Goal: Task Accomplishment & Management: Use online tool/utility

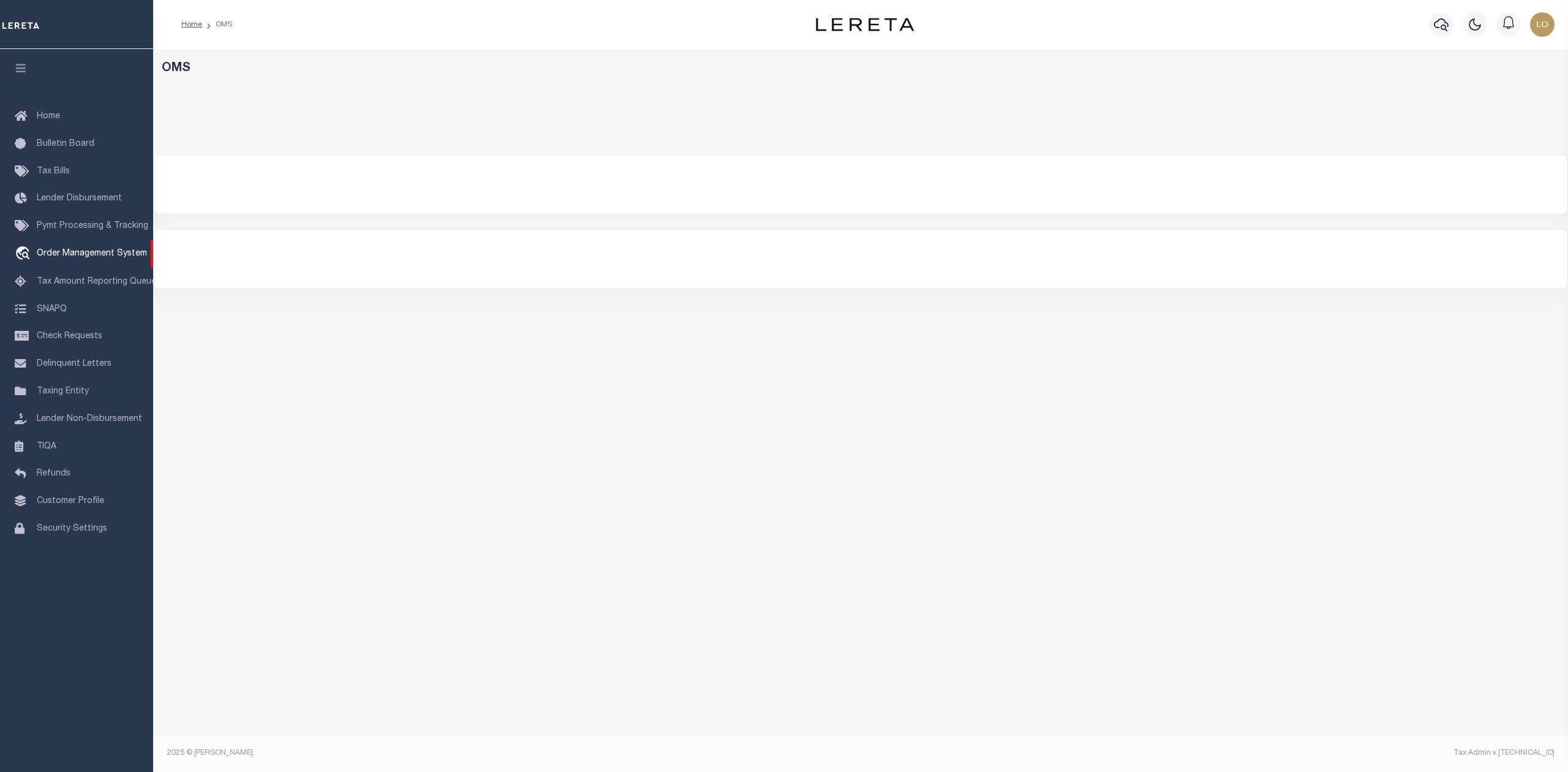
select select "200"
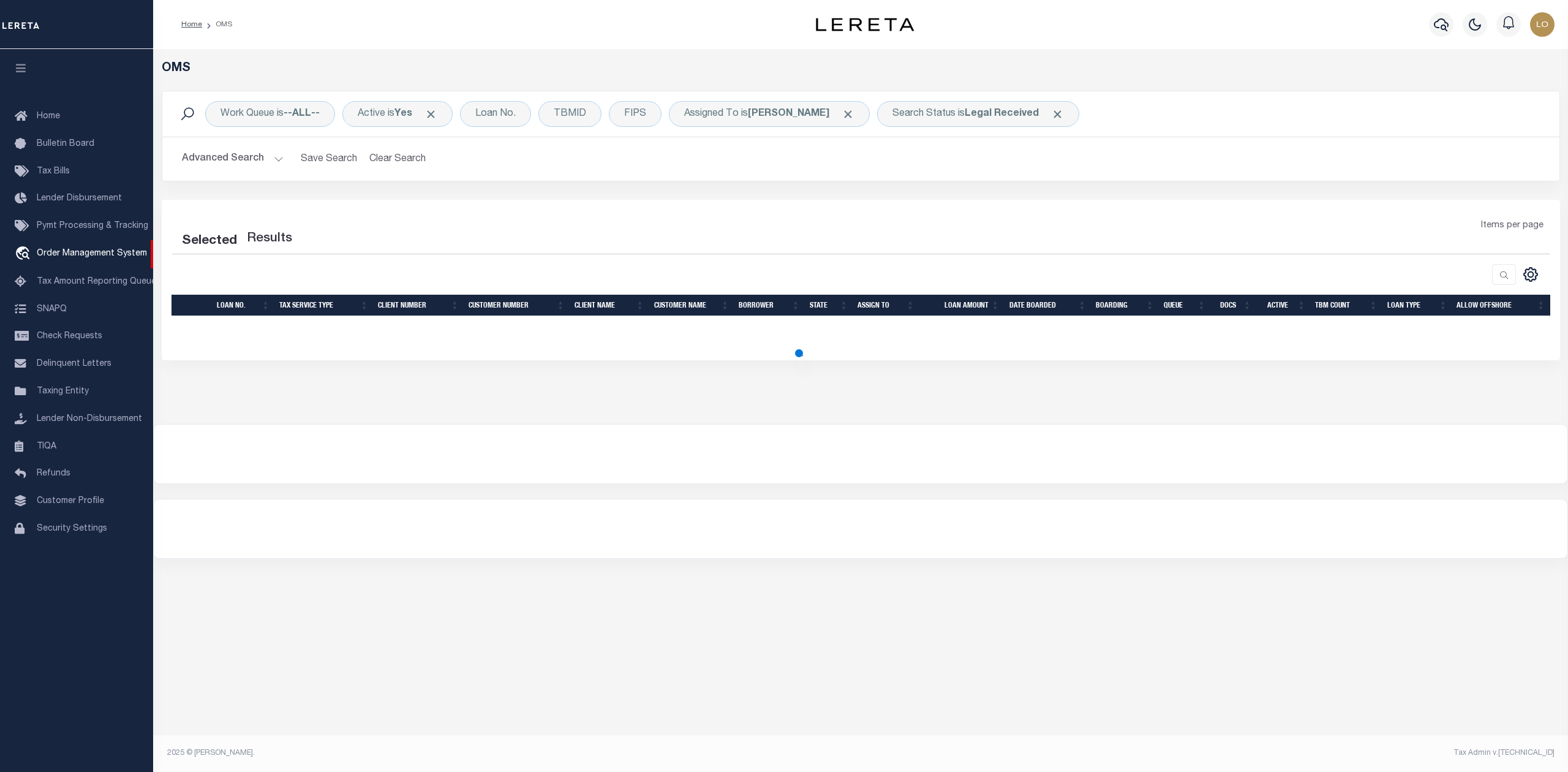
select select "200"
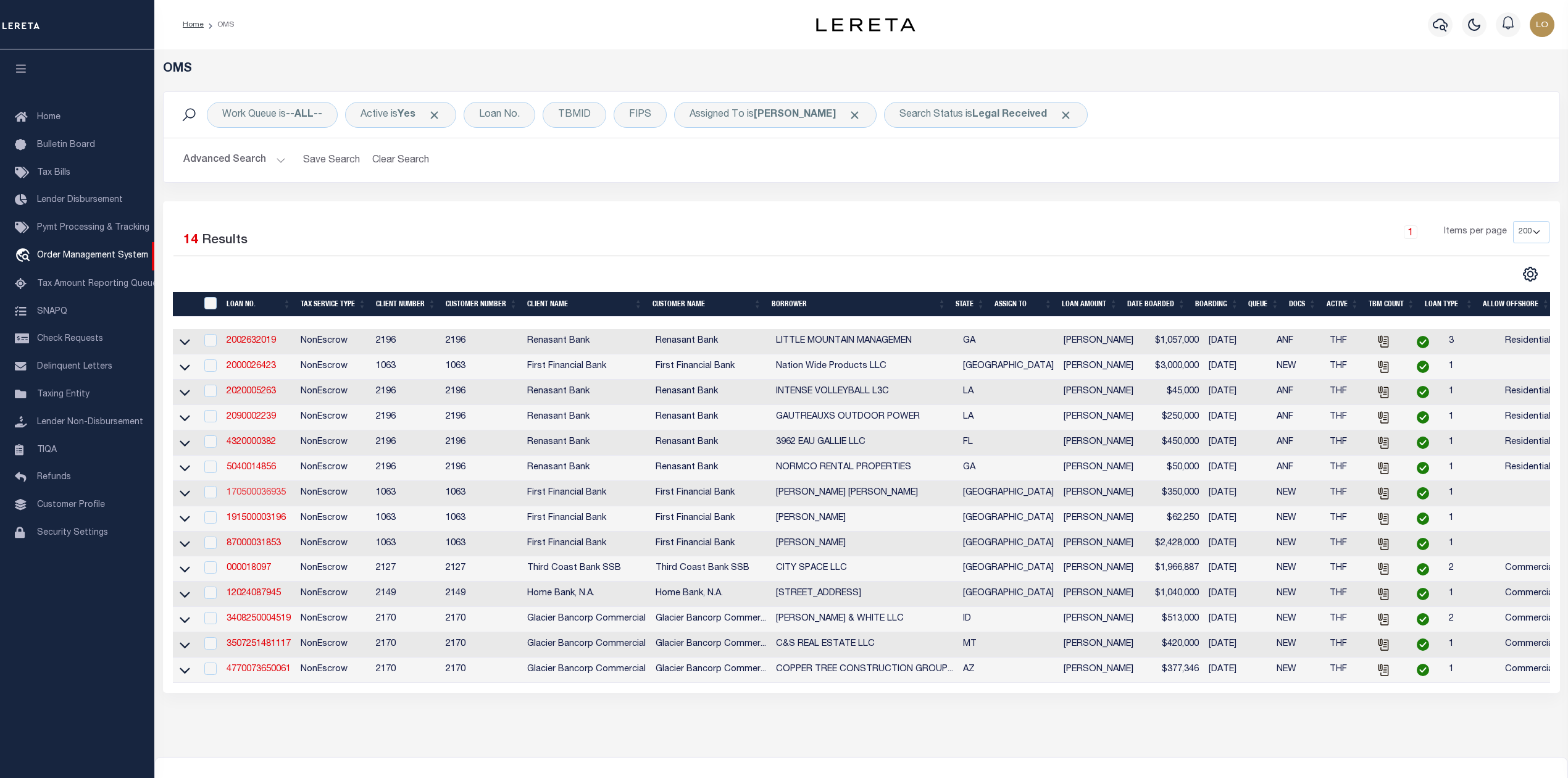
click at [274, 497] on link "170500036935" at bounding box center [256, 492] width 59 height 8
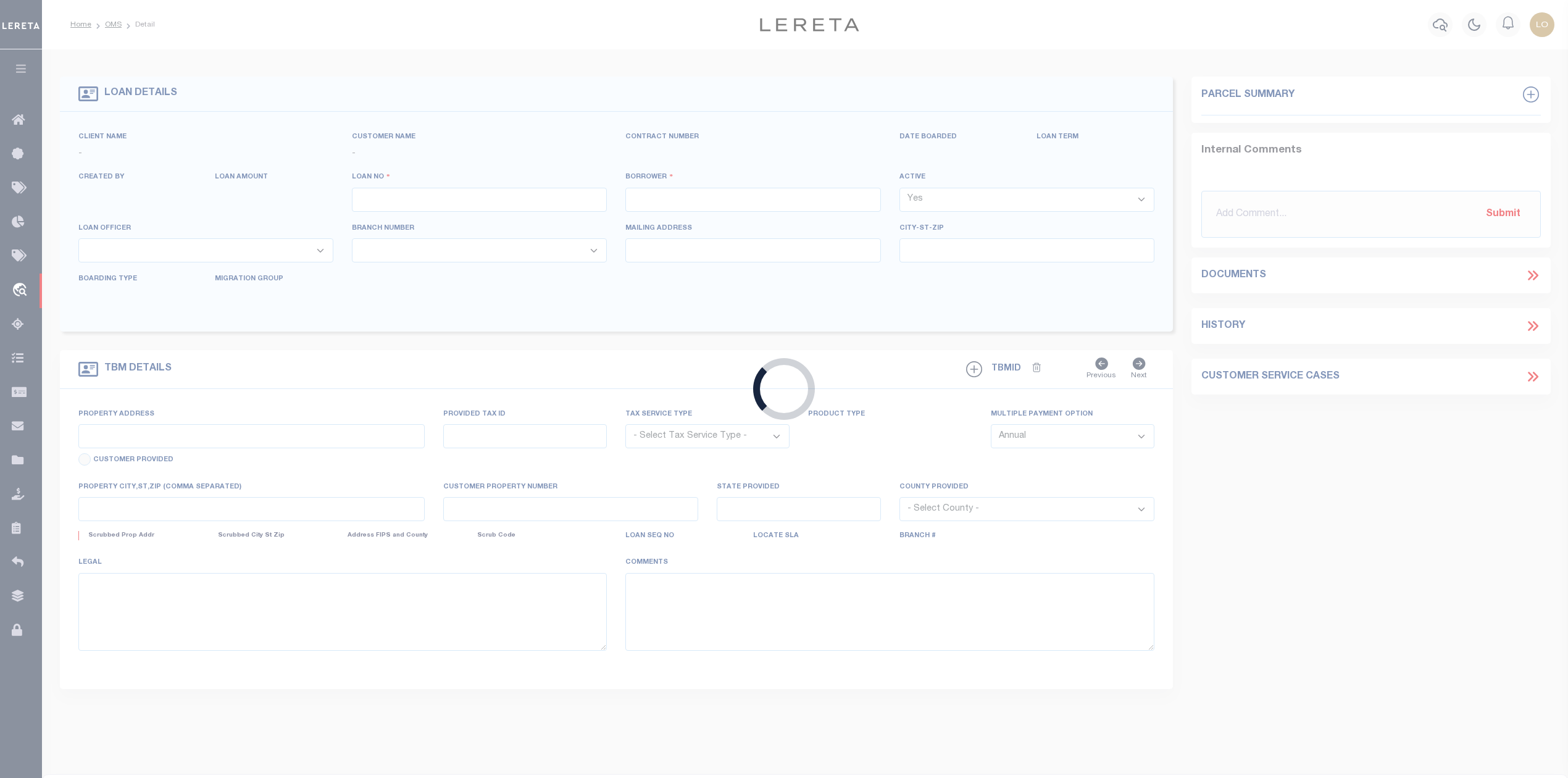
type input "170500036935"
type input "William Nathan Johnson"
select select
select select "400"
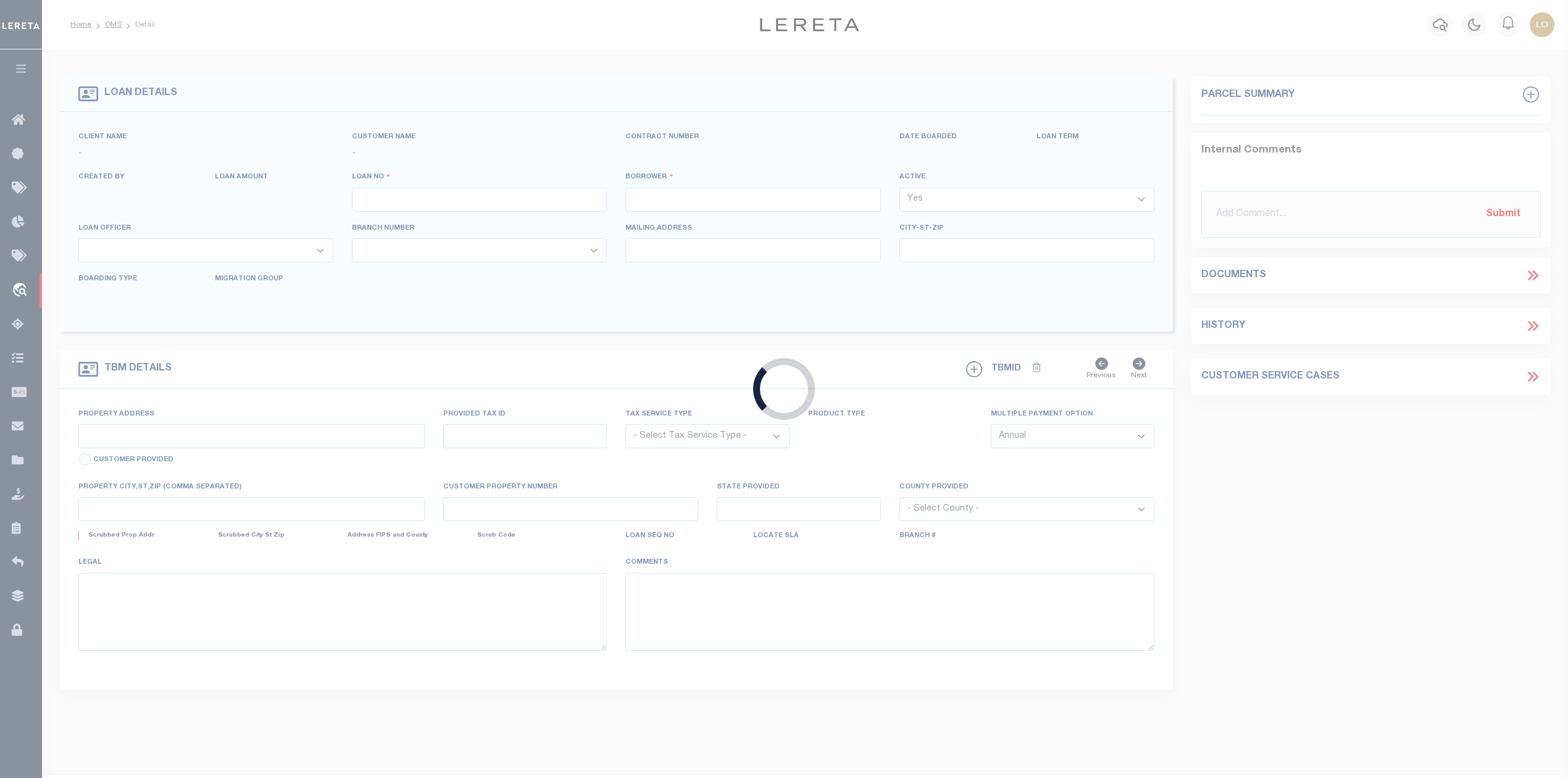
select select "NonEscrow"
type input "7700 S UNIVERSITY PARKS DR"
select select
type input "WACO TX 767067378"
type input "[GEOGRAPHIC_DATA]"
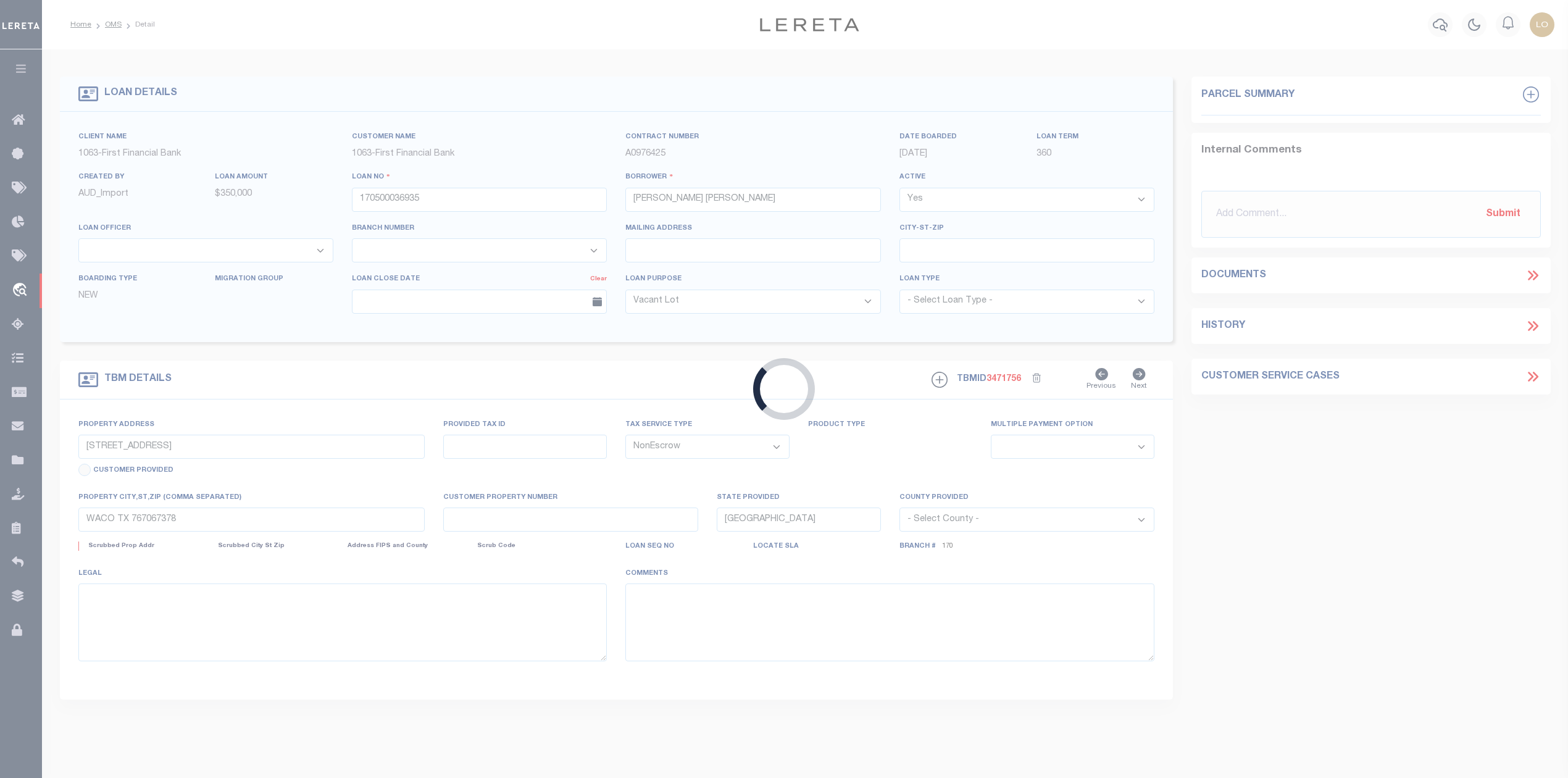
select select
select select "4583"
select select "2311"
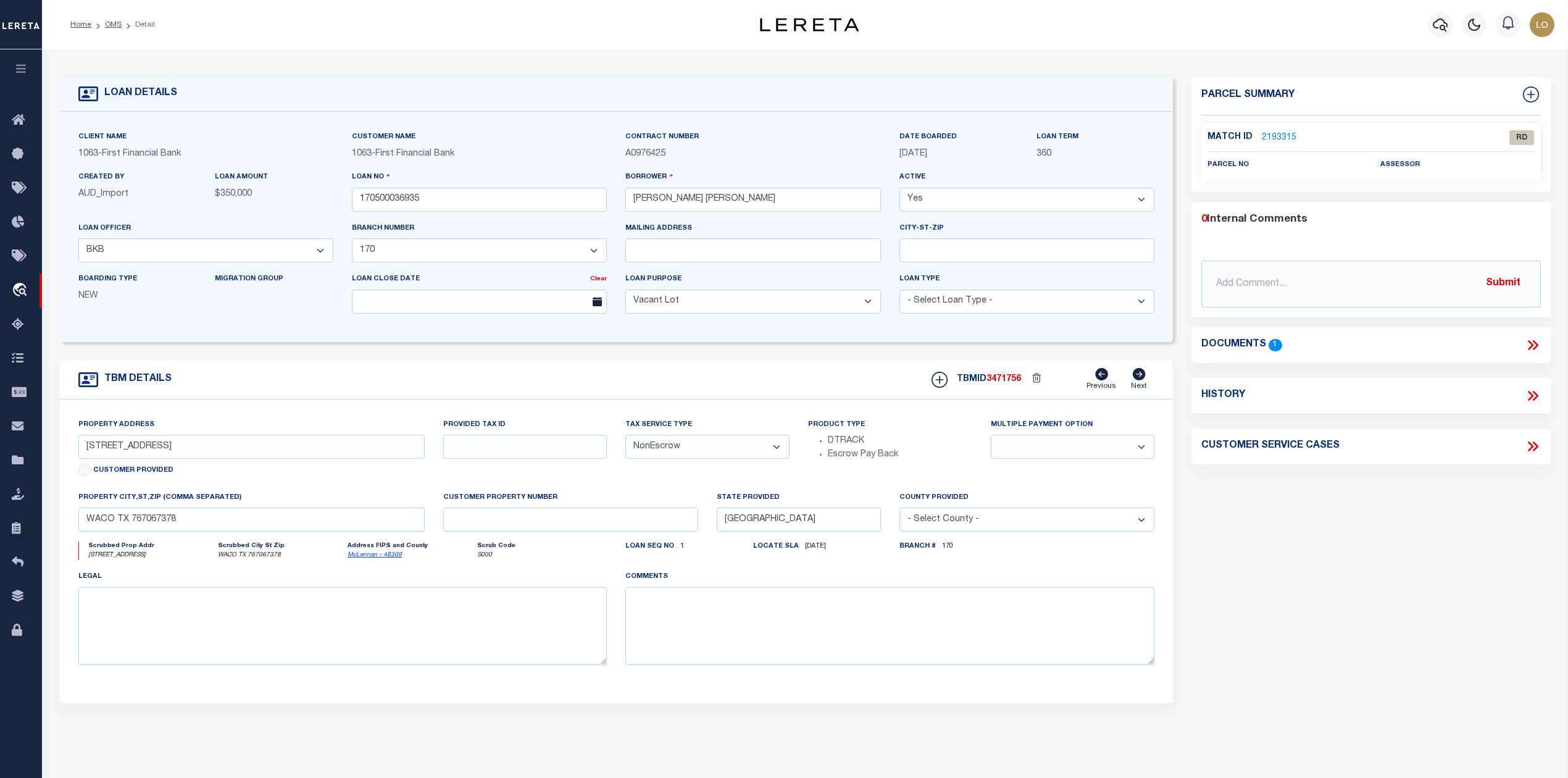
click at [1539, 344] on icon at bounding box center [1532, 345] width 16 height 16
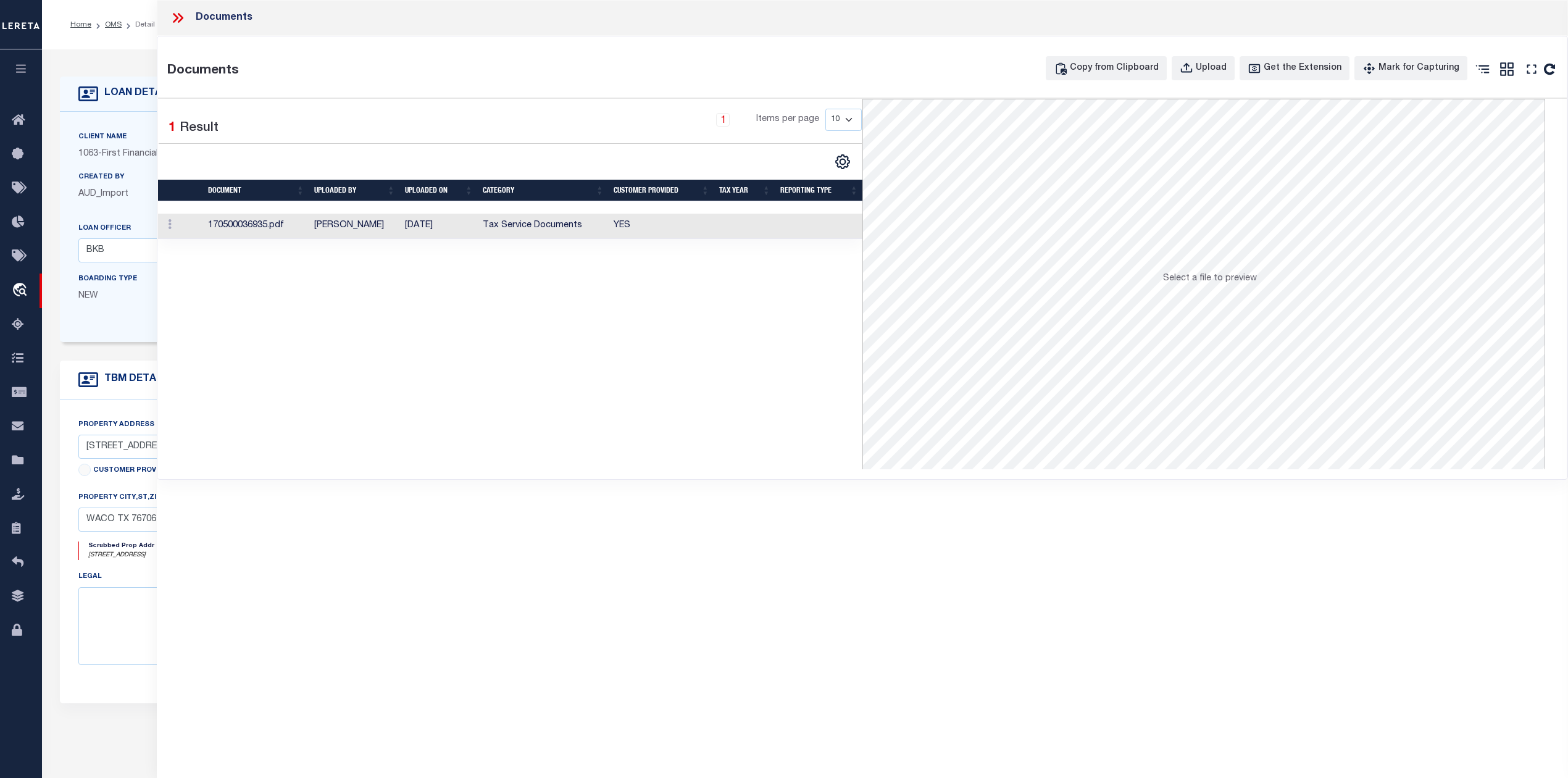
click at [445, 226] on td "[DATE]" at bounding box center [439, 226] width 78 height 25
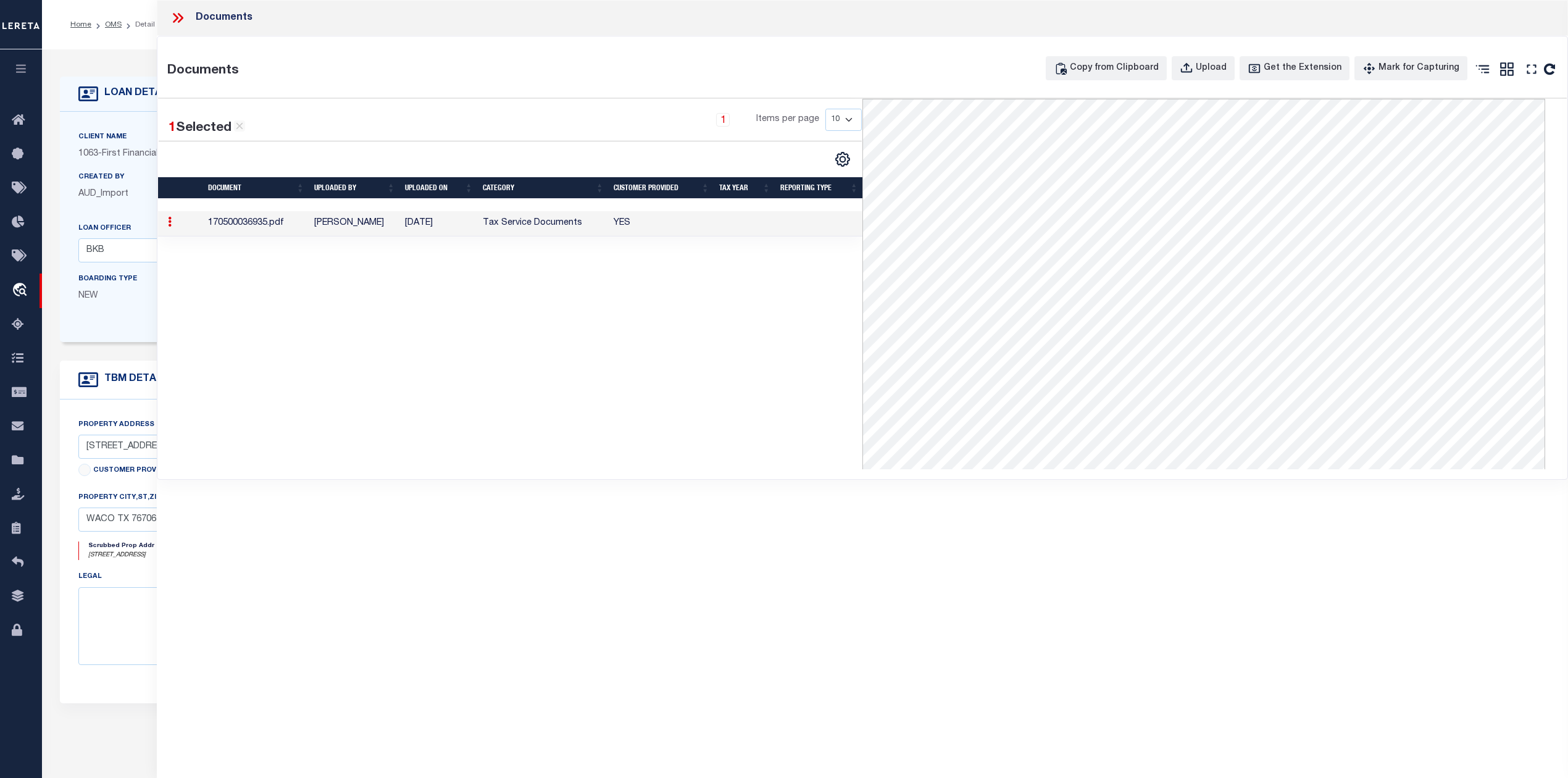
click at [526, 354] on div "1 Selected 1 Result 1 Items per page 10 25 50 100" at bounding box center [510, 284] width 704 height 370
click at [173, 21] on icon at bounding box center [177, 17] width 16 height 16
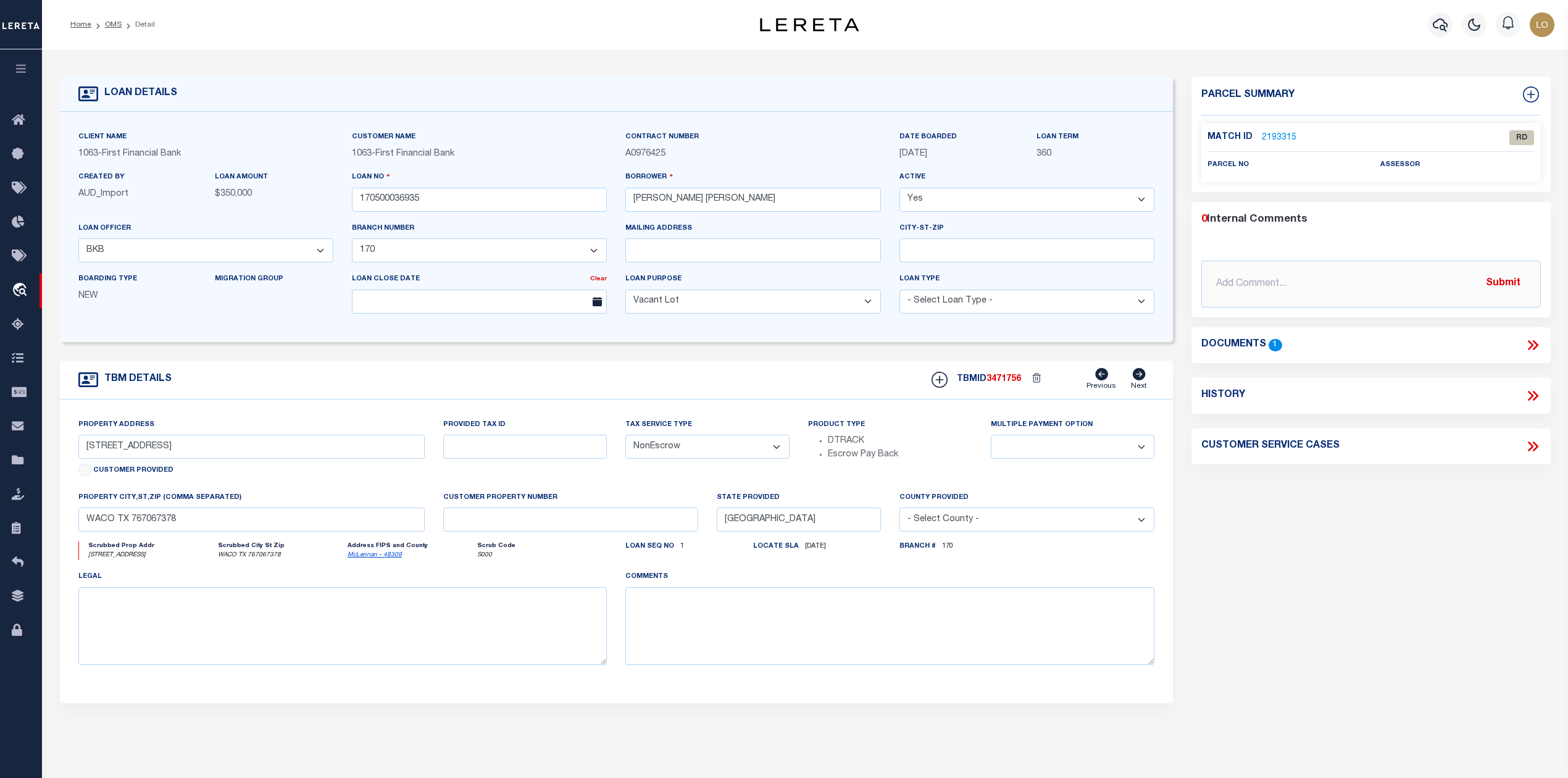
click at [1269, 135] on link "2193315" at bounding box center [1279, 138] width 35 height 13
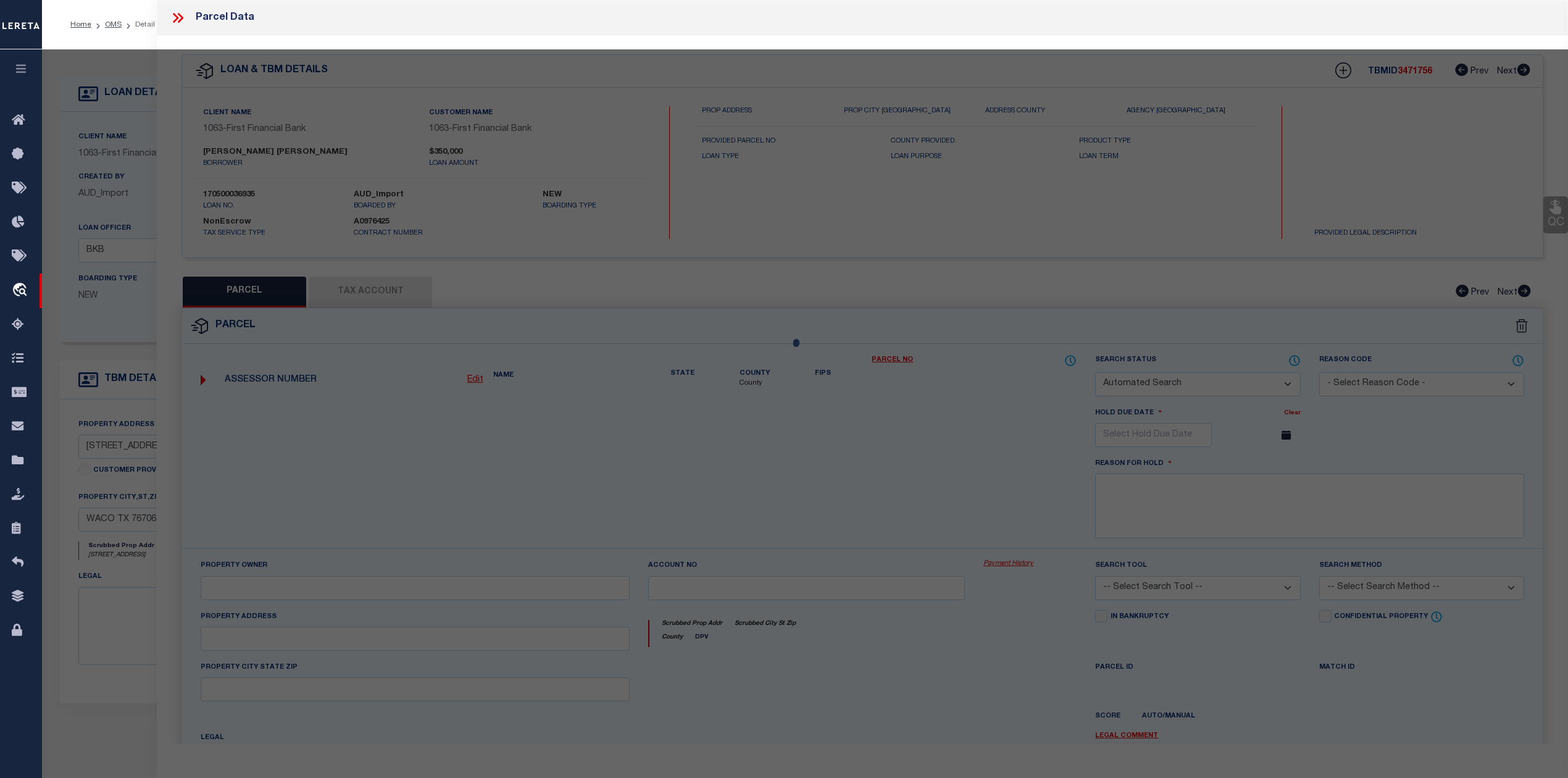
checkbox input "false"
select select "RD"
checkbox input "false"
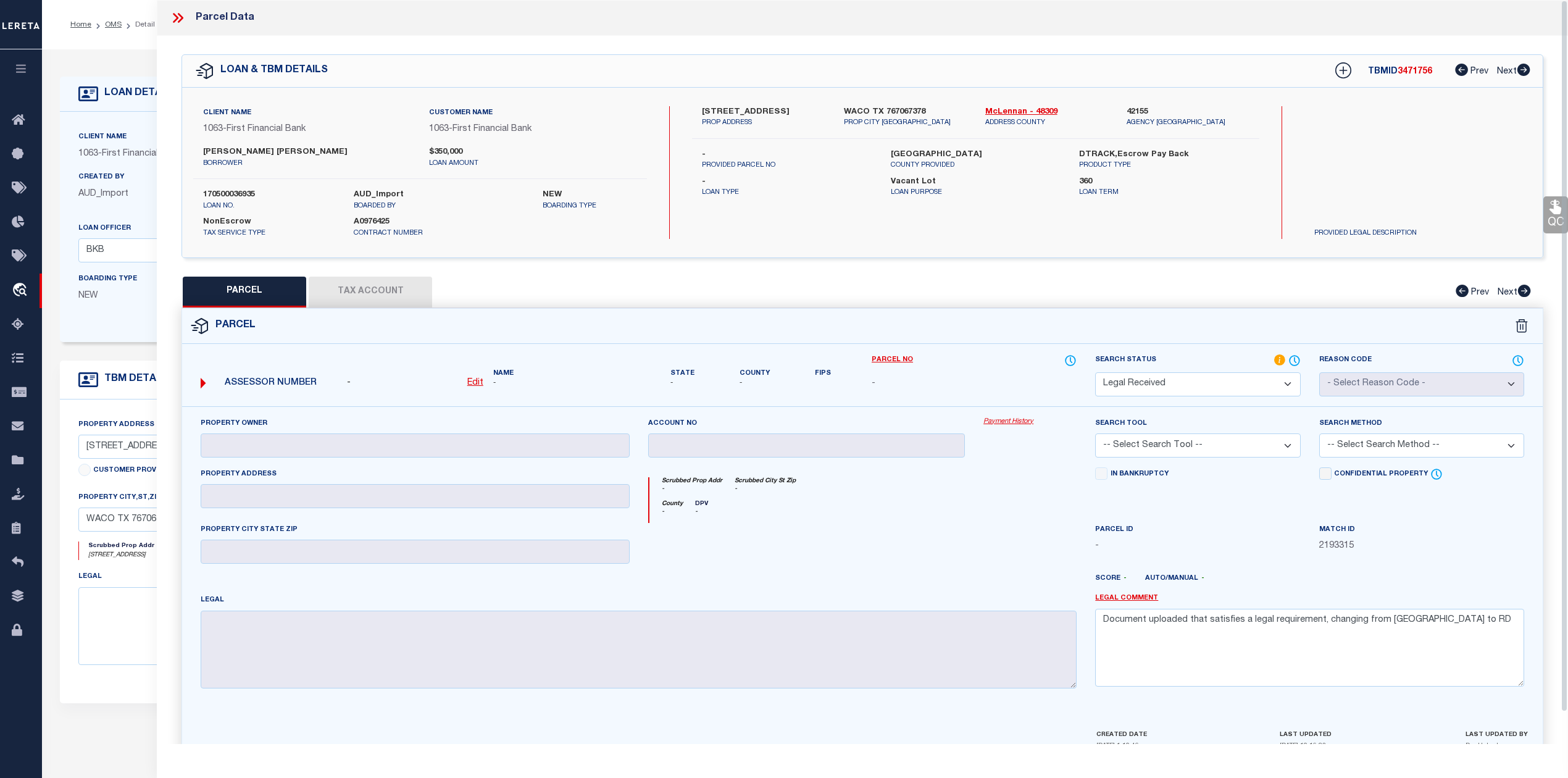
click at [839, 557] on div at bounding box center [806, 548] width 336 height 51
click at [1443, 625] on textarea "Document uploaded that satisfies a legal requirement, changing from ND to RD" at bounding box center [1310, 647] width 429 height 78
click at [1043, 623] on div "Property Owner Account no Payment History Search Tool -- Select Search Tool -- …" at bounding box center [862, 558] width 1342 height 283
paste textarea "As per Assessor This is new property for 2025"
type textarea "As per Assessor This is new property for 2025"
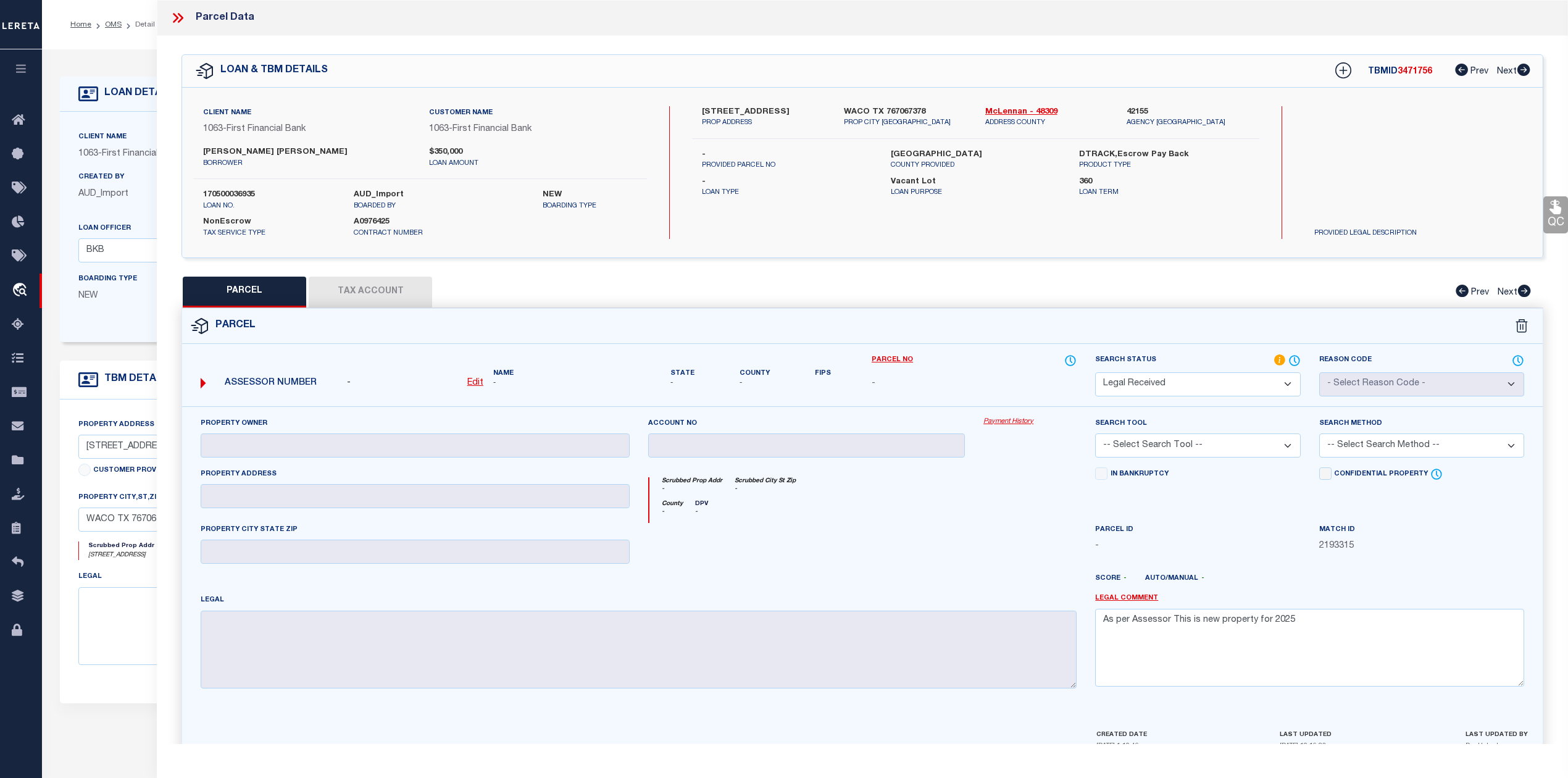
click at [1274, 386] on select "Automated Search Bad Parcel Complete Duplicate Parcel High Dollar Reporting In …" at bounding box center [1198, 384] width 205 height 24
click at [1095, 372] on select "Automated Search Bad Parcel Complete Duplicate Parcel High Dollar Reporting In …" at bounding box center [1198, 384] width 205 height 24
click at [968, 507] on div "County - DPV -" at bounding box center [863, 511] width 428 height 23
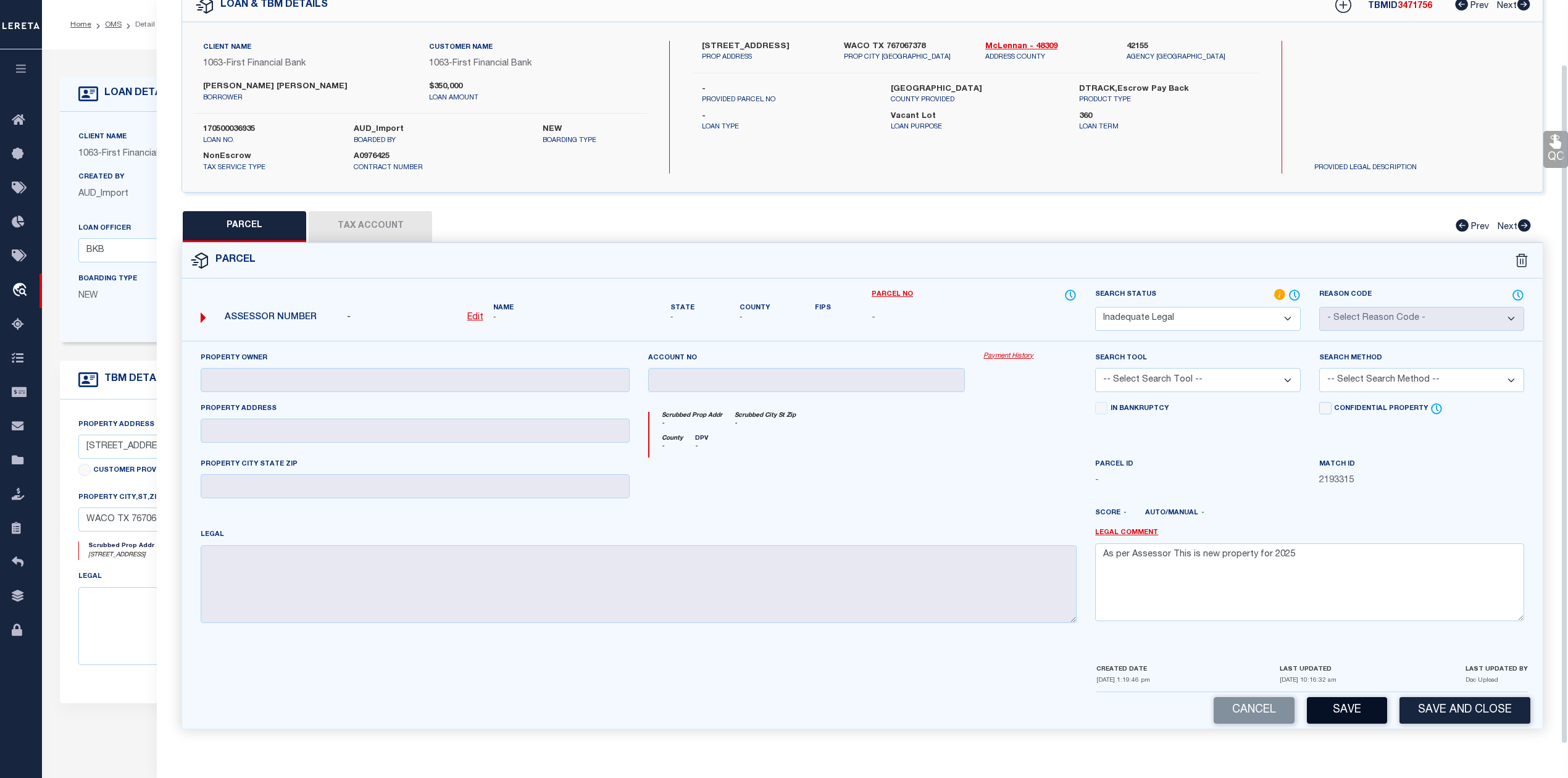
click at [1342, 704] on button "Save" at bounding box center [1346, 710] width 80 height 26
click at [1021, 497] on div at bounding box center [1029, 483] width 112 height 51
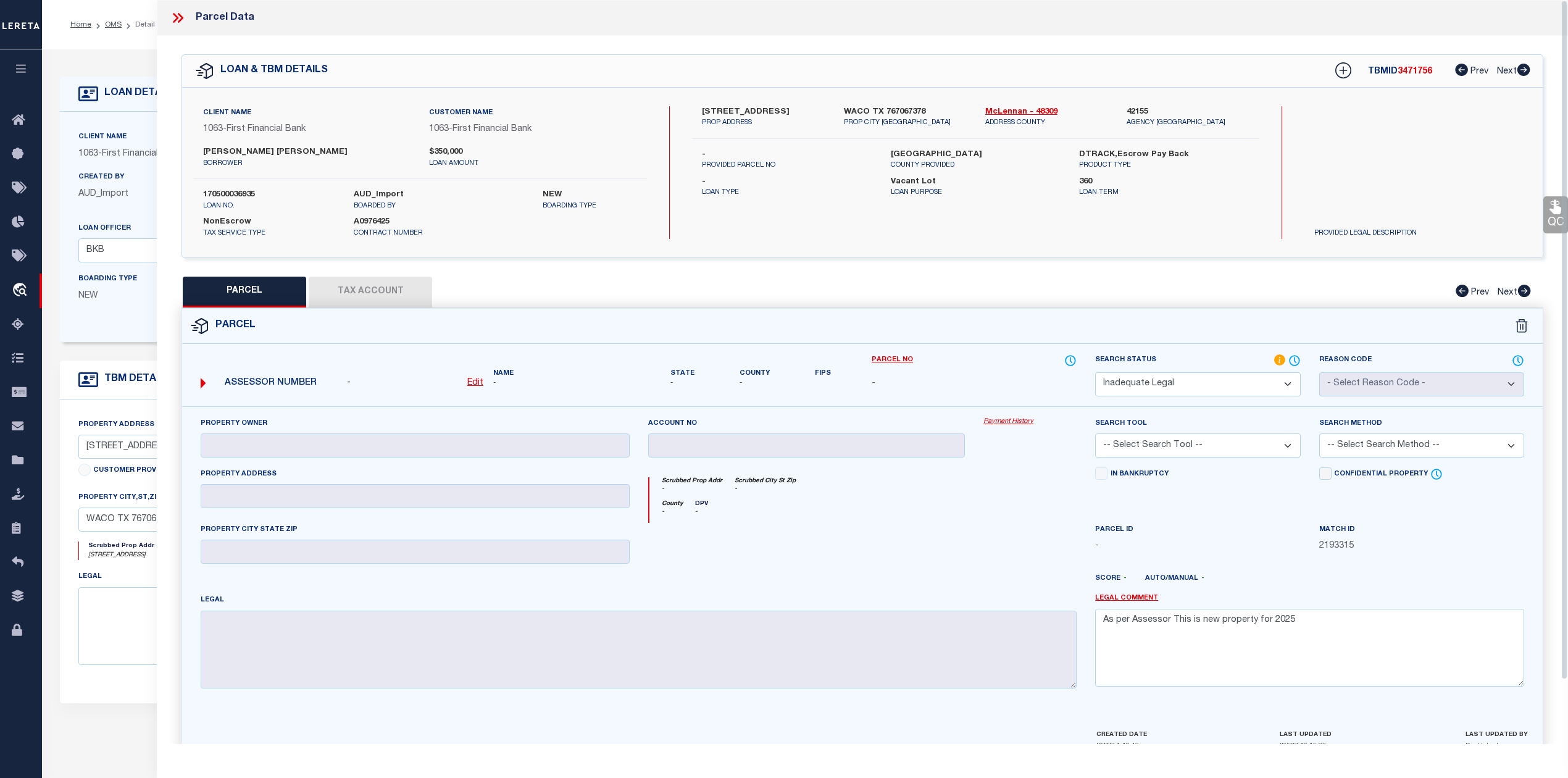
select select "AS"
checkbox input "false"
select select "ND"
checkbox input "false"
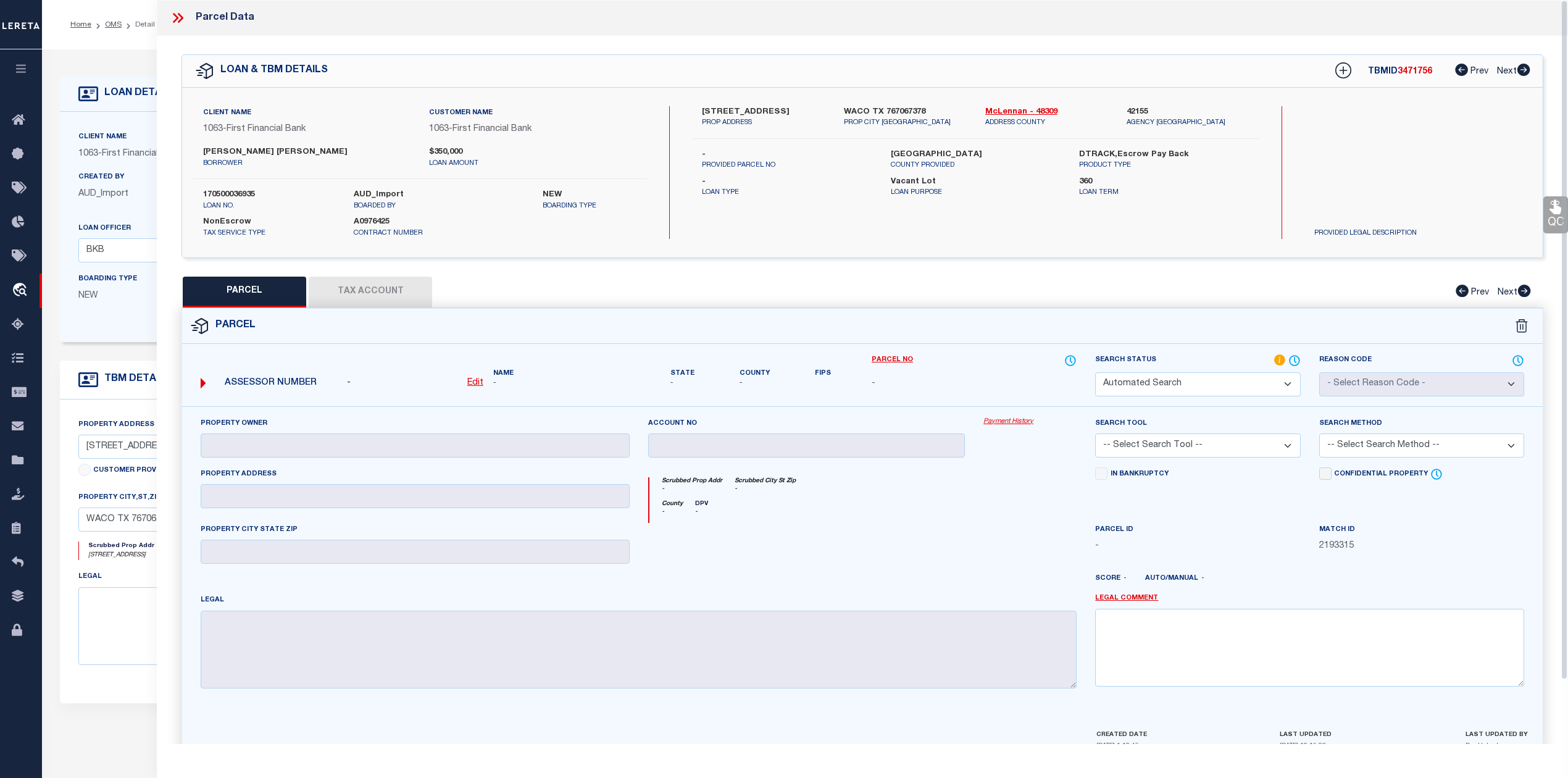
type textarea "As per Assessor This is new property for 2025"
click at [1409, 76] on h5 "TBMID 3471756" at bounding box center [1399, 72] width 64 height 10
copy span "3471756"
click at [867, 535] on div at bounding box center [806, 548] width 336 height 51
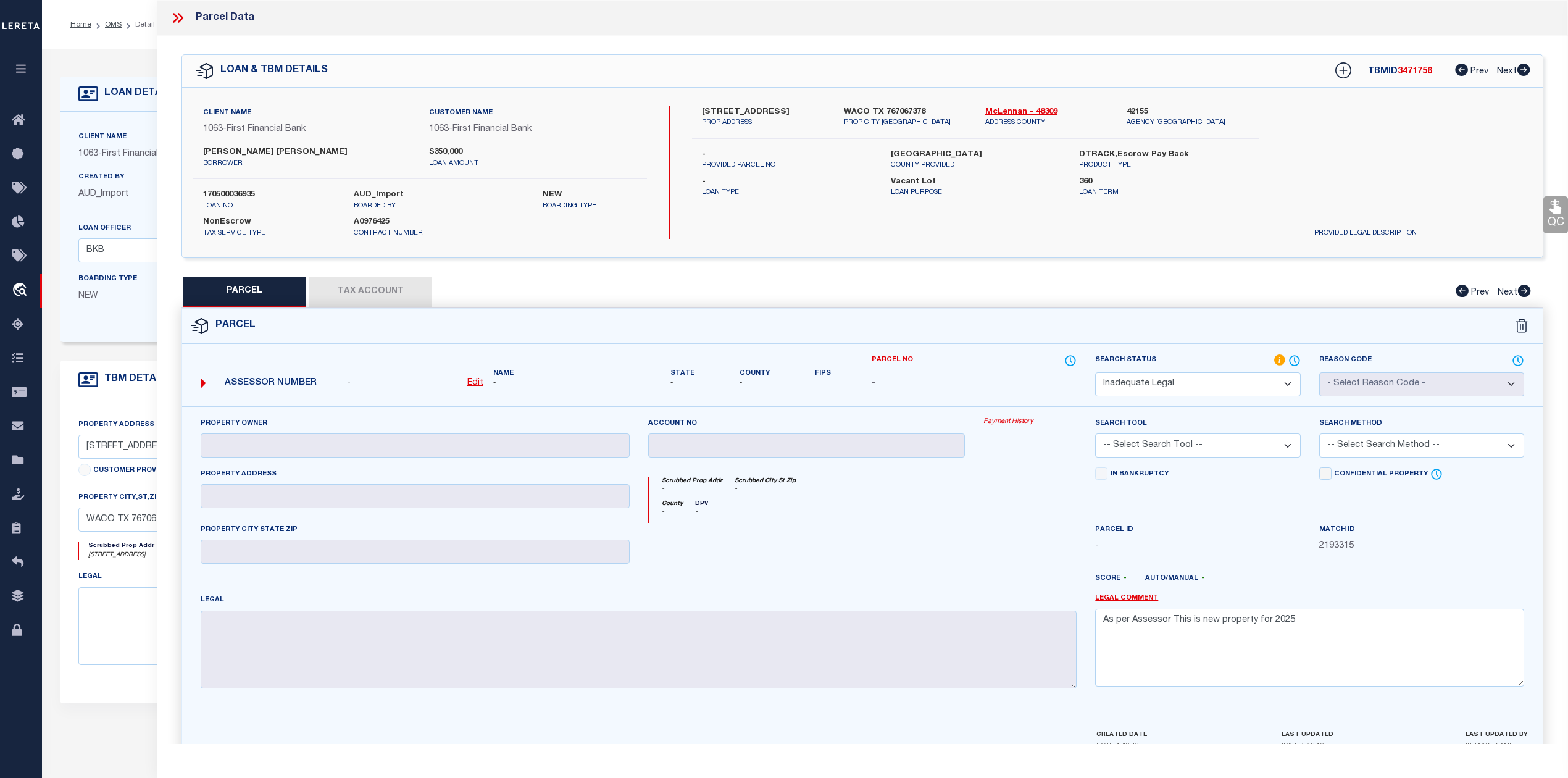
click at [1337, 183] on div "Search by Legal Customer" at bounding box center [1390, 147] width 171 height 81
click at [1411, 73] on span "3471756" at bounding box center [1414, 71] width 35 height 8
copy span "3471756"
click at [241, 194] on label "170500036935" at bounding box center [269, 195] width 132 height 12
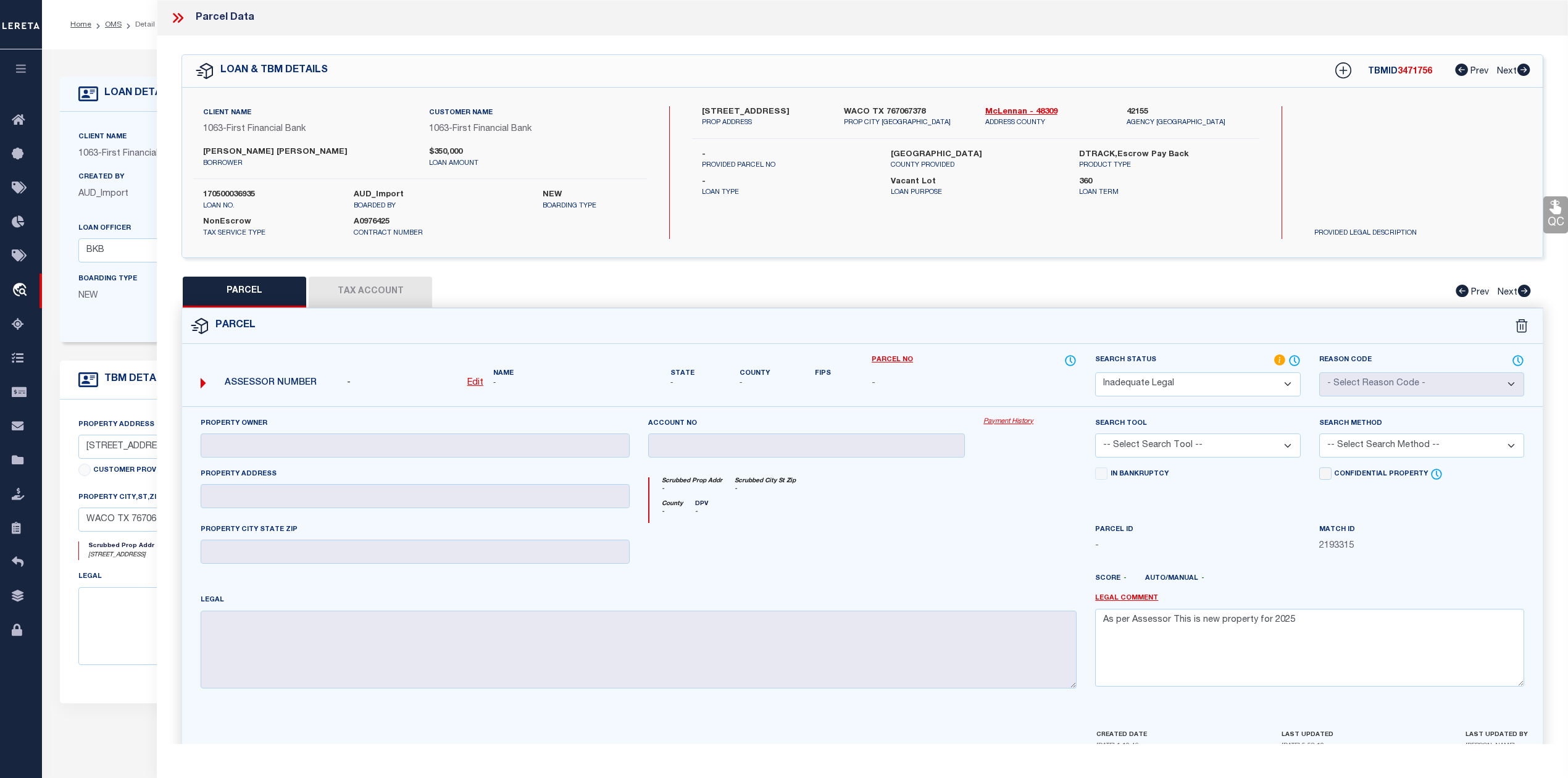
click at [241, 194] on label "170500036935" at bounding box center [269, 195] width 132 height 12
copy label "170500036935"
click at [832, 553] on div at bounding box center [806, 548] width 336 height 51
click at [246, 195] on label "170500036935" at bounding box center [269, 195] width 132 height 12
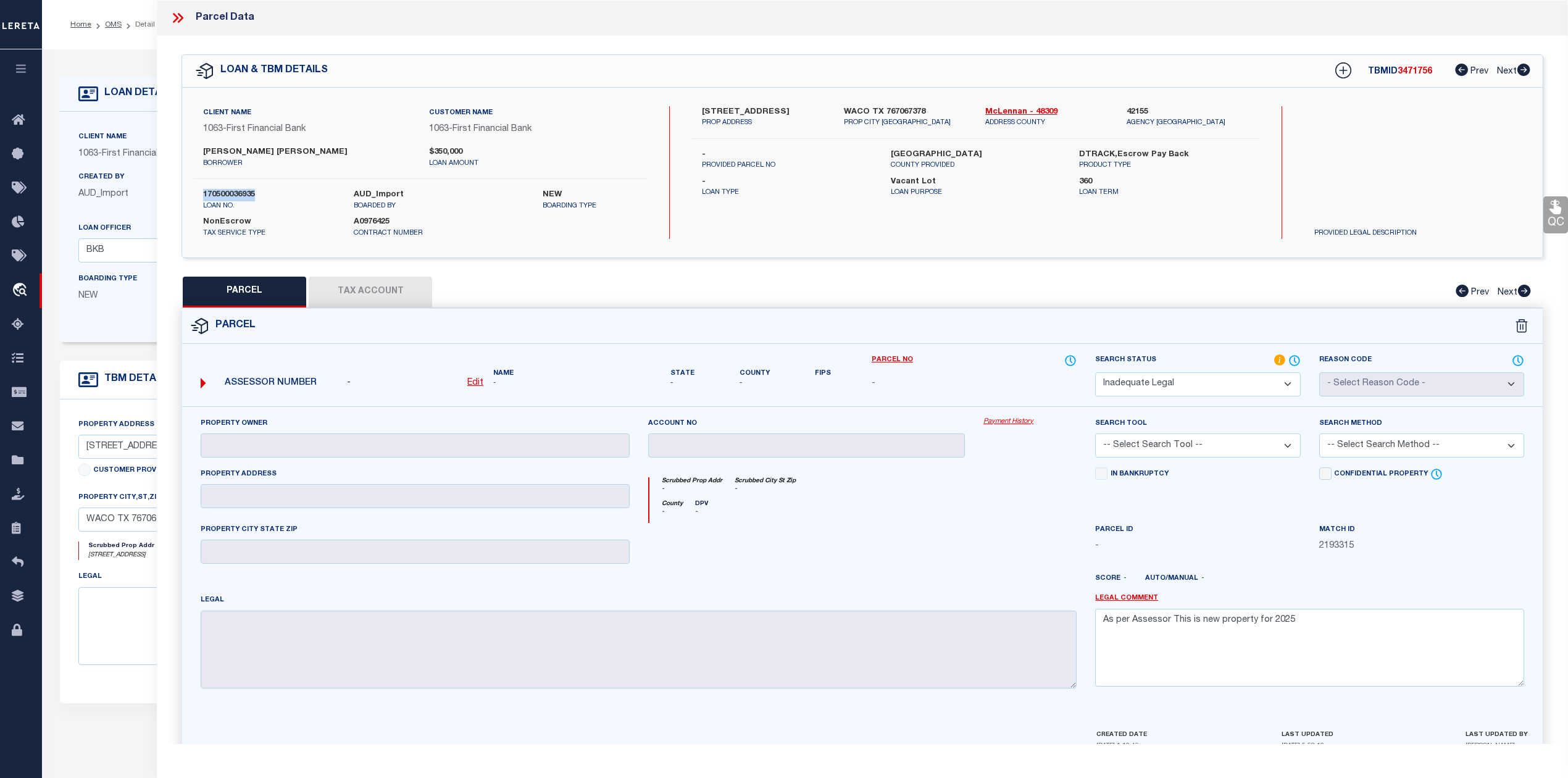
copy label "170500036935"
drag, startPoint x: 978, startPoint y: 111, endPoint x: 1023, endPoint y: 110, distance: 45.0
click at [1023, 110] on div "McLennan - 48309 ADDRESS COUNTY" at bounding box center [1046, 118] width 141 height 23
copy link "McLennan"
click at [870, 565] on div at bounding box center [806, 548] width 336 height 51
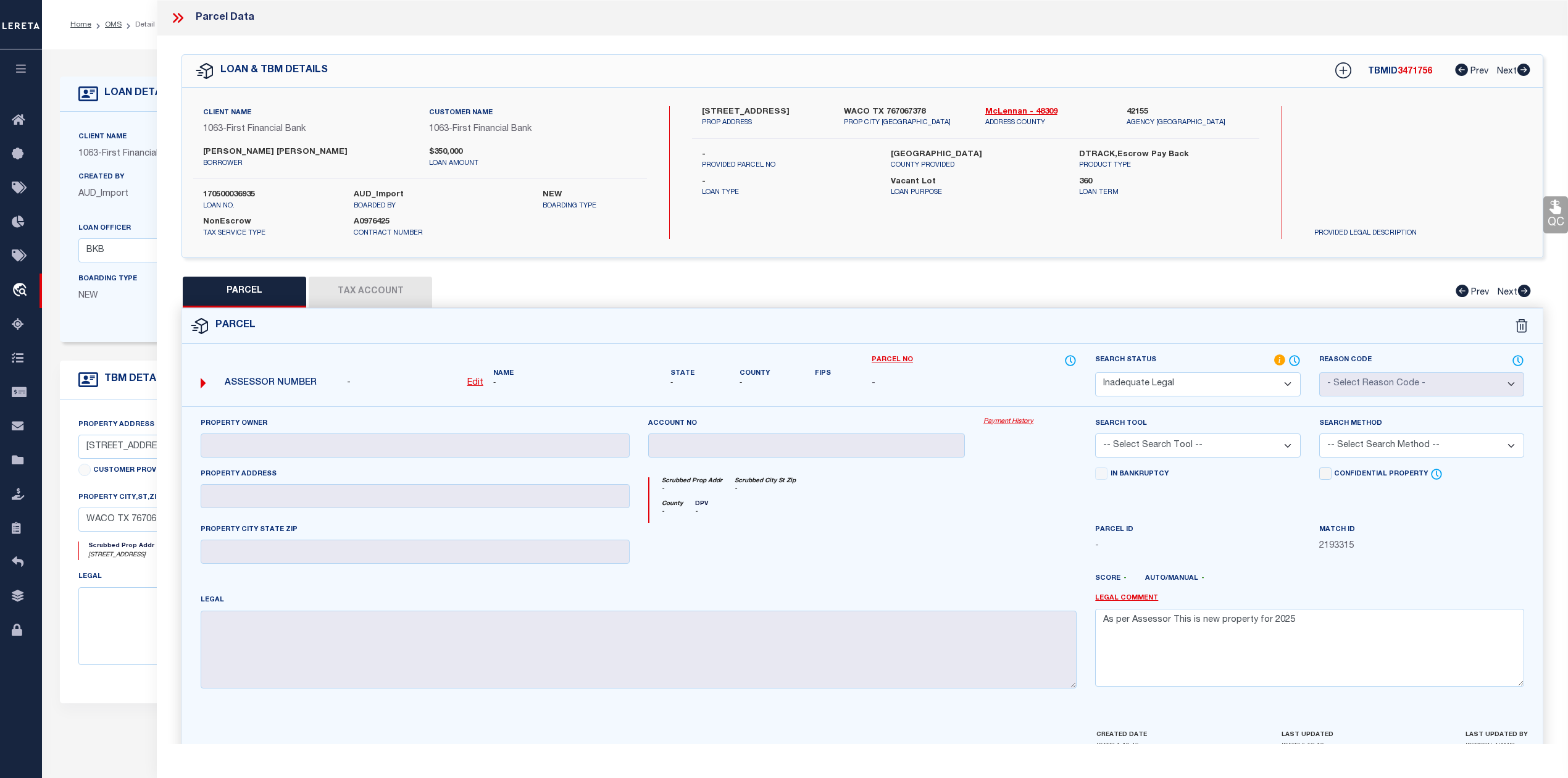
click at [179, 20] on icon at bounding box center [177, 17] width 16 height 16
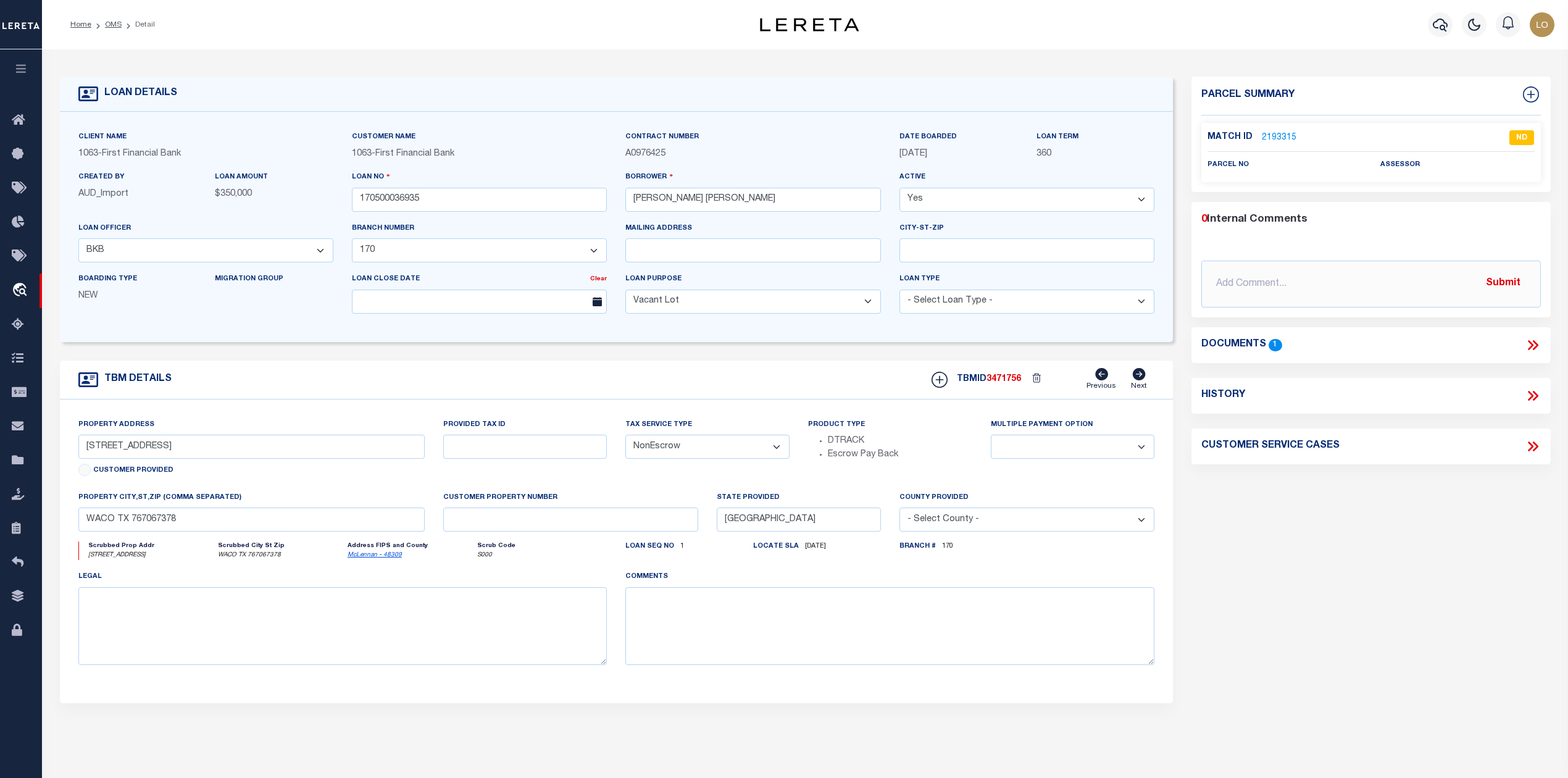
click at [1199, 543] on div "Parcel Summary Match ID 2193315 0" at bounding box center [1370, 413] width 377 height 674
click at [110, 19] on li "OMS" at bounding box center [106, 24] width 30 height 11
click at [111, 24] on link "OMS" at bounding box center [113, 24] width 17 height 8
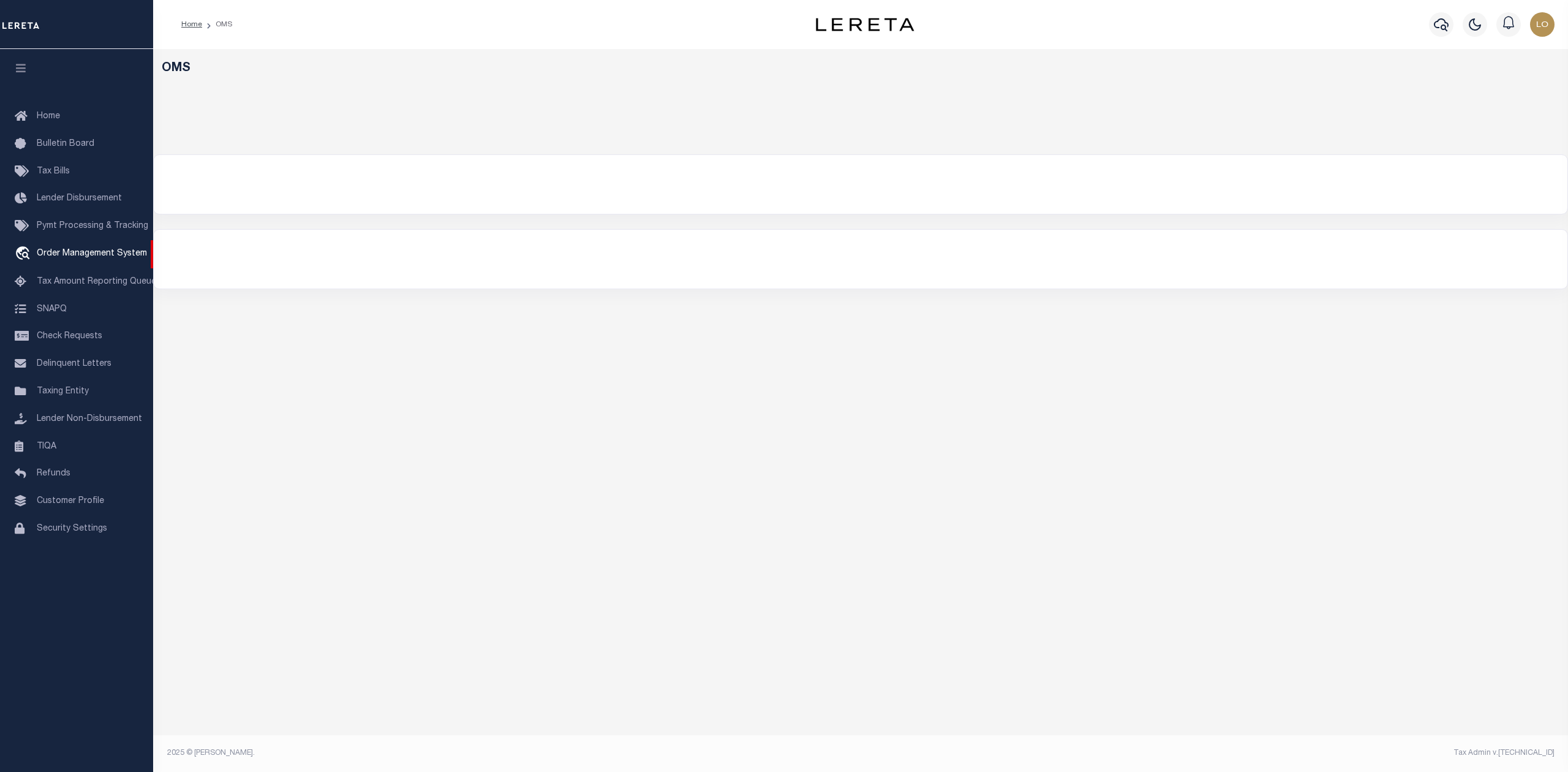
select select "200"
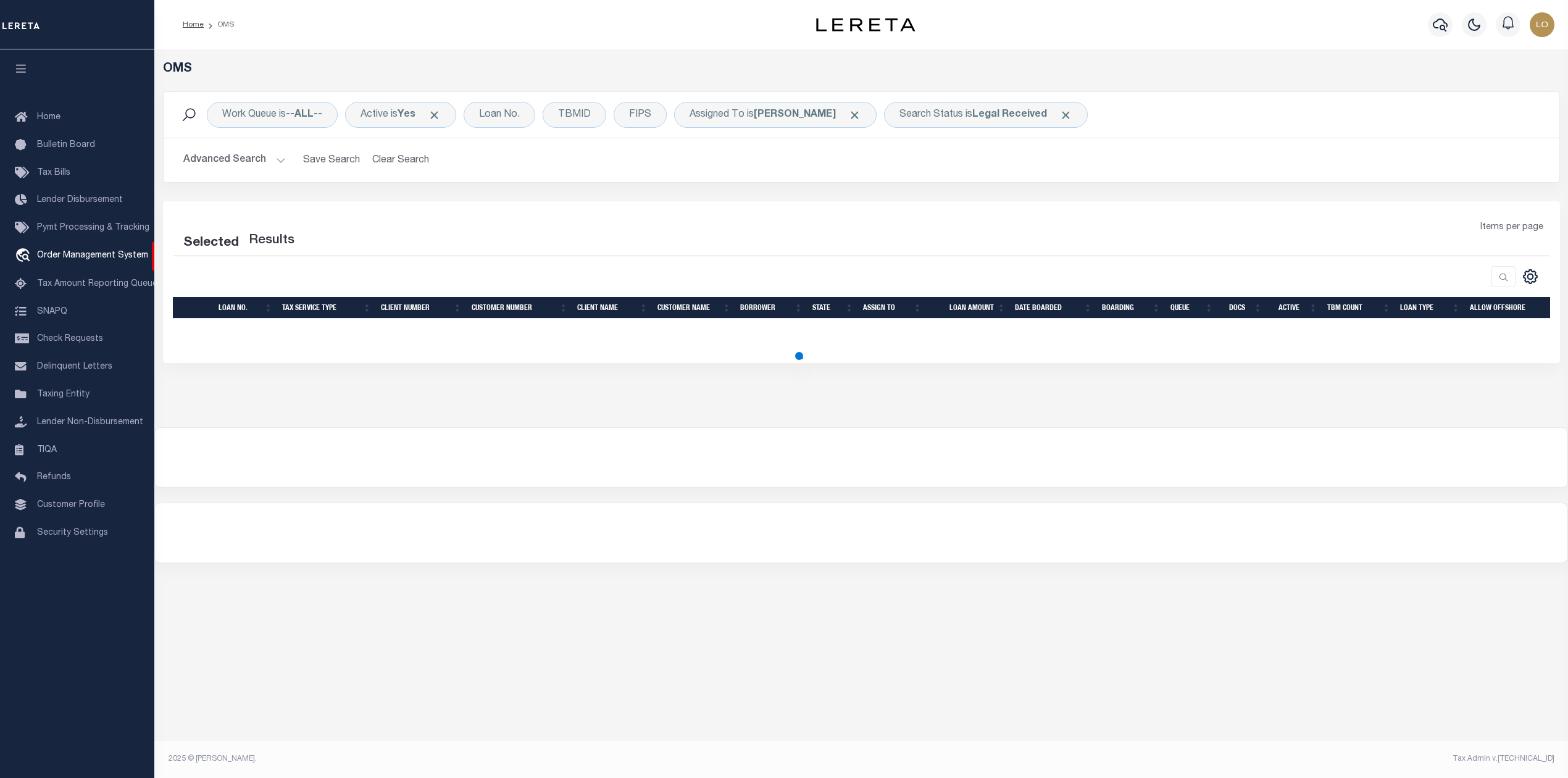
select select "200"
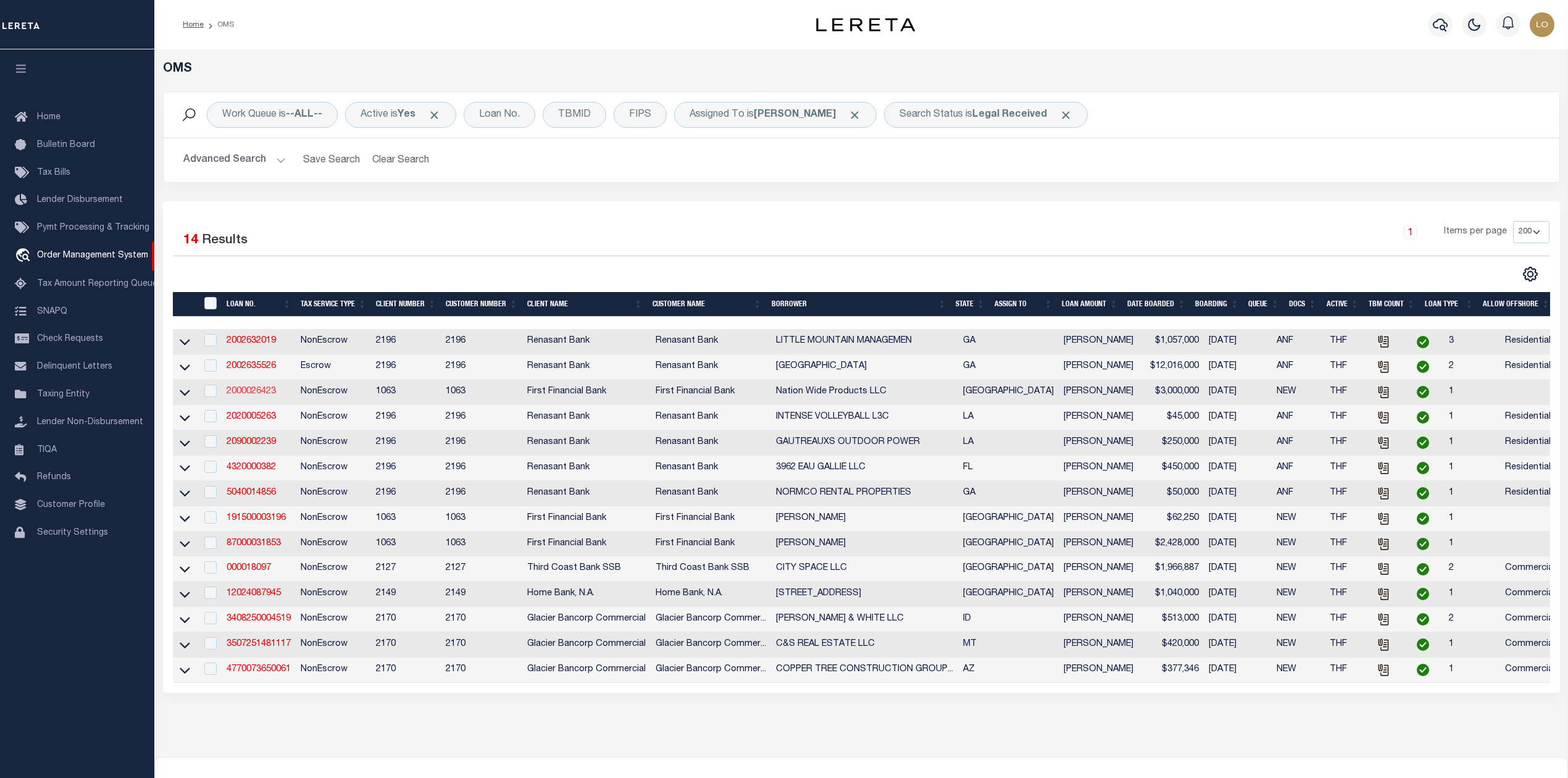
click at [254, 395] on link "2000026423" at bounding box center [251, 391] width 49 height 8
type input "2000026423"
type input "Nation Wide Products LLC"
select select
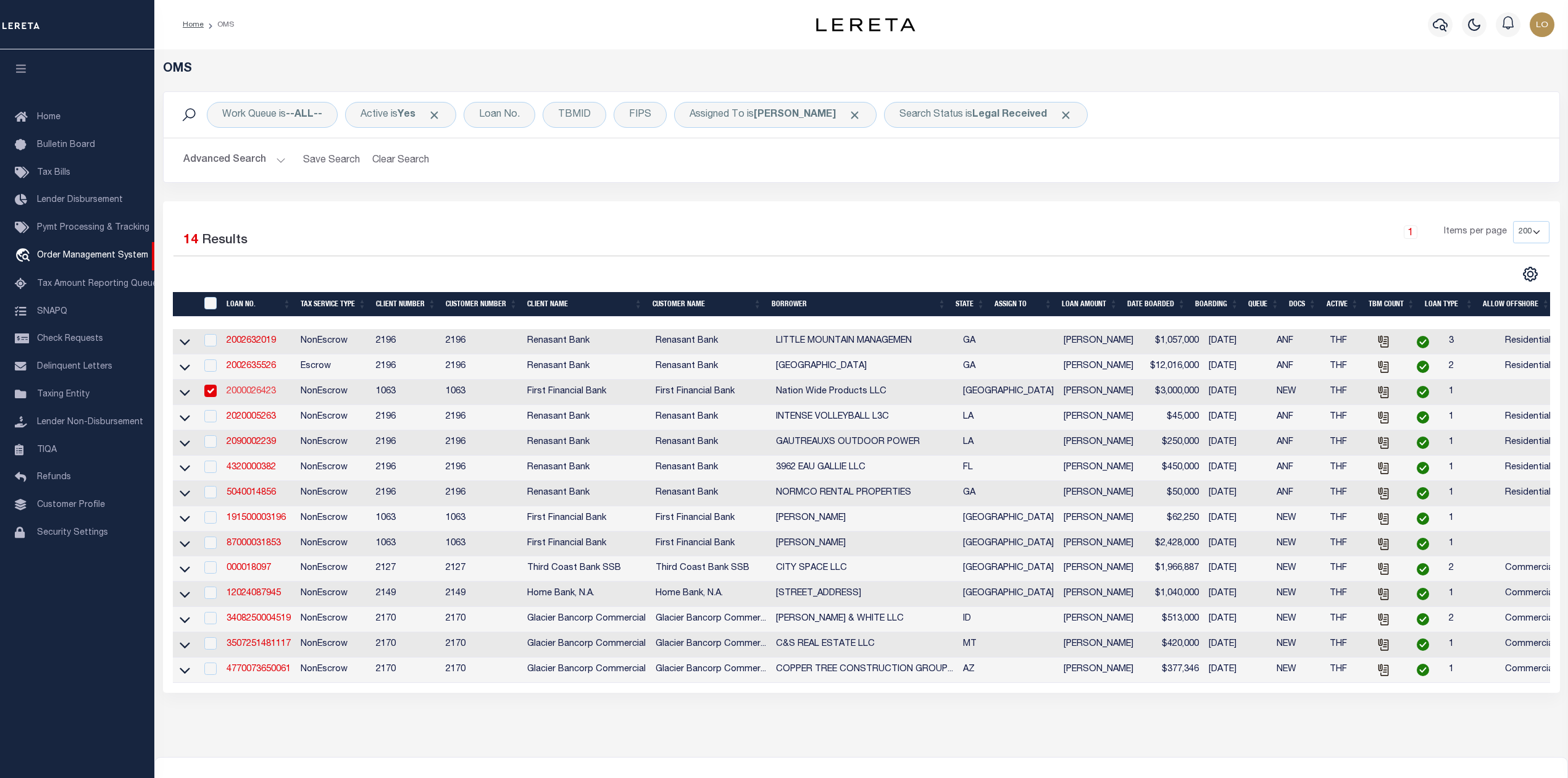
select select "400"
select select "NonEscrow"
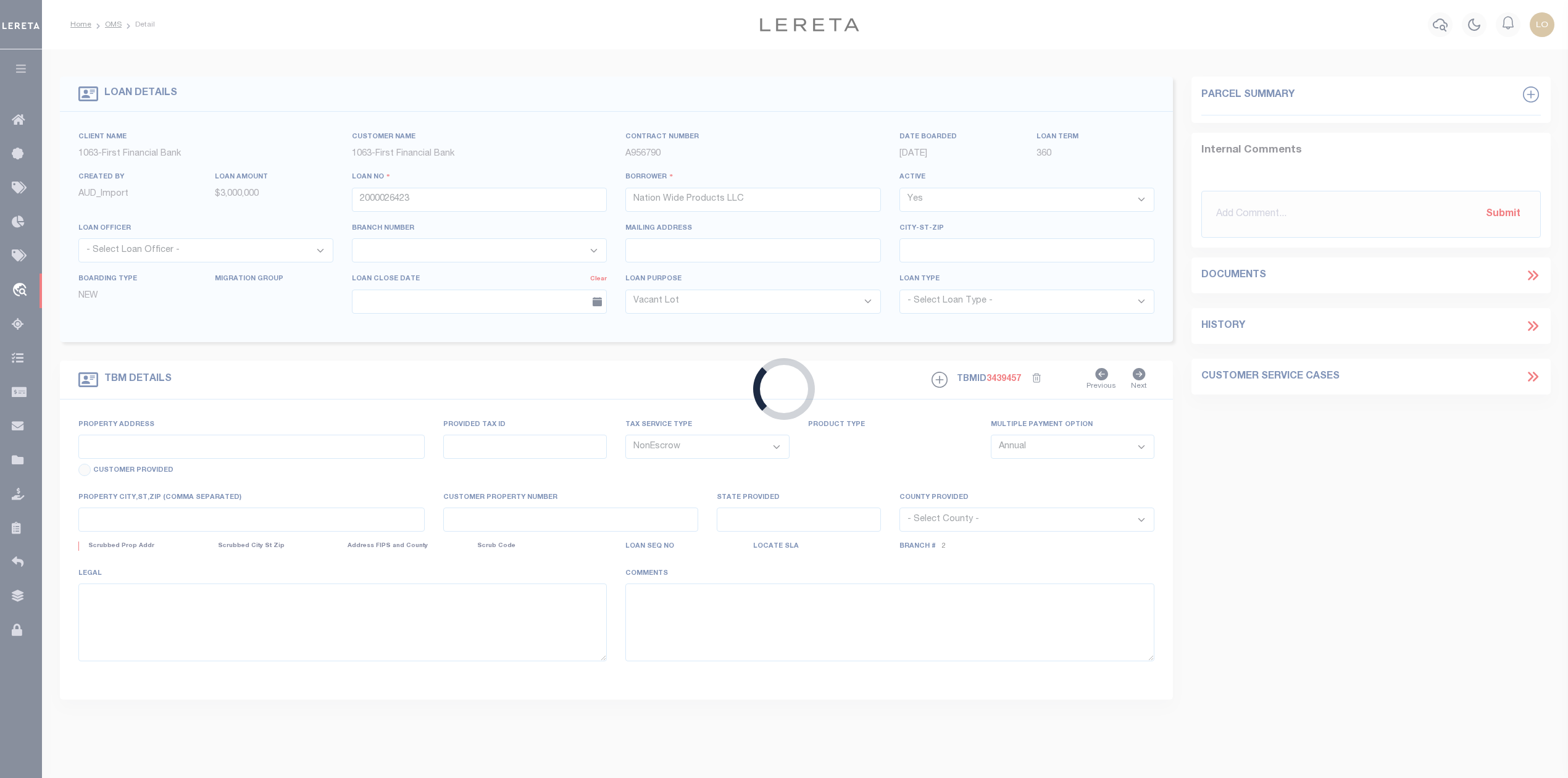
select select "773"
type input "[STREET_ADDRESS][PERSON_NAME]"
select select
type input "Abilene TX 796023942"
type input "[GEOGRAPHIC_DATA]"
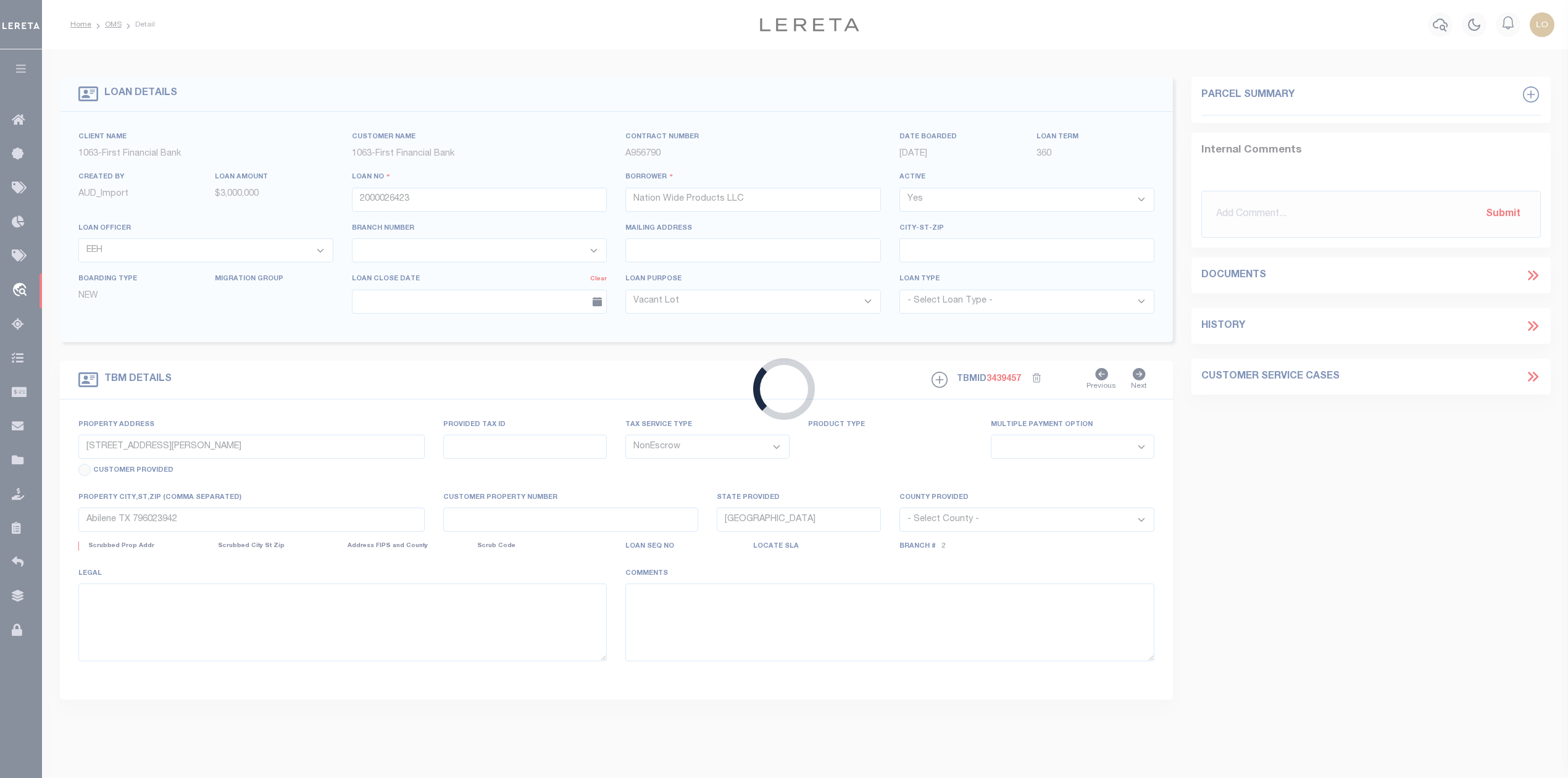
select select "490"
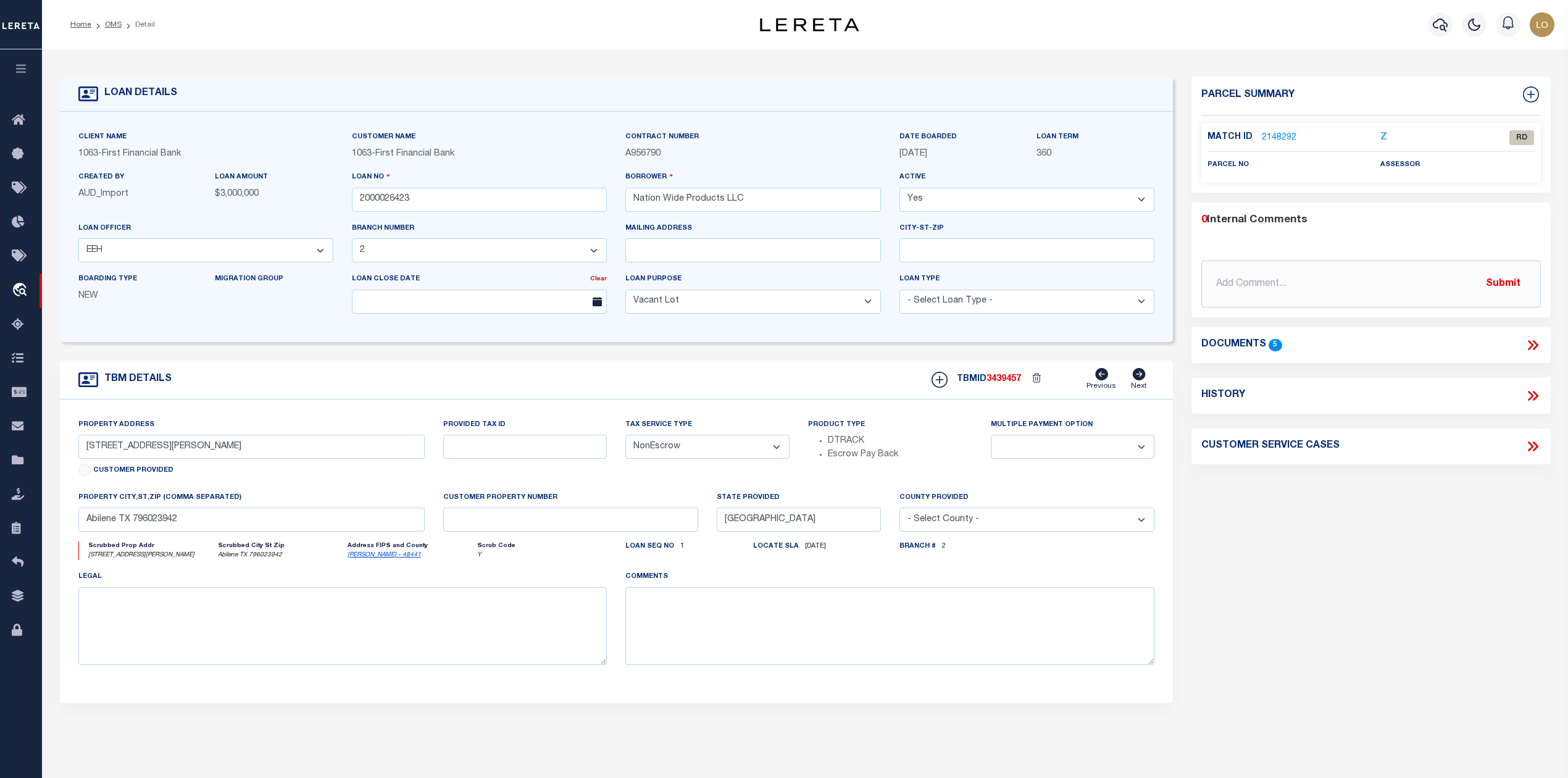
click at [100, 29] on li "OMS" at bounding box center [106, 24] width 30 height 11
click at [111, 28] on link "OMS" at bounding box center [113, 24] width 17 height 8
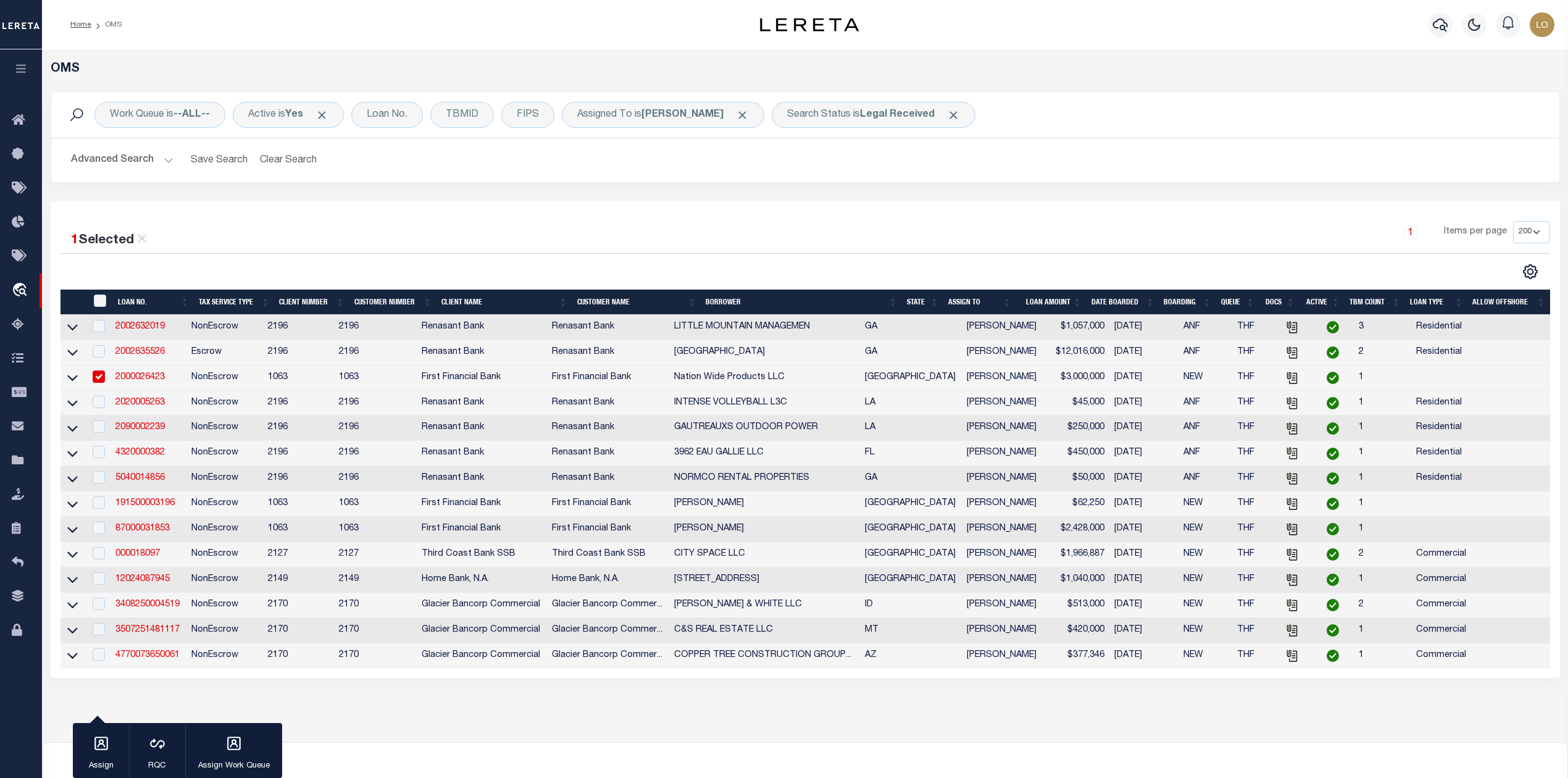
click at [101, 381] on input "checkbox" at bounding box center [98, 376] width 12 height 12
checkbox input "false"
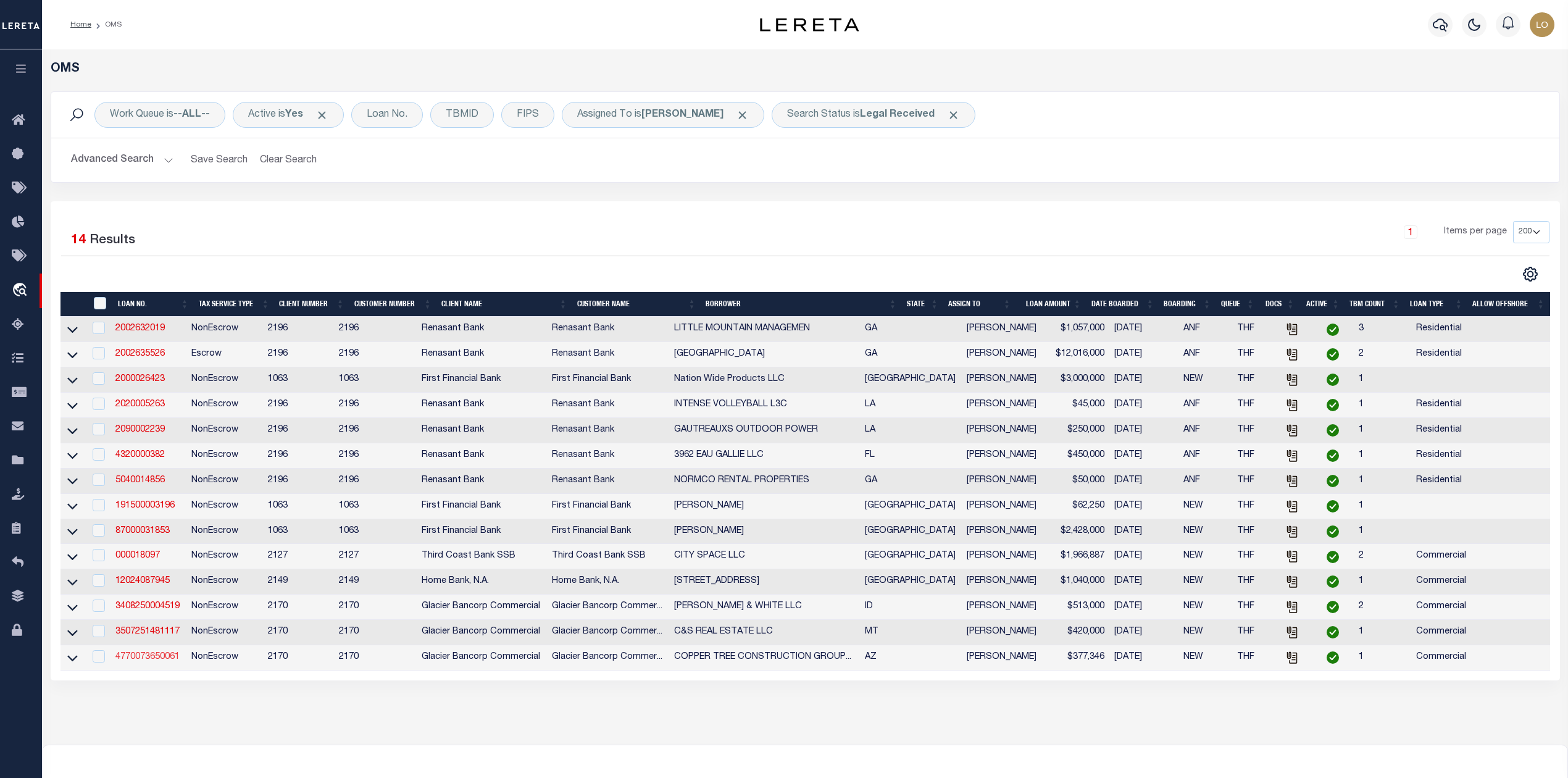
click at [168, 661] on link "4770073650061" at bounding box center [148, 656] width 64 height 8
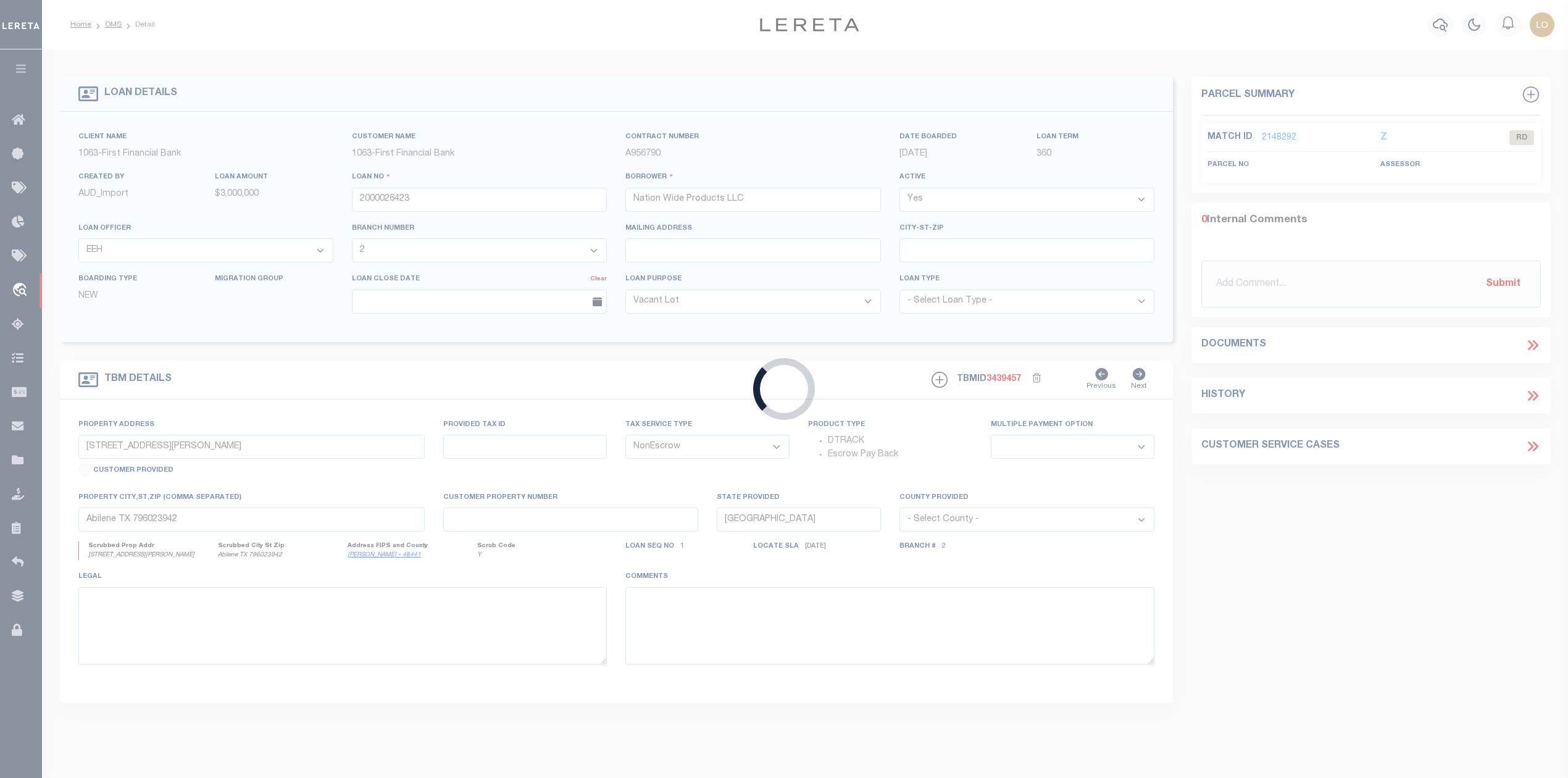
type input "4770073650061"
type input "COPPER TREE CONSTRUCTION GROUP LLC"
select select
type input "957 BLACK DR"
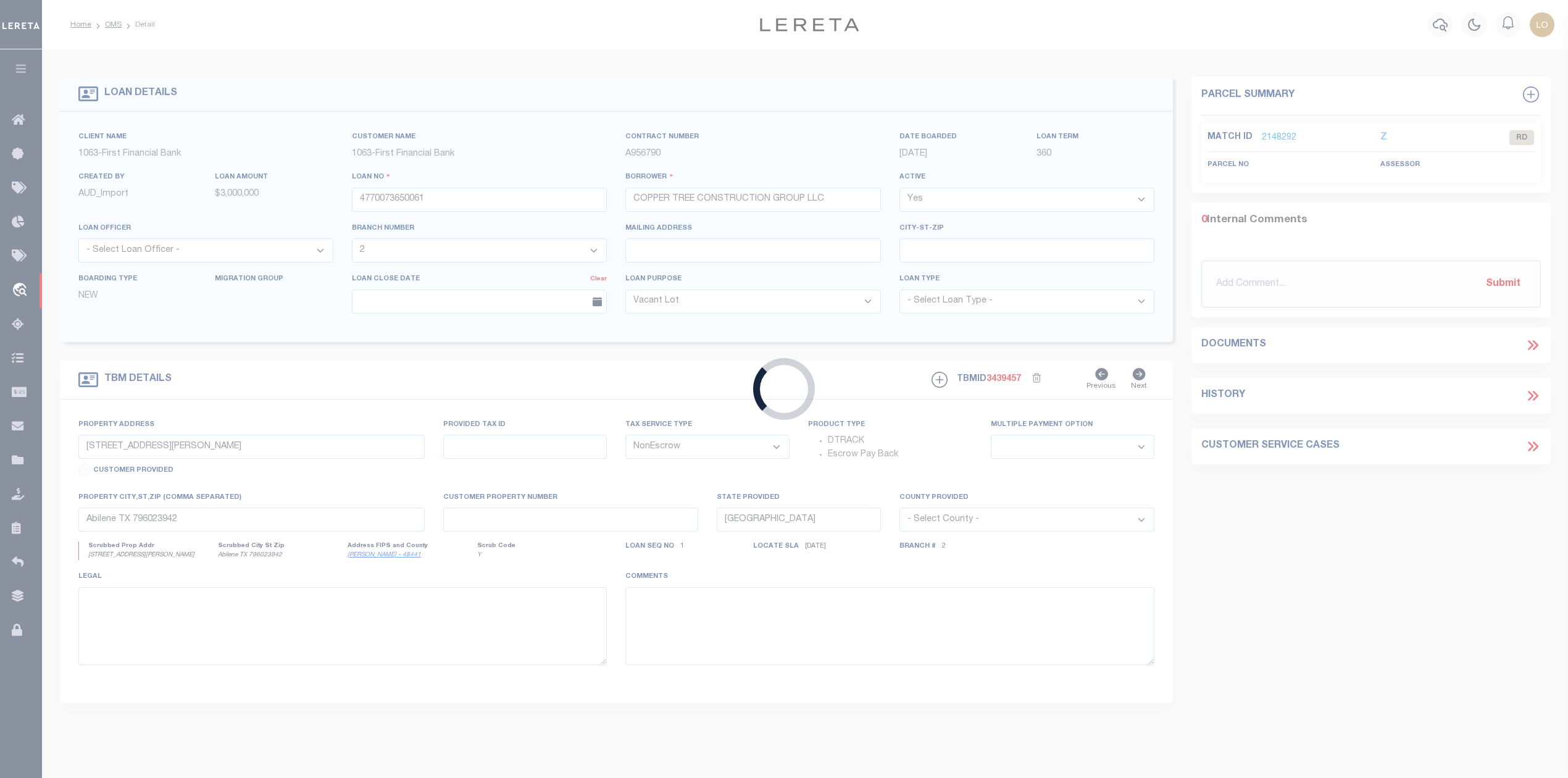
type input "PRESCOTT AZ 86305-1407"
type input "[DATE]"
select select
select select "20"
type input "[STREET_ADDRESS]"
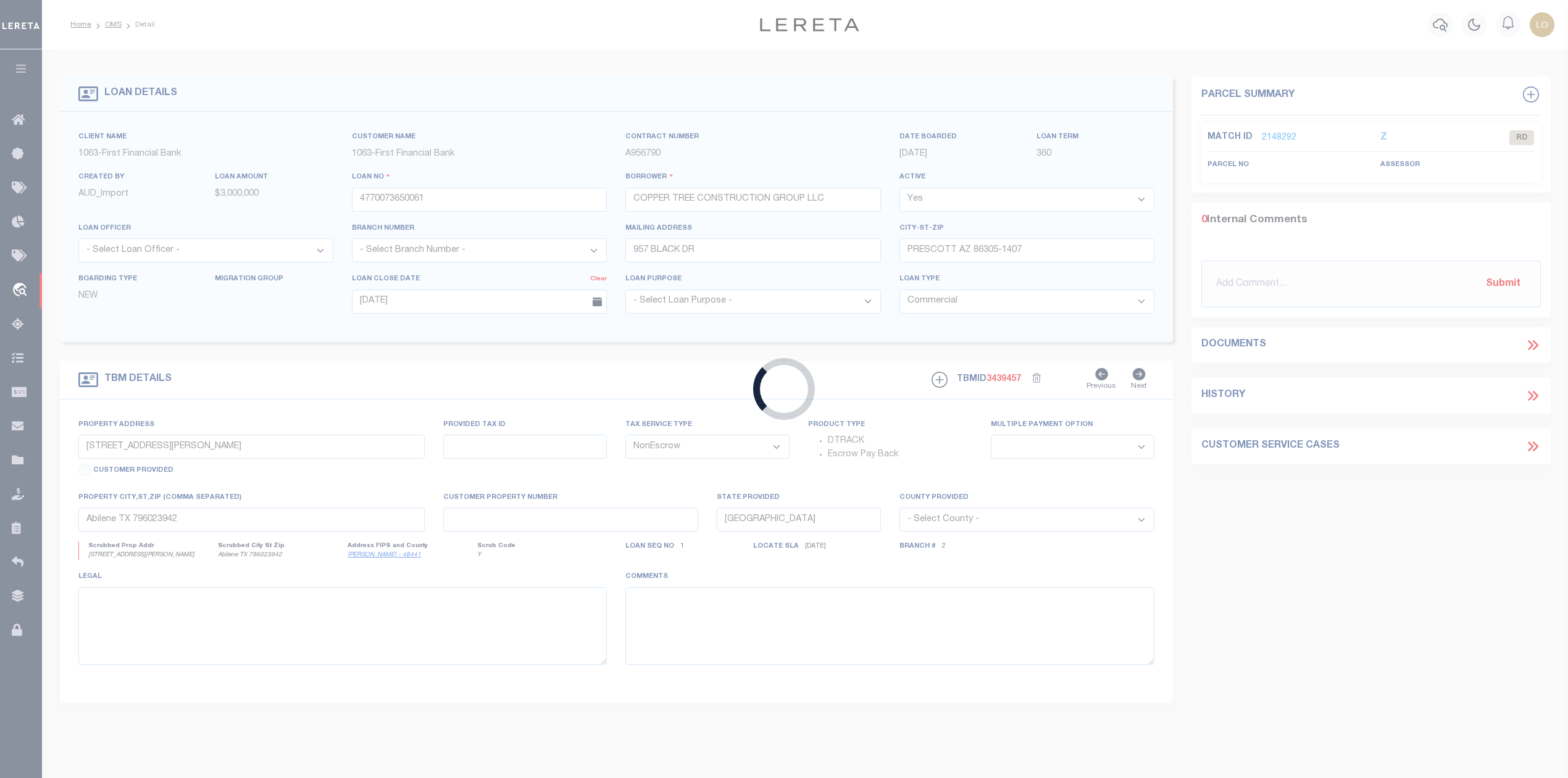
type input "[PHONE_NUMBER]"
select select
type input "PRESCOTT AZ 86305-0077"
type input "AZ"
select select
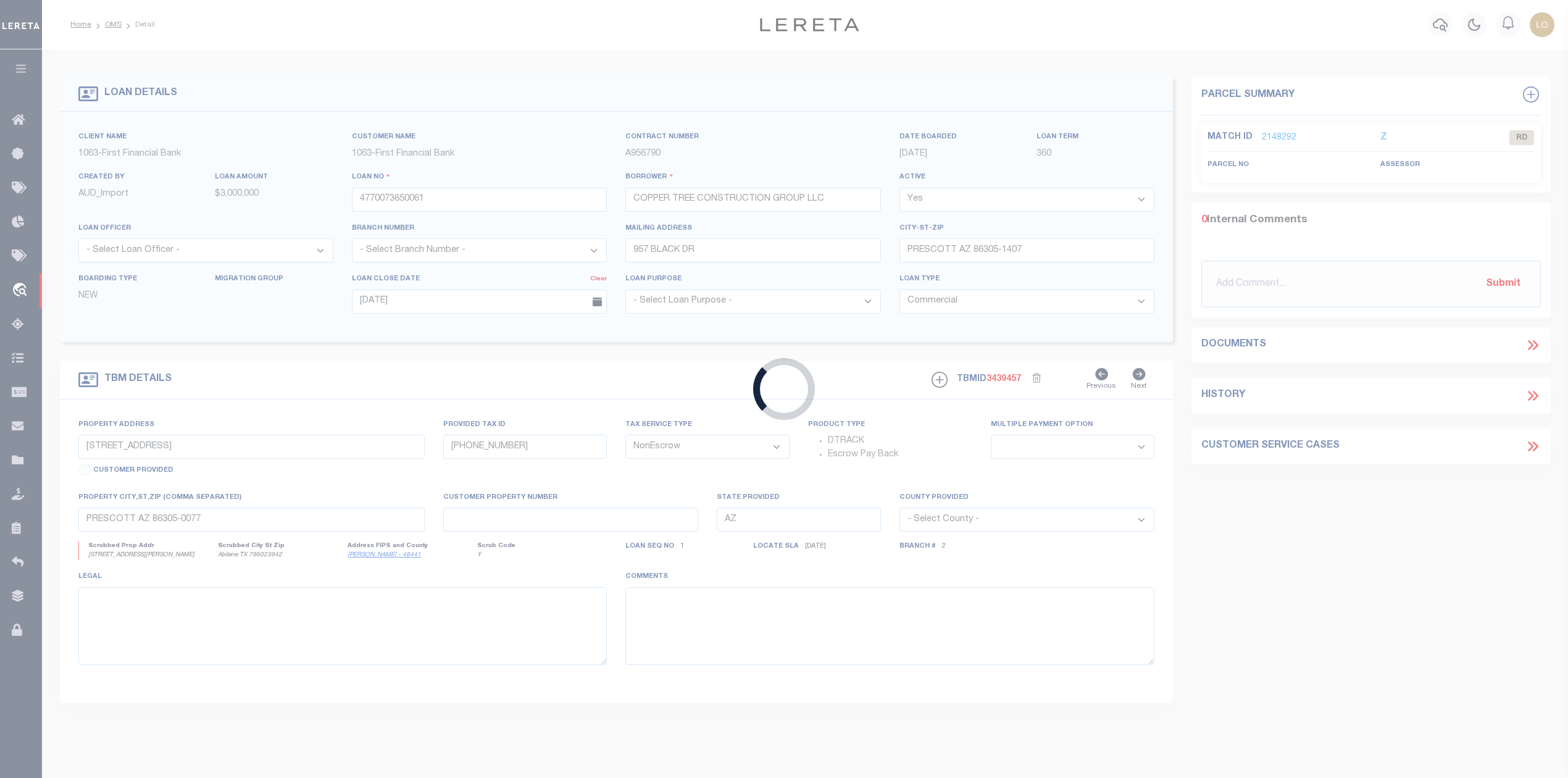
type textarea "ONE PARCEL FROM MASTER CONSTRUCTION DOT DATED [DATE]. SEE ATTACHED RECORDED MAS…"
select select "4582"
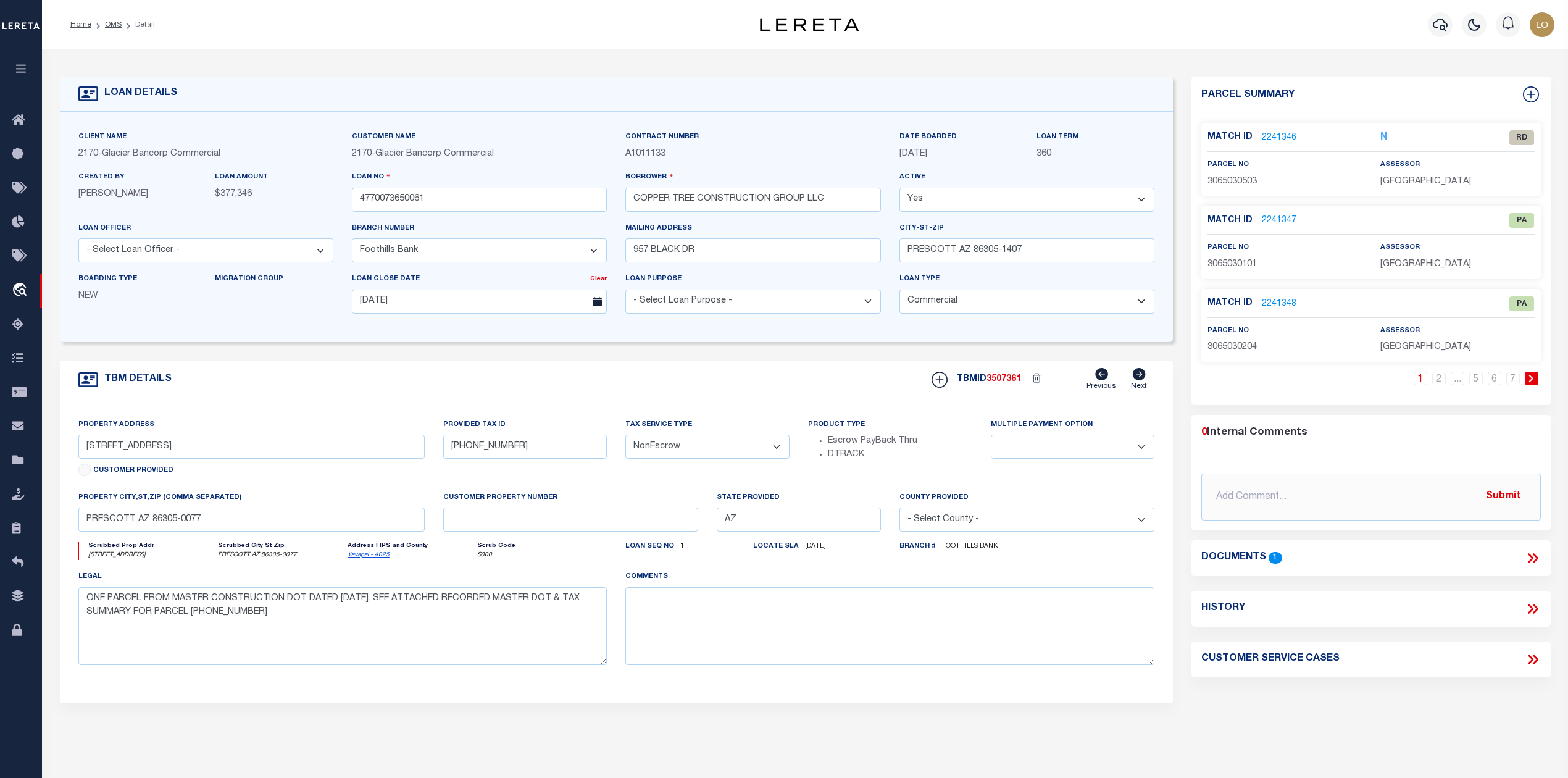
click at [1282, 134] on link "2241346" at bounding box center [1279, 138] width 35 height 13
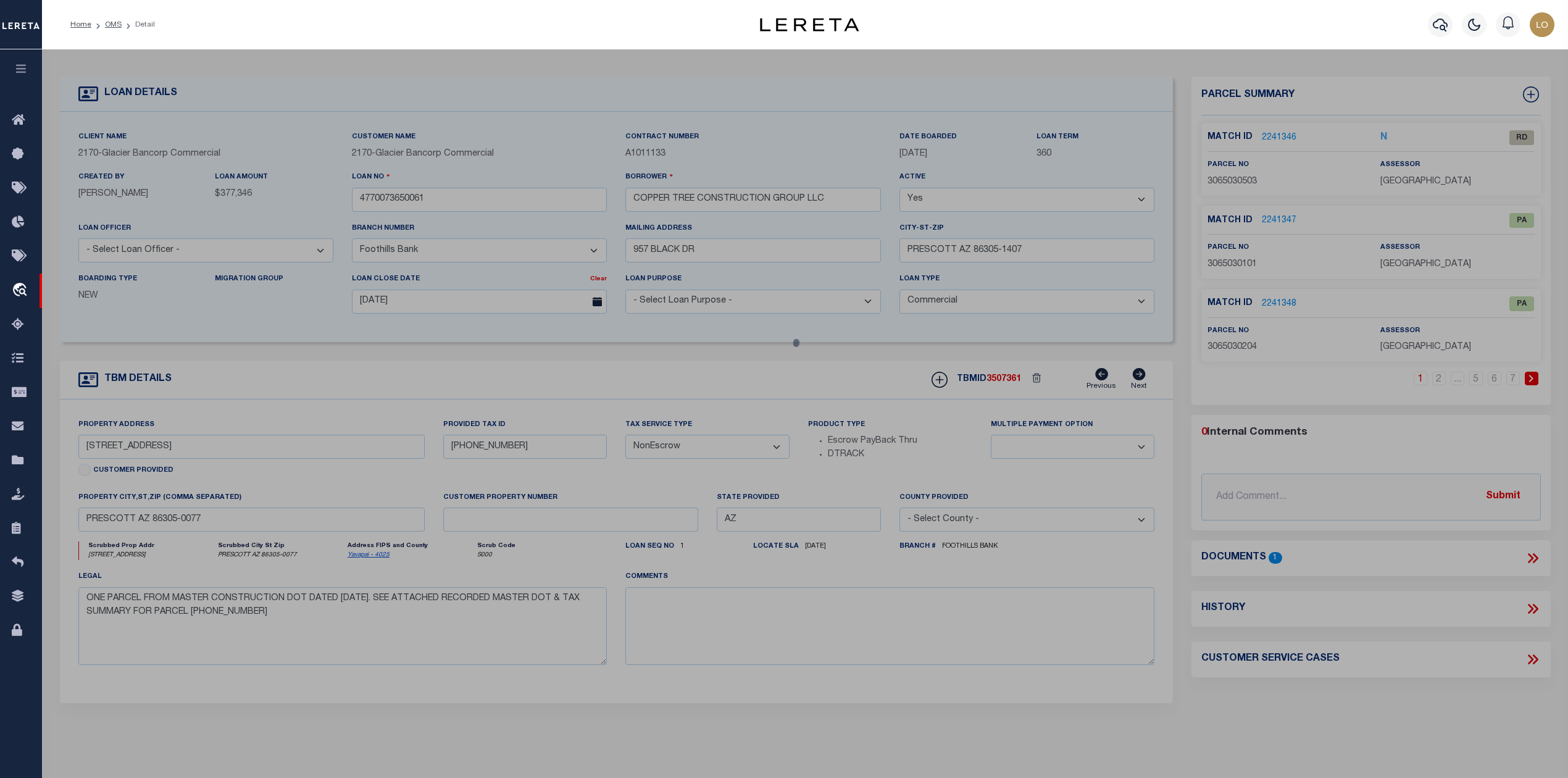
checkbox input "false"
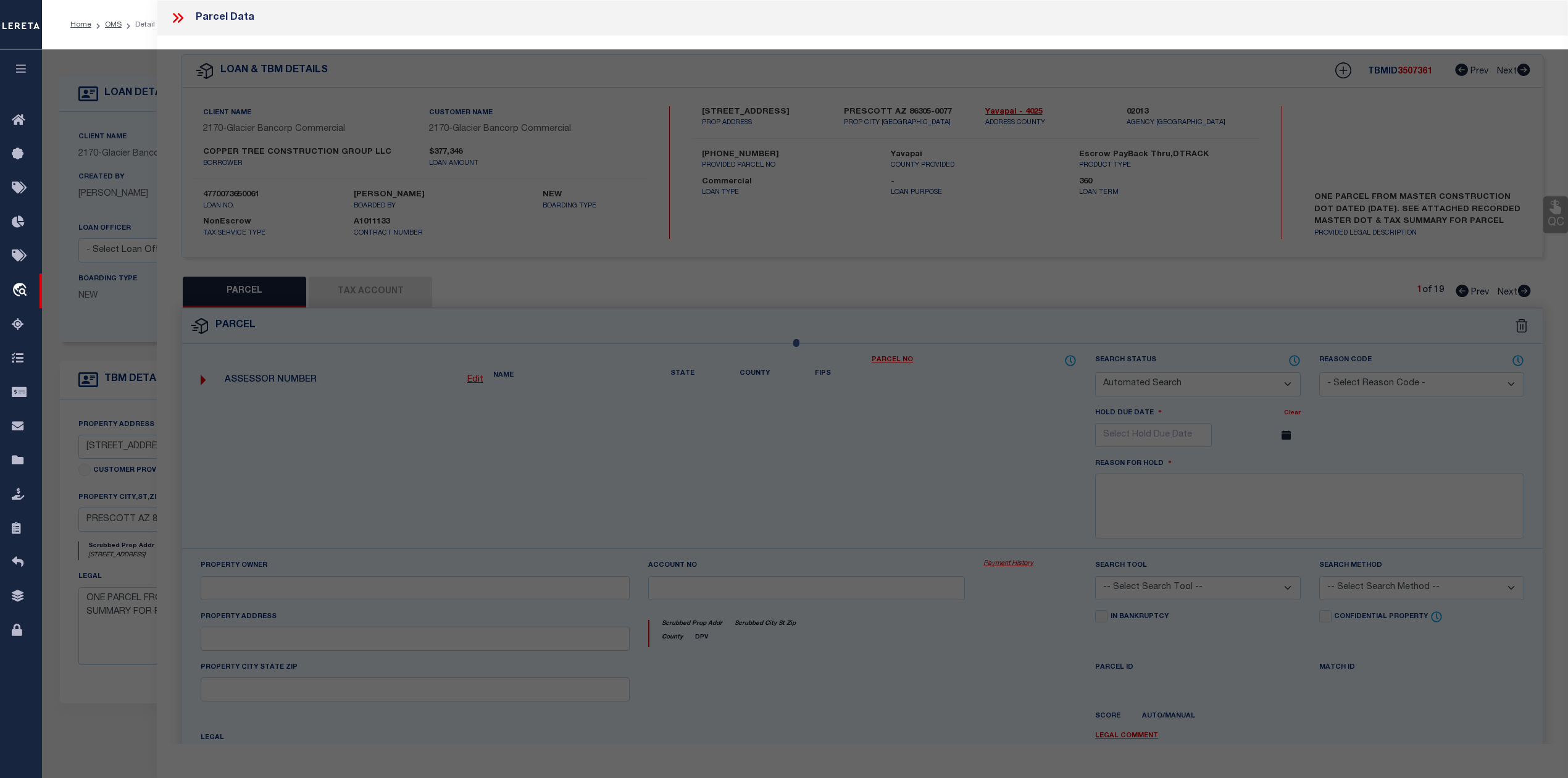
select select "RD"
type input "COPPER TREE CONSTRUCTION GROUP LLC"
select select "ATL"
select select "ADD"
type input "[STREET_ADDRESS]"
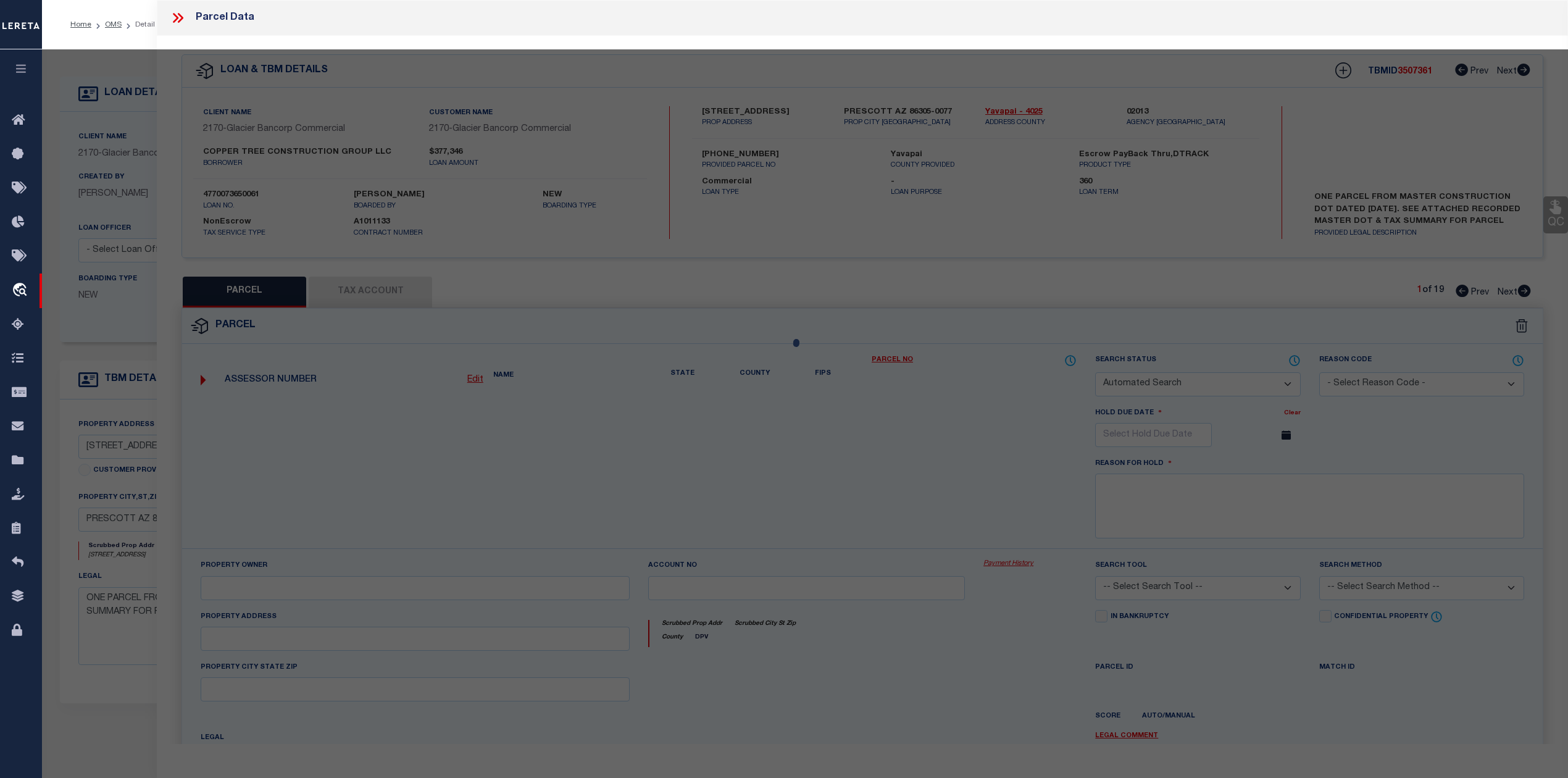
checkbox input "false"
type input "[GEOGRAPHIC_DATA], AZ 86305"
type textarea "WHISPERING CANYON PHASE 7 PER MAP 2019-0033309, LOT 251"
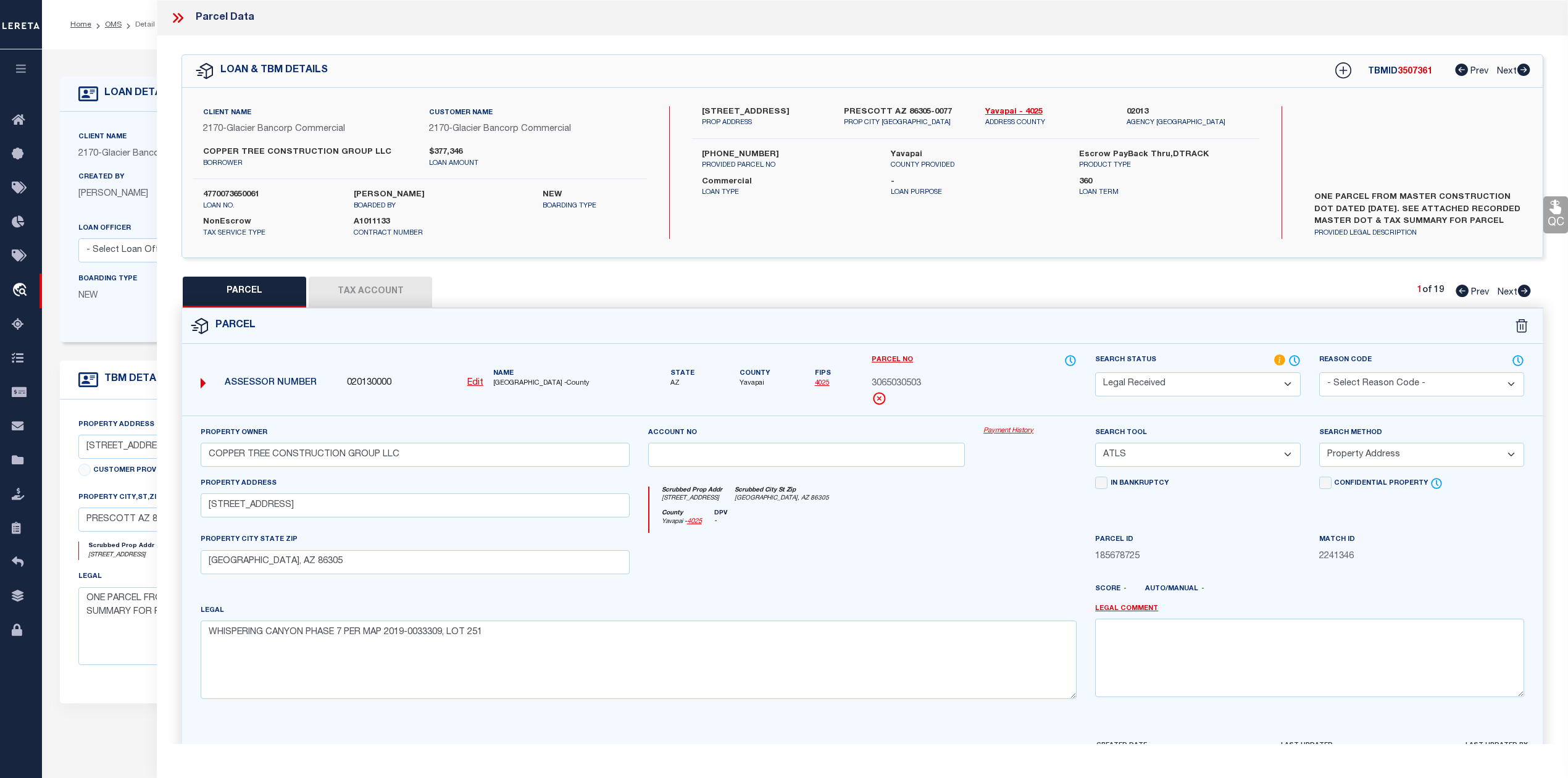
click at [914, 553] on div at bounding box center [806, 559] width 336 height 51
click at [412, 294] on button "Tax Account" at bounding box center [370, 292] width 123 height 31
select select "100"
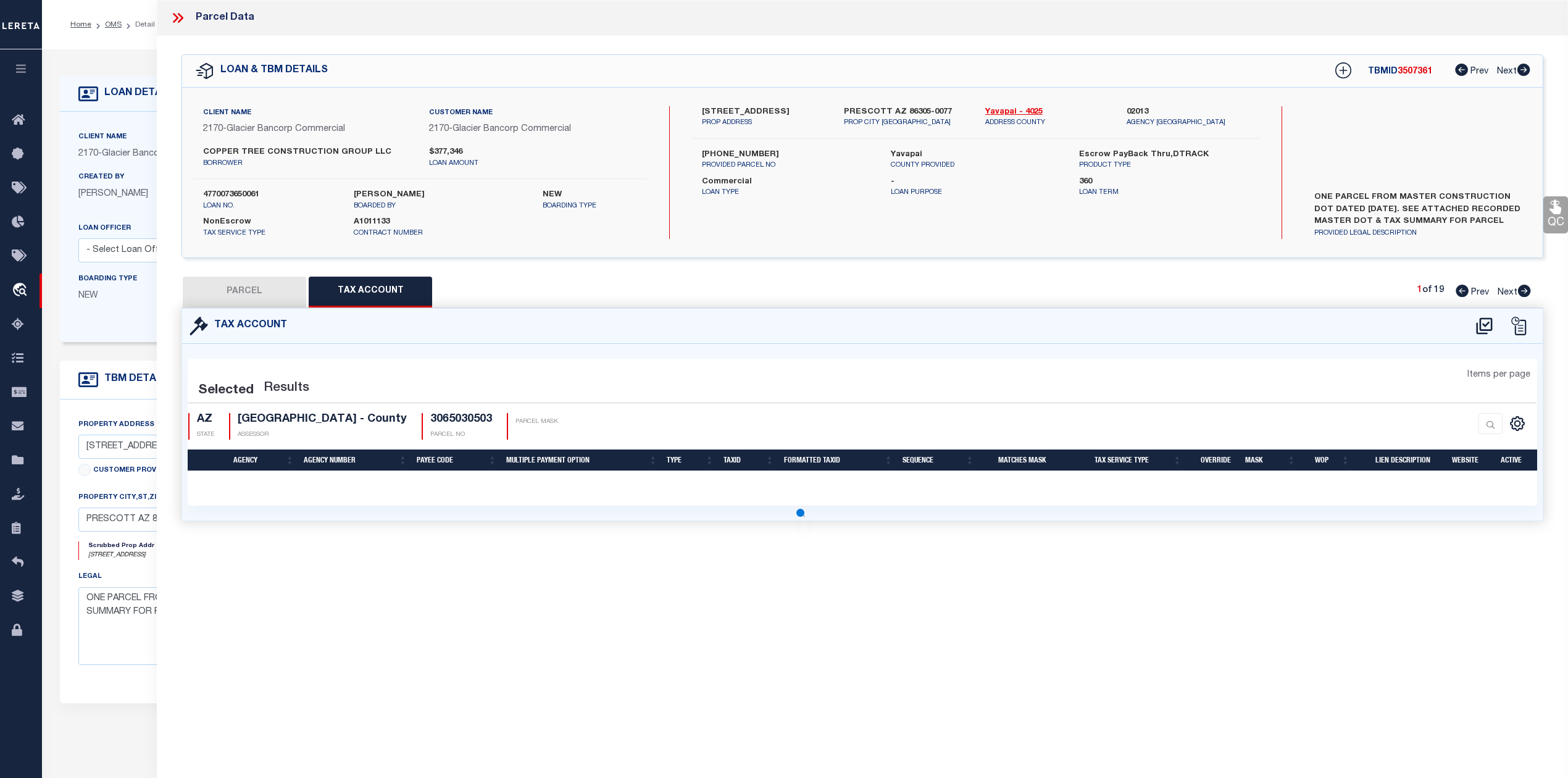
select select "100"
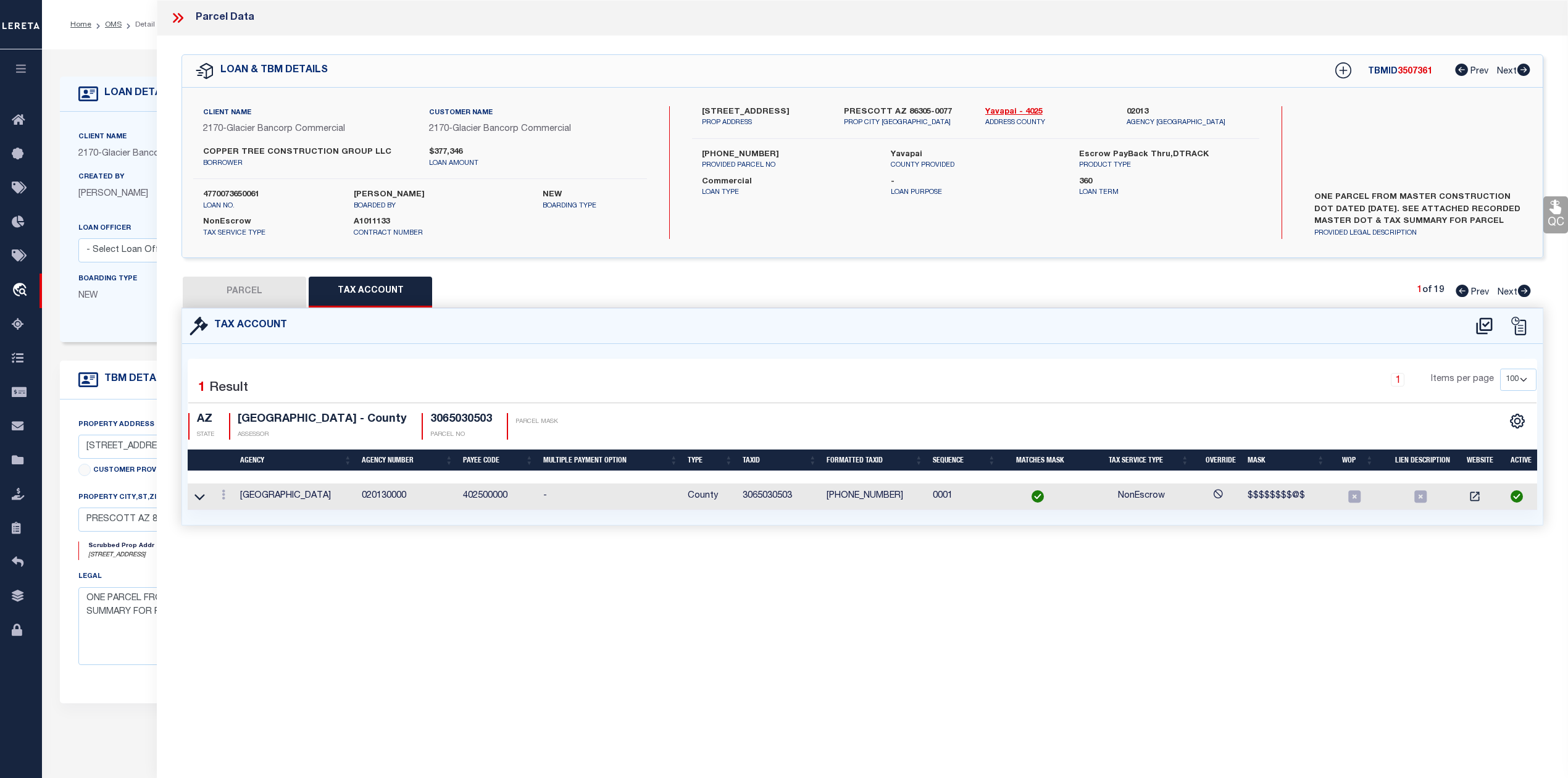
click at [267, 291] on button "PARCEL" at bounding box center [244, 292] width 123 height 31
select select "AS"
select select
checkbox input "false"
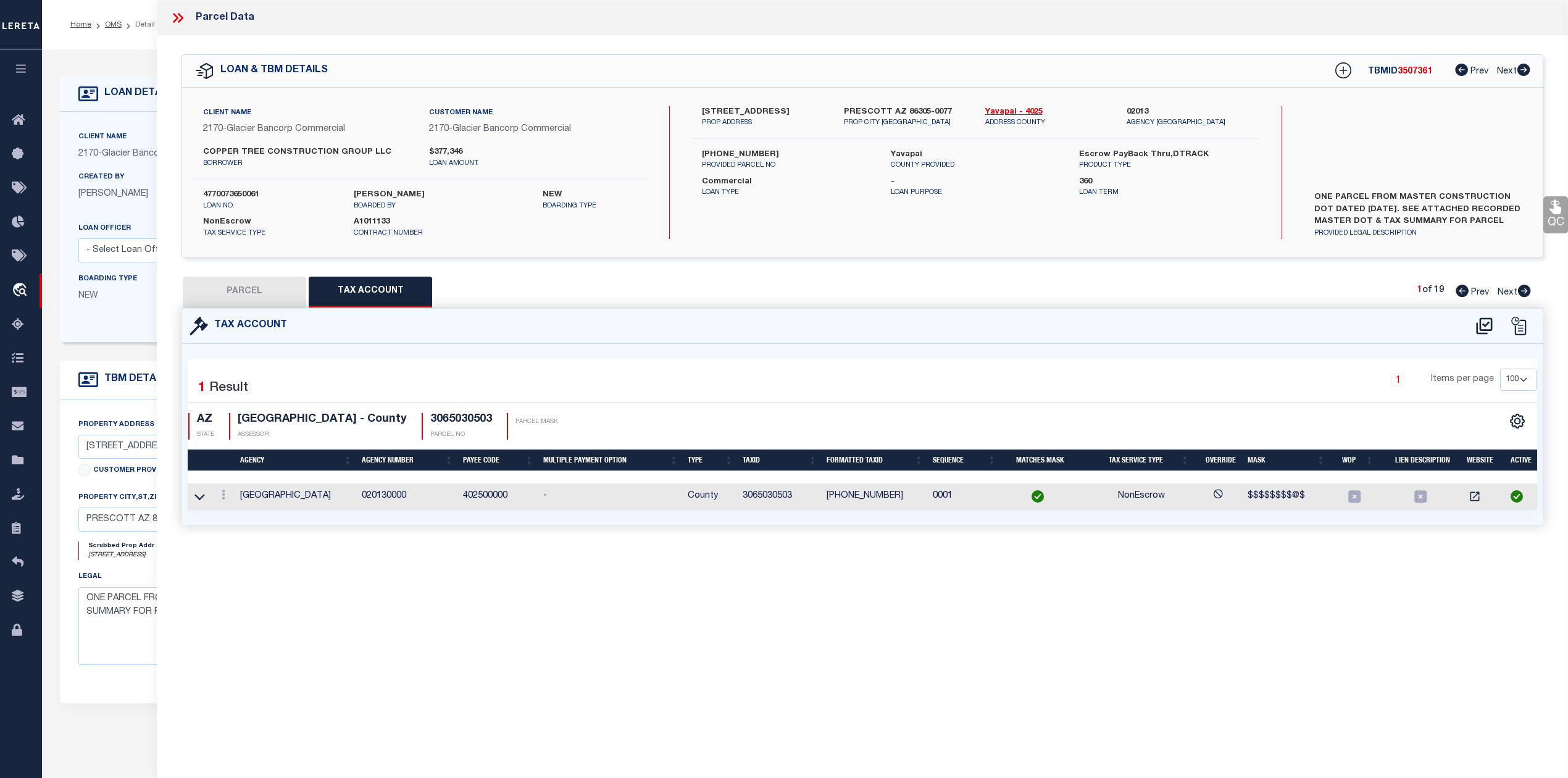
checkbox input "false"
select select "RD"
type input "COPPER TREE CONSTRUCTION GROUP LLC"
select select "ATL"
select select "ADD"
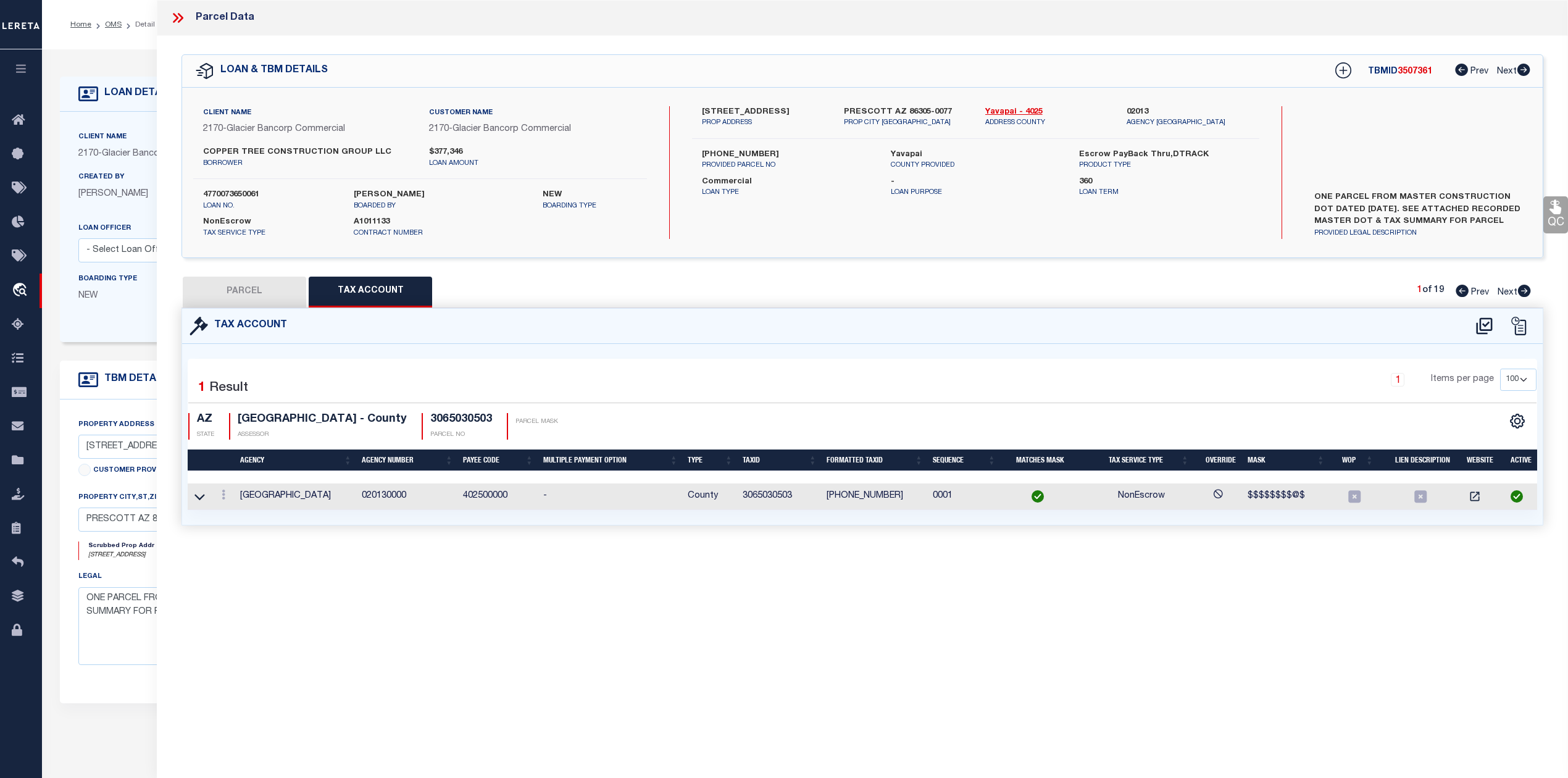
type input "[STREET_ADDRESS]"
checkbox input "false"
type input "[GEOGRAPHIC_DATA], AZ 86305"
type textarea "WHISPERING CANYON PHASE 7 PER MAP 2019-0033309, LOT 251"
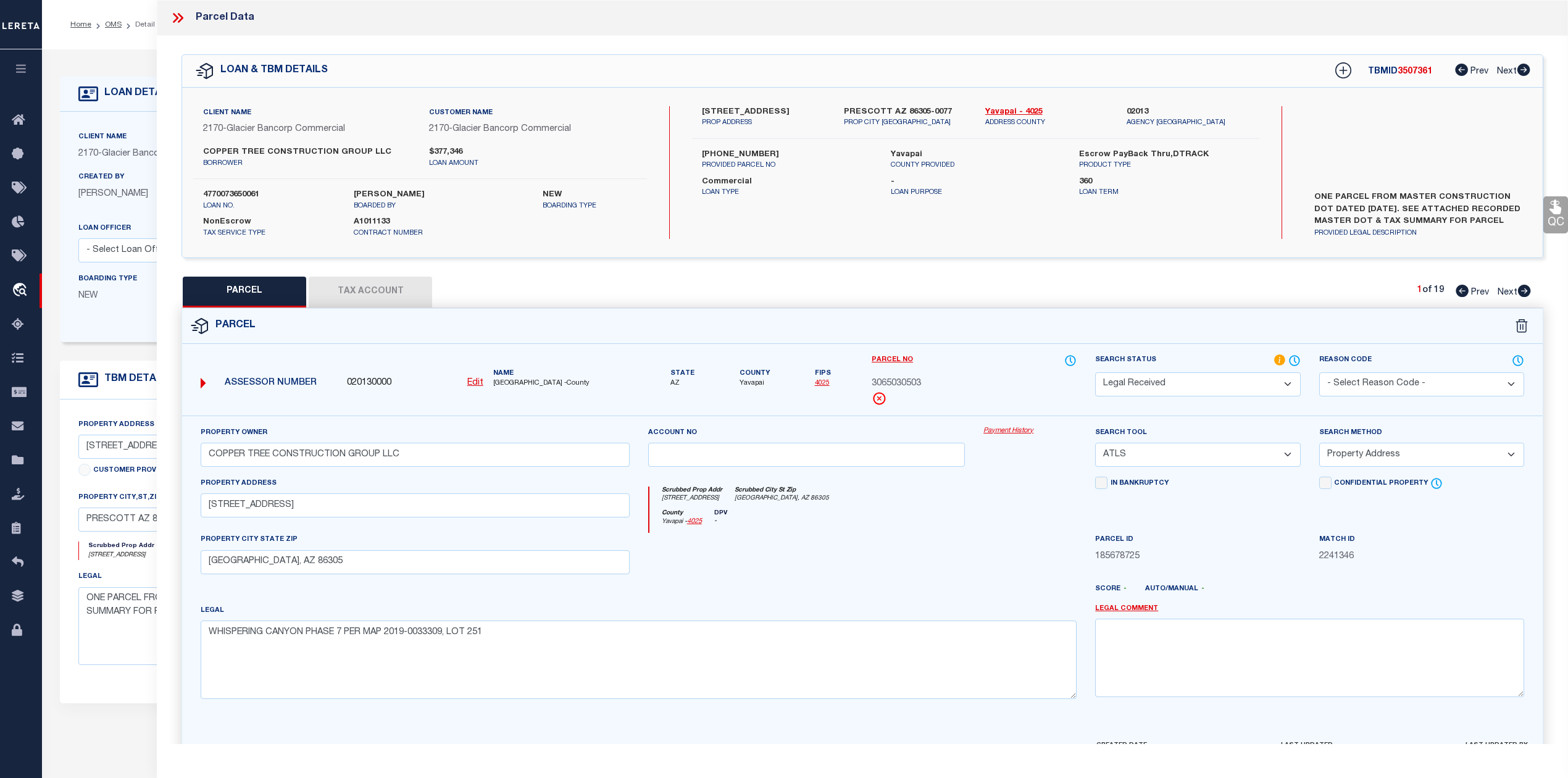
click at [694, 312] on div "Parcel" at bounding box center [862, 326] width 1361 height 35
click at [1525, 286] on icon at bounding box center [1525, 290] width 13 height 12
select select "AS"
select select
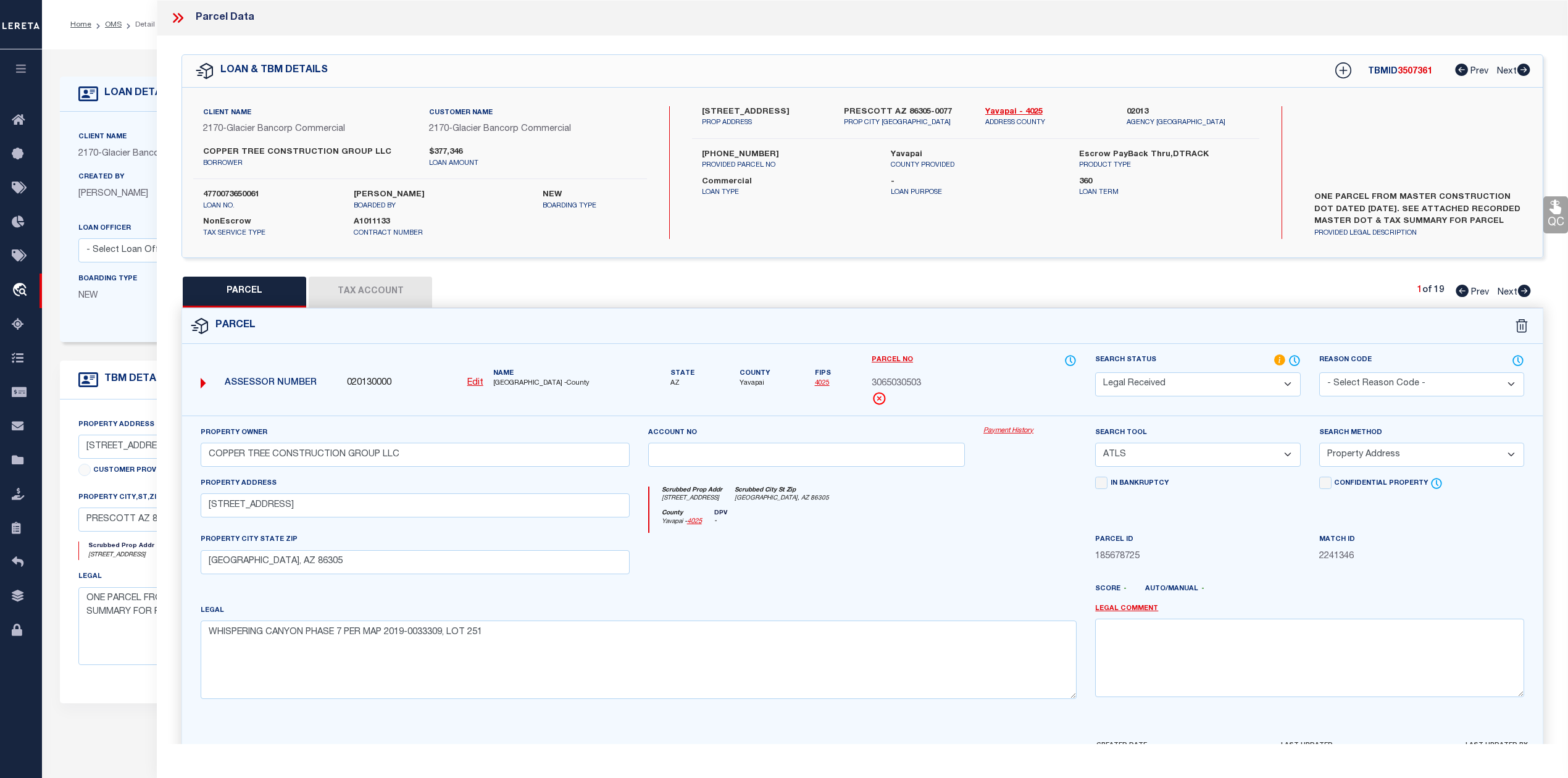
checkbox input "false"
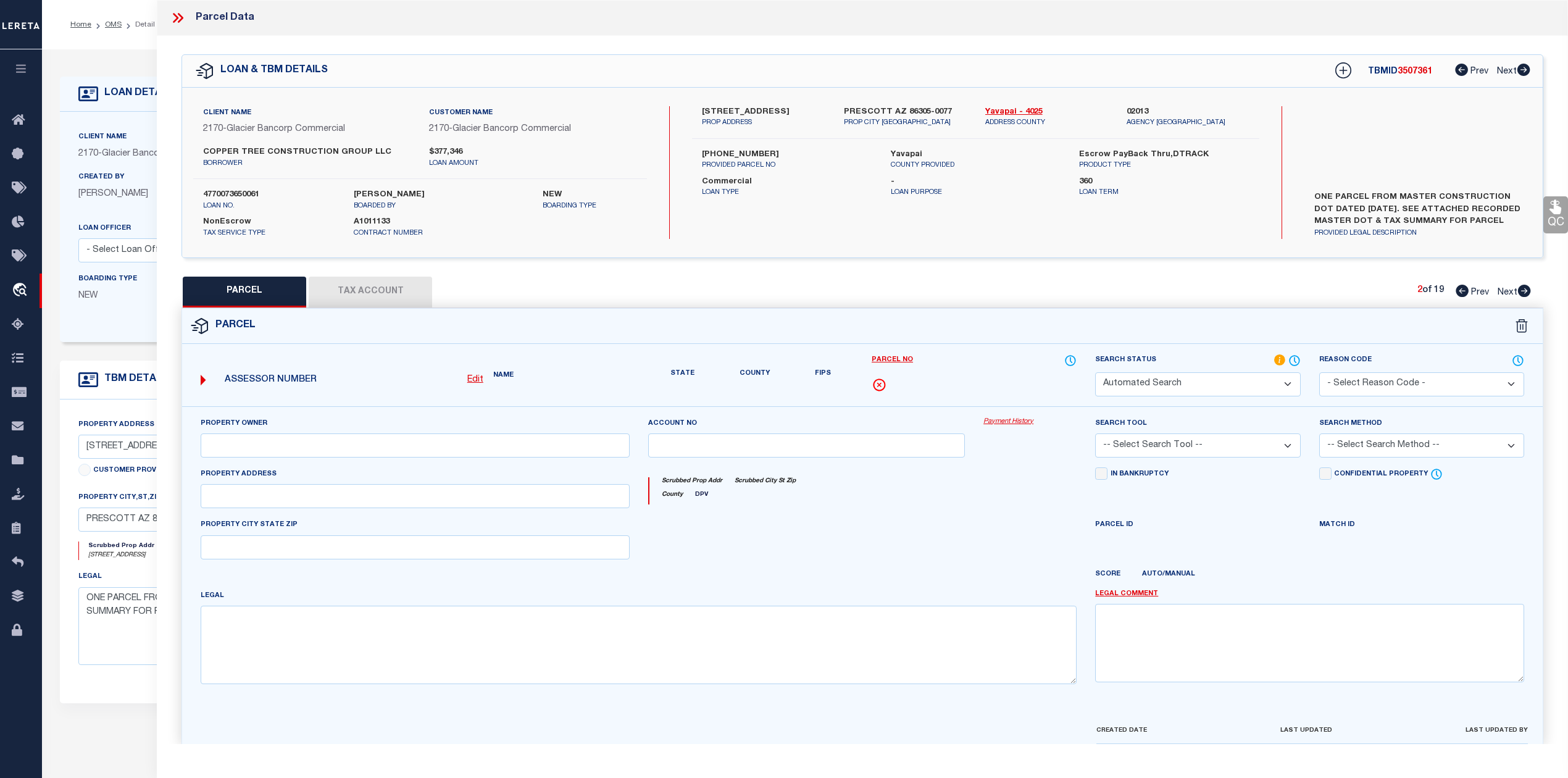
select select "PA"
type input "COPPER TREE CONSTRUCTION GROUP LLC"
select select "ATL"
select select "ADD"
type input "[STREET_ADDRESS]"
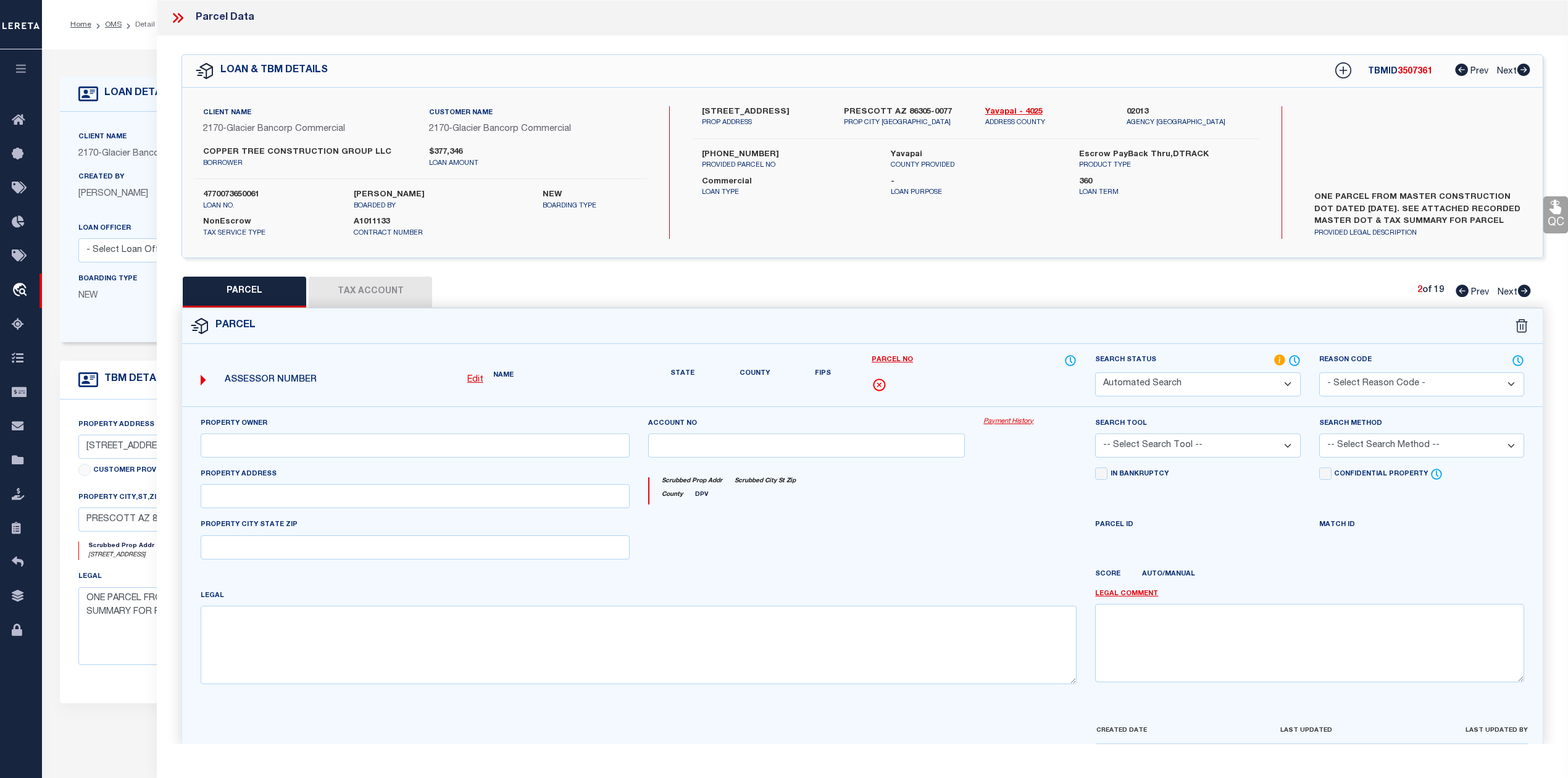
checkbox input "false"
type input "[GEOGRAPHIC_DATA], AZ 86305"
type textarea "WHISPERING CANYON PHASE 7 PER MAP 2019-0033309, LOT 247"
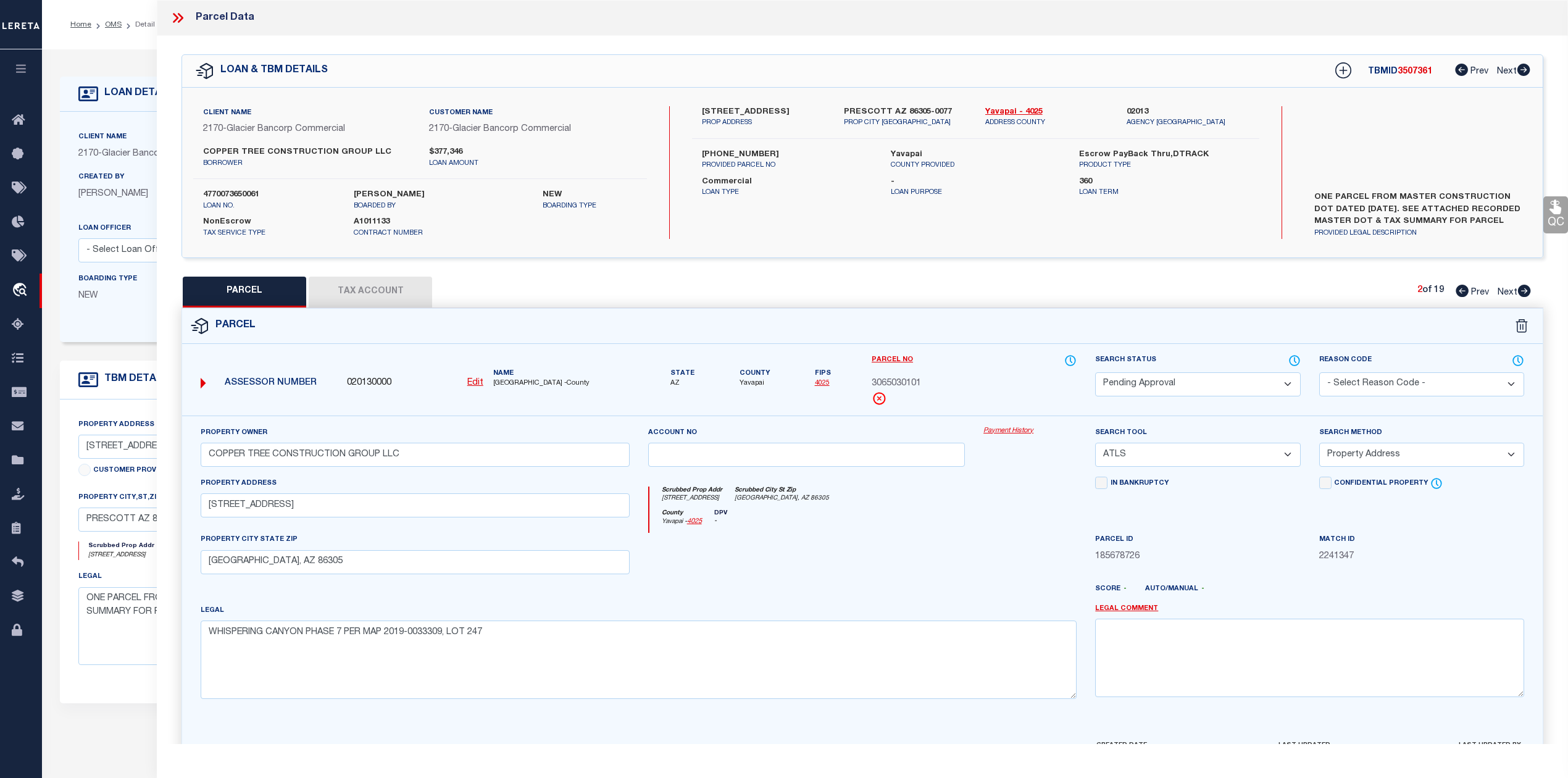
click at [1459, 291] on icon at bounding box center [1462, 290] width 13 height 12
select select "AS"
select select
checkbox input "false"
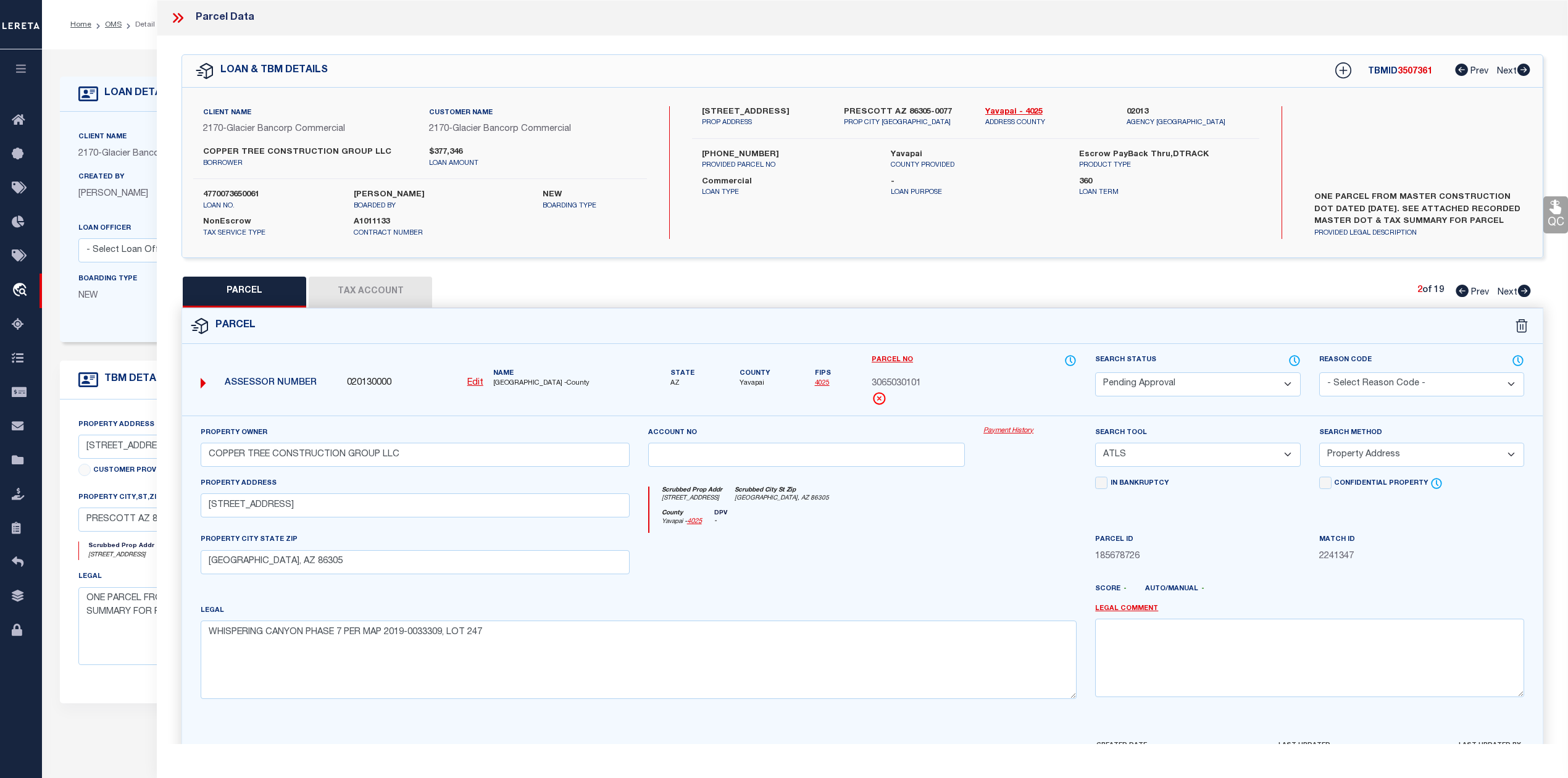
checkbox input "false"
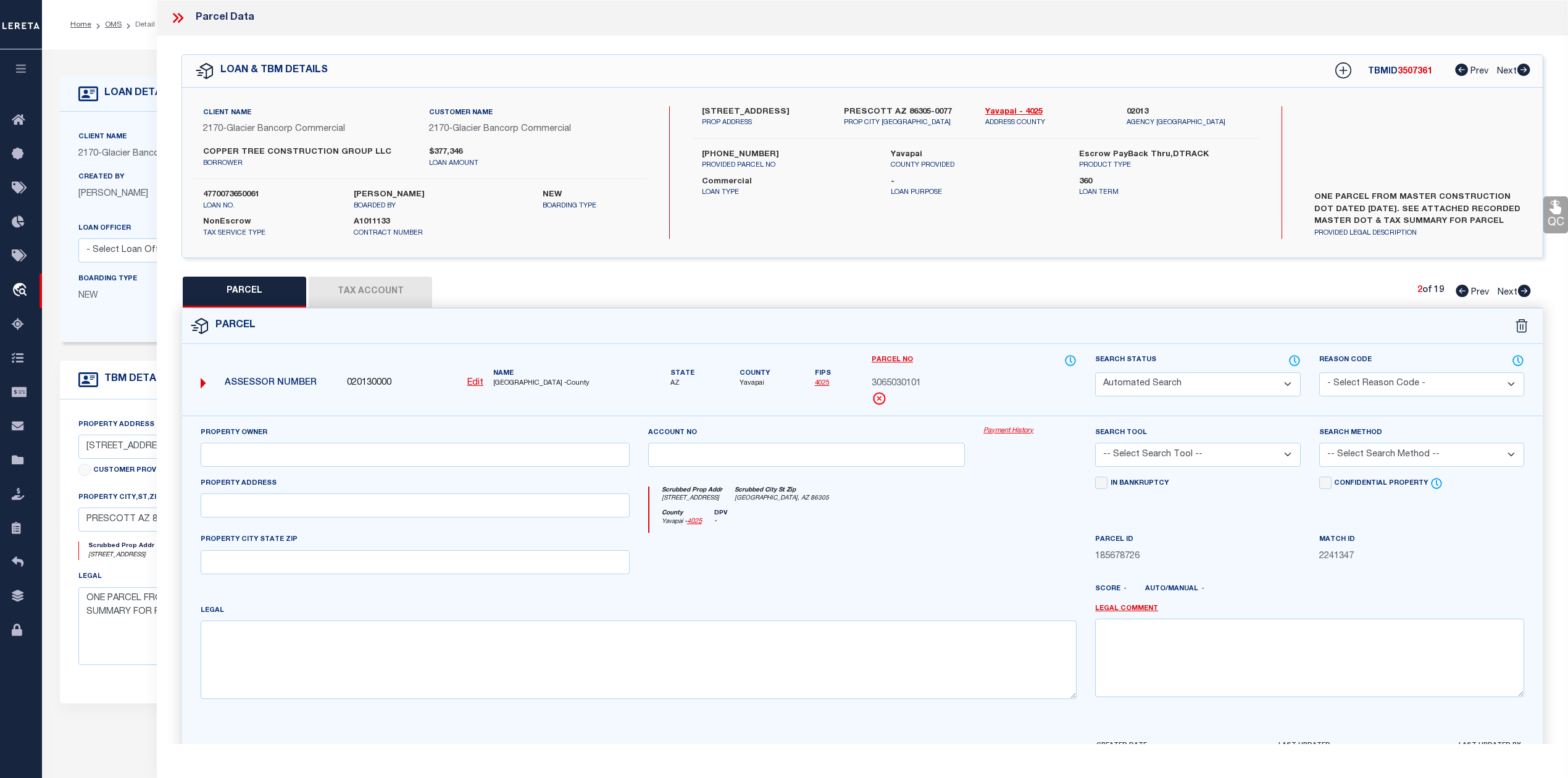
select select "RD"
type input "COPPER TREE CONSTRUCTION GROUP LLC"
select select "ATL"
select select "ADD"
type input "[STREET_ADDRESS]"
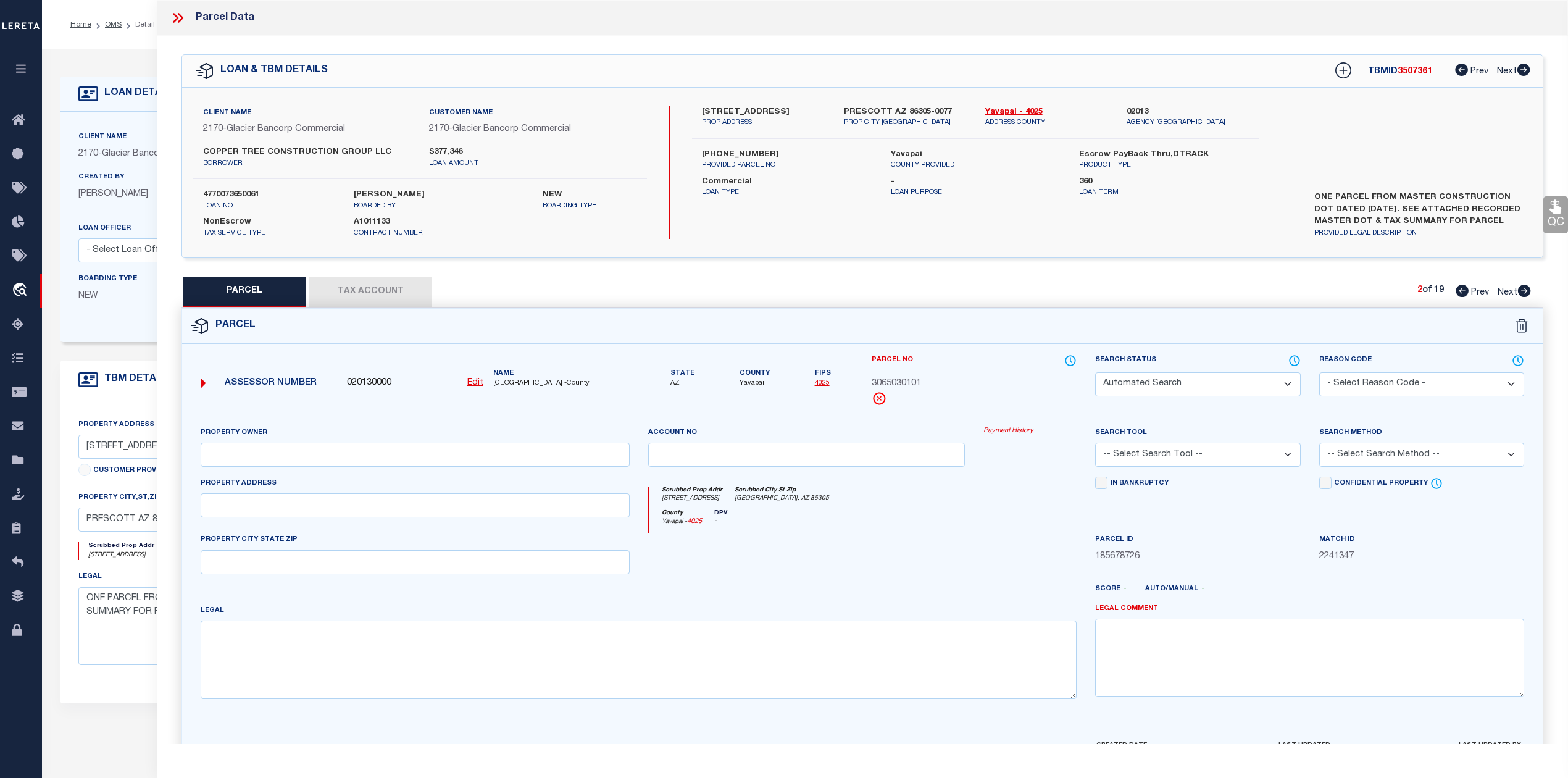
checkbox input "false"
type input "[GEOGRAPHIC_DATA], AZ 86305"
type textarea "WHISPERING CANYON PHASE 7 PER MAP 2019-0033309, LOT 251"
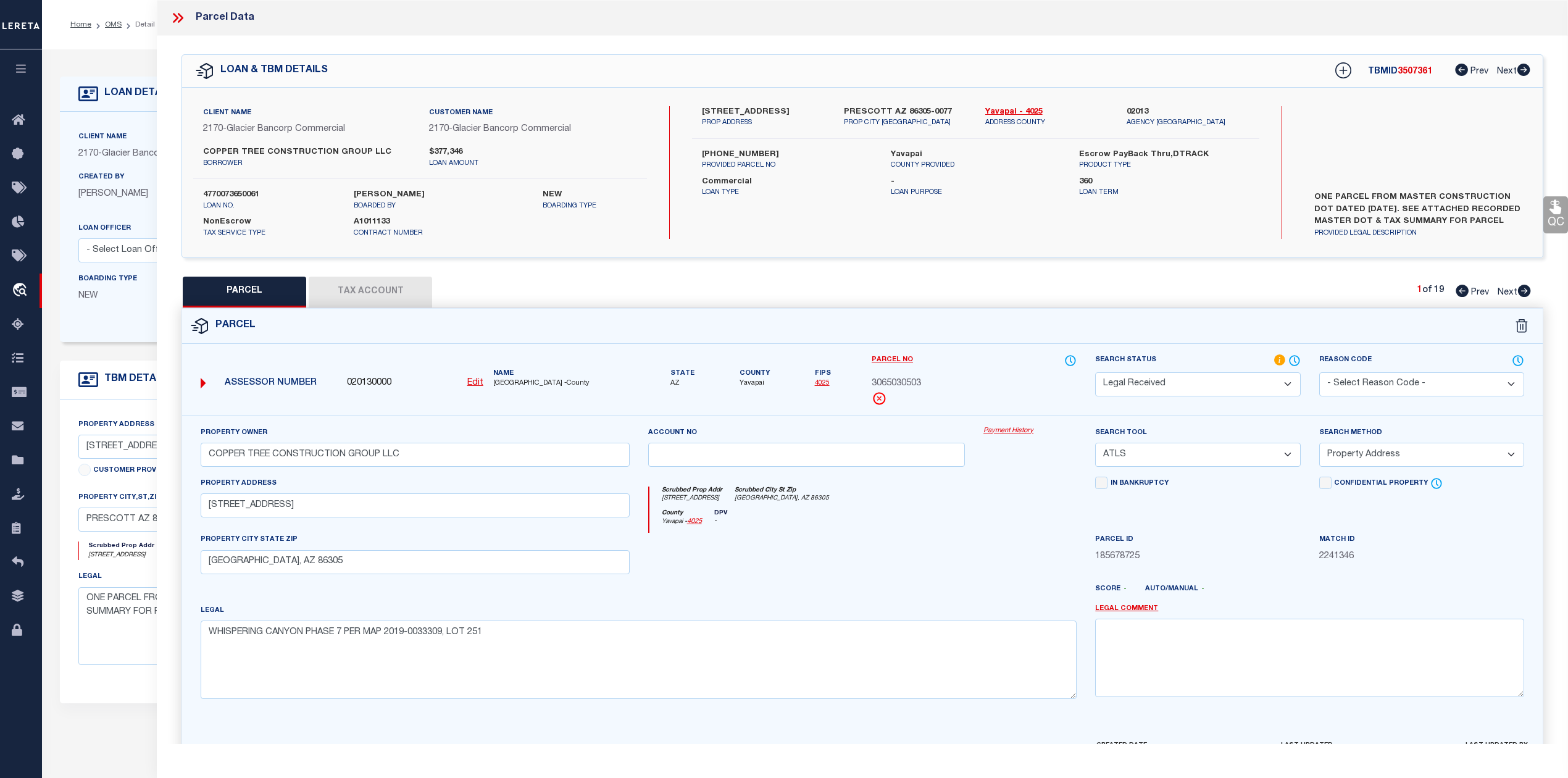
click at [1037, 292] on div "PARCEL Tax Account 1 of 19 Prev Next" at bounding box center [863, 292] width 1362 height 31
click at [1021, 118] on p "ADDRESS COUNTY" at bounding box center [1046, 122] width 122 height 10
click at [1020, 112] on link "Yavapai - 4025" at bounding box center [1046, 112] width 122 height 12
click at [178, 21] on icon at bounding box center [181, 18] width 6 height 9
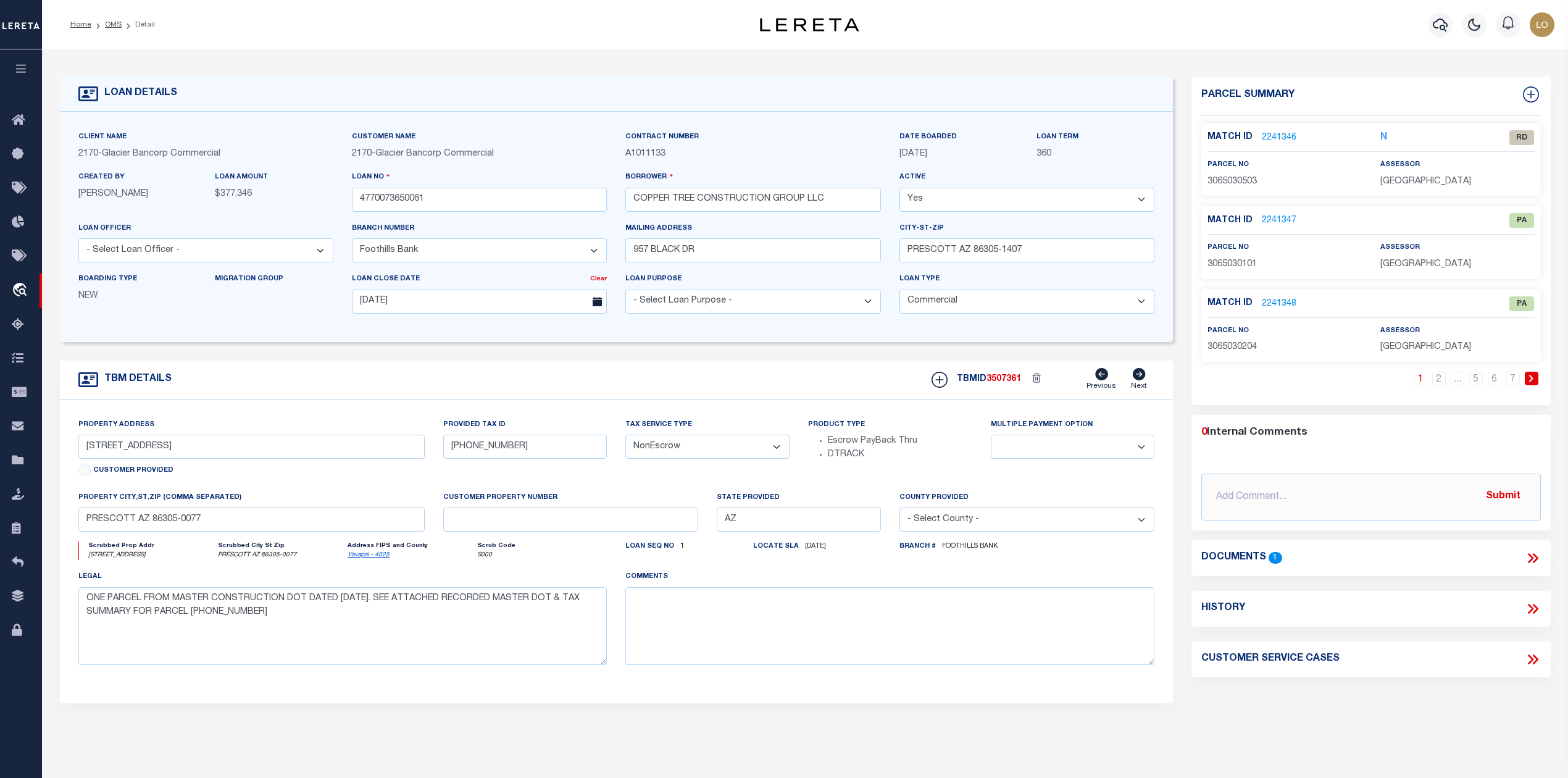
click at [1525, 557] on icon at bounding box center [1532, 558] width 16 height 16
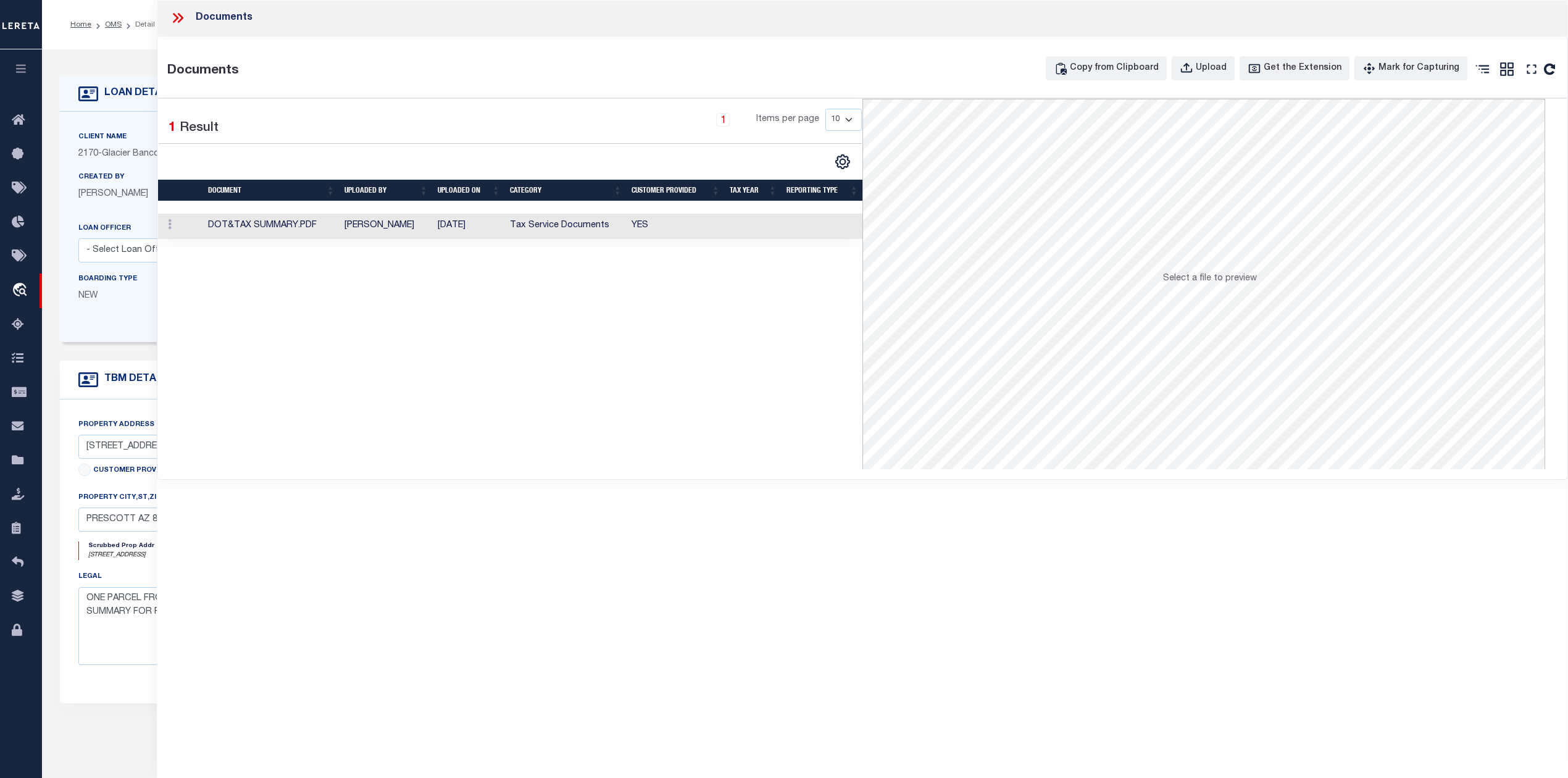
click at [336, 223] on td "DOT&TAX SUMMARY.PDF" at bounding box center [271, 226] width 137 height 25
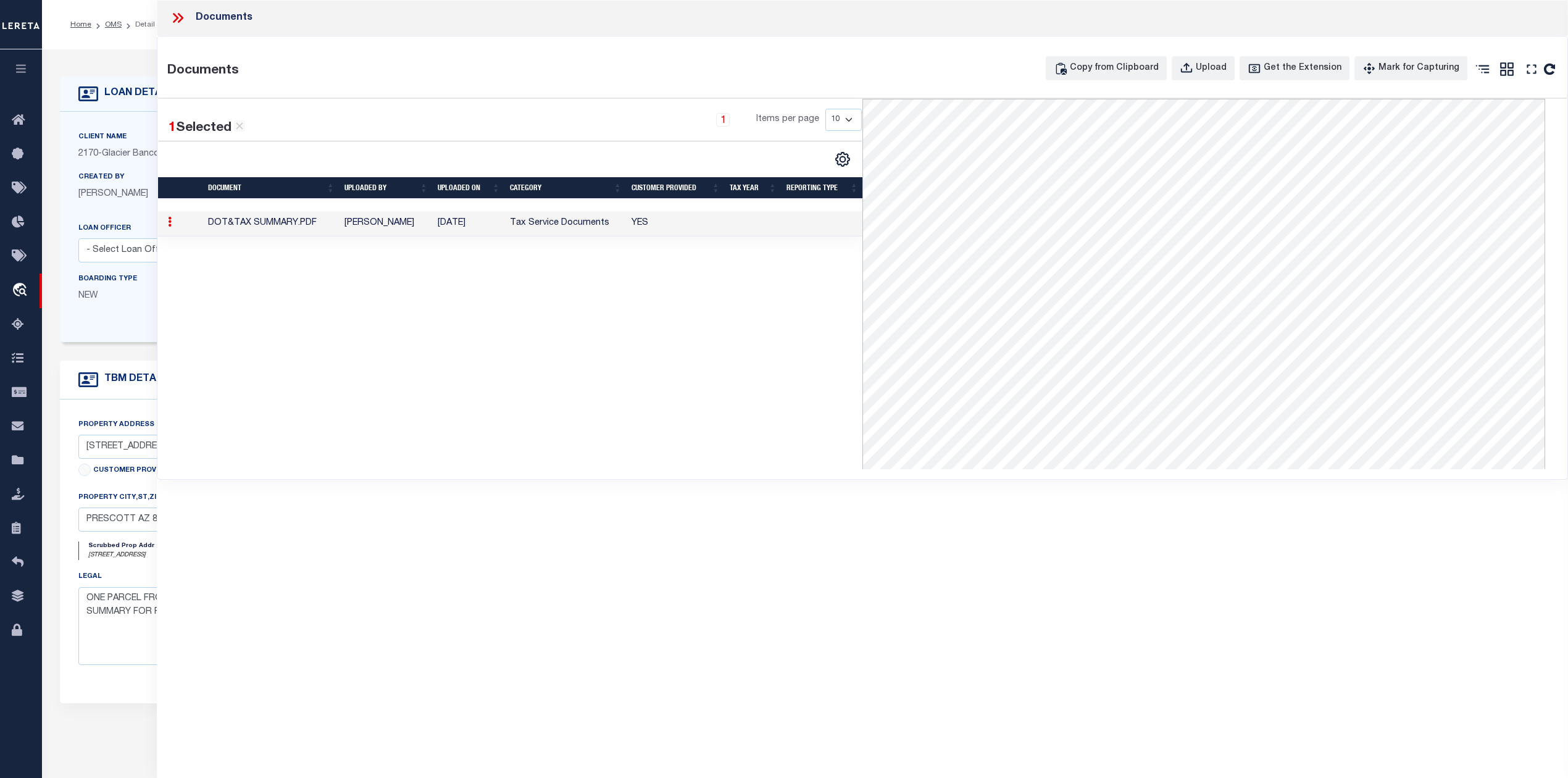
click at [181, 21] on icon at bounding box center [181, 18] width 6 height 9
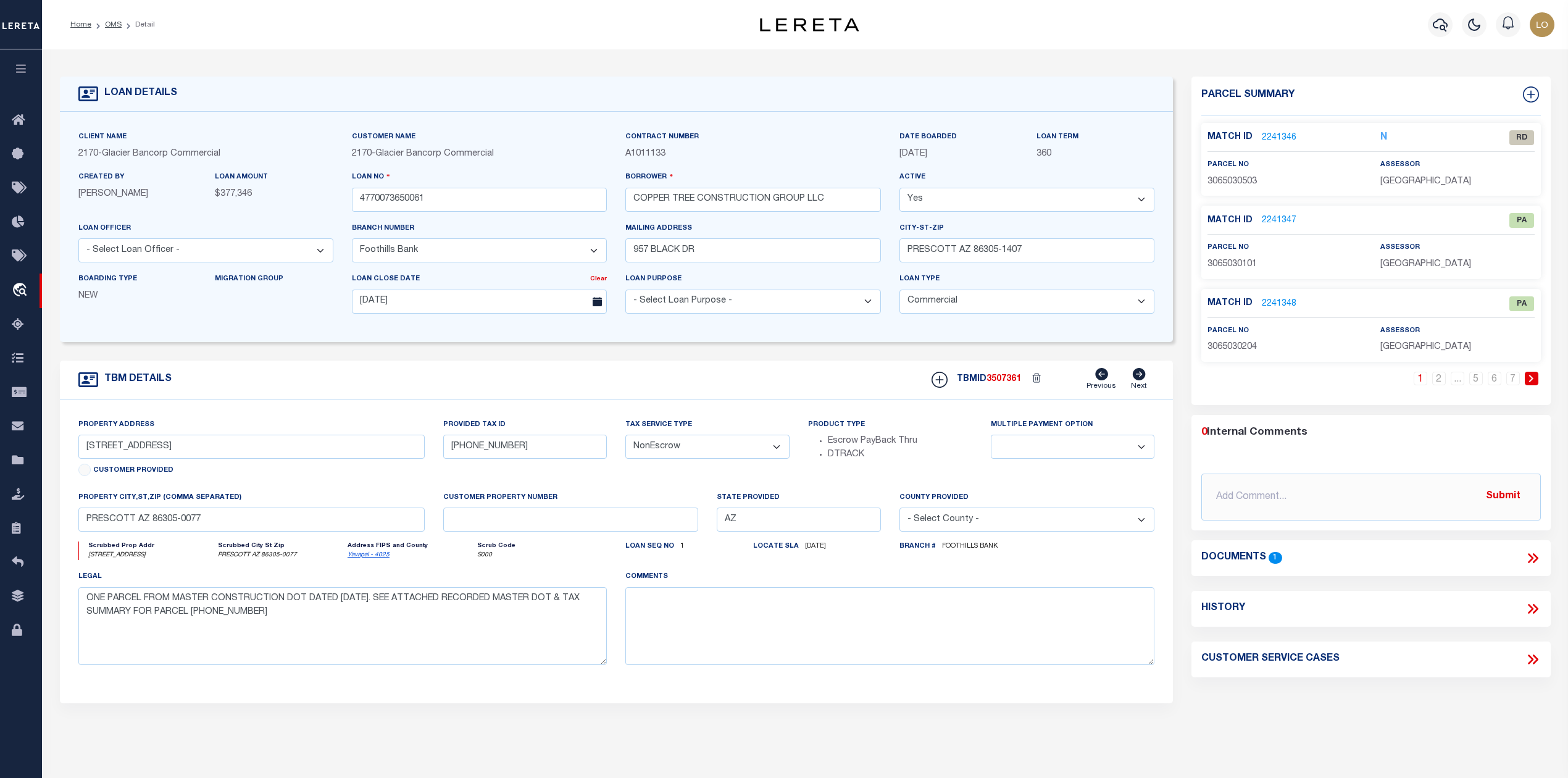
click at [1279, 137] on link "2241346" at bounding box center [1279, 138] width 35 height 13
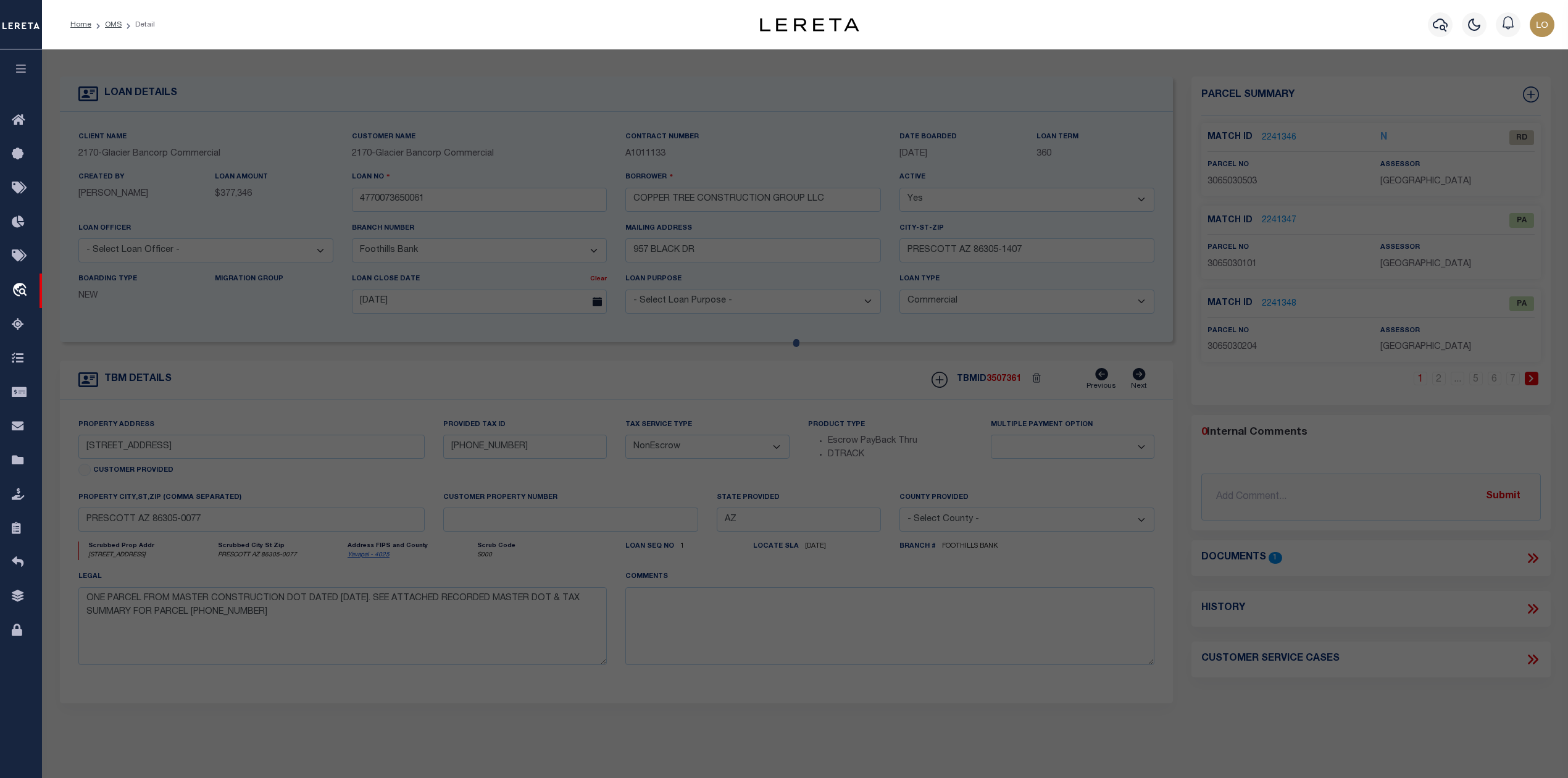
select select "AS"
select select
checkbox input "false"
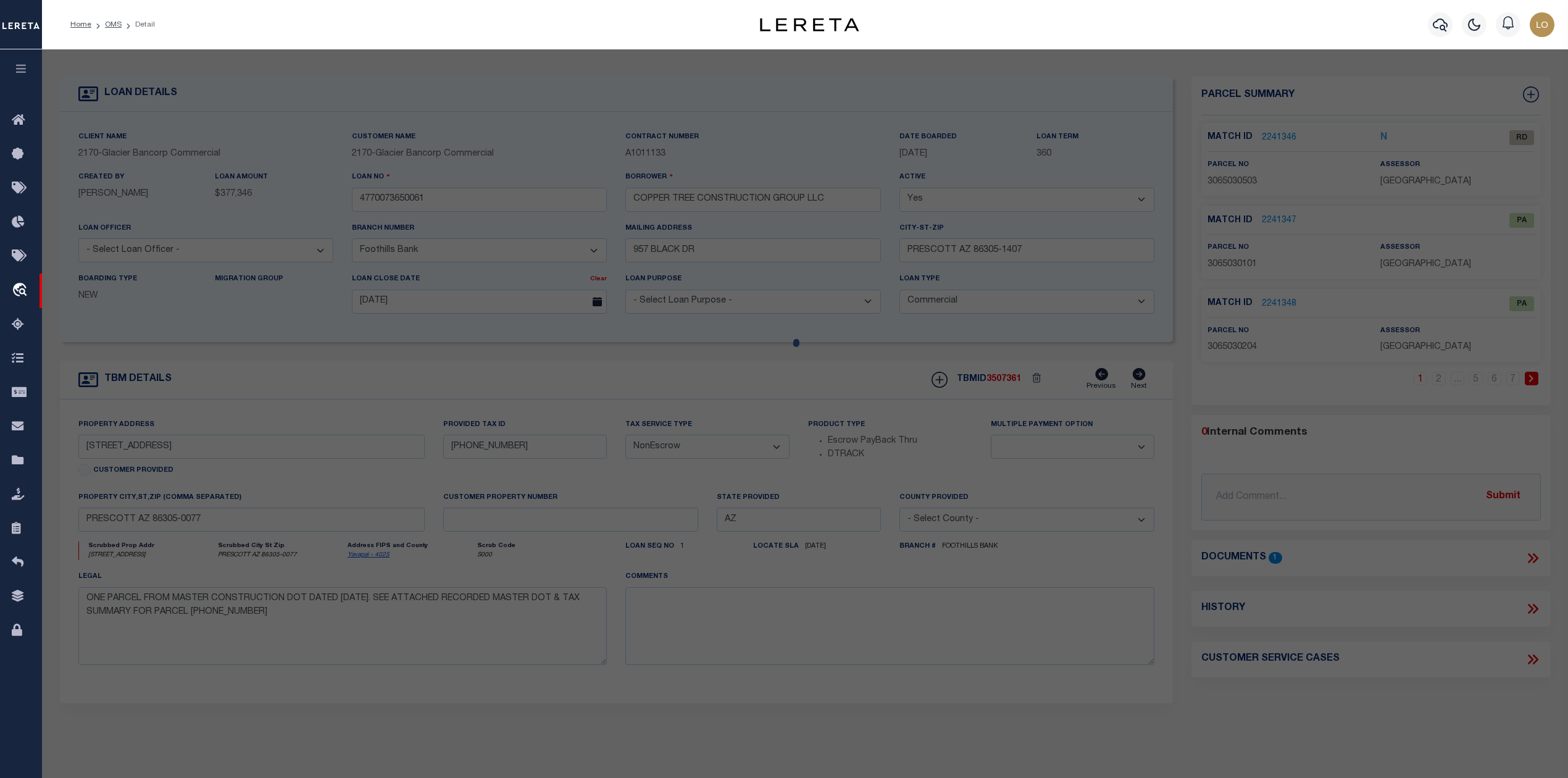
select select "RD"
type input "COPPER TREE CONSTRUCTION GROUP LLC"
select select "ATL"
select select "ADD"
type input "[STREET_ADDRESS]"
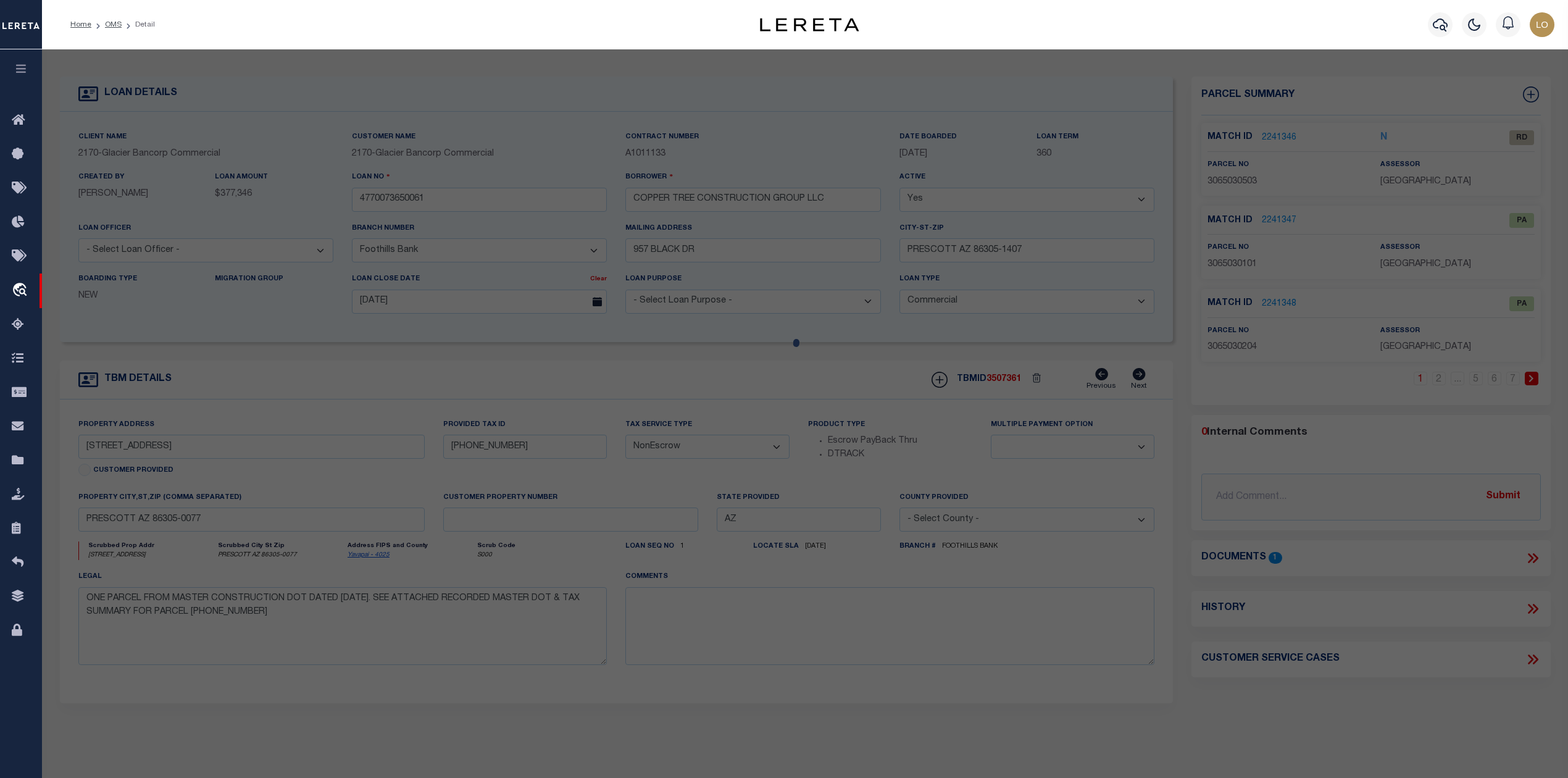
checkbox input "false"
type input "PRESCOTT, AZ 86305"
type textarea "WHISPERING CANYON PHASE 7 PER MAP 2019-0033309, LOT 251"
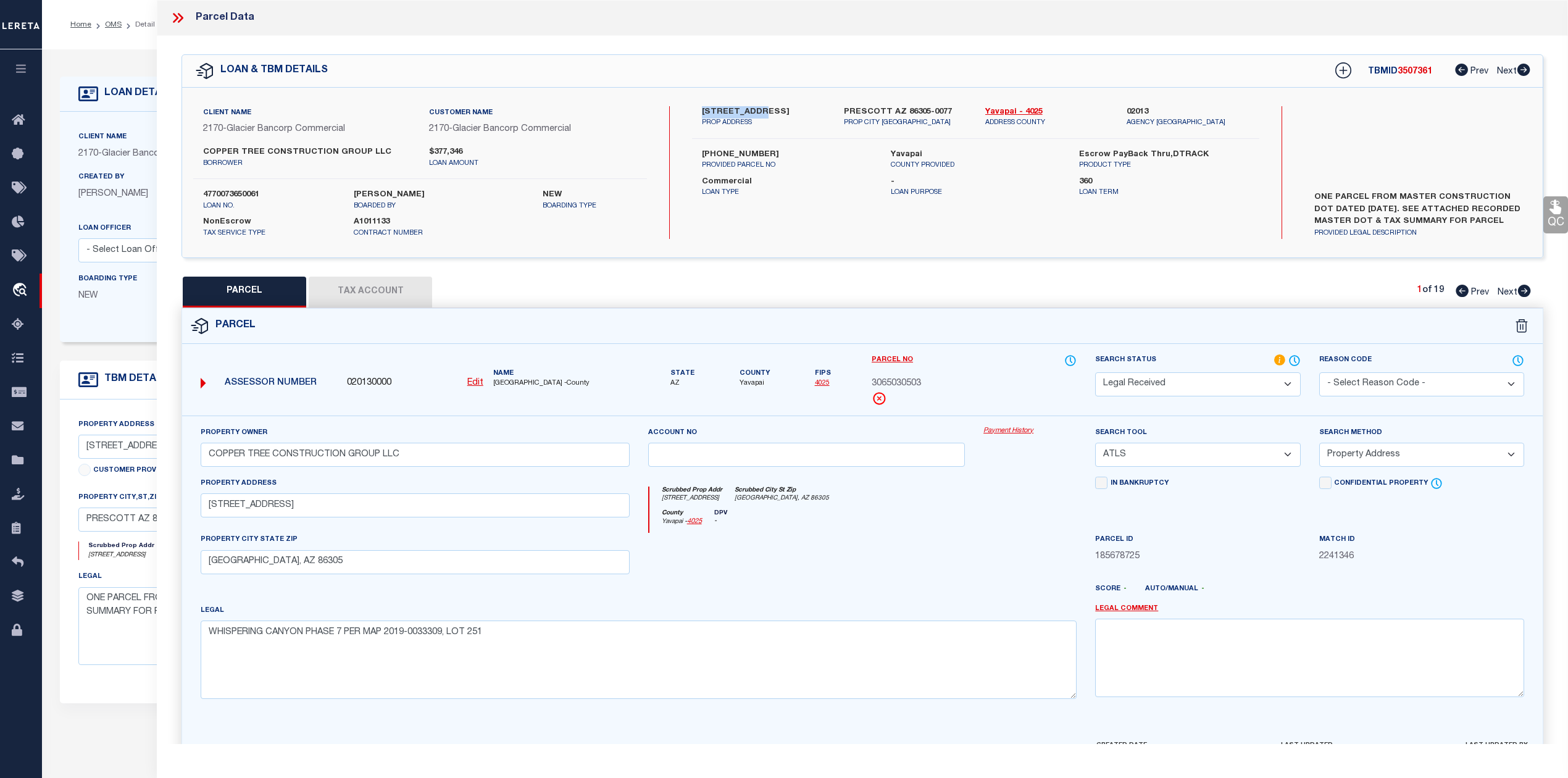
drag, startPoint x: 702, startPoint y: 107, endPoint x: 758, endPoint y: 107, distance: 56.0
click at [758, 107] on label "5900 W VESTA CIR" at bounding box center [763, 112] width 122 height 12
copy label "5900 W VESTA"
click at [918, 517] on div "County Yavapai - 4025 DPV -" at bounding box center [863, 522] width 428 height 24
click at [674, 275] on div "QC QC QC" at bounding box center [862, 410] width 1411 height 748
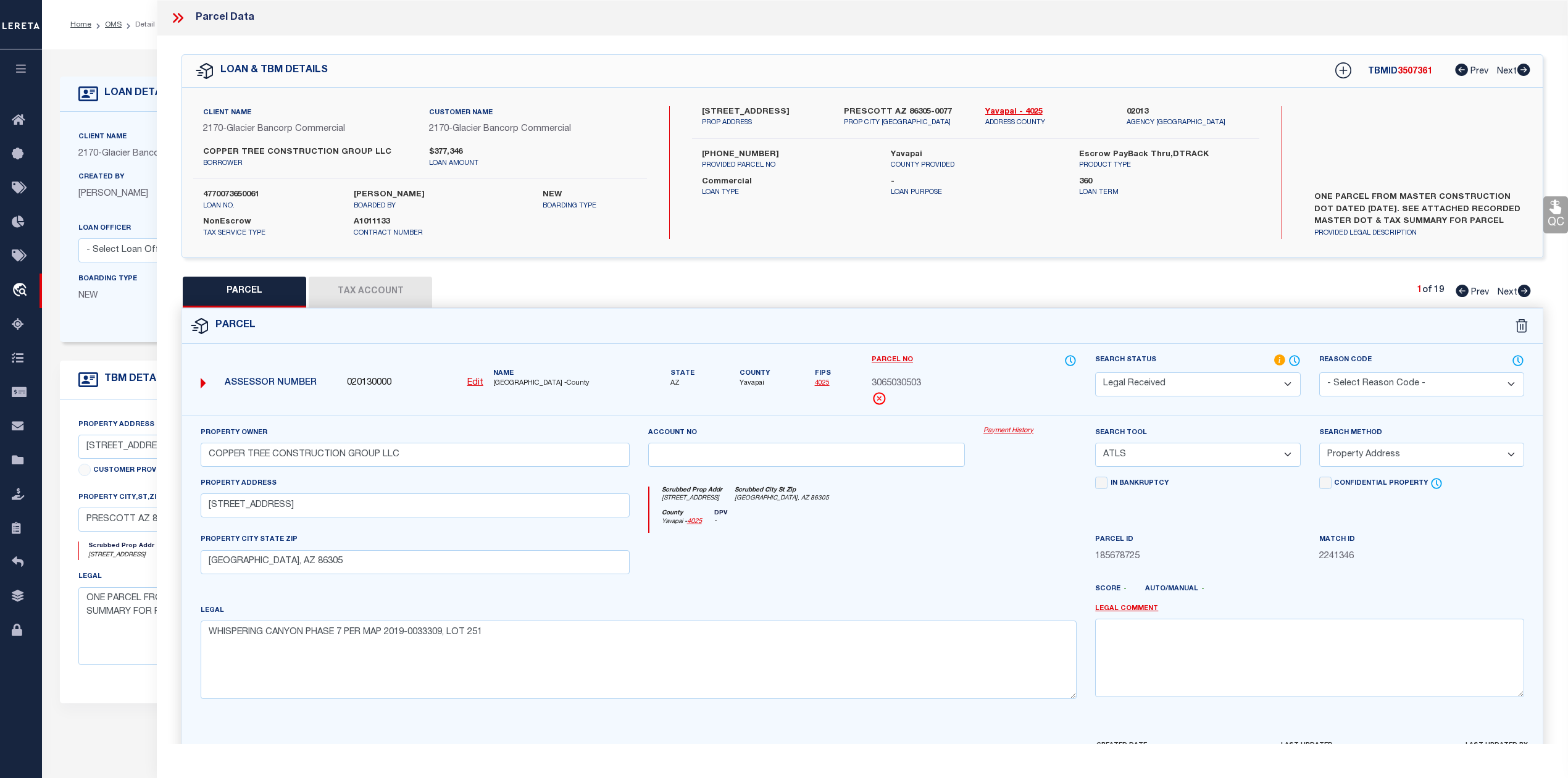
click at [674, 275] on div "QC QC QC" at bounding box center [862, 410] width 1411 height 748
click at [636, 341] on div "Parcel" at bounding box center [862, 326] width 1361 height 35
click at [846, 556] on div at bounding box center [806, 559] width 336 height 51
click at [1131, 463] on select "-- Select Search Tool -- 3rd Party Website Agency File Agency Website ATLS CNV-…" at bounding box center [1198, 455] width 205 height 24
select select "AGW"
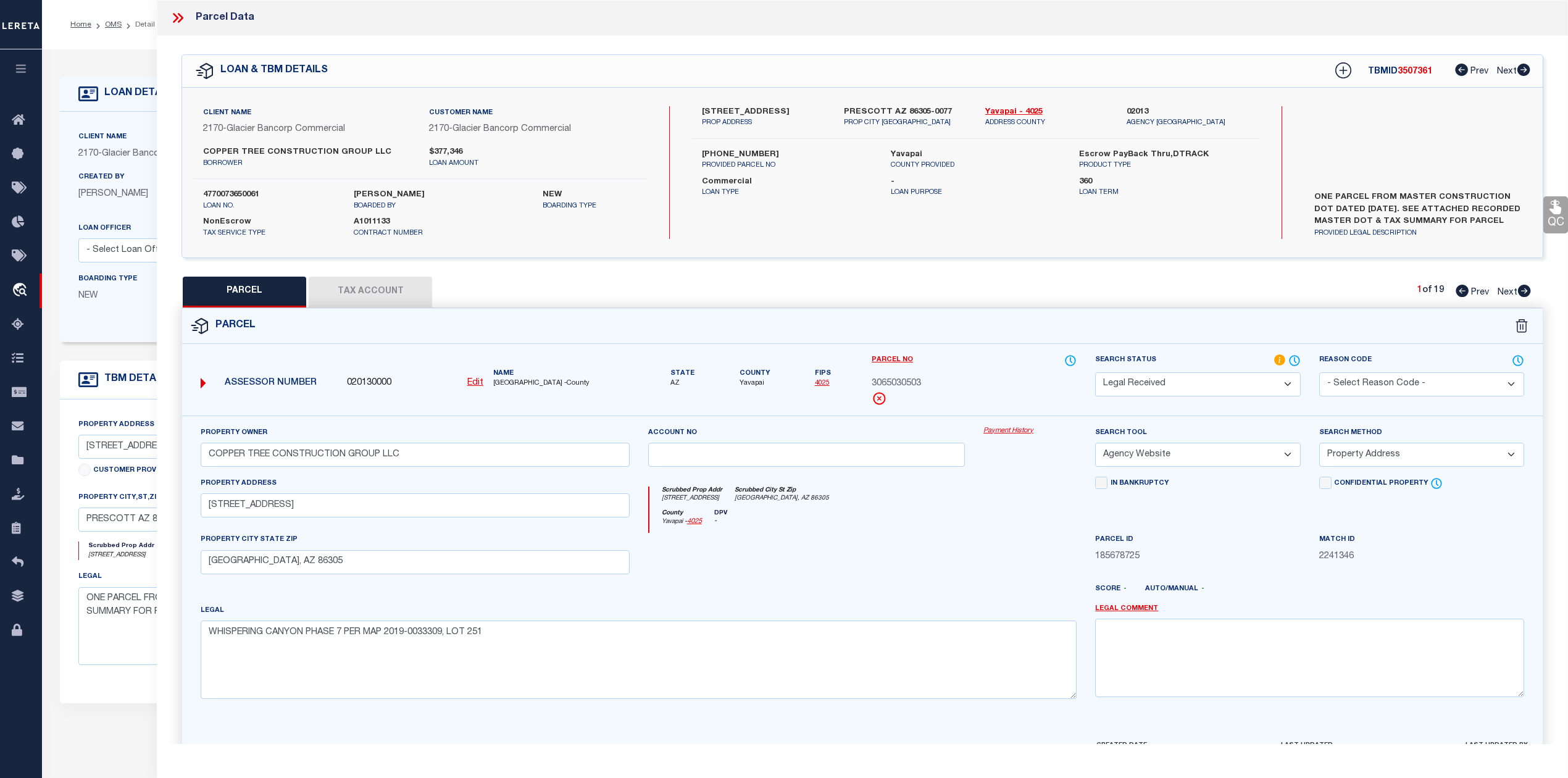
click at [1095, 445] on select "-- Select Search Tool -- 3rd Party Website Agency File Agency Website ATLS CNV-…" at bounding box center [1198, 455] width 205 height 24
click at [1010, 537] on div at bounding box center [1029, 559] width 112 height 51
click at [1363, 455] on select "-- Select Search Method -- Property Address Legal Liability Info Provided" at bounding box center [1422, 455] width 205 height 24
select select "LEG"
click at [1319, 445] on select "-- Select Search Method -- Property Address Legal Liability Info Provided" at bounding box center [1422, 455] width 205 height 24
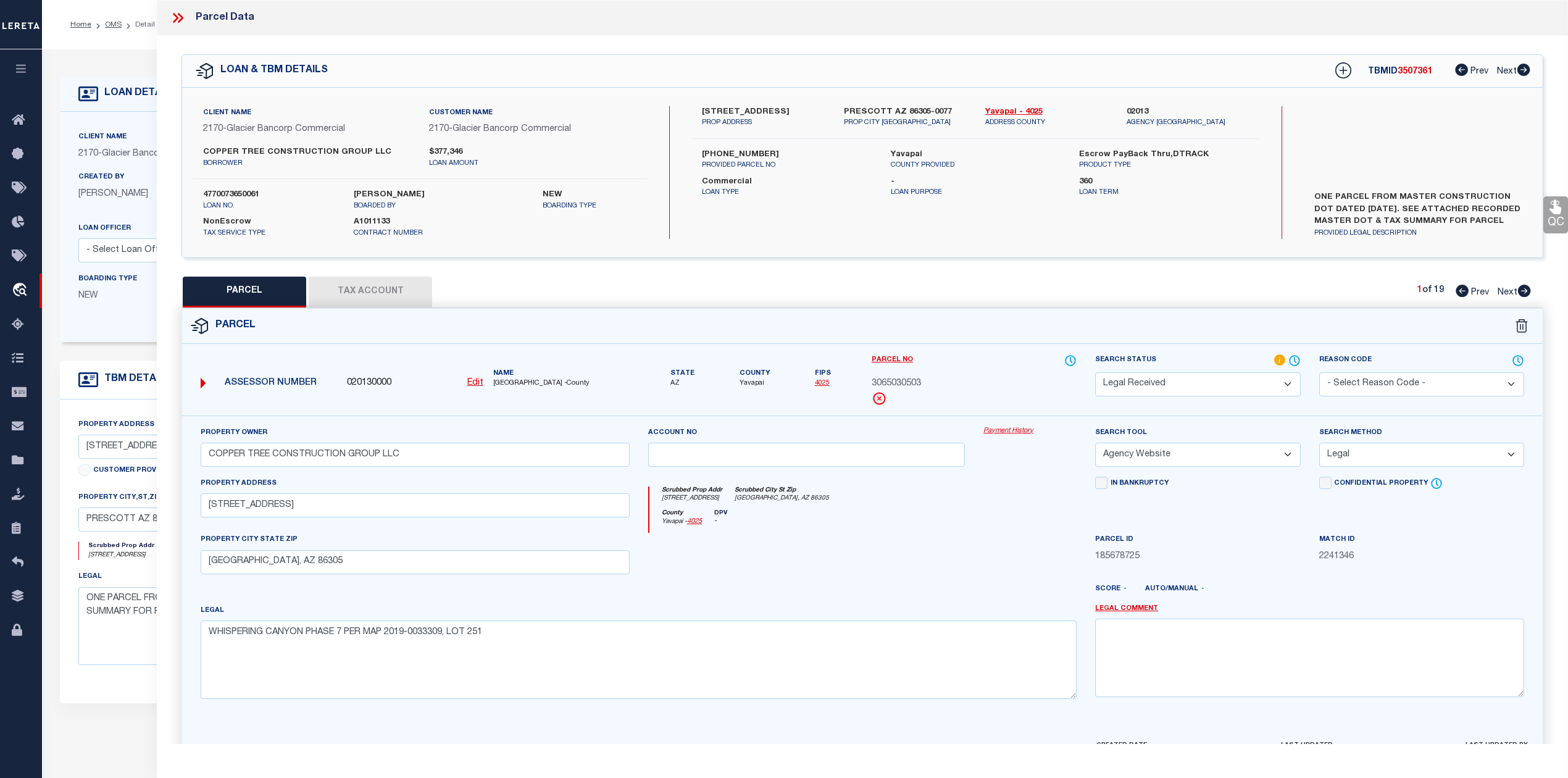
click at [931, 581] on div at bounding box center [806, 559] width 336 height 51
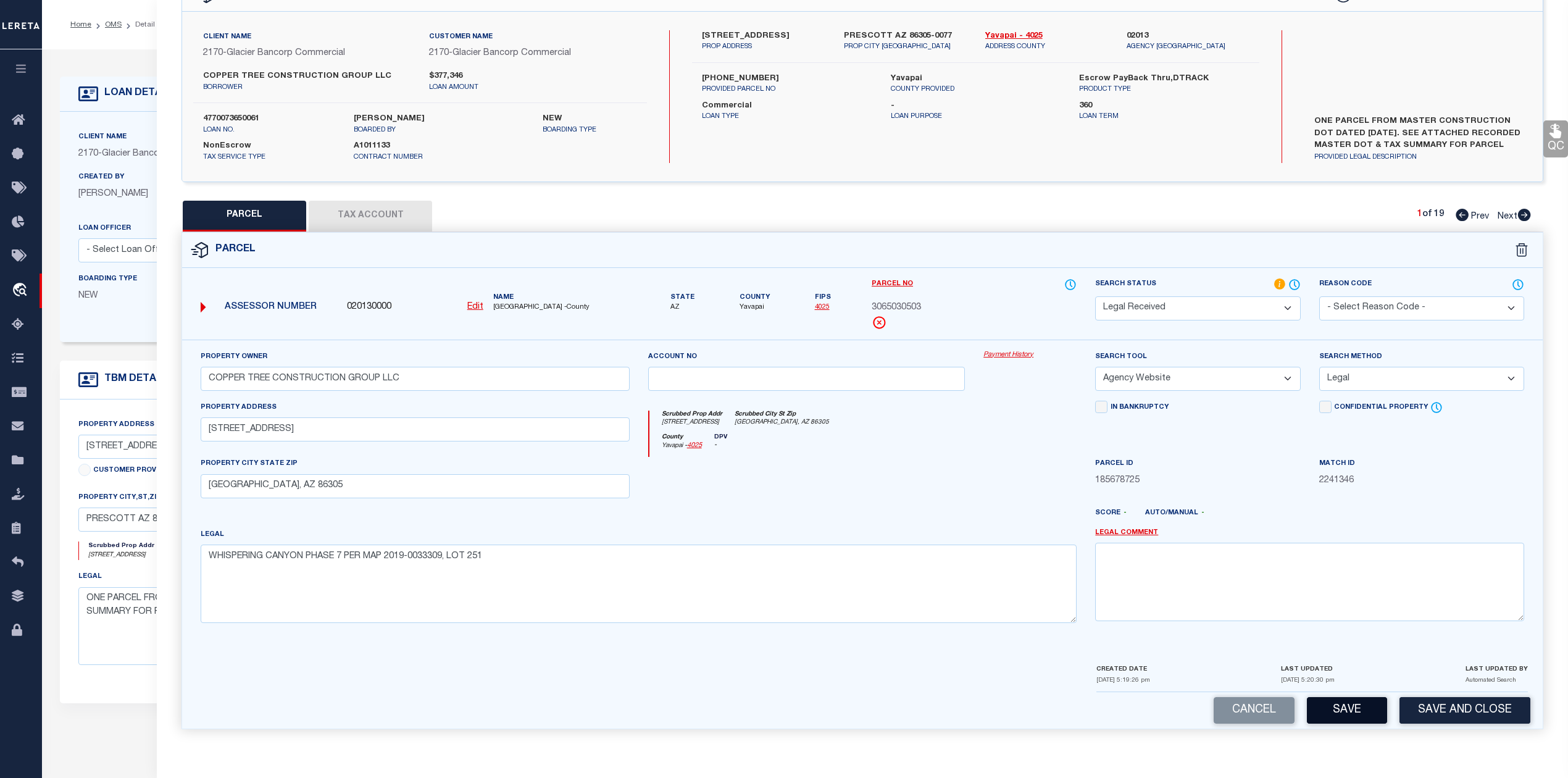
click at [1358, 717] on button "Save" at bounding box center [1346, 710] width 80 height 26
click at [918, 497] on div at bounding box center [806, 482] width 336 height 51
select select "AS"
select select
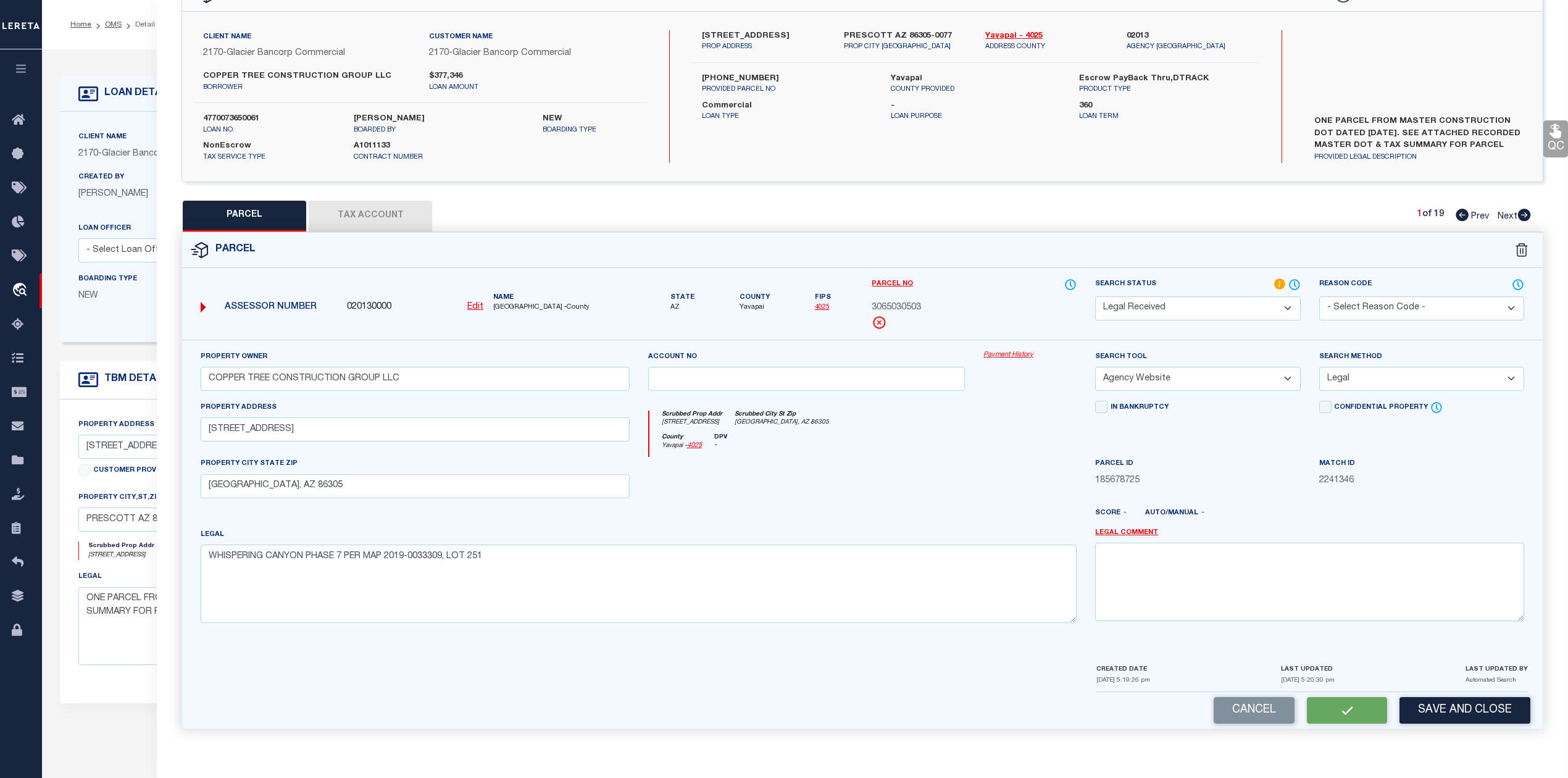
checkbox input "false"
select select "RD"
type input "COPPER TREE CONSTRUCTION GROUP LLC"
select select "AGW"
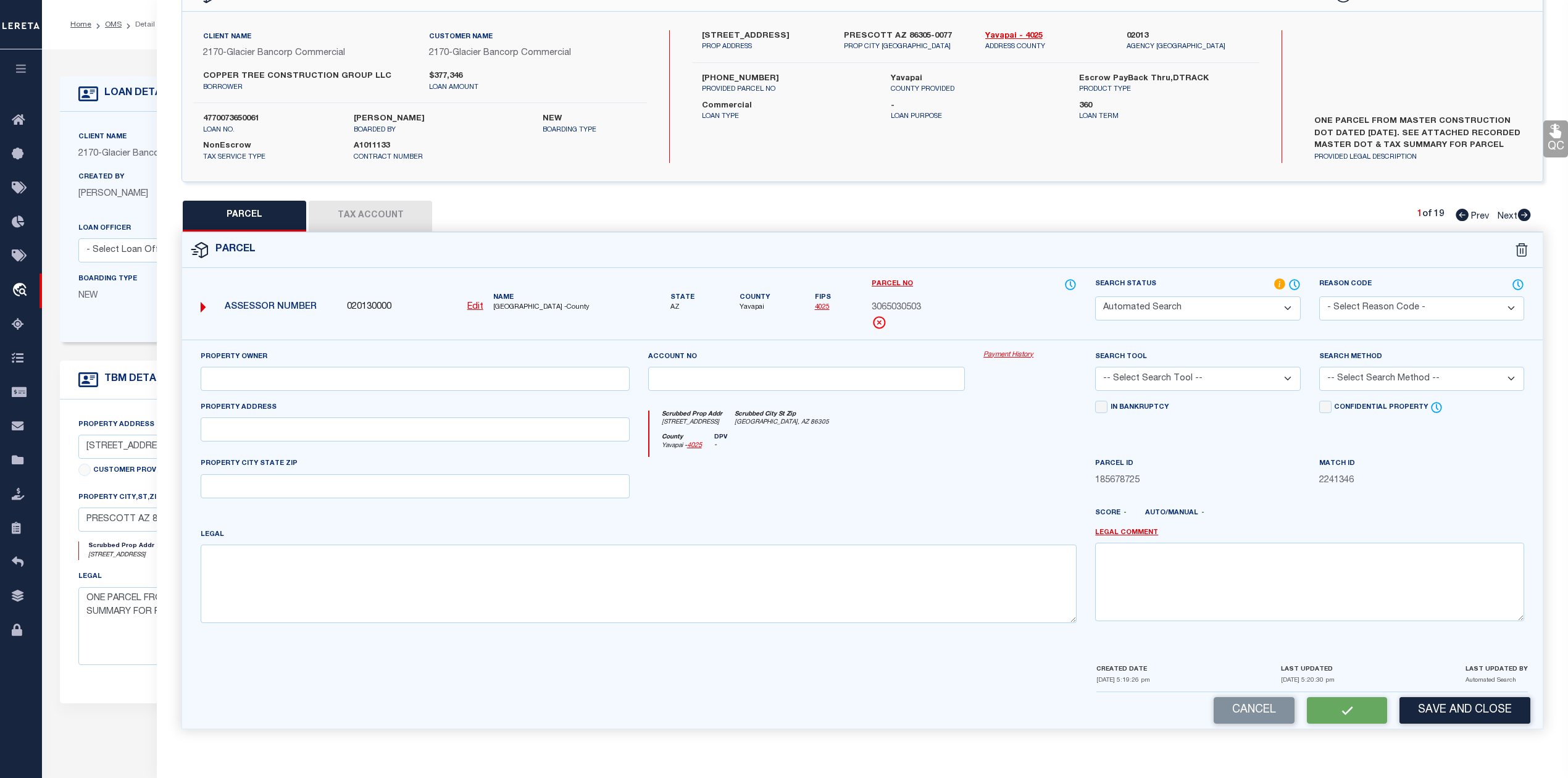
select select "LEG"
type input "5900 W VESTA CIR"
type input "PRESCOTT, AZ 86305"
type textarea "WHISPERING CANYON PHASE 7 PER MAP 2019-0033309, LOT 251"
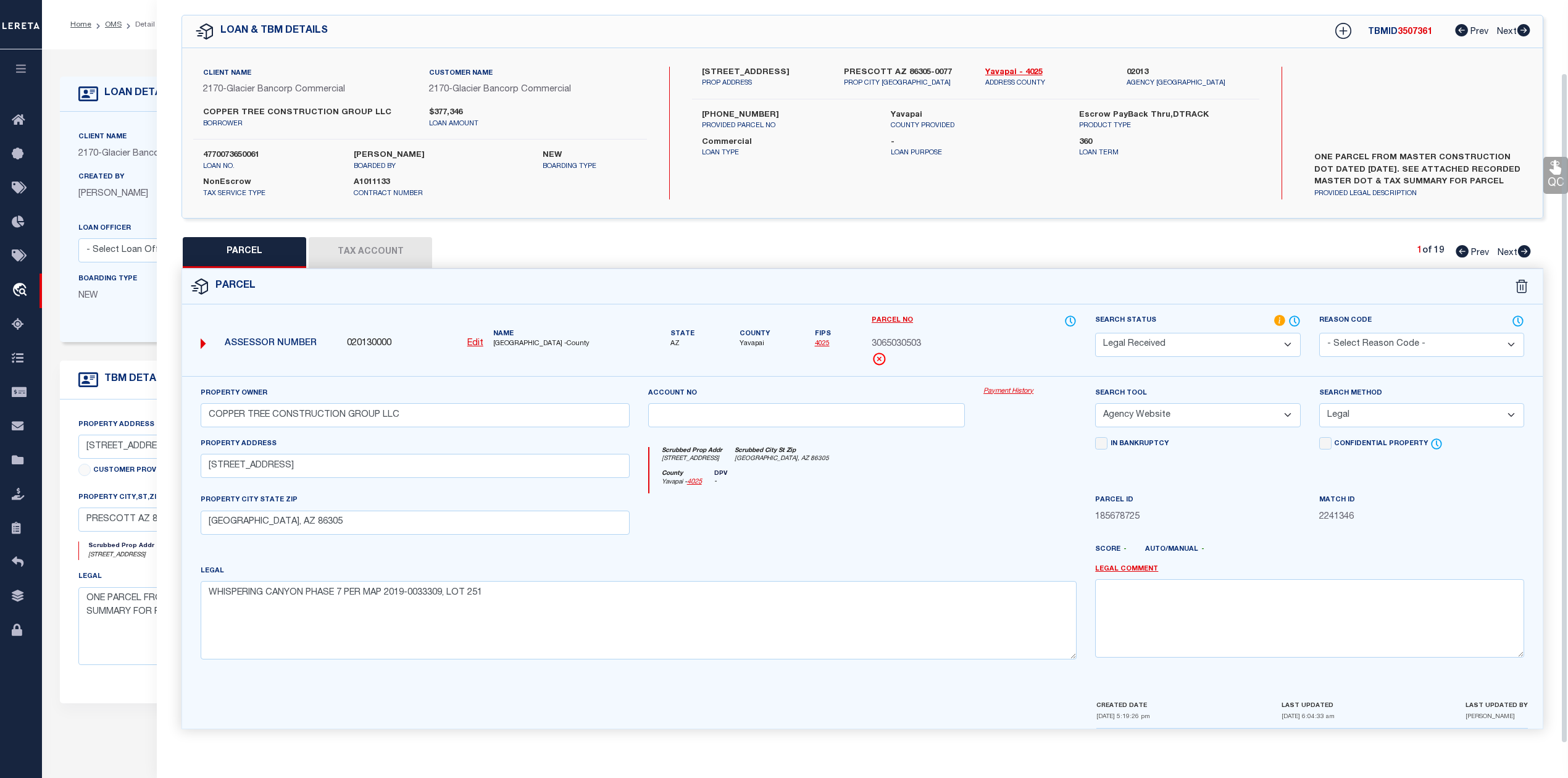
scroll to position [44, 0]
click at [918, 497] on div at bounding box center [806, 519] width 336 height 51
click at [379, 243] on button "Tax Account" at bounding box center [370, 252] width 123 height 31
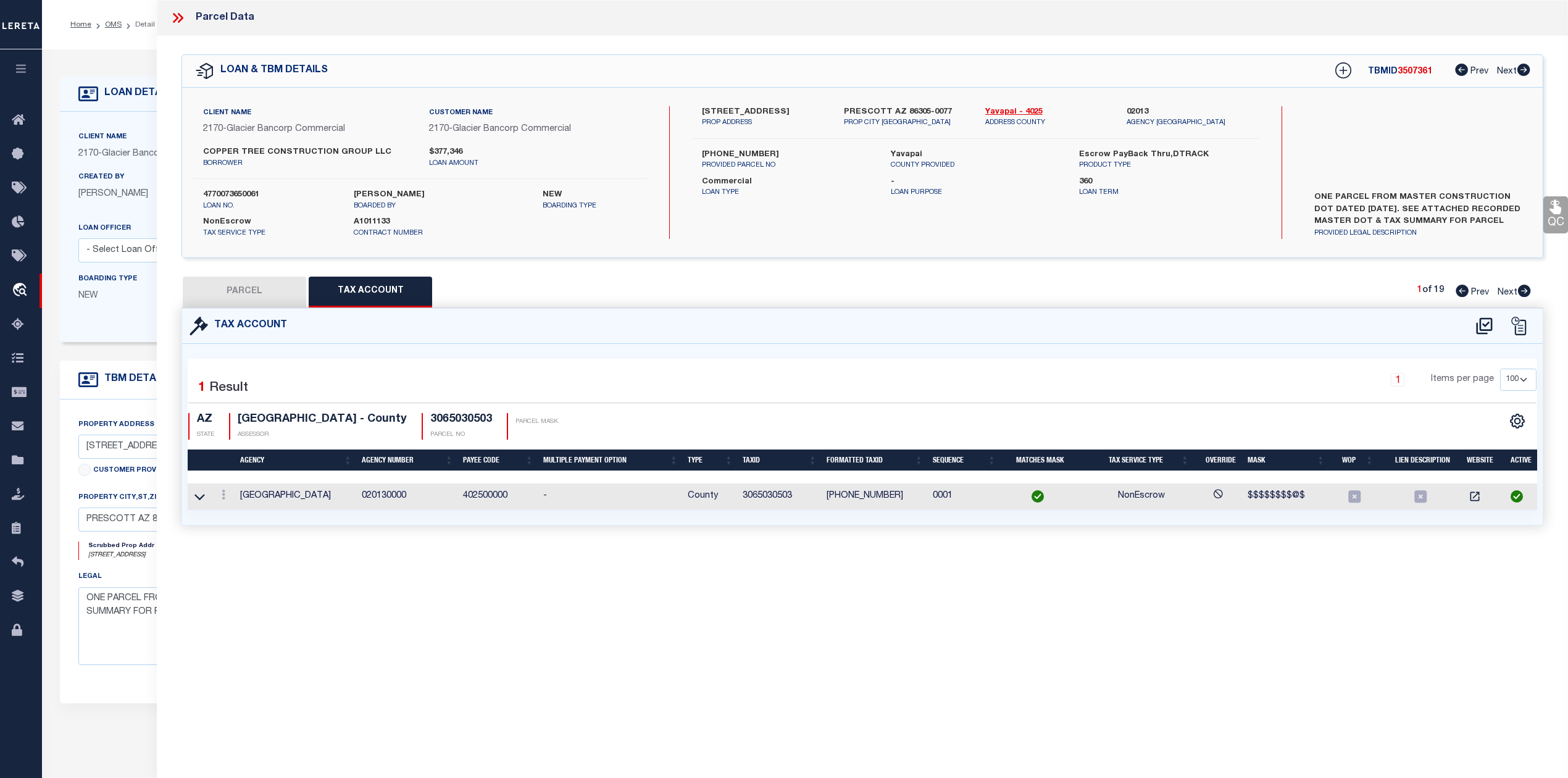
scroll to position [0, 0]
select select "100"
click at [511, 576] on div "Parcel Data QC QC QC - Select Status - Ready to QC" at bounding box center [862, 372] width 1411 height 744
click at [941, 379] on div "1 Items per page 10 25 50 100" at bounding box center [1033, 384] width 1007 height 32
click at [456, 584] on div "Parcel Data QC QC QC - Select Status - Ready to QC" at bounding box center [862, 372] width 1411 height 744
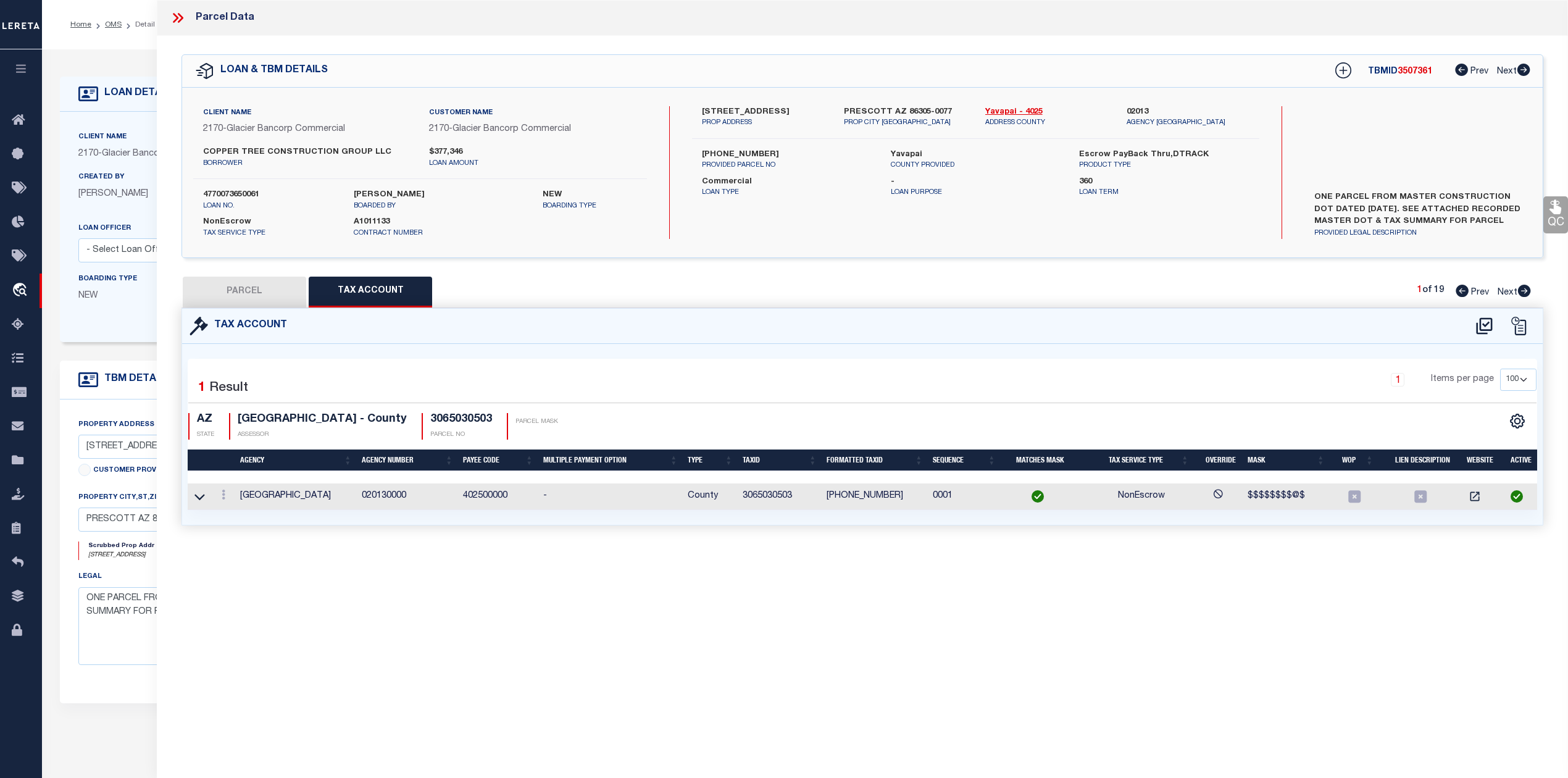
click at [265, 294] on button "PARCEL" at bounding box center [244, 292] width 123 height 31
select select "AS"
select select
checkbox input "false"
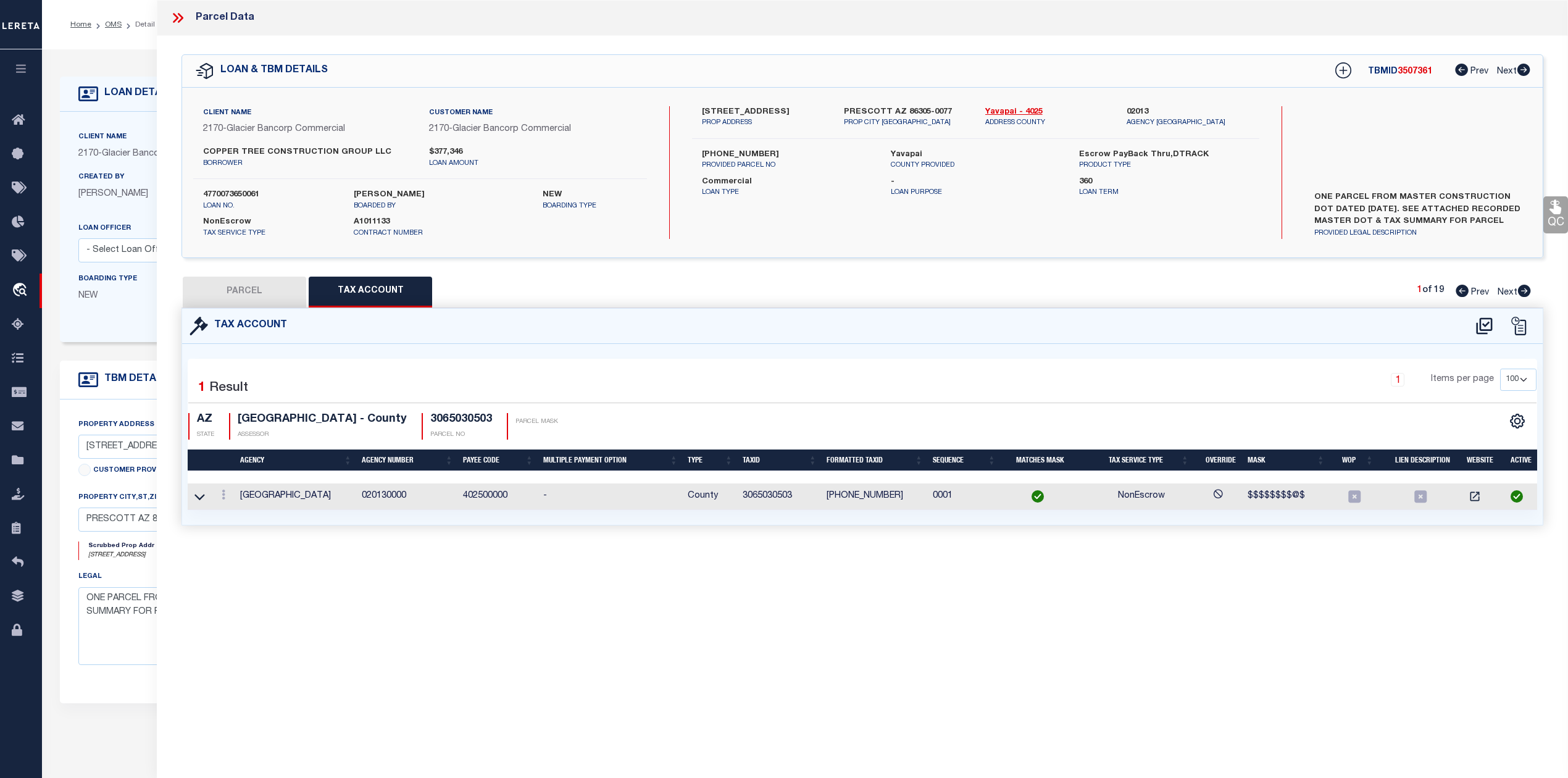
checkbox input "false"
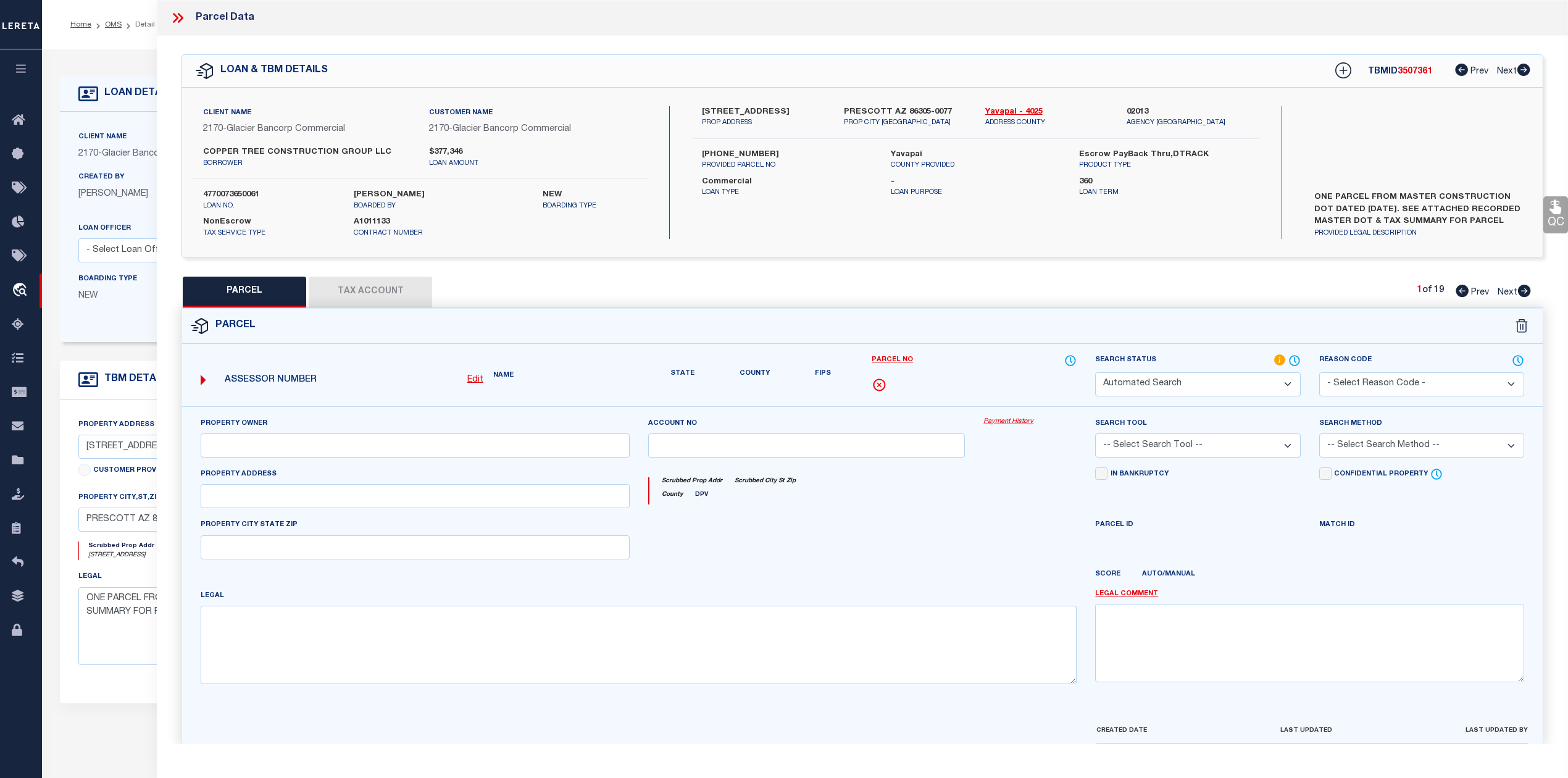
select select "RD"
type input "COPPER TREE CONSTRUCTION GROUP LLC"
select select "AGW"
select select "LEG"
type input "5900 W VESTA CIR"
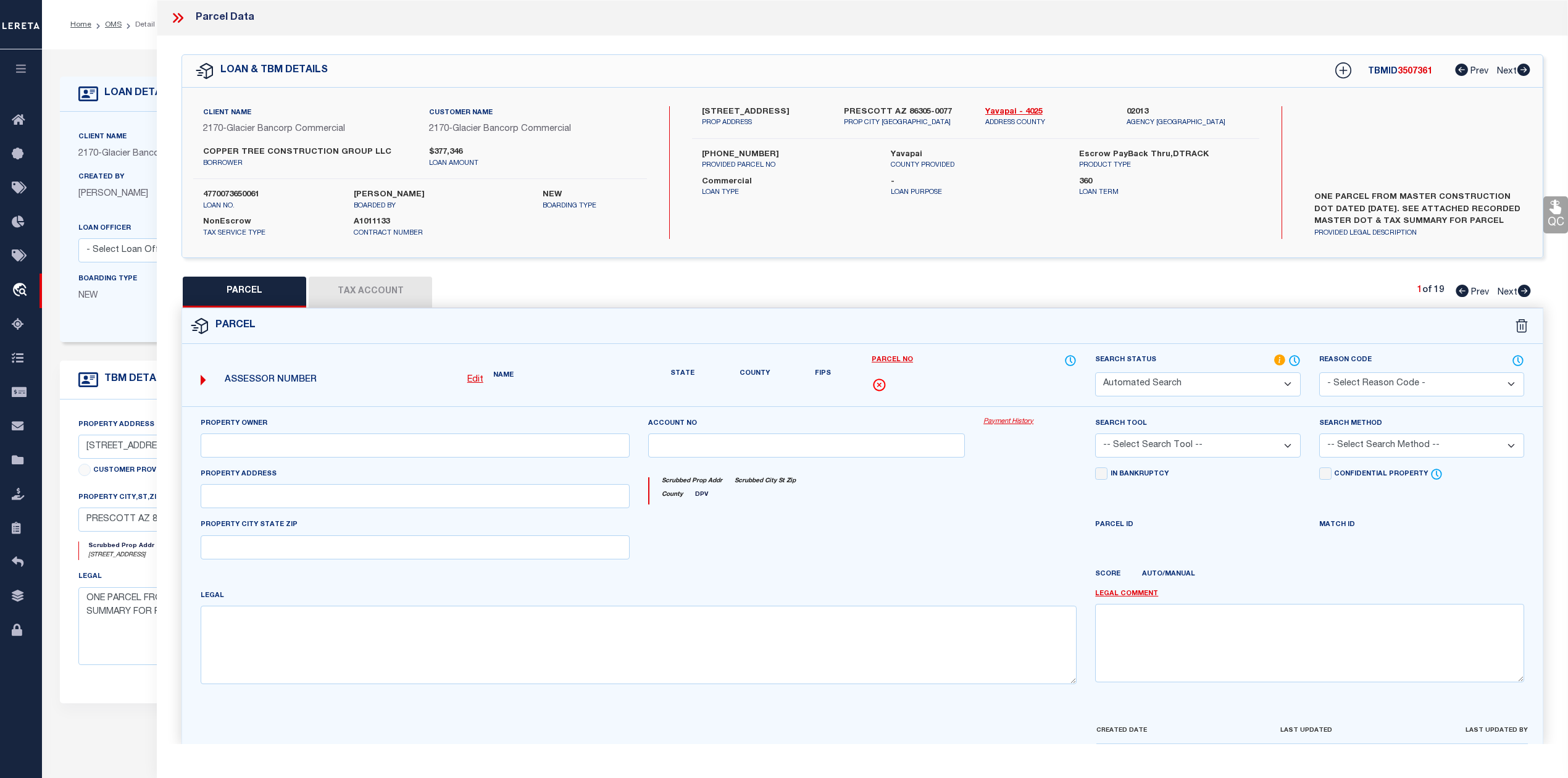
type input "PRESCOTT, AZ 86305"
type textarea "WHISPERING CANYON PHASE 7 PER MAP 2019-0033309, LOT 251"
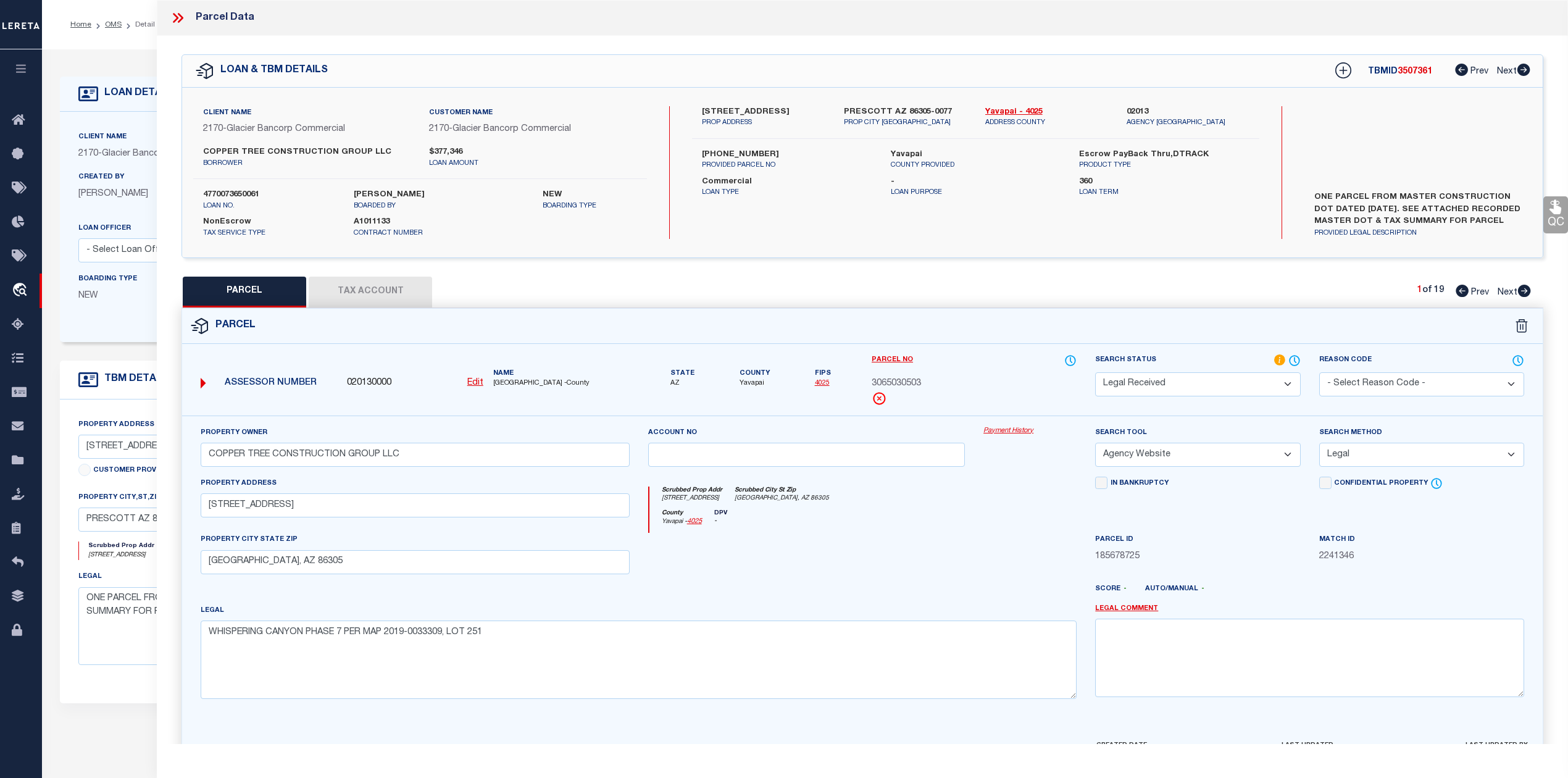
click at [920, 559] on div at bounding box center [806, 559] width 336 height 51
click at [968, 567] on div at bounding box center [806, 559] width 336 height 51
click at [1246, 386] on select "Automated Search Bad Parcel Complete Duplicate Parcel High Dollar Reporting In …" at bounding box center [1198, 384] width 205 height 24
click at [1095, 372] on select "Automated Search Bad Parcel Complete Duplicate Parcel High Dollar Reporting In …" at bounding box center [1198, 384] width 205 height 24
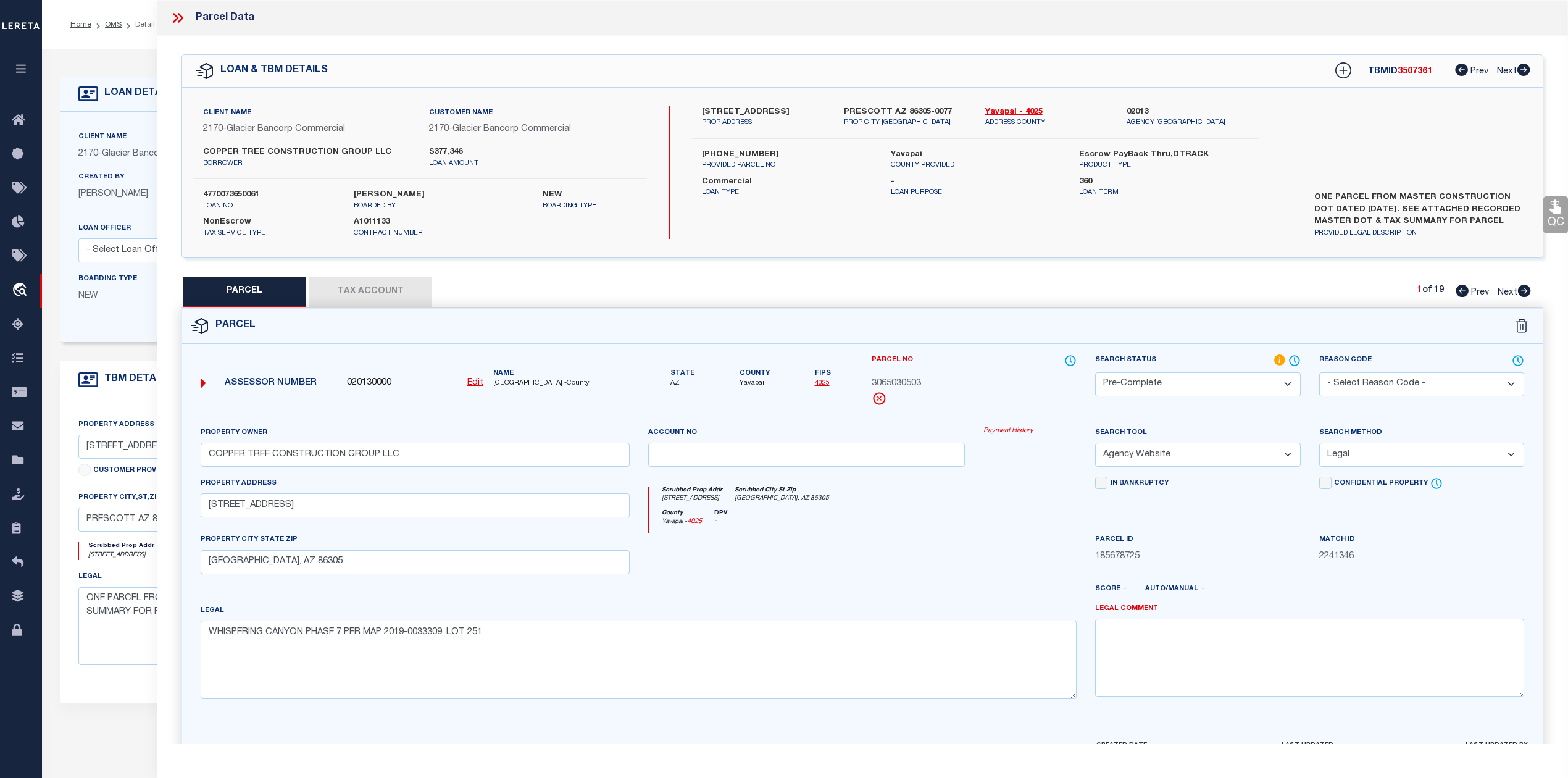
click at [983, 583] on div at bounding box center [1029, 559] width 112 height 51
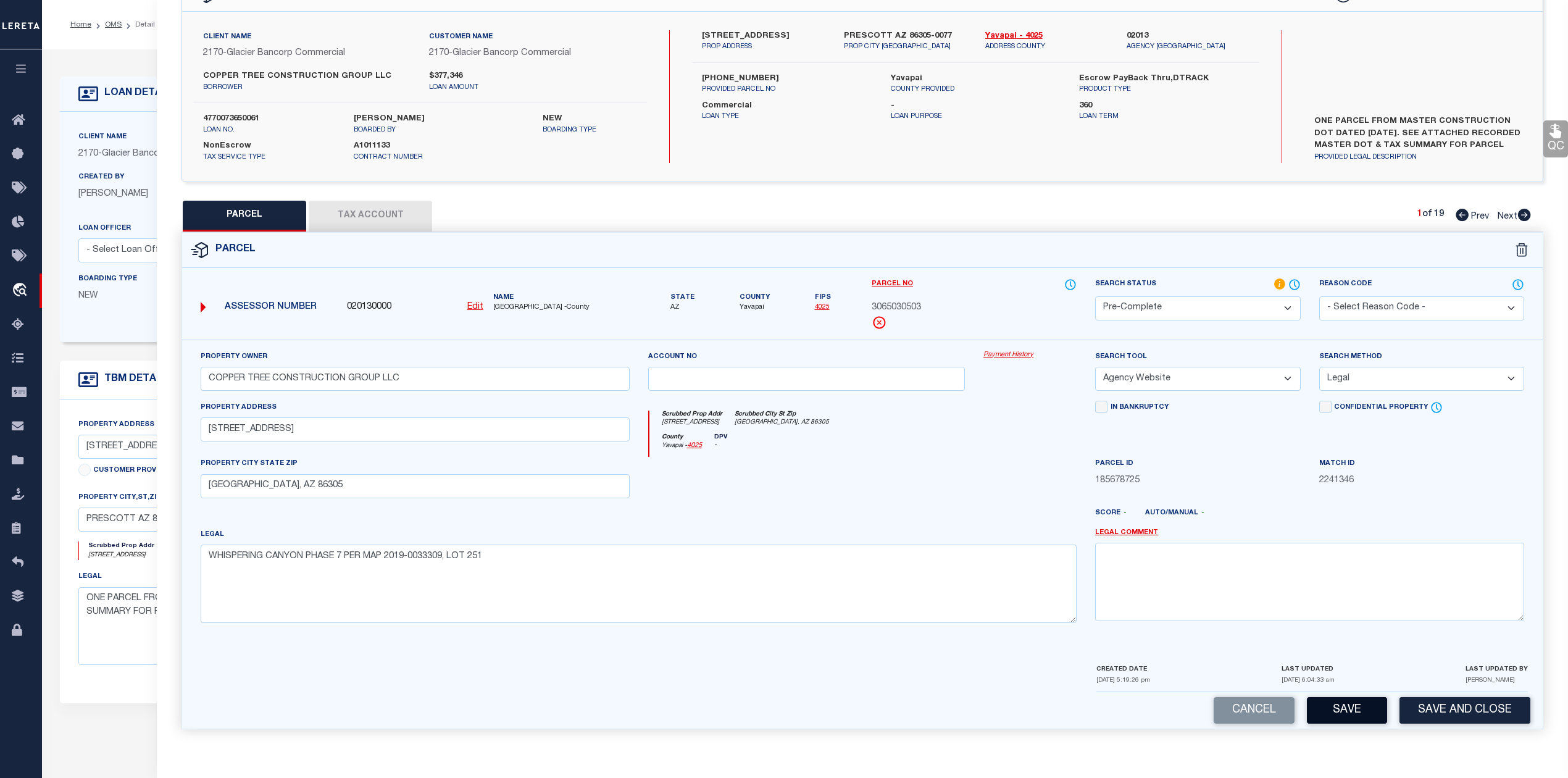
click at [1329, 714] on button "Save" at bounding box center [1346, 710] width 80 height 26
select select "AS"
select select
checkbox input "false"
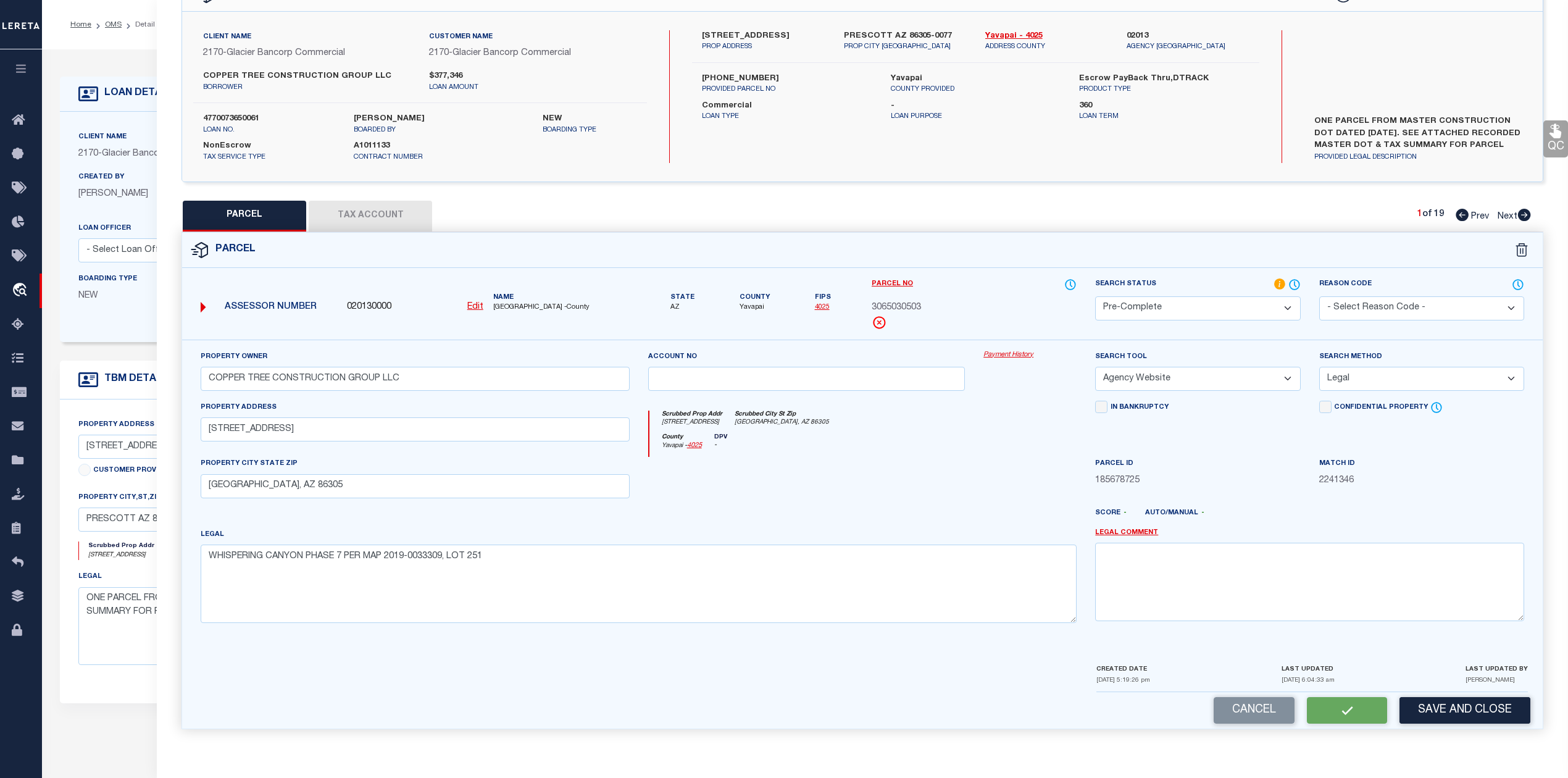
checkbox input "false"
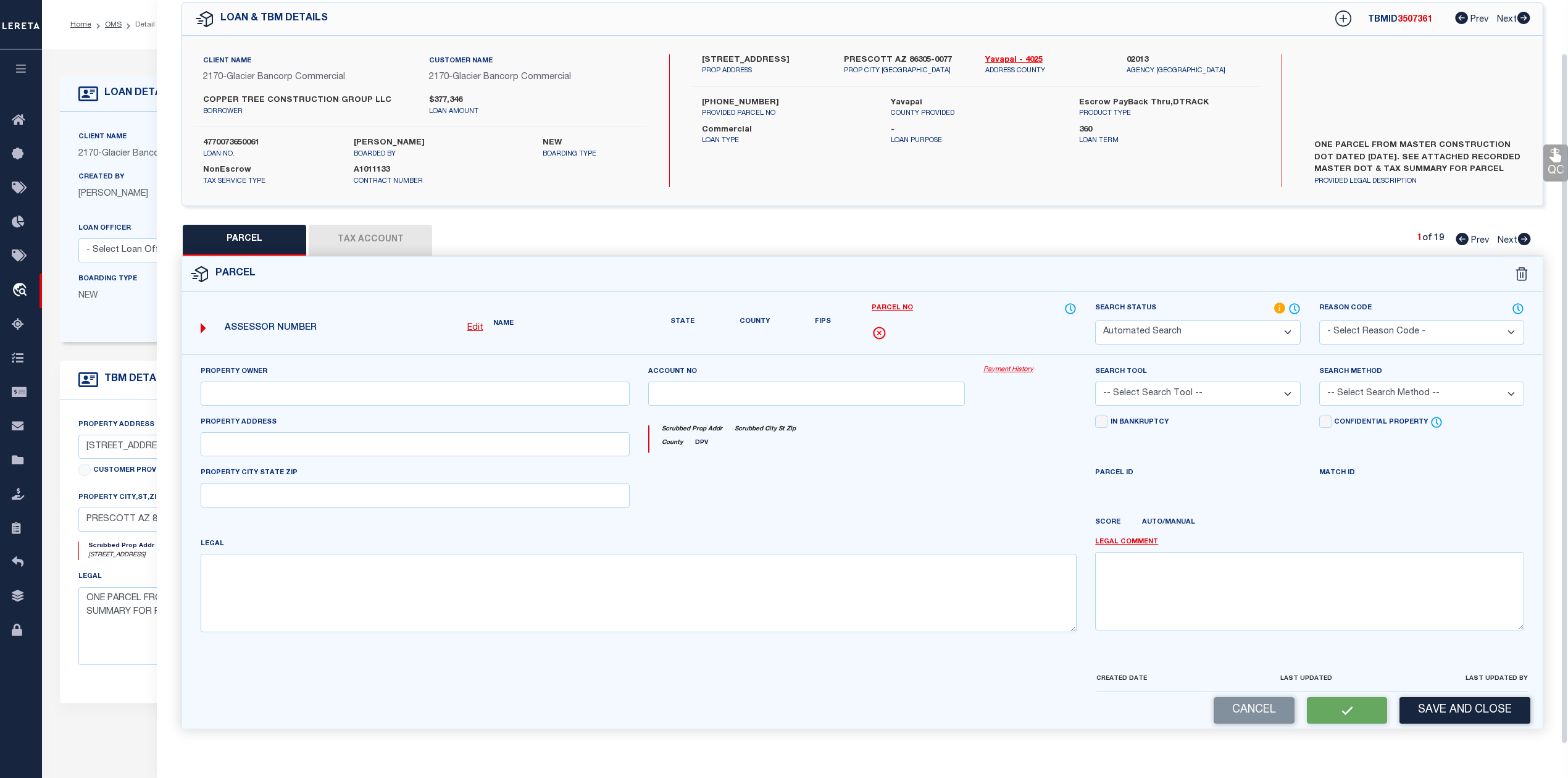
select select "PC"
type input "COPPER TREE CONSTRUCTION GROUP LLC"
select select "AGW"
select select "LEG"
type input "5900 W VESTA CIR"
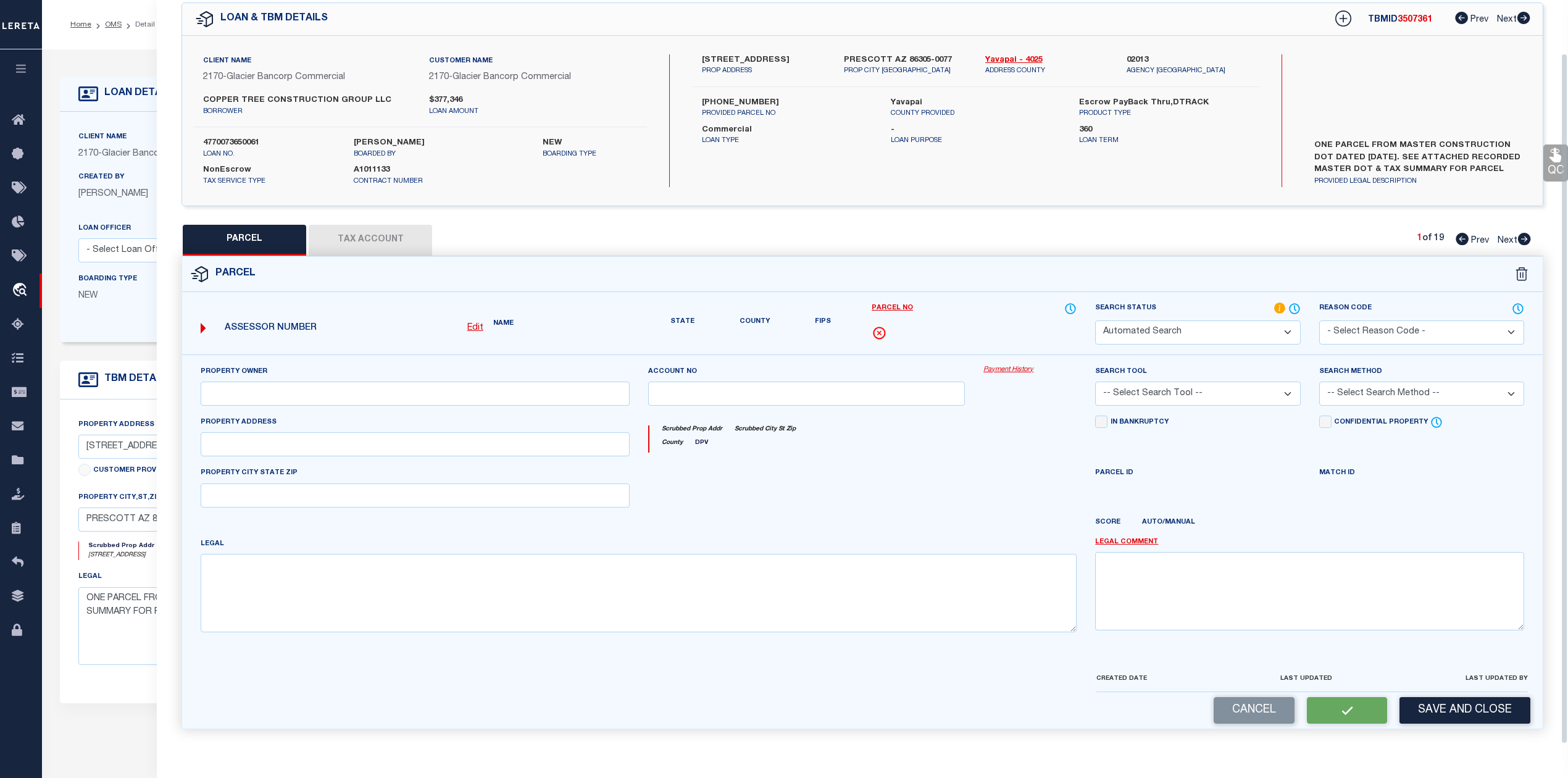
type input "PRESCOTT, AZ 86305"
type textarea "WHISPERING CANYON PHASE 7 PER MAP 2019-0033309, LOT 251"
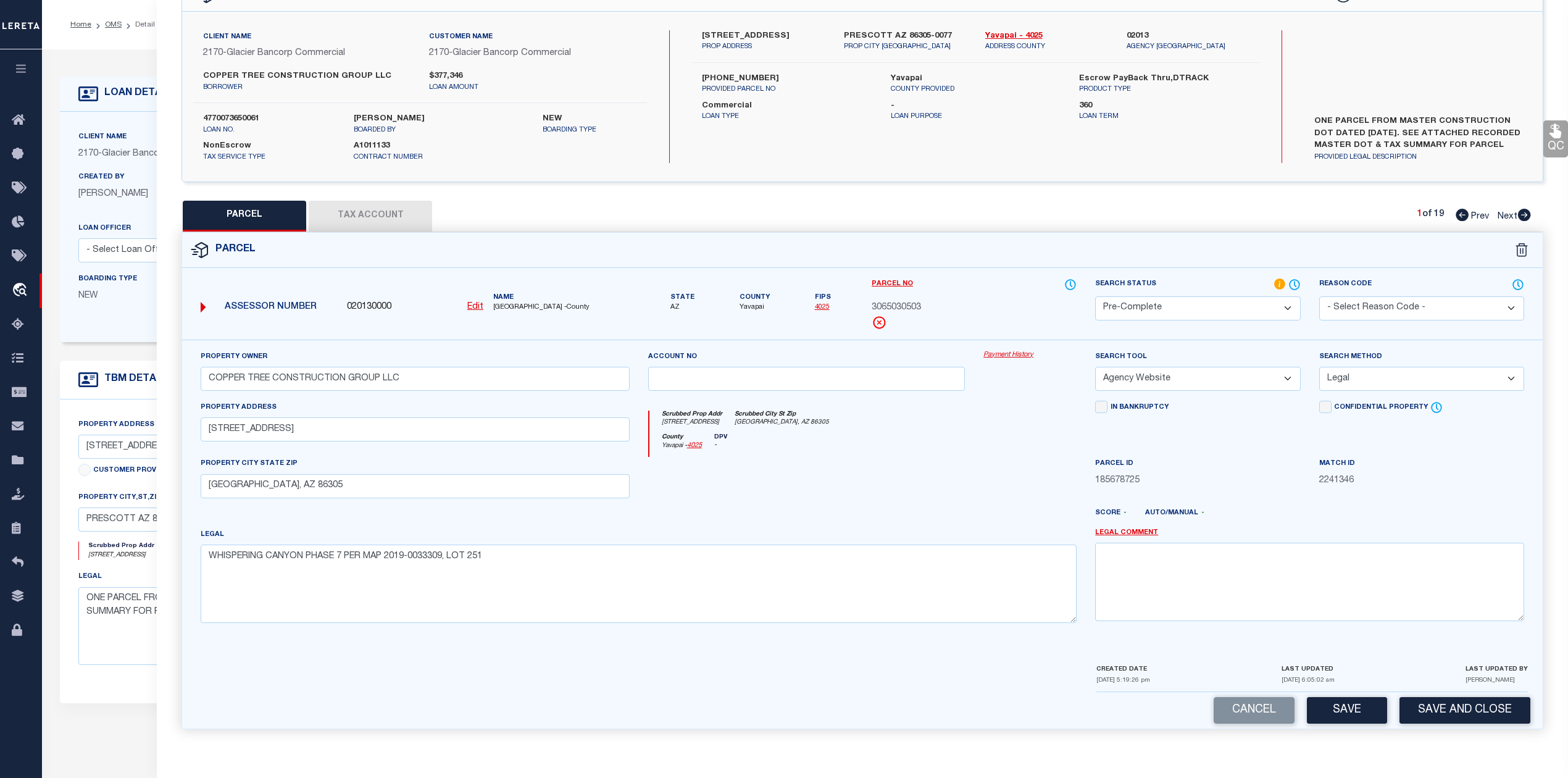
click at [1006, 489] on div at bounding box center [1029, 482] width 112 height 51
click at [378, 210] on button "Tax Account" at bounding box center [370, 216] width 123 height 31
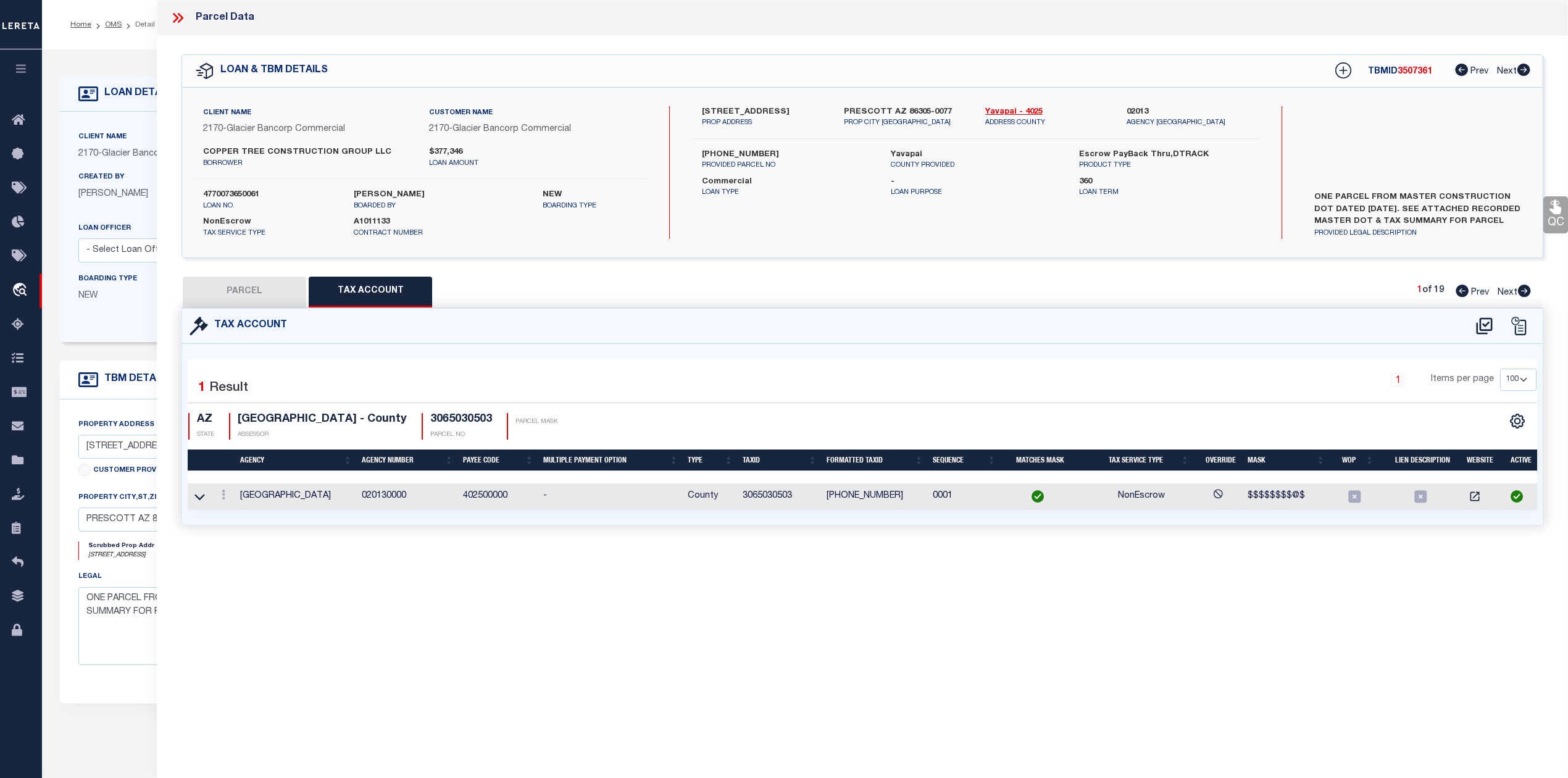
scroll to position [0, 0]
select select "100"
click at [734, 580] on div "Parcel Data QC QC QC - Select Status - Ready to QC" at bounding box center [862, 372] width 1411 height 744
click at [275, 294] on button "PARCEL" at bounding box center [244, 292] width 123 height 31
select select "AS"
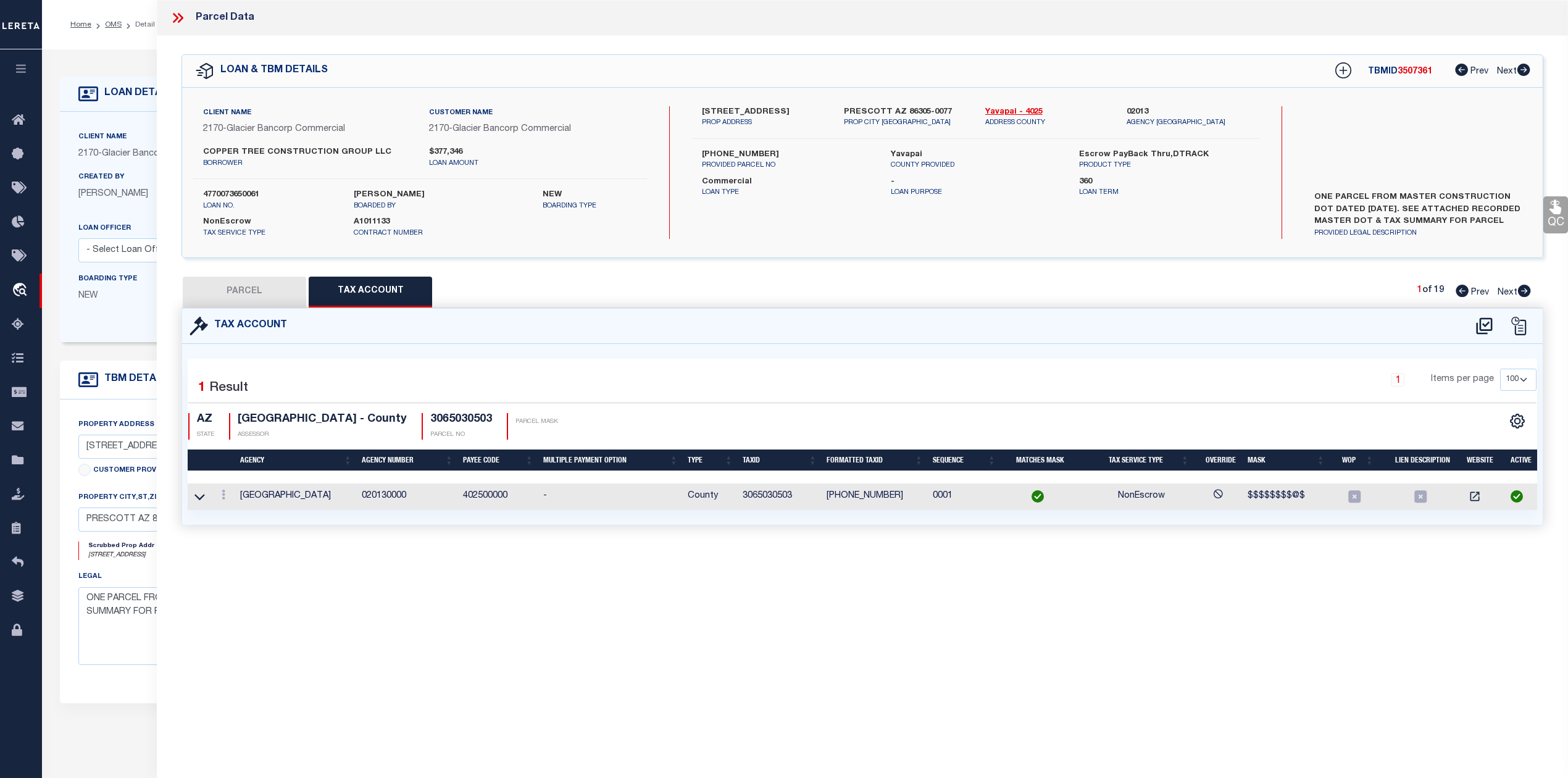
select select
checkbox input "false"
select select "QC"
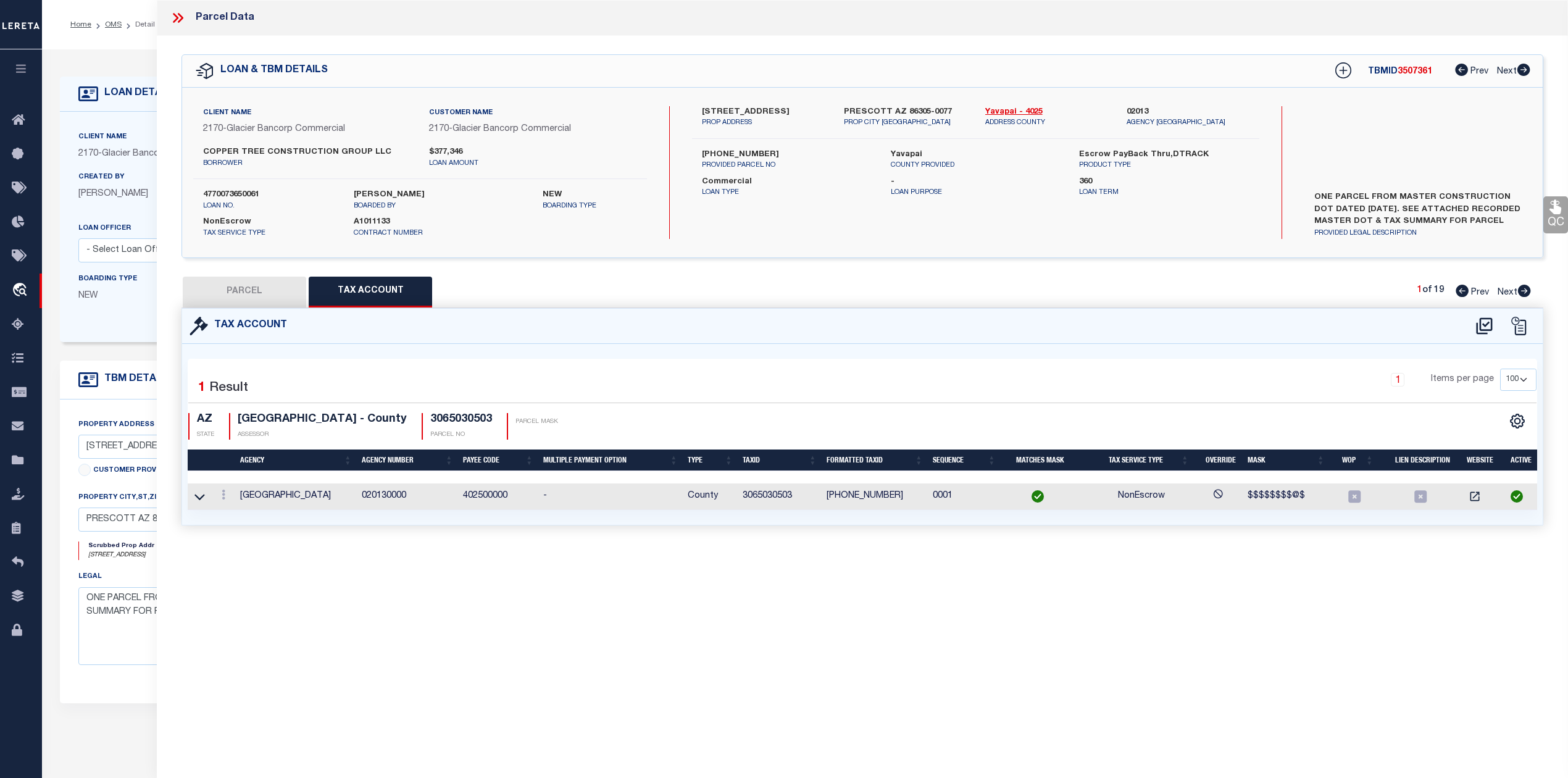
type input "COPPER TREE CONSTRUCTION GROUP LLC"
select select "AGW"
select select "LEG"
type input "5900 W VESTA CIR"
type input "PRESCOTT, AZ 86305"
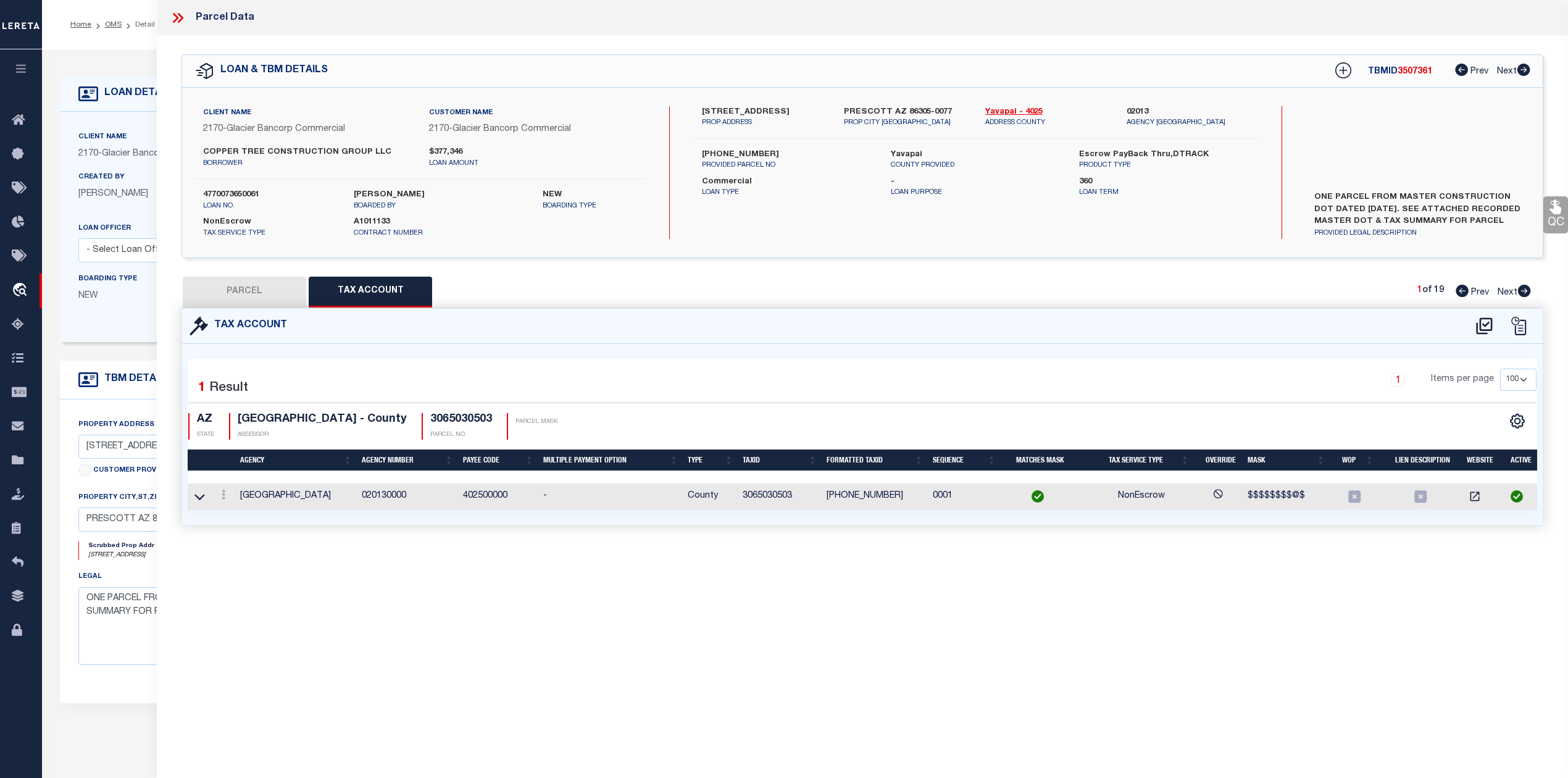
type textarea "WHISPERING CANYON PHASE 7 PER MAP 2019-0033309, LOT 251"
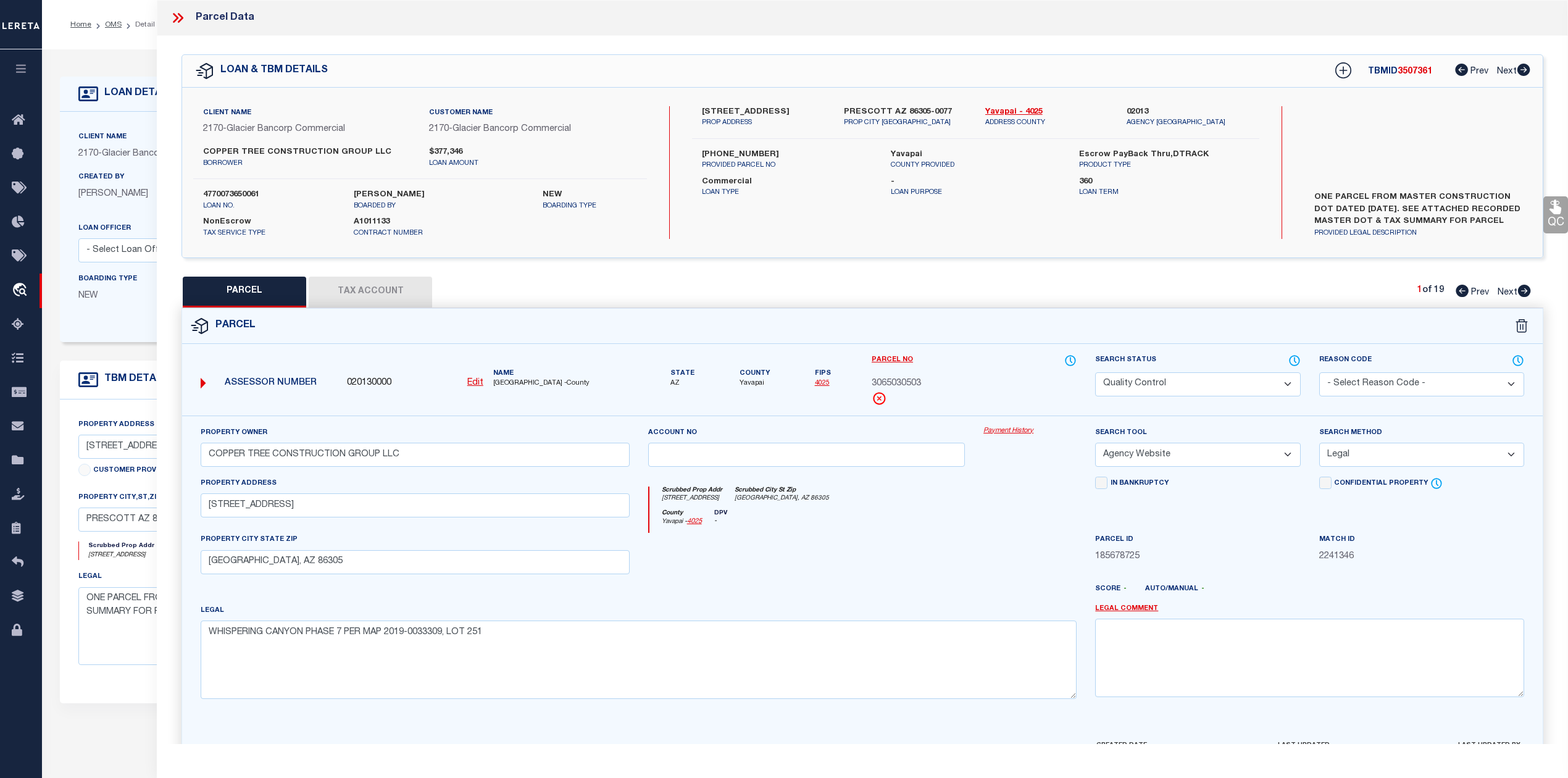
click at [808, 547] on div at bounding box center [806, 559] width 336 height 51
click at [677, 330] on div "Parcel" at bounding box center [862, 326] width 1361 height 35
click at [1402, 73] on span "3507361" at bounding box center [1414, 71] width 35 height 8
copy span "3507361"
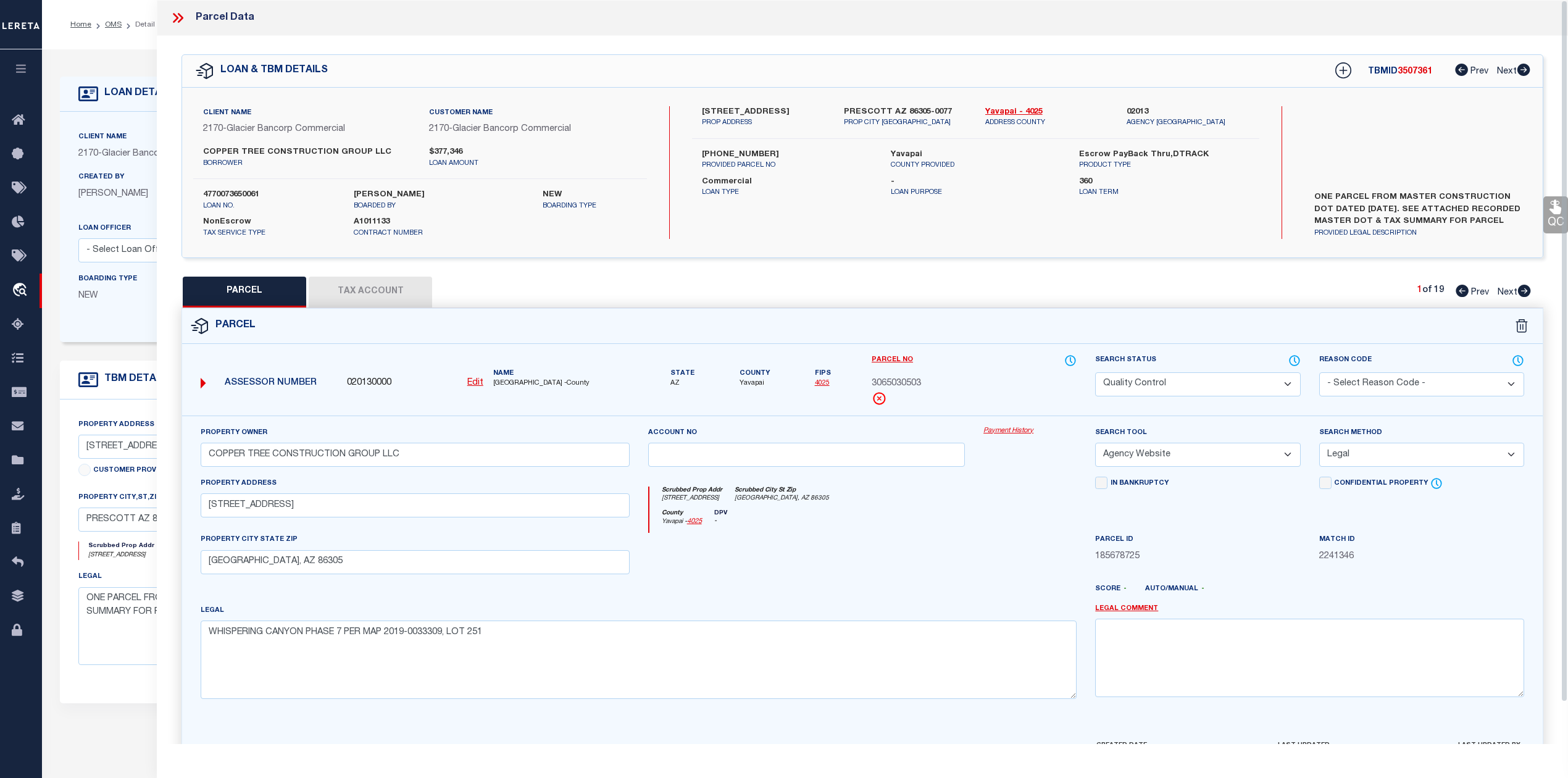
click at [961, 546] on div at bounding box center [806, 559] width 336 height 51
click at [243, 196] on label "4770073650061" at bounding box center [269, 195] width 132 height 12
copy label "4770073650061"
drag, startPoint x: 493, startPoint y: 381, endPoint x: 522, endPoint y: 384, distance: 29.2
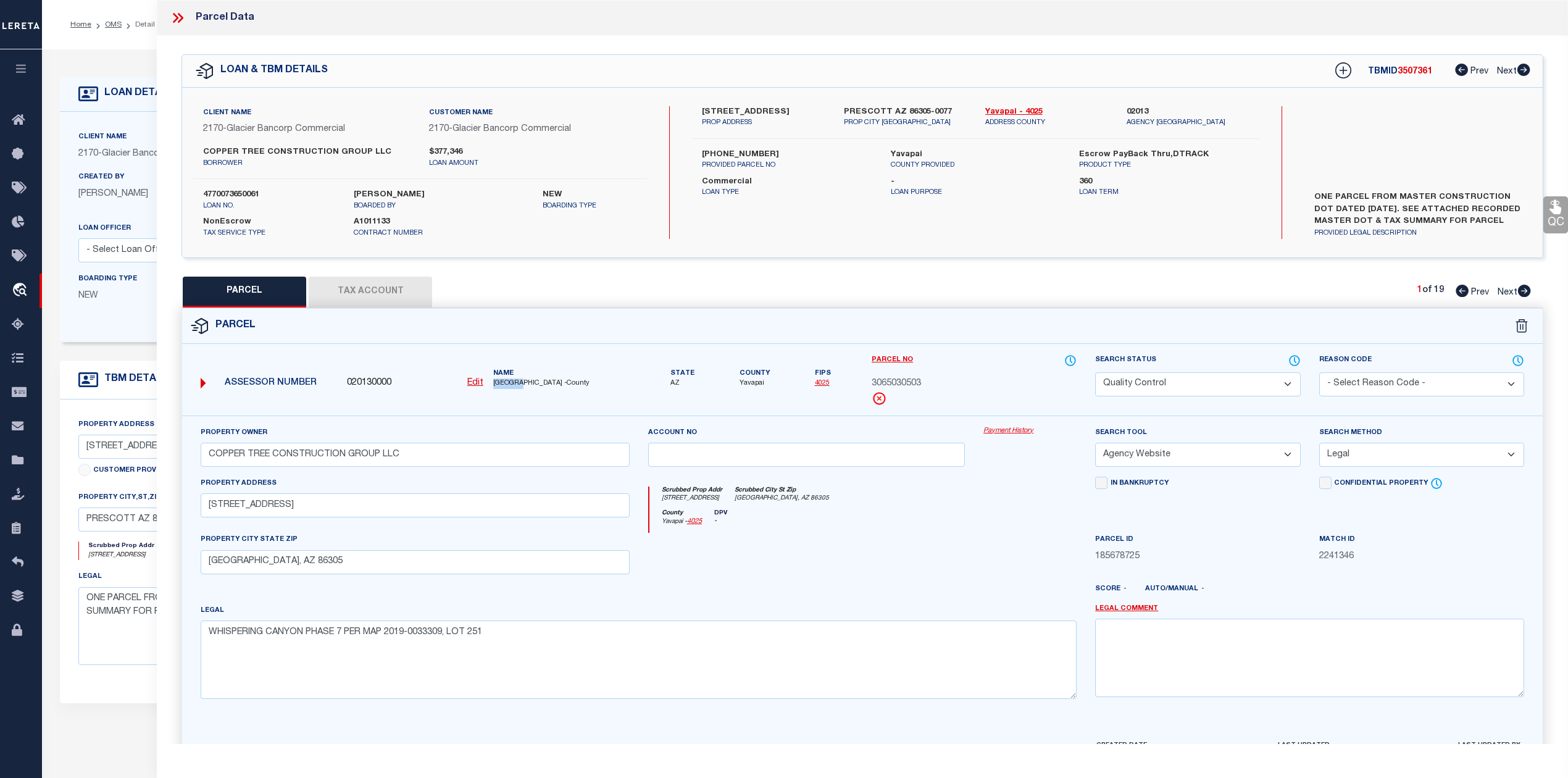
click at [522, 384] on span "YAVAPAI COUNTY -County" at bounding box center [561, 383] width 137 height 10
copy span "YAVAPAI"
click at [913, 377] on span "3065030503" at bounding box center [896, 383] width 49 height 13
click at [913, 383] on span "3065030503" at bounding box center [896, 383] width 49 height 13
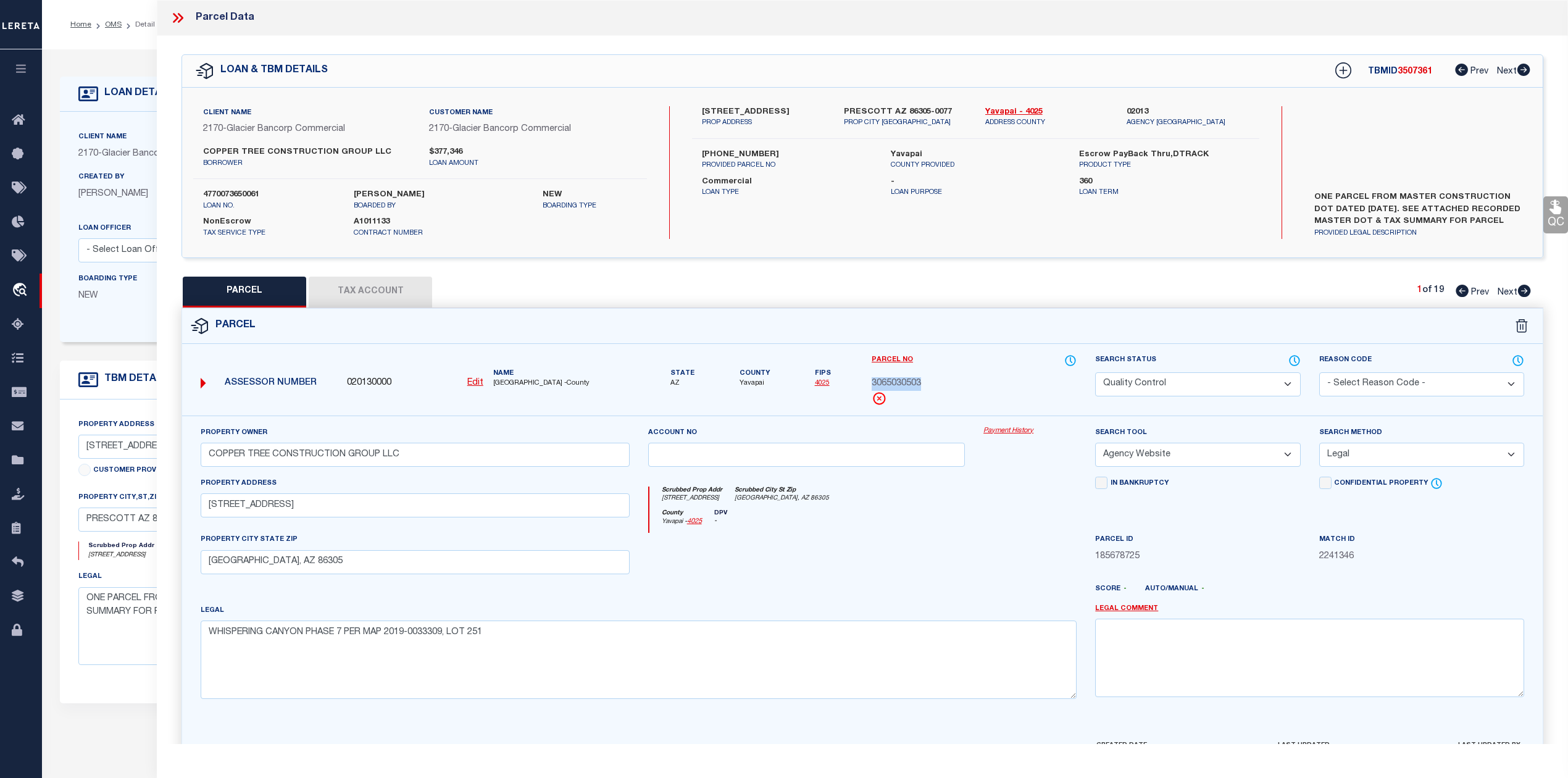
copy span "3065030503"
click at [840, 563] on div at bounding box center [806, 559] width 336 height 51
click at [878, 554] on div at bounding box center [806, 559] width 336 height 51
click at [385, 305] on button "Tax Account" at bounding box center [370, 292] width 123 height 31
select select "100"
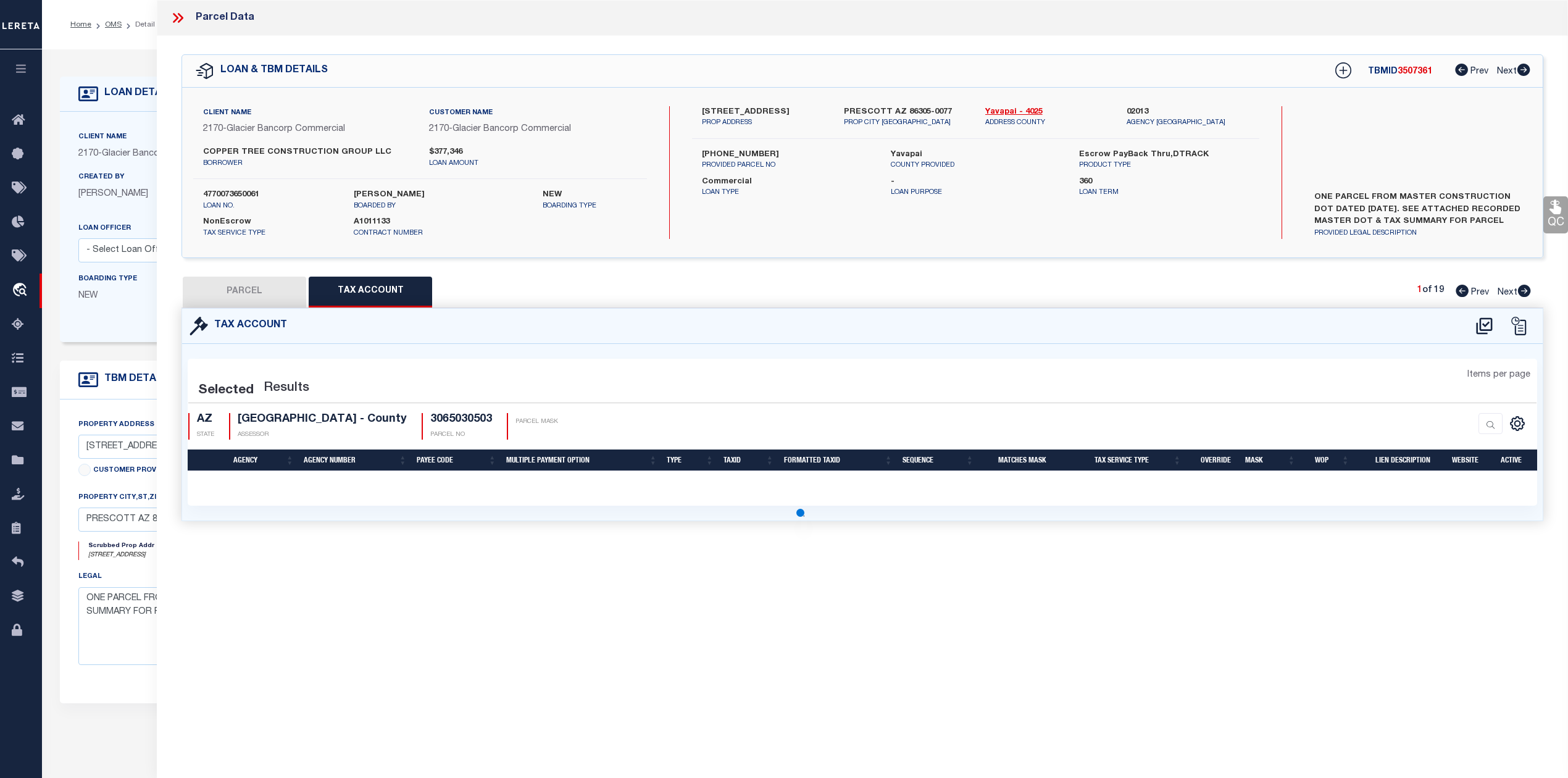
select select "100"
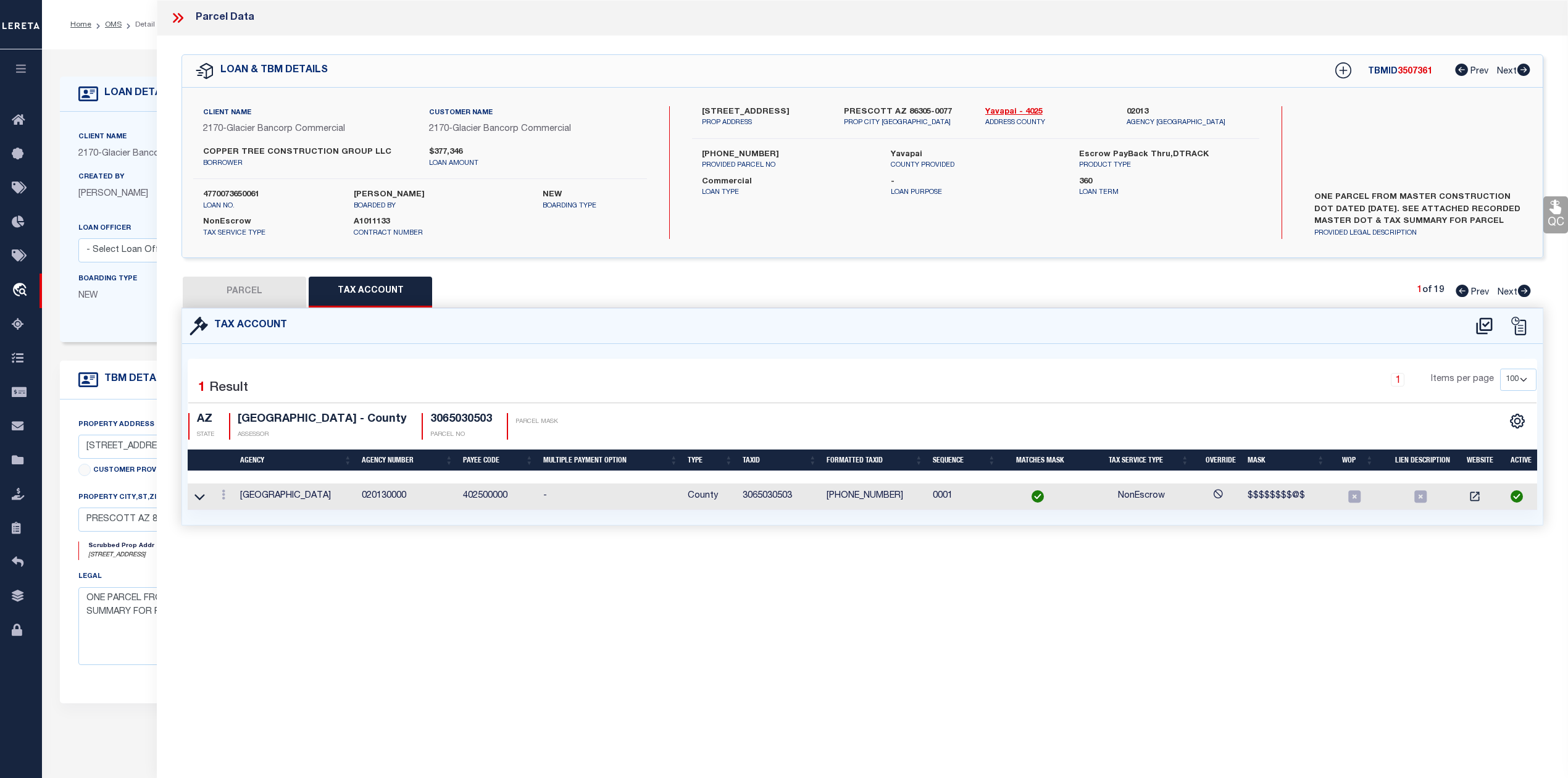
click at [743, 587] on div "Parcel Data QC QC QC - Select Status - Ready to QC" at bounding box center [862, 372] width 1411 height 744
click at [242, 297] on button "PARCEL" at bounding box center [244, 292] width 123 height 31
select select "AS"
select select
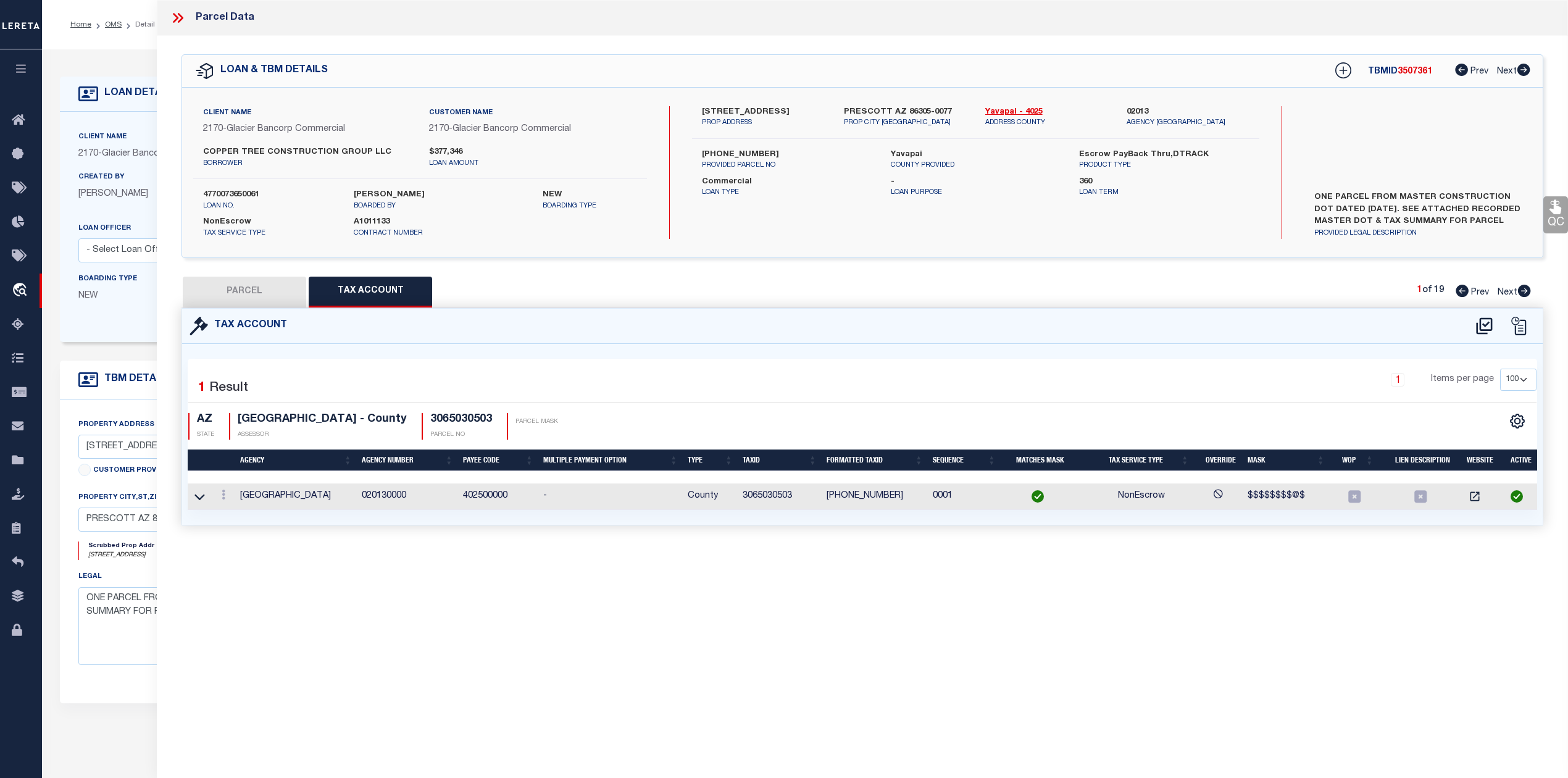
checkbox input "false"
select select "QC"
type input "COPPER TREE CONSTRUCTION GROUP LLC"
select select "AGW"
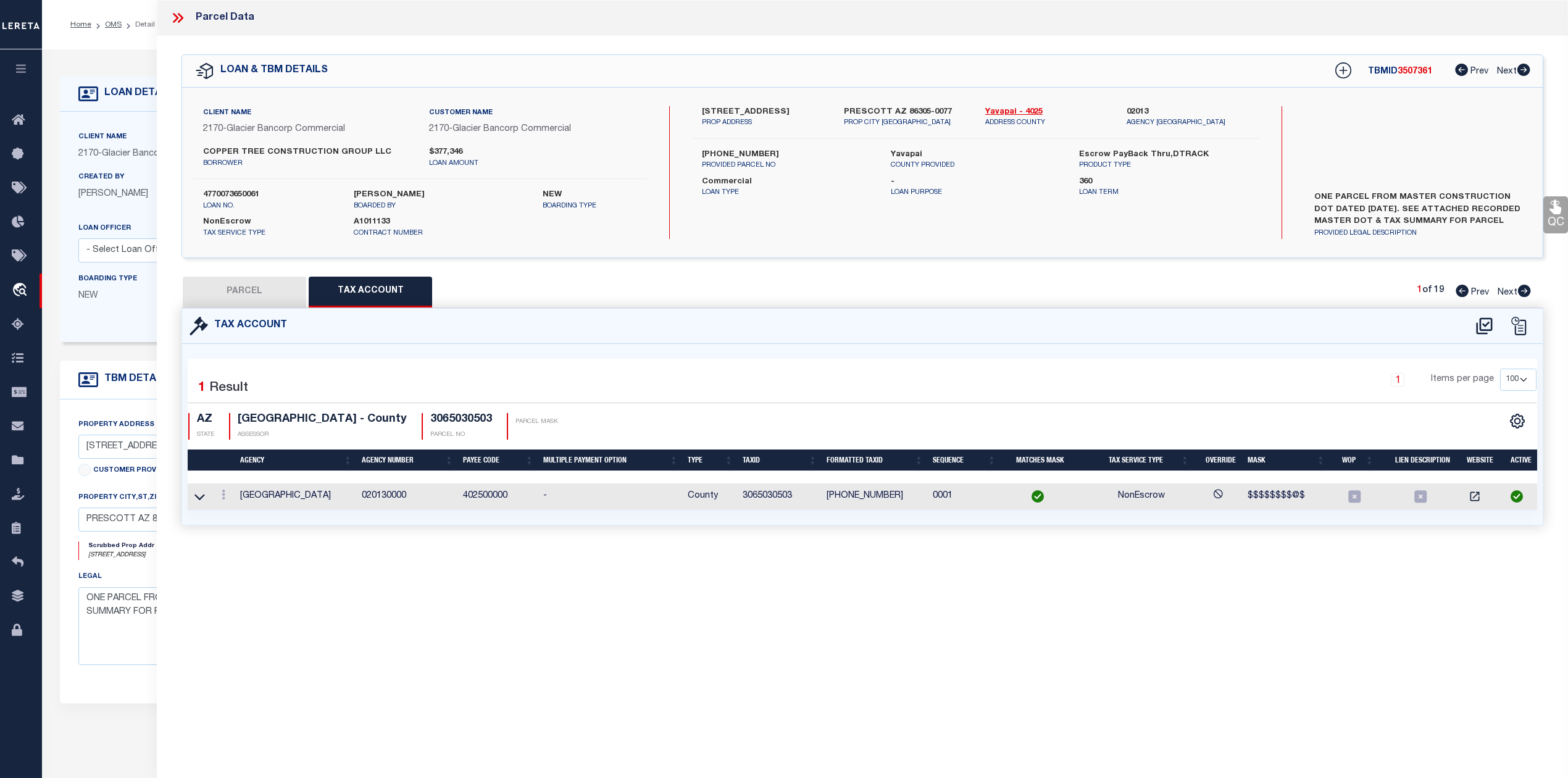
select select "LEG"
type input "5900 W VESTA CIR"
type input "PRESCOTT, AZ 86305"
type textarea "WHISPERING CANYON PHASE 7 PER MAP 2019-0033309, LOT 251"
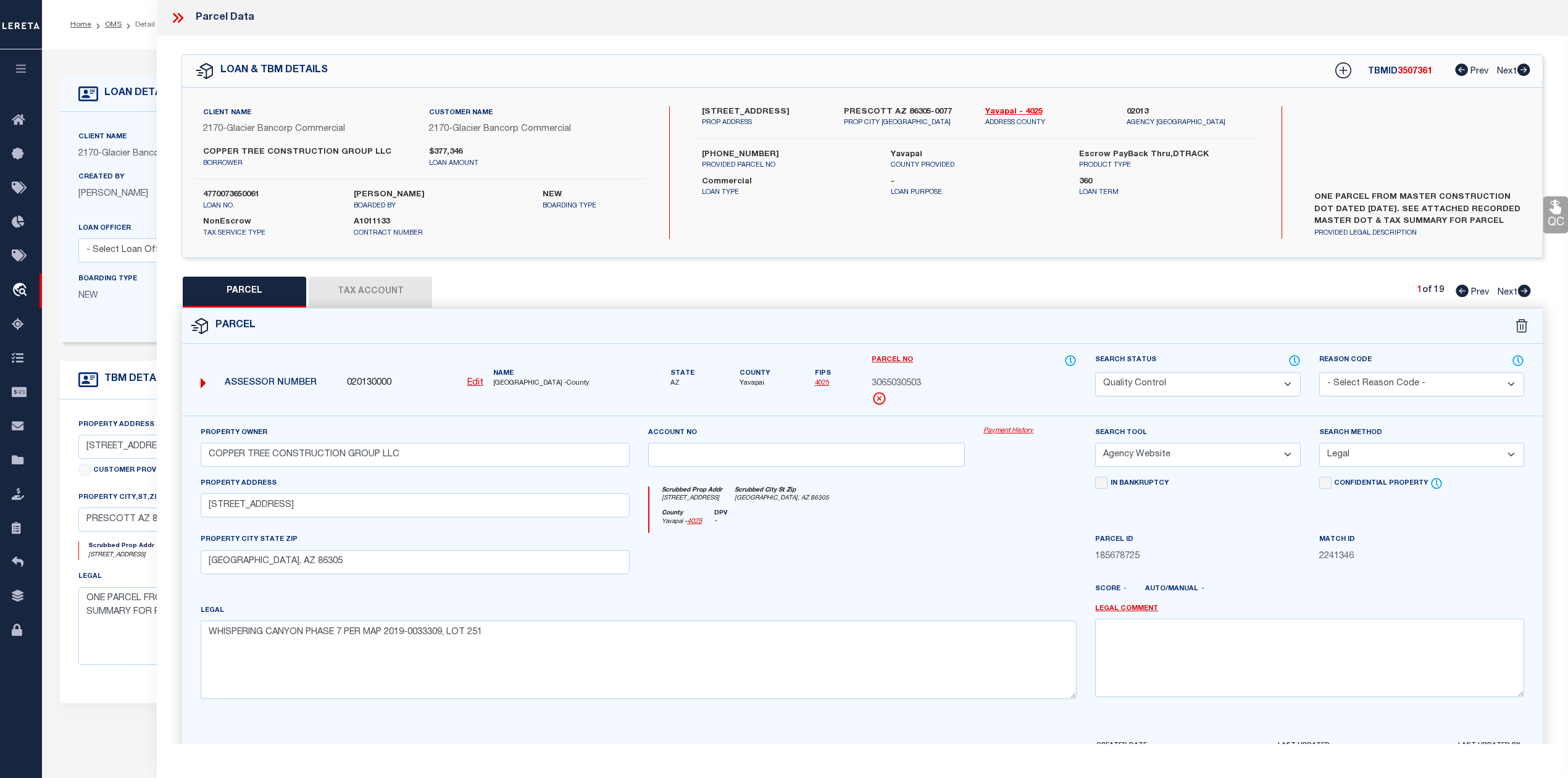
click at [1058, 297] on div "PARCEL Tax Account 1 of 19 Prev Next" at bounding box center [863, 292] width 1362 height 31
click at [1525, 289] on icon at bounding box center [1525, 290] width 13 height 12
select select "AS"
click at [1187, 400] on div "Search Status Automated Search Bad Parcel Complete Duplicate Parcel High Dollar…" at bounding box center [1197, 385] width 223 height 62
click at [1187, 395] on select "Automated Search Bad Parcel Complete Duplicate Parcel High Dollar Reporting In …" at bounding box center [1198, 384] width 205 height 24
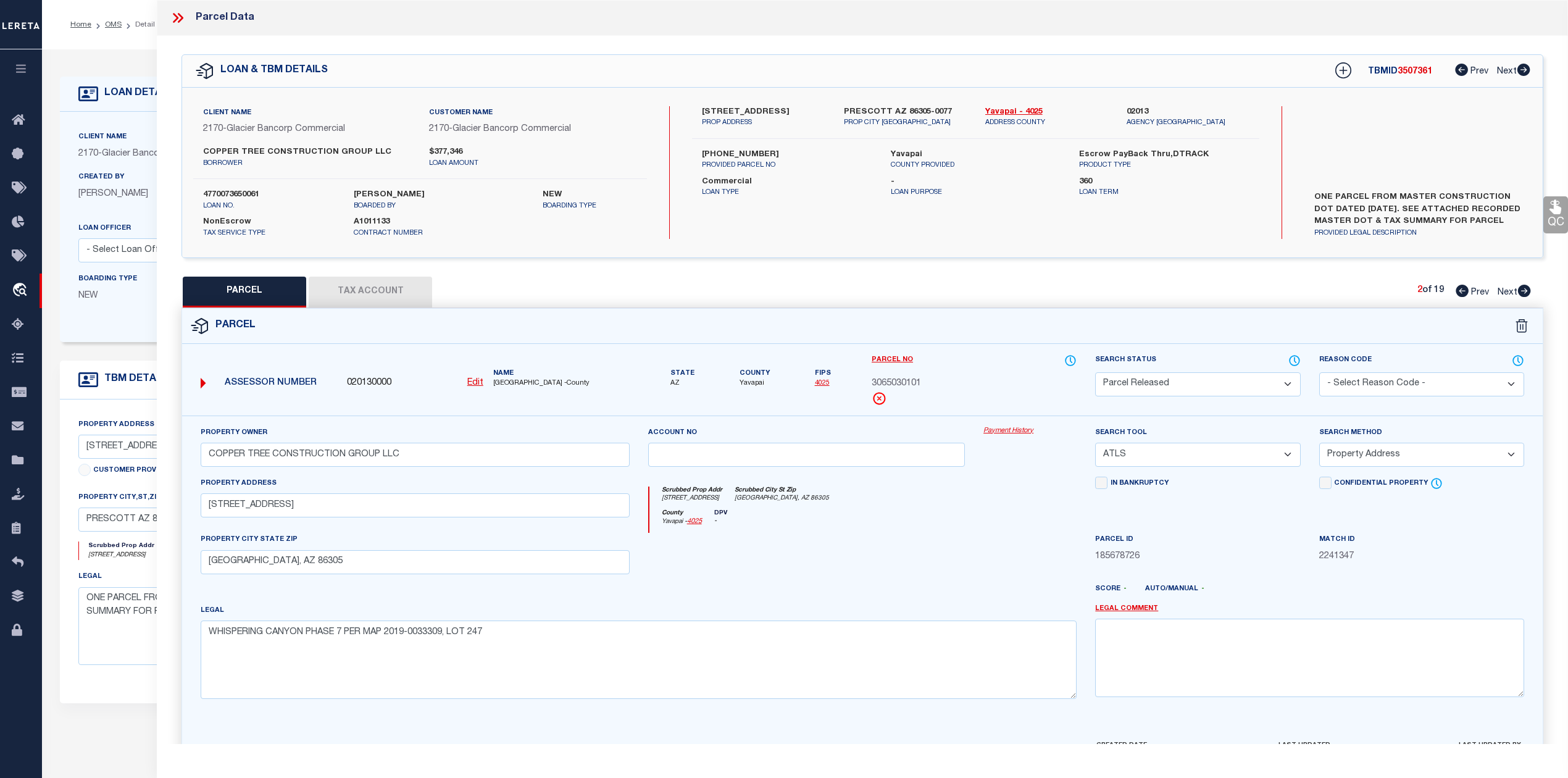
click at [1095, 372] on select "Automated Search Bad Parcel Complete Duplicate Parcel High Dollar Reporting In …" at bounding box center [1198, 384] width 205 height 24
click at [950, 580] on div at bounding box center [806, 559] width 336 height 51
click at [926, 326] on div "Parcel" at bounding box center [862, 326] width 1361 height 35
click at [1458, 289] on icon at bounding box center [1462, 290] width 13 height 12
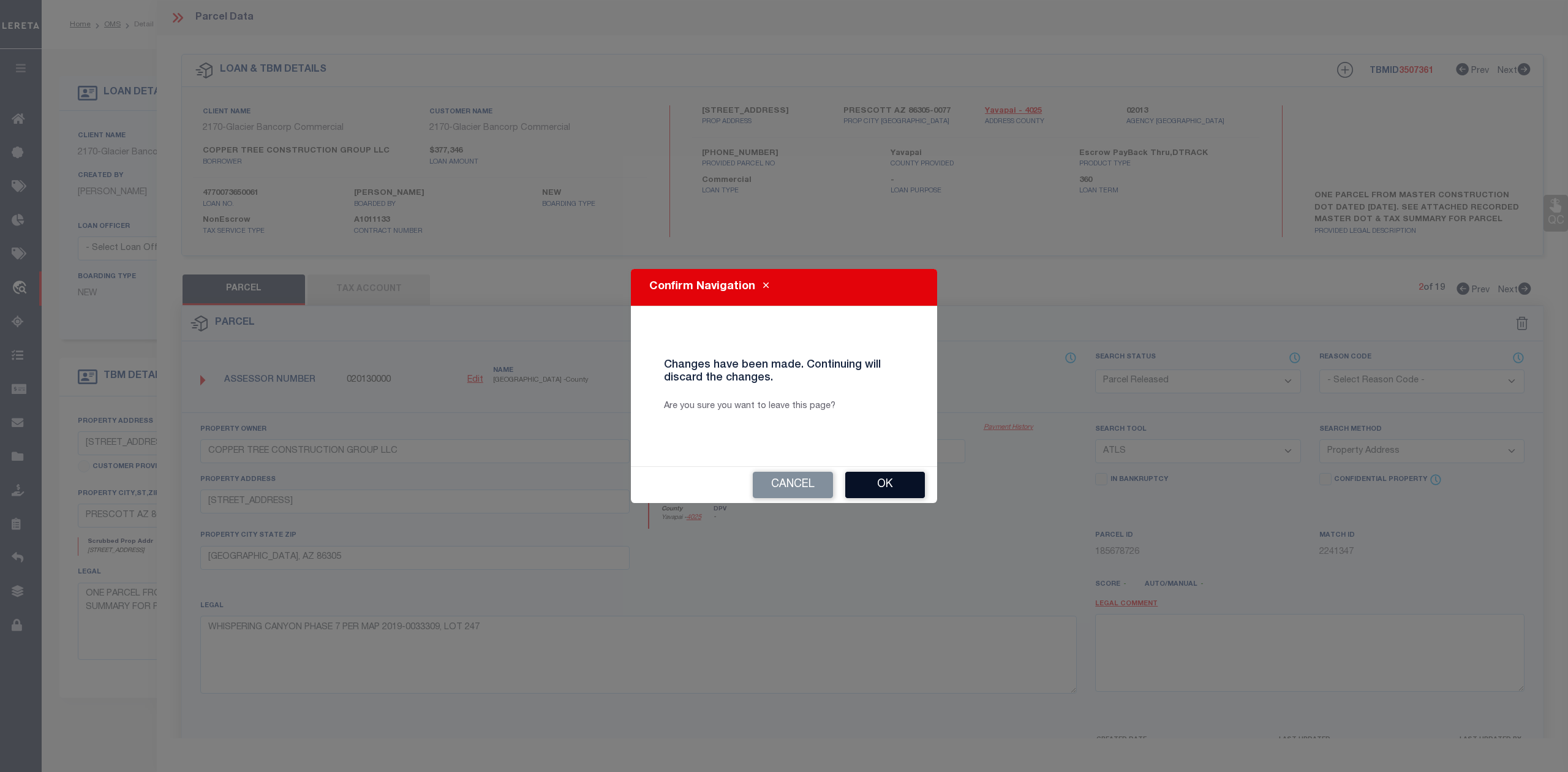
click at [885, 485] on button "Ok" at bounding box center [884, 485] width 79 height 26
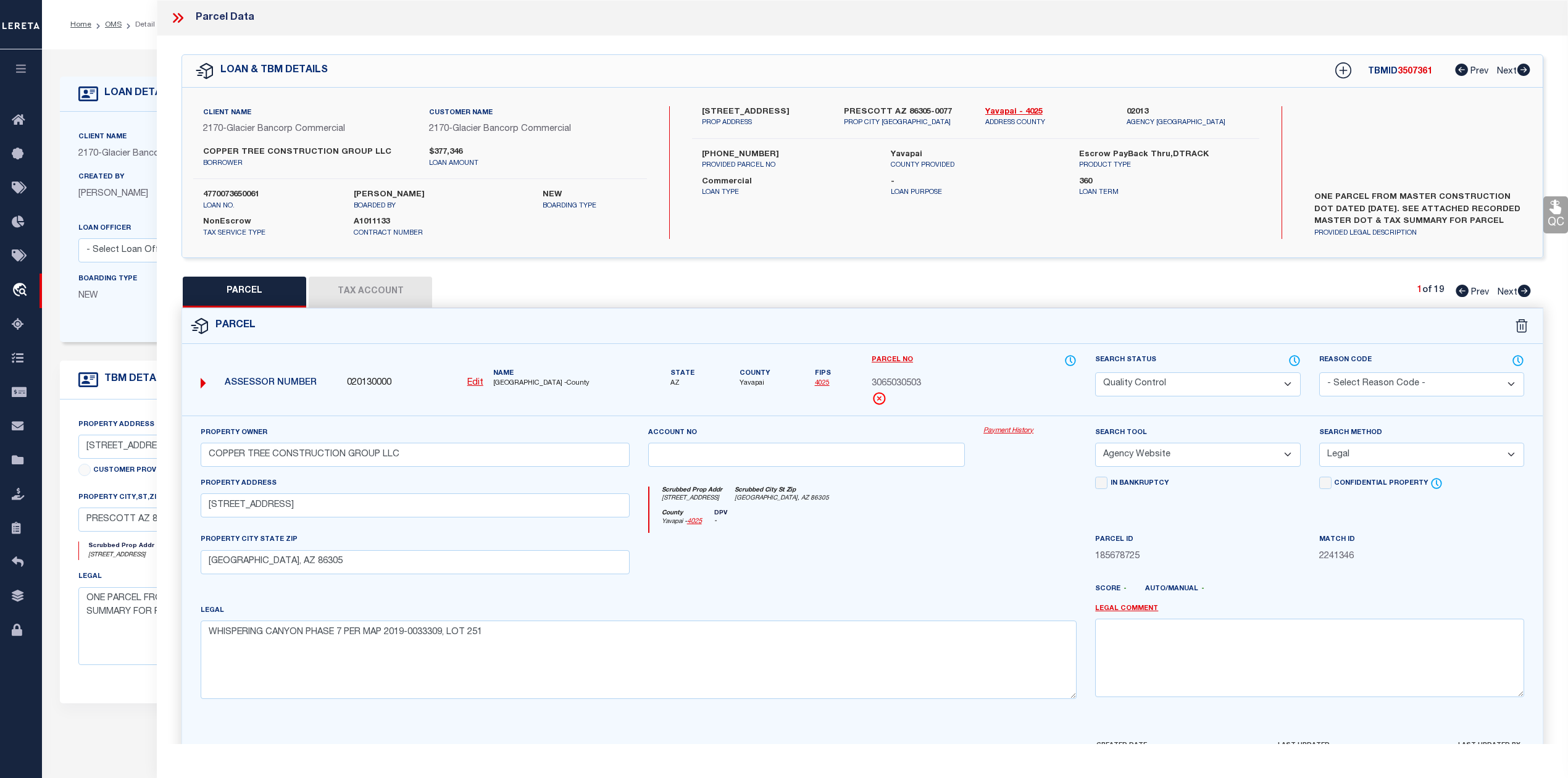
click at [394, 299] on button "Tax Account" at bounding box center [370, 292] width 123 height 31
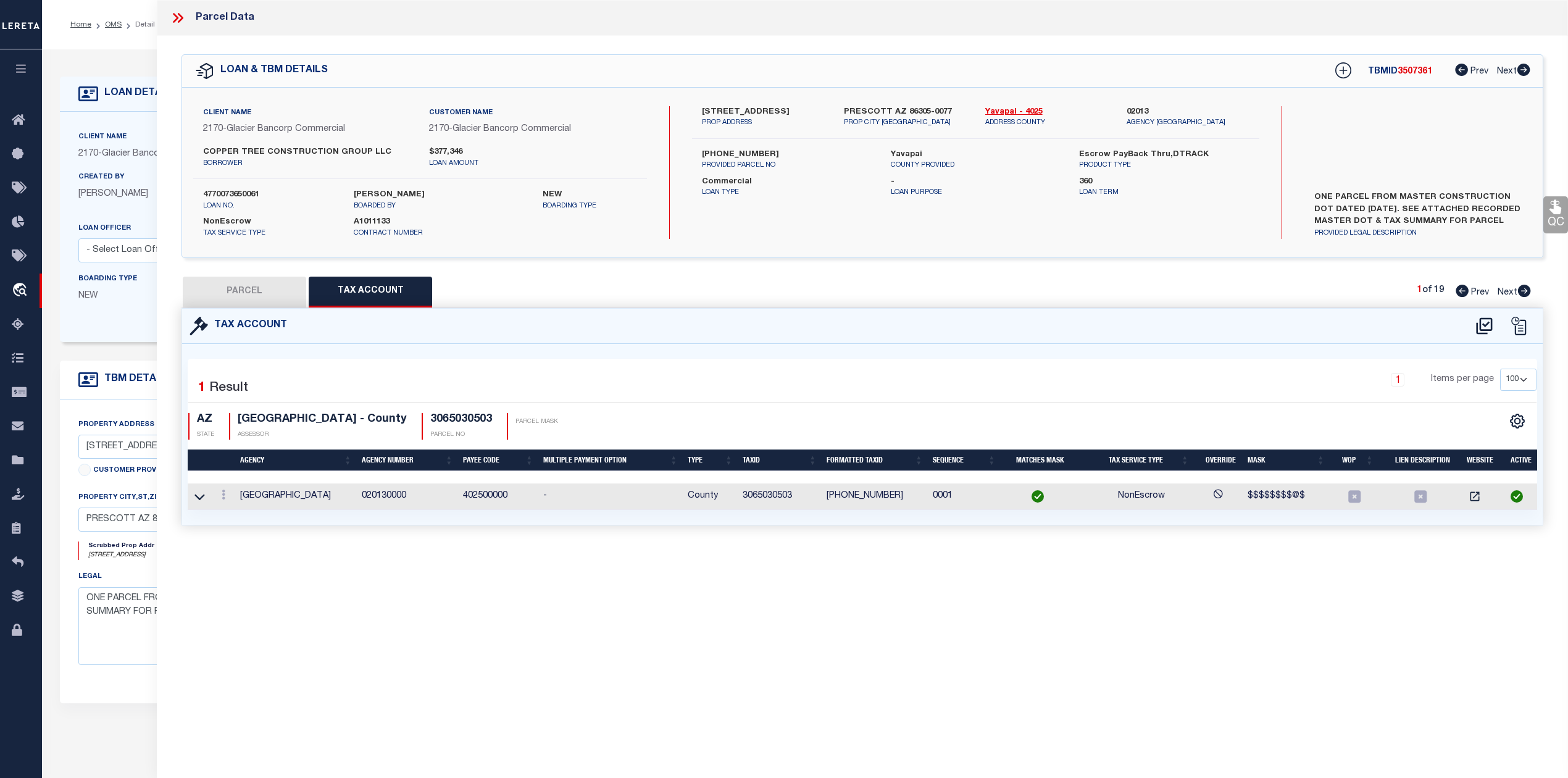
click at [809, 553] on div "Tax Account 1 1" at bounding box center [862, 431] width 1380 height 247
click at [230, 291] on button "PARCEL" at bounding box center [244, 292] width 123 height 31
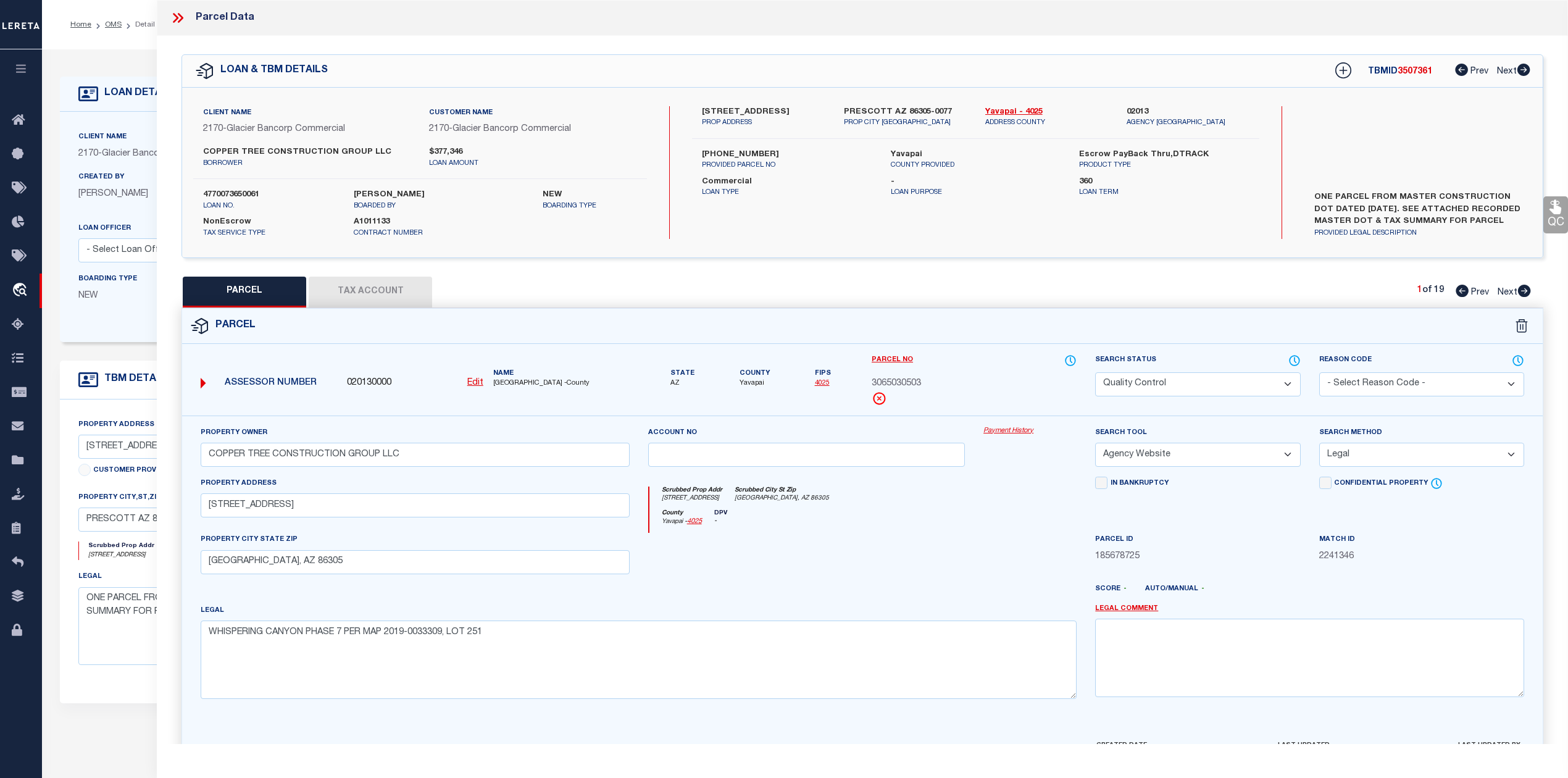
click at [921, 537] on div at bounding box center [806, 559] width 336 height 51
click at [1021, 301] on div "PARCEL Tax Account 1 of 19 Prev Next" at bounding box center [863, 292] width 1362 height 31
click at [1524, 291] on icon at bounding box center [1525, 290] width 13 height 12
click at [1176, 381] on select "Automated Search Bad Parcel Complete Duplicate Parcel High Dollar Reporting In …" at bounding box center [1198, 384] width 205 height 24
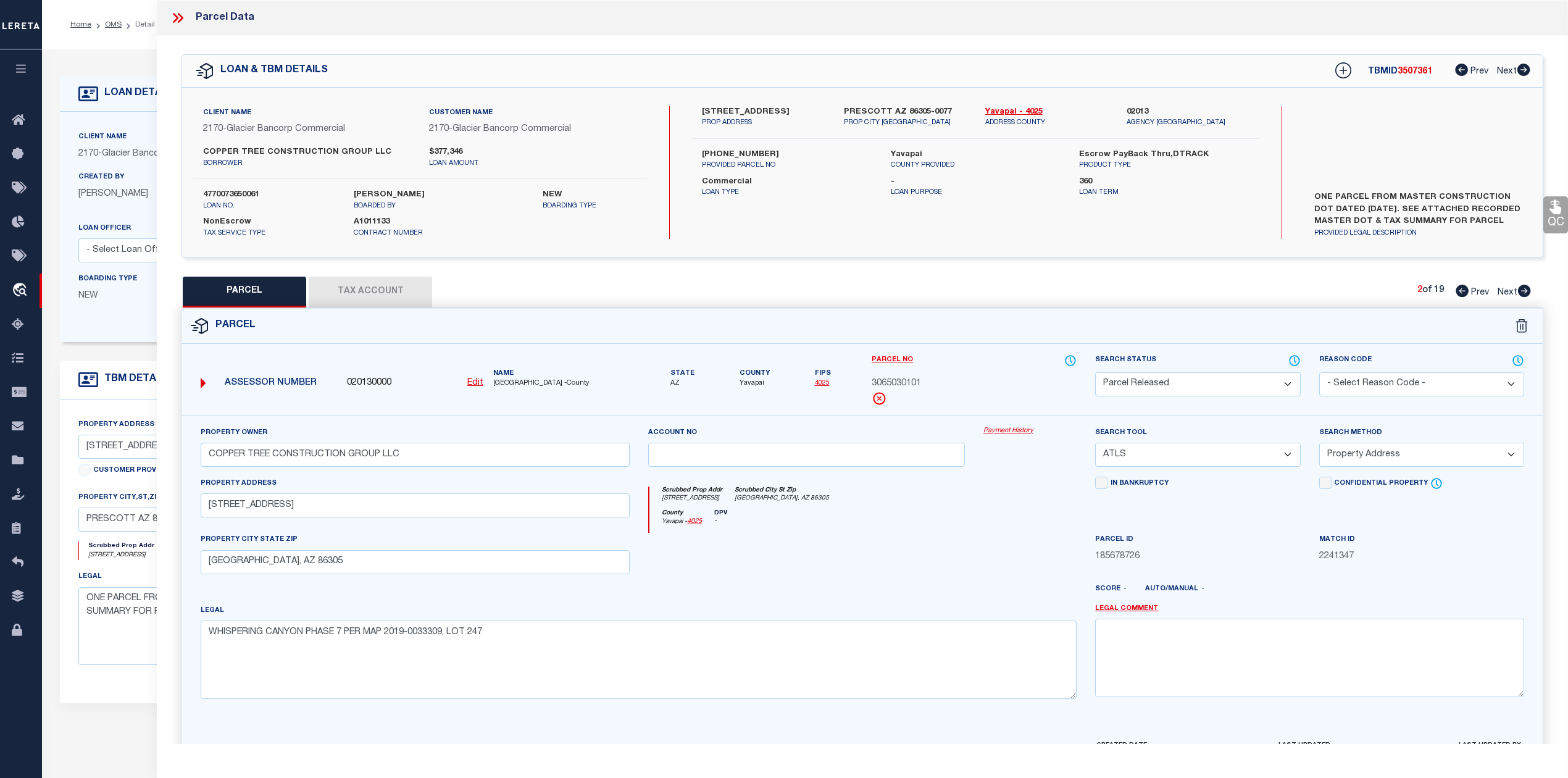
click at [1095, 372] on select "Automated Search Bad Parcel Complete Duplicate Parcel High Dollar Reporting In …" at bounding box center [1198, 384] width 205 height 24
click at [943, 612] on div "Legal WHISPERING CANYON PHASE 7 PER MAP 2019-0033309, LOT 247" at bounding box center [639, 651] width 876 height 95
click at [1373, 386] on select "- Select Reason Code - 099 - Other (Provide additional detail) ACT - Agency Cha…" at bounding box center [1422, 384] width 205 height 24
click at [1319, 372] on select "- Select Reason Code - 099 - Other (Provide additional detail) ACT - Agency Cha…" at bounding box center [1422, 384] width 205 height 24
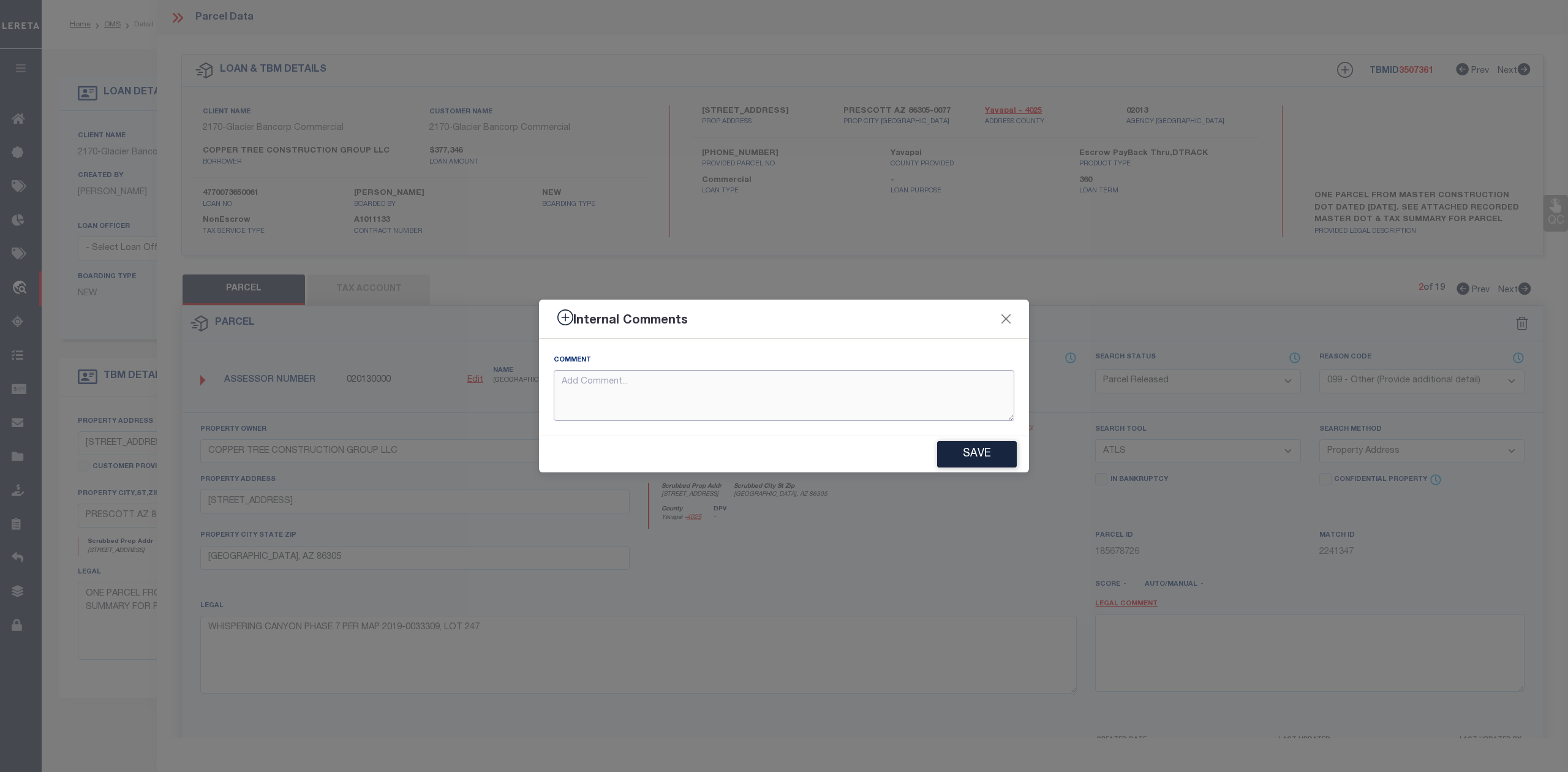
click at [848, 378] on textarea at bounding box center [783, 395] width 461 height 50
paste textarea "Parcel not needed"
click at [968, 459] on button "Save" at bounding box center [976, 454] width 79 height 26
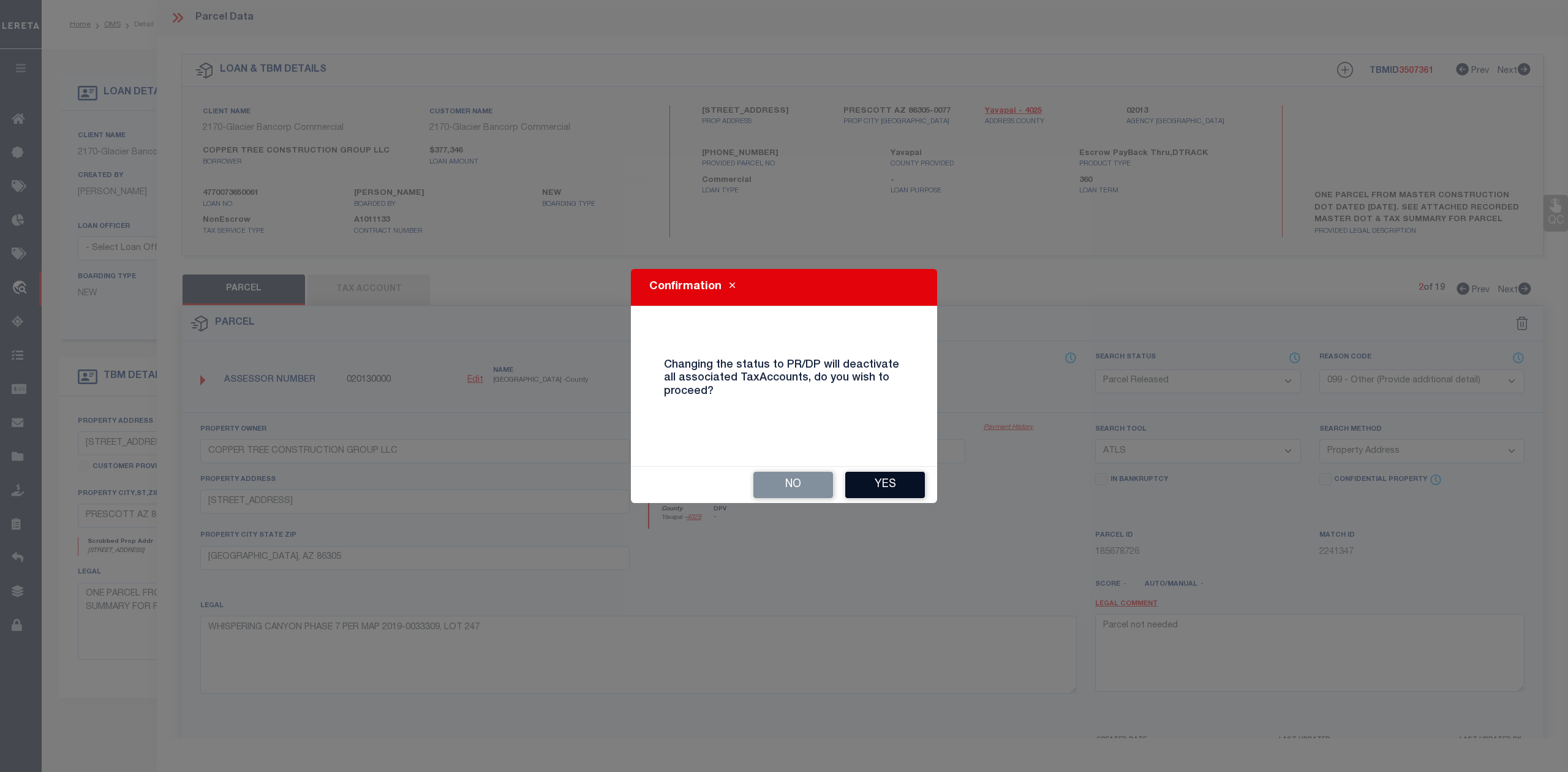
click at [894, 486] on button "Yes" at bounding box center [884, 485] width 79 height 26
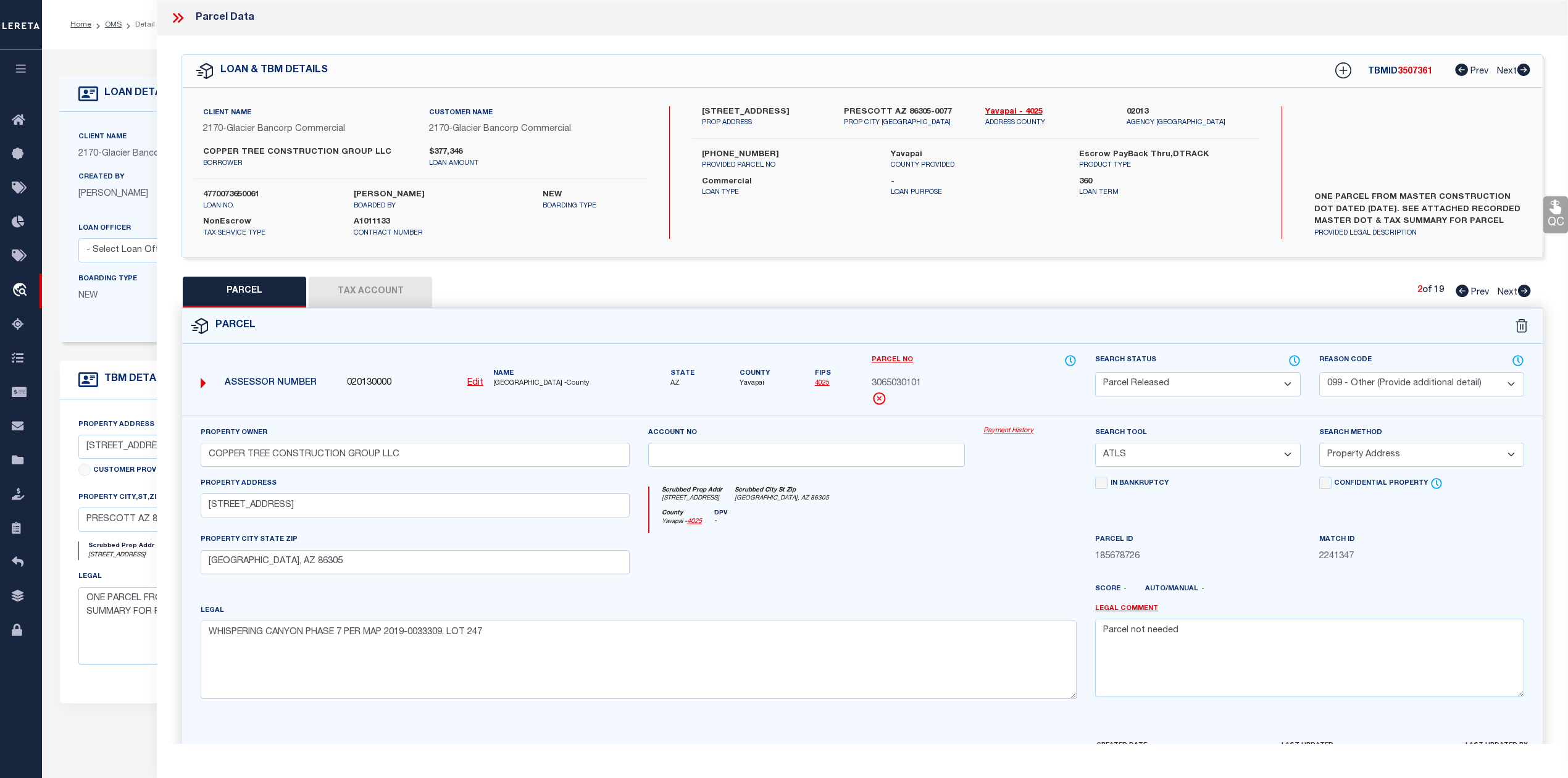
click at [956, 571] on div at bounding box center [806, 559] width 336 height 51
click at [954, 557] on div at bounding box center [806, 559] width 336 height 51
click at [902, 563] on div at bounding box center [806, 559] width 336 height 51
click at [1524, 287] on icon at bounding box center [1525, 290] width 13 height 12
click at [942, 492] on div "Scrubbed Prop Addr 5960 W VESTA CIR Scrubbed City St Zip PRESCOTT, AZ 86305" at bounding box center [863, 497] width 428 height 23
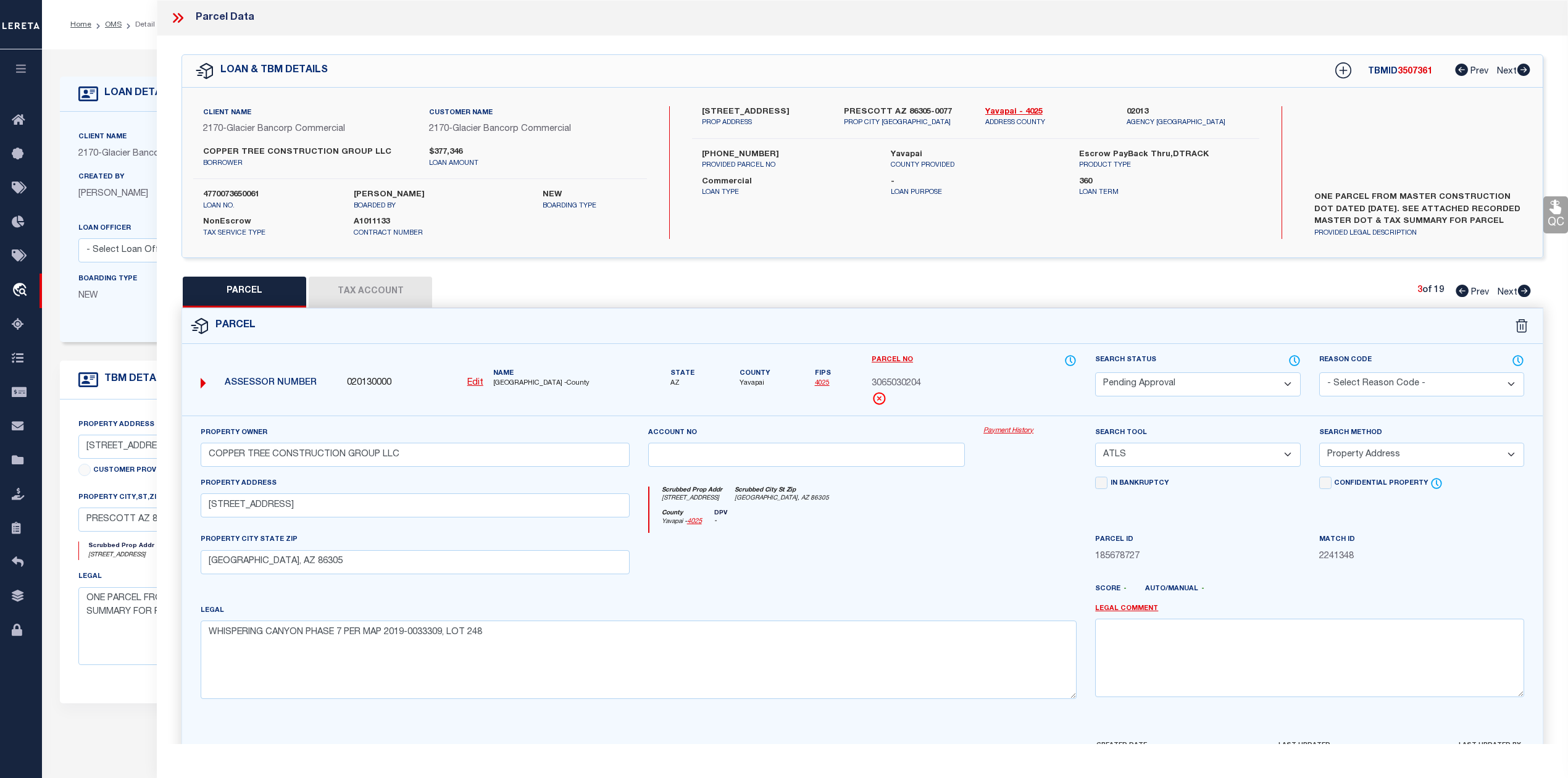
click at [1128, 390] on select "Automated Search Bad Parcel Complete Duplicate Parcel High Dollar Reporting In …" at bounding box center [1198, 384] width 205 height 24
click at [1095, 372] on select "Automated Search Bad Parcel Complete Duplicate Parcel High Dollar Reporting In …" at bounding box center [1198, 384] width 205 height 24
click at [1003, 624] on textarea "WHISPERING CANYON PHASE 7 PER MAP 2019-0033309, LOT 248" at bounding box center [639, 659] width 876 height 78
click at [1423, 383] on select "- Select Reason Code - 099 - Other (Provide additional detail) ACT - Agency Cha…" at bounding box center [1422, 384] width 205 height 24
click at [1319, 372] on select "- Select Reason Code - 099 - Other (Provide additional detail) ACT - Agency Cha…" at bounding box center [1422, 384] width 205 height 24
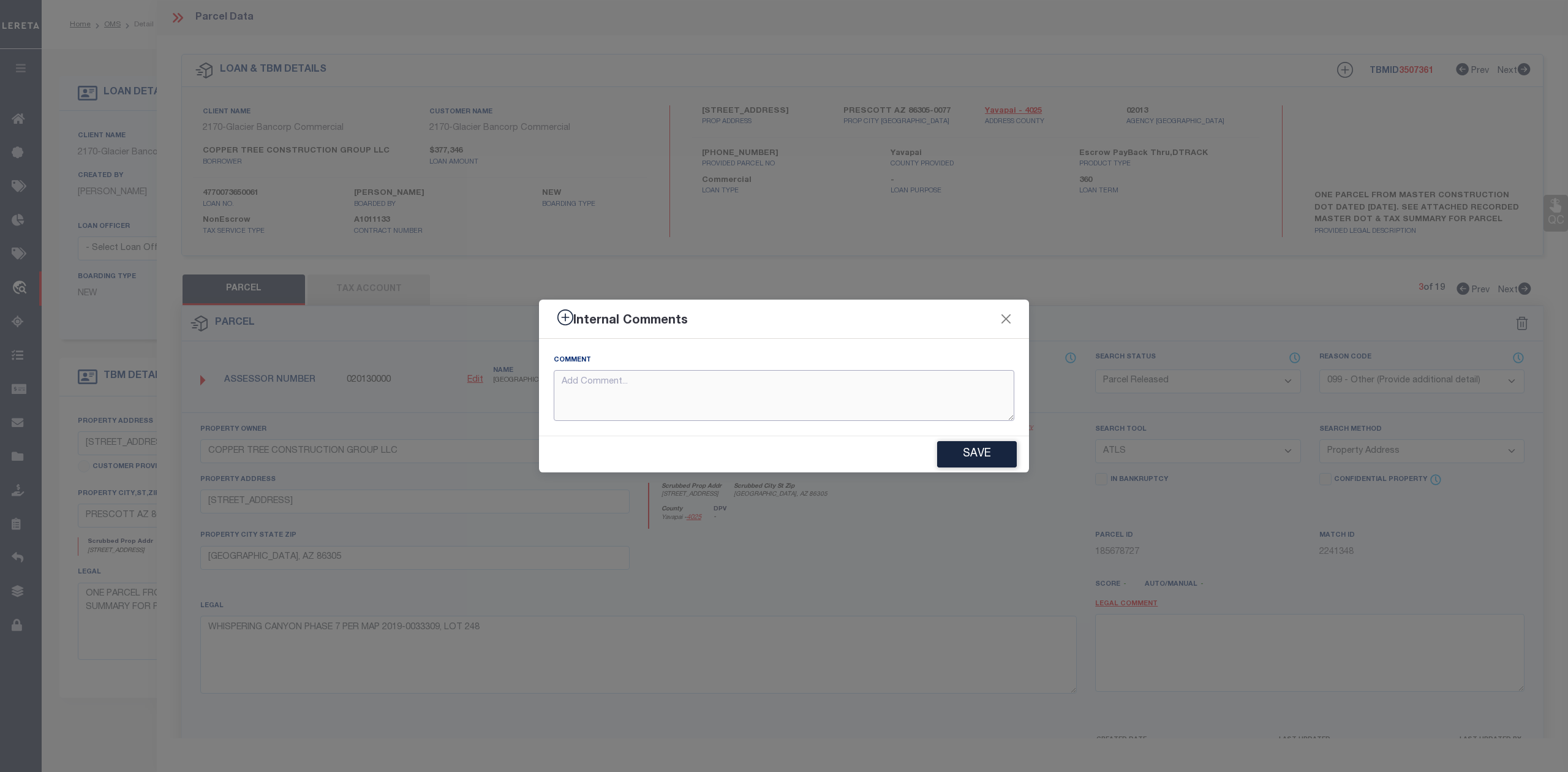
click at [779, 409] on textarea at bounding box center [783, 395] width 461 height 50
paste textarea "Parcel not needed"
click at [971, 447] on button "Save" at bounding box center [976, 454] width 79 height 26
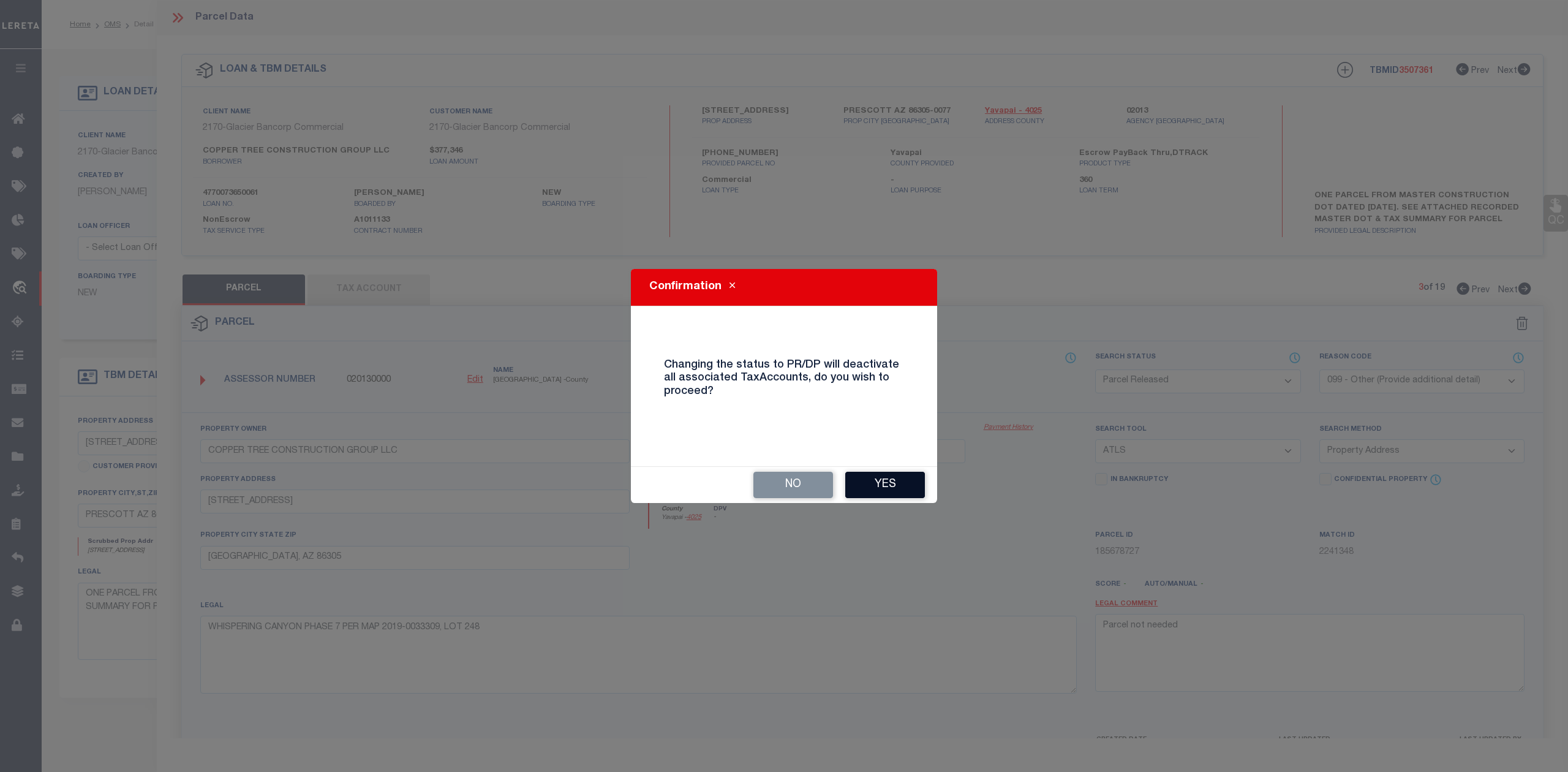
click at [912, 484] on button "Yes" at bounding box center [884, 485] width 79 height 26
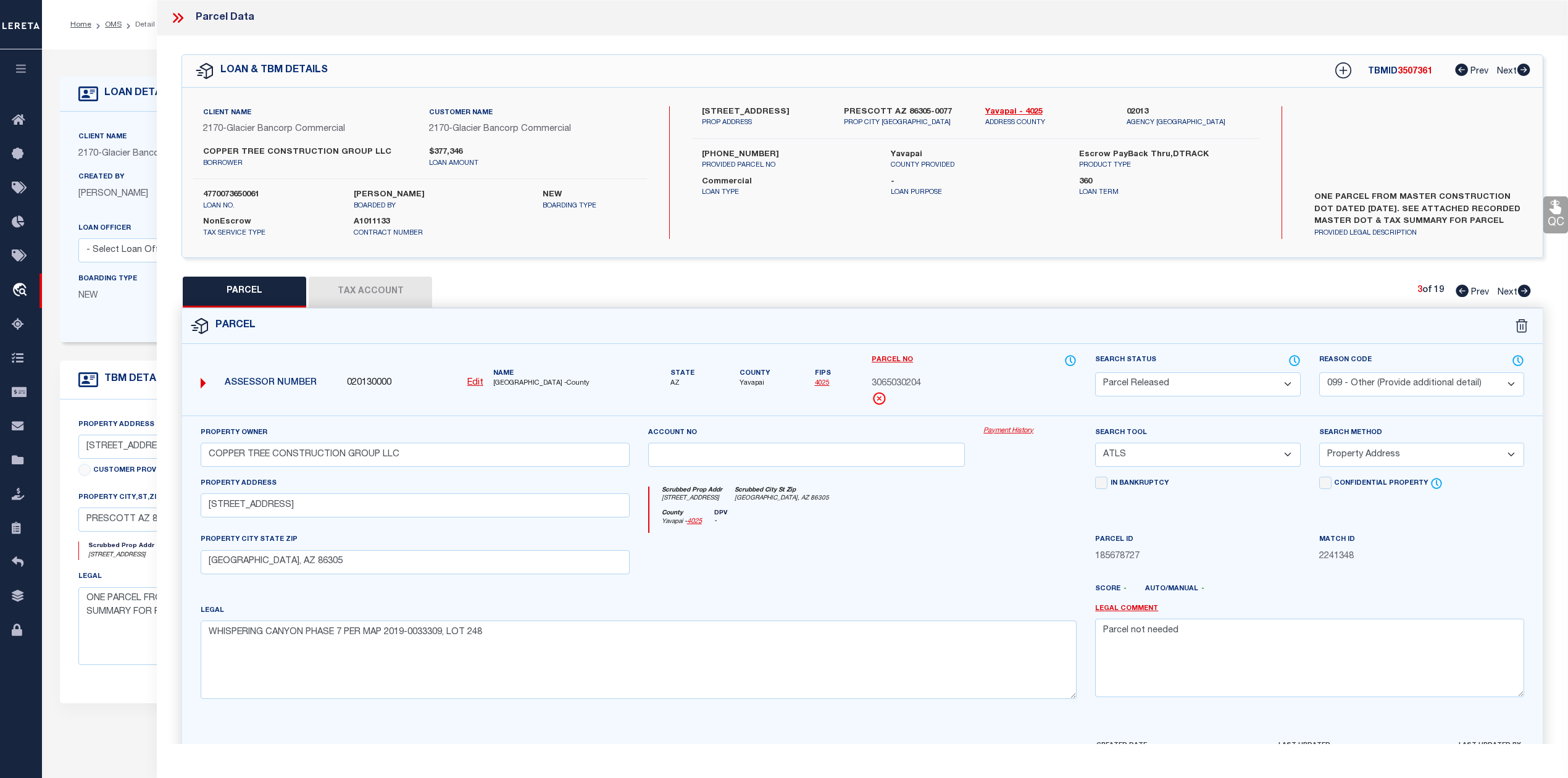
click at [931, 521] on div "County Yavapai - 4025 DPV -" at bounding box center [863, 522] width 428 height 24
click at [986, 322] on div "Parcel" at bounding box center [862, 326] width 1361 height 35
click at [1527, 293] on icon at bounding box center [1525, 290] width 13 height 12
click at [1186, 382] on select "Automated Search Bad Parcel Complete Duplicate Parcel High Dollar Reporting In …" at bounding box center [1198, 384] width 205 height 24
click at [1095, 372] on select "Automated Search Bad Parcel Complete Duplicate Parcel High Dollar Reporting In …" at bounding box center [1198, 384] width 205 height 24
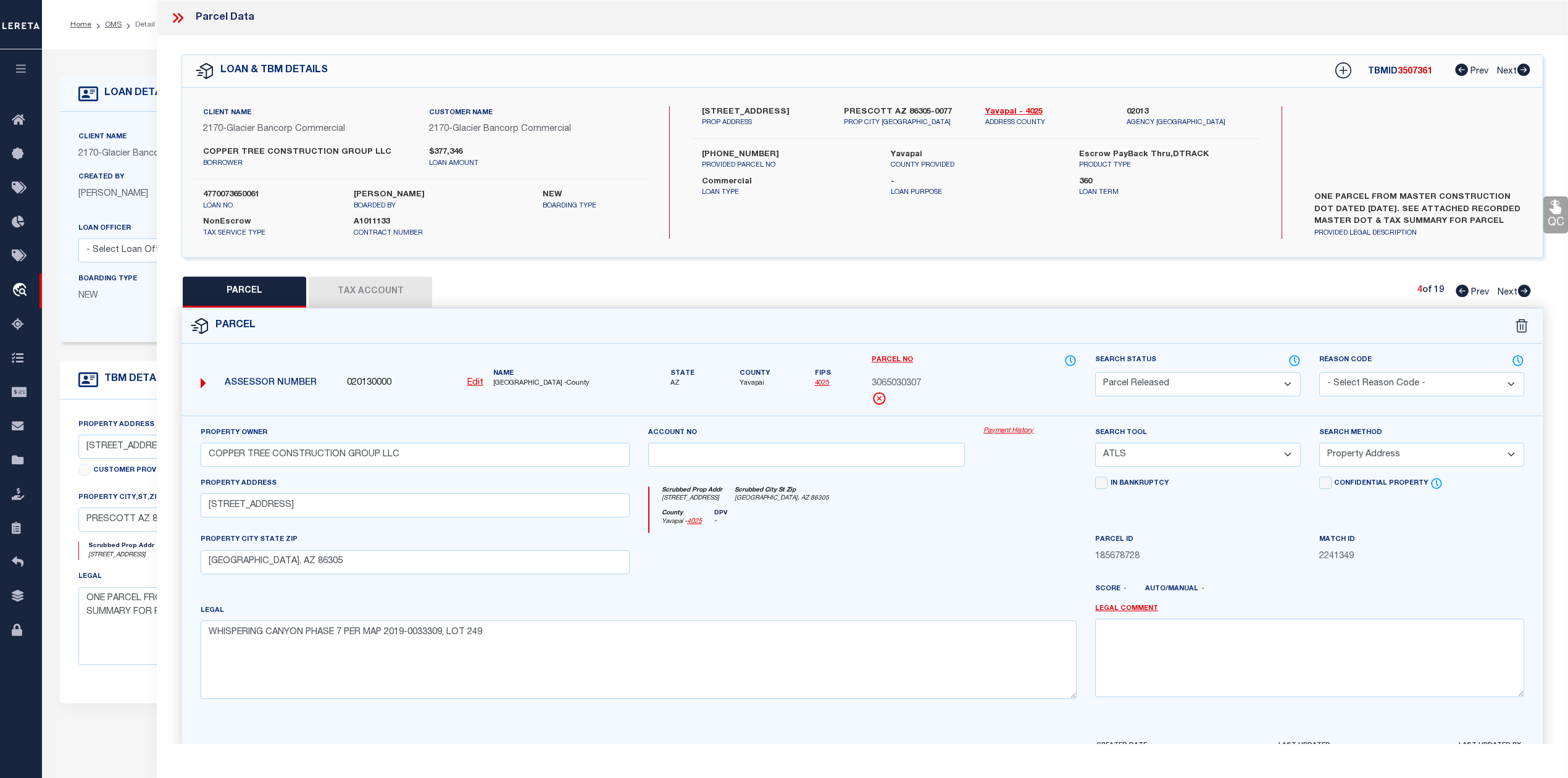
click at [911, 549] on div at bounding box center [806, 559] width 336 height 51
click at [1342, 381] on select "- Select Reason Code - 099 - Other (Provide additional detail) ACT - Agency Cha…" at bounding box center [1422, 384] width 205 height 24
click at [1319, 372] on select "- Select Reason Code - 099 - Other (Provide additional detail) ACT - Agency Cha…" at bounding box center [1422, 384] width 205 height 24
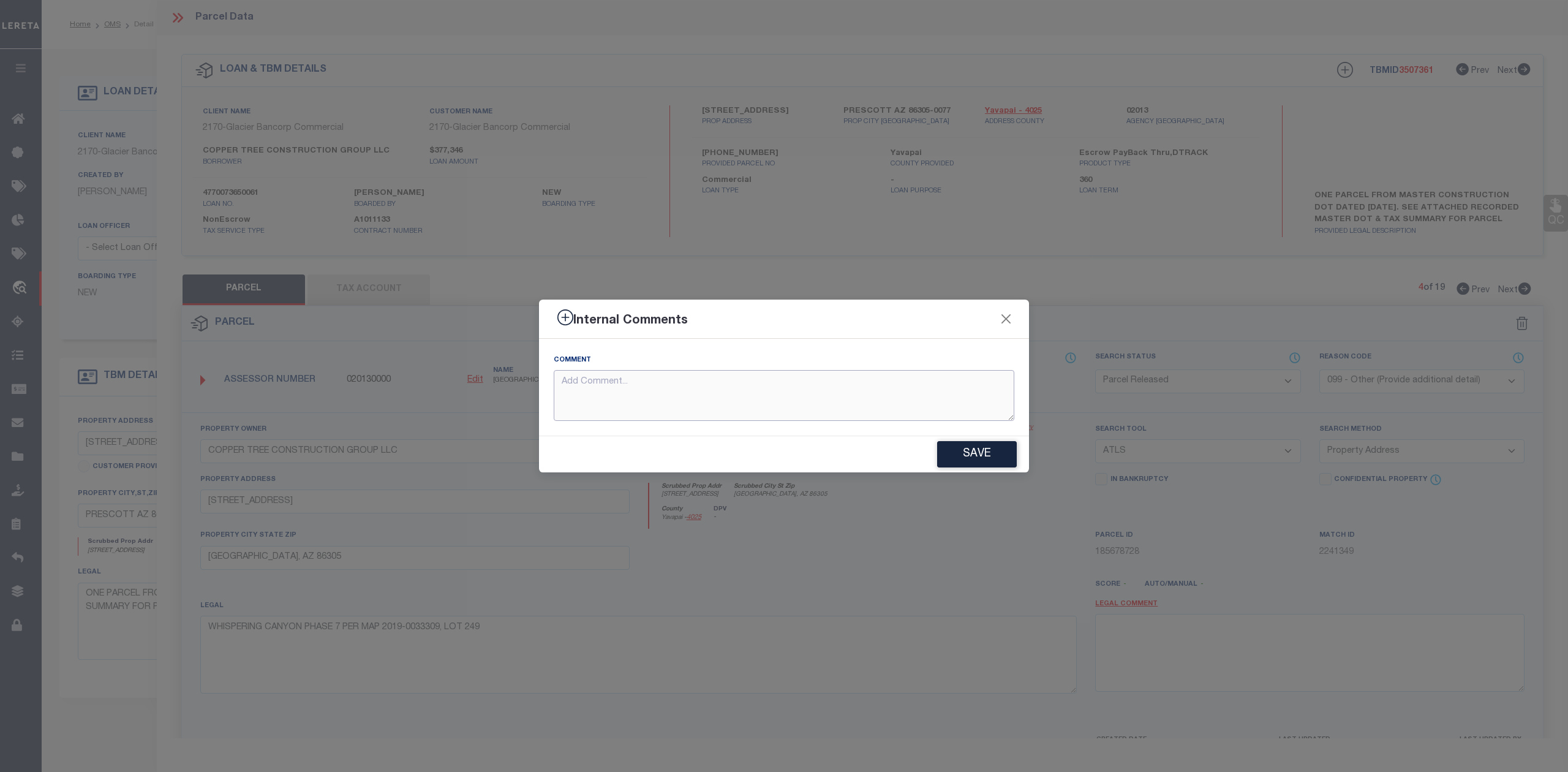
click at [646, 411] on textarea at bounding box center [783, 395] width 461 height 50
paste textarea "Parcel not needed"
click at [1001, 447] on button "Save" at bounding box center [976, 454] width 79 height 26
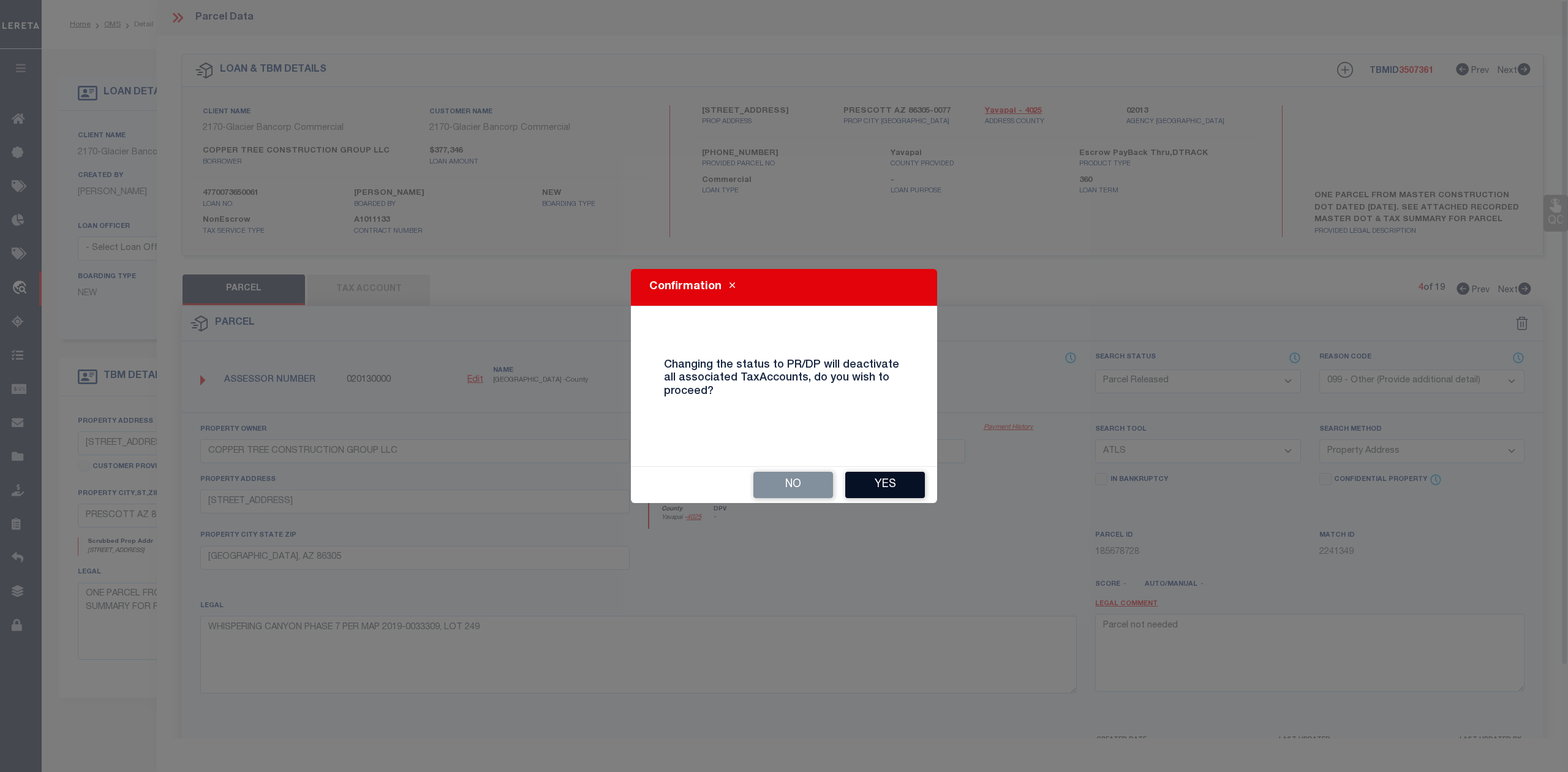
click at [891, 479] on button "Yes" at bounding box center [884, 485] width 79 height 26
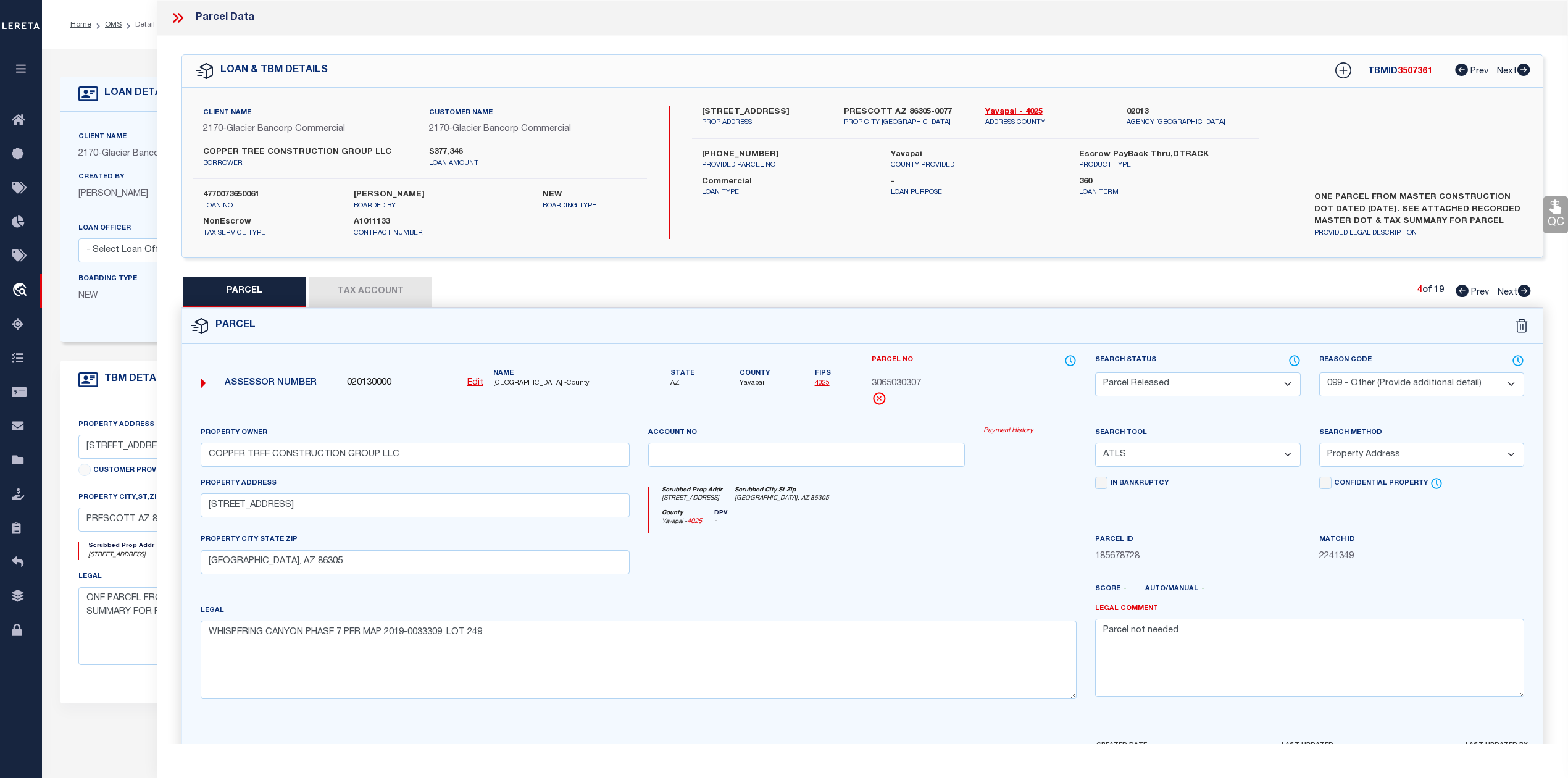
click at [965, 598] on div at bounding box center [918, 593] width 336 height 20
click at [1163, 321] on div "Parcel" at bounding box center [862, 326] width 1361 height 35
click at [1520, 291] on icon at bounding box center [1525, 290] width 13 height 12
click at [1200, 386] on select "Automated Search Bad Parcel Complete Duplicate Parcel High Dollar Reporting In …" at bounding box center [1198, 384] width 205 height 24
click at [1095, 372] on select "Automated Search Bad Parcel Complete Duplicate Parcel High Dollar Reporting In …" at bounding box center [1198, 384] width 205 height 24
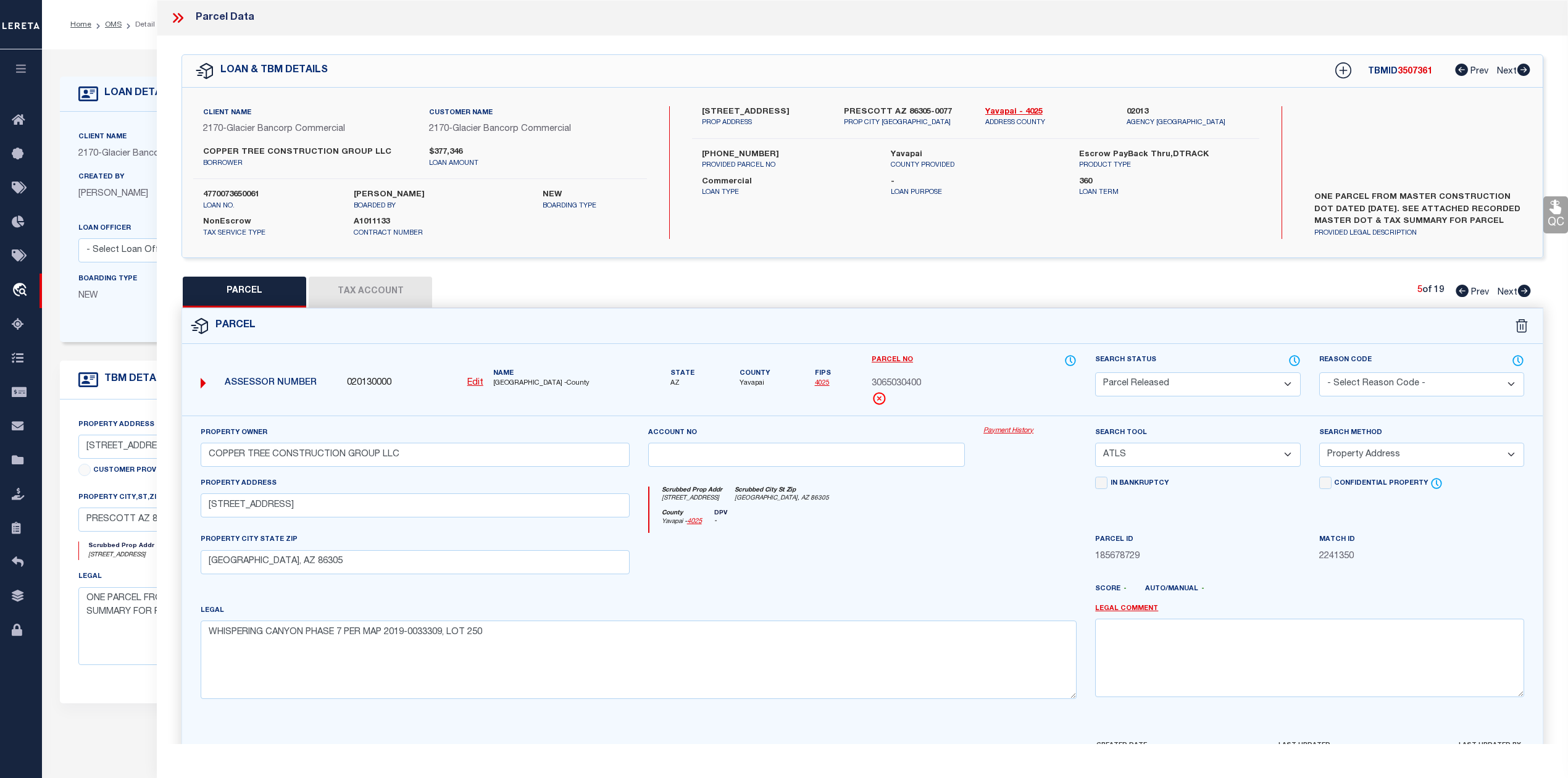
click at [1364, 388] on select "- Select Reason Code - 099 - Other (Provide additional detail) ACT - Agency Cha…" at bounding box center [1422, 384] width 205 height 24
click at [1319, 372] on select "- Select Reason Code - 099 - Other (Provide additional detail) ACT - Agency Cha…" at bounding box center [1422, 384] width 205 height 24
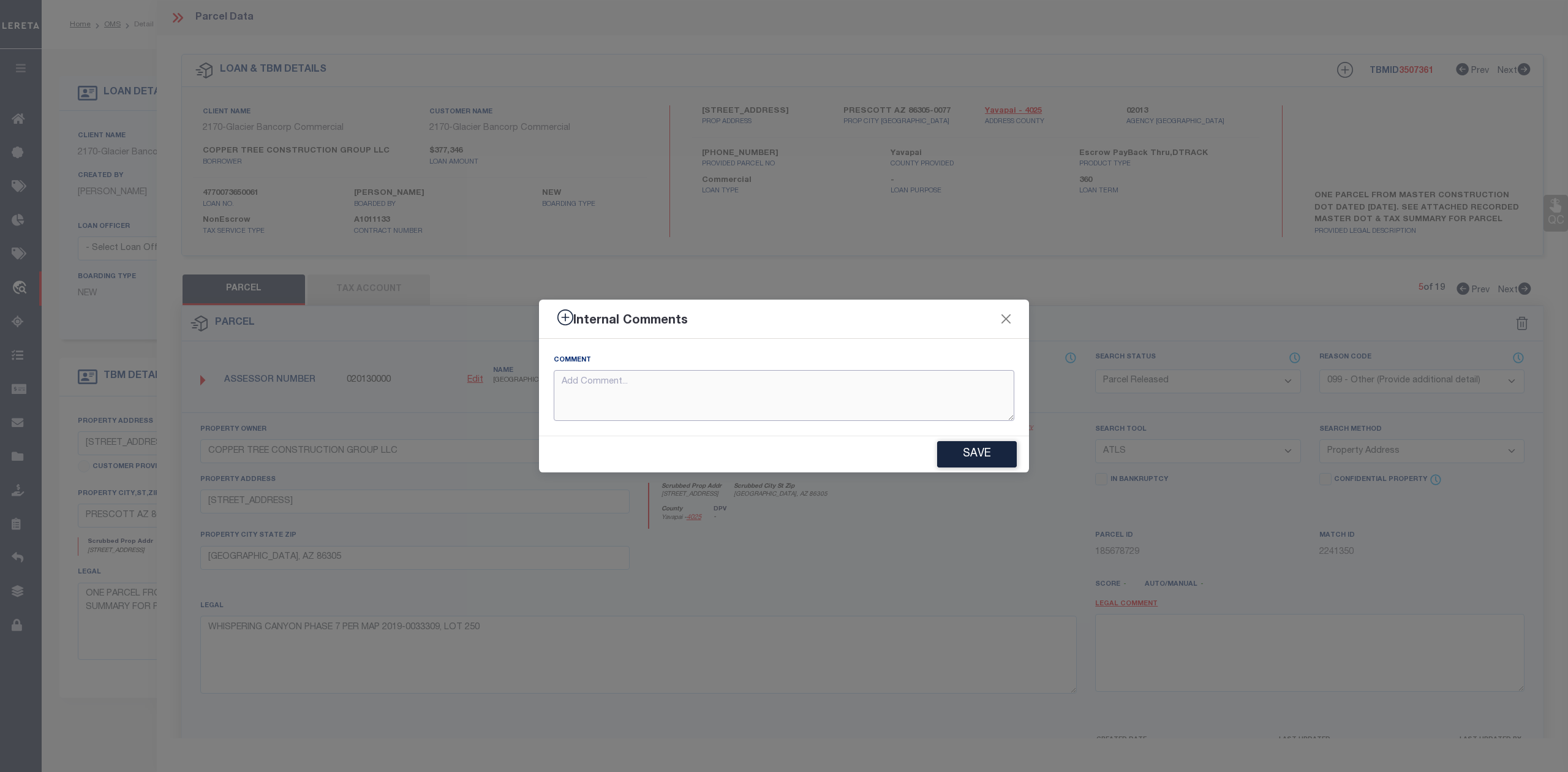
click at [793, 409] on textarea at bounding box center [783, 395] width 461 height 50
paste textarea "Parcel not needed"
click at [952, 449] on button "Save" at bounding box center [976, 454] width 79 height 26
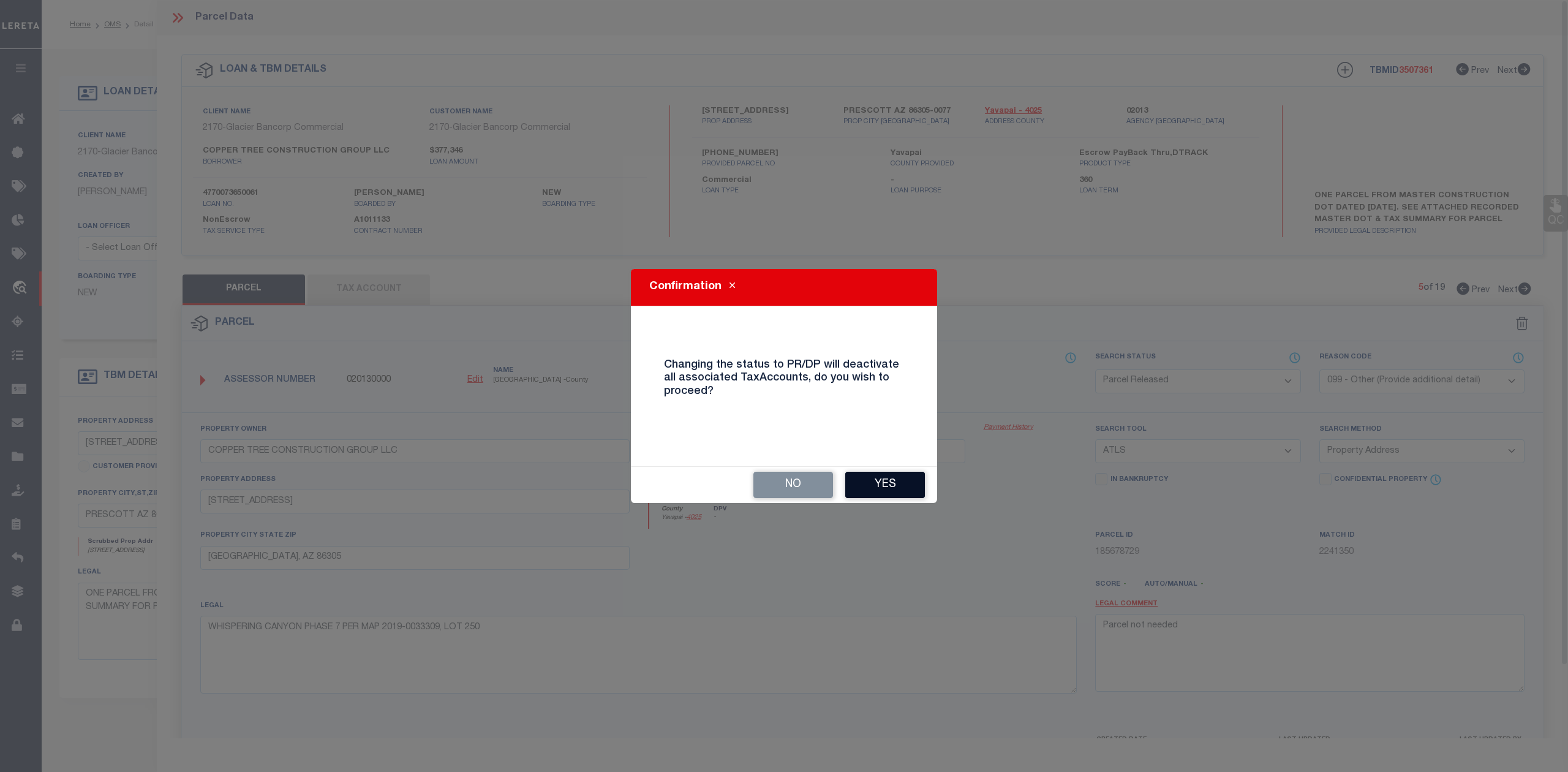
click at [884, 495] on button "Yes" at bounding box center [884, 485] width 79 height 26
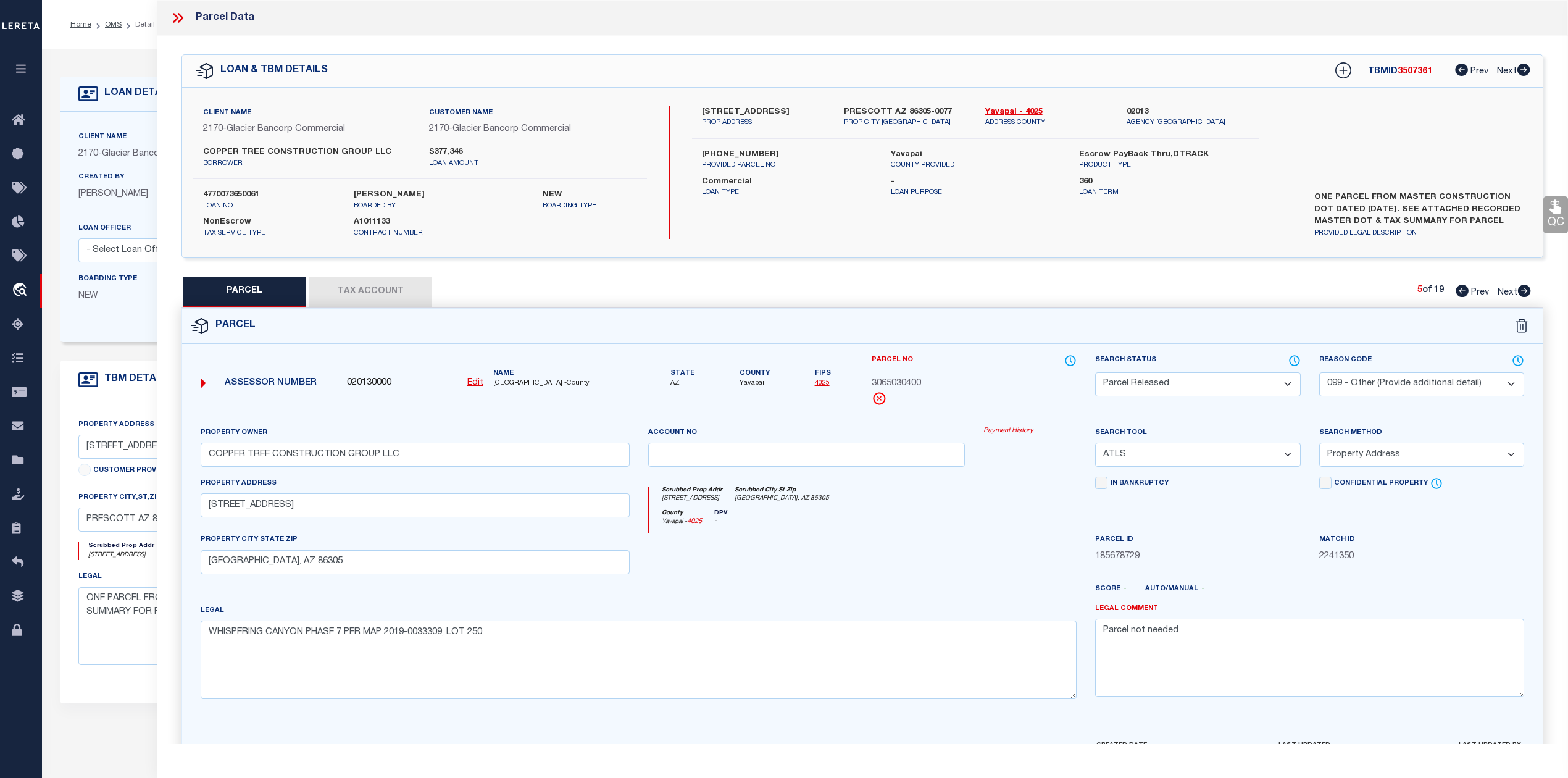
click at [891, 499] on div "Scrubbed Prop Addr 5920 W VESTA CIR Scrubbed City St Zip PRESCOTT, AZ 86305" at bounding box center [863, 497] width 428 height 23
click at [1518, 287] on icon at bounding box center [1524, 290] width 13 height 12
click at [1187, 383] on select "Automated Search Bad Parcel Complete Duplicate Parcel High Dollar Reporting In …" at bounding box center [1198, 384] width 205 height 24
click at [1095, 372] on select "Automated Search Bad Parcel Complete Duplicate Parcel High Dollar Reporting In …" at bounding box center [1198, 384] width 205 height 24
click at [840, 623] on div "Legal WHISPERING CANYON PHASE 7 PER MAP 2019-0033309, LOT 252" at bounding box center [639, 651] width 876 height 95
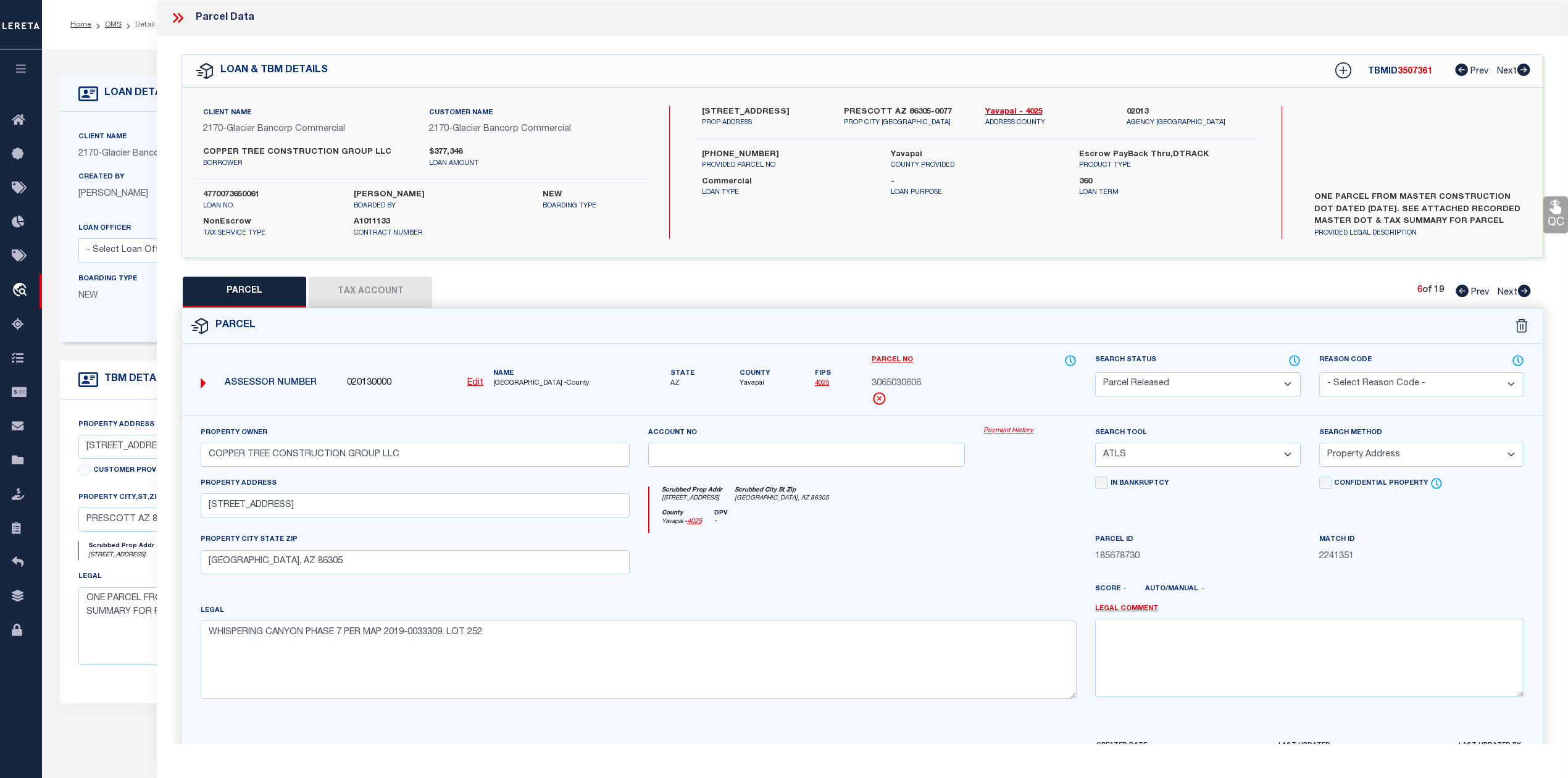
click at [1353, 384] on select "- Select Reason Code - 099 - Other (Provide additional detail) ACT - Agency Cha…" at bounding box center [1422, 384] width 205 height 24
click at [1319, 372] on select "- Select Reason Code - 099 - Other (Provide additional detail) ACT - Agency Cha…" at bounding box center [1422, 384] width 205 height 24
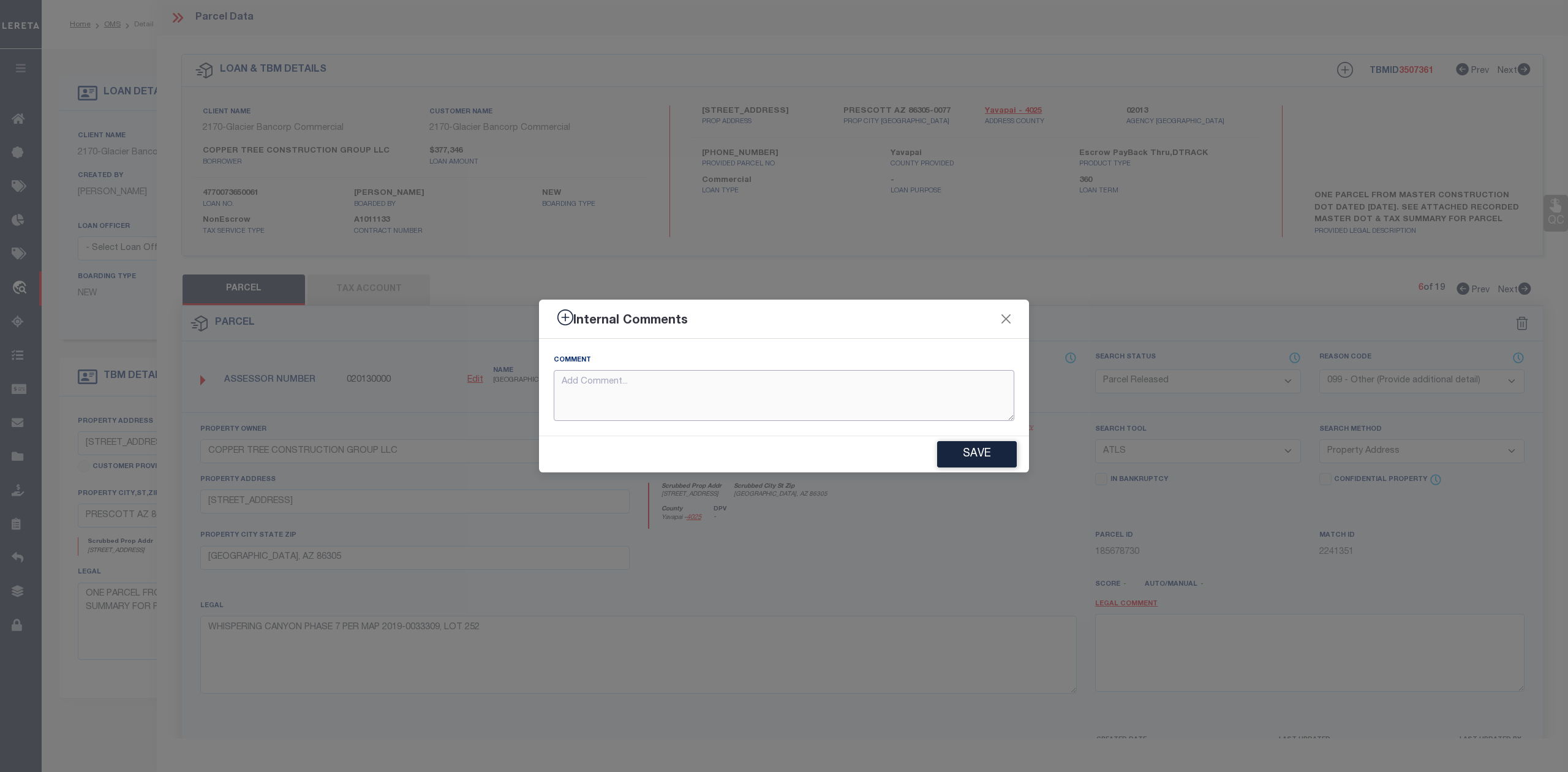
click at [706, 413] on textarea at bounding box center [783, 395] width 461 height 50
paste textarea "Parcel not needed"
click at [957, 450] on button "Save" at bounding box center [976, 454] width 79 height 26
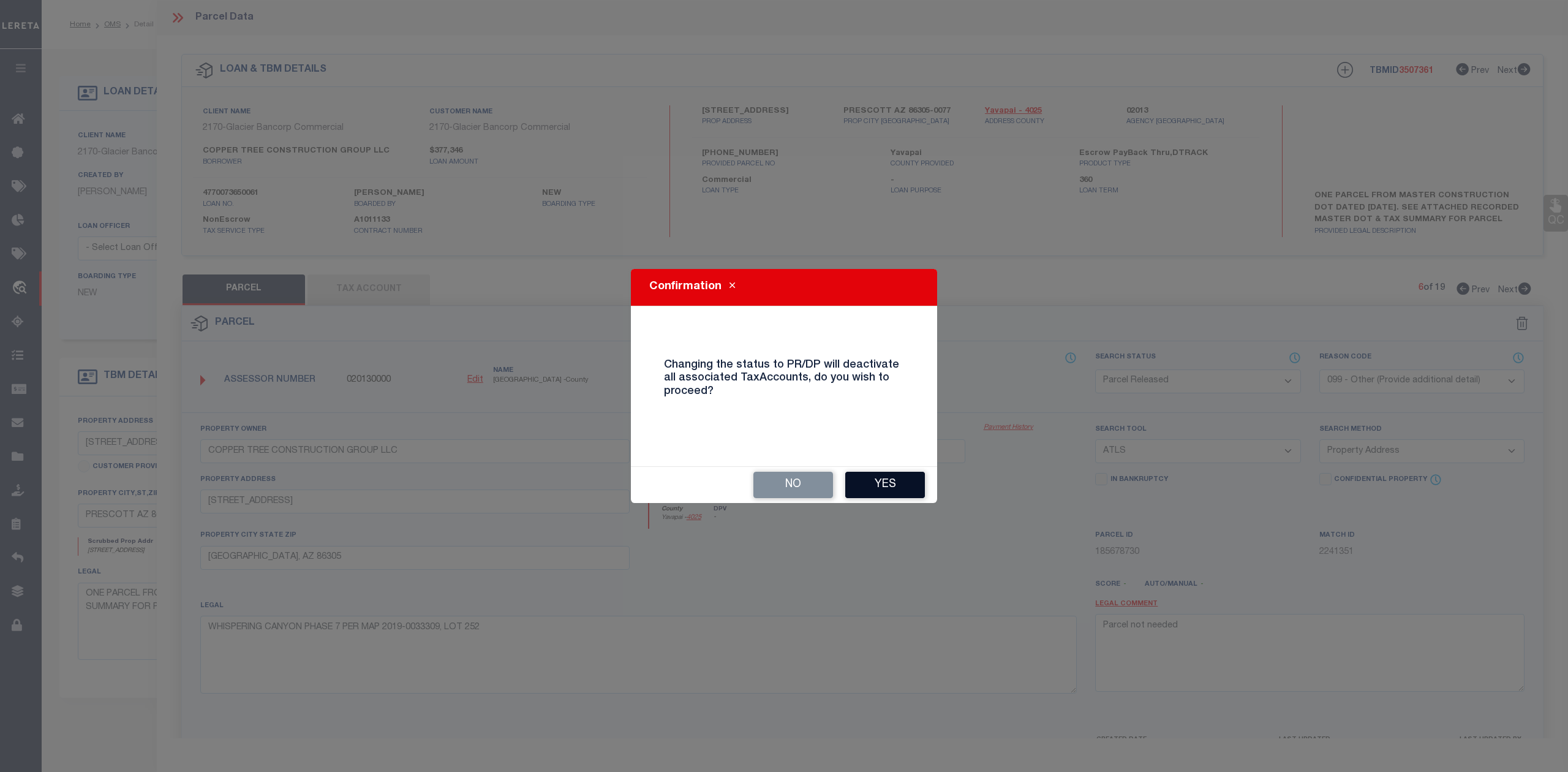
click at [894, 480] on button "Yes" at bounding box center [884, 485] width 79 height 26
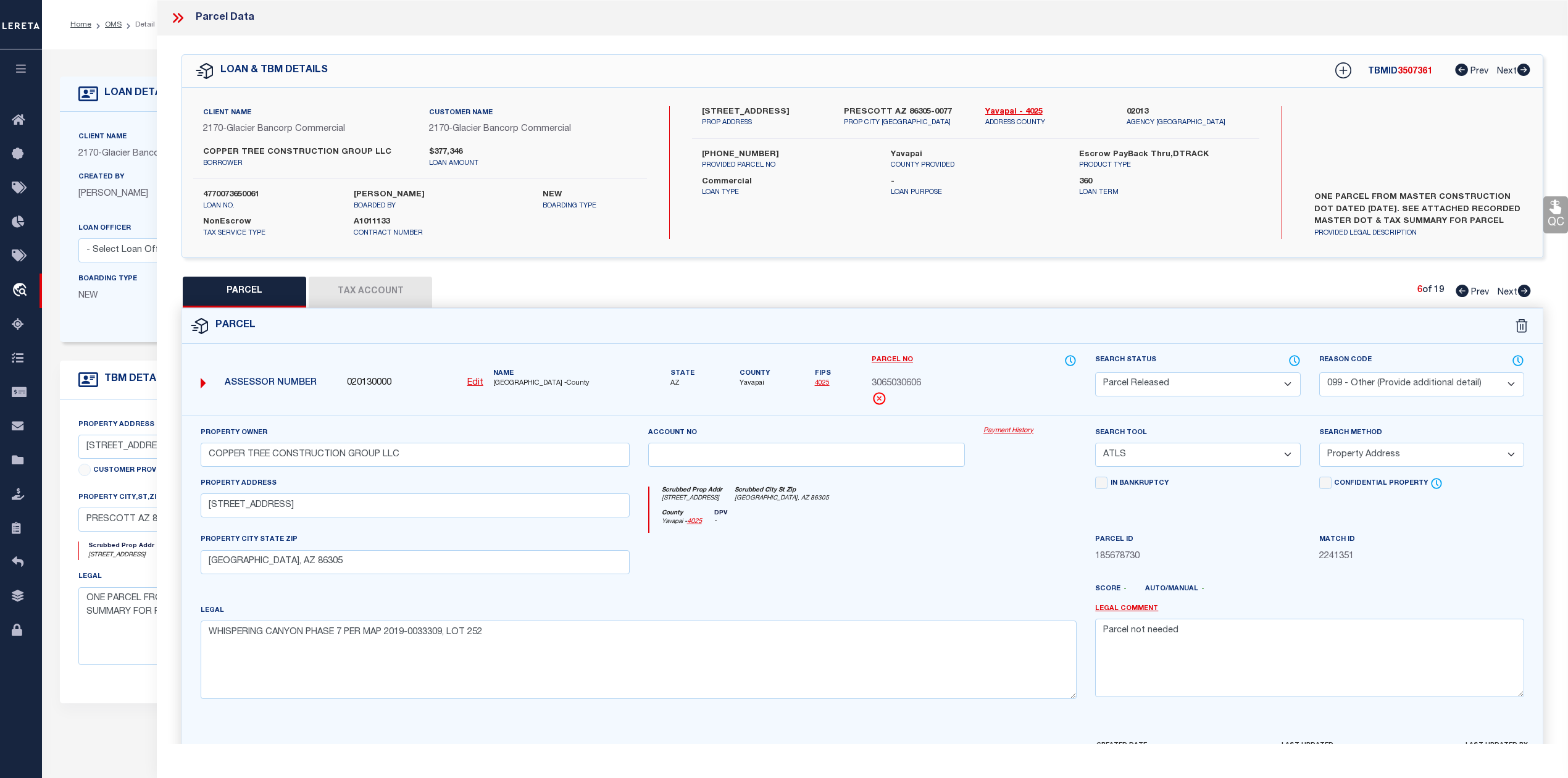
click at [952, 539] on div at bounding box center [806, 559] width 336 height 51
click at [1521, 289] on icon at bounding box center [1525, 290] width 13 height 12
click at [1137, 384] on select "Automated Search Bad Parcel Complete Duplicate Parcel High Dollar Reporting In …" at bounding box center [1198, 384] width 205 height 24
click at [1095, 372] on select "Automated Search Bad Parcel Complete Duplicate Parcel High Dollar Reporting In …" at bounding box center [1198, 384] width 205 height 24
click at [890, 608] on div "Legal WHISPERING CANYON PHASE 7 PER MAP 2019-0033309, LOT 263" at bounding box center [639, 651] width 876 height 95
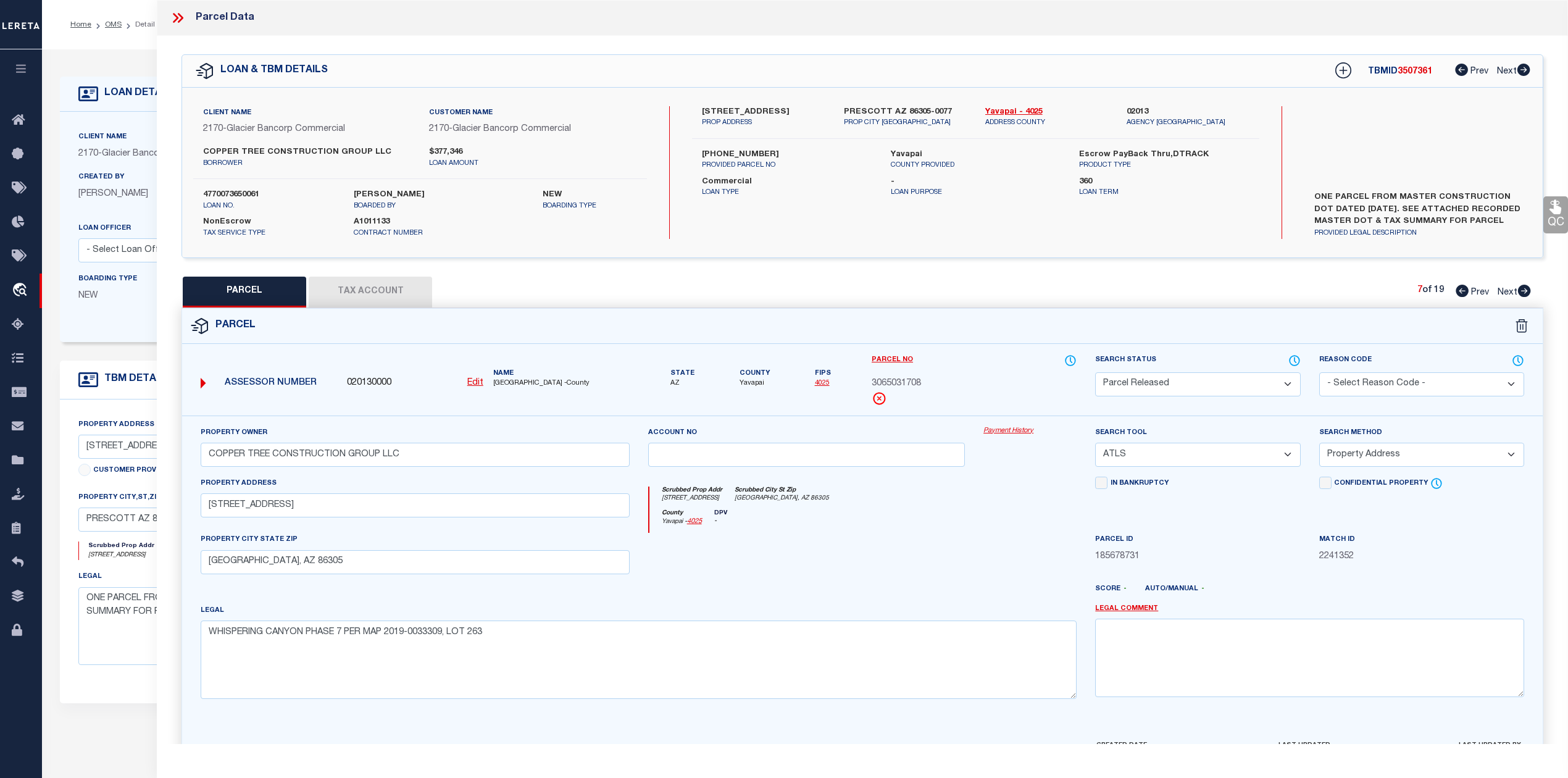
click at [1358, 386] on select "- Select Reason Code - 099 - Other (Provide additional detail) ACT - Agency Cha…" at bounding box center [1422, 384] width 205 height 24
click at [1319, 372] on select "- Select Reason Code - 099 - Other (Provide additional detail) ACT - Agency Cha…" at bounding box center [1422, 384] width 205 height 24
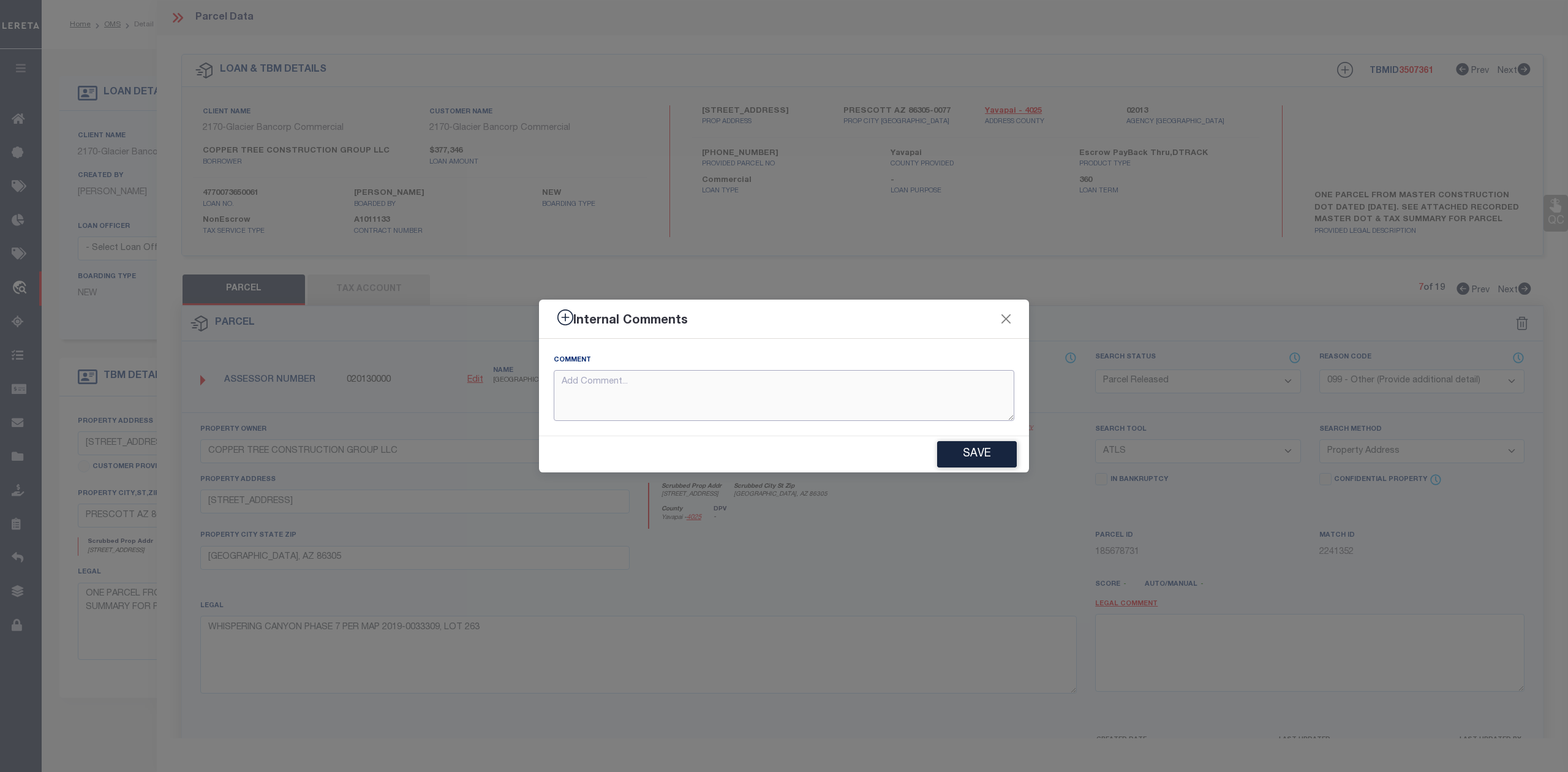
click at [817, 407] on textarea at bounding box center [783, 395] width 461 height 50
paste textarea "Parcel not needed"
click at [957, 449] on button "Save" at bounding box center [976, 454] width 79 height 26
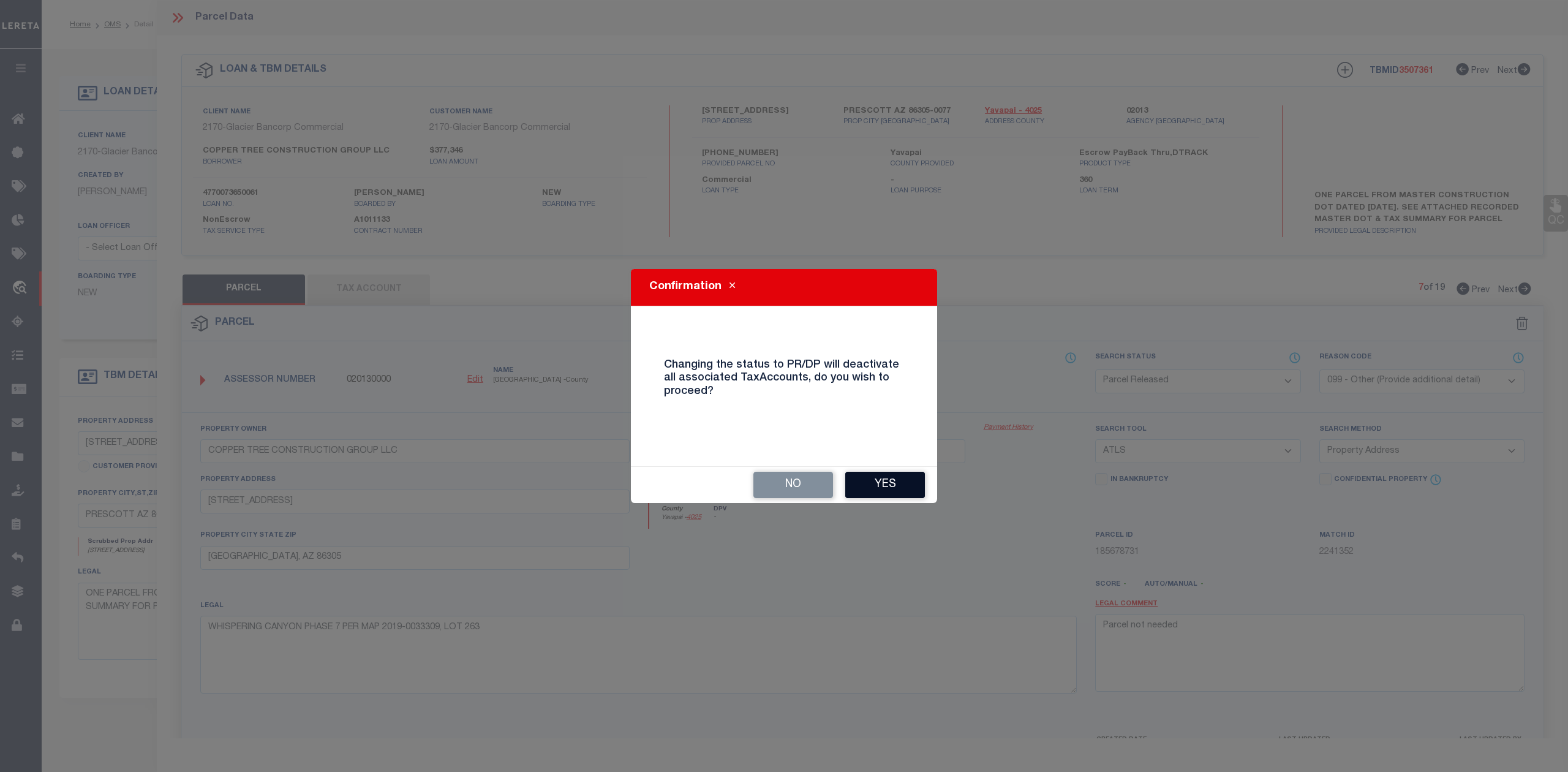
click at [879, 488] on button "Yes" at bounding box center [884, 485] width 79 height 26
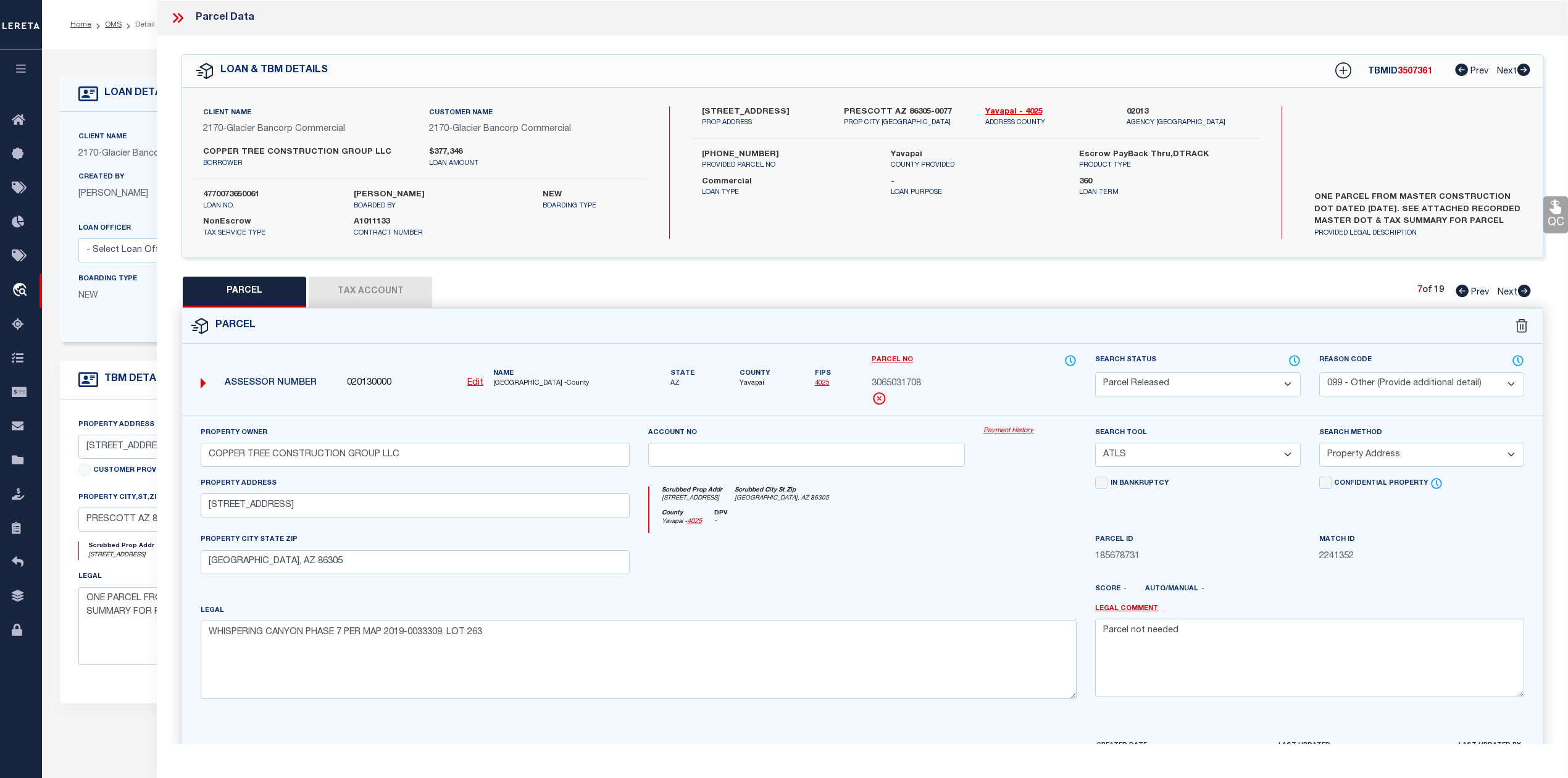
click at [944, 543] on div at bounding box center [806, 559] width 336 height 51
click at [1524, 291] on icon at bounding box center [1525, 290] width 13 height 12
click at [1161, 382] on select "Automated Search Bad Parcel Complete Duplicate Parcel High Dollar Reporting In …" at bounding box center [1198, 384] width 205 height 24
click at [1095, 372] on select "Automated Search Bad Parcel Complete Duplicate Parcel High Dollar Reporting In …" at bounding box center [1198, 384] width 205 height 24
click at [893, 565] on div at bounding box center [806, 559] width 336 height 51
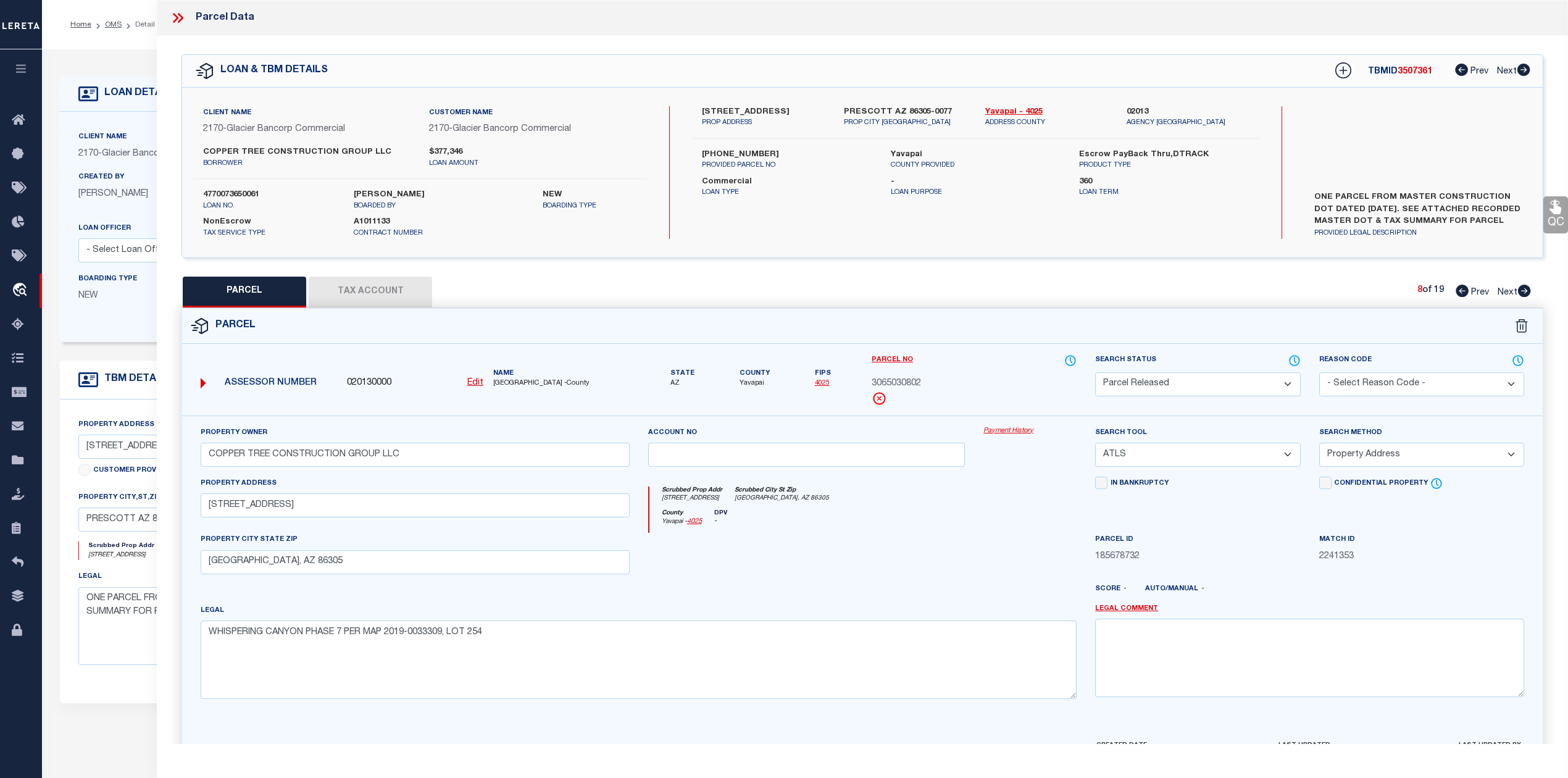
drag, startPoint x: 1308, startPoint y: 383, endPoint x: 1344, endPoint y: 383, distance: 36.0
click at [1311, 383] on div "Assessor Number 020130000 Edit Name YAVAPAI COUNTY -County" at bounding box center [863, 385] width 1379 height 62
click at [1344, 383] on select "- Select Reason Code - 099 - Other (Provide additional detail) ACT - Agency Cha…" at bounding box center [1422, 384] width 205 height 24
click at [1319, 372] on select "- Select Reason Code - 099 - Other (Provide additional detail) ACT - Agency Cha…" at bounding box center [1422, 384] width 205 height 24
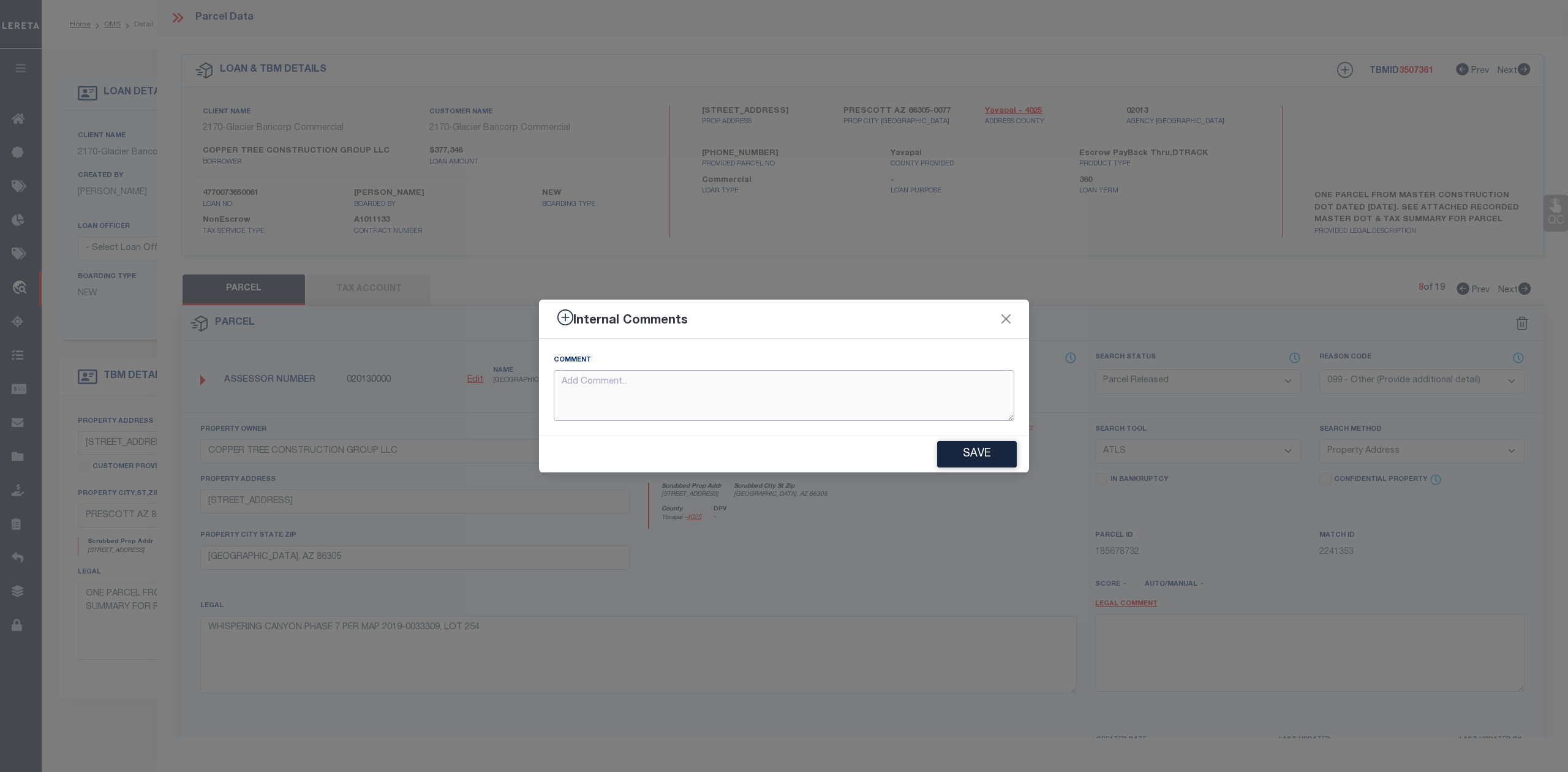
click at [836, 407] on textarea at bounding box center [783, 395] width 461 height 50
click at [838, 392] on textarea at bounding box center [783, 395] width 461 height 50
paste textarea "Parcel not needed"
click at [943, 446] on button "Save" at bounding box center [976, 454] width 79 height 26
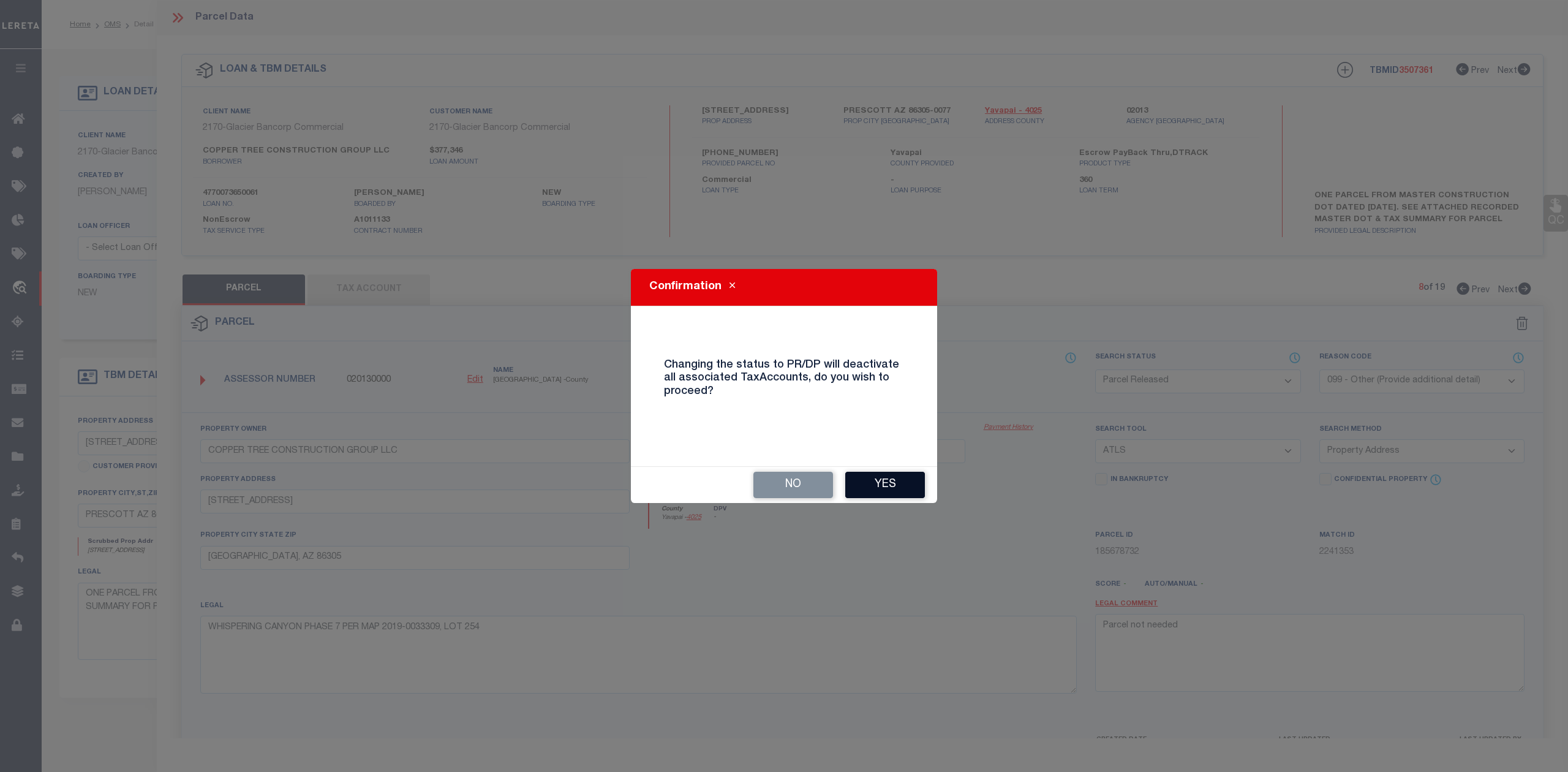
click at [893, 485] on button "Yes" at bounding box center [884, 485] width 79 height 26
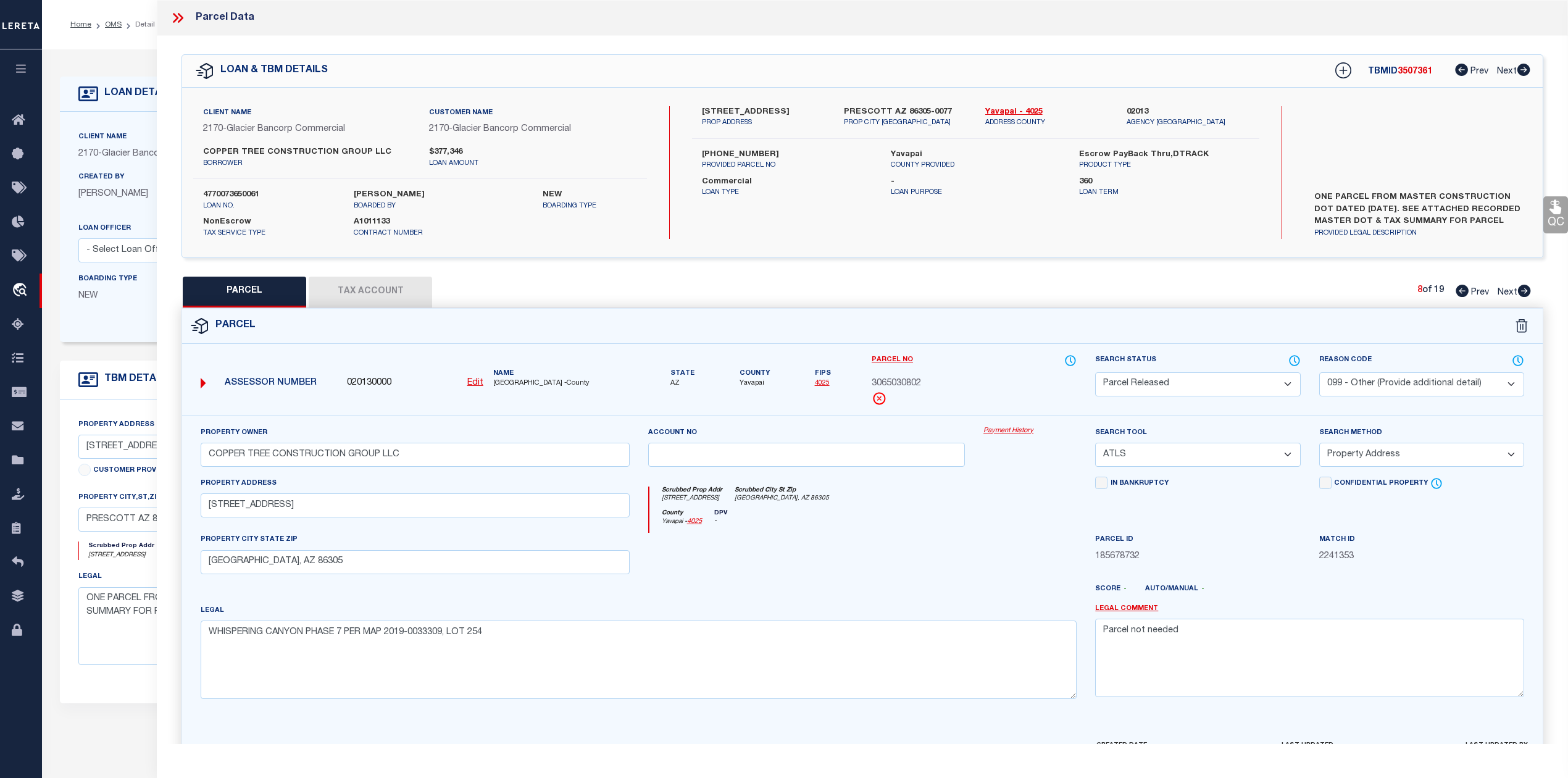
click at [916, 521] on div "County Yavapai - 4025 DPV -" at bounding box center [863, 522] width 428 height 24
click at [1522, 290] on icon at bounding box center [1525, 290] width 13 height 12
click at [1167, 392] on select "Automated Search Bad Parcel Complete Duplicate Parcel High Dollar Reporting In …" at bounding box center [1198, 384] width 205 height 24
click at [1095, 372] on select "Automated Search Bad Parcel Complete Duplicate Parcel High Dollar Reporting In …" at bounding box center [1198, 384] width 205 height 24
click at [884, 517] on div "County Yavapai - 4025 DPV -" at bounding box center [863, 522] width 428 height 24
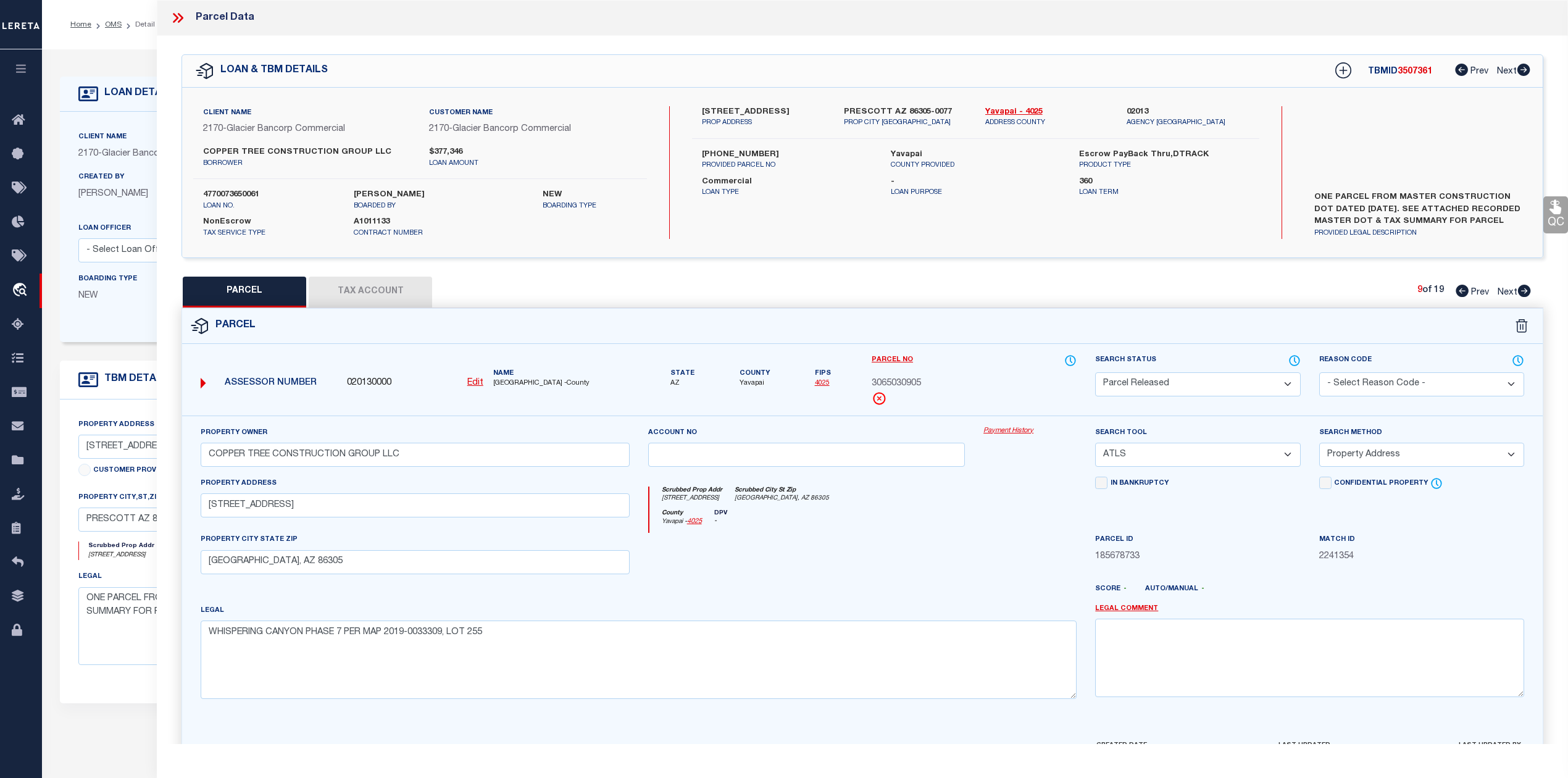
click at [1376, 375] on select "- Select Reason Code - 099 - Other (Provide additional detail) ACT - Agency Cha…" at bounding box center [1422, 384] width 205 height 24
click at [1319, 372] on select "- Select Reason Code - 099 - Other (Provide additional detail) ACT - Agency Cha…" at bounding box center [1422, 384] width 205 height 24
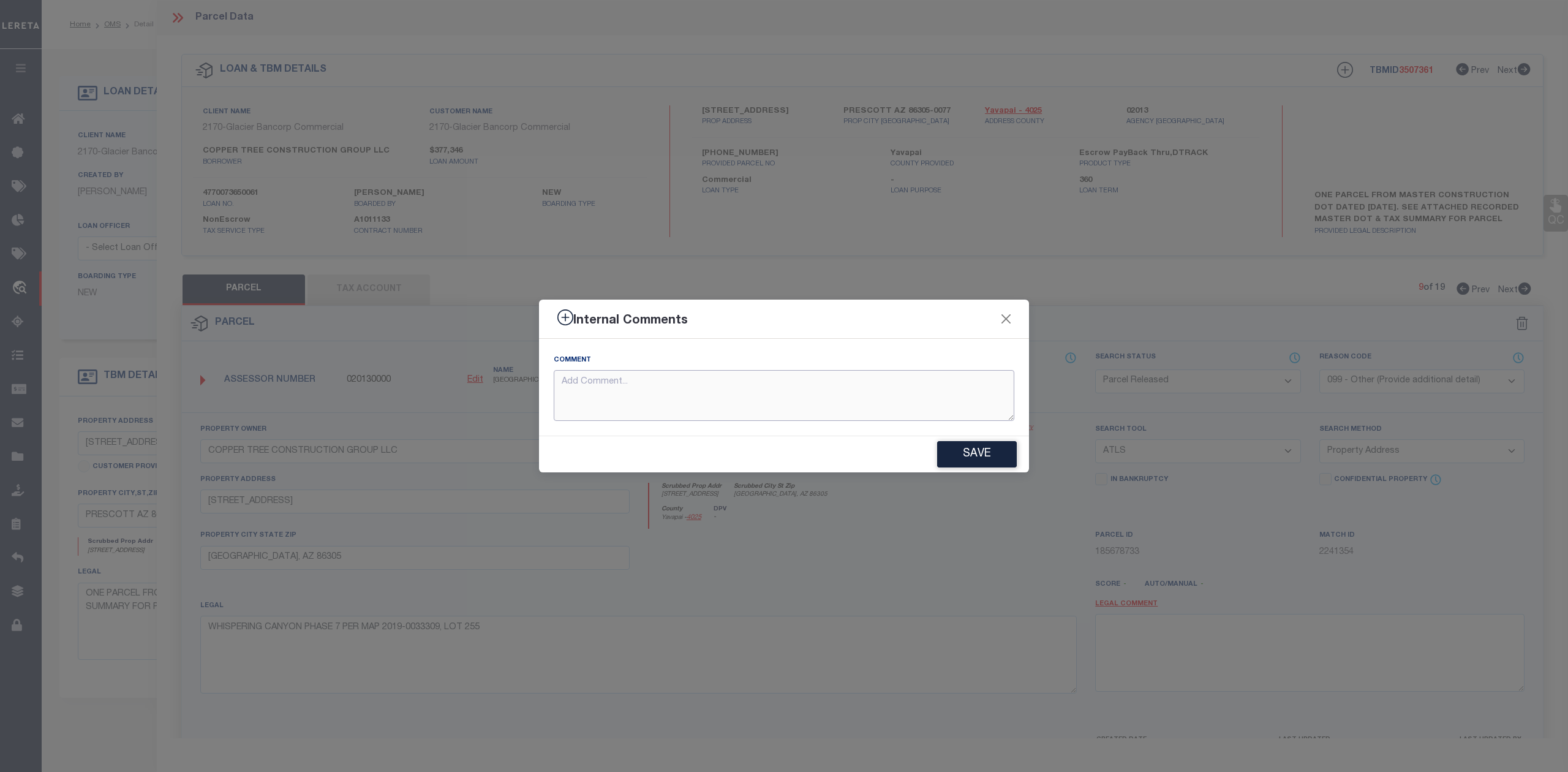
click at [659, 405] on textarea at bounding box center [783, 395] width 461 height 50
paste textarea "Parcel not needed"
click at [946, 452] on button "Save" at bounding box center [976, 454] width 79 height 26
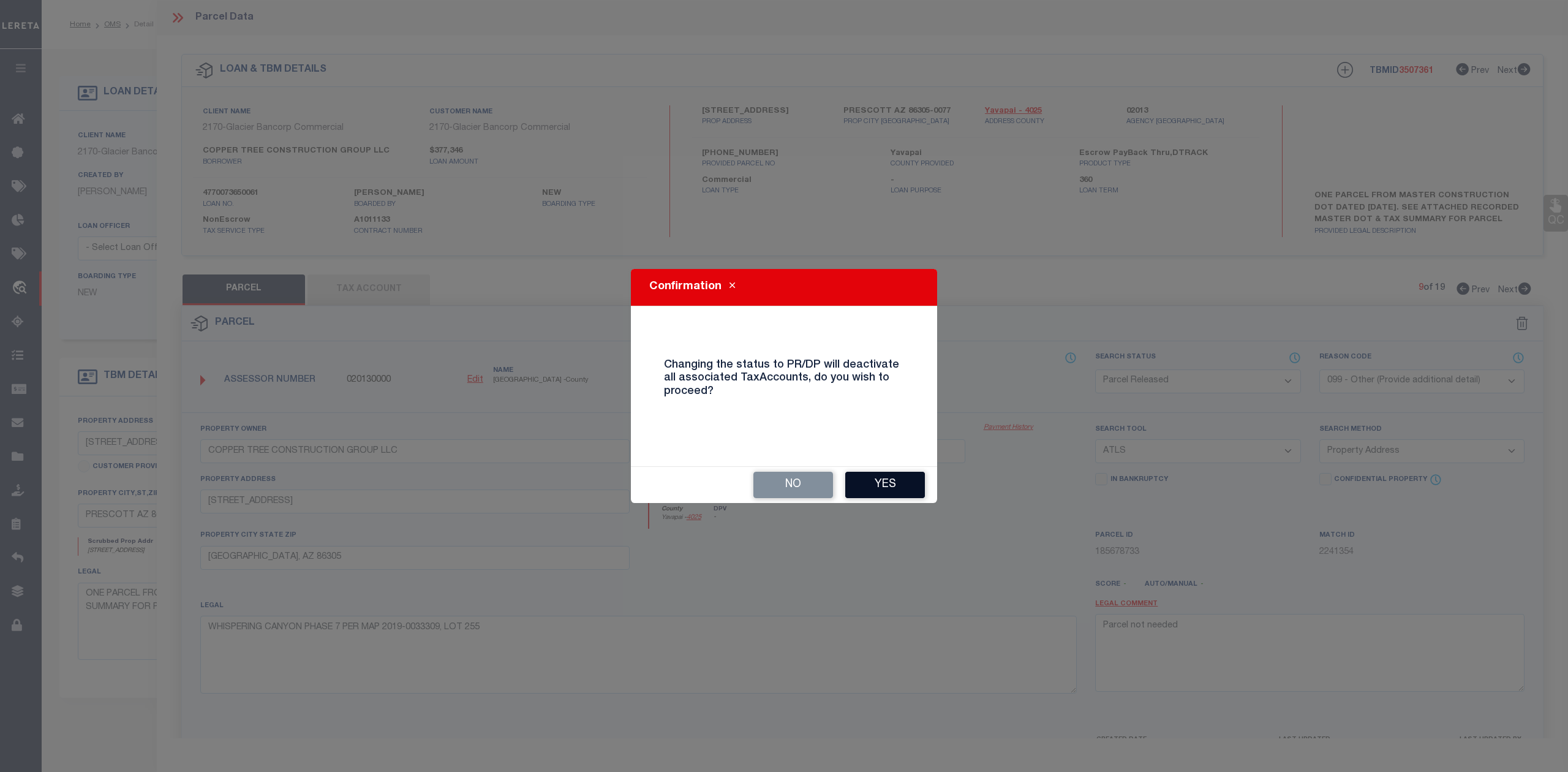
click at [879, 491] on button "Yes" at bounding box center [884, 485] width 79 height 26
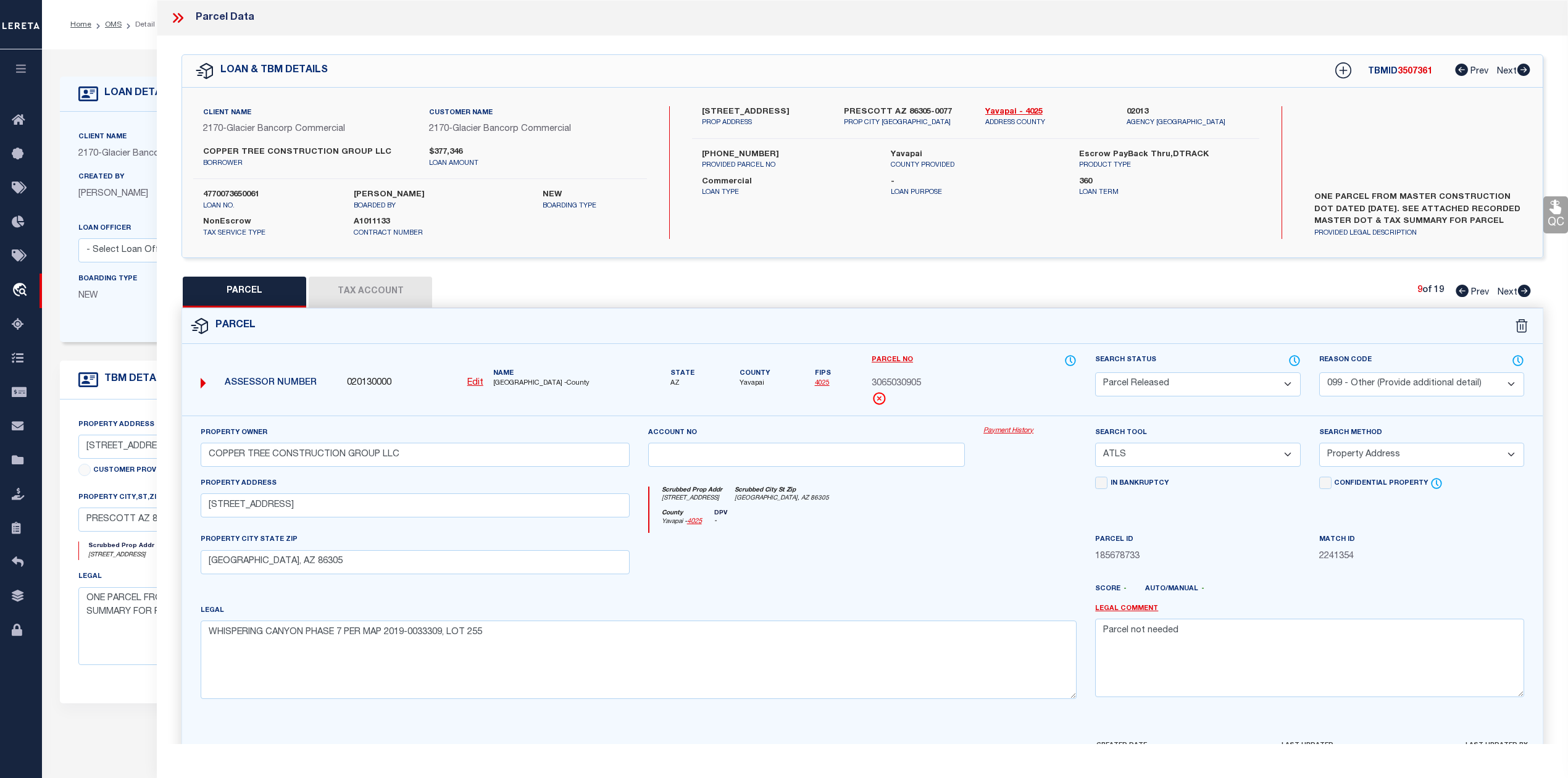
click at [916, 536] on div at bounding box center [806, 559] width 336 height 51
click at [1522, 286] on icon at bounding box center [1525, 290] width 13 height 12
click at [1248, 384] on select "Automated Search Bad Parcel Complete Duplicate Parcel High Dollar Reporting In …" at bounding box center [1198, 384] width 205 height 24
click at [1095, 372] on select "Automated Search Bad Parcel Complete Duplicate Parcel High Dollar Reporting In …" at bounding box center [1198, 384] width 205 height 24
click at [922, 565] on div at bounding box center [806, 559] width 336 height 51
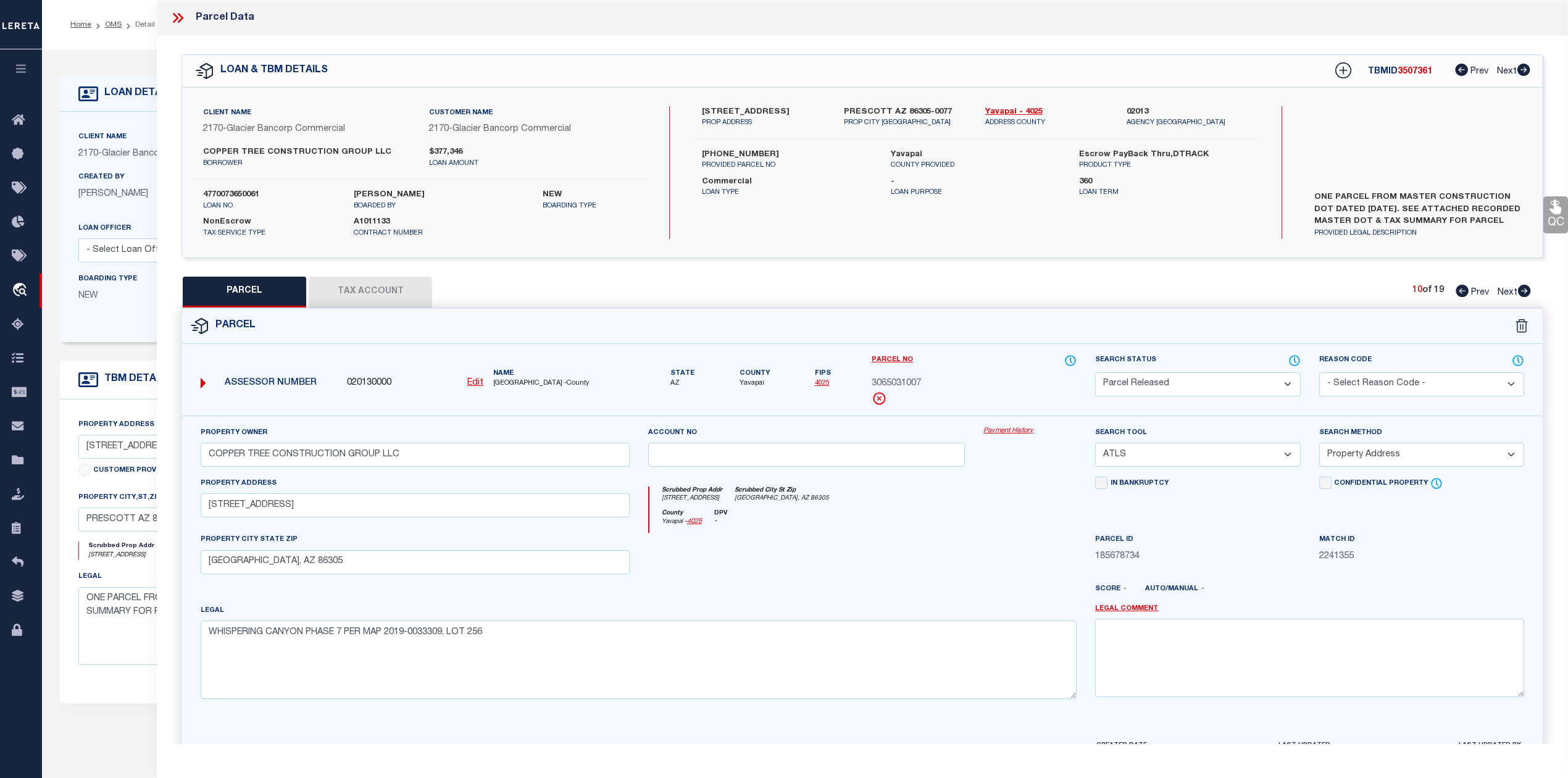
click at [1363, 381] on select "- Select Reason Code - 099 - Other (Provide additional detail) ACT - Agency Cha…" at bounding box center [1422, 384] width 205 height 24
click at [1319, 372] on select "- Select Reason Code - 099 - Other (Provide additional detail) ACT - Agency Cha…" at bounding box center [1422, 384] width 205 height 24
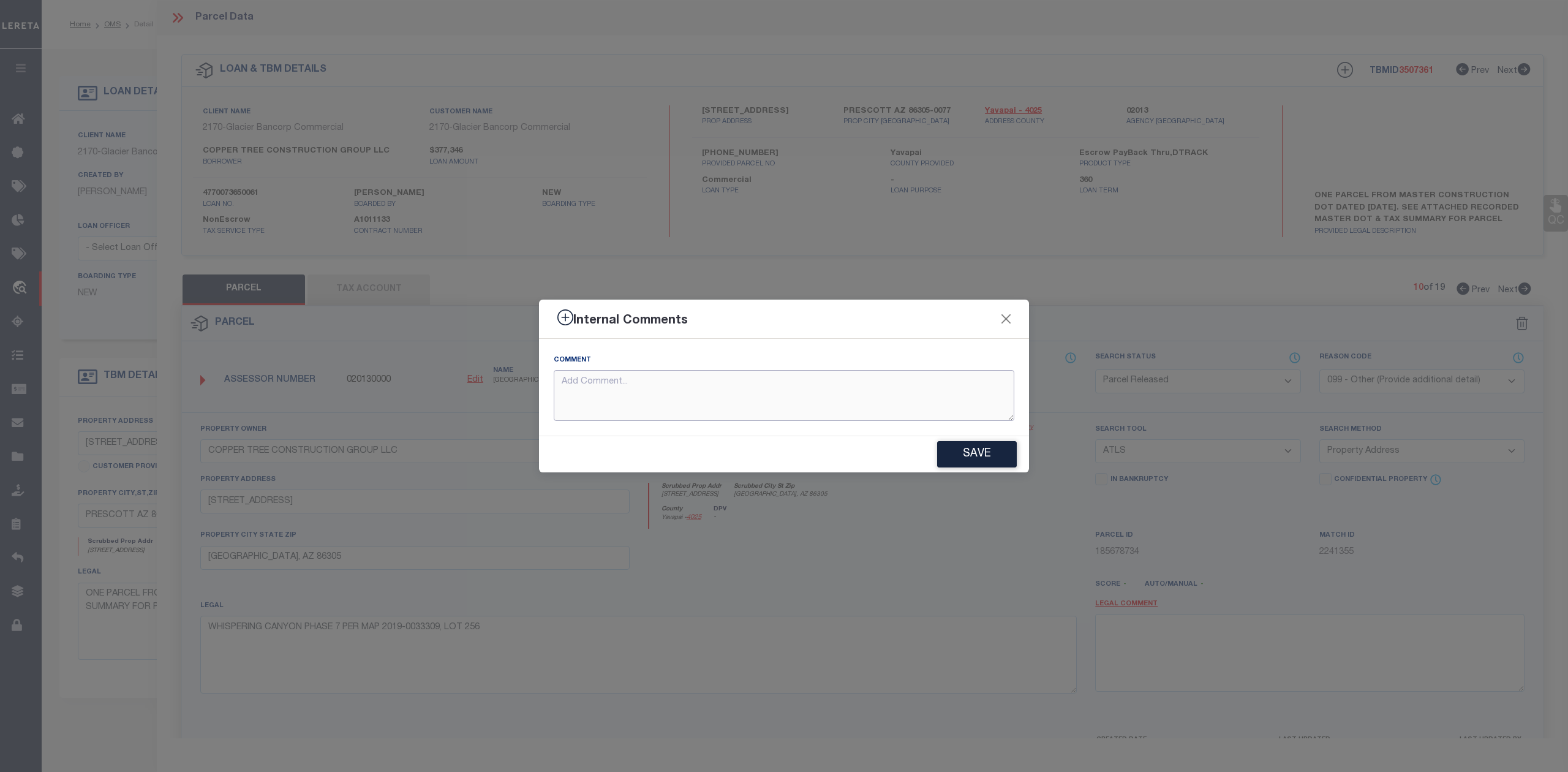
click at [655, 395] on textarea at bounding box center [783, 395] width 461 height 50
paste textarea "Parcel not needed"
click at [962, 437] on div "Save" at bounding box center [784, 454] width 490 height 36
click at [966, 456] on button "Save" at bounding box center [976, 454] width 79 height 26
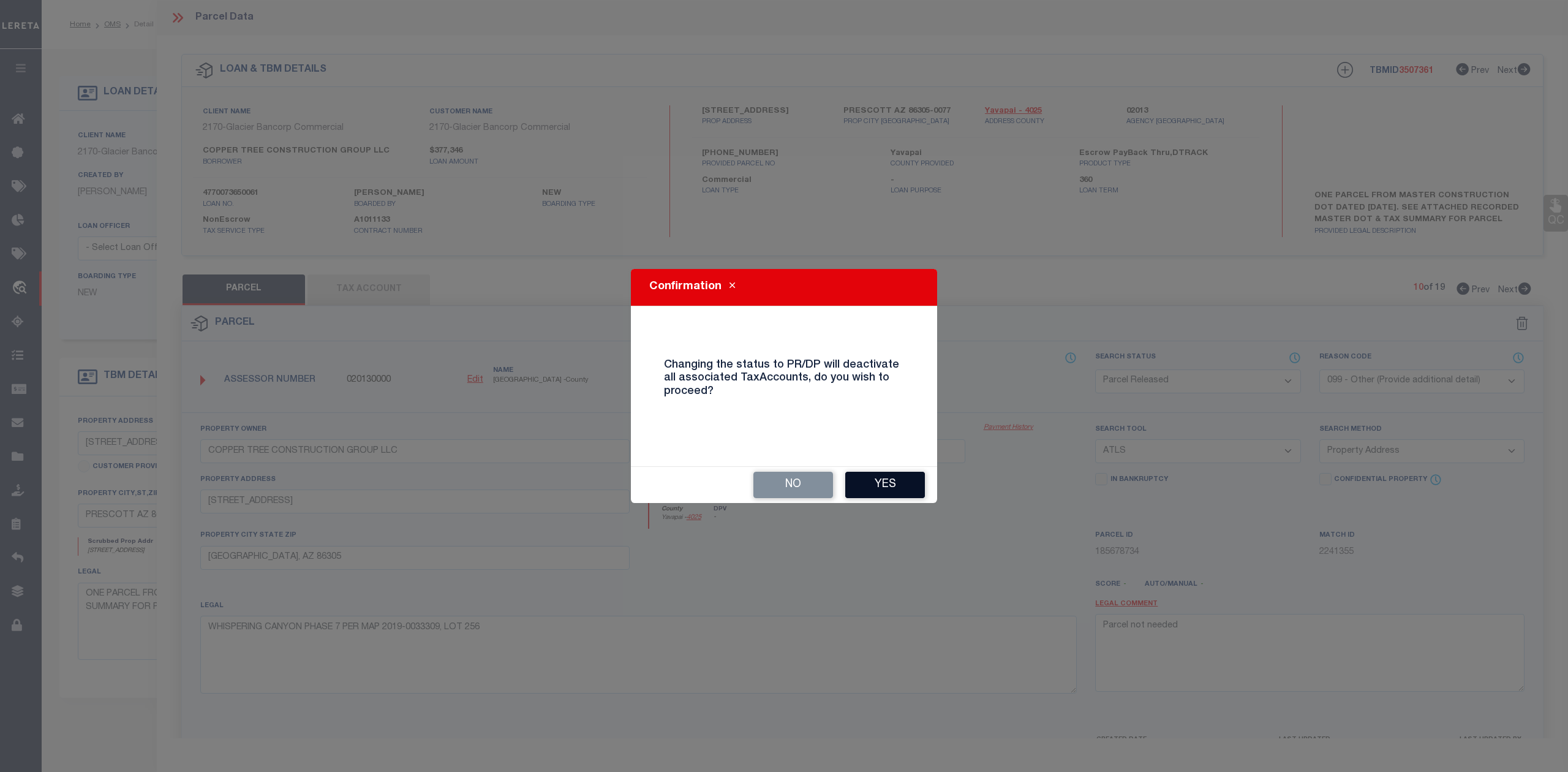
click at [862, 497] on button "Yes" at bounding box center [884, 485] width 79 height 26
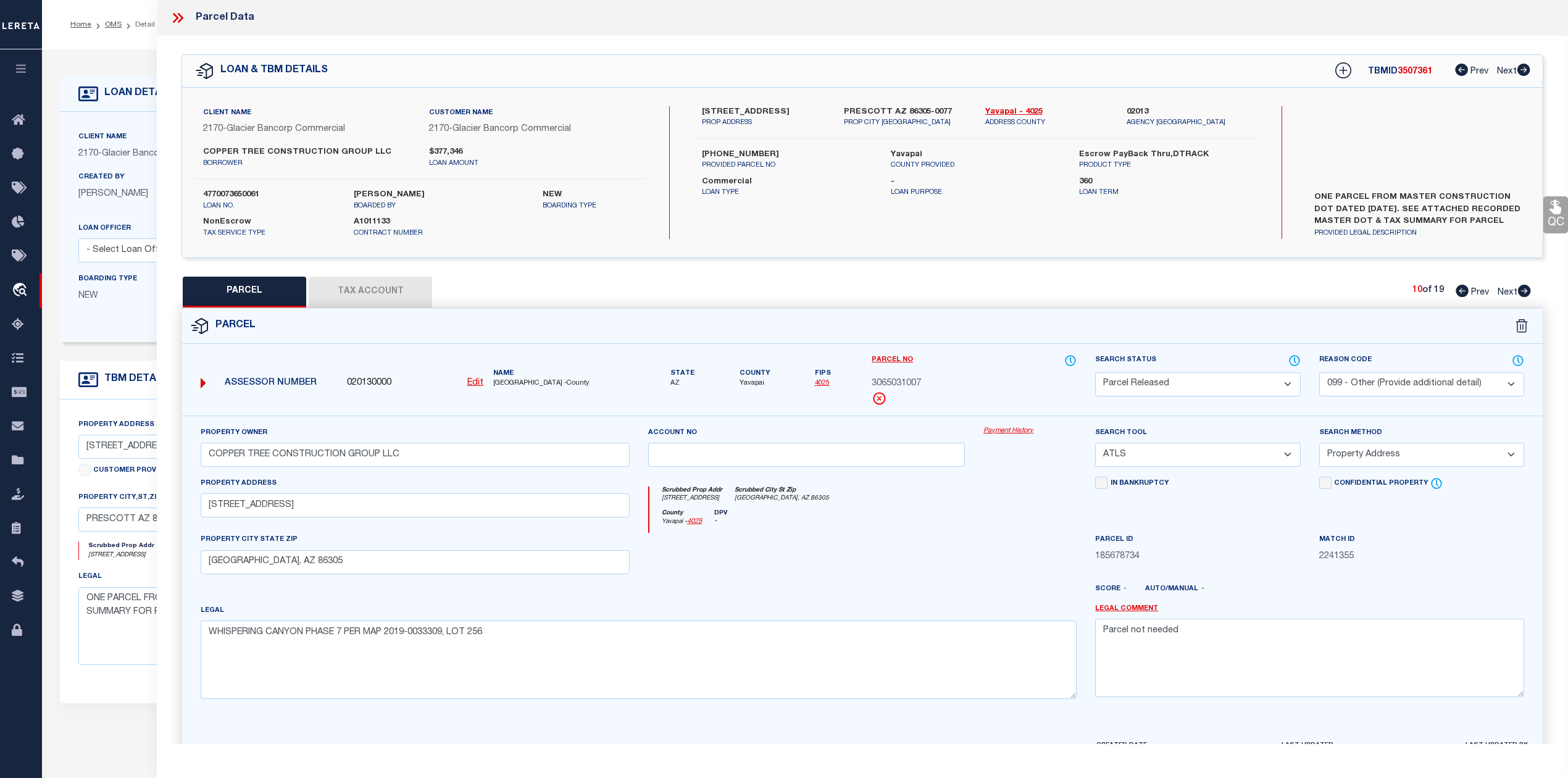
click at [869, 501] on div "Scrubbed Prop Addr 5903 W VESTA CIR Scrubbed City St Zip PRESCOTT, AZ 86305" at bounding box center [863, 497] width 428 height 23
click at [1013, 342] on div "Parcel" at bounding box center [862, 326] width 1361 height 35
click at [1524, 290] on icon at bounding box center [1525, 290] width 13 height 12
click at [1186, 389] on select "Automated Search Bad Parcel Complete Duplicate Parcel High Dollar Reporting In …" at bounding box center [1198, 384] width 205 height 24
click at [1095, 372] on select "Automated Search Bad Parcel Complete Duplicate Parcel High Dollar Reporting In …" at bounding box center [1198, 384] width 205 height 24
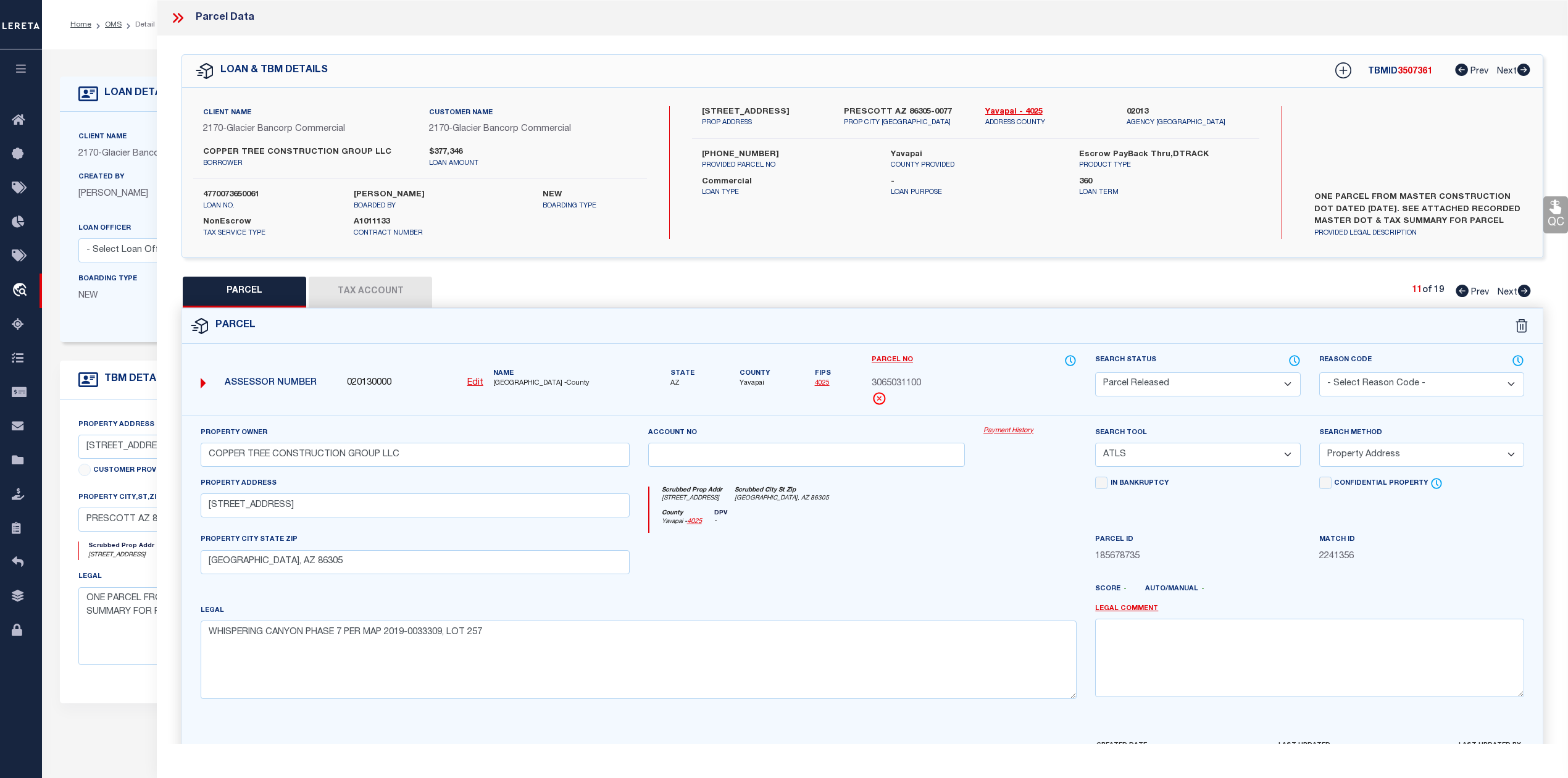
click at [1008, 561] on div at bounding box center [1029, 559] width 112 height 51
click at [1344, 386] on select "- Select Reason Code - 099 - Other (Provide additional detail) ACT - Agency Cha…" at bounding box center [1422, 384] width 205 height 24
click at [1319, 372] on select "- Select Reason Code - 099 - Other (Provide additional detail) ACT - Agency Cha…" at bounding box center [1422, 384] width 205 height 24
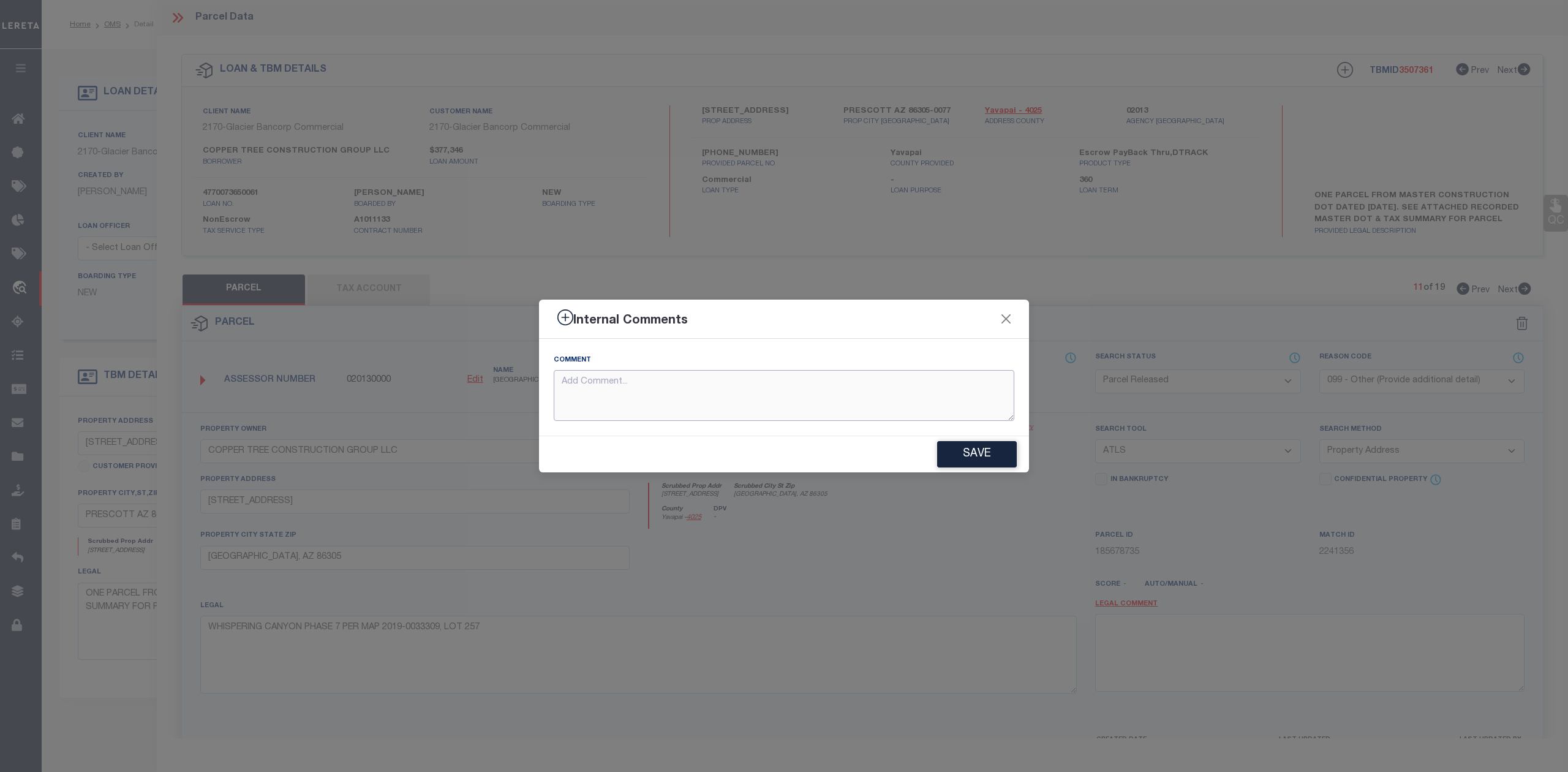
click at [615, 397] on textarea at bounding box center [783, 395] width 461 height 50
paste textarea "Parcel not needed"
click at [978, 460] on button "Save" at bounding box center [976, 454] width 79 height 26
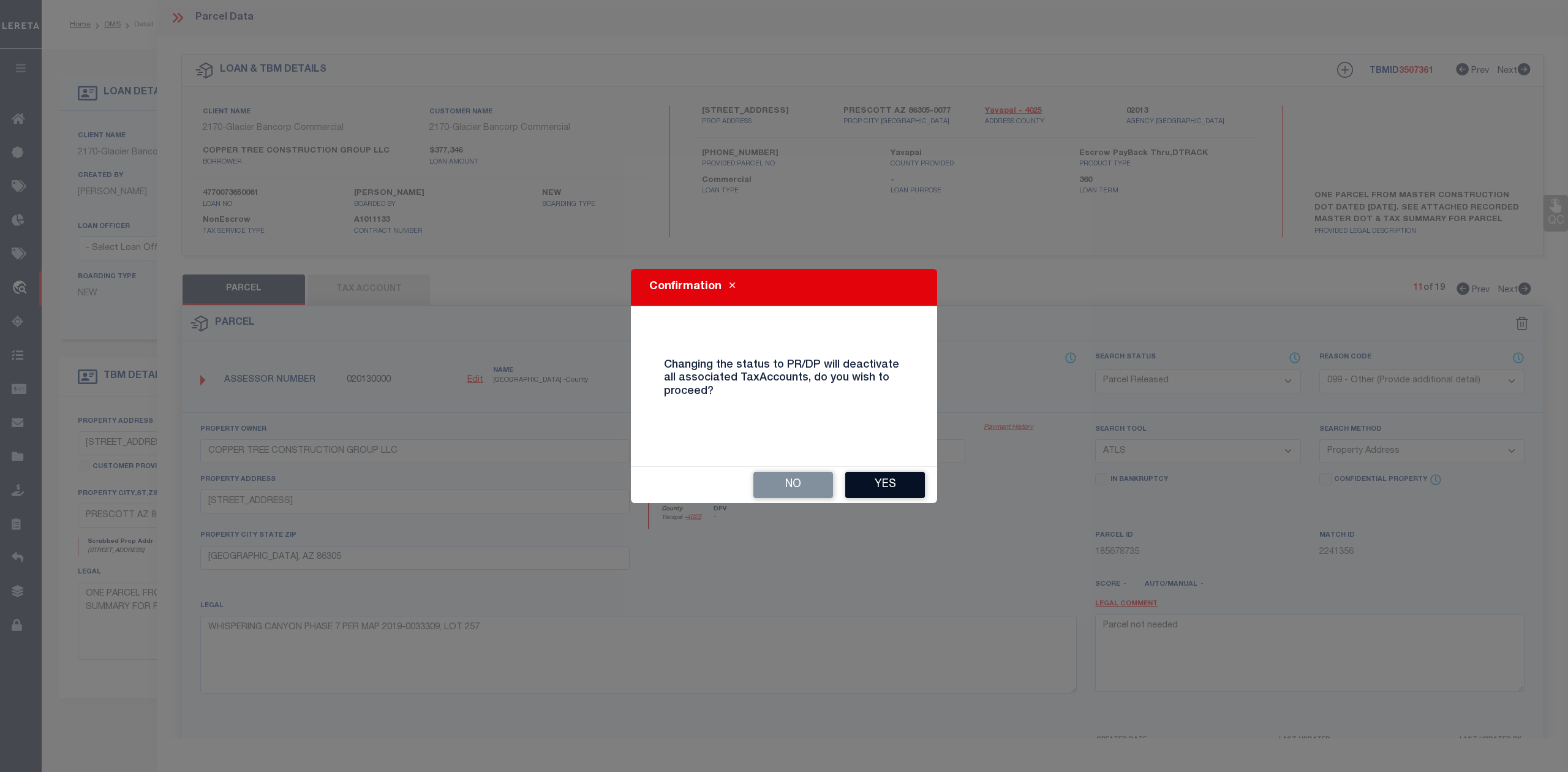
click at [867, 473] on button "Yes" at bounding box center [884, 485] width 79 height 26
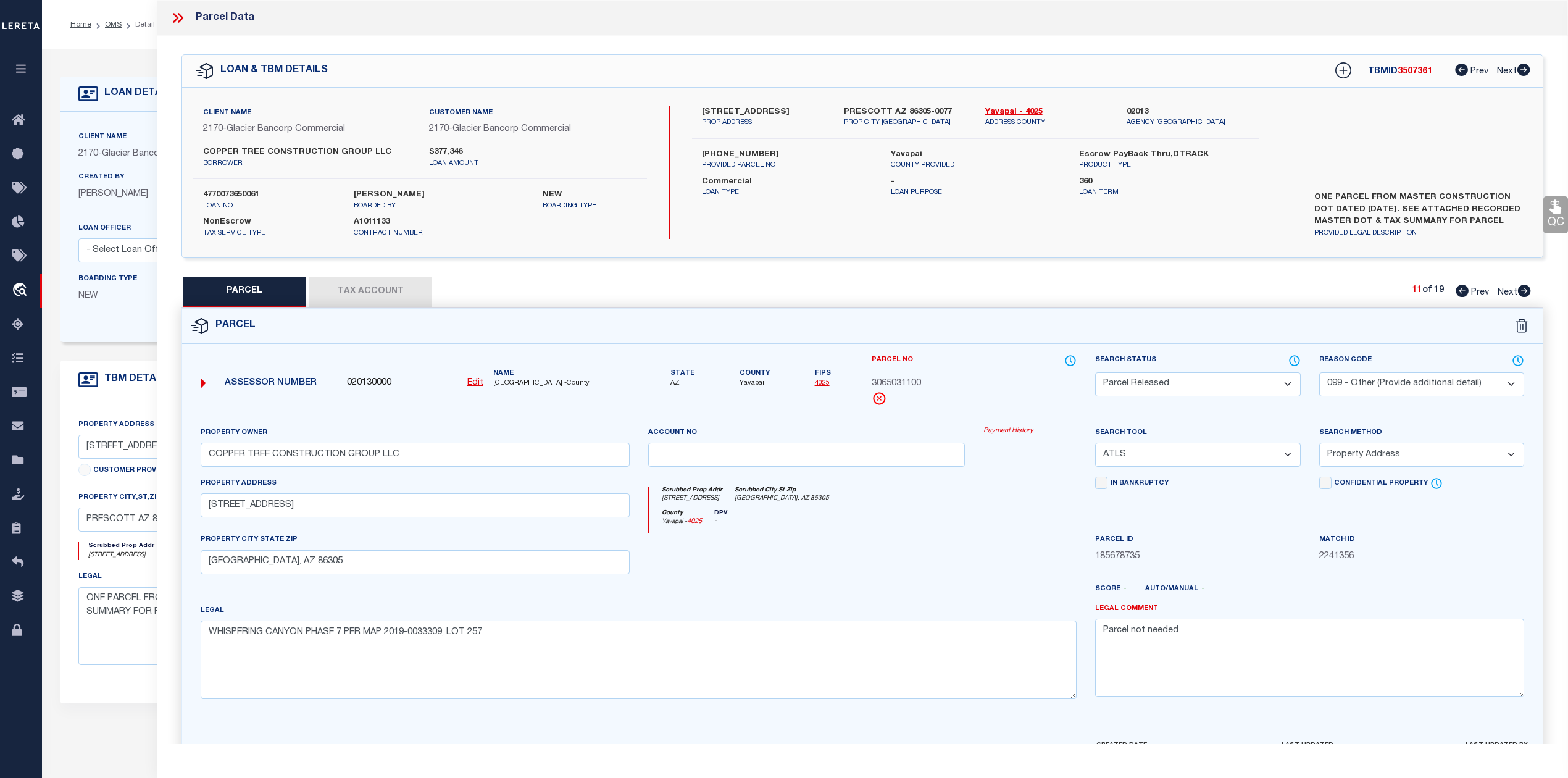
click at [1234, 327] on div "Parcel" at bounding box center [862, 326] width 1361 height 35
click at [1520, 287] on icon at bounding box center [1524, 290] width 13 height 12
click at [1231, 382] on select "Automated Search Bad Parcel Complete Duplicate Parcel High Dollar Reporting In …" at bounding box center [1198, 384] width 205 height 24
click at [1095, 372] on select "Automated Search Bad Parcel Complete Duplicate Parcel High Dollar Reporting In …" at bounding box center [1198, 384] width 205 height 24
click at [894, 612] on div "Legal WHISPERING CANYON PHASE 7 PER MAP 2019-0033309, LOT 258" at bounding box center [639, 651] width 876 height 95
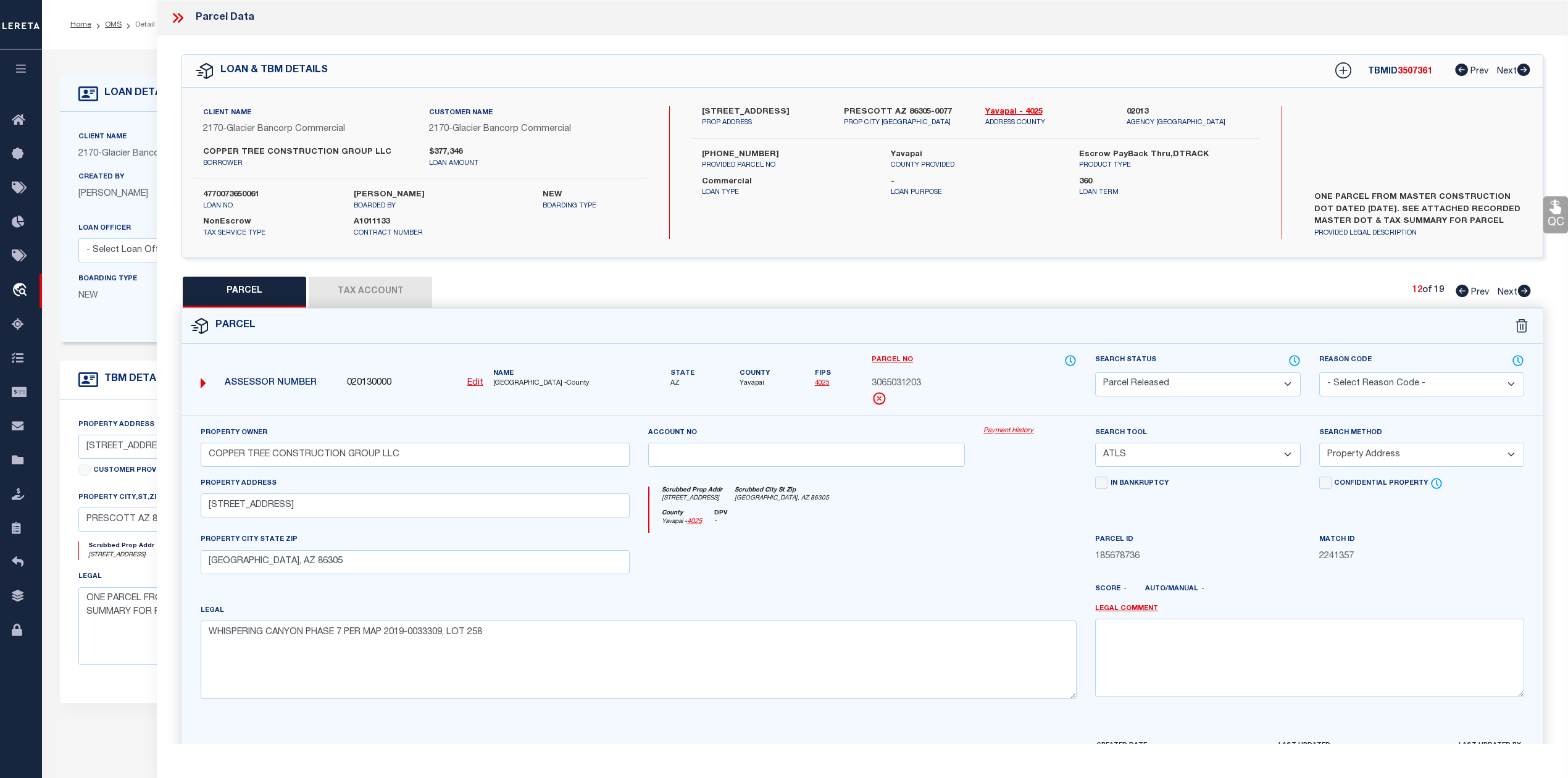
click at [1356, 381] on select "- Select Reason Code - 099 - Other (Provide additional detail) ACT - Agency Cha…" at bounding box center [1422, 384] width 205 height 24
click at [1319, 372] on select "- Select Reason Code - 099 - Other (Provide additional detail) ACT - Agency Cha…" at bounding box center [1422, 384] width 205 height 24
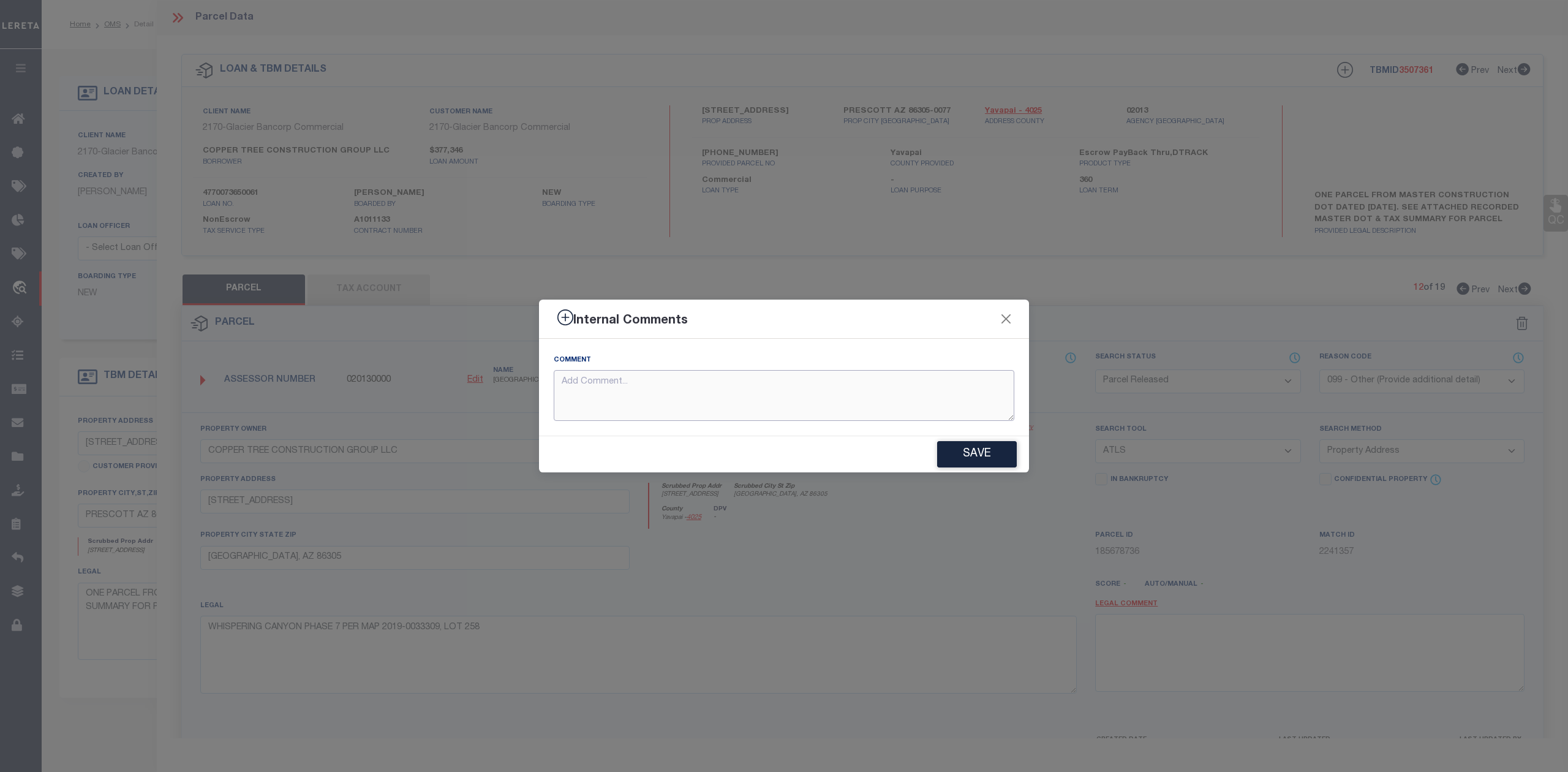
click at [764, 403] on textarea at bounding box center [783, 395] width 461 height 50
paste textarea "Parcel not needed"
click at [974, 462] on button "Save" at bounding box center [976, 454] width 79 height 26
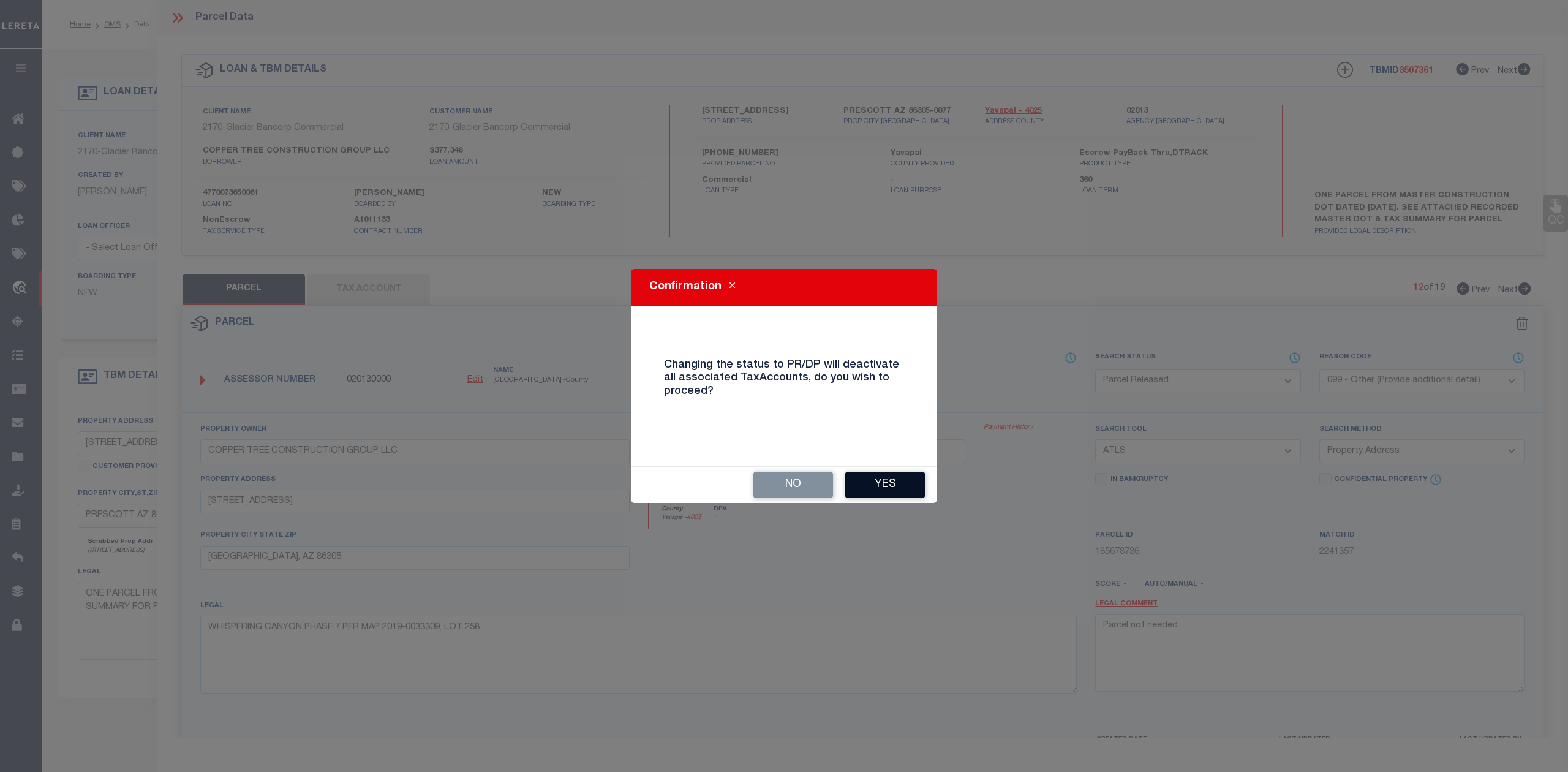
click at [870, 491] on button "Yes" at bounding box center [884, 485] width 79 height 26
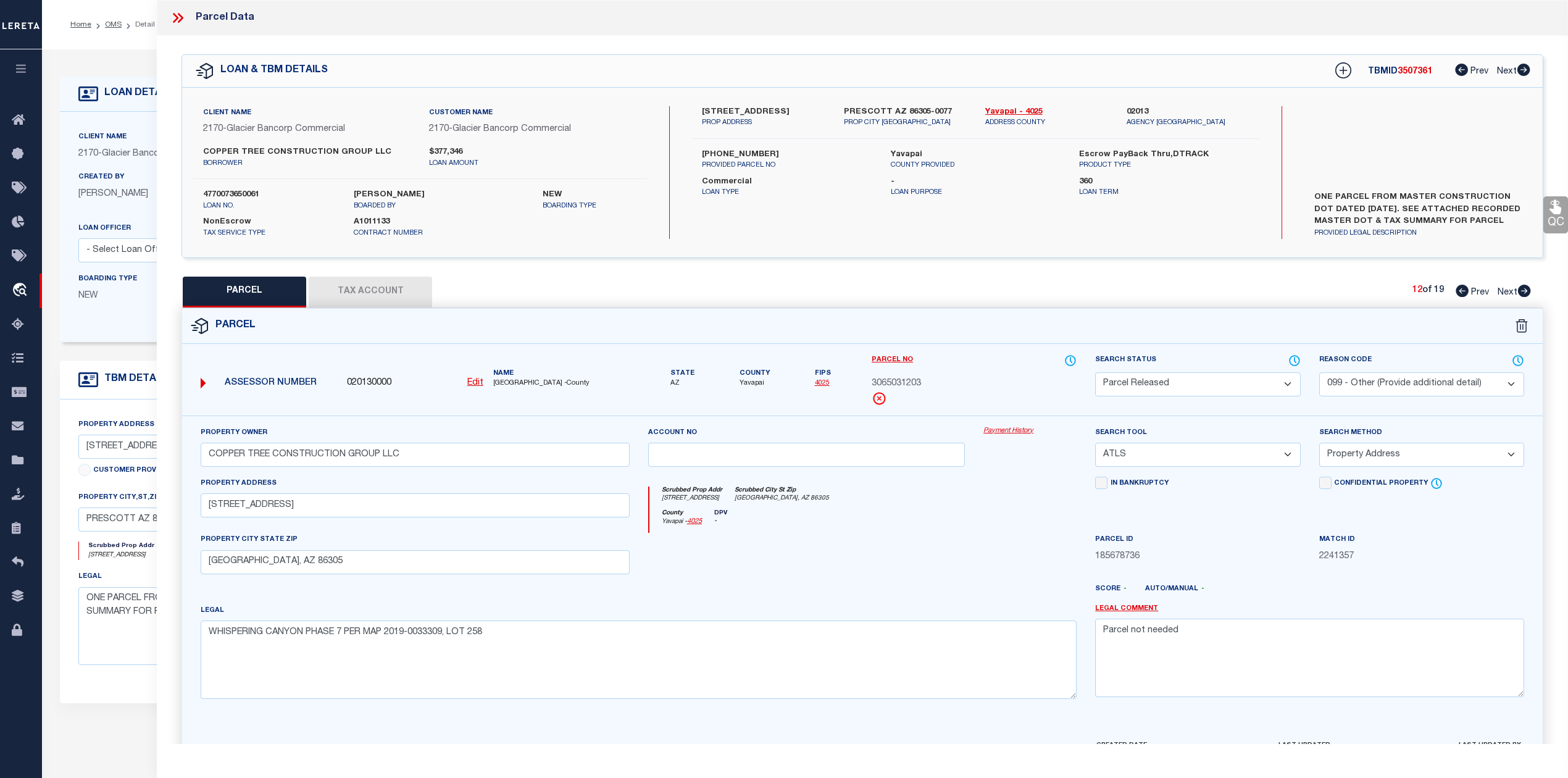
click at [910, 542] on div at bounding box center [806, 559] width 336 height 51
click at [922, 533] on div "County Yavapai - 4025 DPV -" at bounding box center [863, 522] width 428 height 24
click at [1514, 292] on span "Next" at bounding box center [1507, 292] width 20 height 8
click at [1198, 384] on select "Automated Search Bad Parcel Complete Duplicate Parcel High Dollar Reporting In …" at bounding box center [1198, 384] width 205 height 24
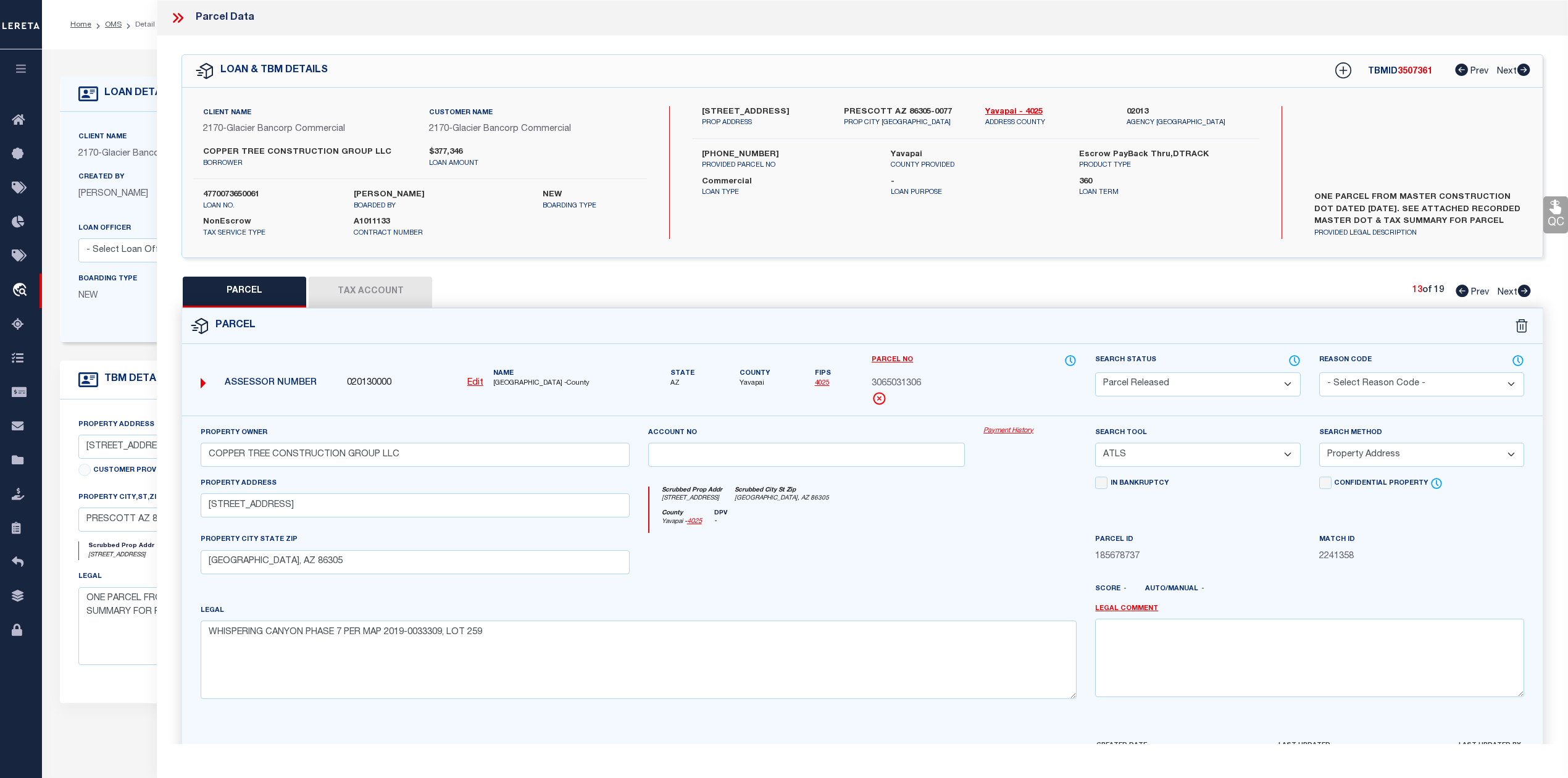
click at [1095, 372] on select "Automated Search Bad Parcel Complete Duplicate Parcel High Dollar Reporting In …" at bounding box center [1198, 384] width 205 height 24
click at [1359, 384] on select "- Select Reason Code - 099 - Other (Provide additional detail) ACT - Agency Cha…" at bounding box center [1422, 384] width 205 height 24
click at [1319, 372] on select "- Select Reason Code - 099 - Other (Provide additional detail) ACT - Agency Cha…" at bounding box center [1422, 384] width 205 height 24
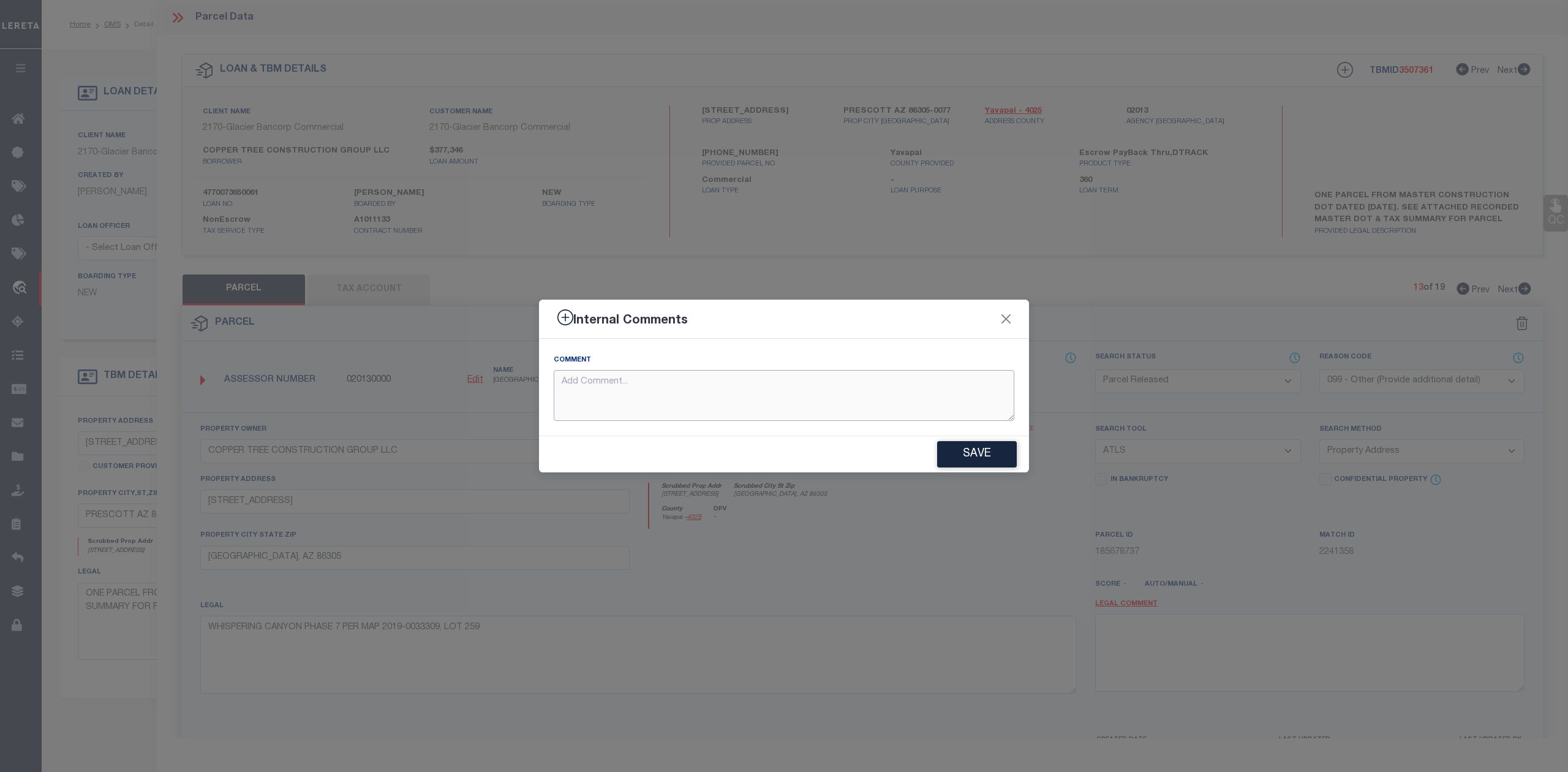
click at [838, 403] on textarea at bounding box center [783, 395] width 461 height 50
paste textarea "Parcel not needed"
click at [963, 459] on button "Save" at bounding box center [976, 454] width 79 height 26
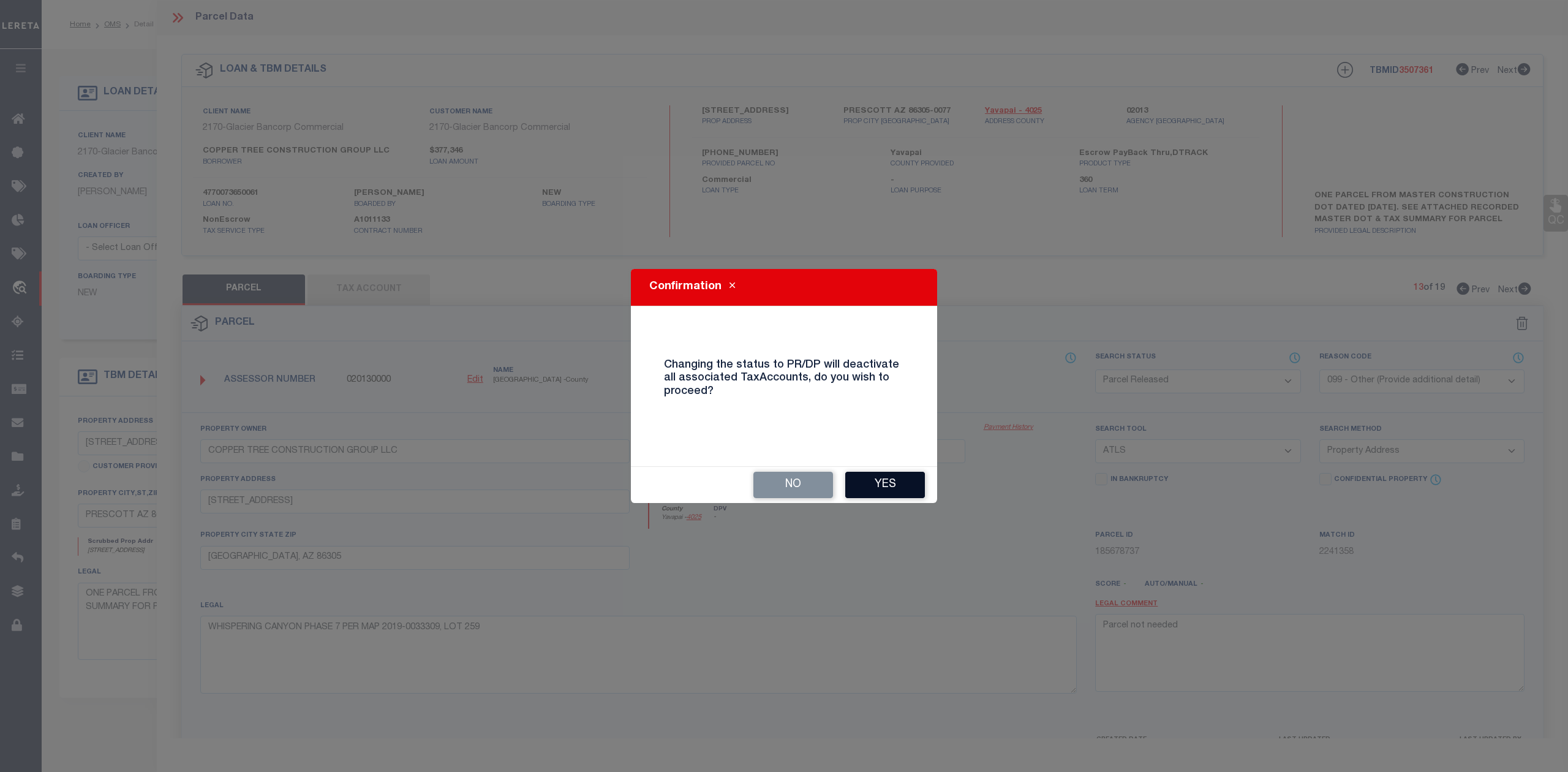
click at [870, 480] on button "Yes" at bounding box center [884, 485] width 79 height 26
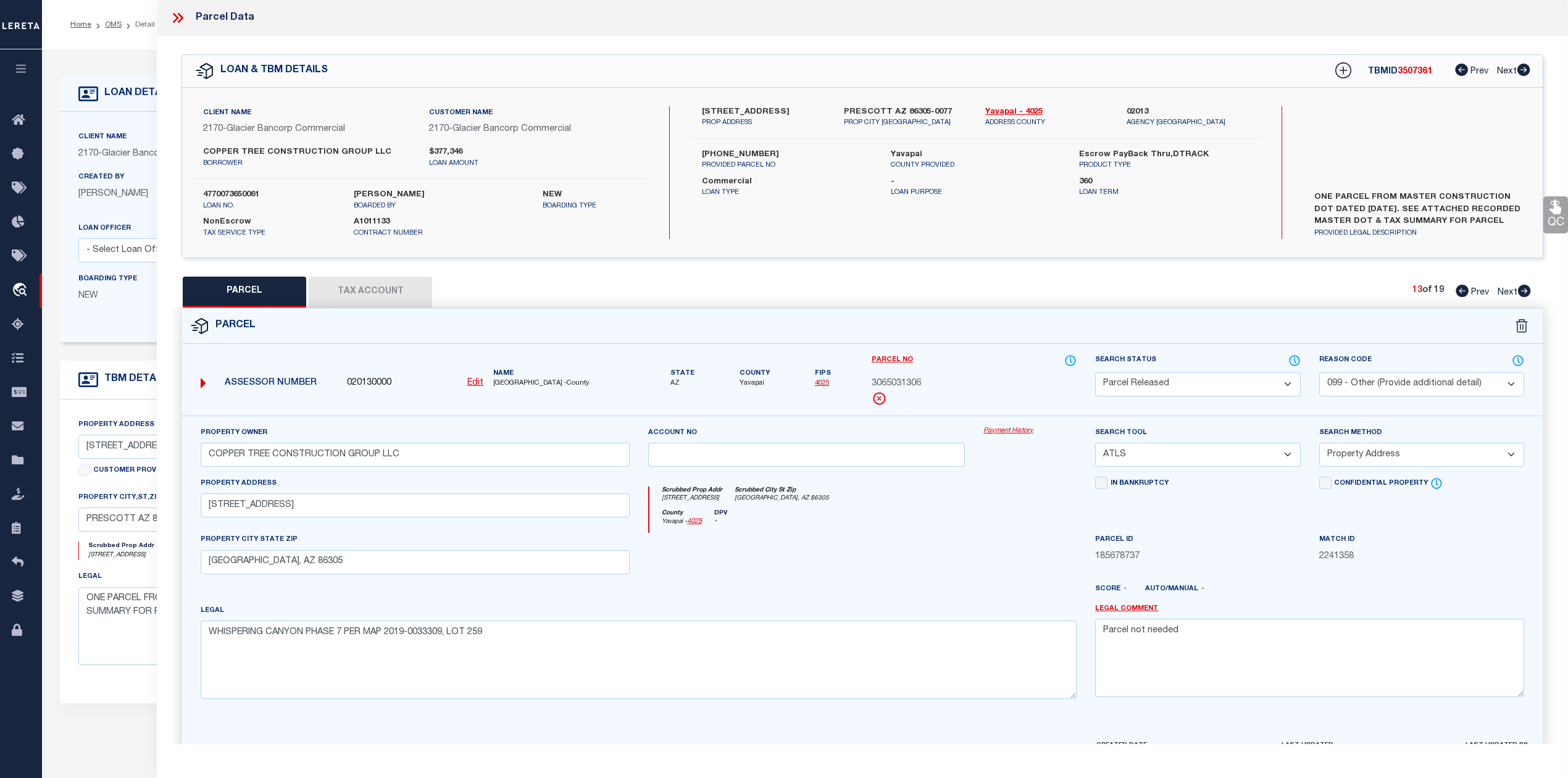
click at [895, 517] on div "County Yavapai - 4025 DPV -" at bounding box center [863, 522] width 428 height 24
click at [962, 347] on form "Parcel 020130000 Edit AZ" at bounding box center [862, 539] width 1361 height 460
click at [1520, 287] on icon at bounding box center [1525, 290] width 13 height 12
click at [1153, 378] on select "Automated Search Bad Parcel Complete Duplicate Parcel High Dollar Reporting In …" at bounding box center [1198, 384] width 205 height 24
click at [1095, 372] on select "Automated Search Bad Parcel Complete Duplicate Parcel High Dollar Reporting In …" at bounding box center [1198, 384] width 205 height 24
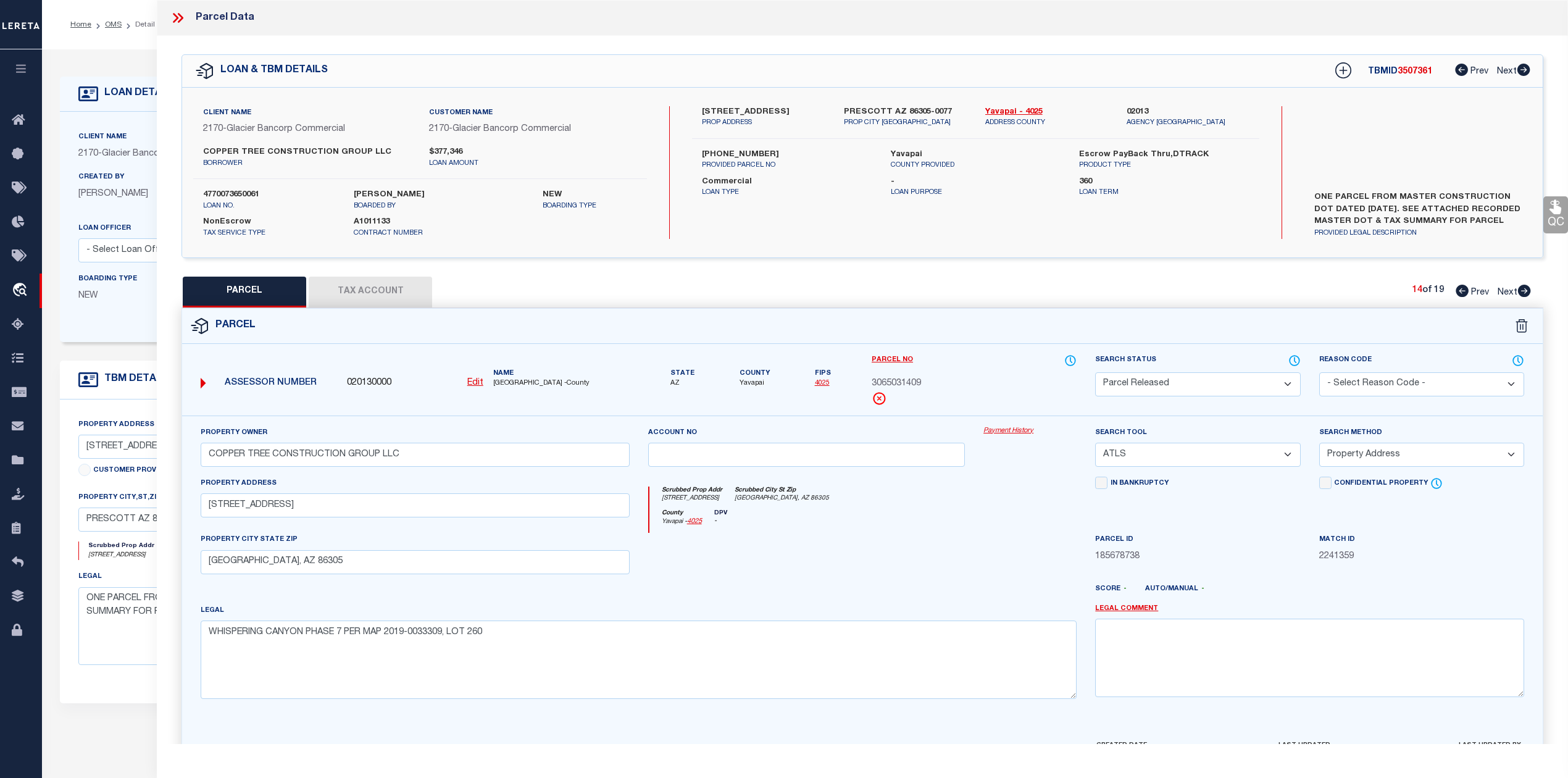
click at [1361, 381] on select "- Select Reason Code - 099 - Other (Provide additional detail) ACT - Agency Cha…" at bounding box center [1422, 384] width 205 height 24
click at [1319, 372] on select "- Select Reason Code - 099 - Other (Provide additional detail) ACT - Agency Cha…" at bounding box center [1422, 384] width 205 height 24
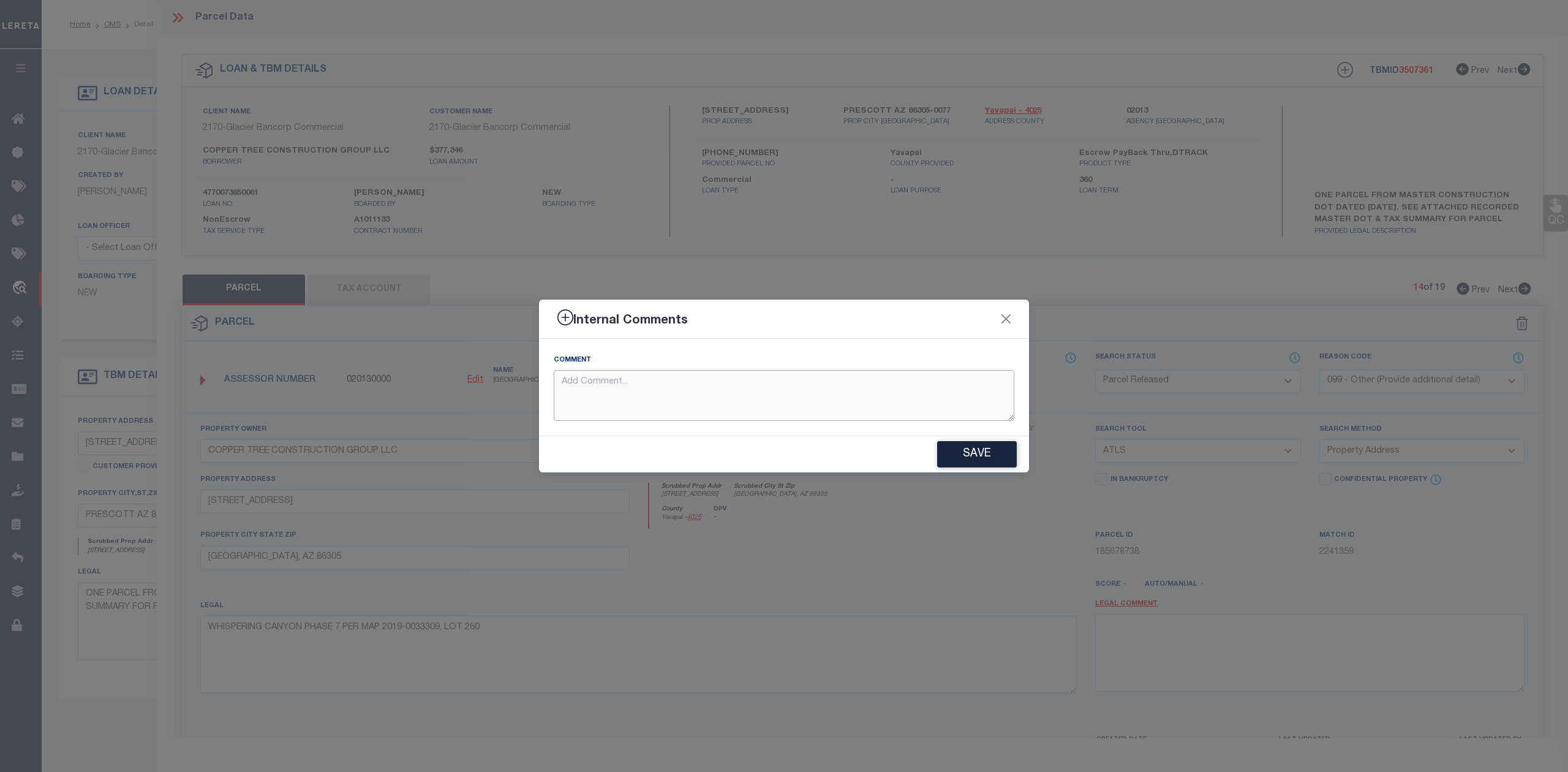
click at [856, 415] on textarea at bounding box center [783, 395] width 461 height 50
paste textarea "Parcel not needed"
click at [950, 456] on button "Save" at bounding box center [976, 454] width 79 height 26
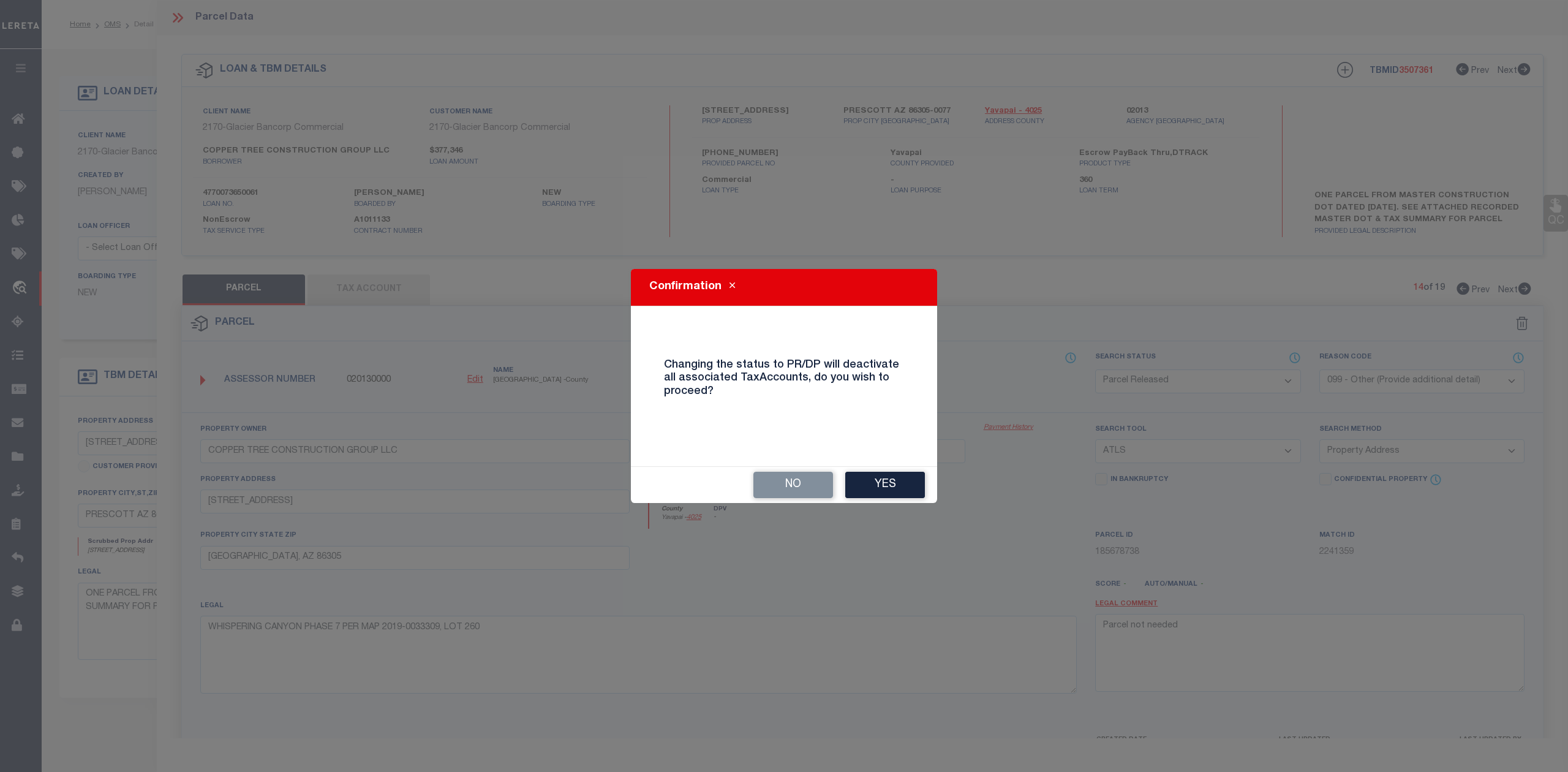
click at [904, 466] on div "No Yes" at bounding box center [784, 484] width 306 height 36
click at [904, 477] on button "Yes" at bounding box center [884, 485] width 79 height 26
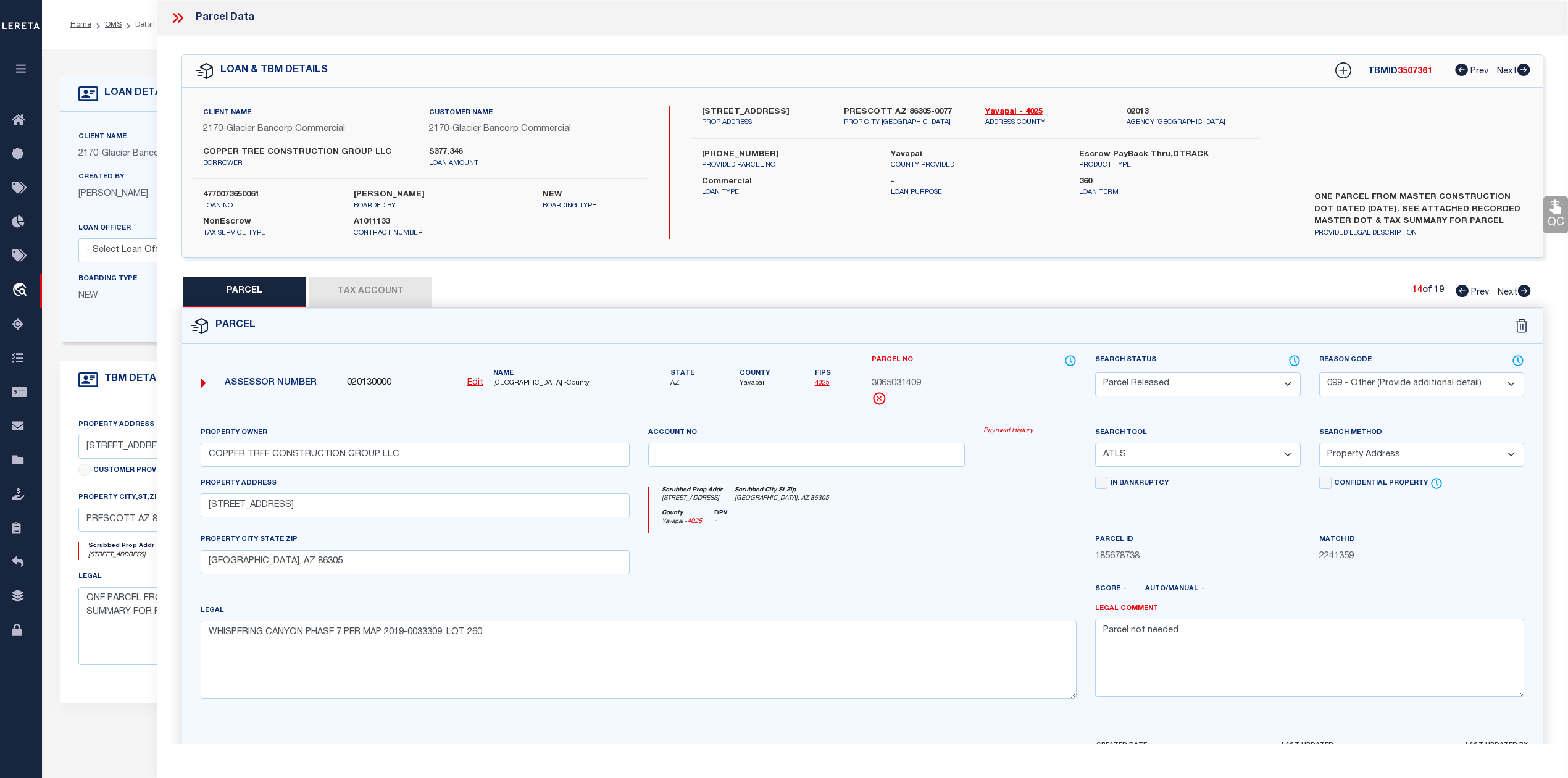
click at [914, 522] on div "County Yavapai - 4025 DPV -" at bounding box center [863, 522] width 428 height 24
click at [1521, 287] on icon at bounding box center [1525, 290] width 13 height 12
click at [1212, 385] on select "Automated Search Bad Parcel Complete Duplicate Parcel High Dollar Reporting In …" at bounding box center [1198, 384] width 205 height 24
click at [1095, 372] on select "Automated Search Bad Parcel Complete Duplicate Parcel High Dollar Reporting In …" at bounding box center [1198, 384] width 205 height 24
click at [931, 583] on div at bounding box center [806, 559] width 336 height 51
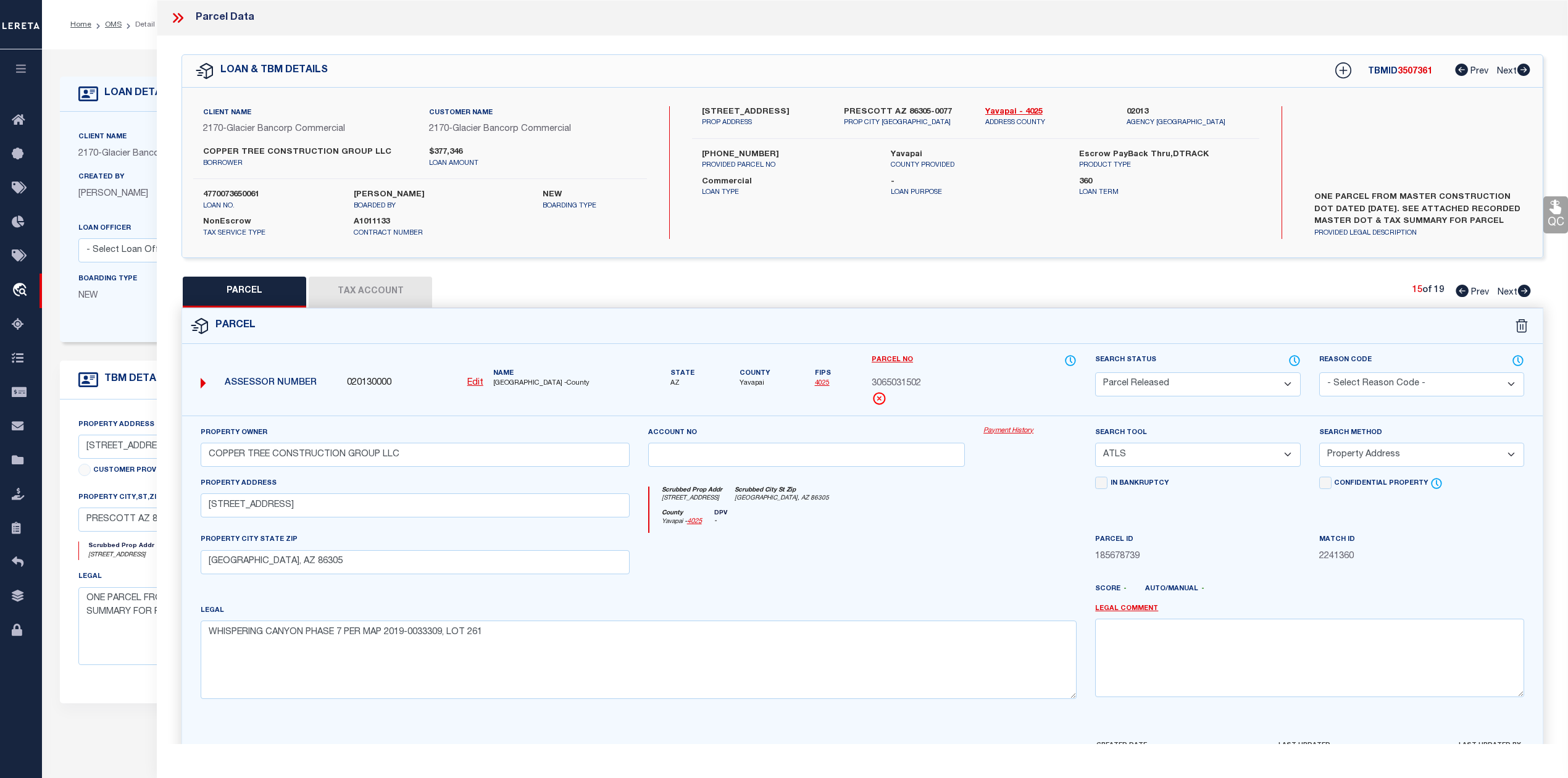
click at [1344, 396] on select "- Select Reason Code - 099 - Other (Provide additional detail) ACT - Agency Cha…" at bounding box center [1422, 384] width 205 height 24
click at [1319, 372] on select "- Select Reason Code - 099 - Other (Provide additional detail) ACT - Agency Cha…" at bounding box center [1422, 384] width 205 height 24
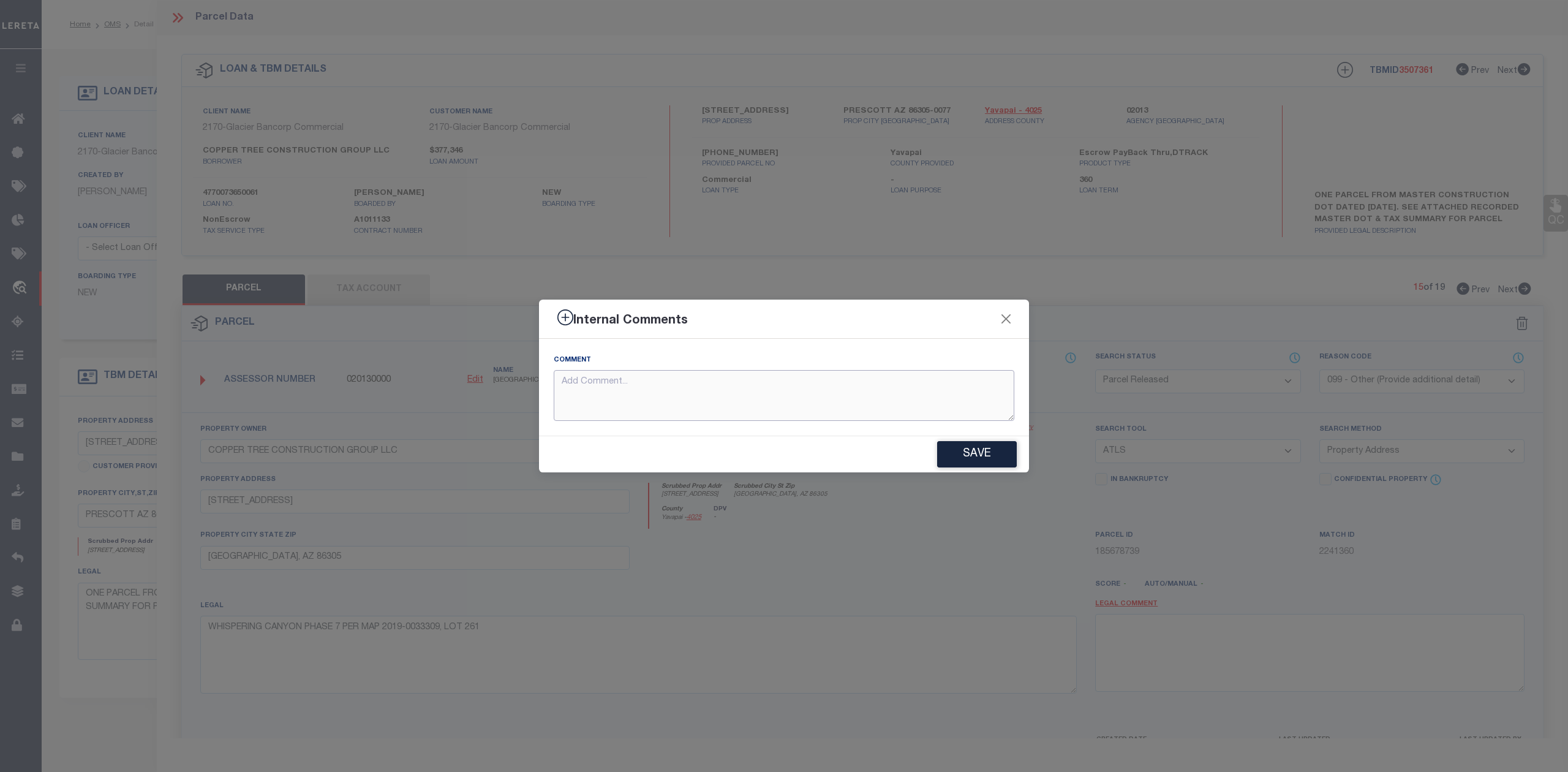
click at [620, 393] on textarea at bounding box center [783, 395] width 461 height 50
paste textarea "Parcel not needed"
click at [947, 454] on button "Save" at bounding box center [976, 454] width 79 height 26
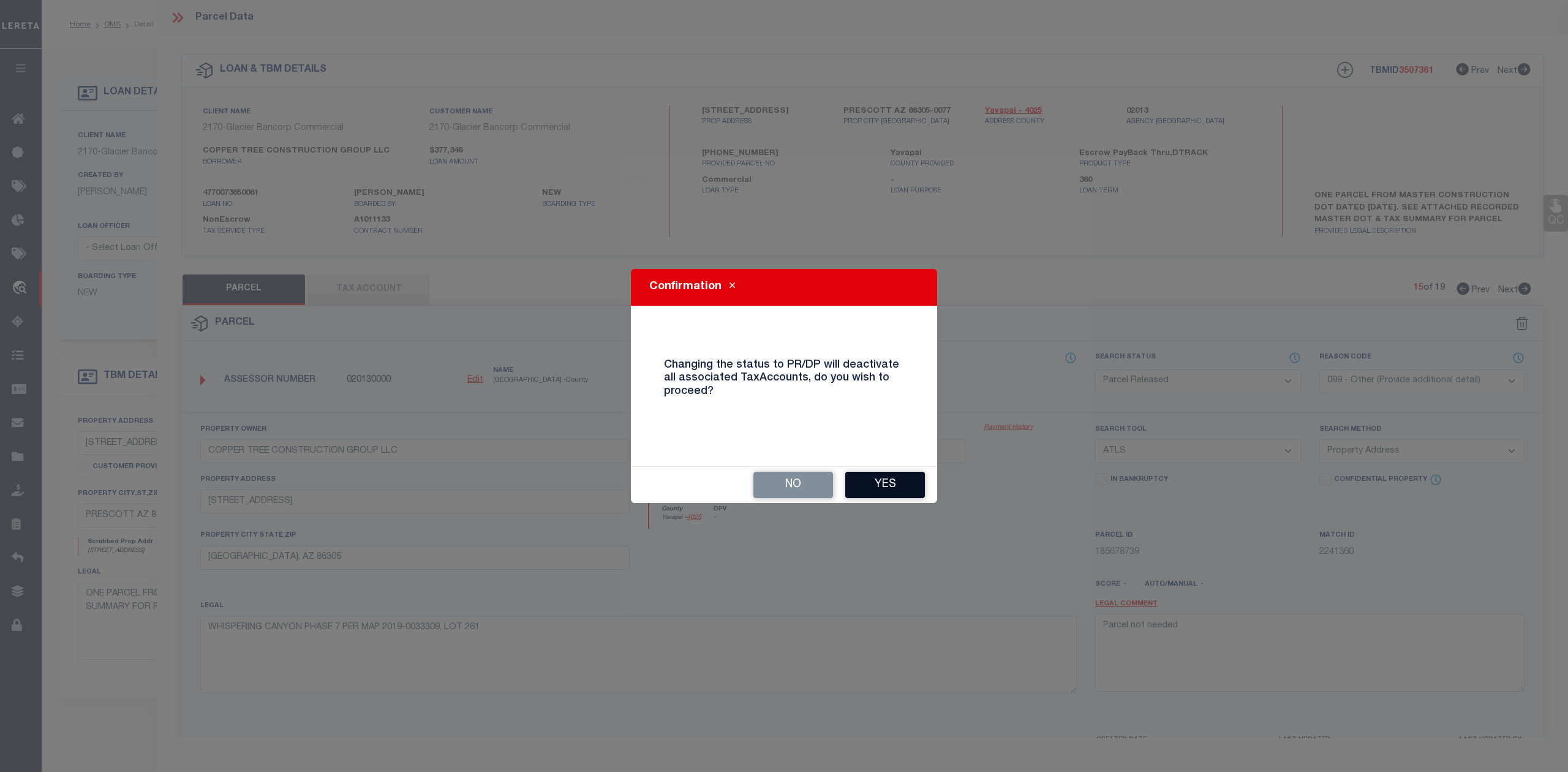
click at [878, 481] on button "Yes" at bounding box center [884, 485] width 79 height 26
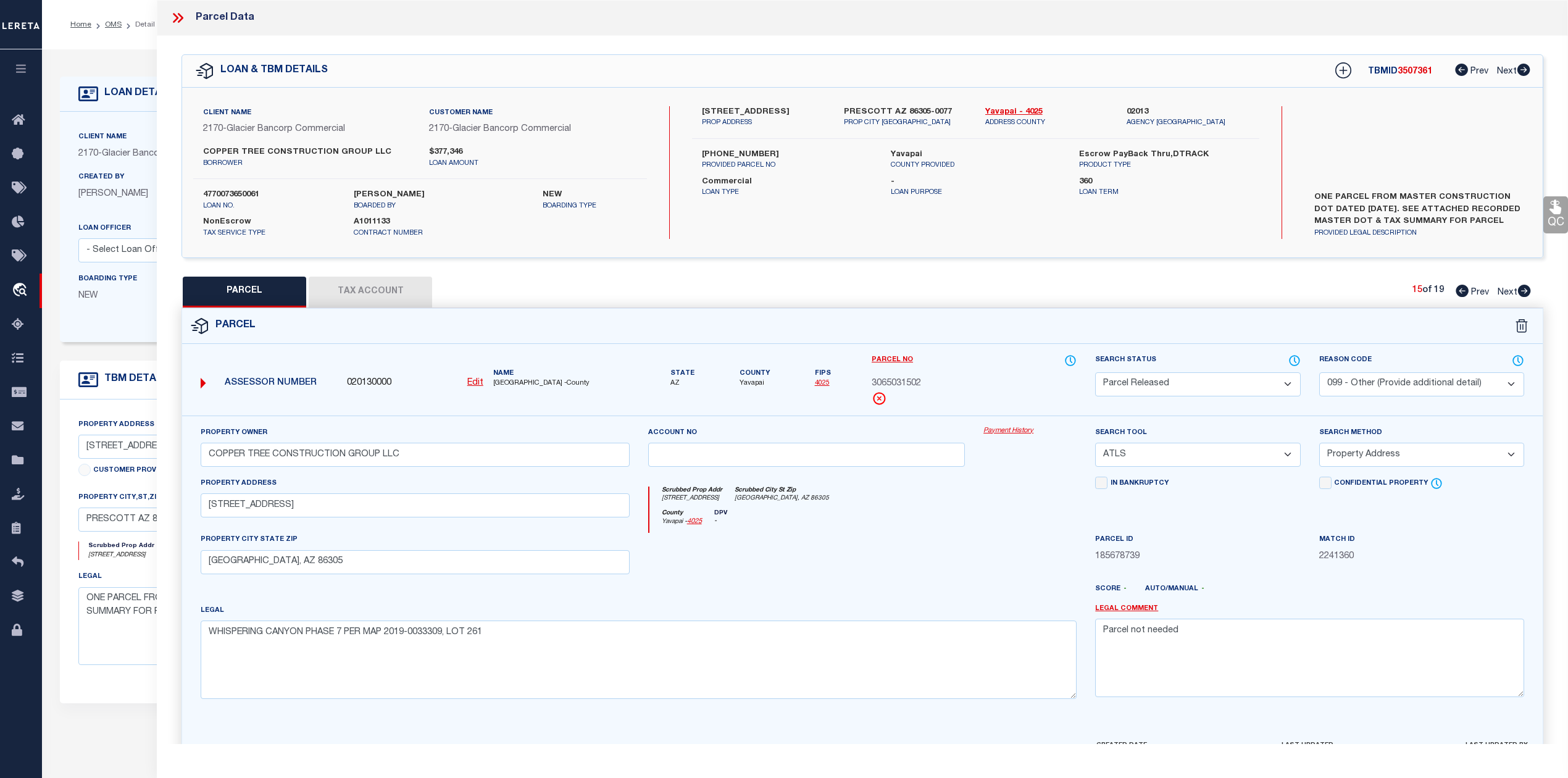
click at [902, 533] on div "County Yavapai - 4025 DPV -" at bounding box center [863, 522] width 428 height 24
click at [1519, 291] on icon at bounding box center [1525, 290] width 13 height 12
click at [1145, 384] on select "Automated Search Bad Parcel Complete Duplicate Parcel High Dollar Reporting In …" at bounding box center [1198, 384] width 205 height 24
click at [1095, 372] on select "Automated Search Bad Parcel Complete Duplicate Parcel High Dollar Reporting In …" at bounding box center [1198, 384] width 205 height 24
click at [940, 569] on div at bounding box center [806, 559] width 336 height 51
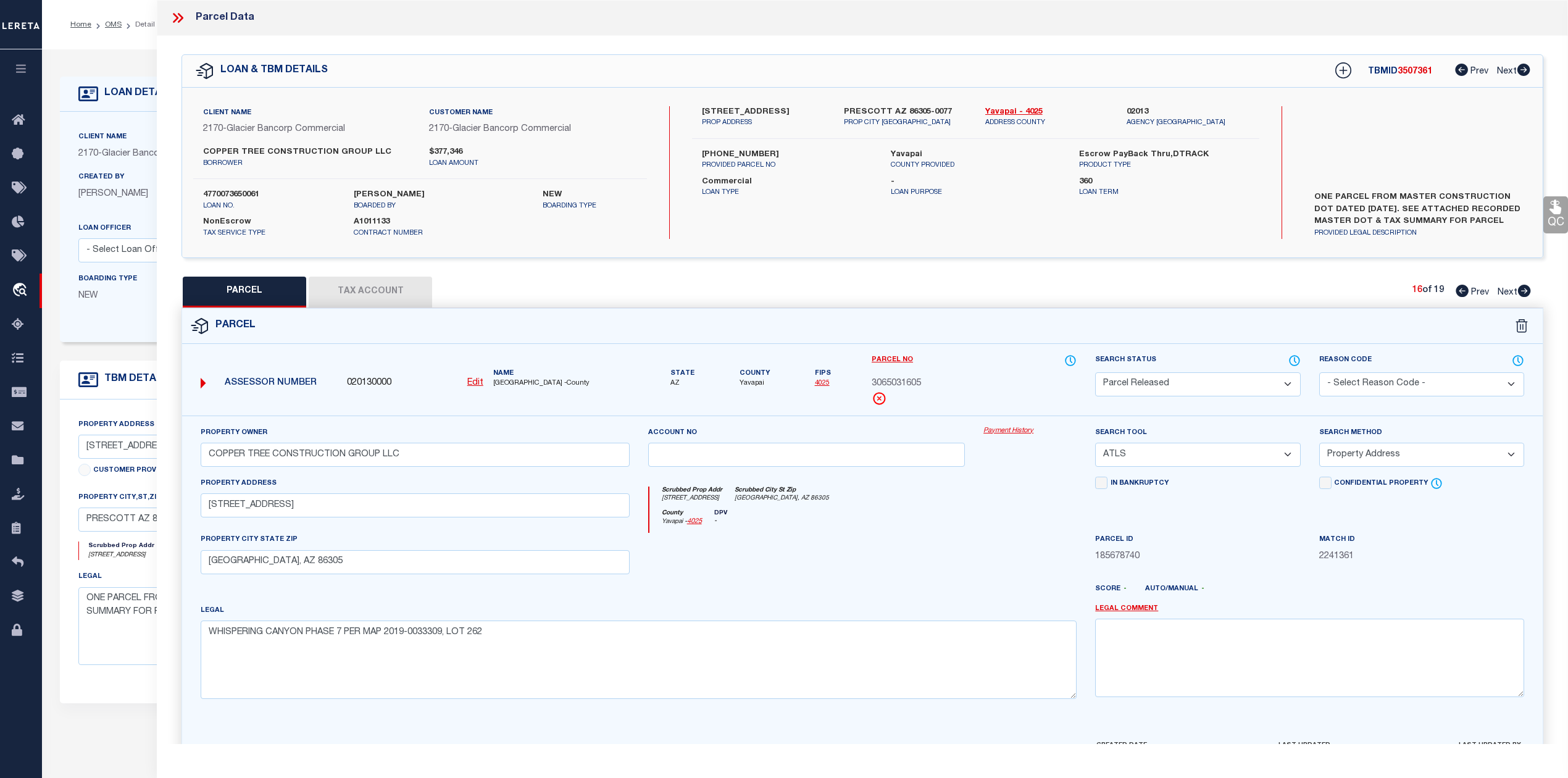
click at [1344, 384] on select "- Select Reason Code - 099 - Other (Provide additional detail) ACT - Agency Cha…" at bounding box center [1422, 384] width 205 height 24
click at [1319, 372] on select "- Select Reason Code - 099 - Other (Provide additional detail) ACT - Agency Cha…" at bounding box center [1422, 384] width 205 height 24
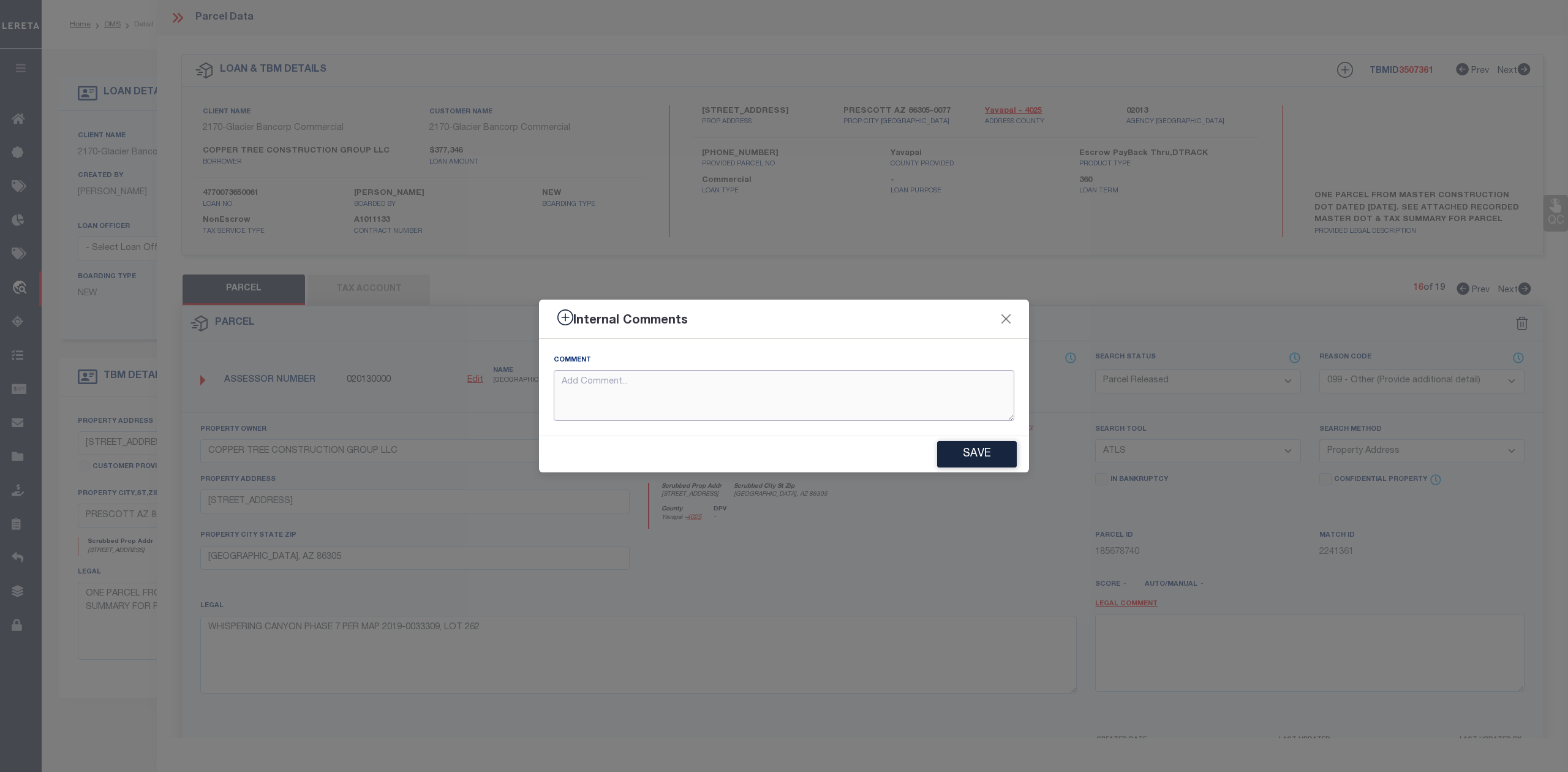
click at [777, 397] on textarea at bounding box center [783, 395] width 461 height 50
paste textarea "Parcel not needed"
click at [966, 454] on button "Save" at bounding box center [976, 454] width 79 height 26
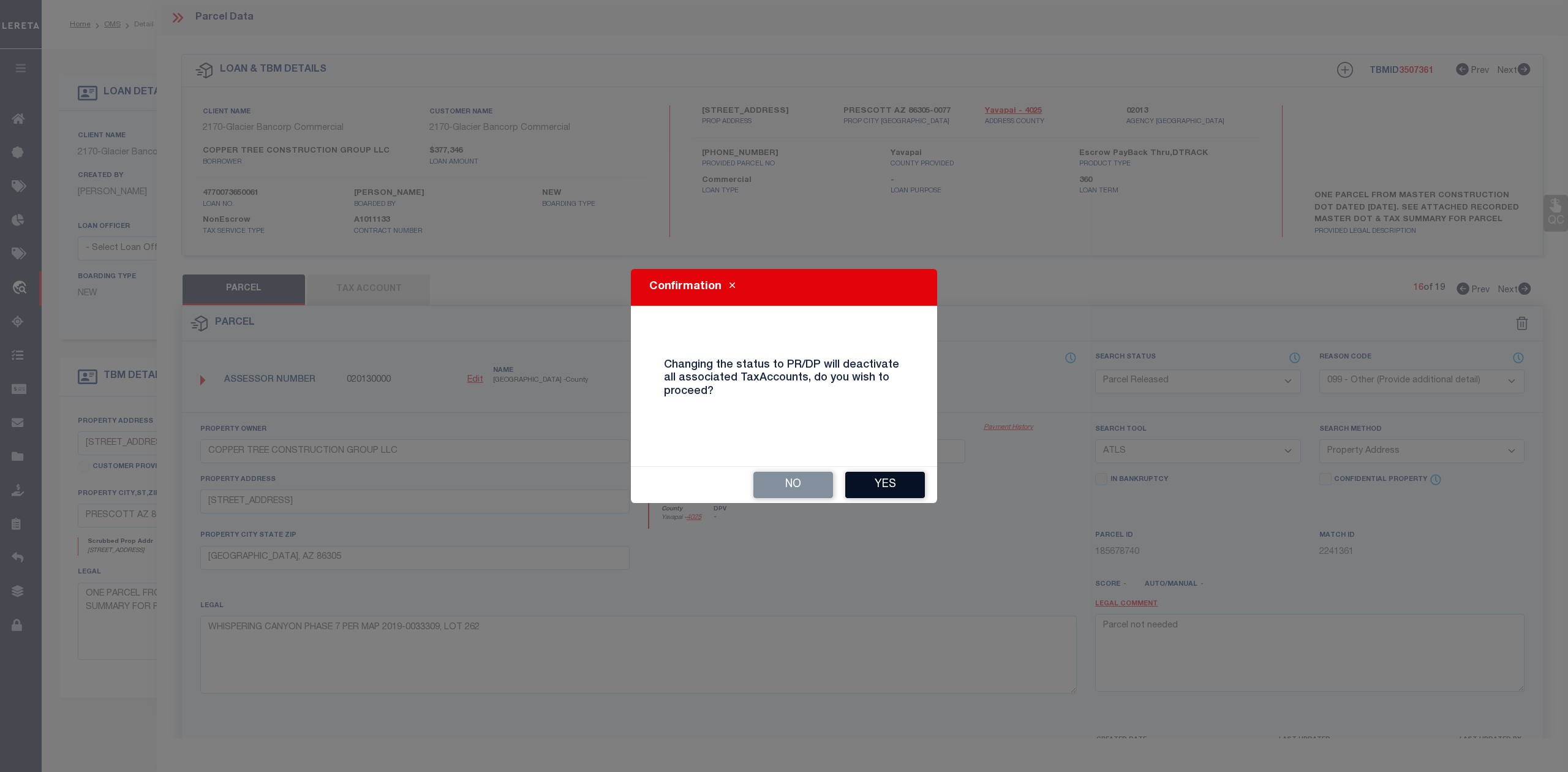
click at [895, 488] on button "Yes" at bounding box center [884, 485] width 79 height 26
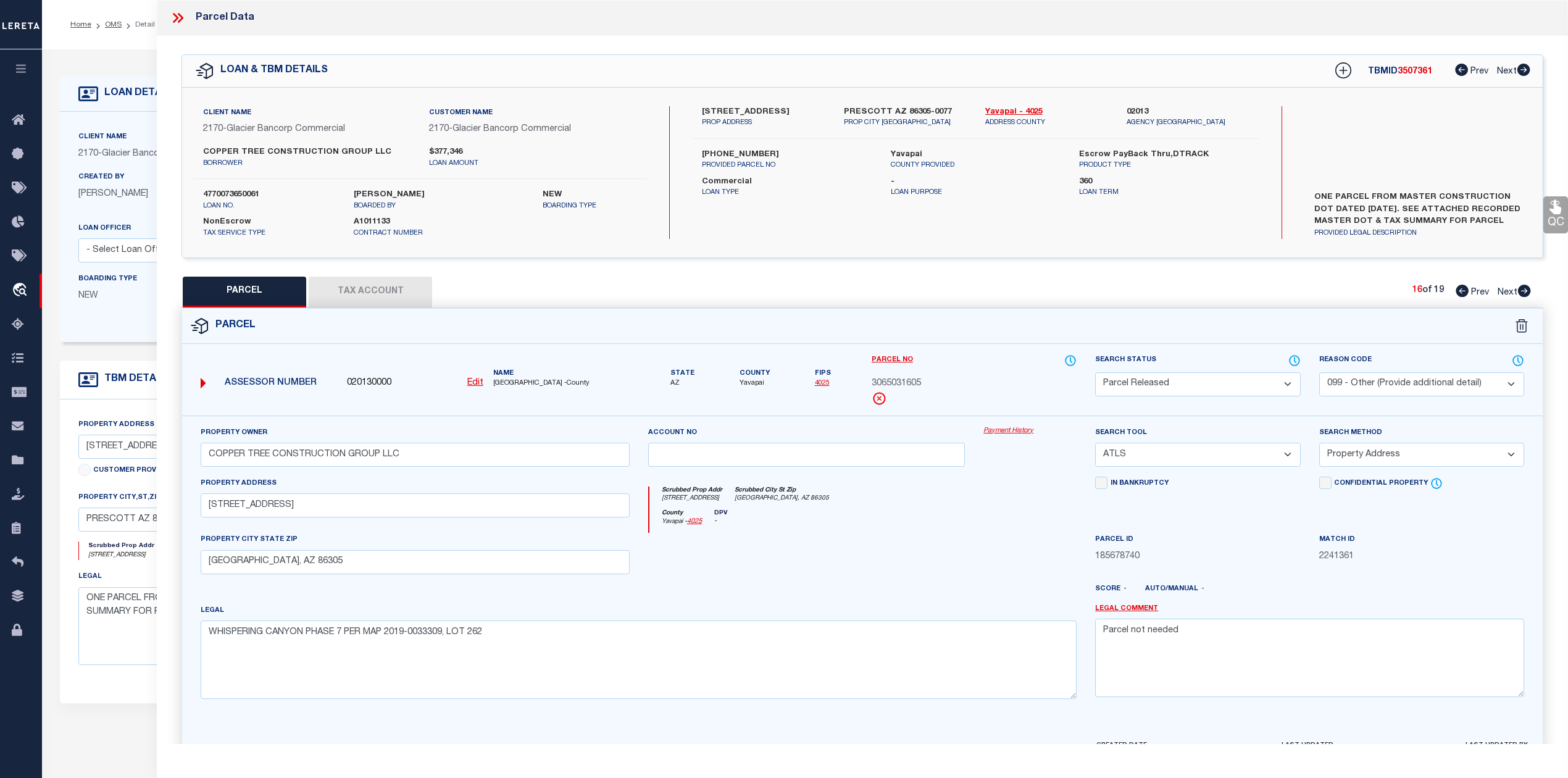
click at [918, 544] on div at bounding box center [806, 559] width 336 height 51
click at [1059, 321] on div "Parcel" at bounding box center [862, 326] width 1361 height 35
click at [1522, 293] on icon at bounding box center [1525, 290] width 13 height 12
click at [1176, 381] on select "Automated Search Bad Parcel Complete Duplicate Parcel High Dollar Reporting In …" at bounding box center [1198, 384] width 205 height 24
click at [1095, 372] on select "Automated Search Bad Parcel Complete Duplicate Parcel High Dollar Reporting In …" at bounding box center [1198, 384] width 205 height 24
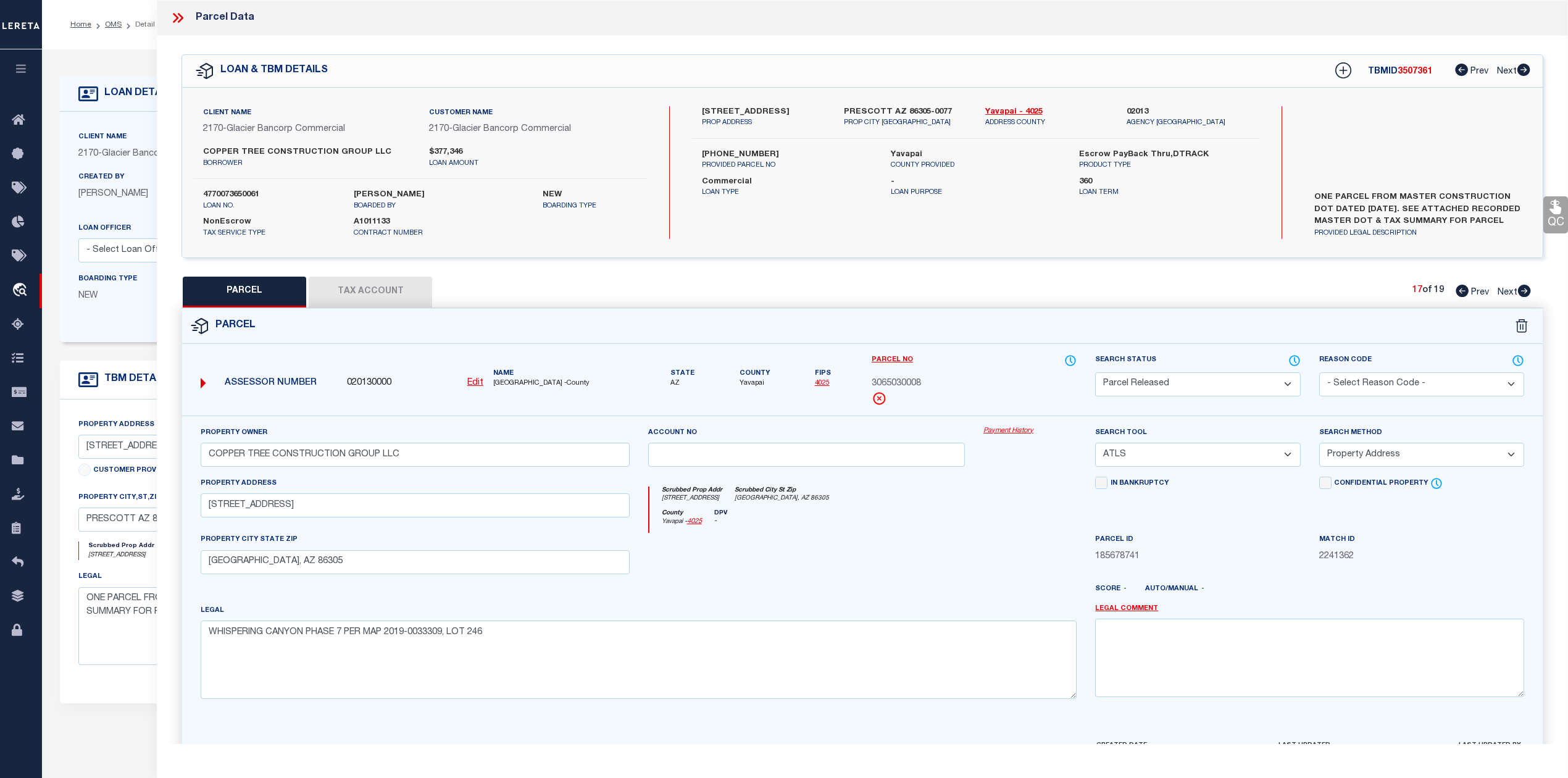
click at [953, 557] on div at bounding box center [806, 559] width 336 height 51
click at [1371, 391] on select "- Select Reason Code - 099 - Other (Provide additional detail) ACT - Agency Cha…" at bounding box center [1422, 384] width 205 height 24
click at [1319, 372] on select "- Select Reason Code - 099 - Other (Provide additional detail) ACT - Agency Cha…" at bounding box center [1422, 384] width 205 height 24
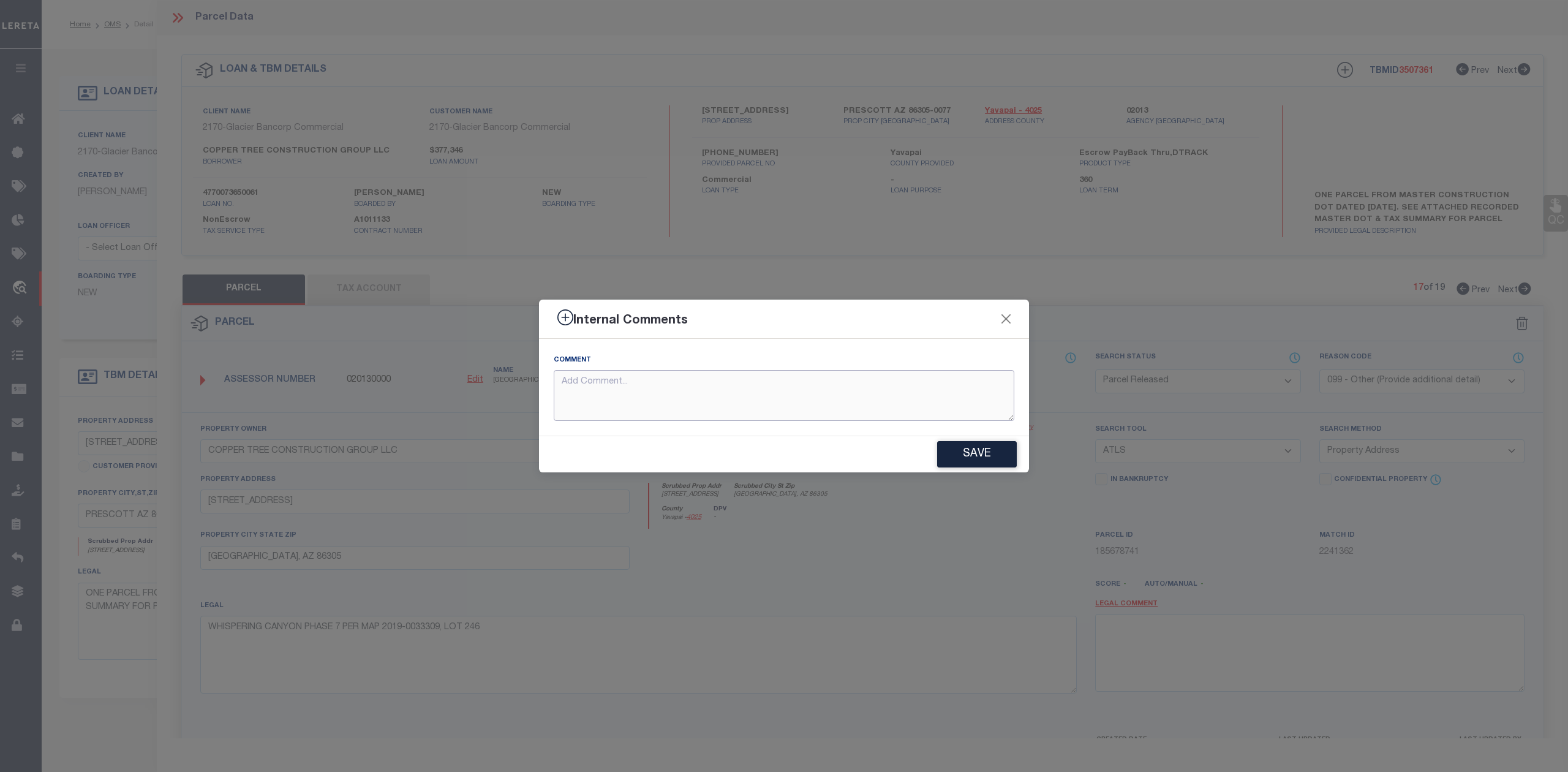
click at [807, 394] on textarea at bounding box center [783, 395] width 461 height 50
paste textarea "Parcel not needed"
click at [942, 452] on button "Save" at bounding box center [976, 454] width 79 height 26
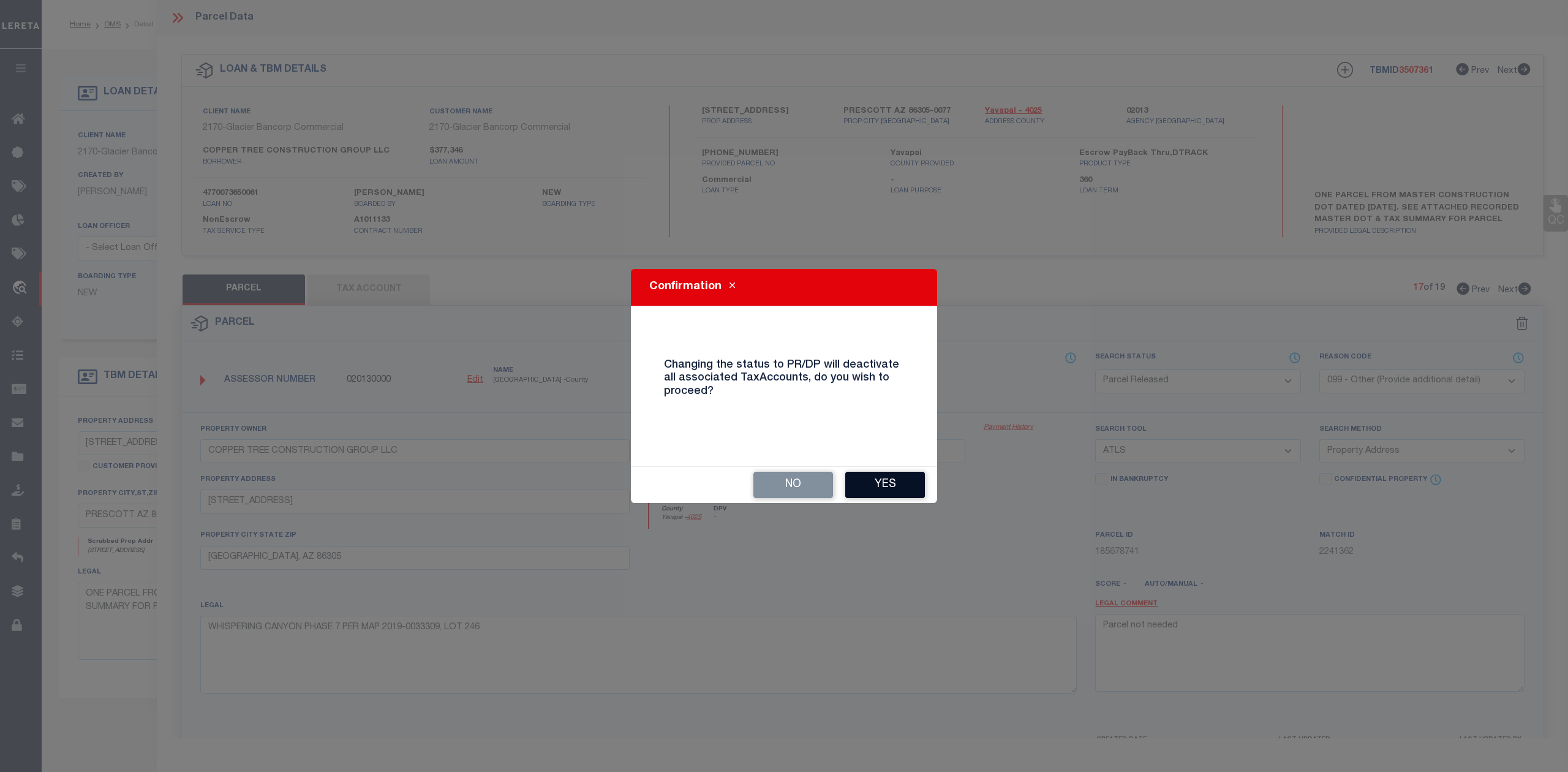
click at [867, 478] on button "Yes" at bounding box center [884, 485] width 79 height 26
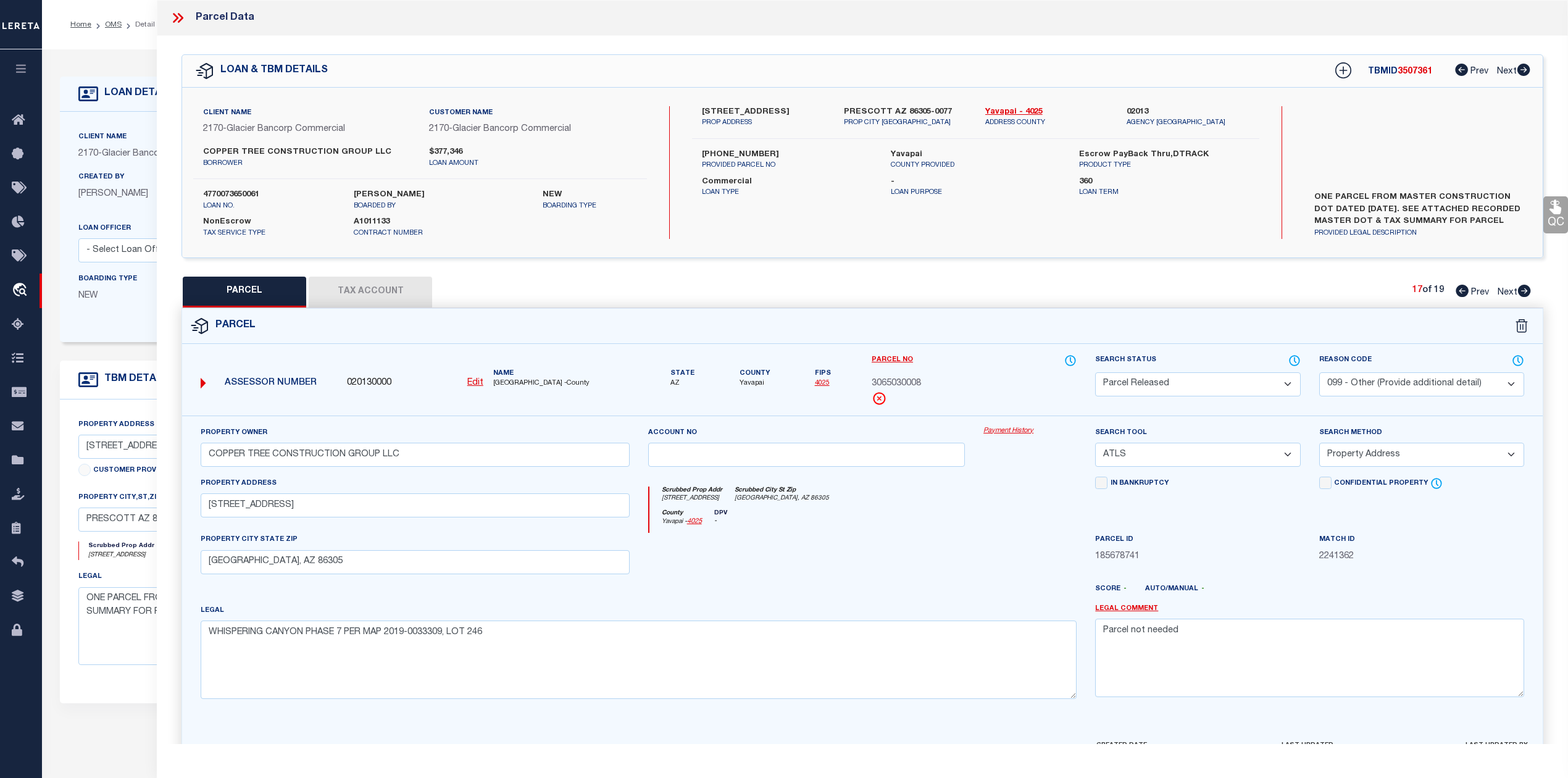
click at [961, 557] on div at bounding box center [806, 559] width 336 height 51
click at [1522, 289] on icon at bounding box center [1525, 290] width 13 height 12
click at [1224, 390] on select "Automated Search Bad Parcel Complete Duplicate Parcel High Dollar Reporting In …" at bounding box center [1198, 384] width 205 height 24
click at [1095, 372] on select "Automated Search Bad Parcel Complete Duplicate Parcel High Dollar Reporting In …" at bounding box center [1198, 384] width 205 height 24
click at [881, 583] on div at bounding box center [806, 559] width 336 height 51
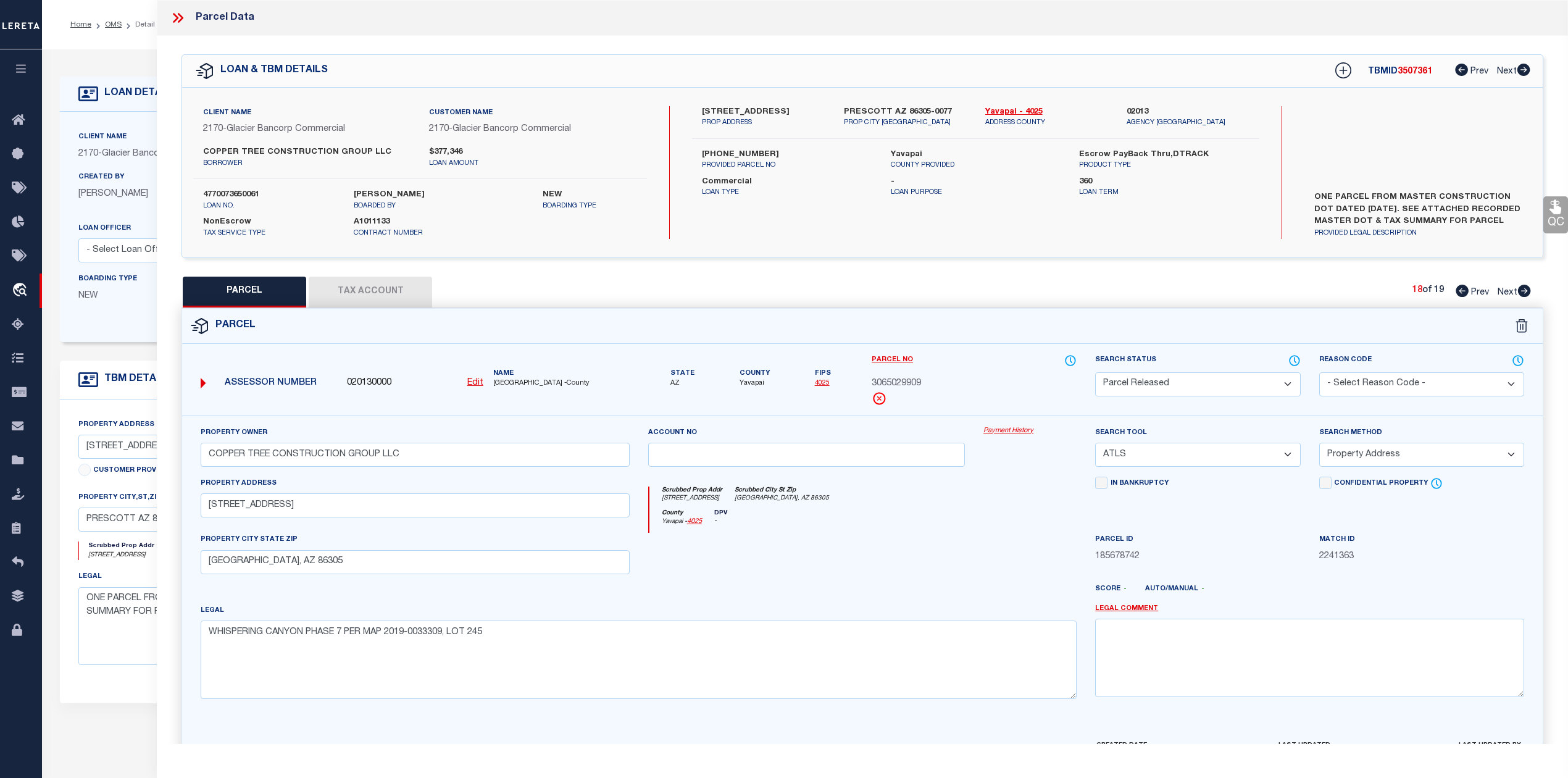
click at [1348, 394] on select "- Select Reason Code - 099 - Other (Provide additional detail) ACT - Agency Cha…" at bounding box center [1422, 384] width 205 height 24
click at [1319, 372] on select "- Select Reason Code - 099 - Other (Provide additional detail) ACT - Agency Cha…" at bounding box center [1422, 384] width 205 height 24
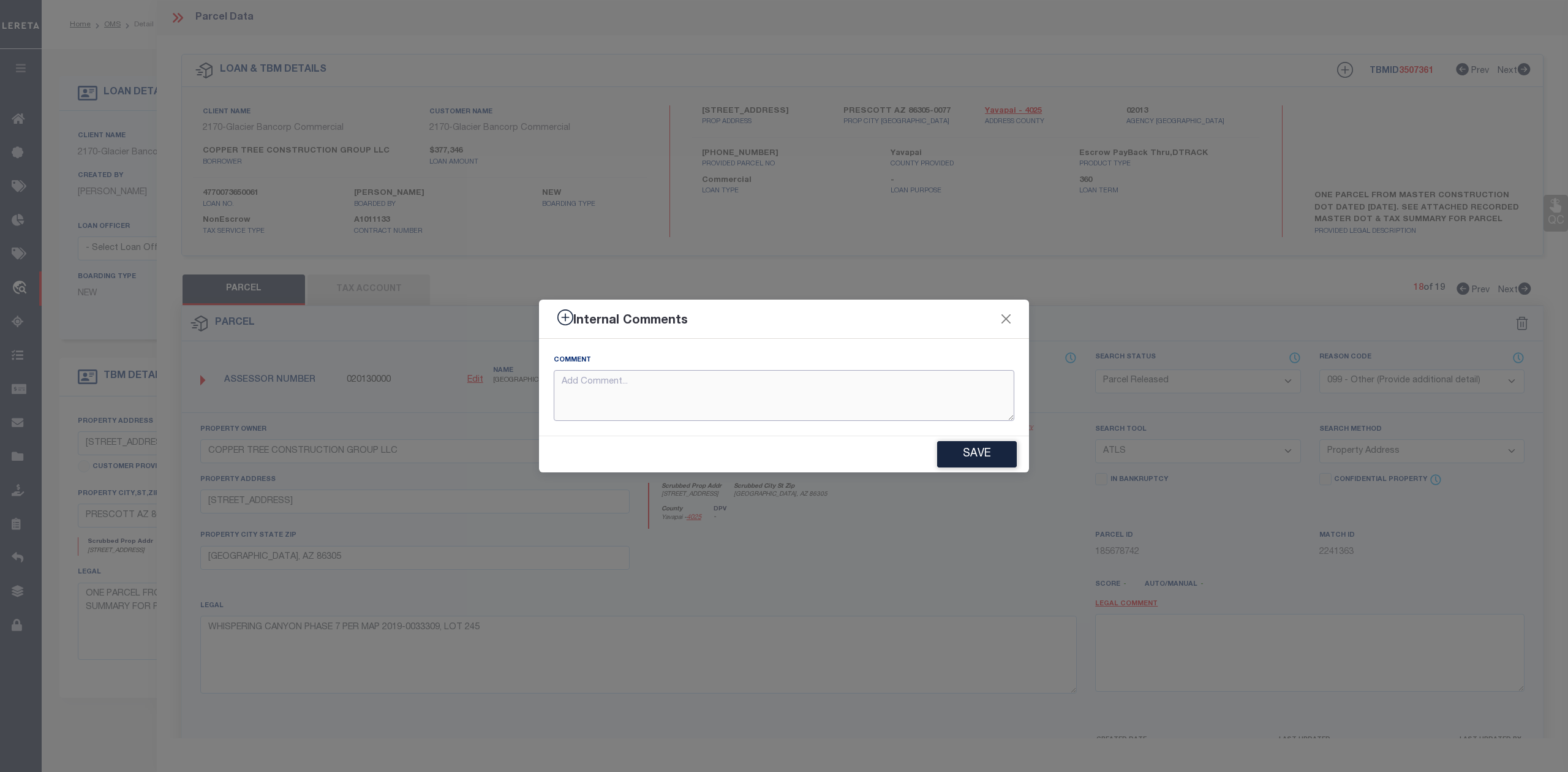
click at [802, 399] on textarea at bounding box center [783, 395] width 461 height 50
paste textarea "Parcel not needed"
click at [959, 462] on button "Save" at bounding box center [976, 454] width 79 height 26
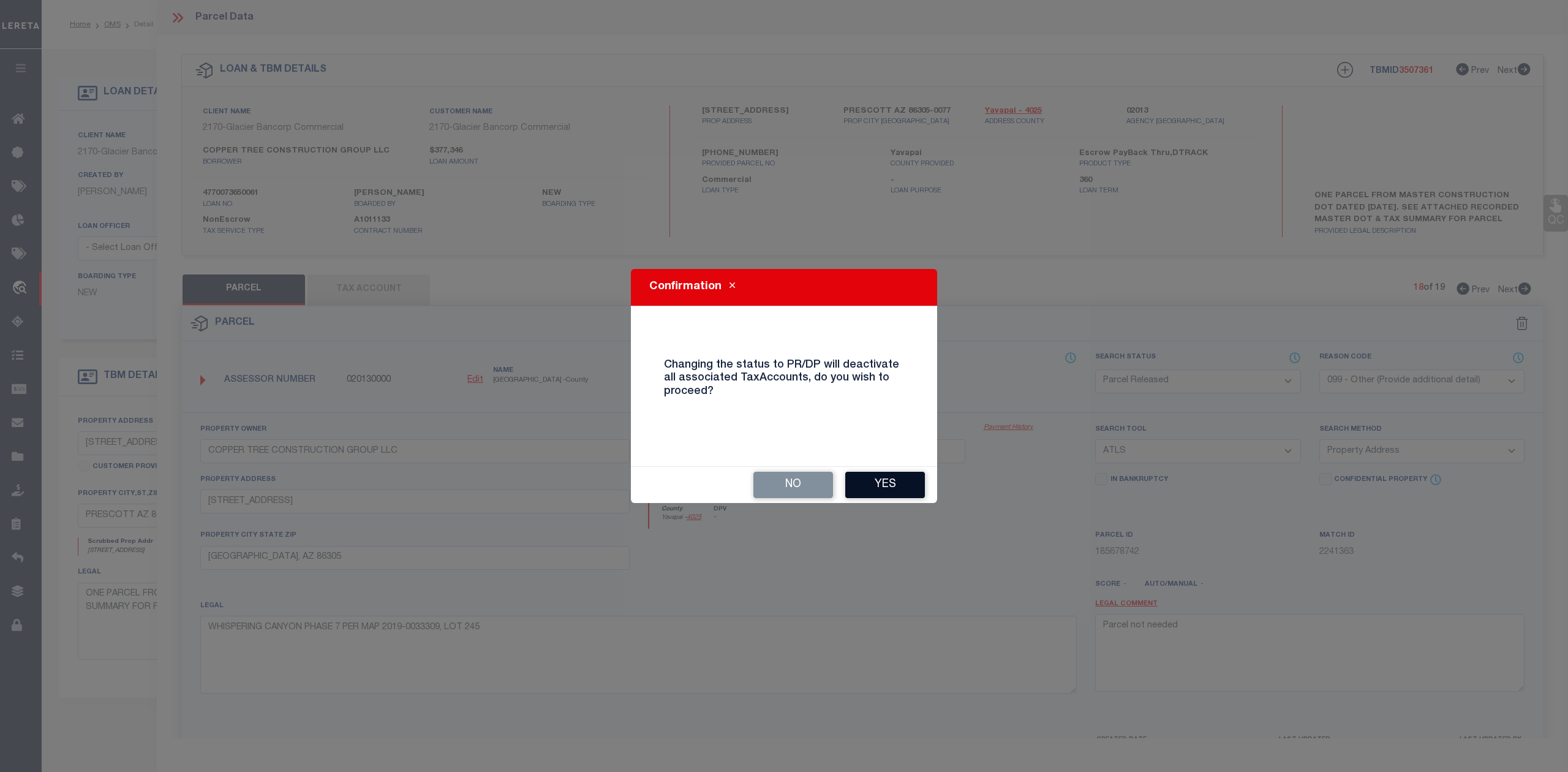
click at [877, 481] on button "Yes" at bounding box center [884, 485] width 79 height 26
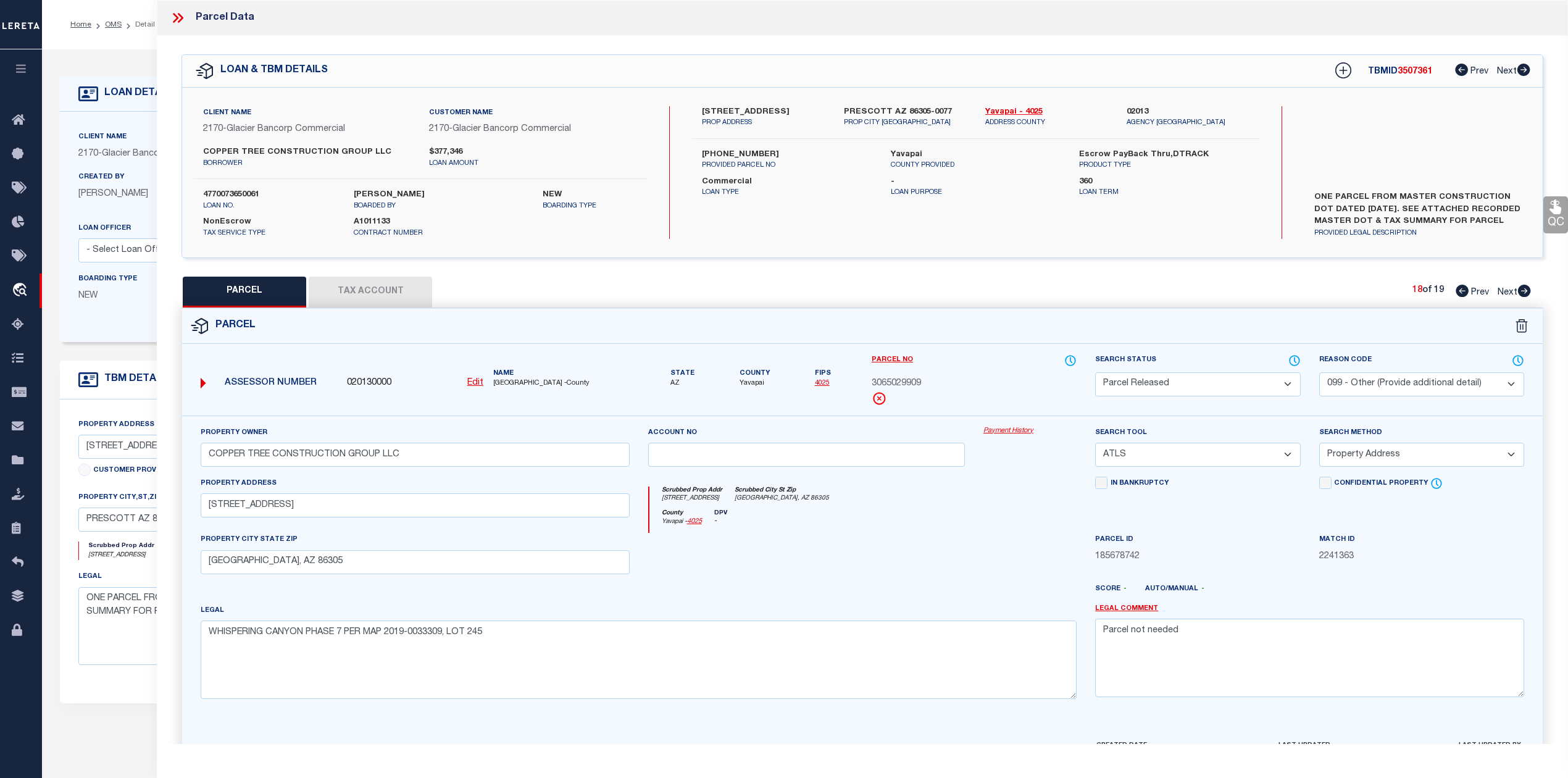
click at [889, 529] on div "County Yavapai - 4025 DPV -" at bounding box center [863, 522] width 428 height 24
click at [1525, 297] on icon at bounding box center [1525, 290] width 13 height 12
click at [1248, 376] on select "Automated Search Bad Parcel Complete Duplicate Parcel High Dollar Reporting In …" at bounding box center [1198, 384] width 205 height 24
click at [1095, 372] on select "Automated Search Bad Parcel Complete Duplicate Parcel High Dollar Reporting In …" at bounding box center [1198, 384] width 205 height 24
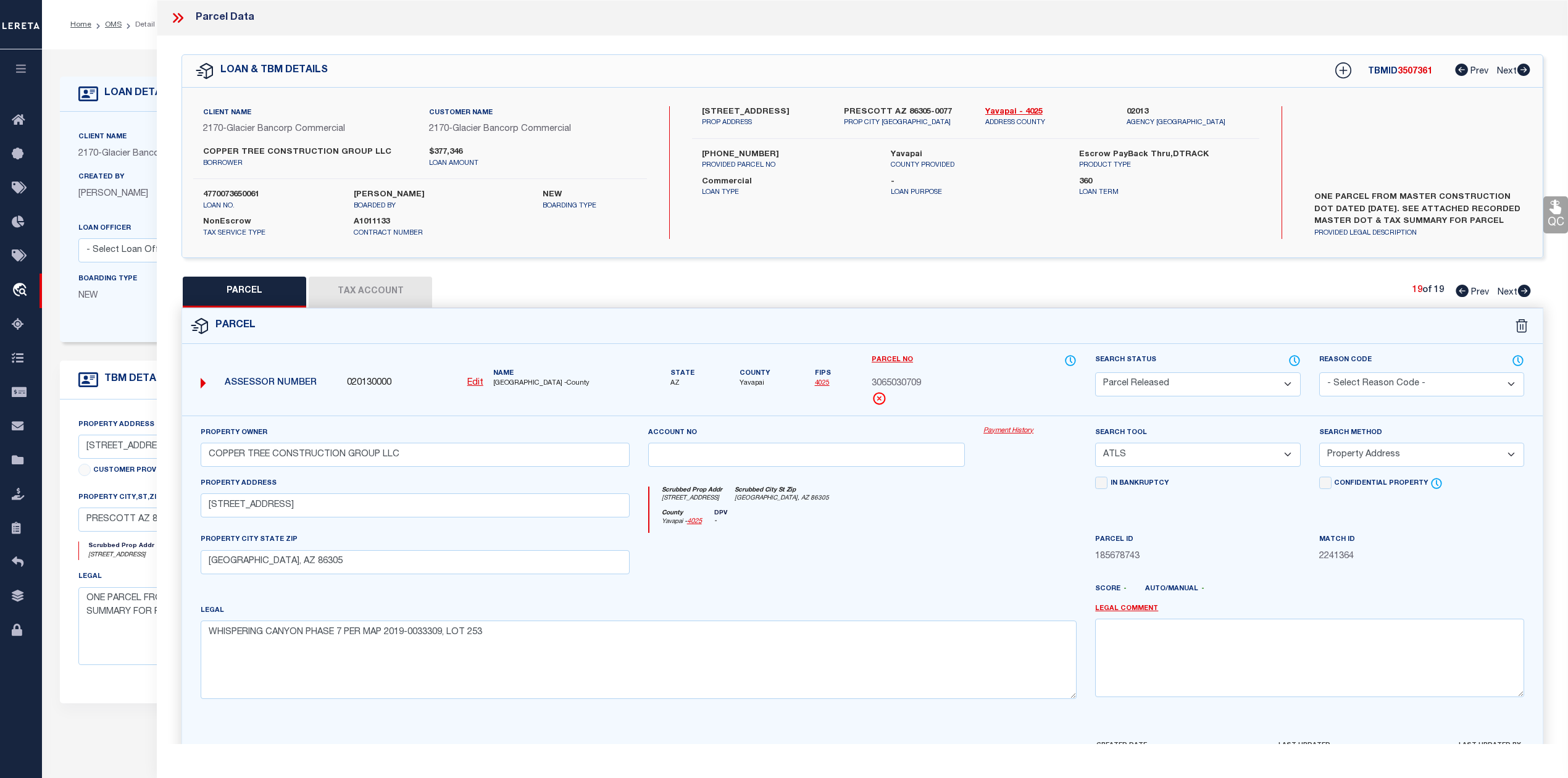
click at [849, 545] on div at bounding box center [806, 559] width 336 height 51
click at [1369, 388] on select "- Select Reason Code - 099 - Other (Provide additional detail) ACT - Agency Cha…" at bounding box center [1422, 384] width 205 height 24
click at [1319, 372] on select "- Select Reason Code - 099 - Other (Provide additional detail) ACT - Agency Cha…" at bounding box center [1422, 384] width 205 height 24
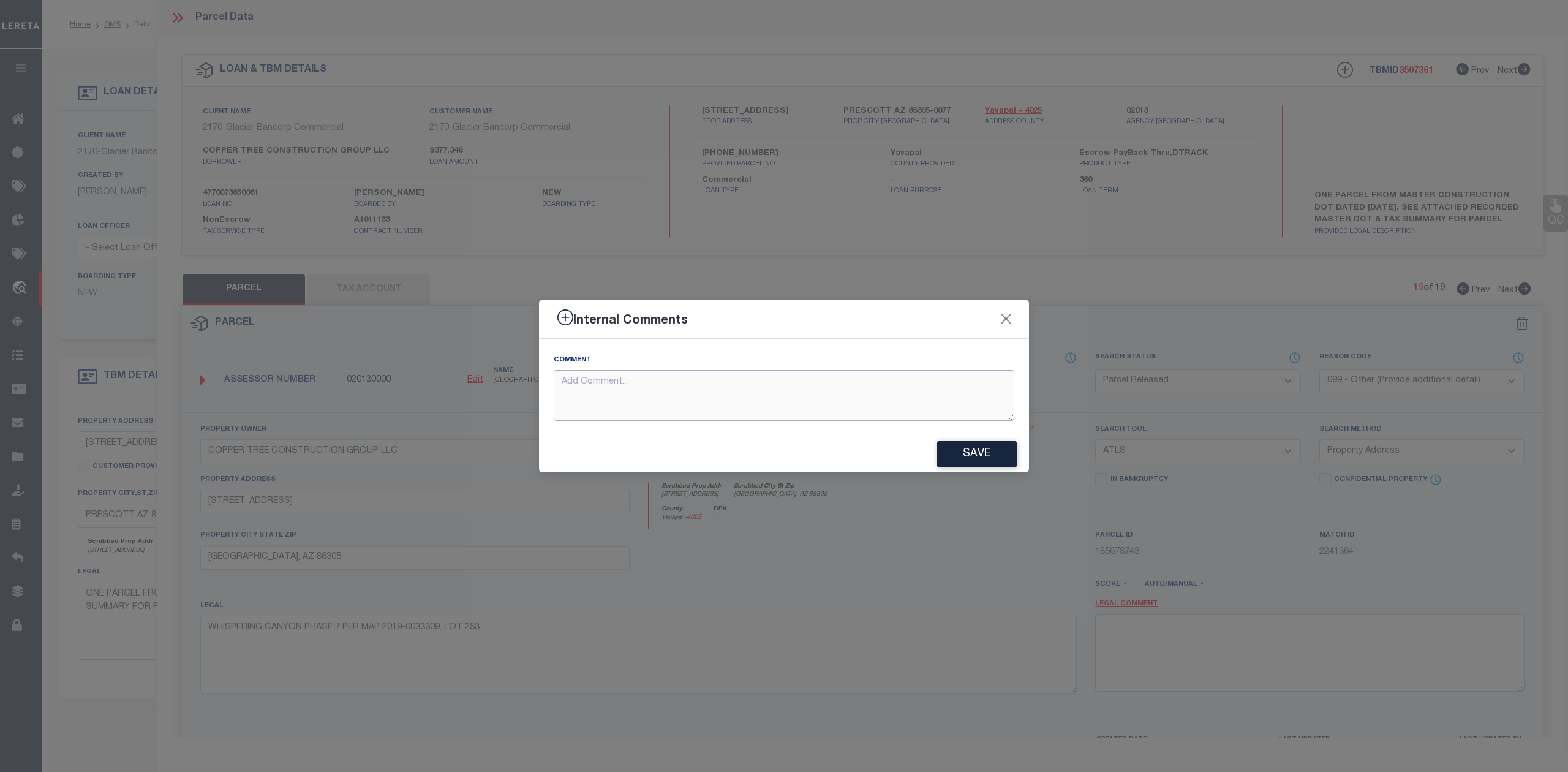
click at [726, 394] on textarea at bounding box center [783, 395] width 461 height 50
paste textarea "Parcel not needed"
click at [957, 464] on button "Save" at bounding box center [976, 454] width 79 height 26
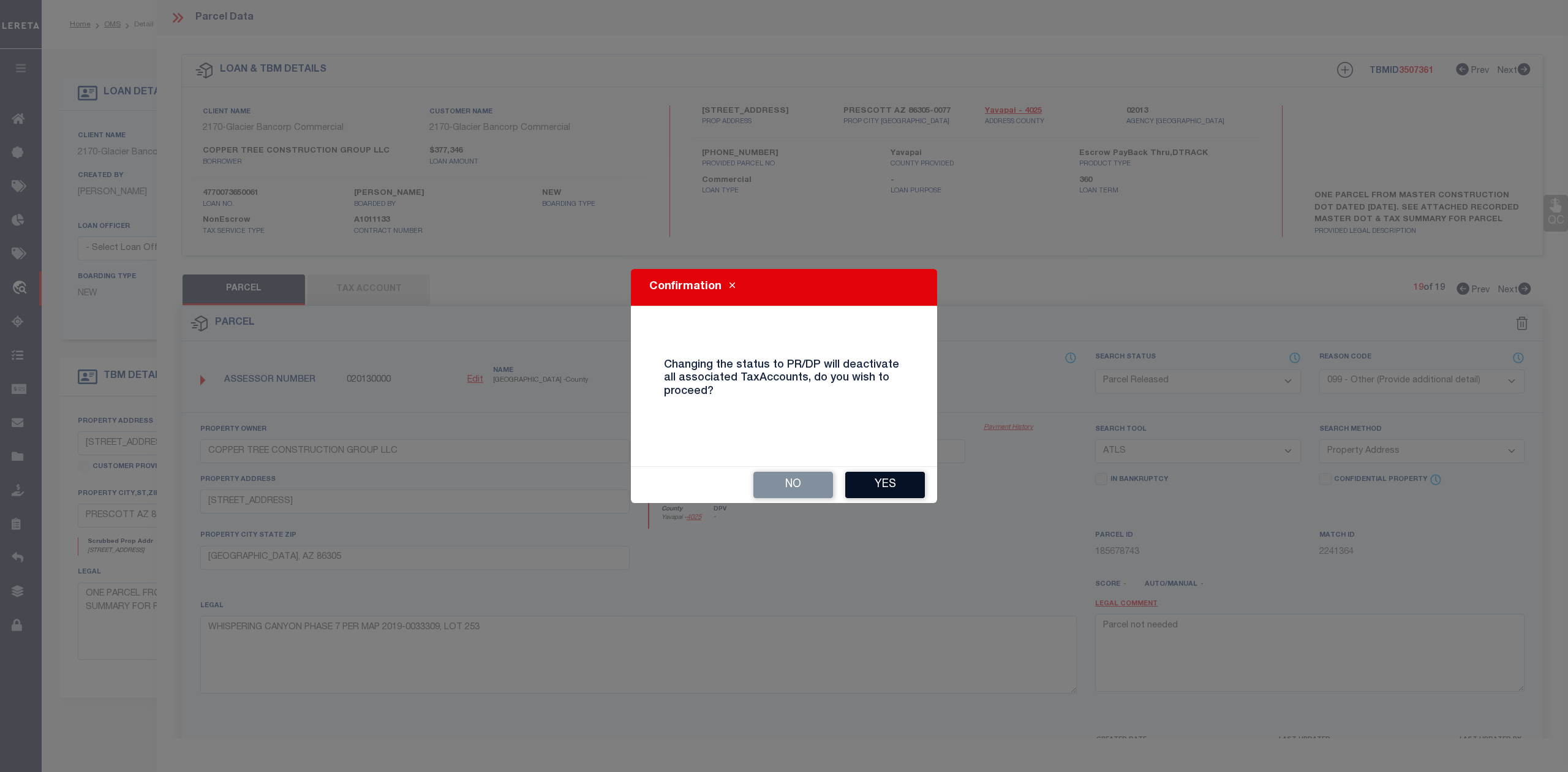
click at [918, 477] on button "Yes" at bounding box center [884, 485] width 79 height 26
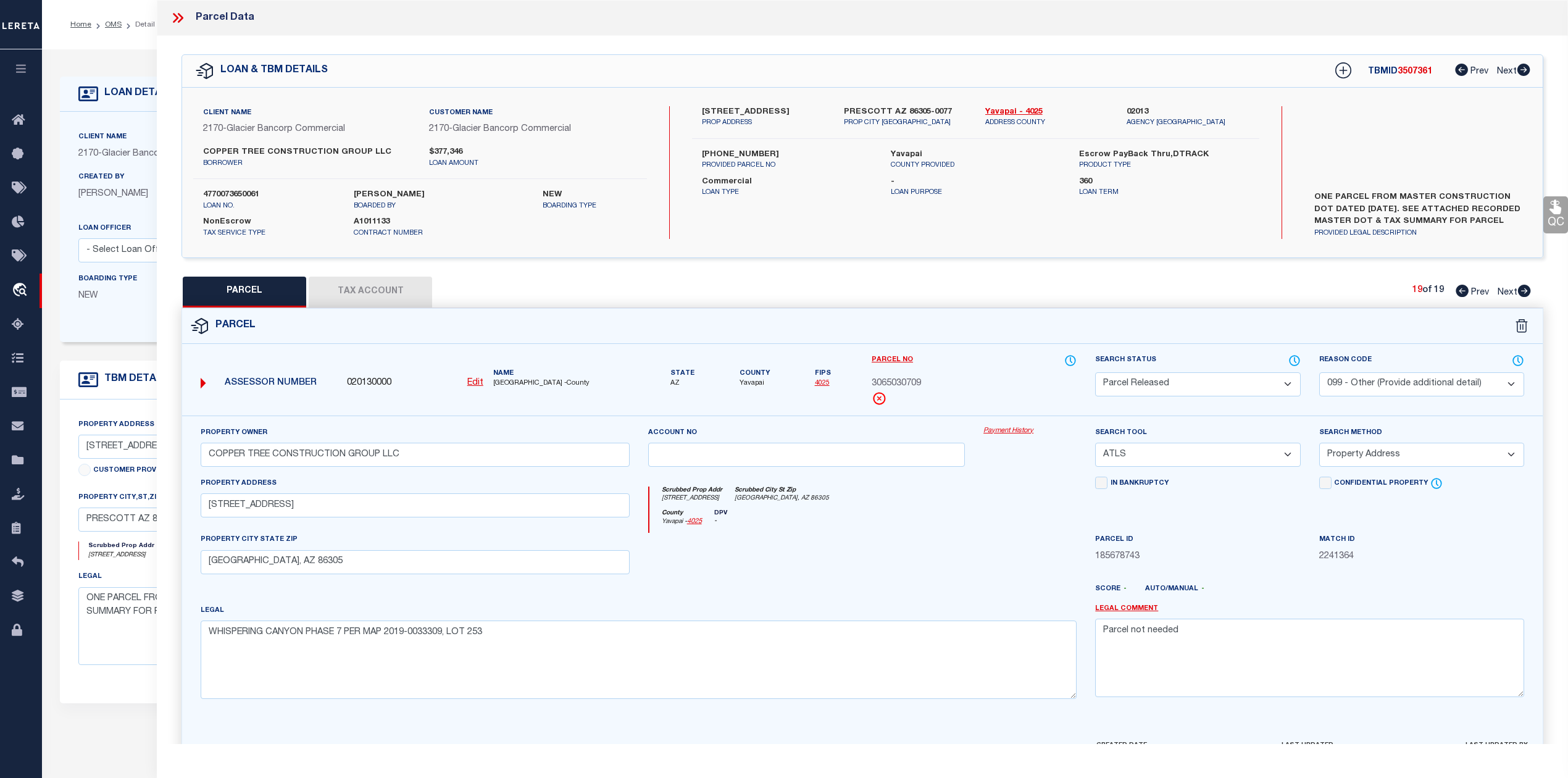
click at [970, 531] on div "County Yavapai - 4025 DPV -" at bounding box center [863, 522] width 428 height 24
click at [1026, 315] on div "Parcel" at bounding box center [862, 326] width 1361 height 35
click at [762, 298] on div "PARCEL Tax Account 19 of 19 Prev Next" at bounding box center [863, 292] width 1362 height 31
click at [186, 27] on div "Parcel Data" at bounding box center [862, 18] width 1411 height 36
click at [173, 16] on icon at bounding box center [177, 17] width 16 height 16
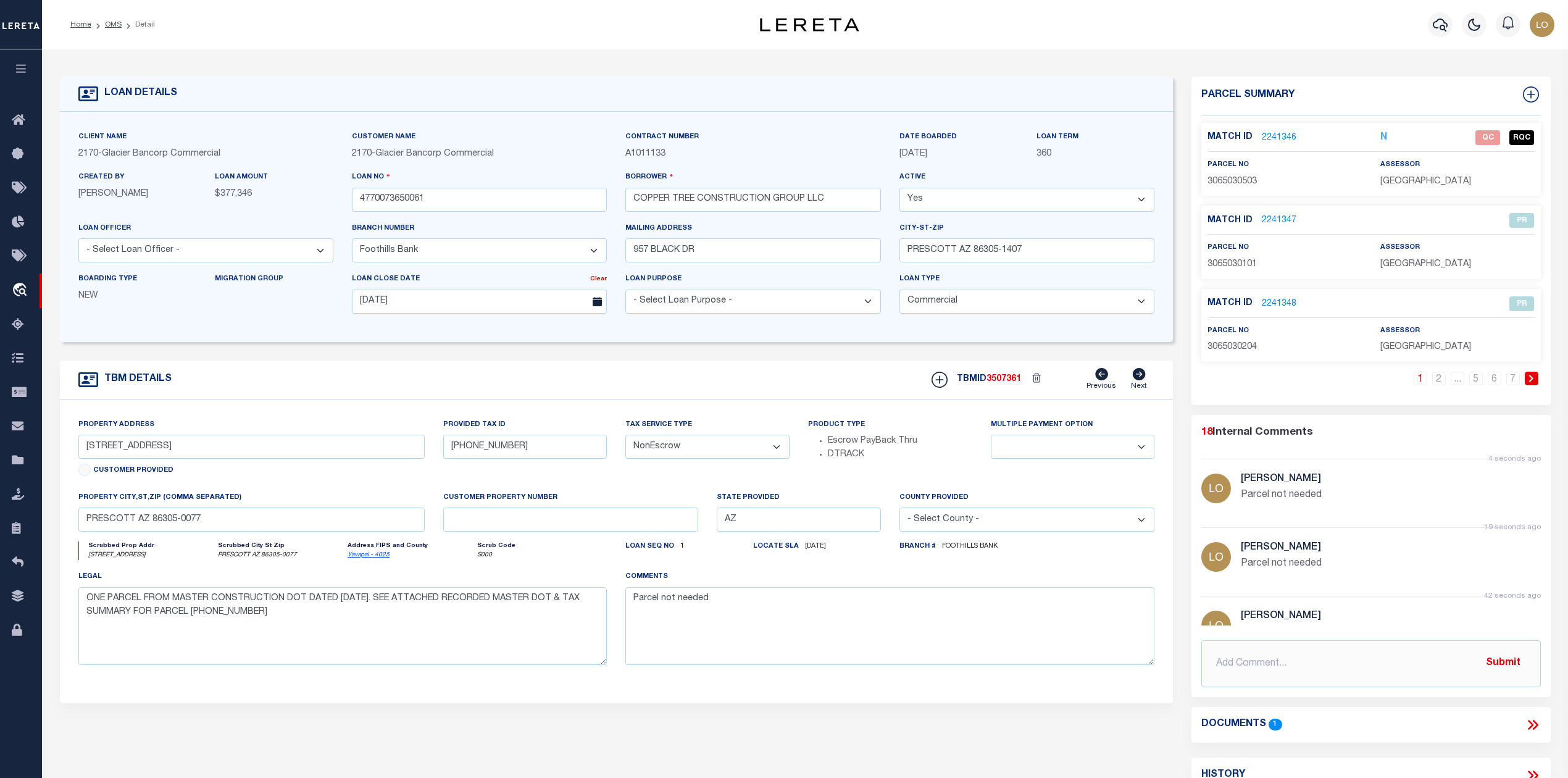
click at [115, 29] on li "OMS" at bounding box center [106, 24] width 30 height 11
click at [112, 24] on link "OMS" at bounding box center [113, 24] width 17 height 8
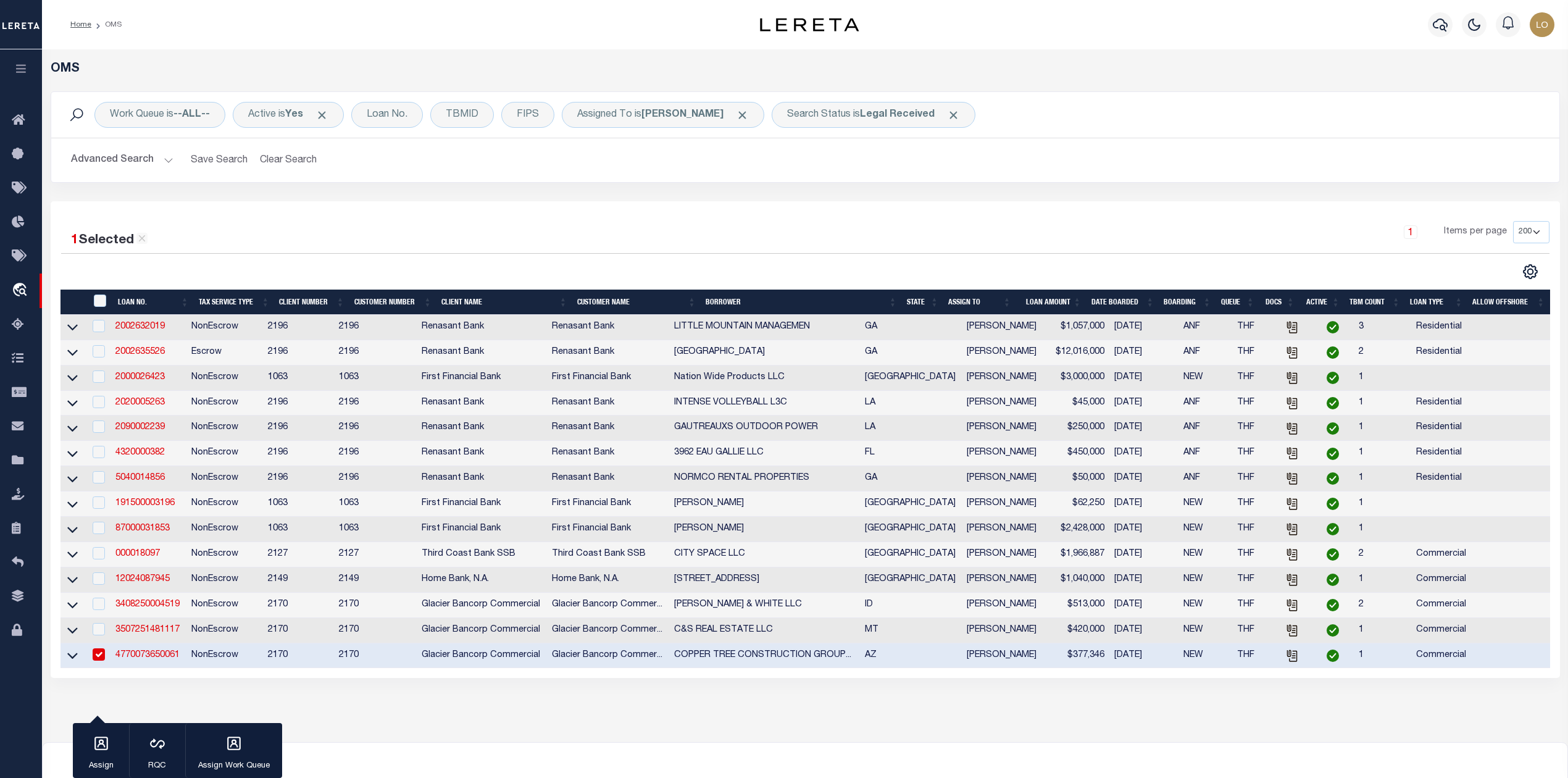
click at [116, 25] on li "OMS" at bounding box center [106, 24] width 30 height 11
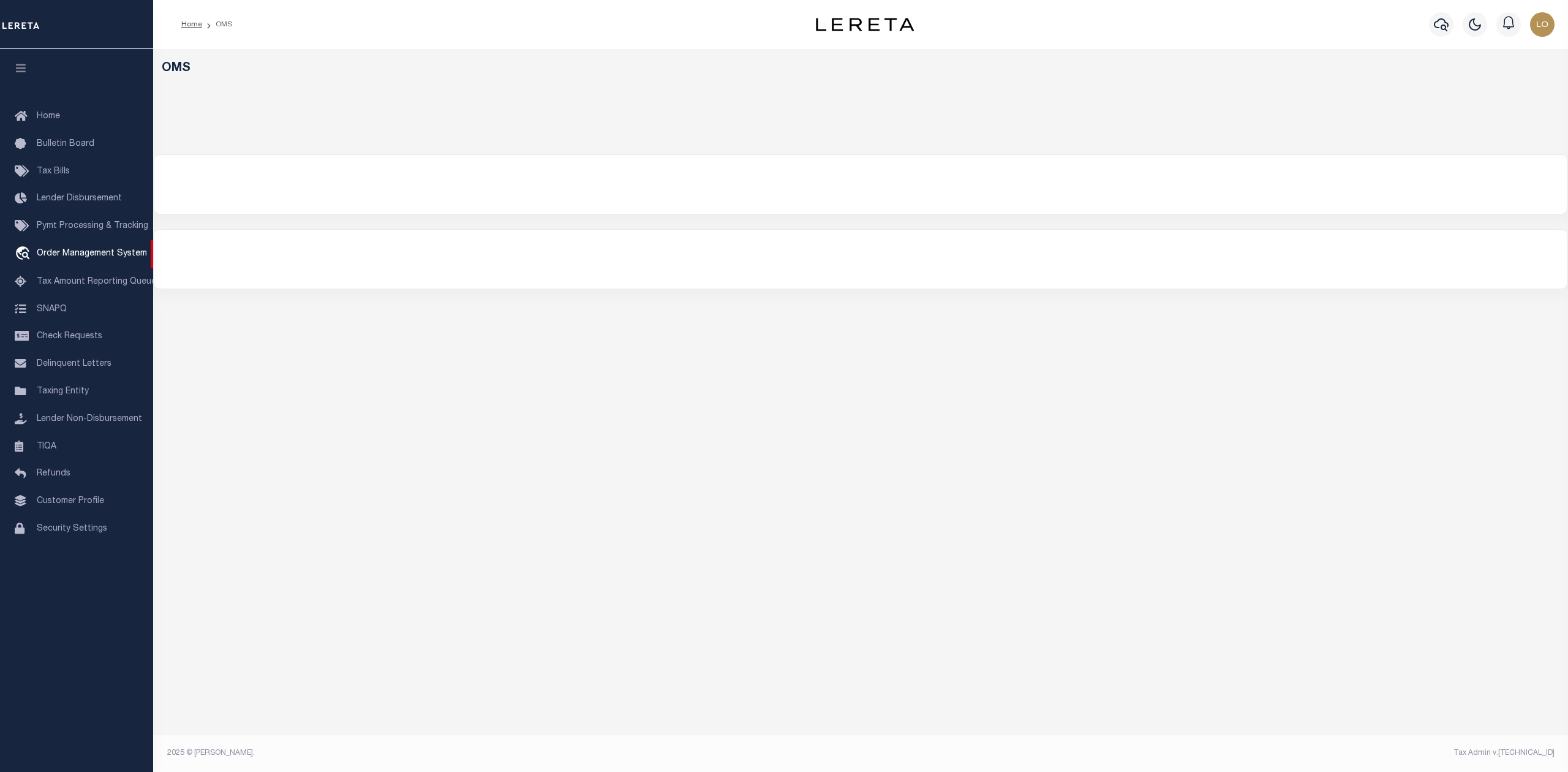
select select "200"
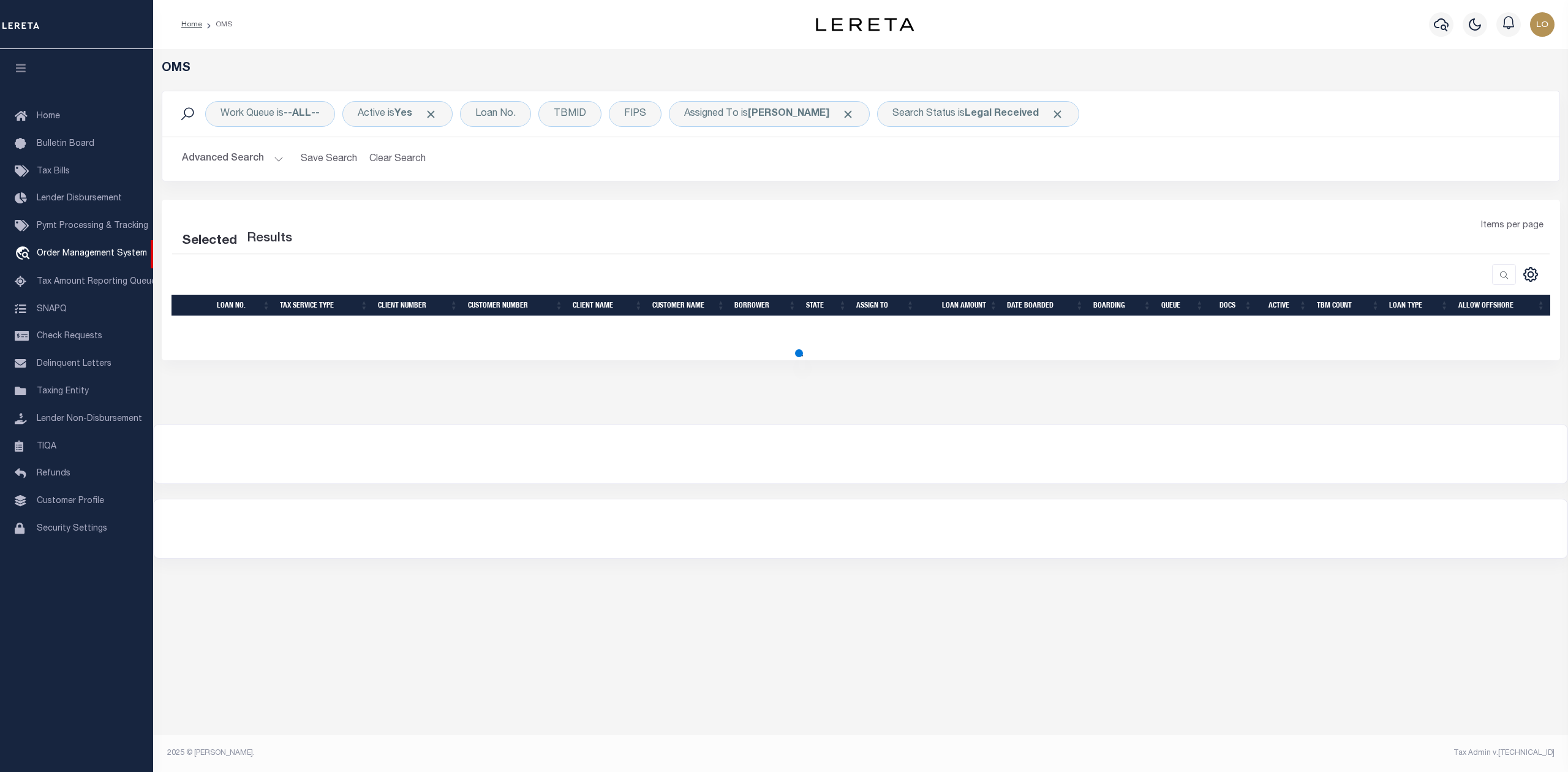
select select "200"
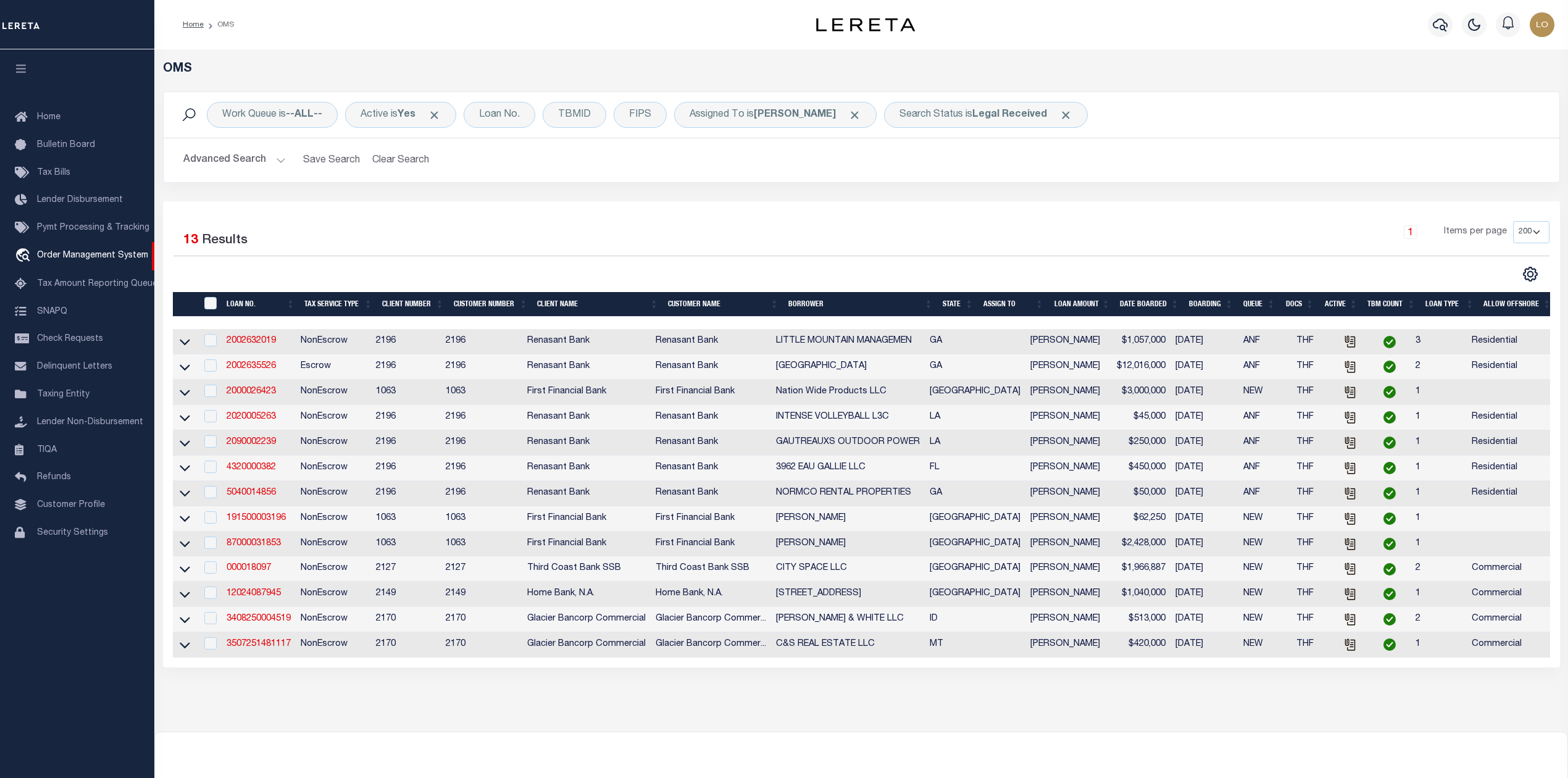
click at [517, 235] on div "1 Items per page 10 25 50 100 200" at bounding box center [1035, 238] width 1045 height 35
click at [270, 648] on link "3507251481117" at bounding box center [259, 643] width 64 height 8
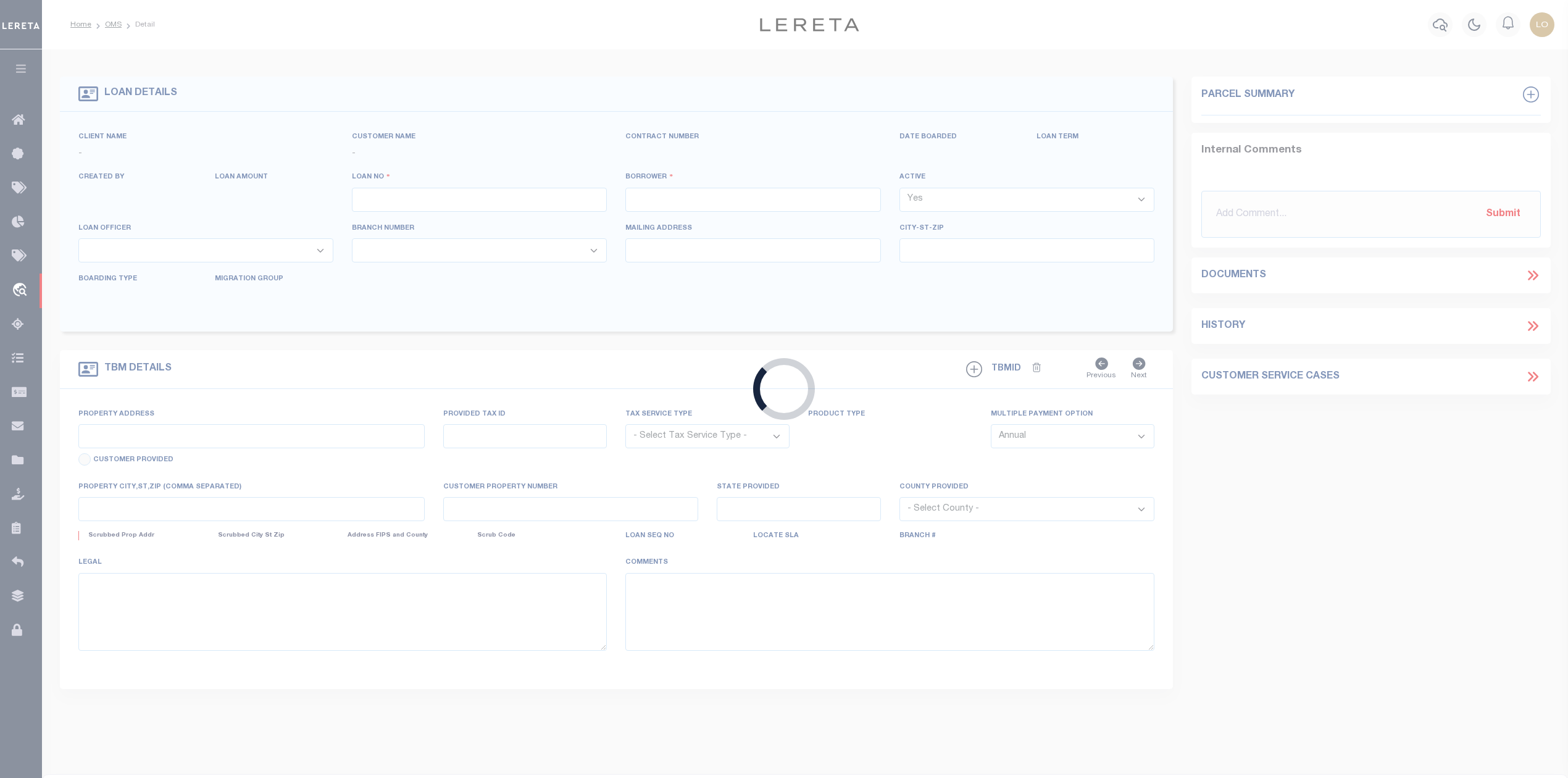
type input "3507251481117"
type input "C&S REAL ESTATE LLC"
select select
type input "132 THAIN RD # 102"
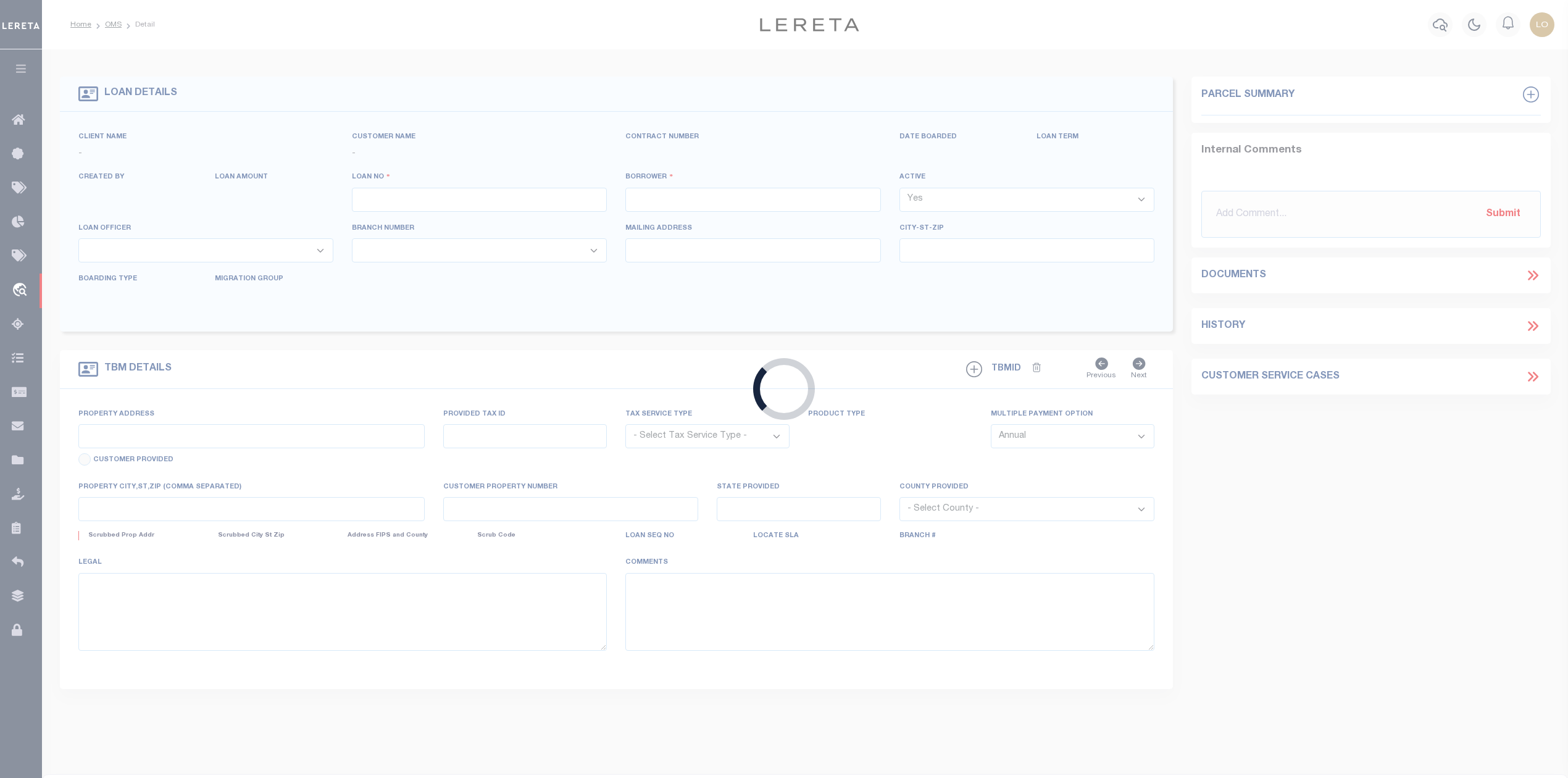
type input "LEWISTON ID 83501-4843"
type input "[DATE]"
select select "20"
select select "NonEscrow"
type input "3131 DREDGE DR"
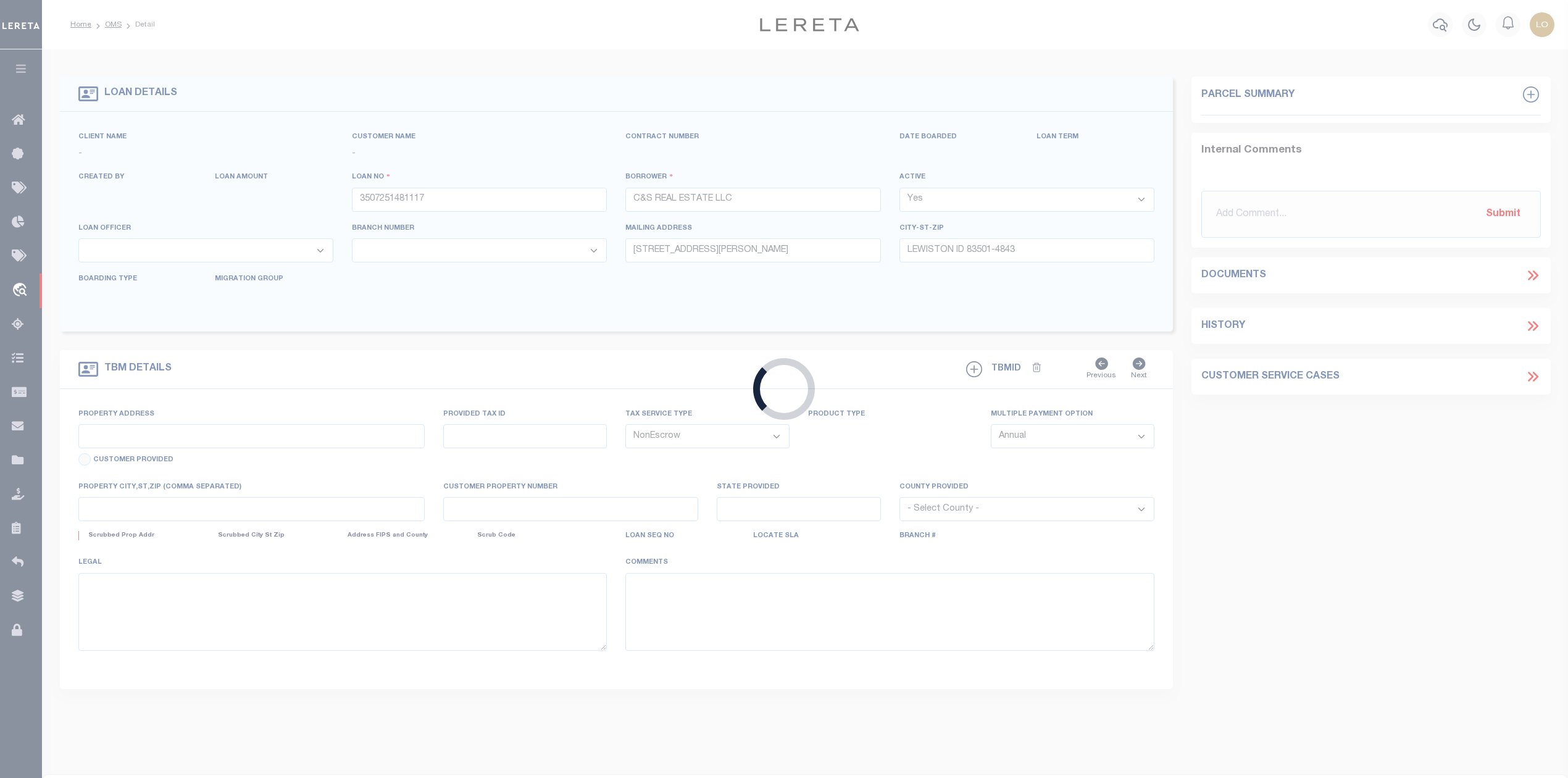
type input "17874"
select select
type input "HELENA MT 59602-0523"
type input "MT"
select select
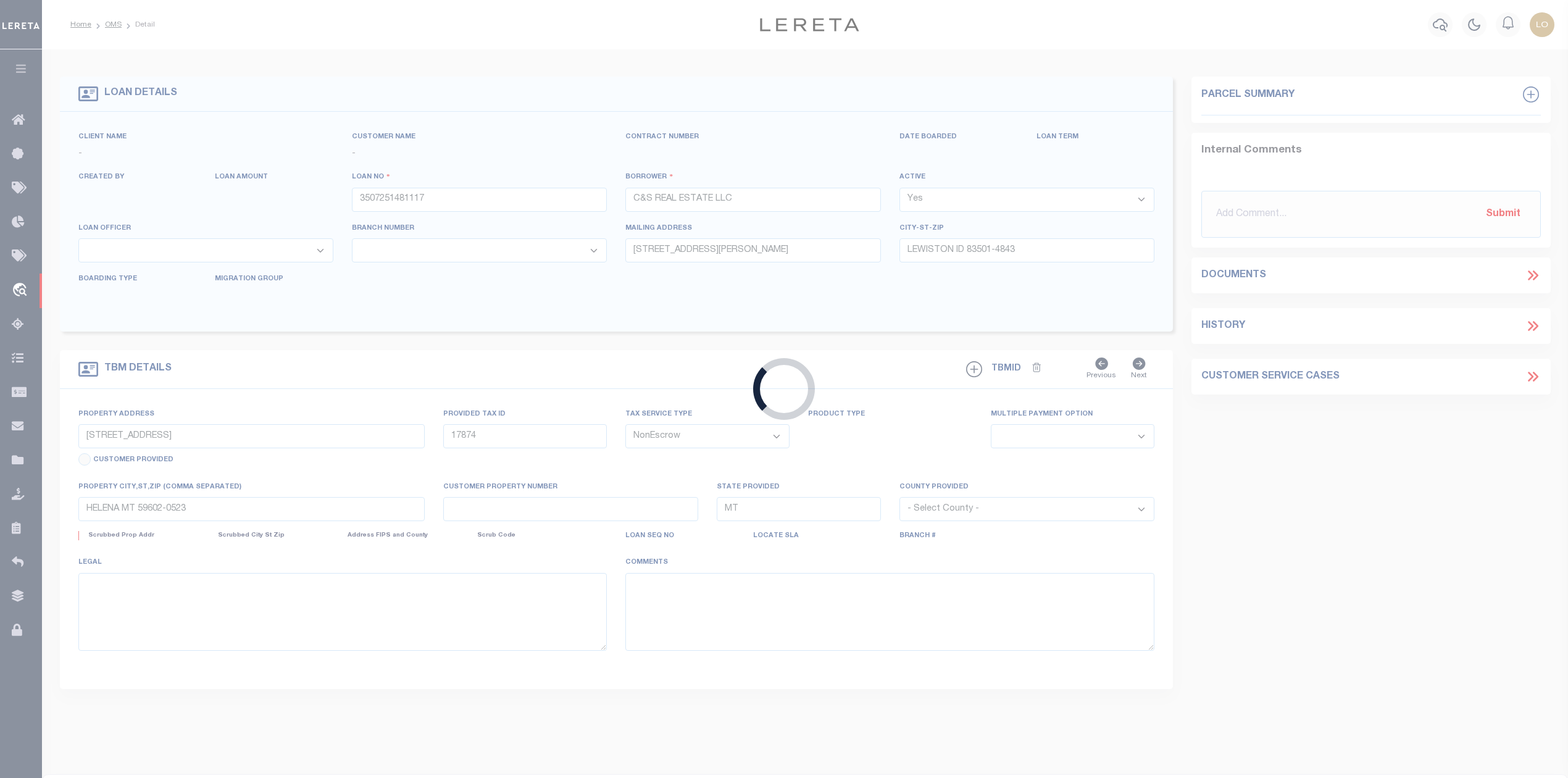
select select "4570"
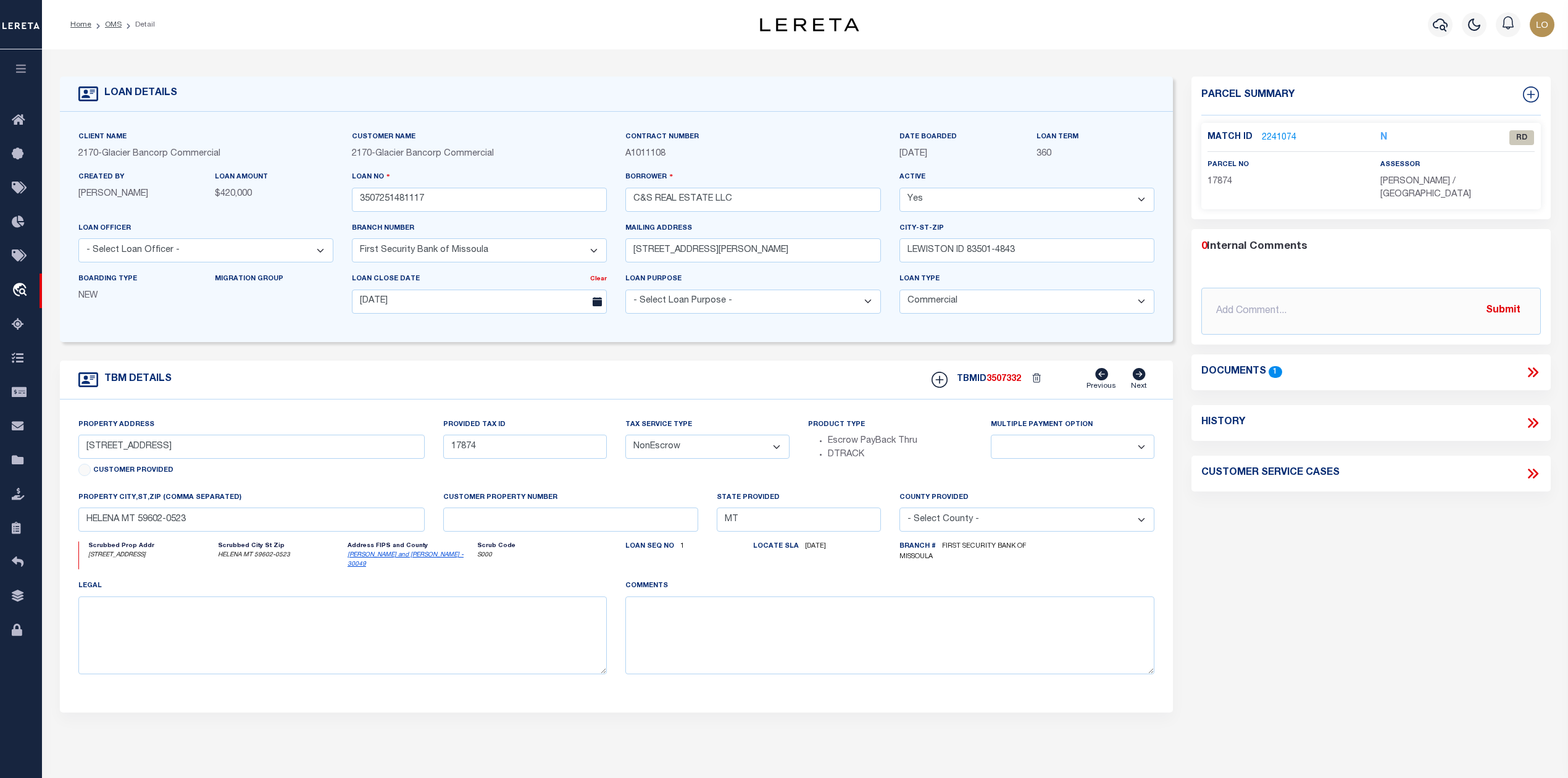
click at [1536, 365] on icon at bounding box center [1532, 372] width 16 height 16
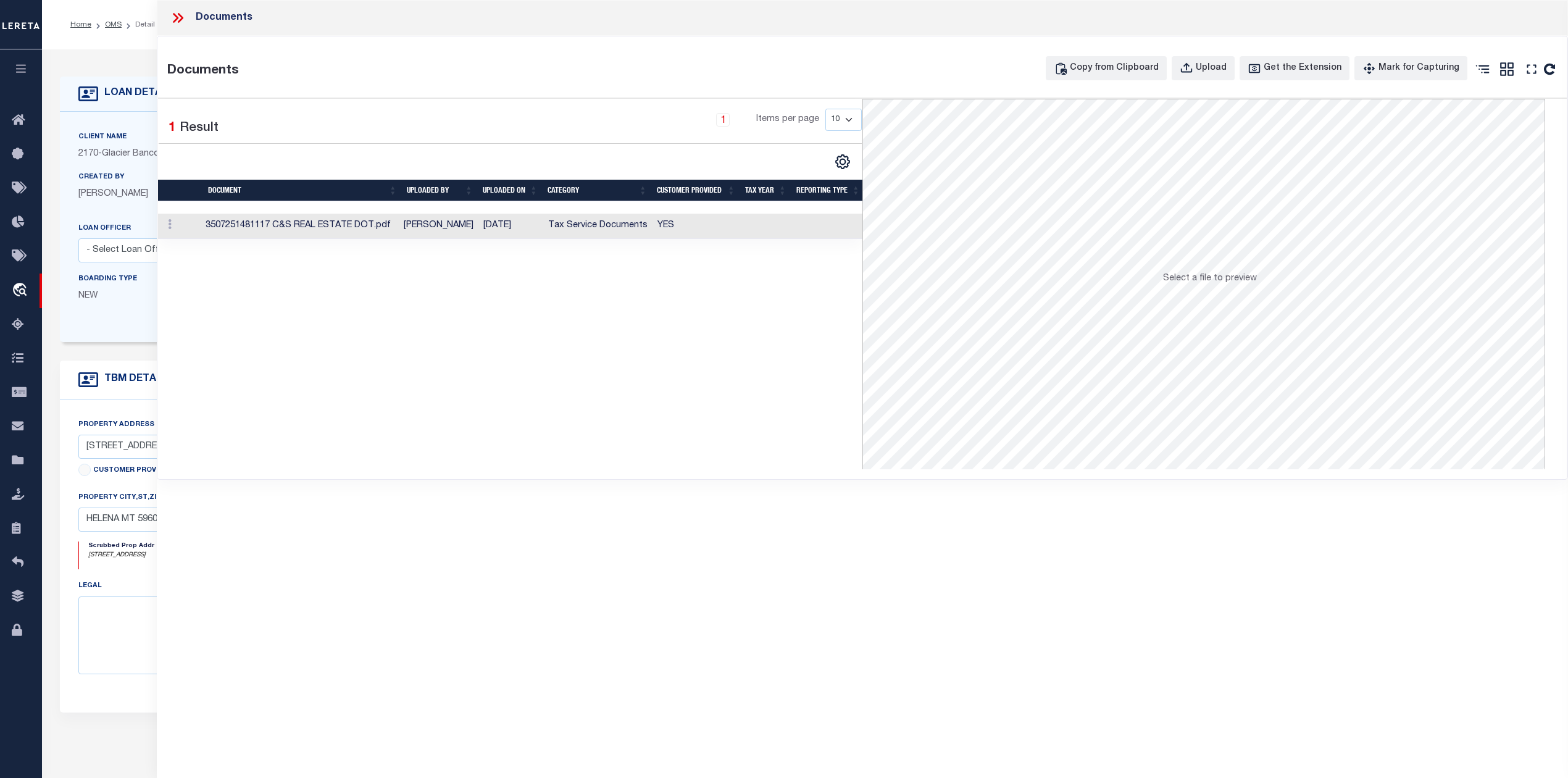
click at [299, 232] on td "3507251481117 C&S REAL ESTATE DOT.pdf" at bounding box center [299, 226] width 198 height 25
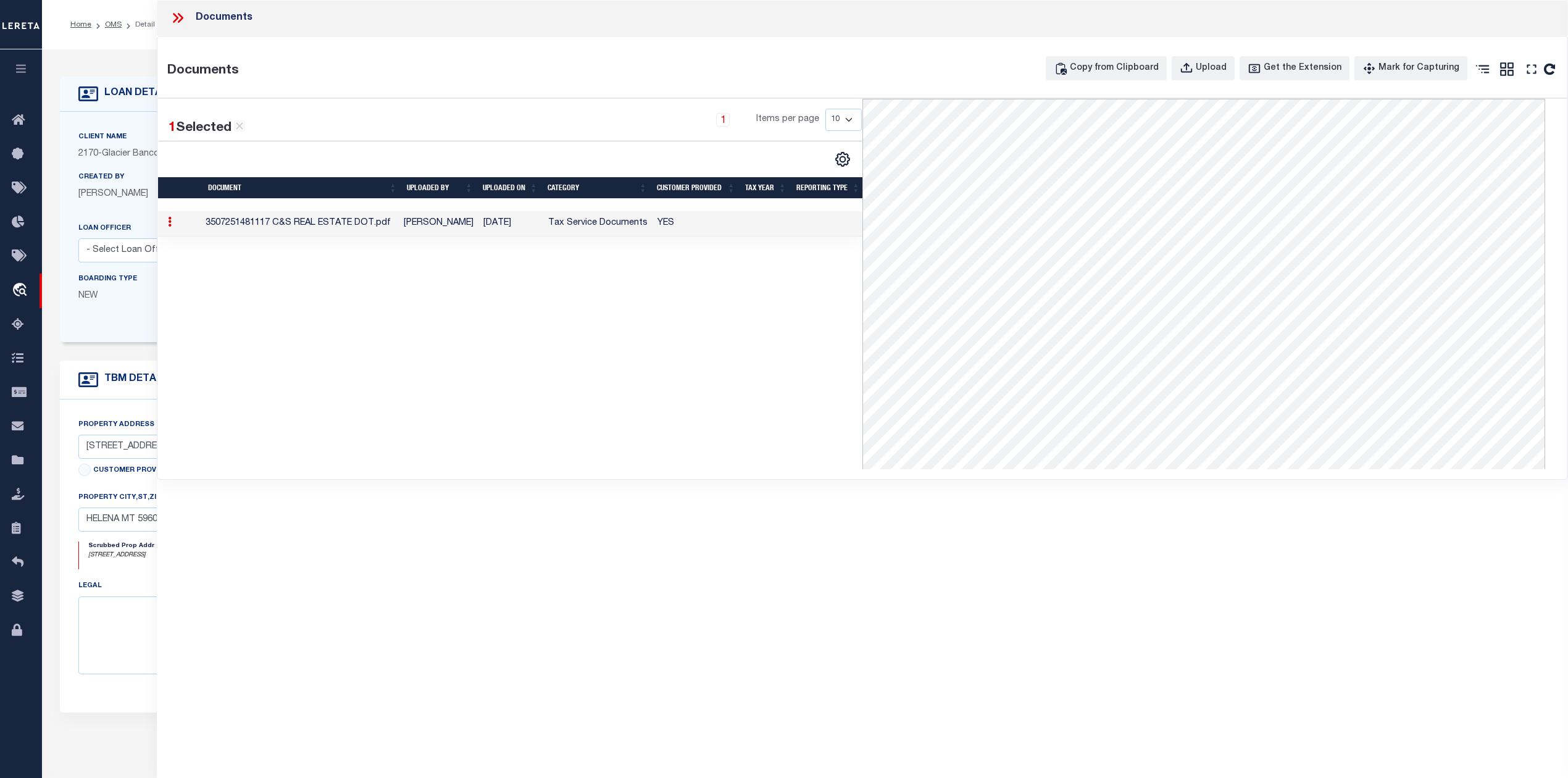
click at [175, 12] on icon at bounding box center [177, 17] width 16 height 16
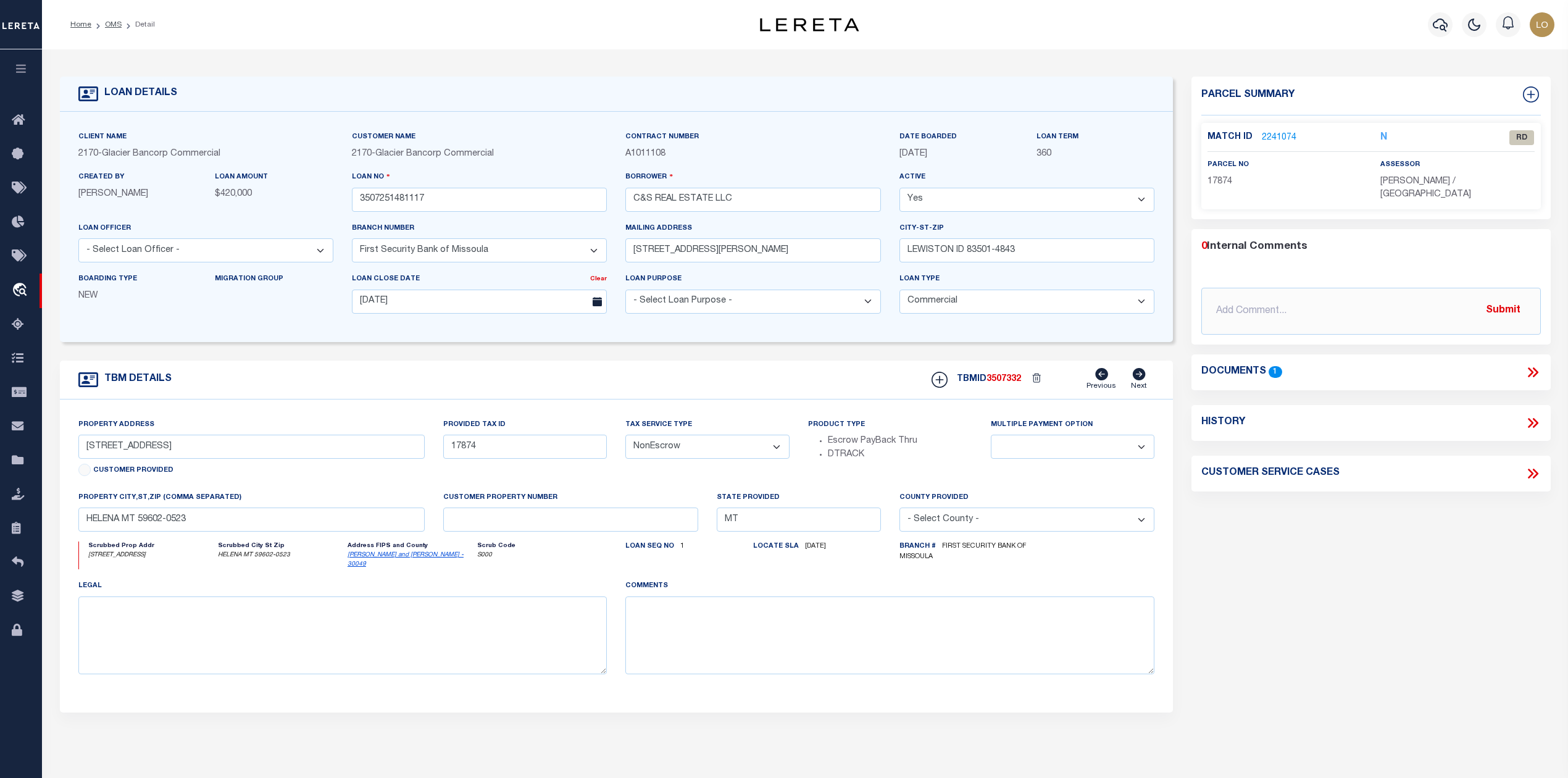
click at [1277, 134] on link "2241074" at bounding box center [1279, 138] width 35 height 13
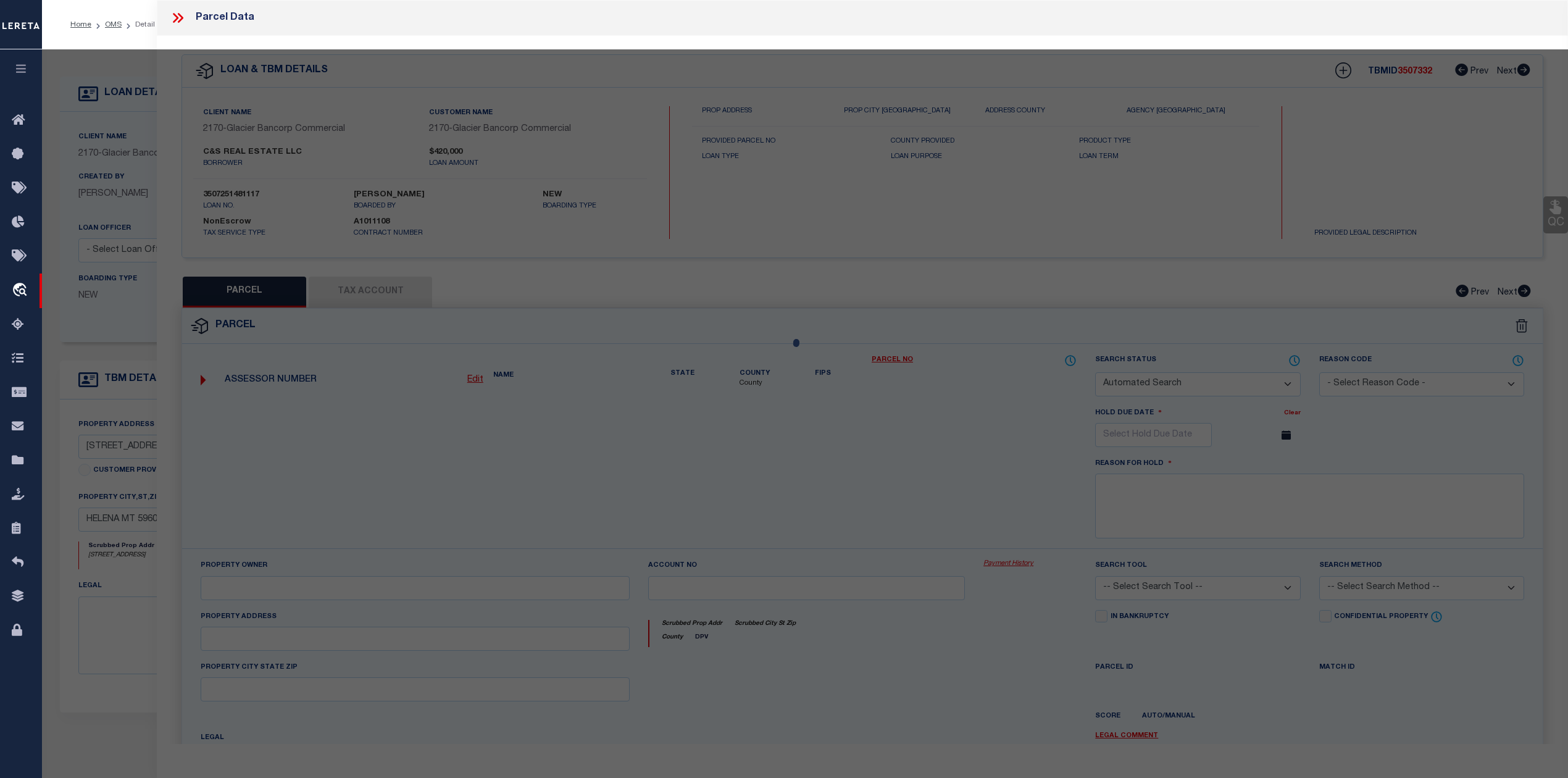
checkbox input "false"
select select "RD"
type input "INDEPENDENT INSURANCE AGENTS ASSN O"
select select "ATL"
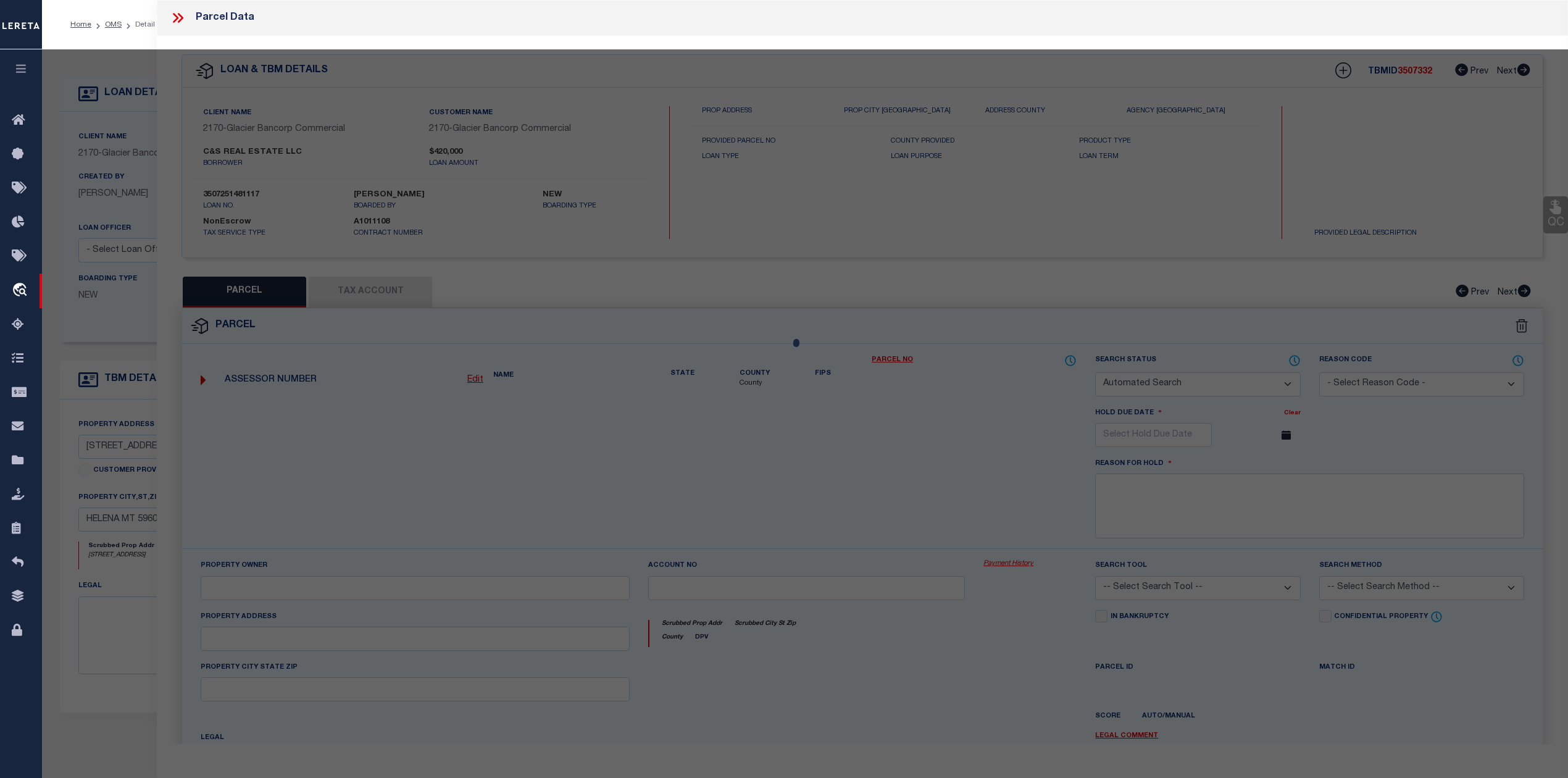
select select "ADD"
type input "3131 DREDGE DR"
checkbox input "false"
type input "HELENA, MT 59602"
type textarea "ORPHANAGE ACRES, S18, T10 N, R03 W, LOT 2A1, COS #531012/E"
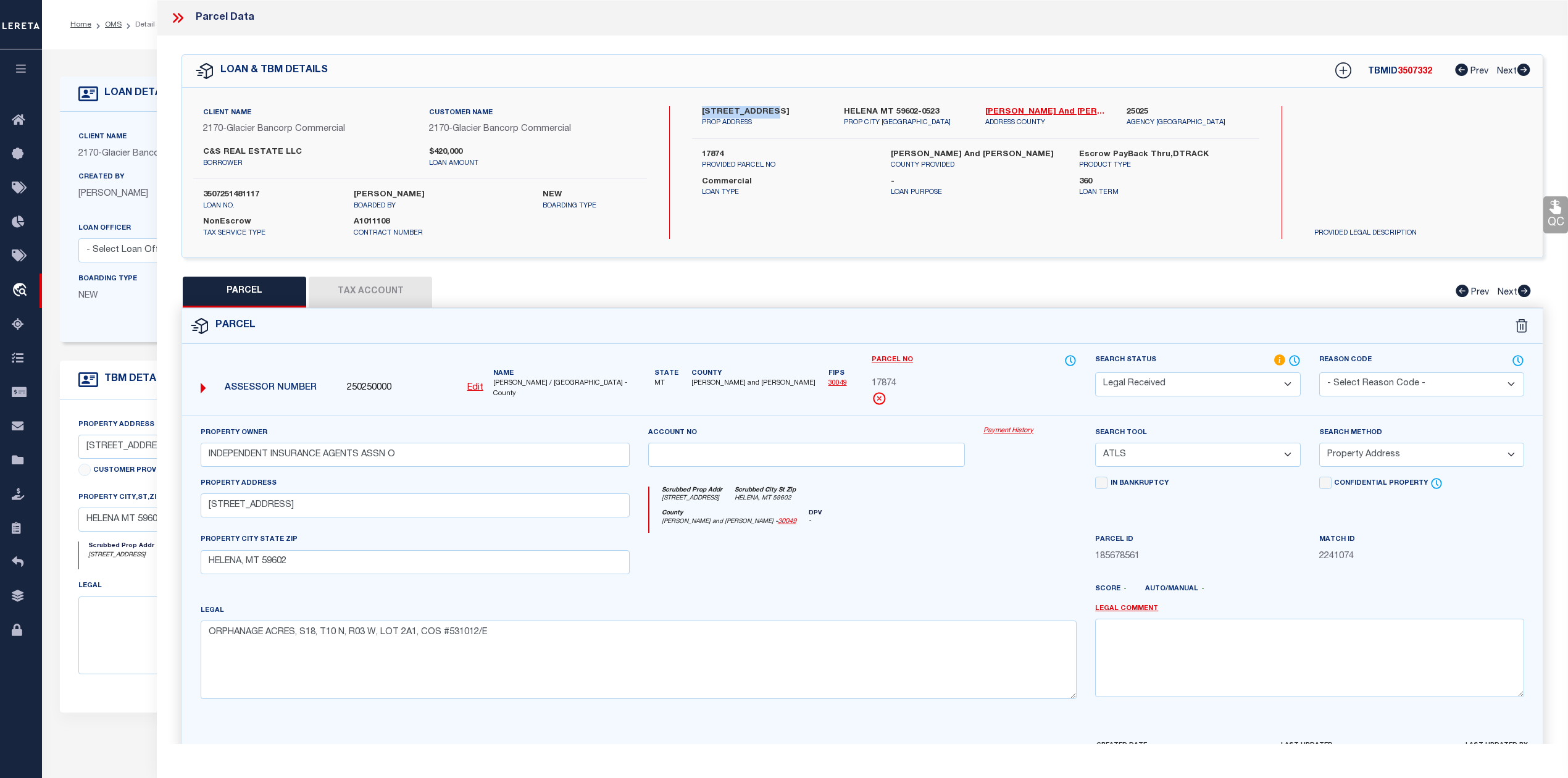
drag, startPoint x: 702, startPoint y: 111, endPoint x: 771, endPoint y: 108, distance: 69.1
click at [771, 108] on div "3131 DREDGE DR PROP ADDRESS" at bounding box center [763, 118] width 141 height 23
copy label "3131 DREDGE DR"
drag, startPoint x: 263, startPoint y: 509, endPoint x: 205, endPoint y: 511, distance: 58.0
click at [205, 511] on input "3131 DREDGE DR" at bounding box center [415, 506] width 429 height 24
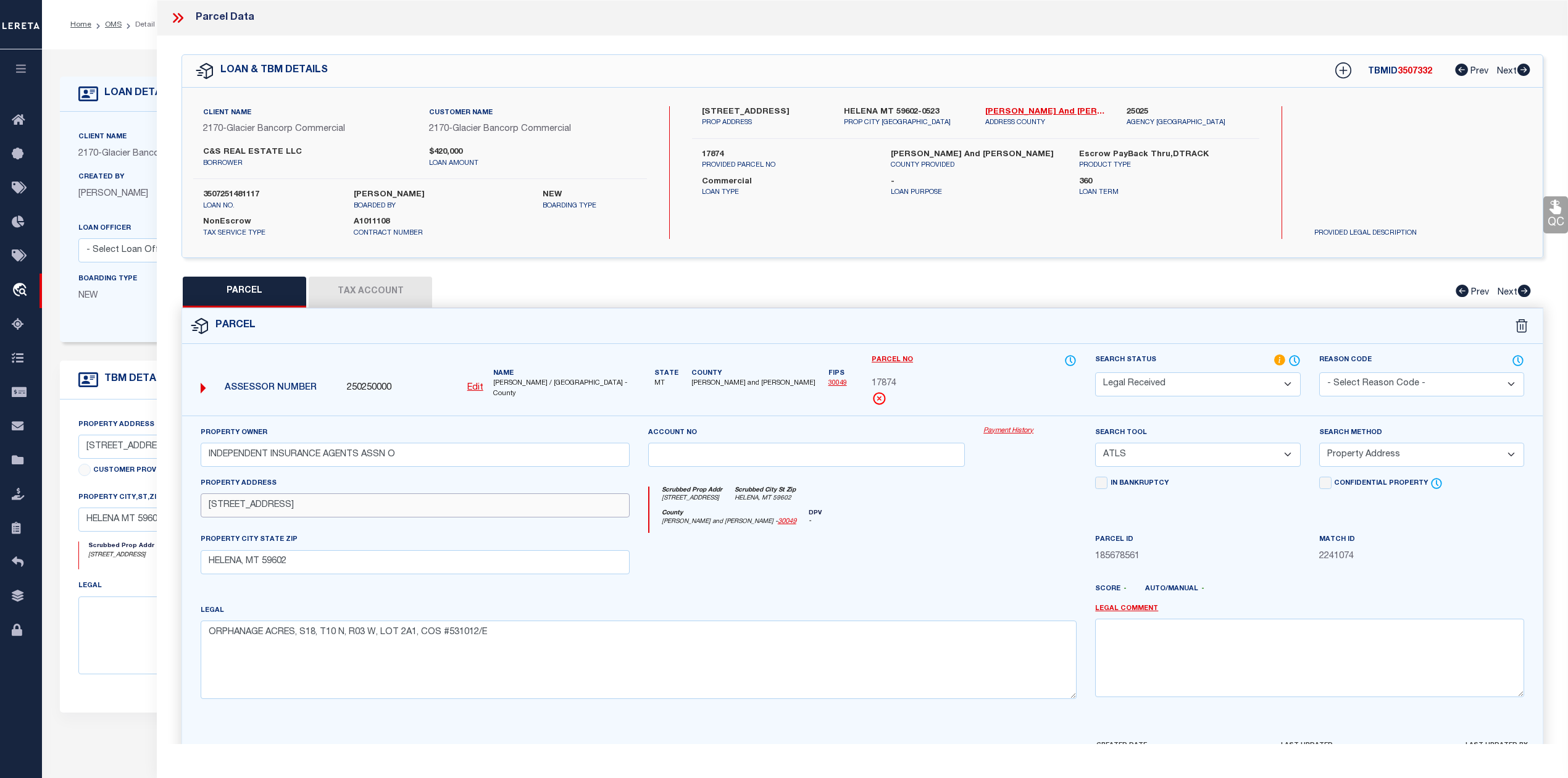
paste input "DREDGE DR"
type input "3131 DREDGE DR"
drag, startPoint x: 292, startPoint y: 567, endPoint x: 205, endPoint y: 568, distance: 87.0
click at [205, 568] on input "HELENA, MT 59602" at bounding box center [415, 562] width 429 height 24
click at [664, 594] on div at bounding box center [582, 596] width 336 height 15
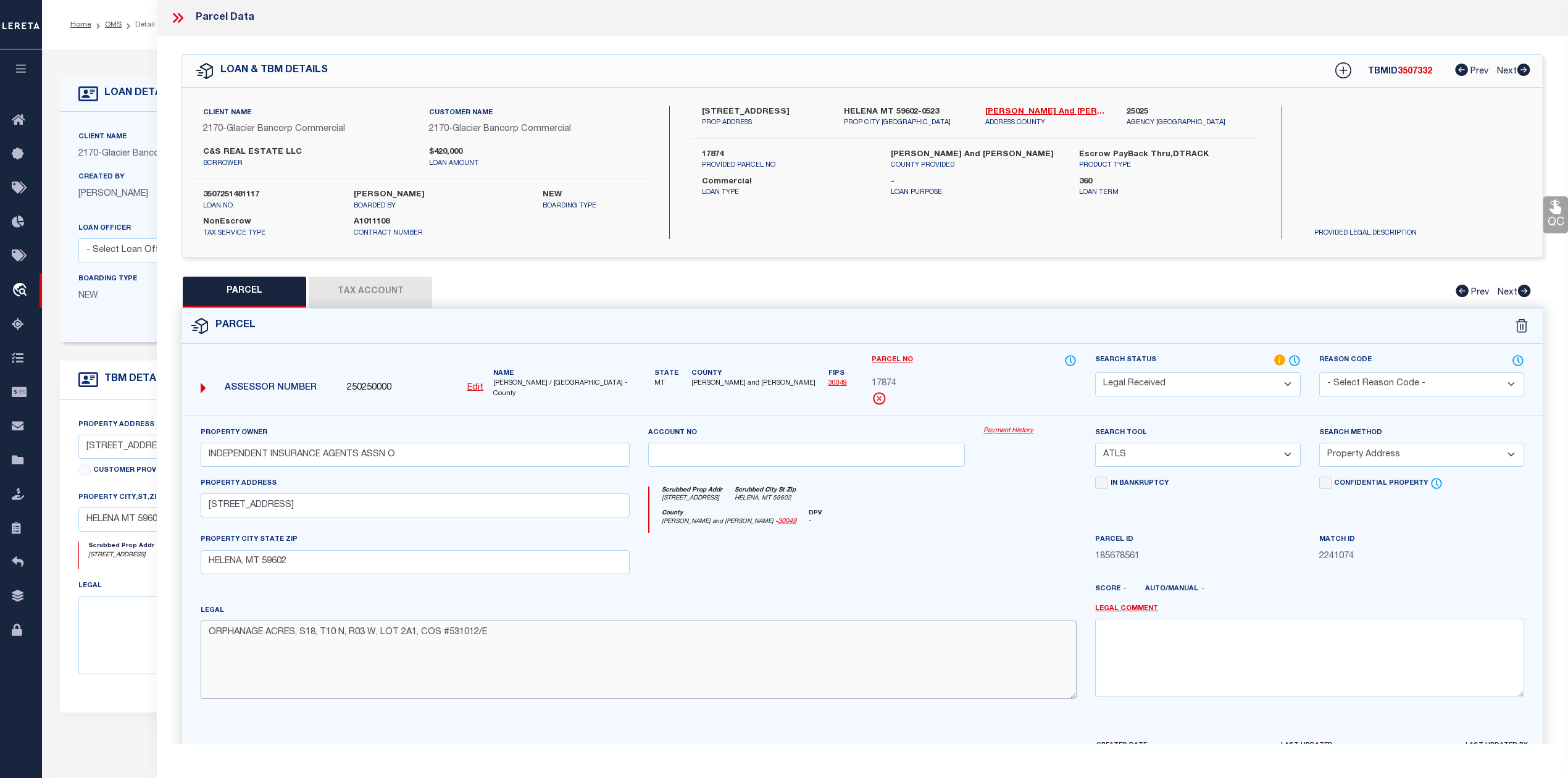
drag, startPoint x: 499, startPoint y: 633, endPoint x: 208, endPoint y: 636, distance: 291.0
click at [208, 636] on textarea "ORPHANAGE ACRES, S18, T10 N, R03 W, LOT 2A1, COS #531012/E" at bounding box center [639, 659] width 876 height 78
paste textarea "ot"
click at [672, 640] on textarea "ORPHANAGE ACRES, S18, T10 N, R03 W, Lot 2A1, COS #531012/E" at bounding box center [639, 659] width 876 height 78
type textarea "ORPHANAGE ACRES, S18, T10 N, R03 W, Lot 2A1, COS #531012/E"
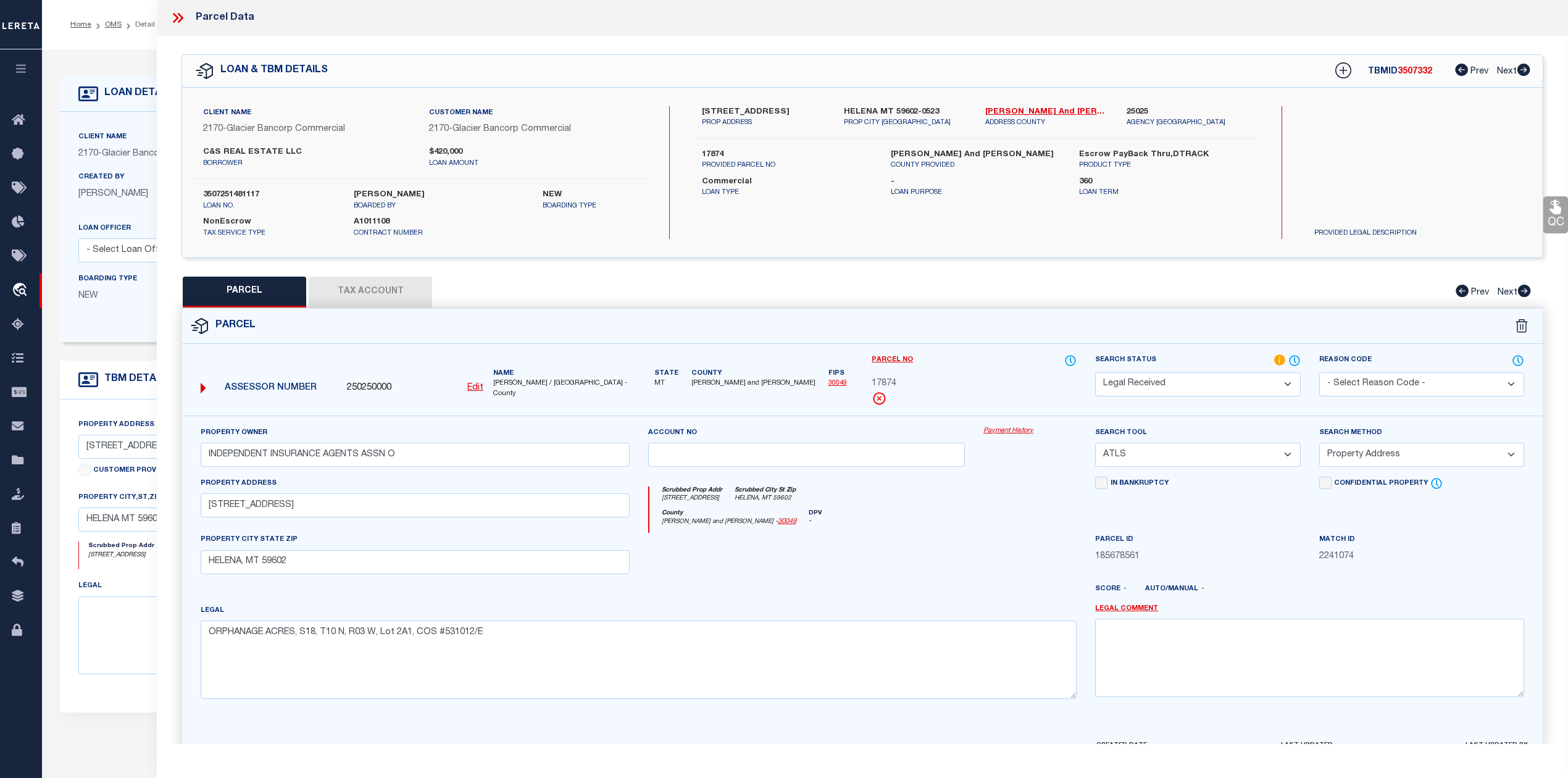
click at [849, 566] on div at bounding box center [806, 559] width 336 height 51
click at [1168, 462] on select "-- Select Search Tool -- 3rd Party Website Agency File Agency Website ATLS CNV-…" at bounding box center [1198, 455] width 205 height 24
select select "AGW"
click at [1095, 445] on select "-- Select Search Tool -- 3rd Party Website Agency File Agency Website ATLS CNV-…" at bounding box center [1198, 455] width 205 height 24
drag, startPoint x: 913, startPoint y: 561, endPoint x: 1149, endPoint y: 524, distance: 238.9
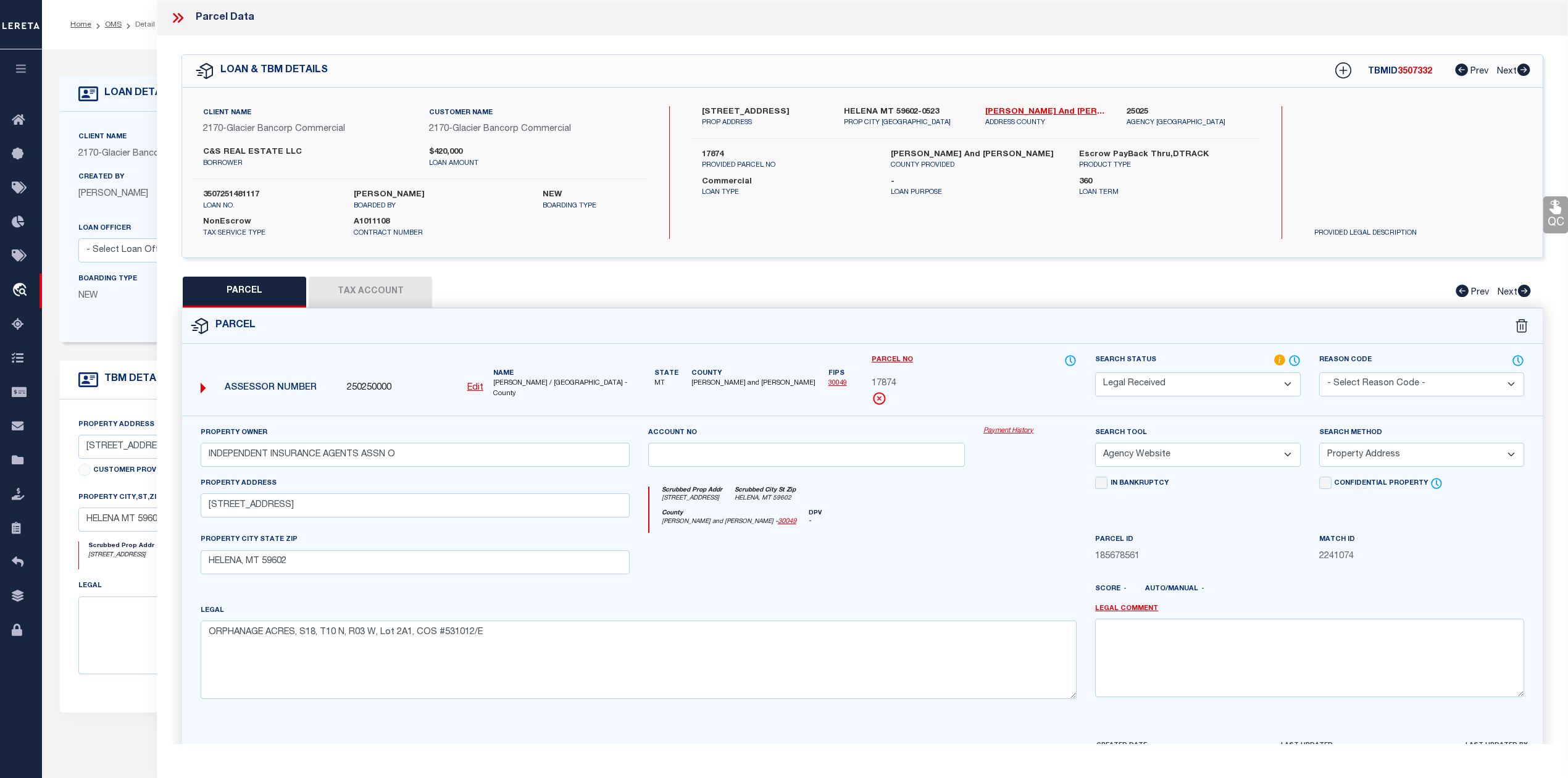
click at [913, 564] on div at bounding box center [806, 559] width 336 height 51
click at [1379, 458] on select "-- Select Search Method -- Property Address Legal Liability Info Provided" at bounding box center [1422, 455] width 205 height 24
select select "LEG"
click at [1319, 445] on select "-- Select Search Method -- Property Address Legal Liability Info Provided" at bounding box center [1422, 455] width 205 height 24
click at [994, 574] on div at bounding box center [1029, 559] width 112 height 51
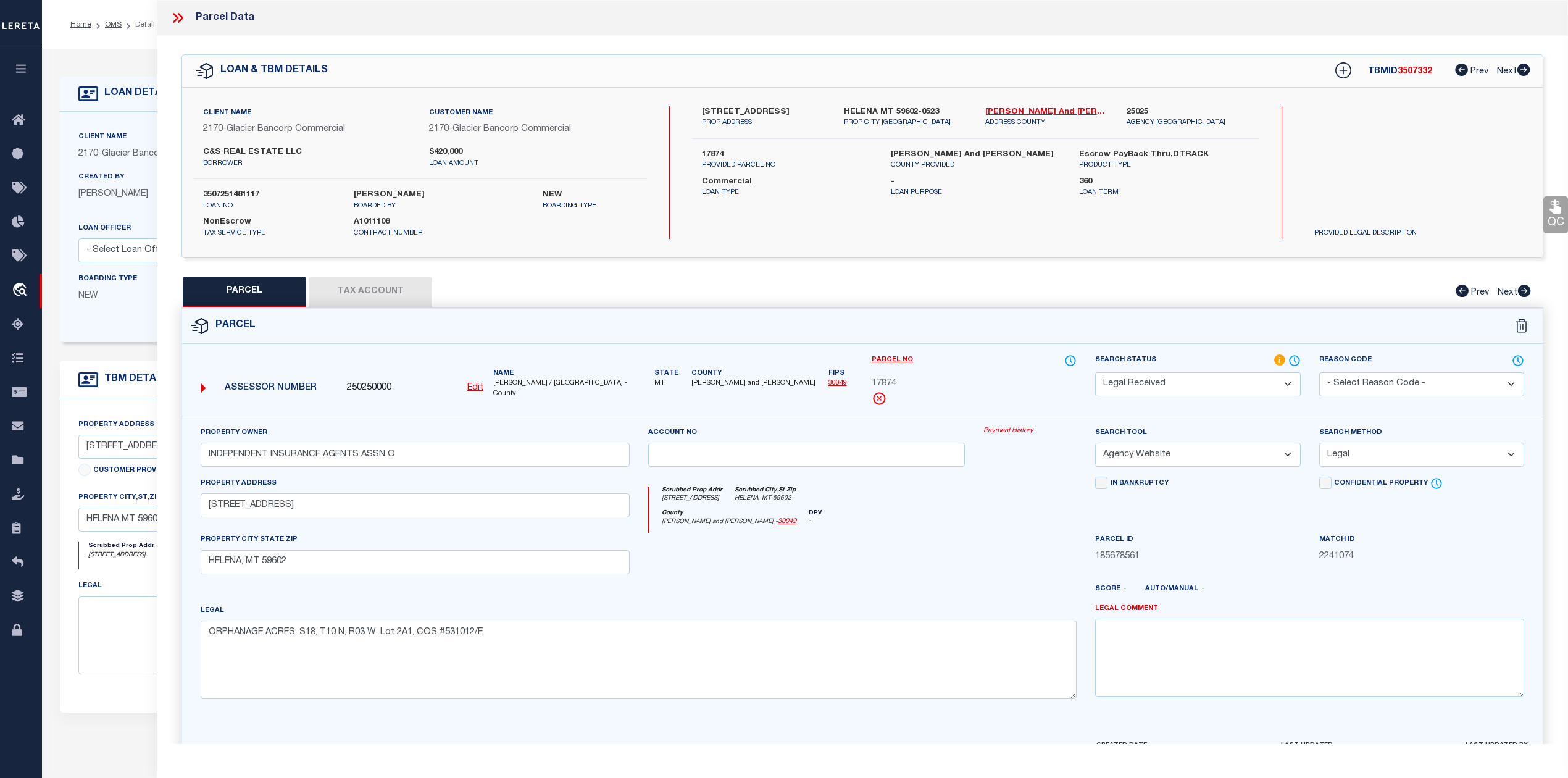
click at [994, 574] on div at bounding box center [1029, 559] width 112 height 51
drag, startPoint x: 410, startPoint y: 458, endPoint x: 202, endPoint y: 460, distance: 208.0
click at [202, 460] on input "INDEPENDENT INSURANCE AGENTS ASSN O" at bounding box center [415, 455] width 429 height 24
paste input "OC. OF MT"
type input "INDEPENDENT INSURANCE AGENTS ASSOC. OF MT"
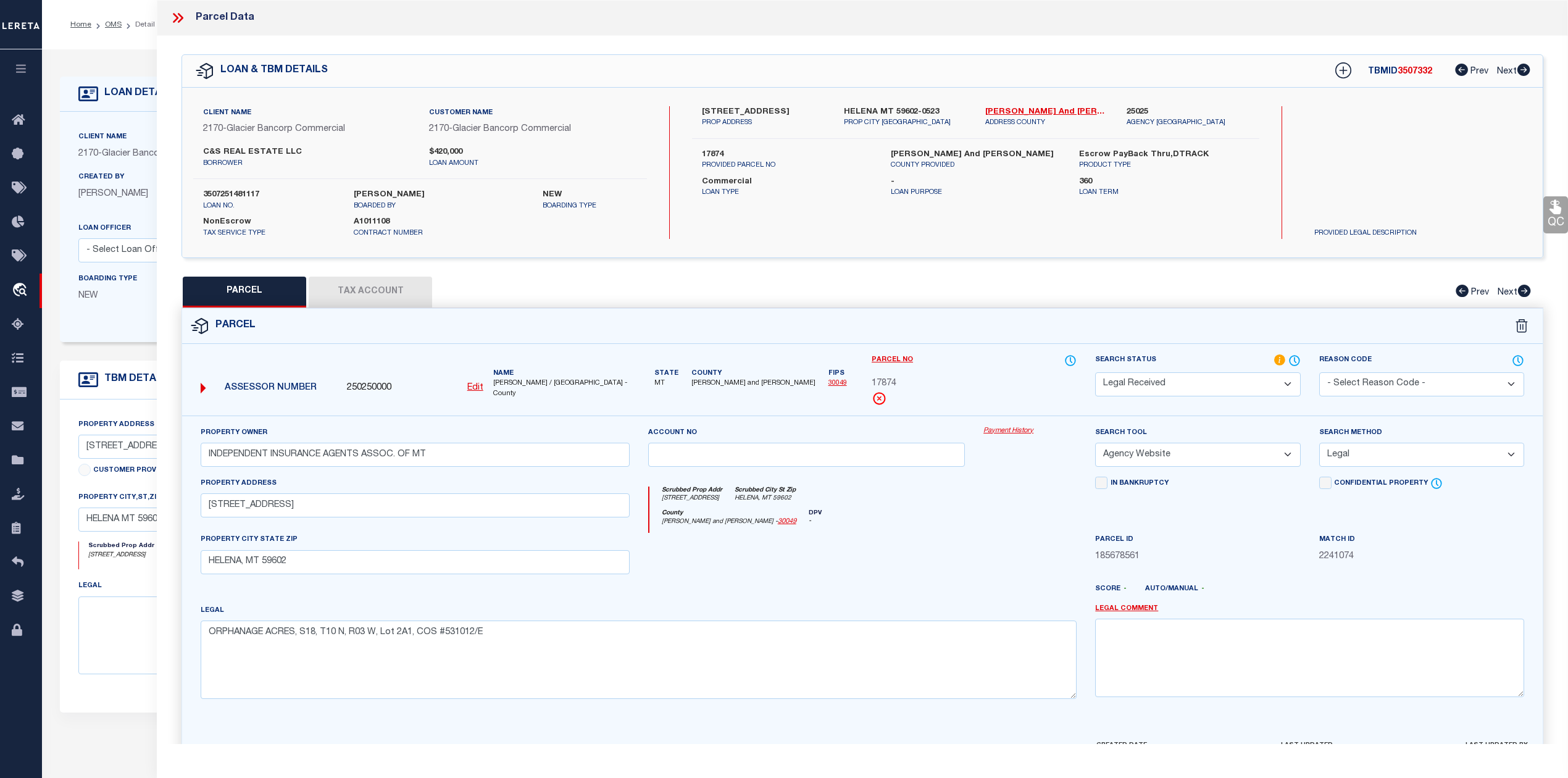
click at [819, 549] on div at bounding box center [806, 559] width 336 height 51
click at [1021, 510] on div "Scrubbed Prop Addr 3131 DREDGE DR Scrubbed City St Zip HELENA, MT 59602" at bounding box center [863, 497] width 428 height 23
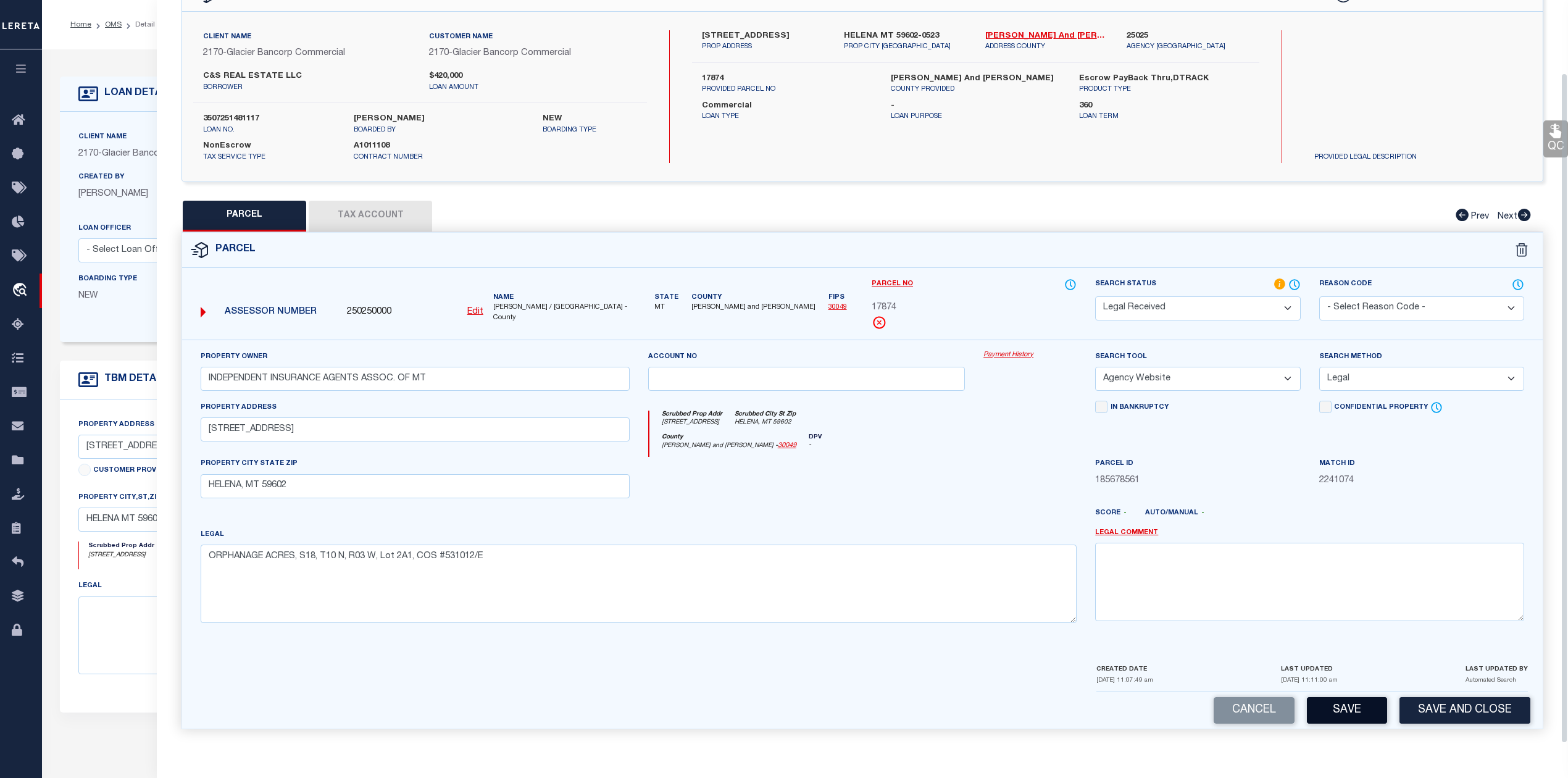
click at [1351, 710] on button "Save" at bounding box center [1346, 710] width 80 height 26
click at [1015, 524] on div at bounding box center [918, 517] width 336 height 20
select select "AS"
select select
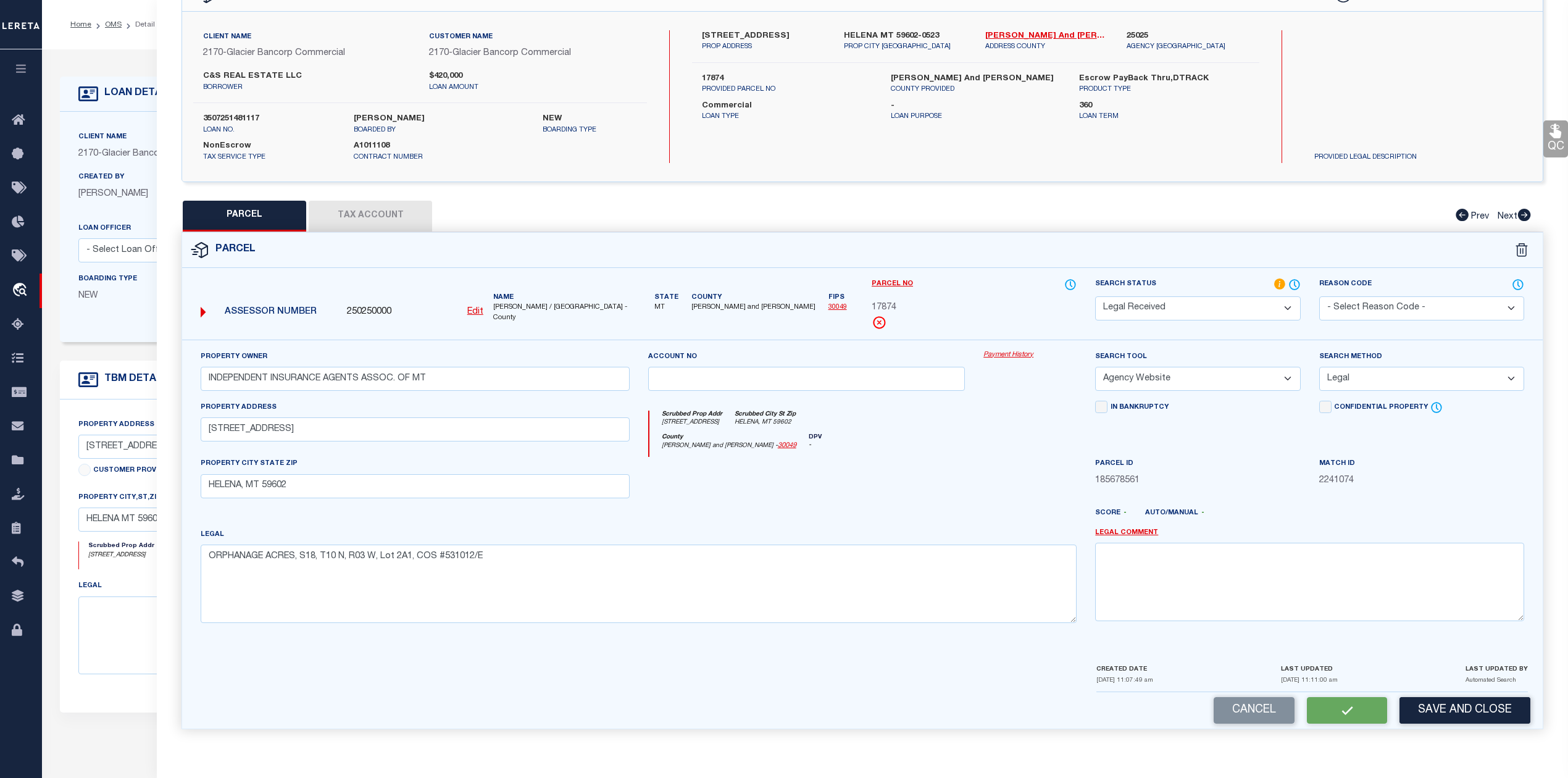
checkbox input "false"
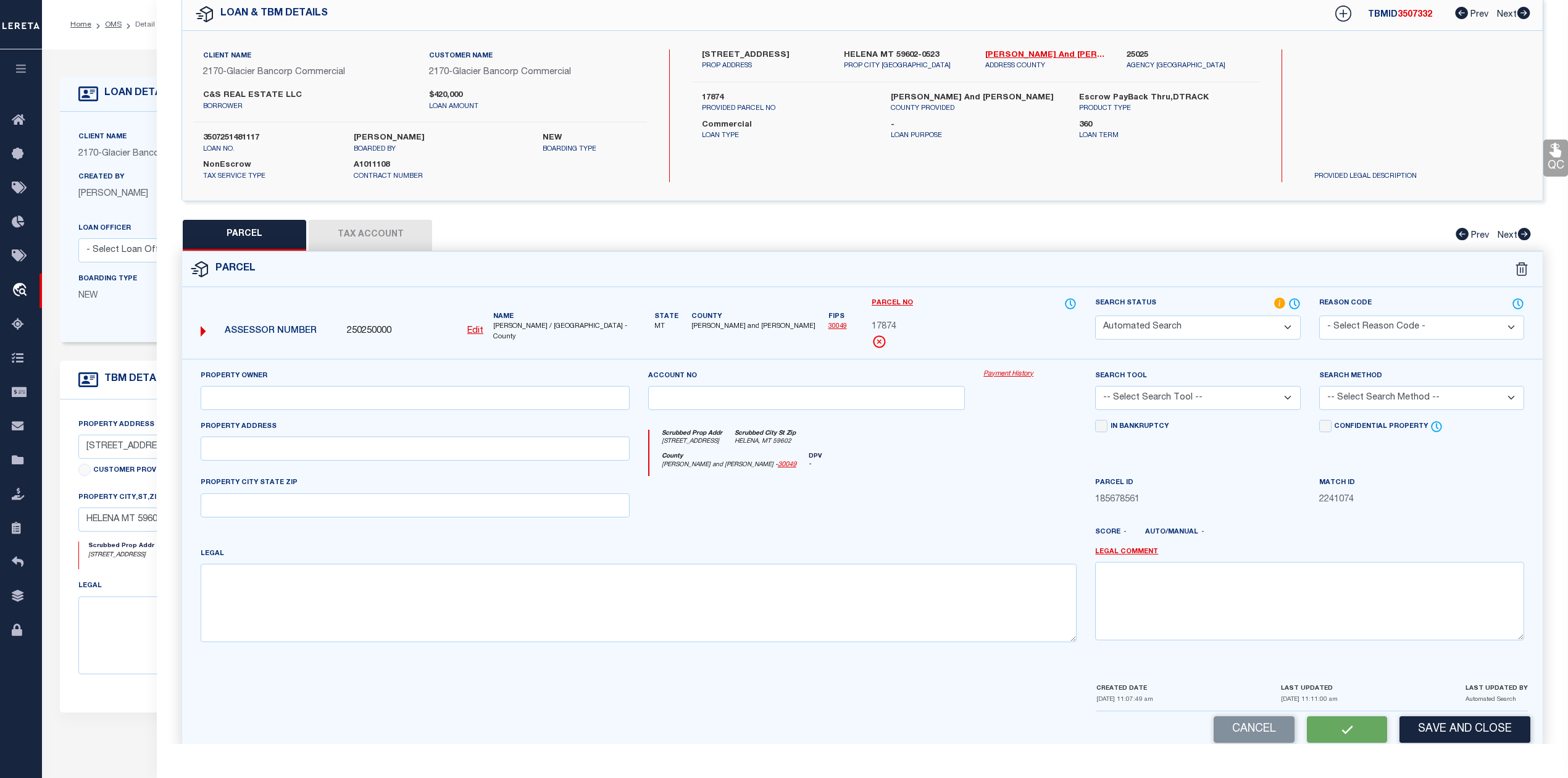
select select "RD"
type input "INDEPENDENT INSURANCE AGENTS ASSOC. OF MT"
select select "AGW"
select select "LEG"
type input "3131 DREDGE DR"
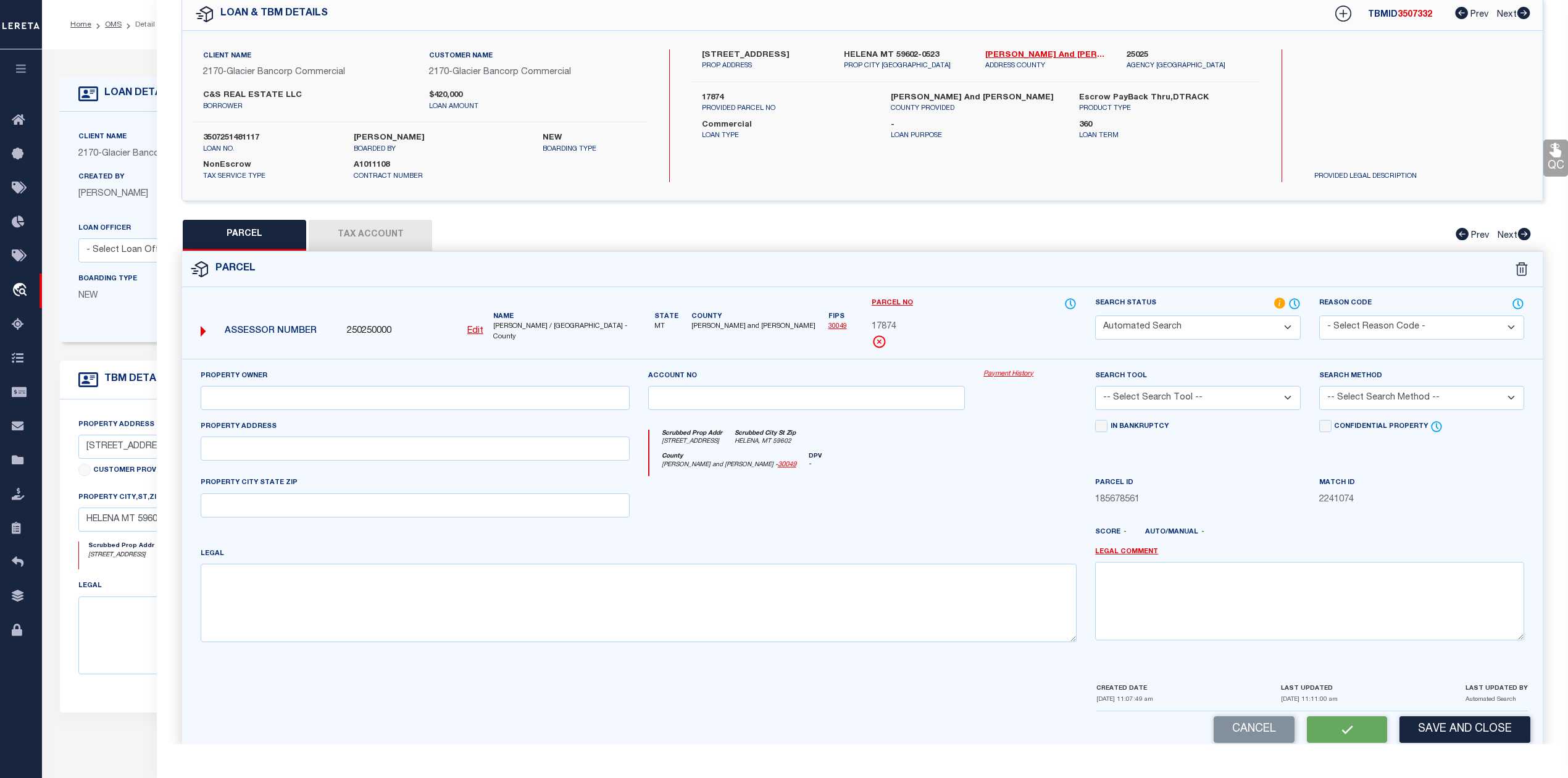
type input "HELENA, MT 59602"
type textarea "ORPHANAGE ACRES, S18, T10 N, R03 W, Lot 2A1, COS #531012/E"
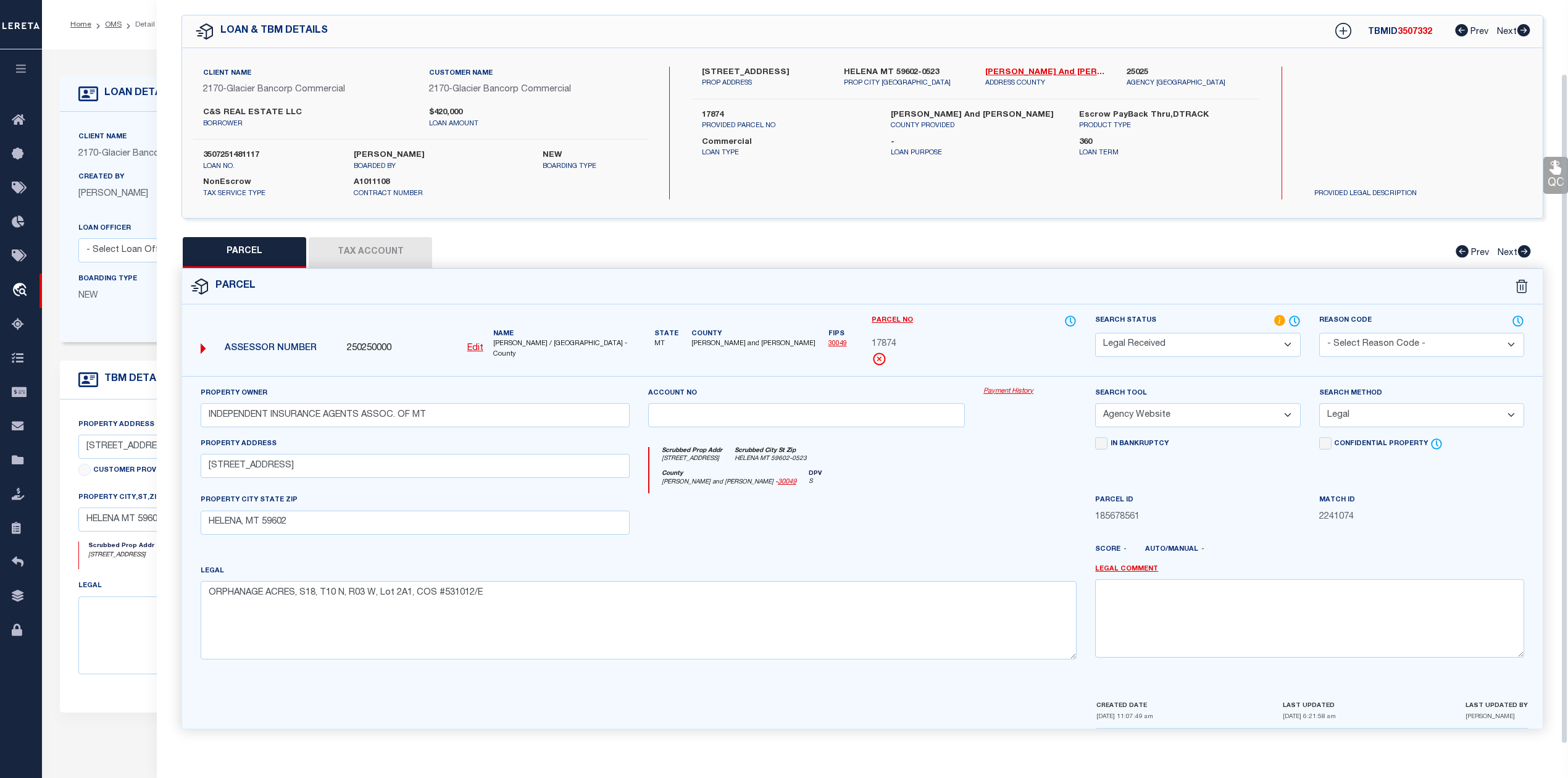
scroll to position [44, 0]
click at [989, 488] on div "County Lewis and Clark - 30049 DPV S" at bounding box center [863, 482] width 428 height 24
click at [385, 257] on button "Tax Account" at bounding box center [370, 252] width 123 height 31
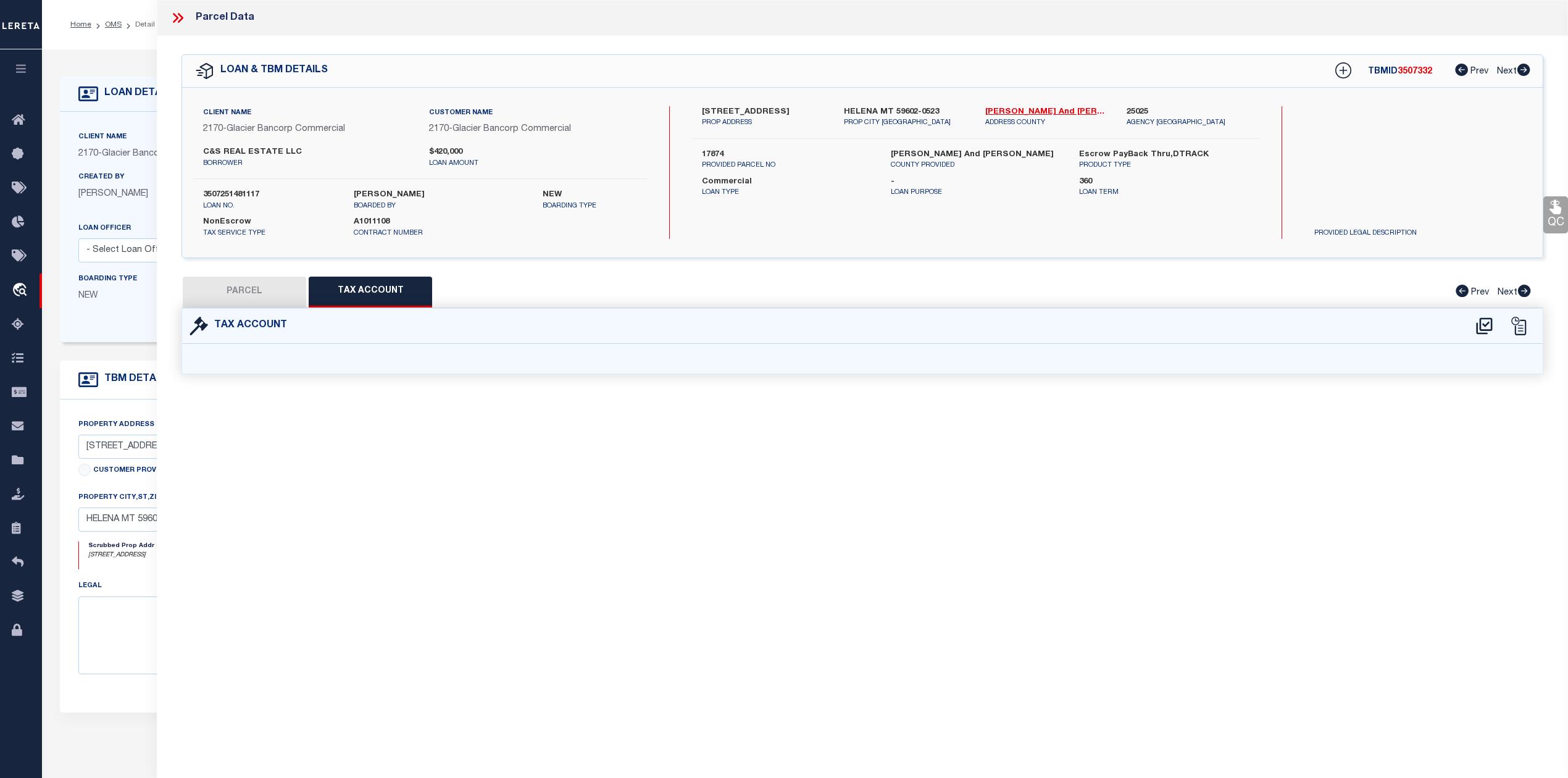
scroll to position [0, 0]
select select "100"
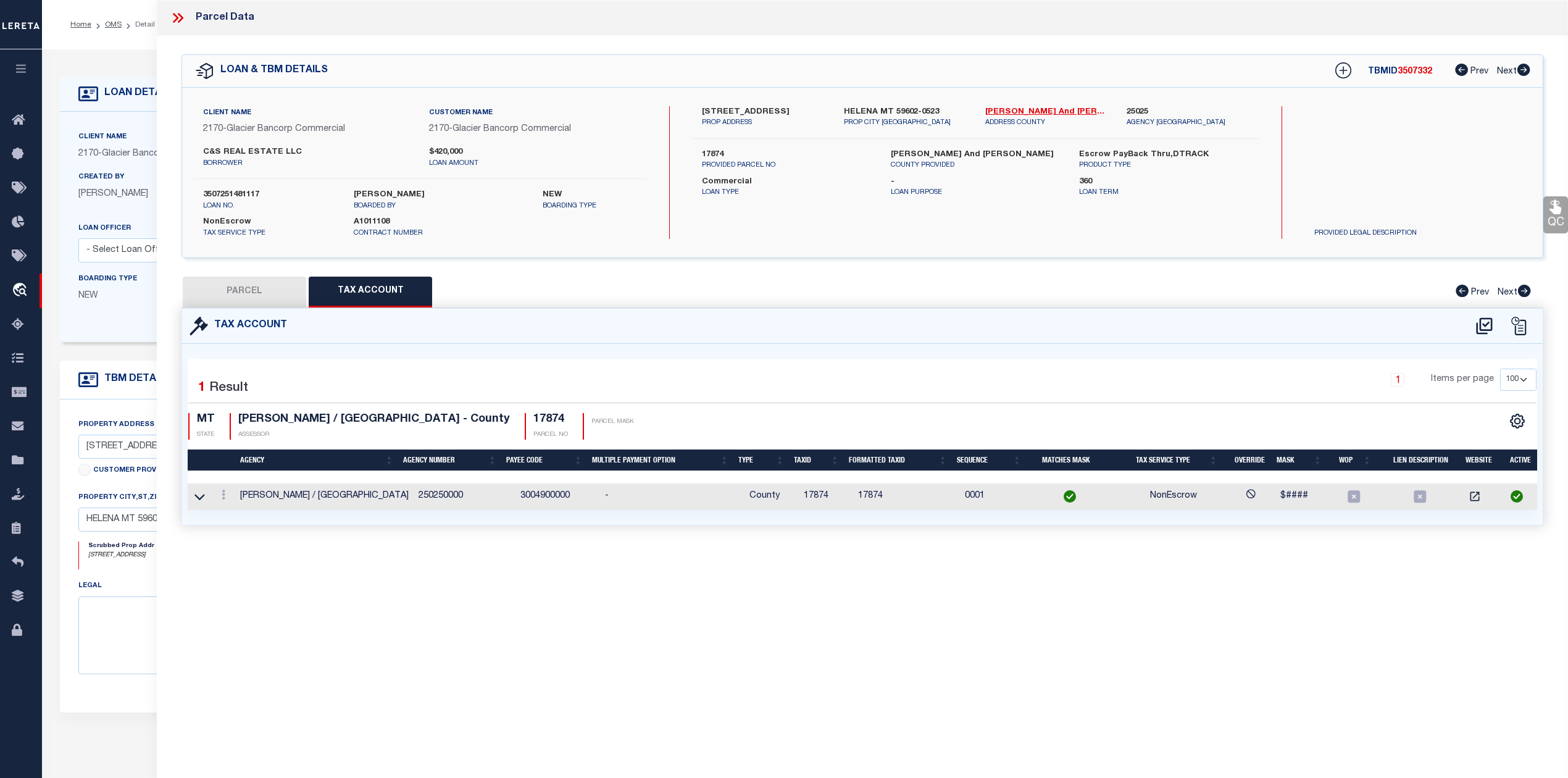
click at [572, 567] on div "Parcel Data QC QC QC - Select Status - Ready to QC" at bounding box center [862, 372] width 1411 height 744
click at [574, 608] on div "Parcel Data QC QC QC - Select Status - Ready to QC" at bounding box center [862, 372] width 1411 height 744
click at [198, 493] on icon at bounding box center [199, 496] width 10 height 13
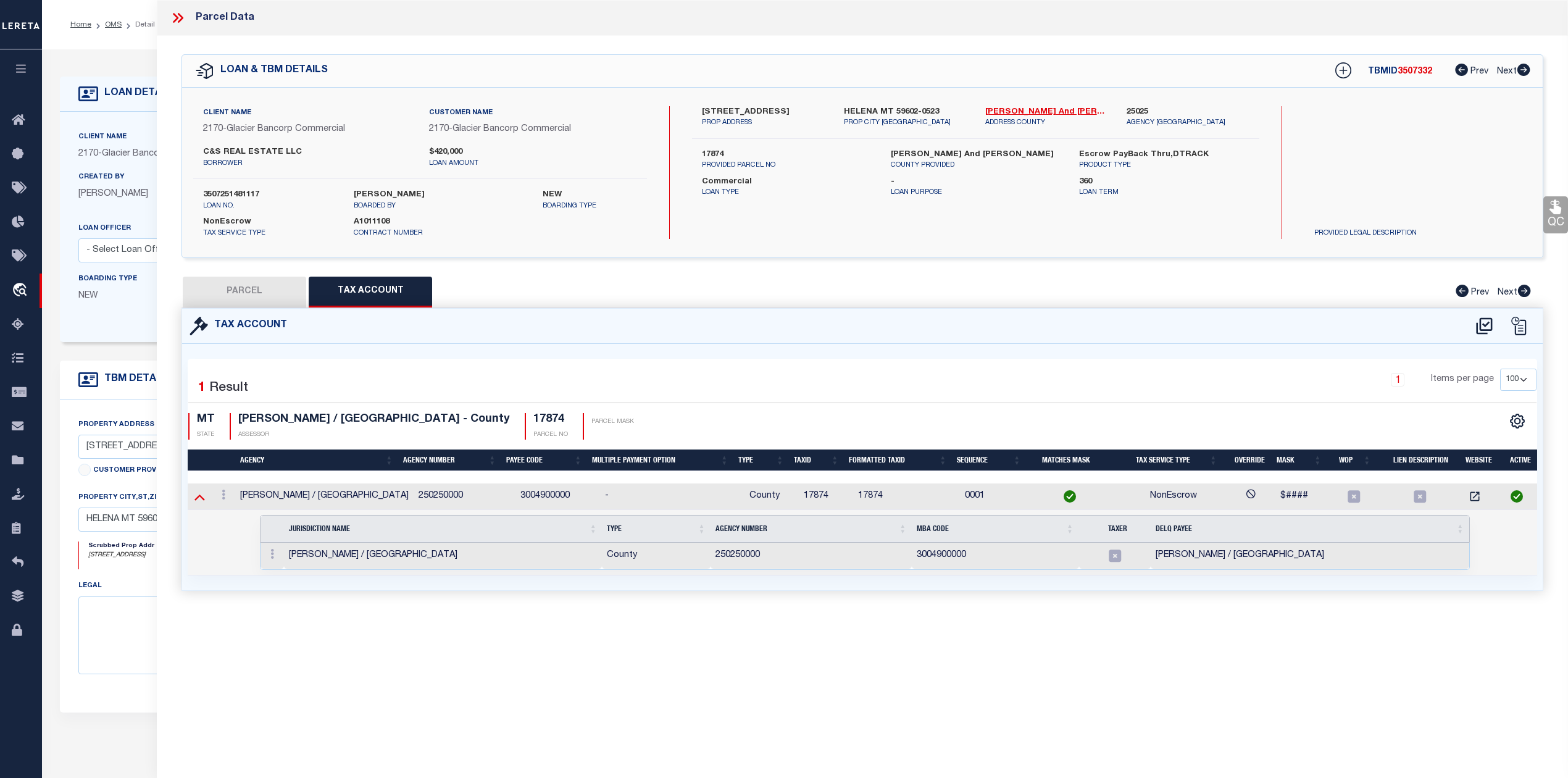
click at [199, 503] on icon at bounding box center [199, 496] width 10 height 13
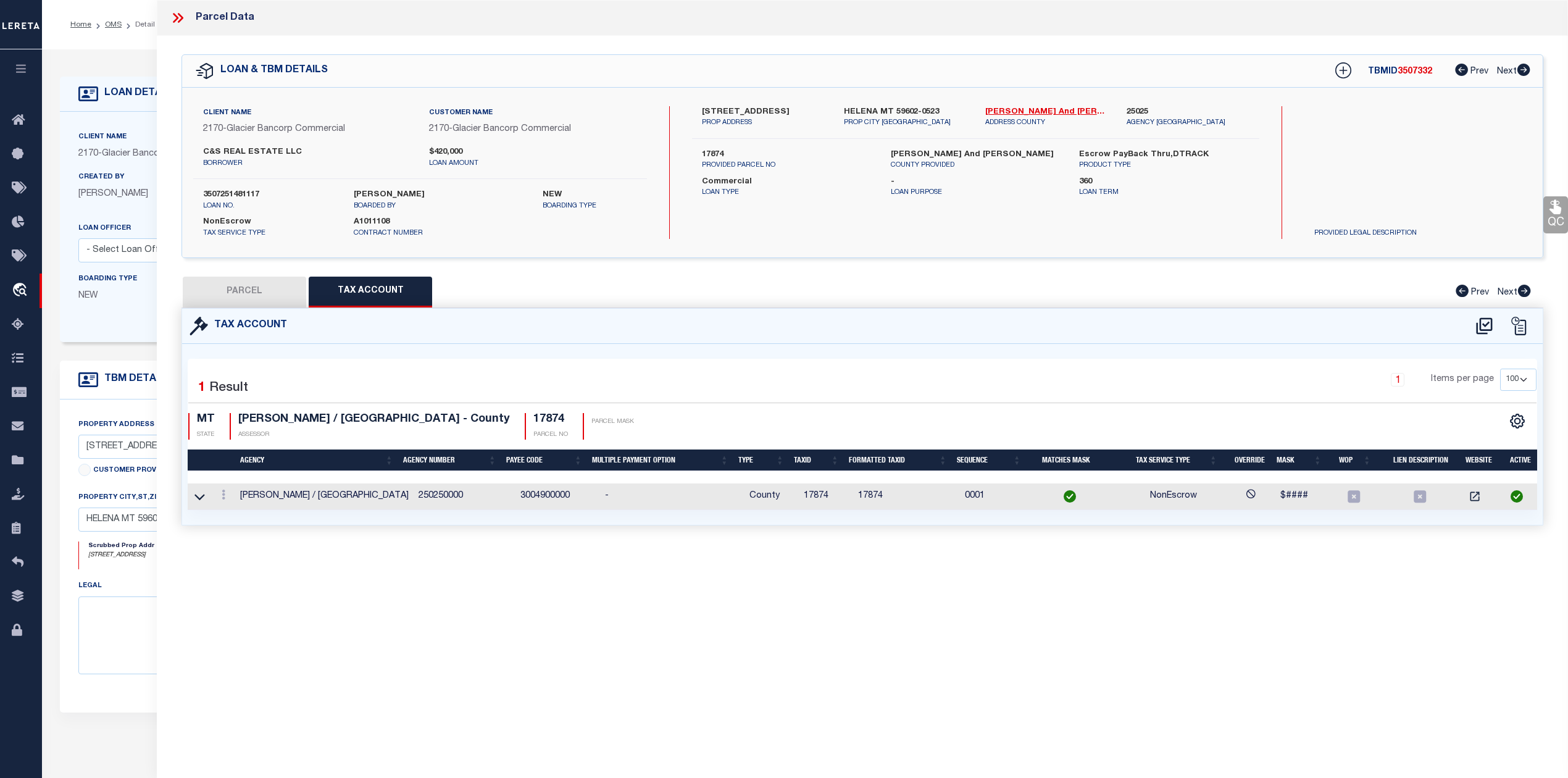
click at [730, 350] on div "Selected 1 Result 1 Items per page 10 25 50 100 MT STATE" at bounding box center [862, 434] width 1361 height 181
click at [280, 287] on button "PARCEL" at bounding box center [244, 292] width 123 height 31
select select "AS"
select select
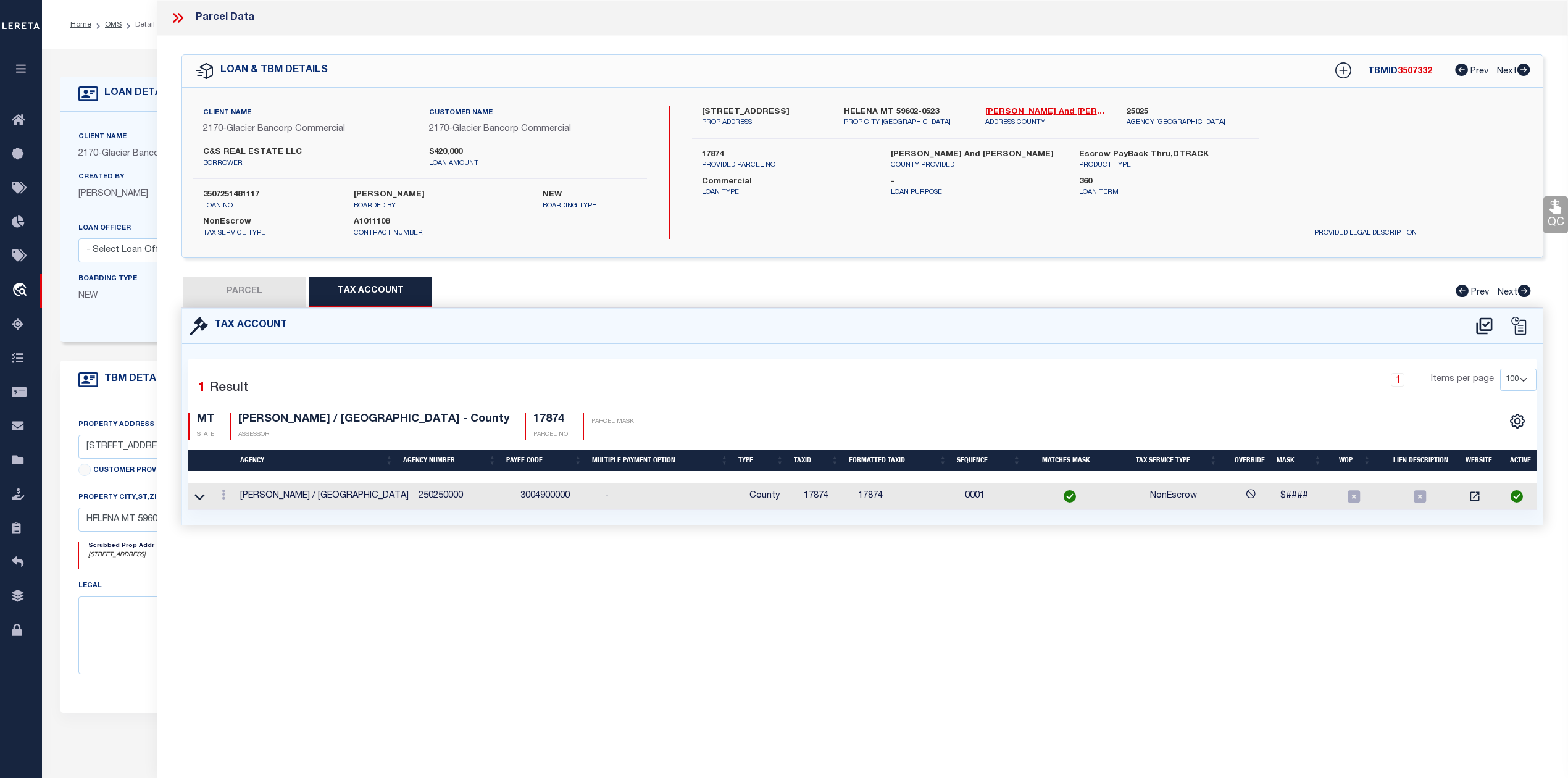
checkbox input "false"
select select "RD"
type input "INDEPENDENT INSURANCE AGENTS ASSOC. OF MT"
select select "AGW"
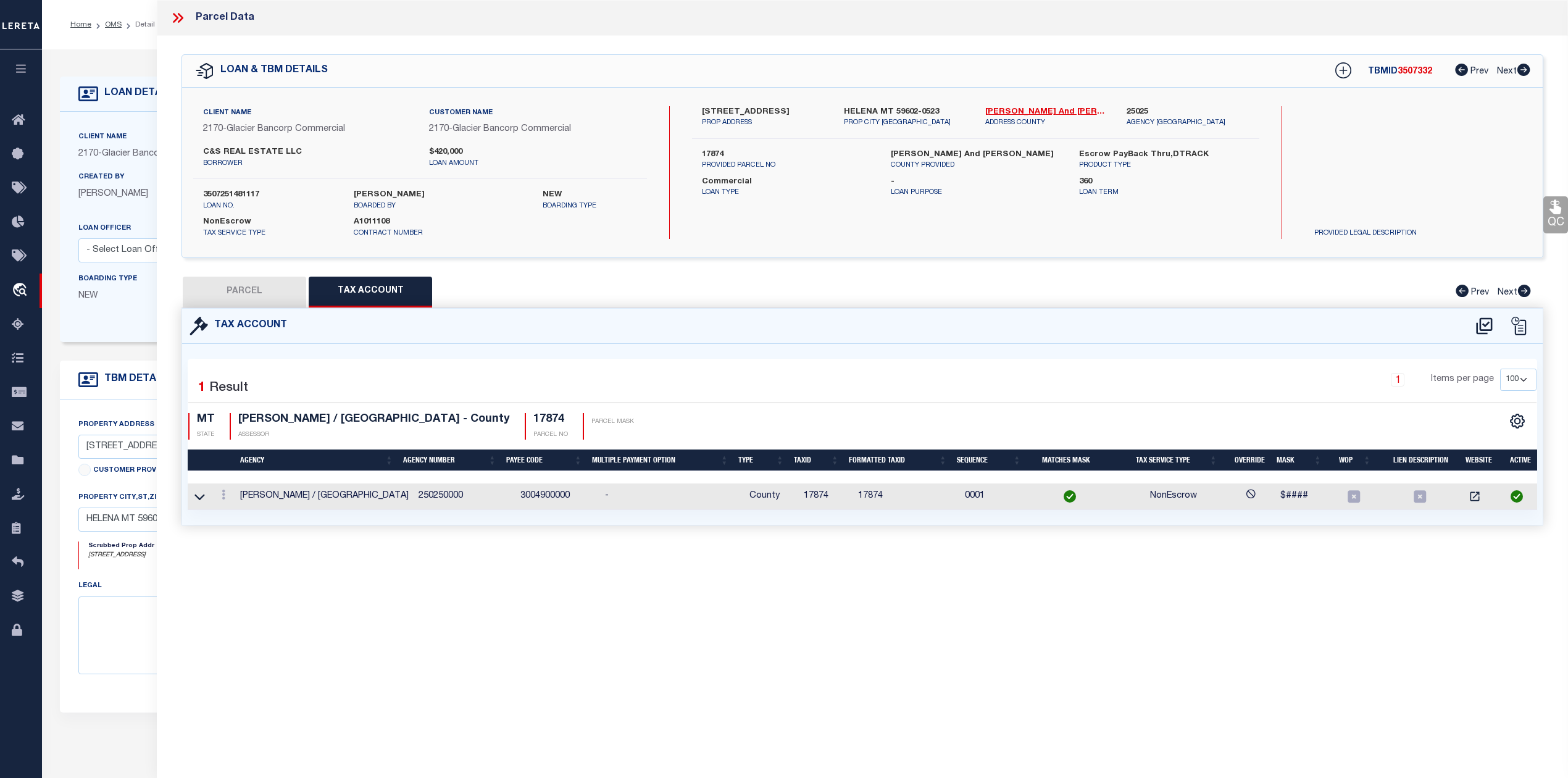
select select "LEG"
type input "3131 DREDGE DR"
type input "HELENA, MT 59602"
type textarea "ORPHANAGE ACRES, S18, T10 N, R03 W, Lot 2A1, COS #531012/E"
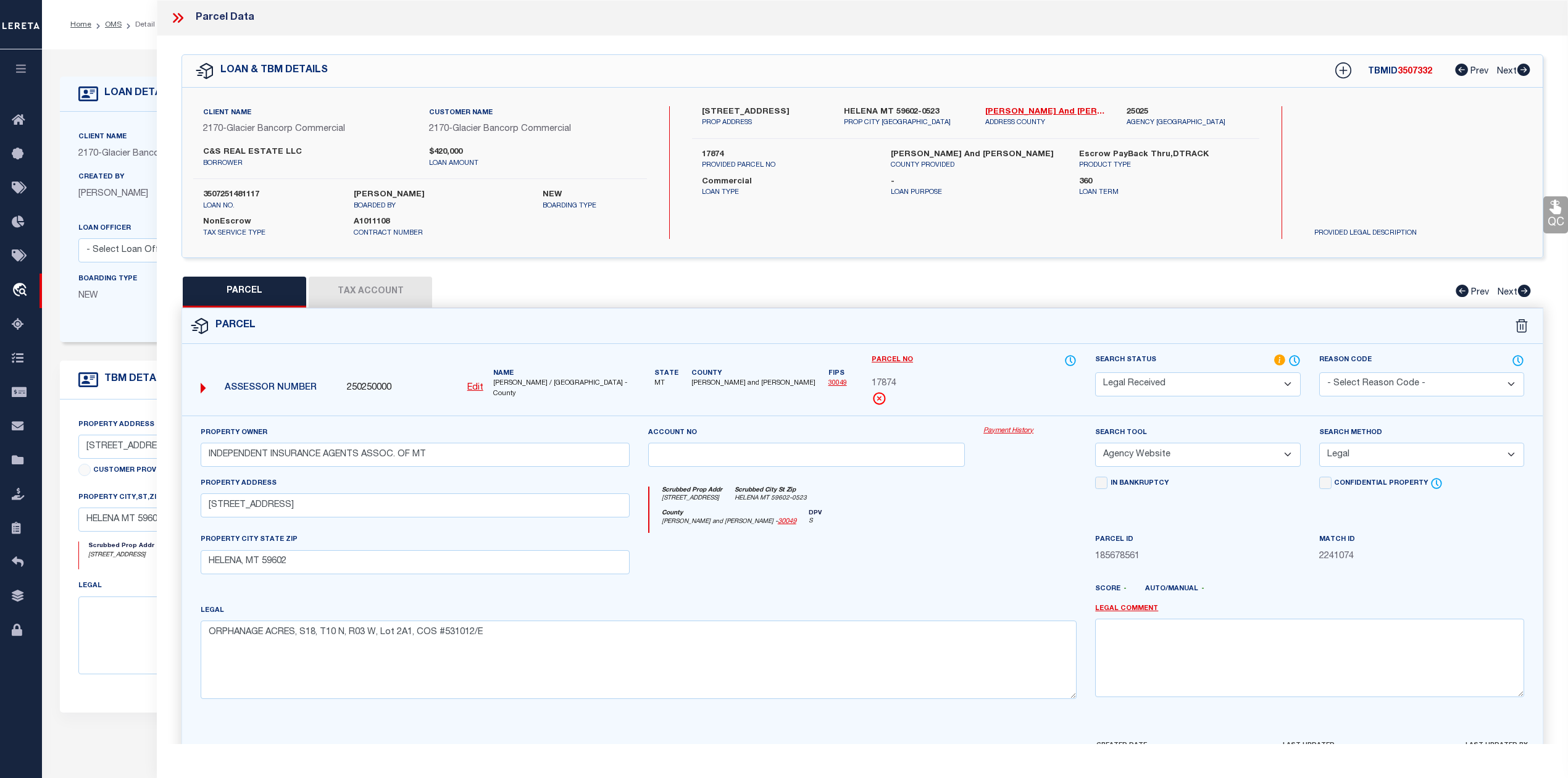
click at [880, 516] on div "County Lewis and Clark - 30049 DPV S" at bounding box center [863, 522] width 428 height 24
click at [1211, 381] on select "Automated Search Bad Parcel Complete Duplicate Parcel High Dollar Reporting In …" at bounding box center [1198, 384] width 205 height 24
click at [1095, 372] on select "Automated Search Bad Parcel Complete Duplicate Parcel High Dollar Reporting In …" at bounding box center [1198, 384] width 205 height 24
click at [982, 533] on div "County Lewis and Clark - 30049 DPV S" at bounding box center [863, 522] width 428 height 24
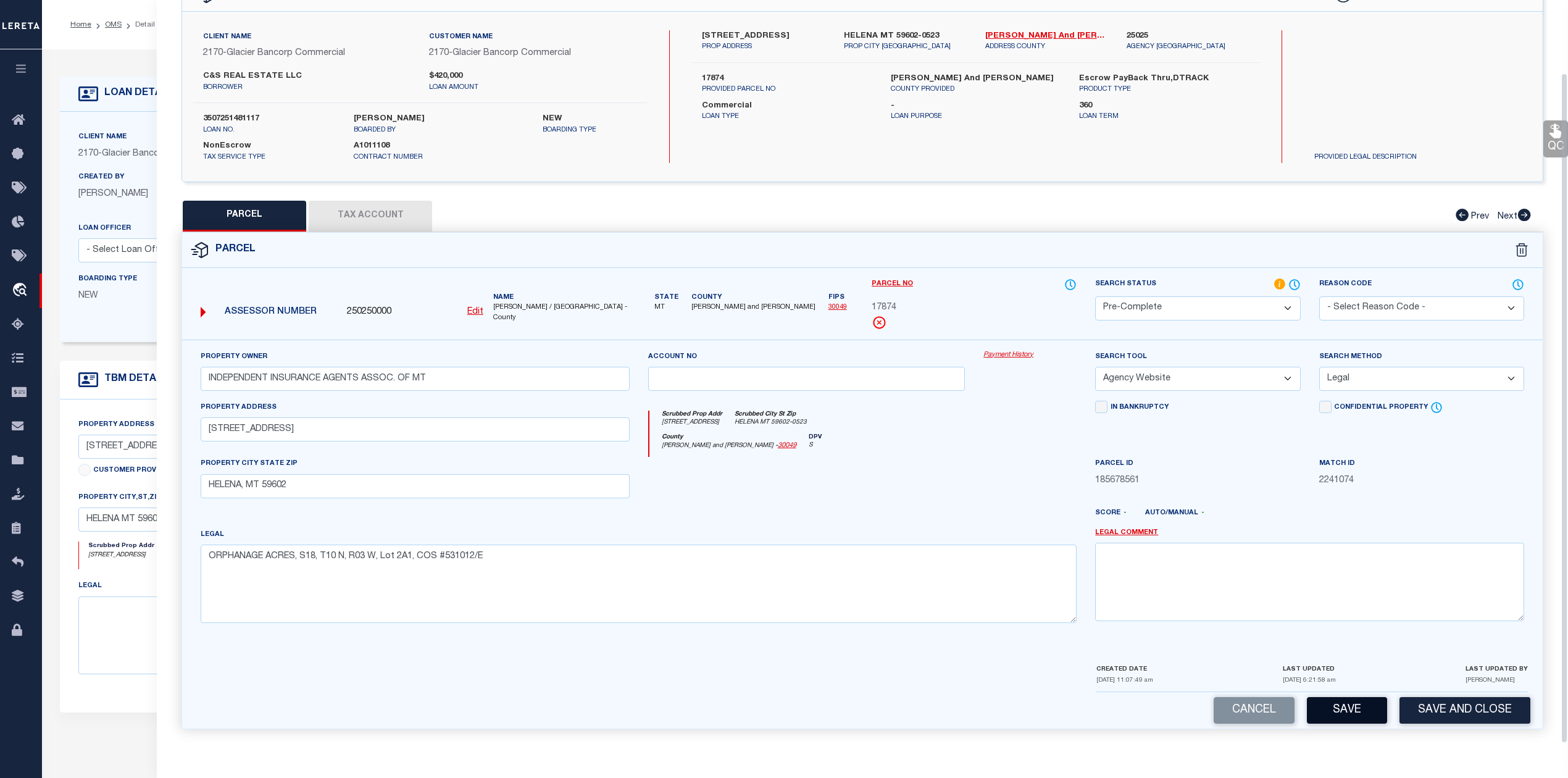
click at [1377, 714] on button "Save" at bounding box center [1346, 710] width 80 height 26
select select "AS"
select select
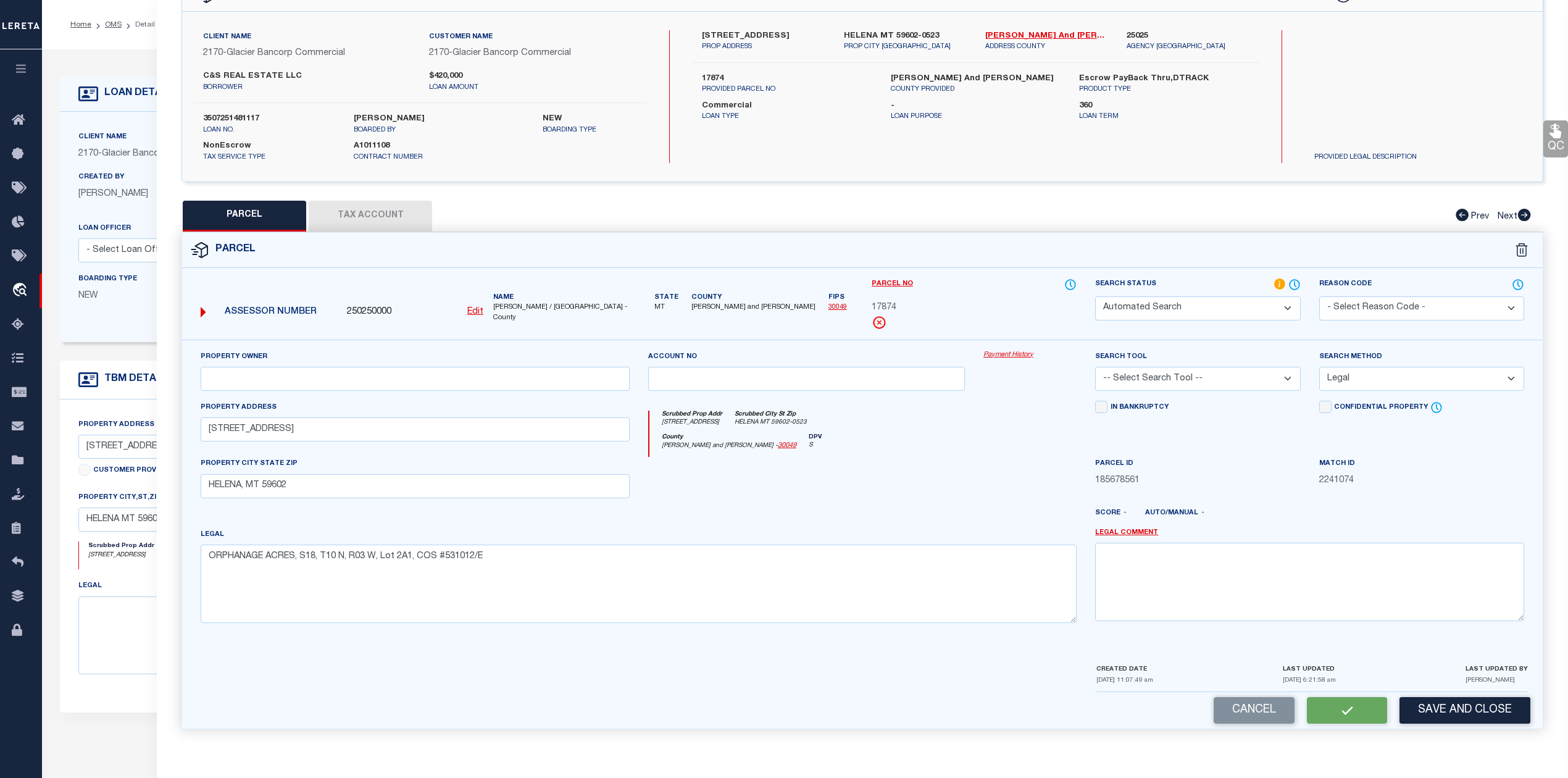
select select
checkbox input "false"
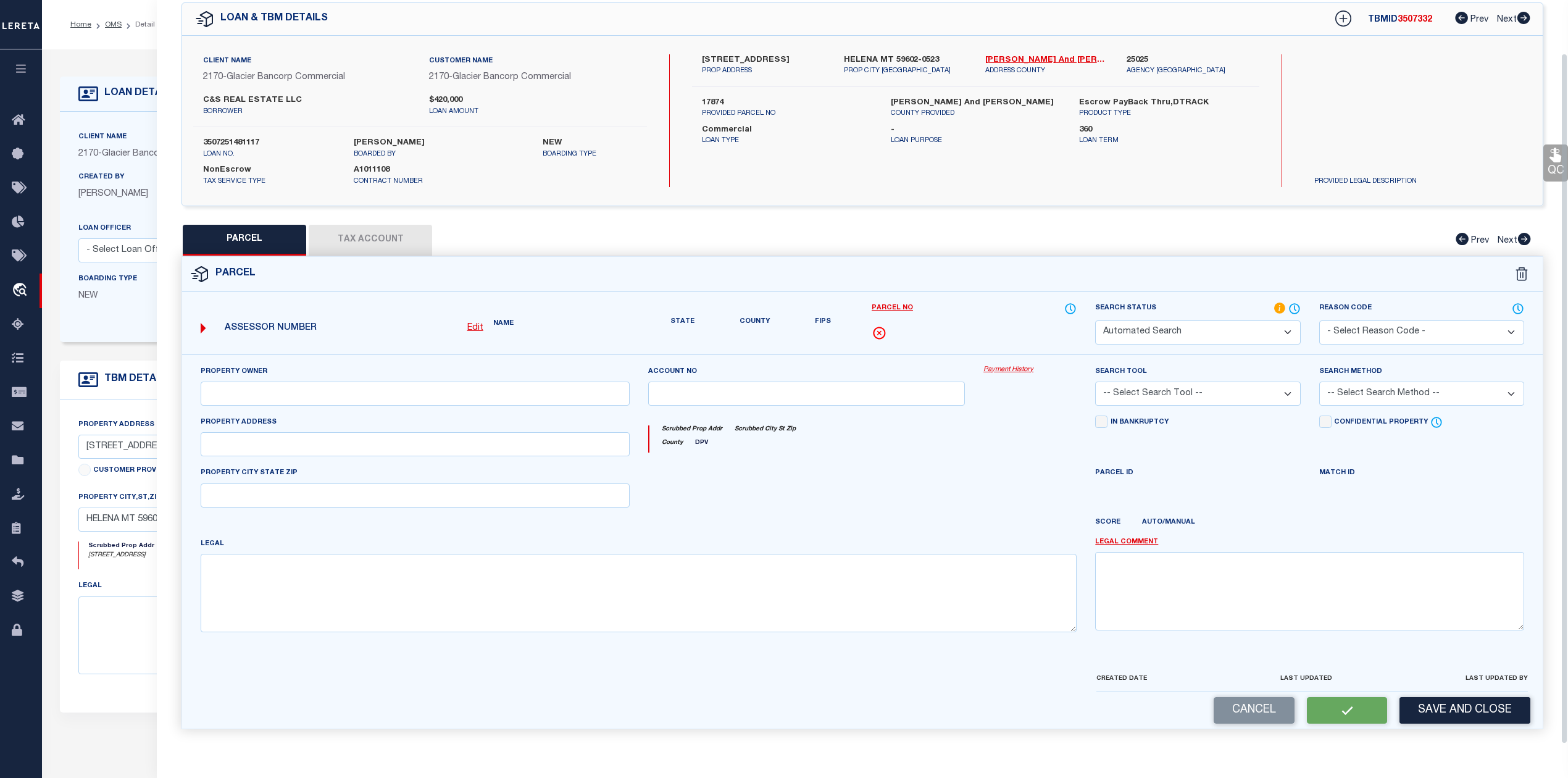
select select "PC"
type input "INDEPENDENT INSURANCE AGENTS ASSOC. OF MT"
select select "AGW"
select select "LEG"
type input "3131 DREDGE DR"
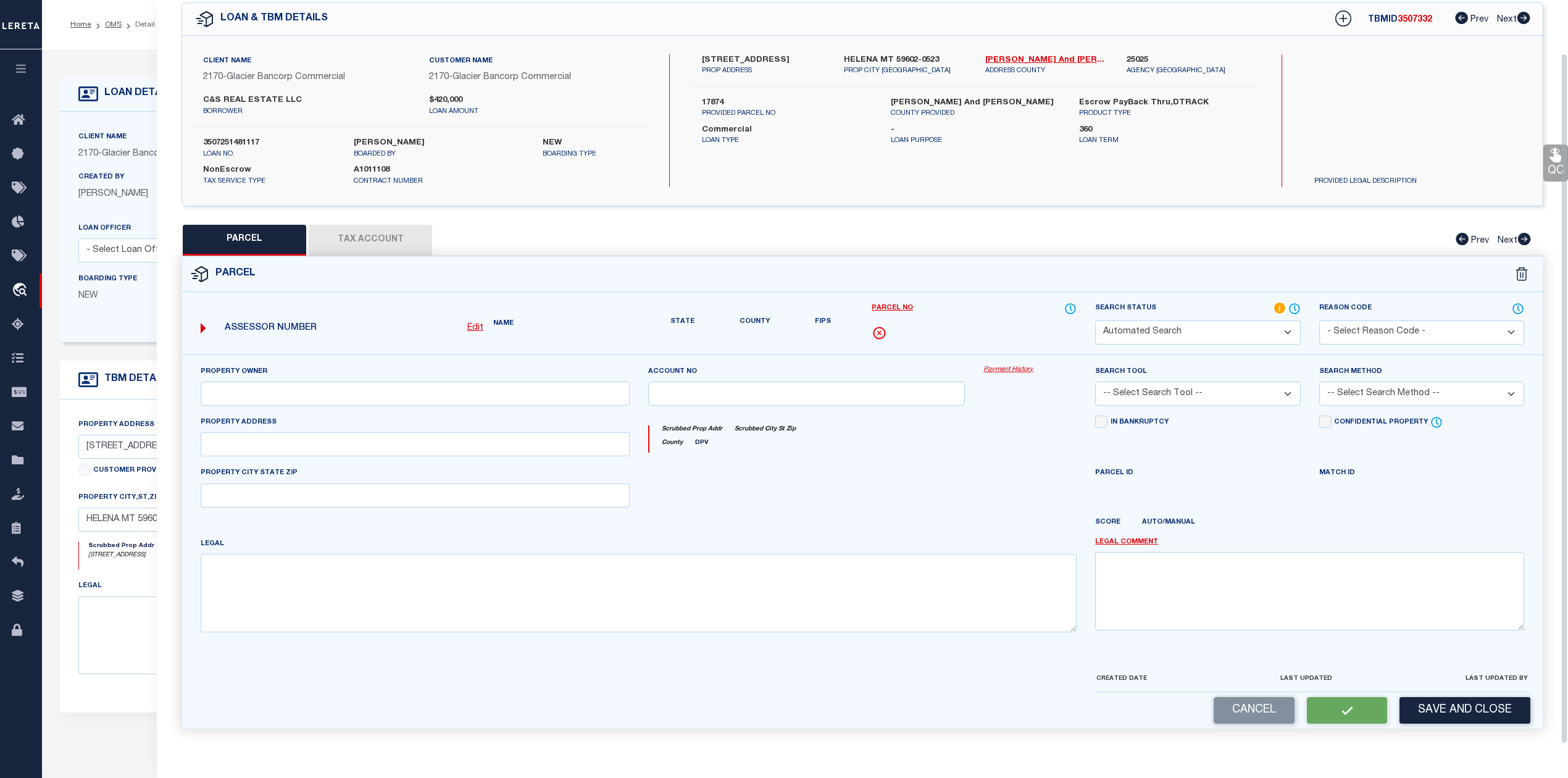
type input "HELENA, MT 59602"
type textarea "ORPHANAGE ACRES, S18, T10 N, R03 W, Lot 2A1, COS #531012/E"
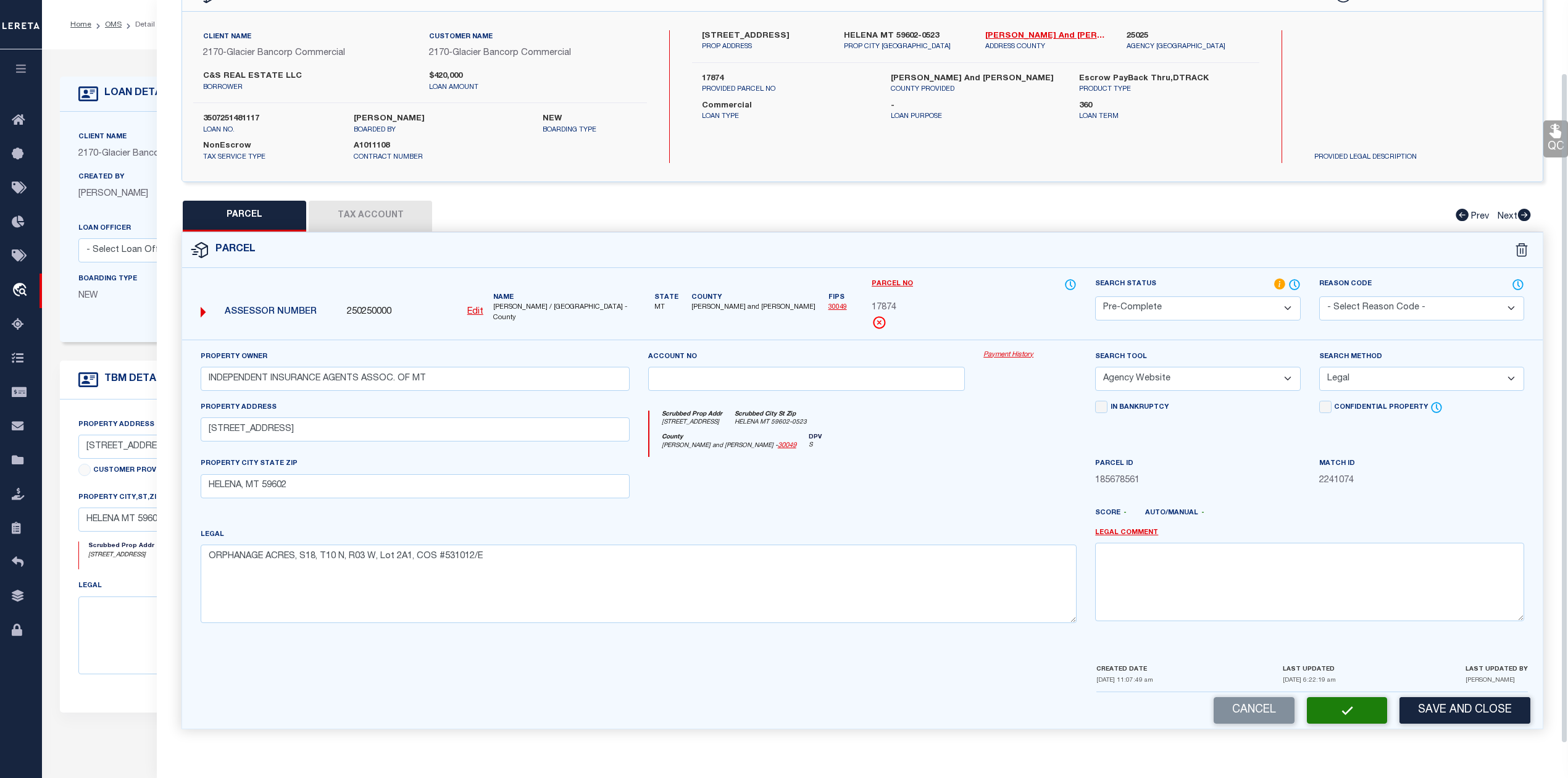
click at [1013, 463] on div at bounding box center [1029, 482] width 112 height 51
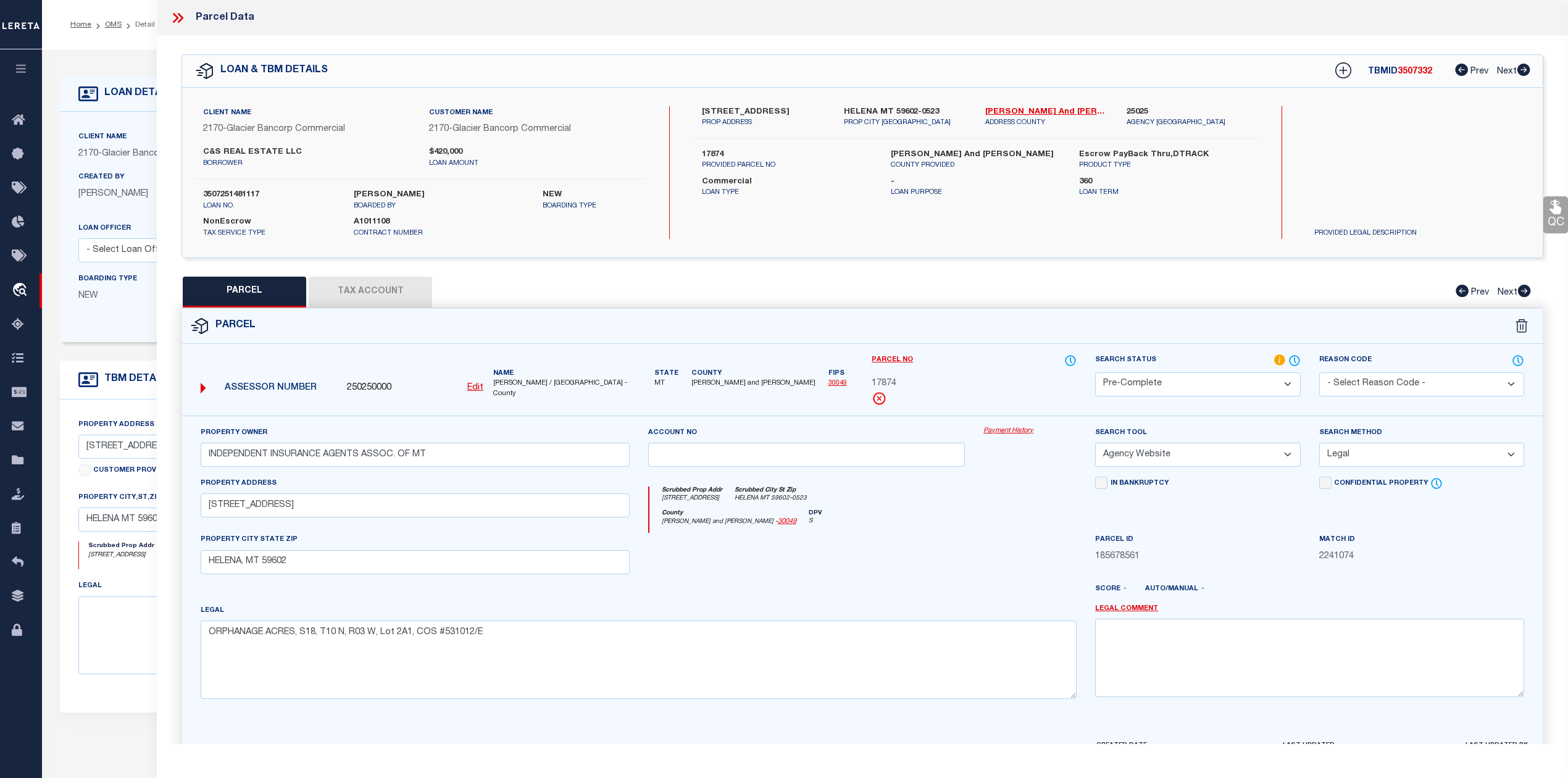
click at [1140, 286] on div "PARCEL Tax Account Prev Next" at bounding box center [863, 292] width 1362 height 31
click at [1413, 73] on span "3507332" at bounding box center [1414, 71] width 35 height 8
copy span "3507332"
click at [875, 541] on div at bounding box center [806, 559] width 336 height 51
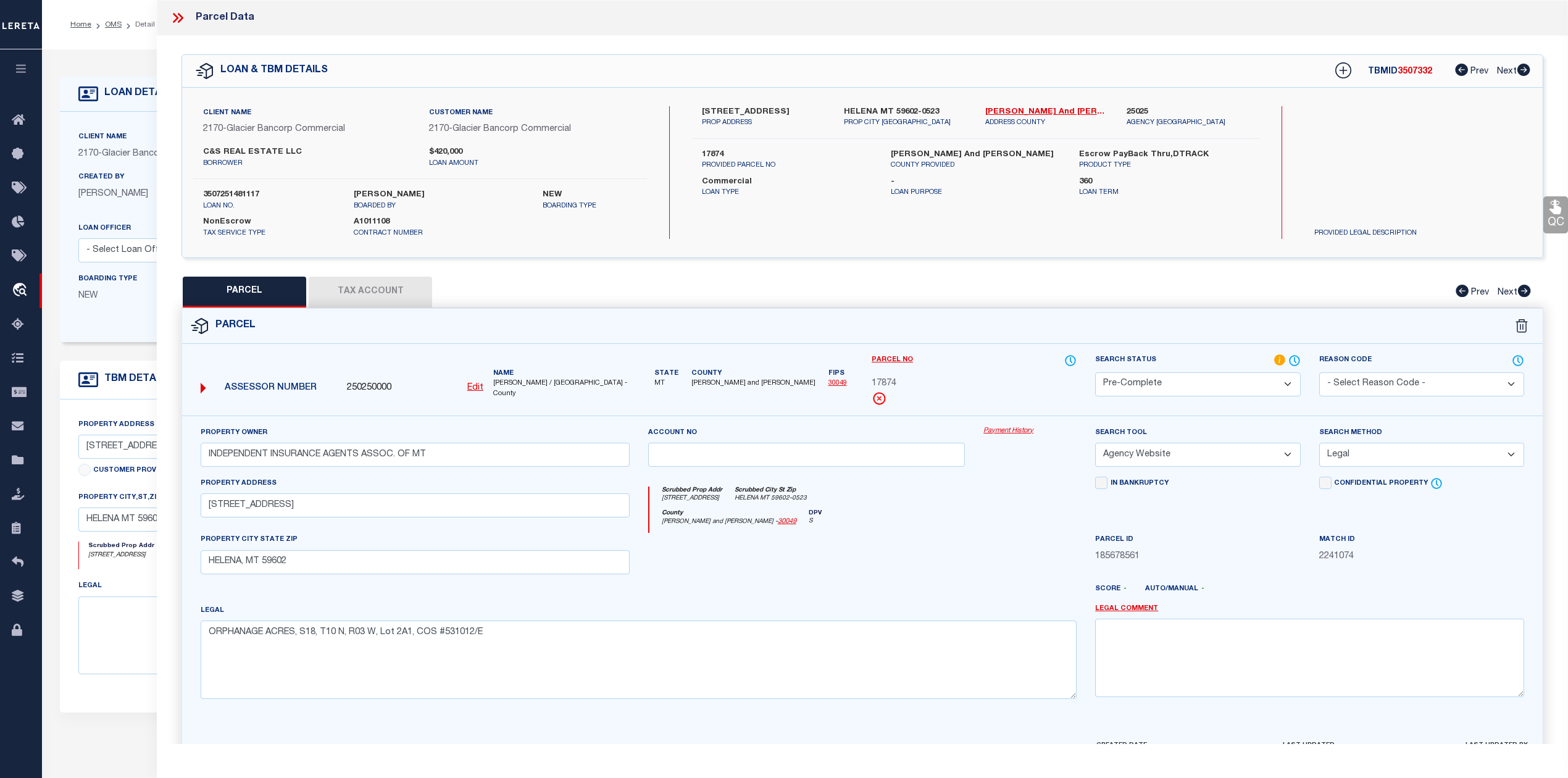
click at [252, 193] on label "3507251481117" at bounding box center [269, 195] width 132 height 12
copy label "3507251481117"
drag, startPoint x: 980, startPoint y: 109, endPoint x: 1045, endPoint y: 106, distance: 65.1
click at [1045, 106] on div "Lewis and Clark - 30049 ADDRESS COUNTY" at bounding box center [1046, 118] width 141 height 23
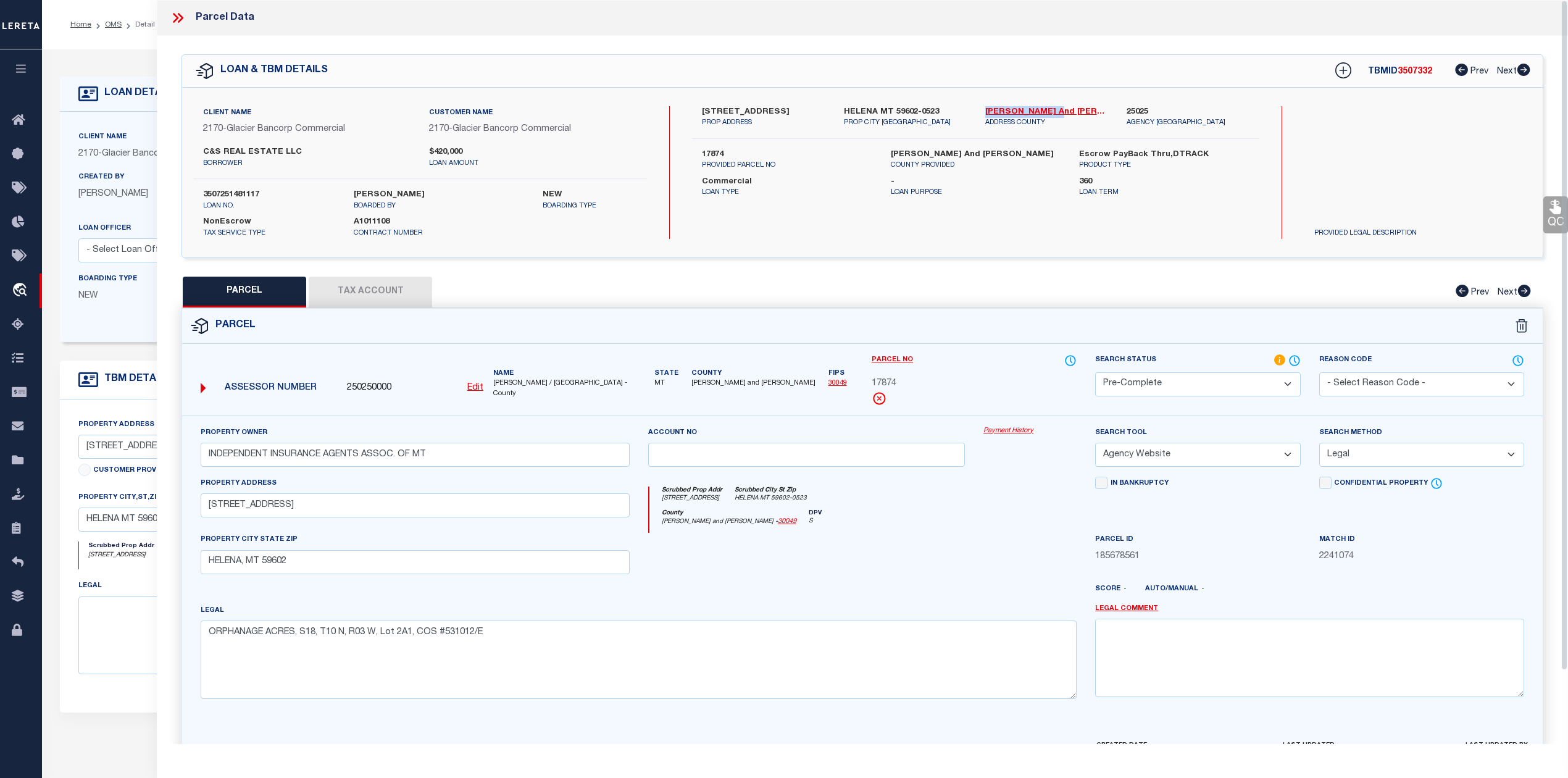
copy link "[PERSON_NAME] and [PERSON_NAME]"
click at [881, 383] on span "17874" at bounding box center [883, 383] width 24 height 13
copy span "17874"
drag, startPoint x: 738, startPoint y: 529, endPoint x: 742, endPoint y: 536, distance: 8.1
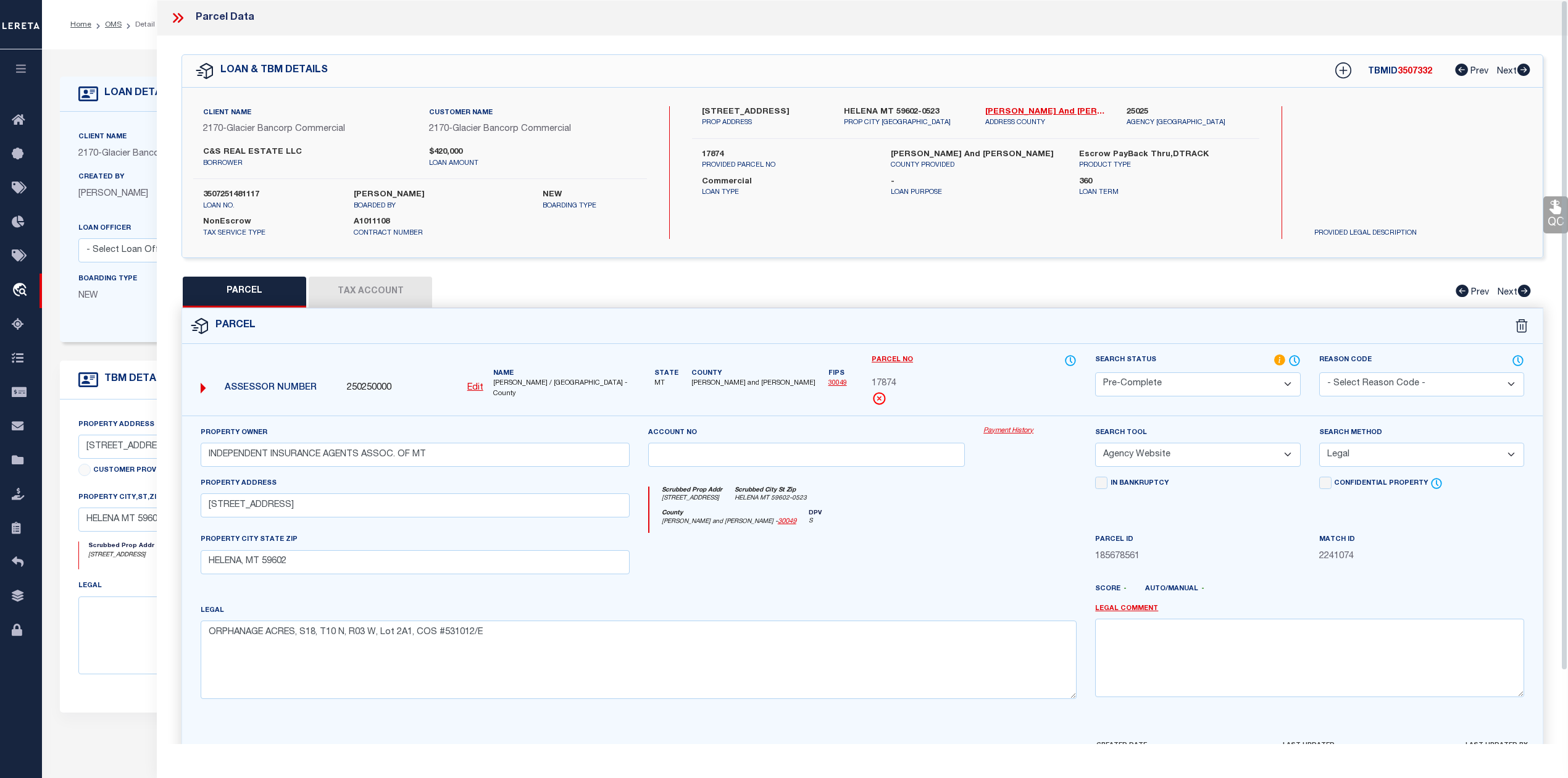
click at [796, 527] on div "DPV S" at bounding box center [808, 518] width 25 height 18
click at [361, 300] on button "Tax Account" at bounding box center [370, 292] width 123 height 31
select select "100"
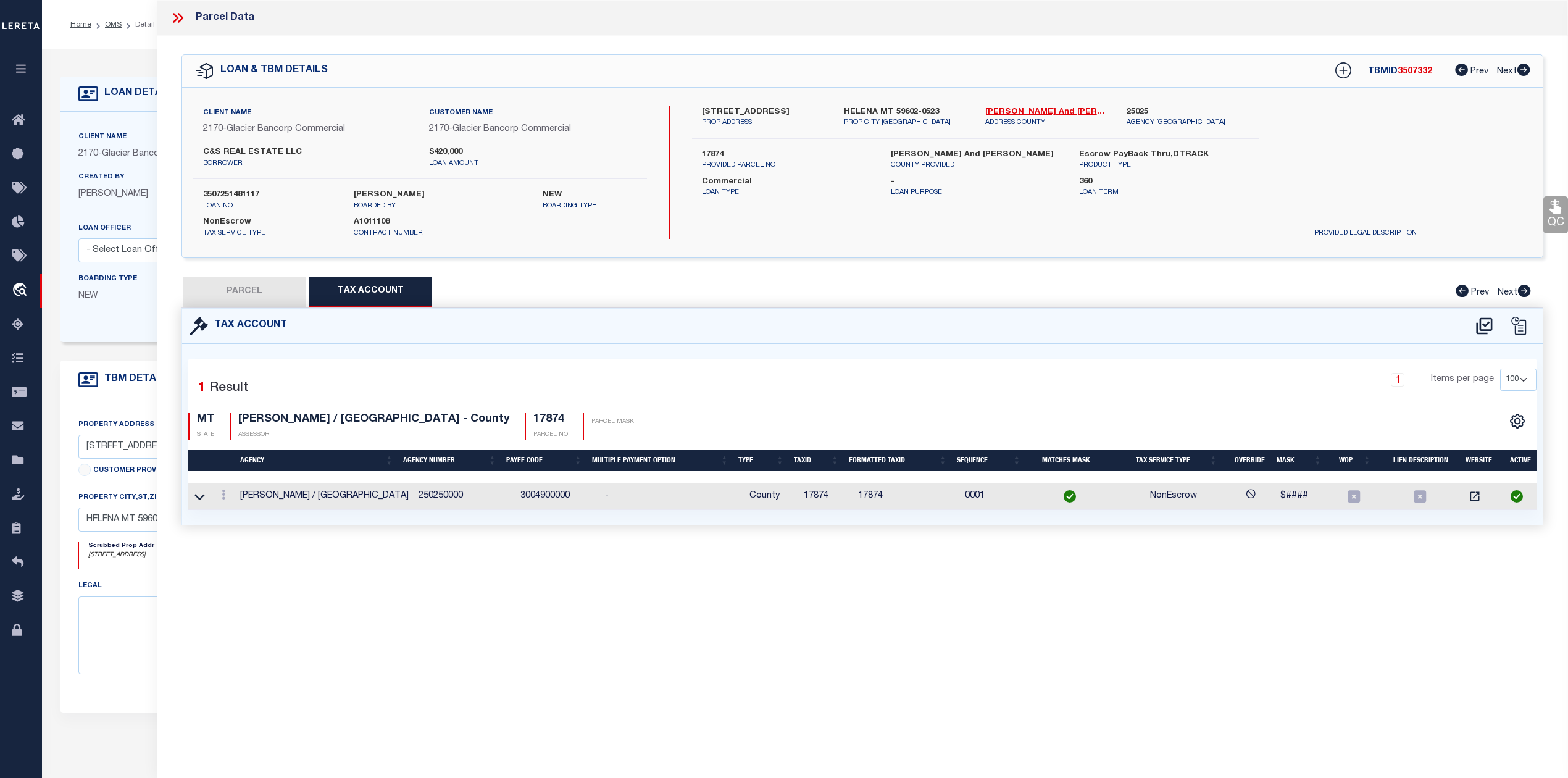
click at [248, 291] on button "PARCEL" at bounding box center [244, 292] width 123 height 31
select select "AS"
select select
checkbox input "false"
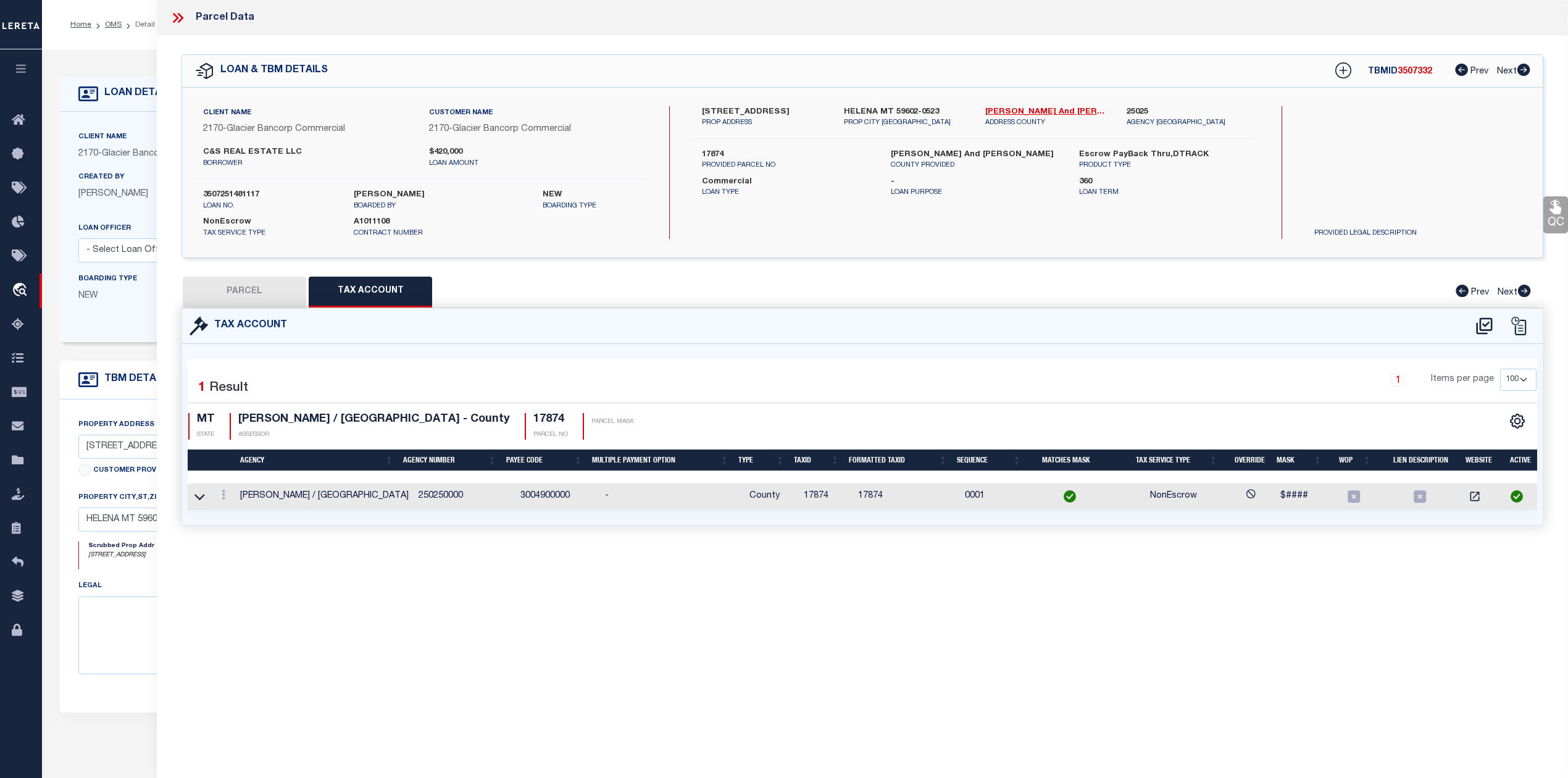
checkbox input "false"
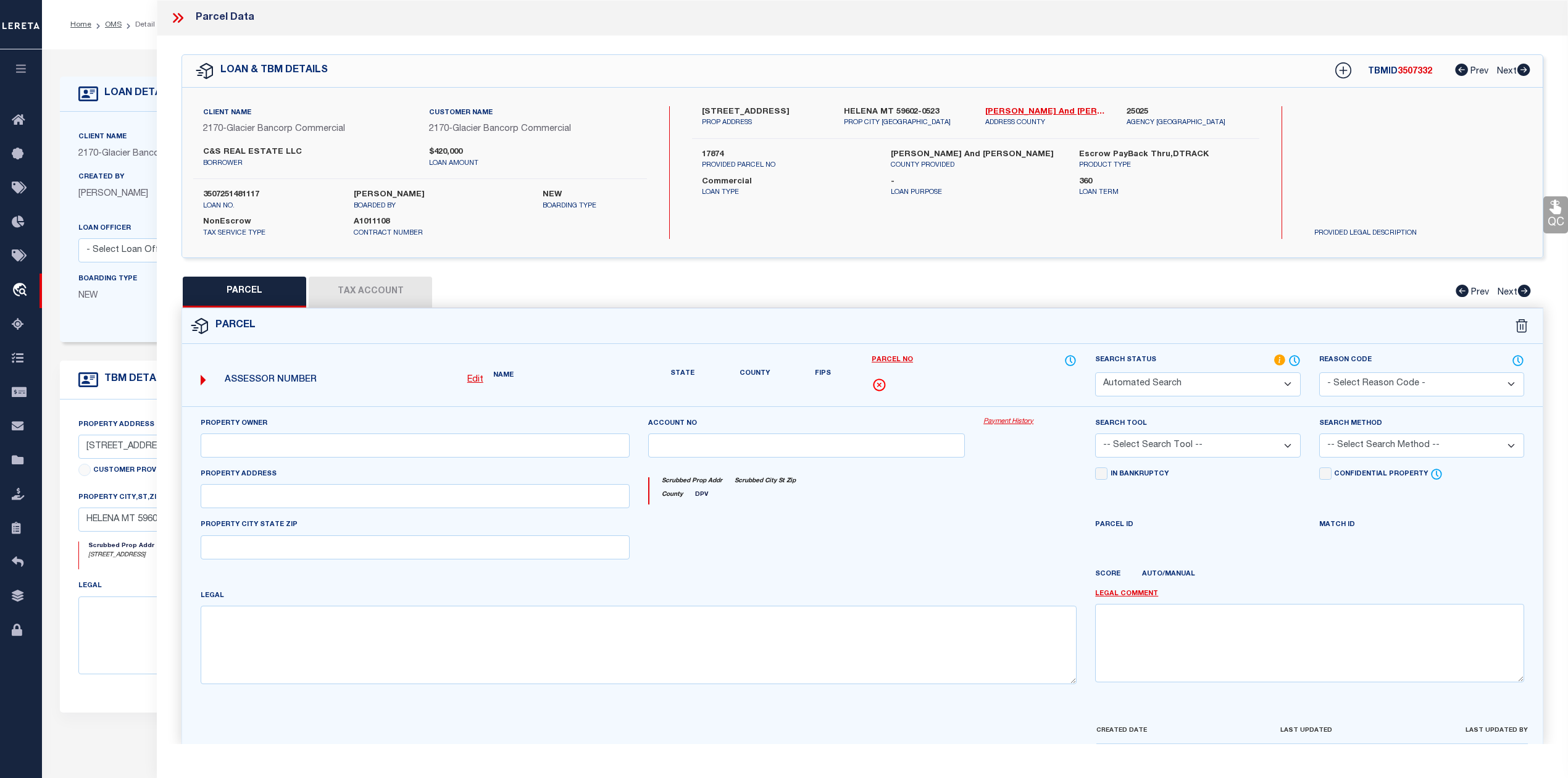
select select "PC"
type input "INDEPENDENT INSURANCE AGENTS ASSOC. OF MT"
select select "AGW"
select select "LEG"
type input "3131 DREDGE DR"
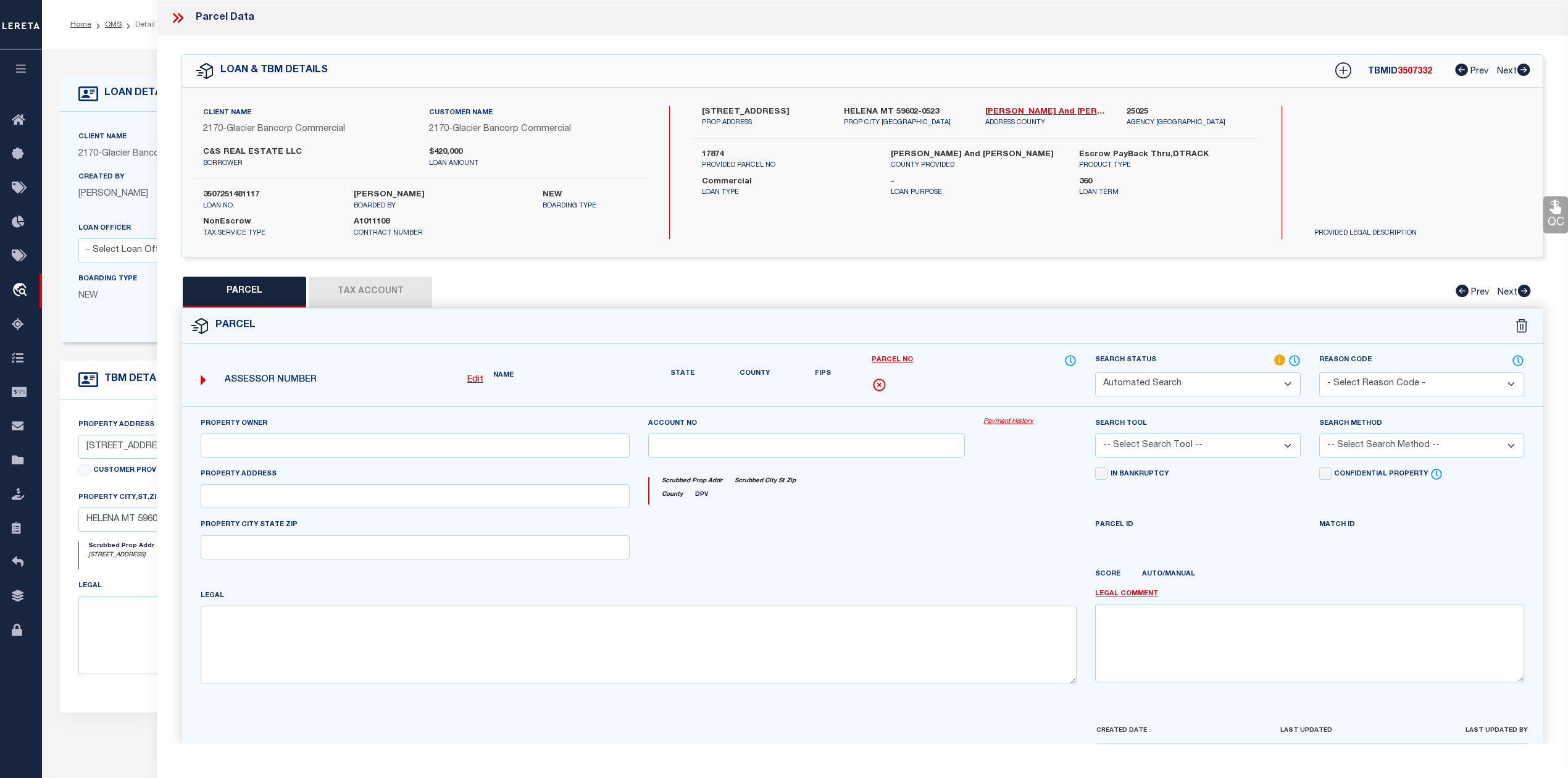
type input "HELENA, MT 59602"
type textarea "ORPHANAGE ACRES, S18, T10 N, R03 W, Lot 2A1, COS #531012/E"
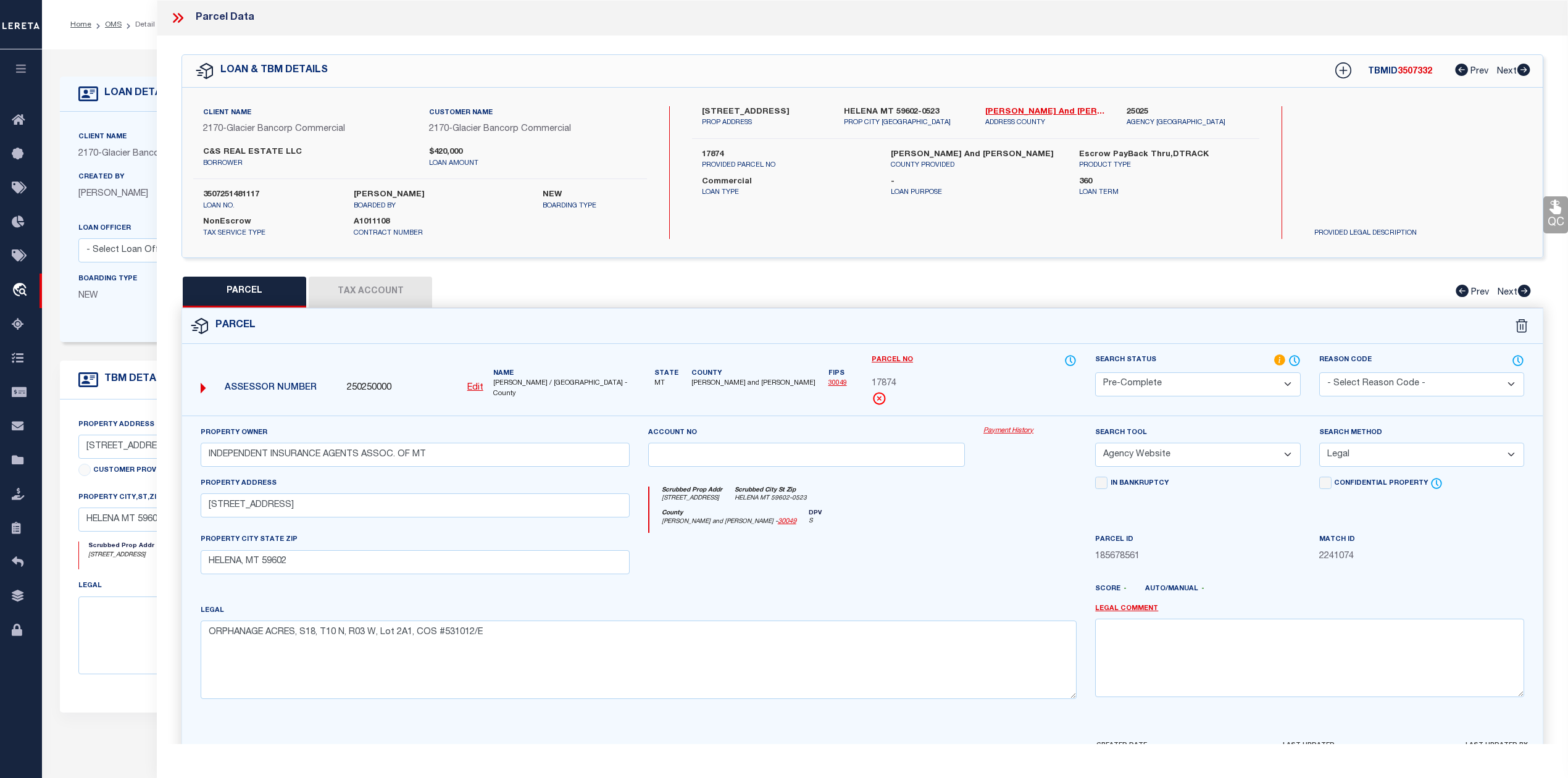
click at [859, 564] on div at bounding box center [806, 559] width 336 height 51
click at [178, 21] on icon at bounding box center [181, 18] width 6 height 9
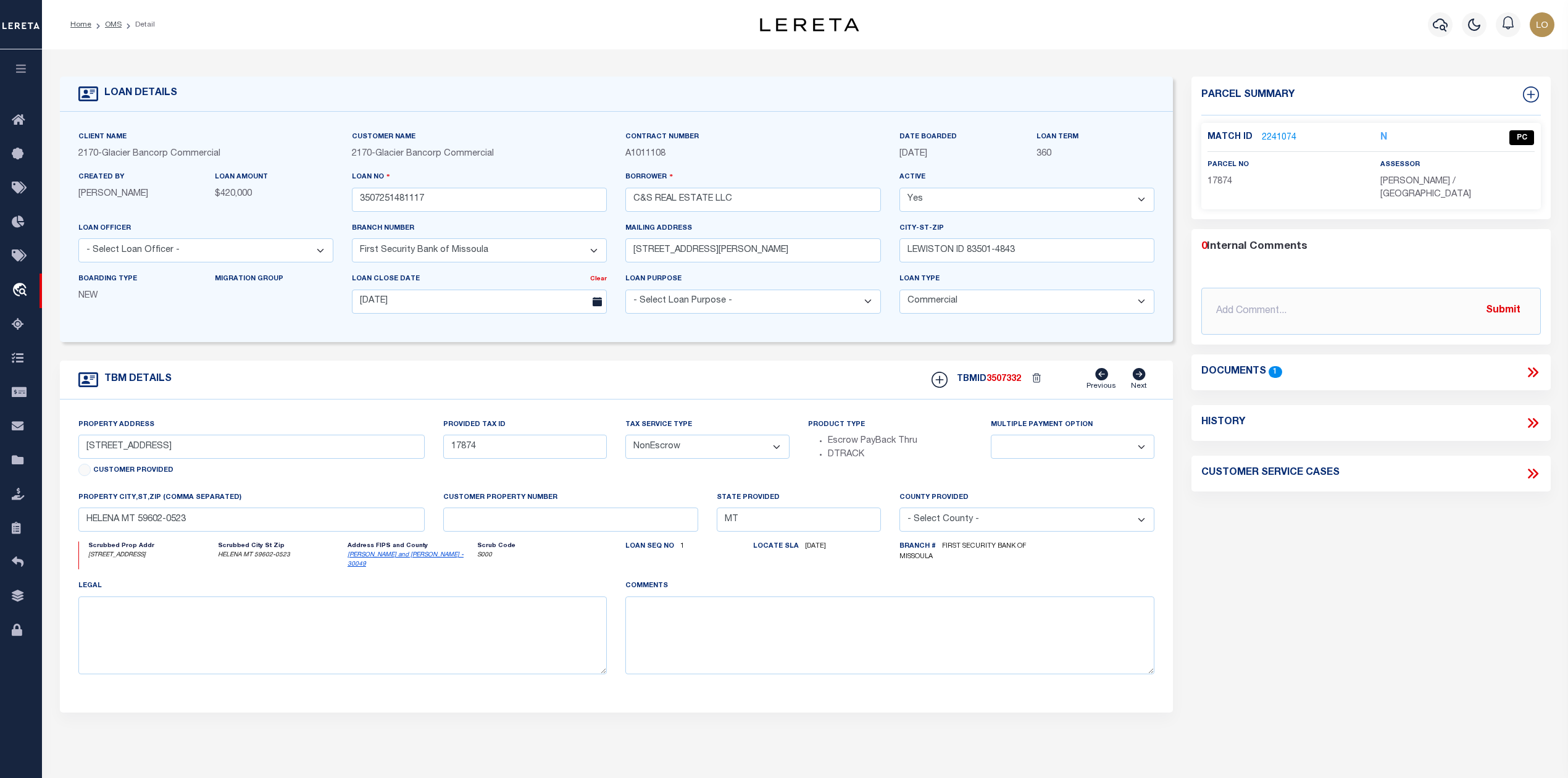
click at [1282, 137] on link "2241074" at bounding box center [1279, 138] width 35 height 13
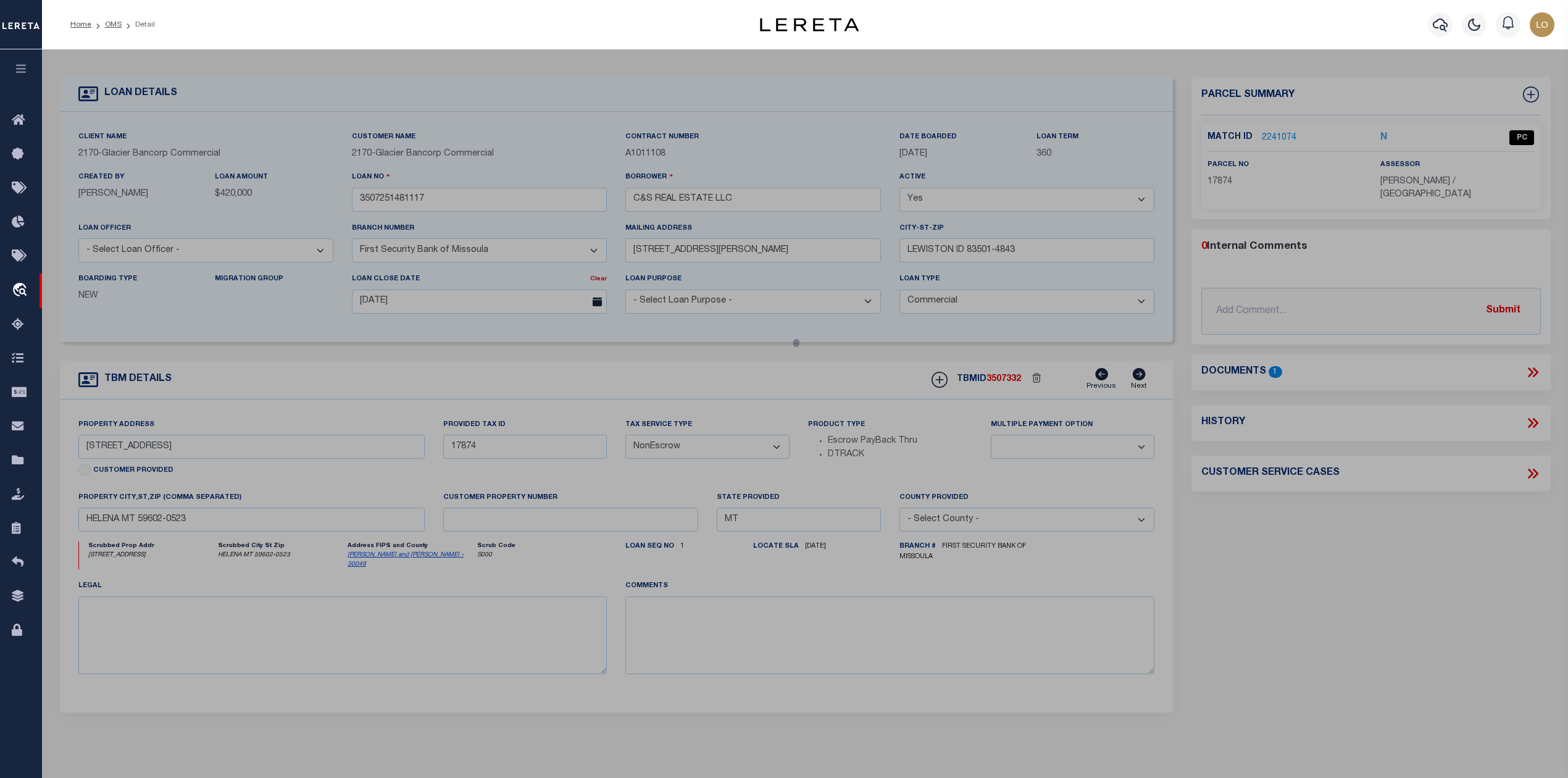
select select "AS"
select select
checkbox input "false"
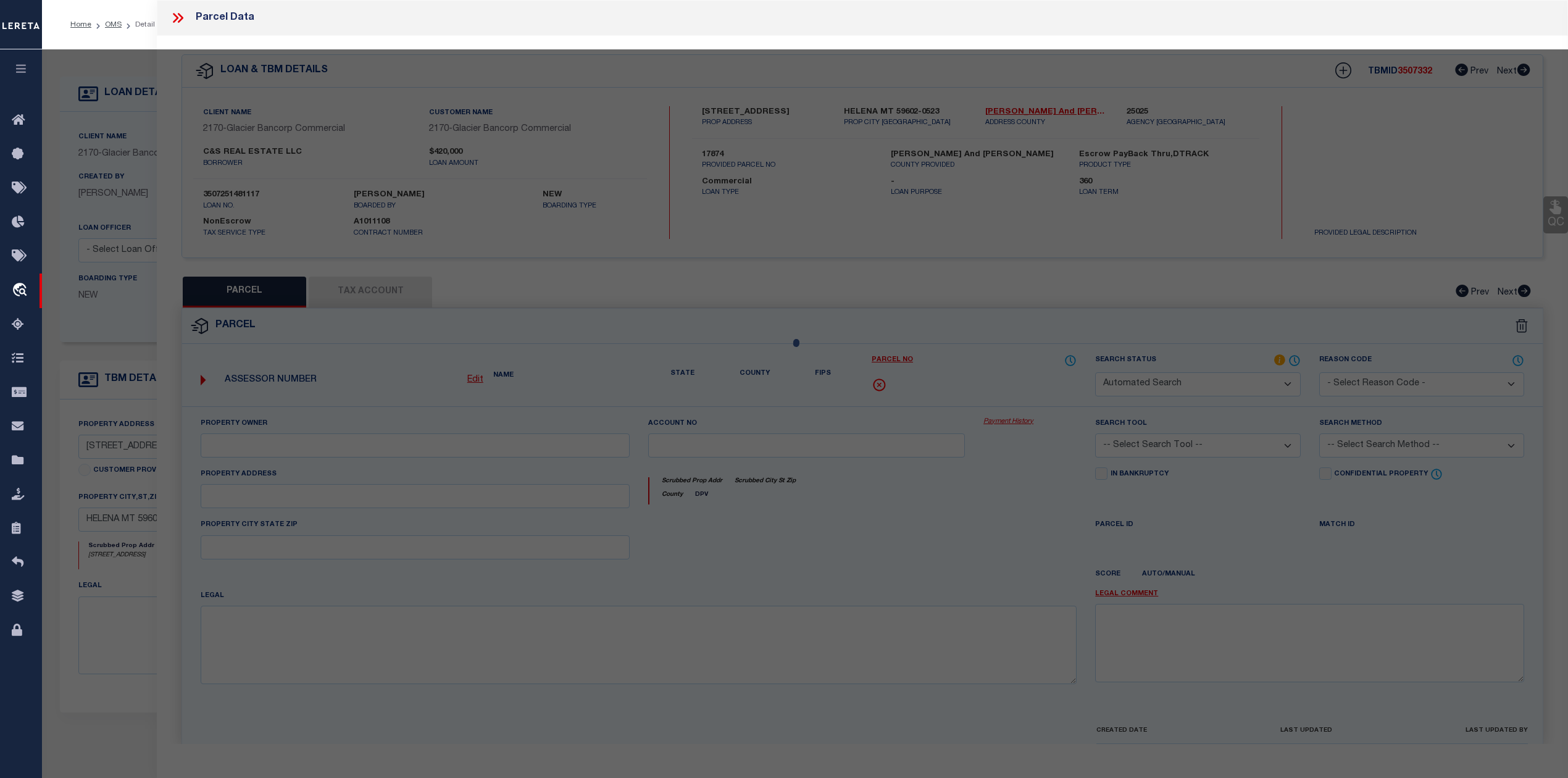
select select "PC"
type input "INDEPENDENT INSURANCE AGENTS ASSOC. OF MT"
select select "AGW"
select select "LEG"
type input "3131 DREDGE DR"
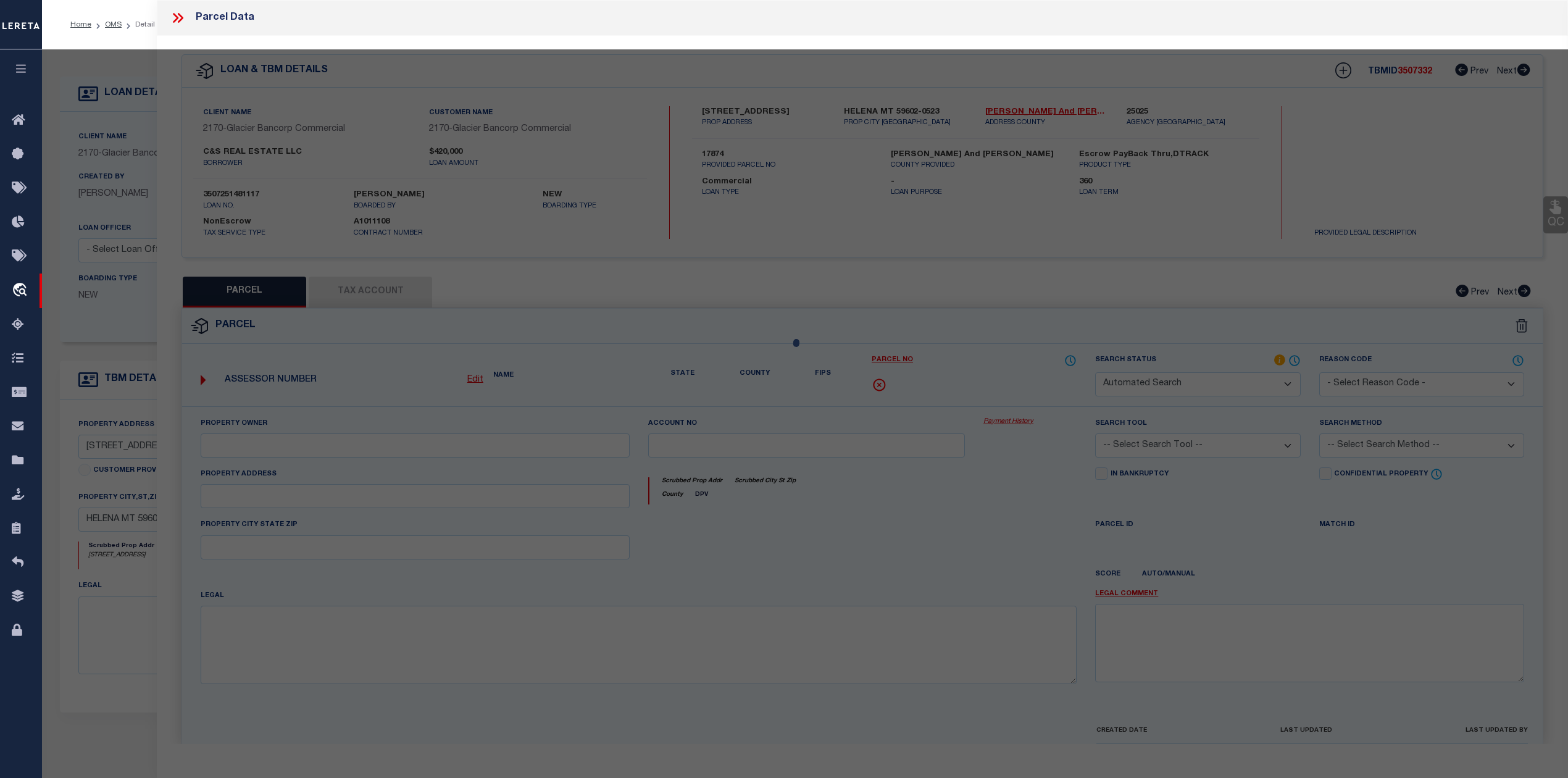
type input "HELENA, MT 59602"
type textarea "ORPHANAGE ACRES, S18, T10 N, R03 W, Lot 2A1, COS #531012/E"
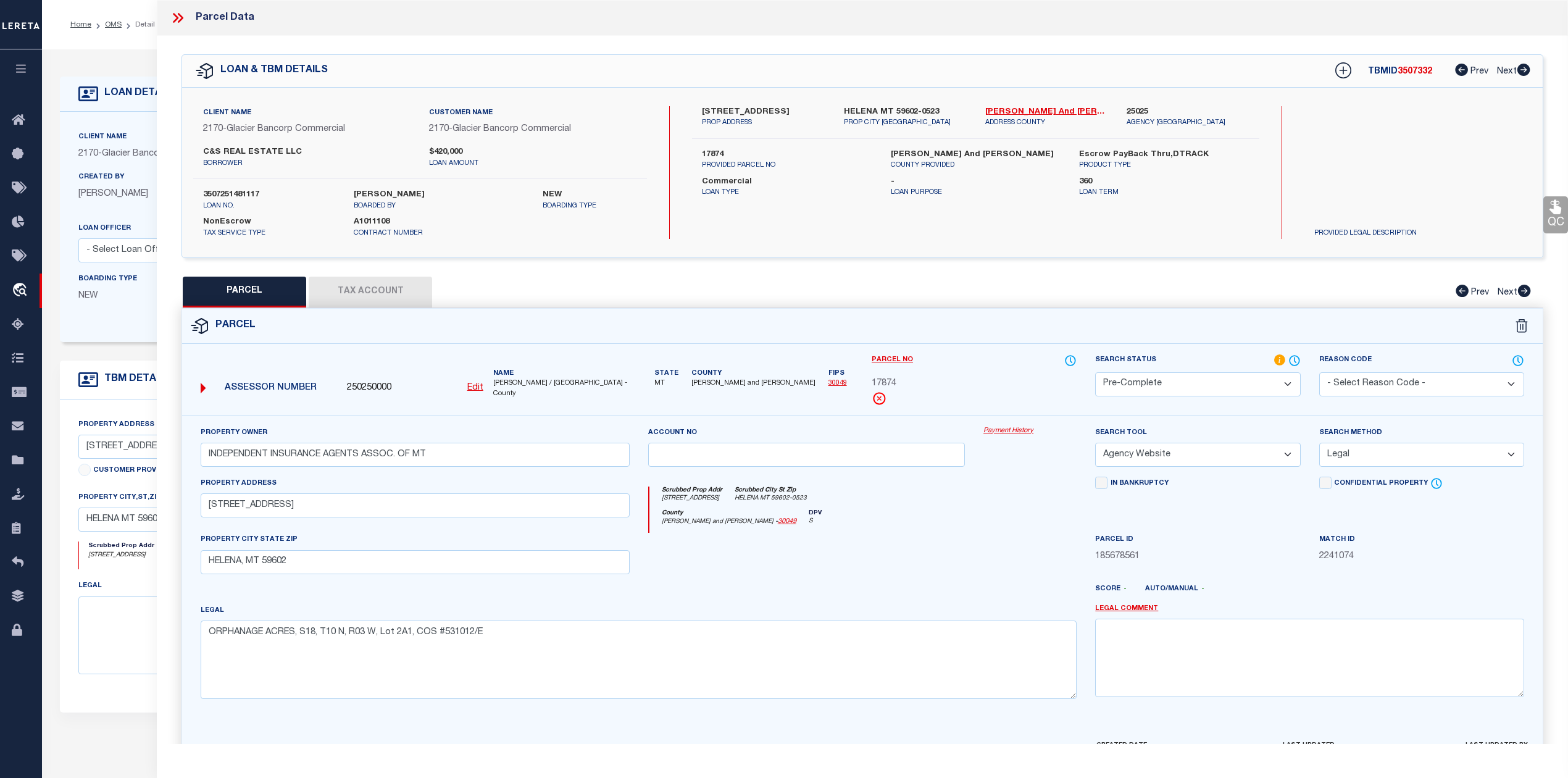
click at [998, 558] on div at bounding box center [1029, 559] width 112 height 51
click at [174, 21] on icon at bounding box center [176, 18] width 6 height 9
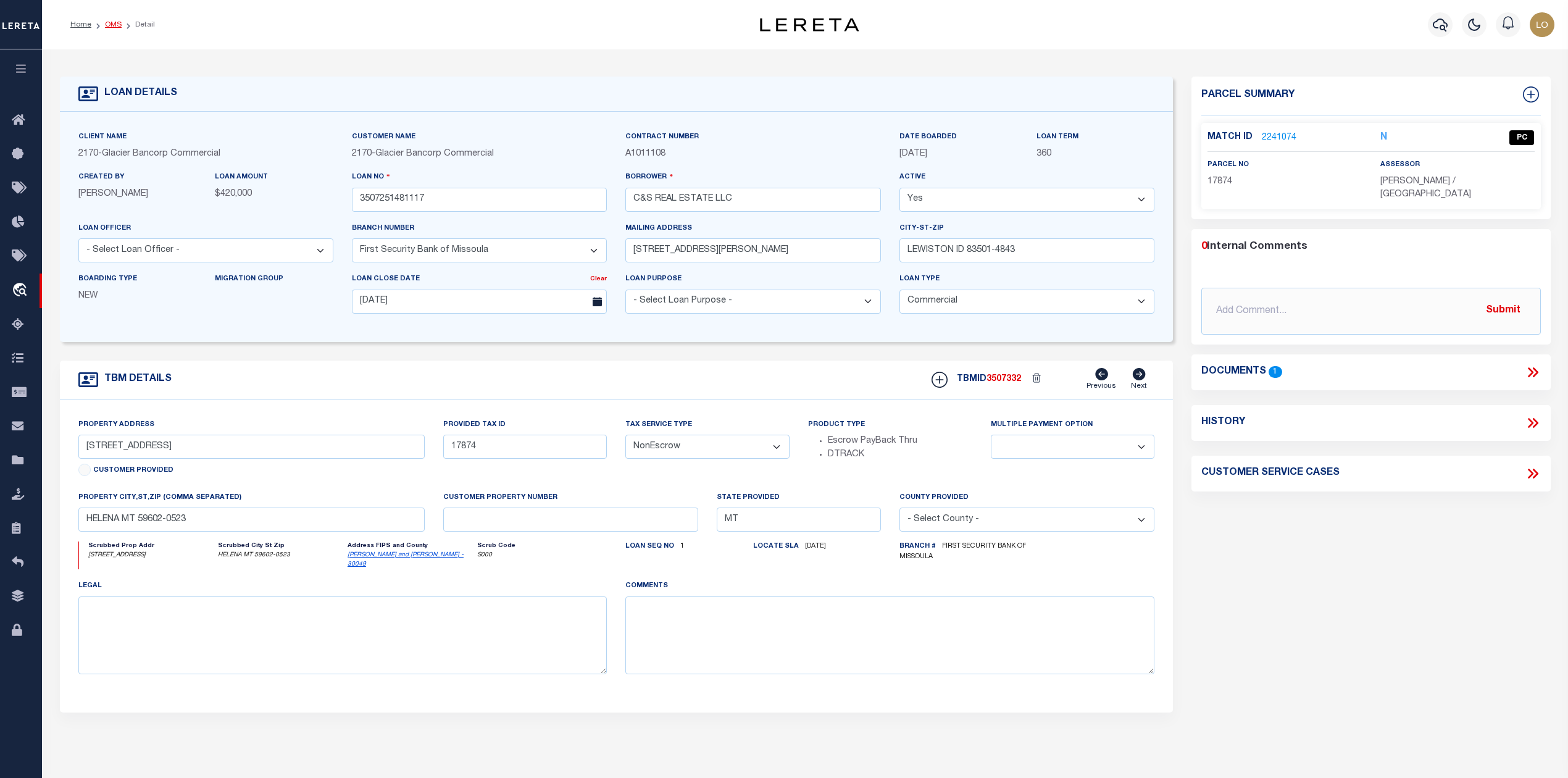
click at [106, 24] on link "OMS" at bounding box center [113, 24] width 17 height 8
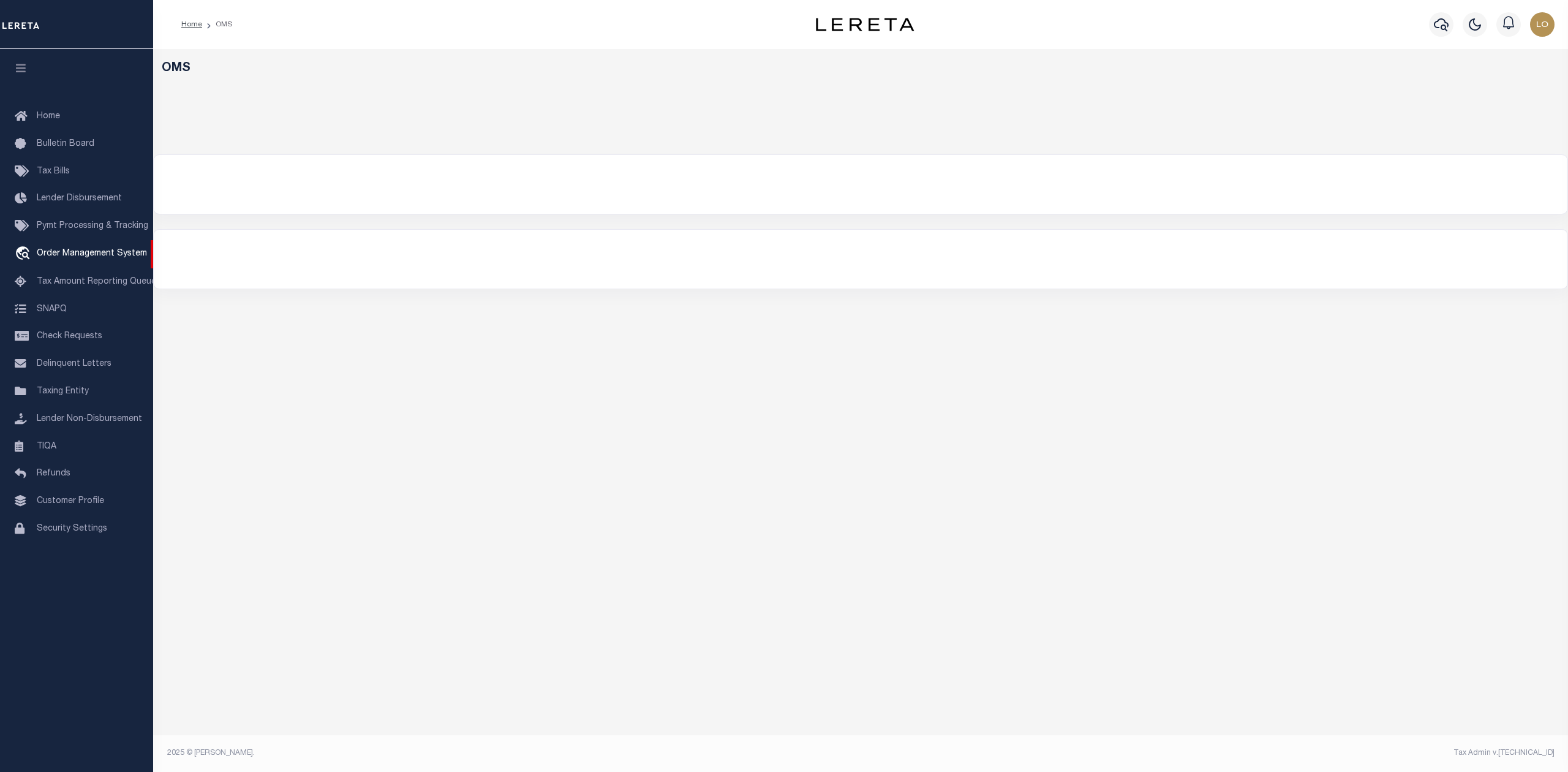
select select "200"
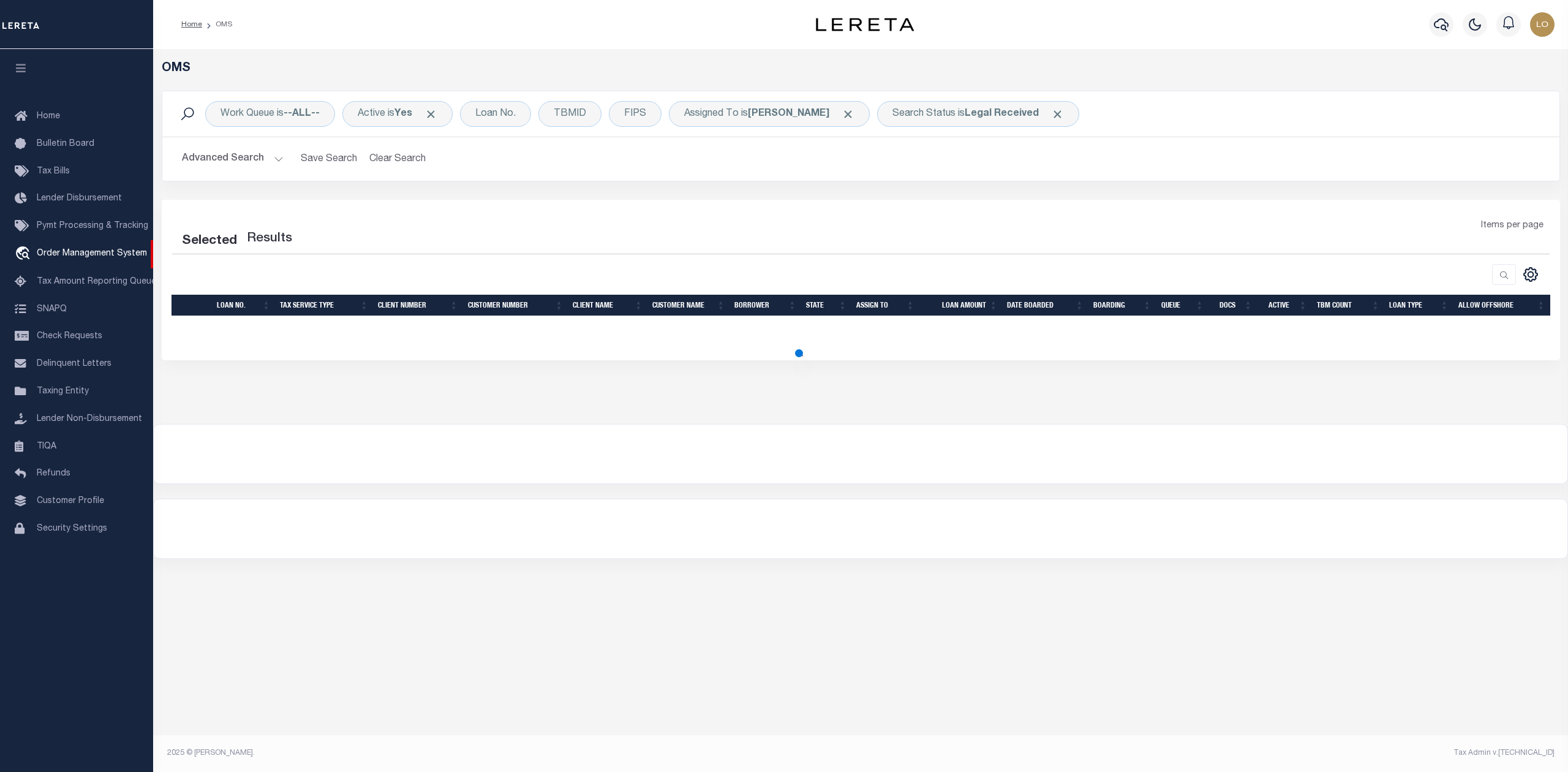
select select "200"
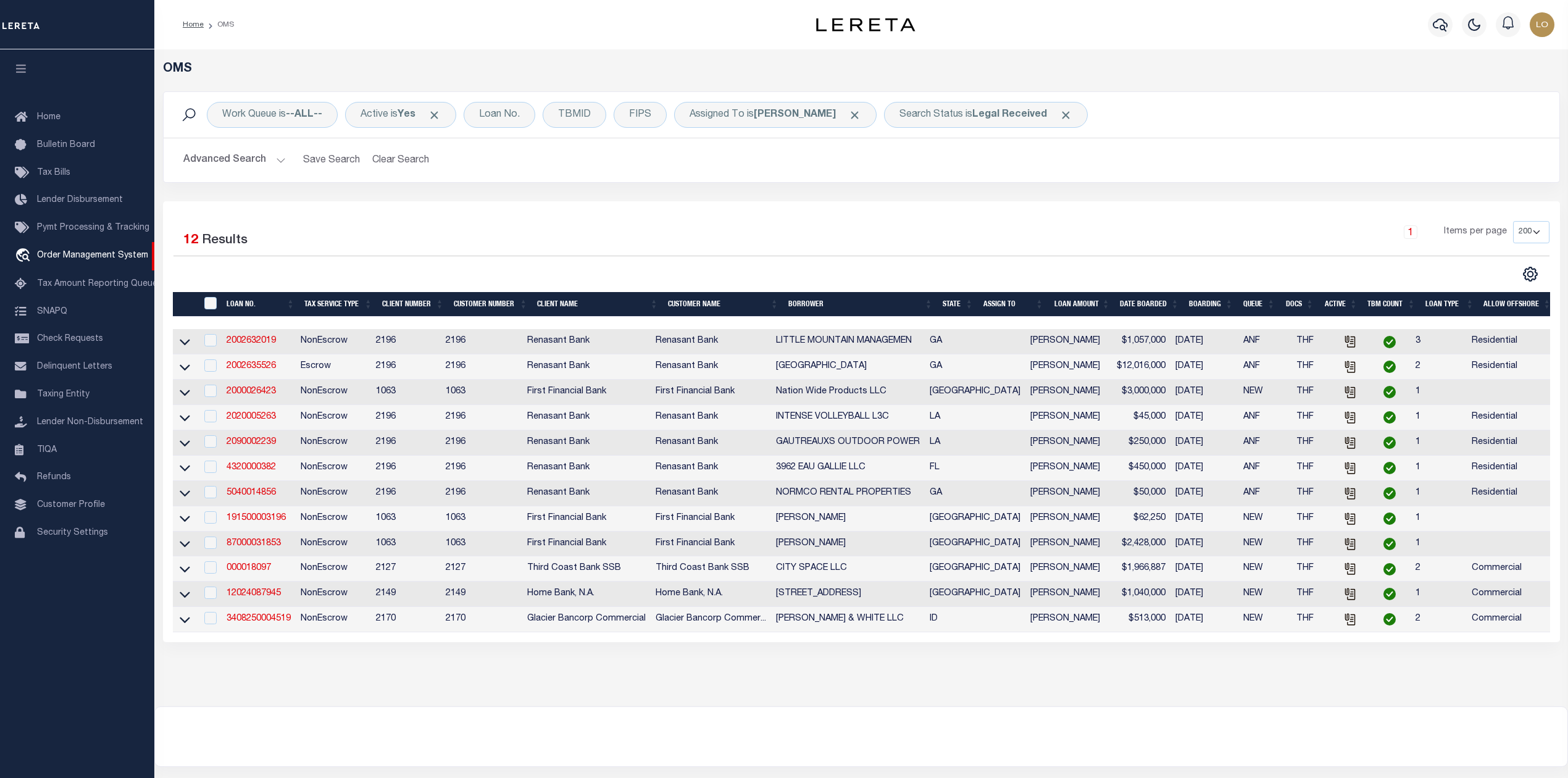
click at [934, 694] on div "OMS Work Queue is --ALL-- Active is Yes Loan No. TBMID FIPS Assigned To is Loke…" at bounding box center [861, 377] width 1414 height 656
click at [271, 623] on link "3408250004519" at bounding box center [259, 618] width 64 height 8
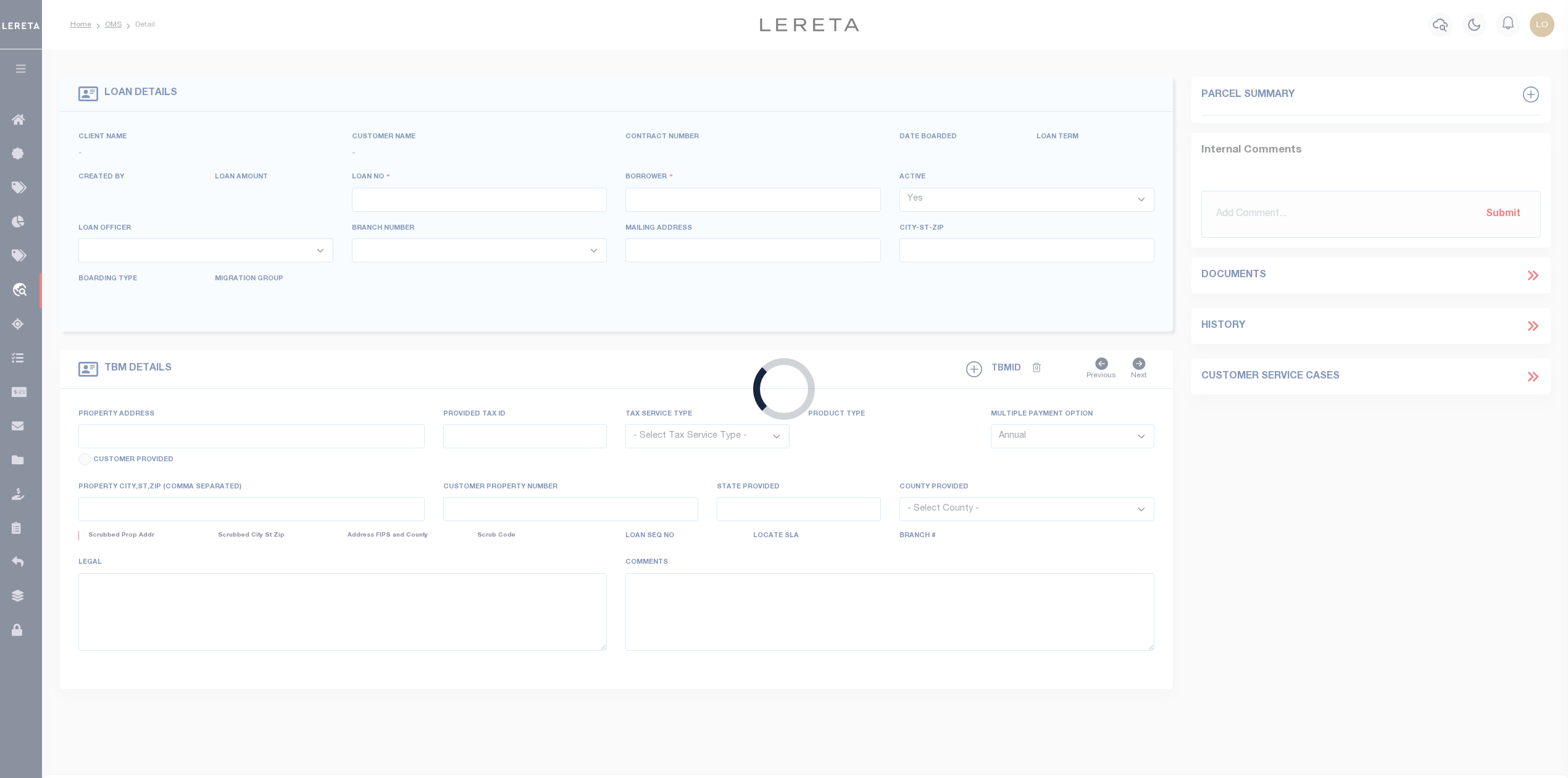
type input "3408250004519"
type input "[PERSON_NAME] & WHITE LLC"
select select
type input "65 N STATE ST"
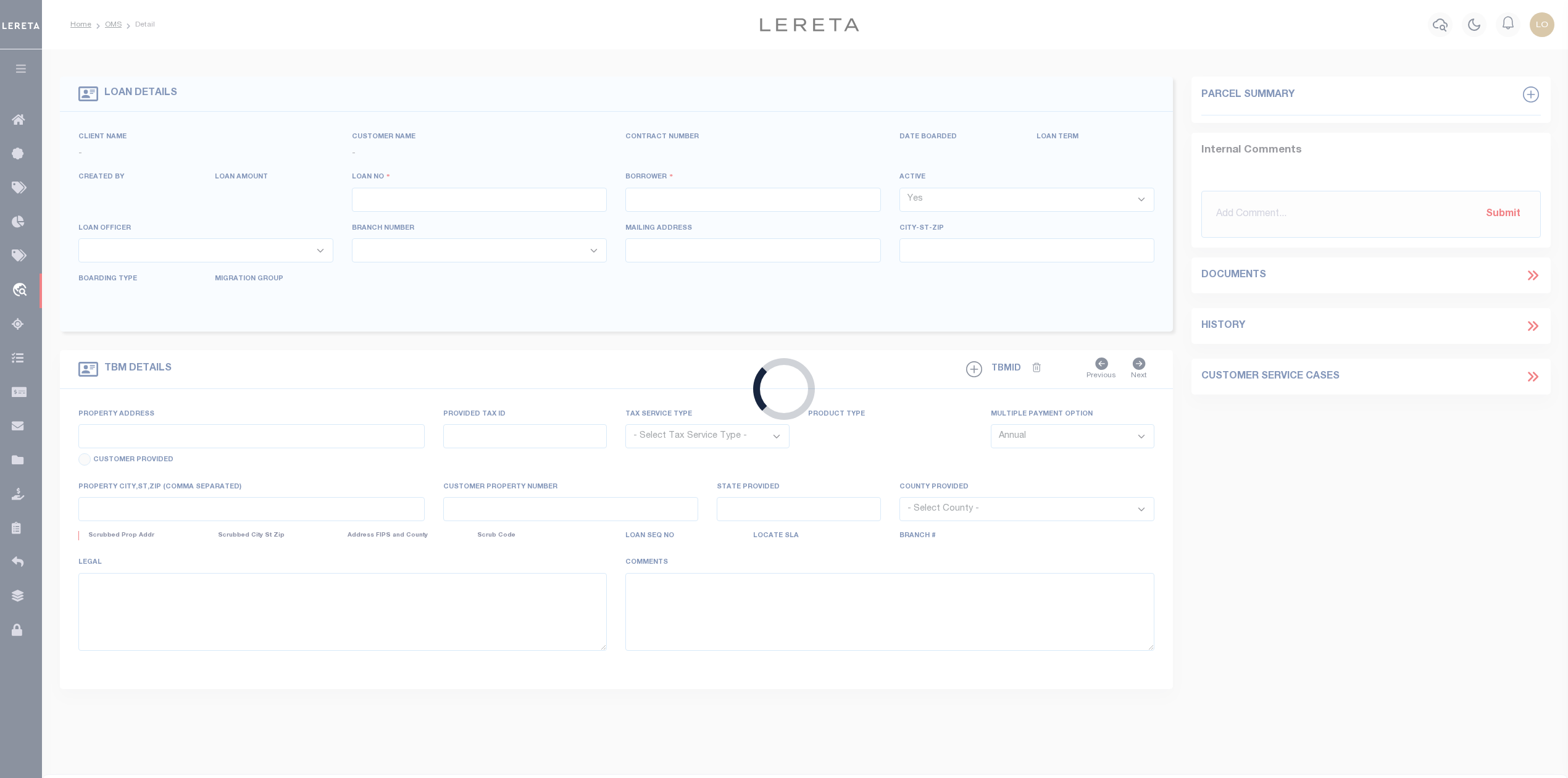
type input "PRESTON ID 83263-1236"
type input "08/19/2025"
select select "20"
select select "NonEscrow"
select select "5655"
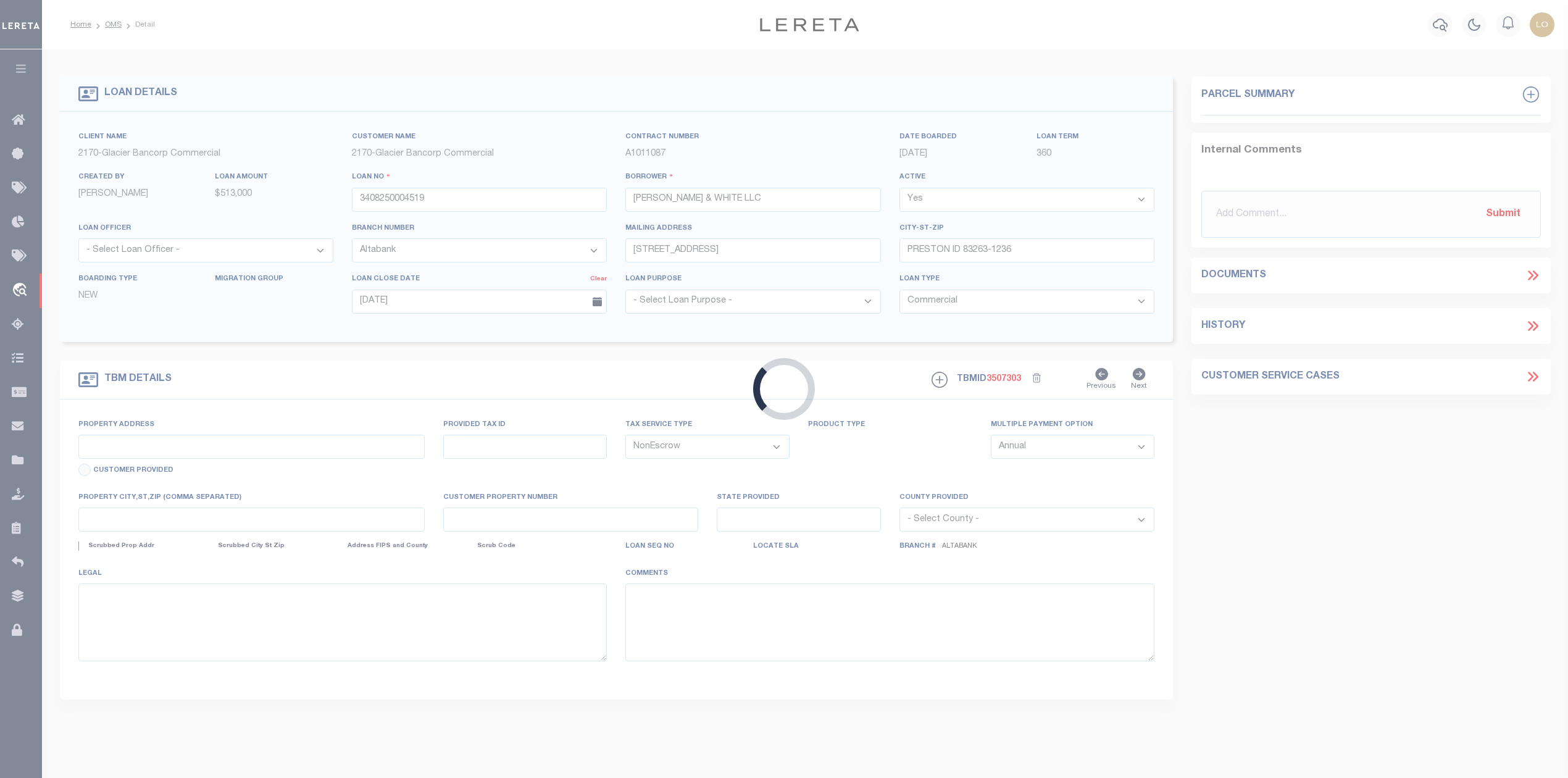
type input "1383 S 600 W"
type input "01968.03"
select select
type input "PRESTON ID 83263-5572"
type input "ID"
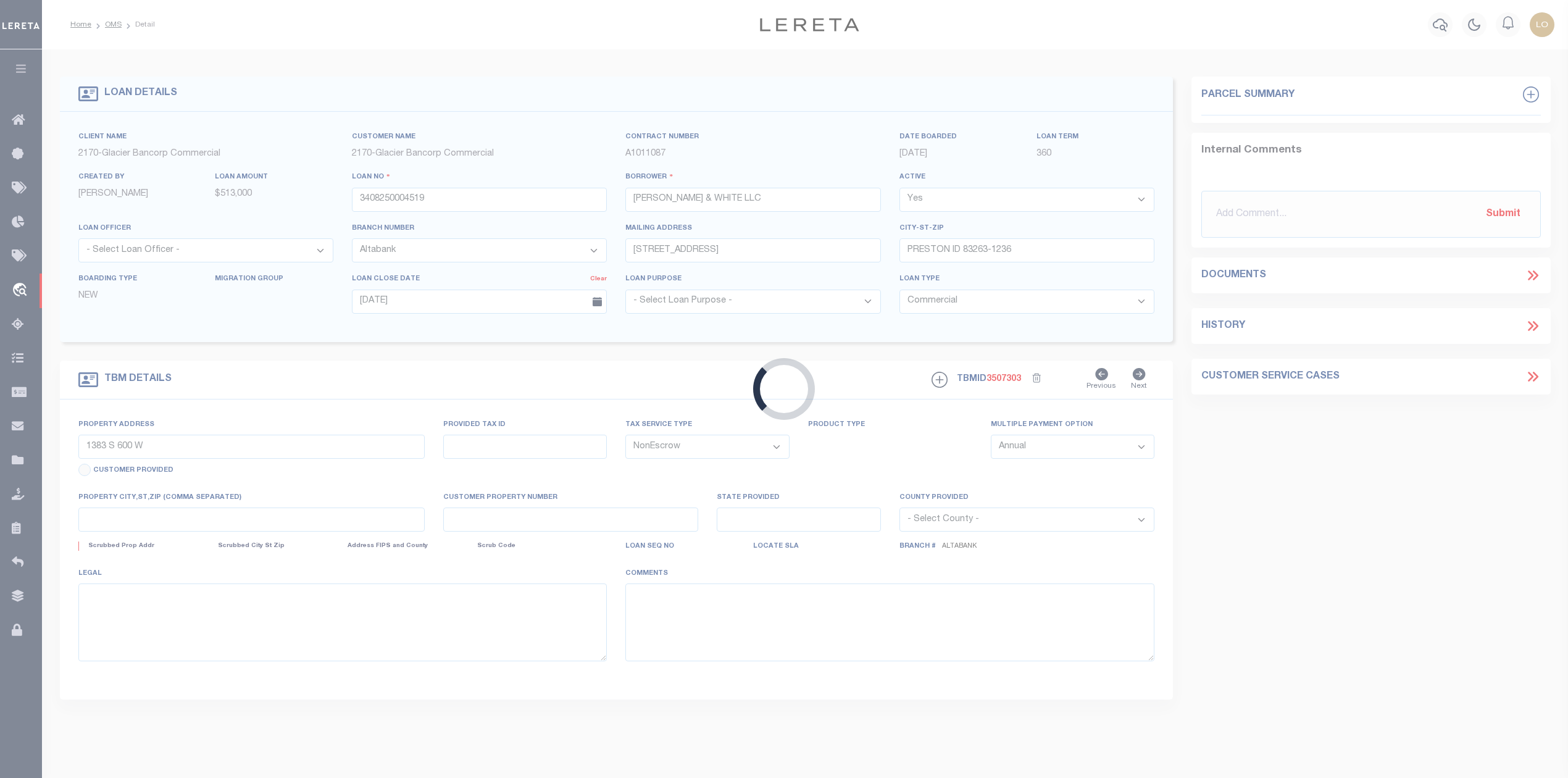
type textarea "LARGE LEGAL"
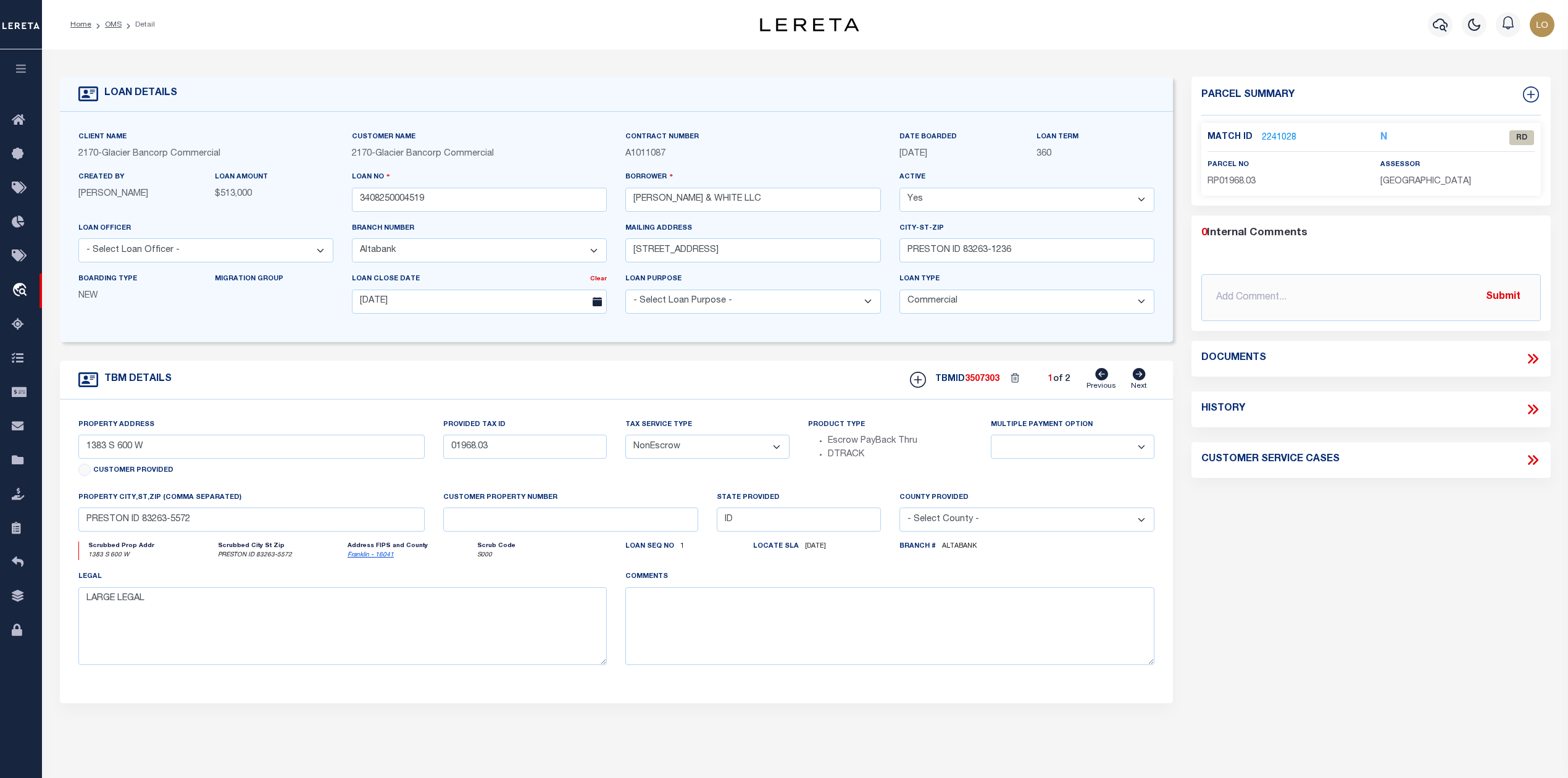
click at [1288, 134] on link "2241028" at bounding box center [1279, 138] width 35 height 13
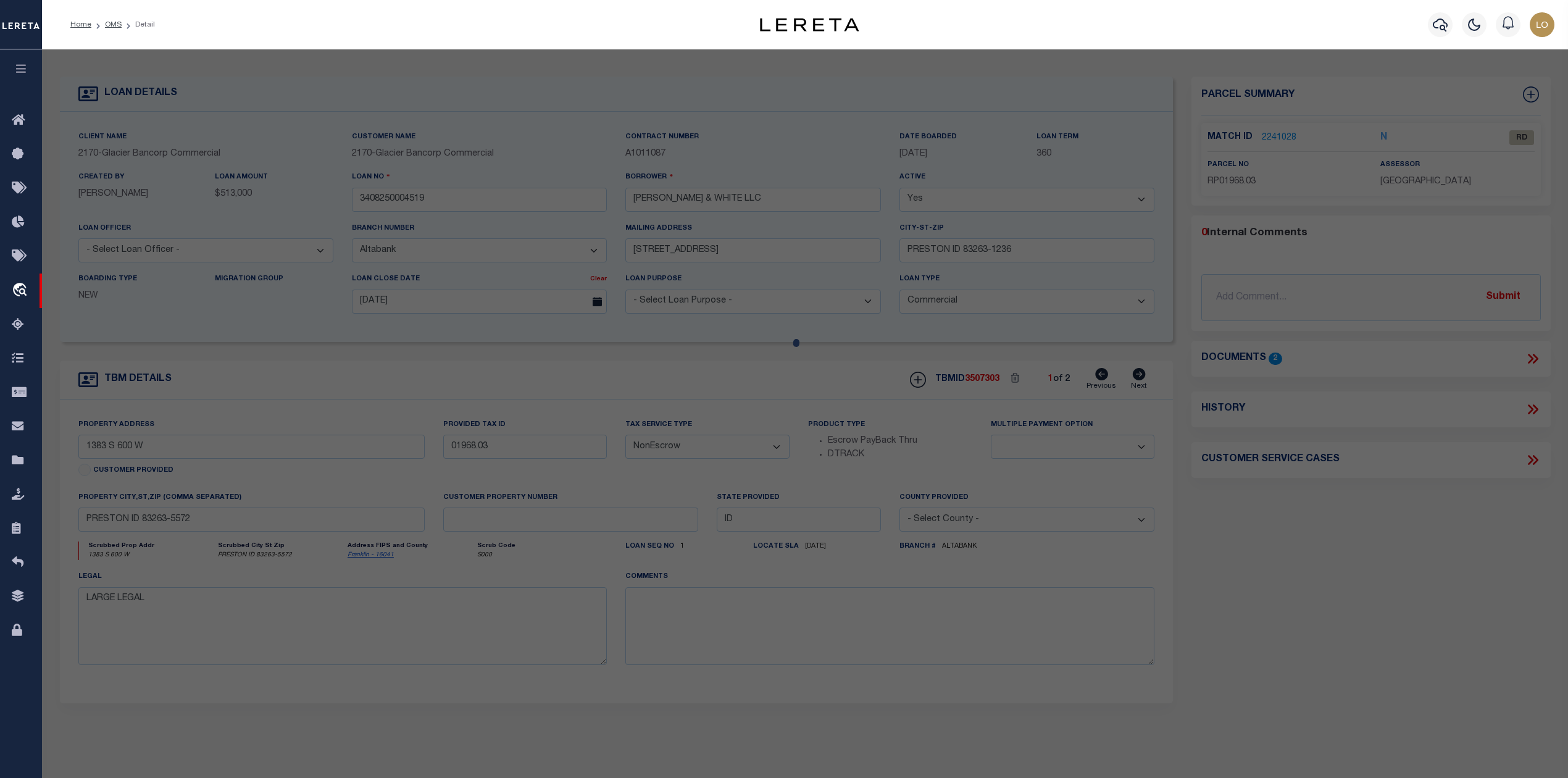
checkbox input "false"
select select "RD"
type input "SEAMONS TYLER J"
select select "ATL"
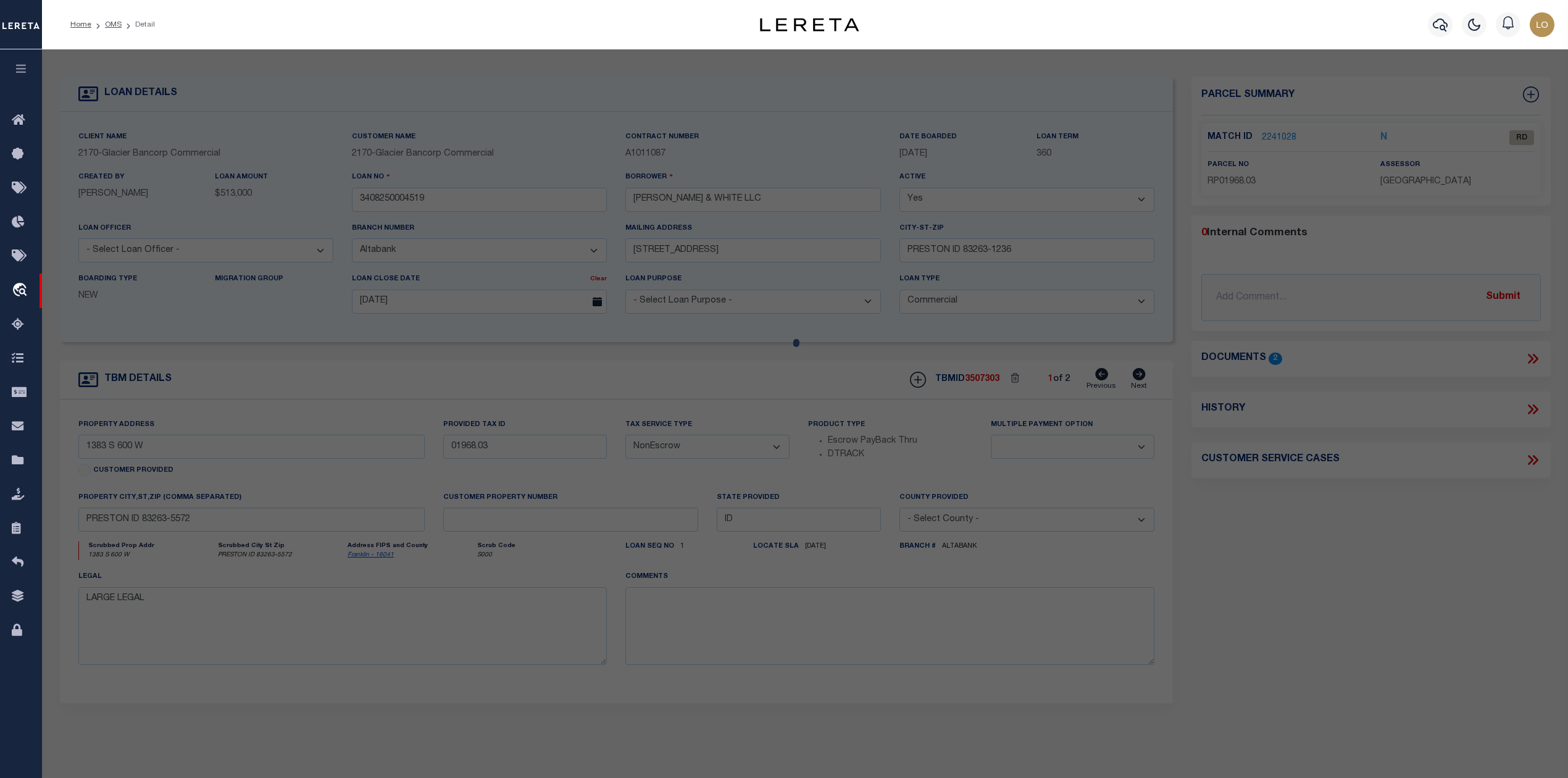
select select "ADD"
type input "1383 S 600 W"
checkbox input "false"
type input "PRESTON ID 832630000"
type textarea "Acres: 2.19 34-15-39; PLAT 30 & 112; AERIAL 53; INST #268705"
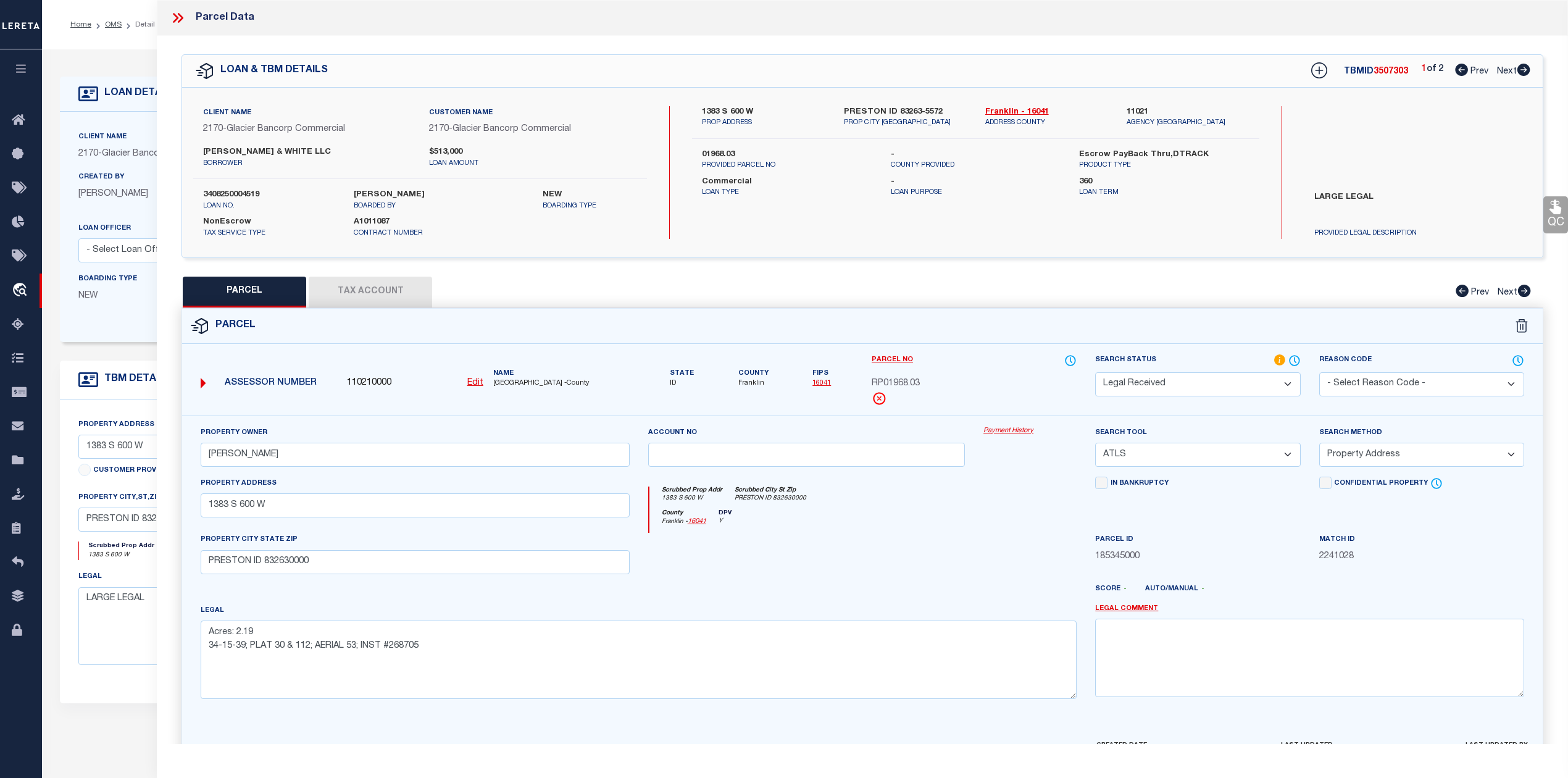
click at [386, 287] on button "Tax Account" at bounding box center [370, 292] width 123 height 31
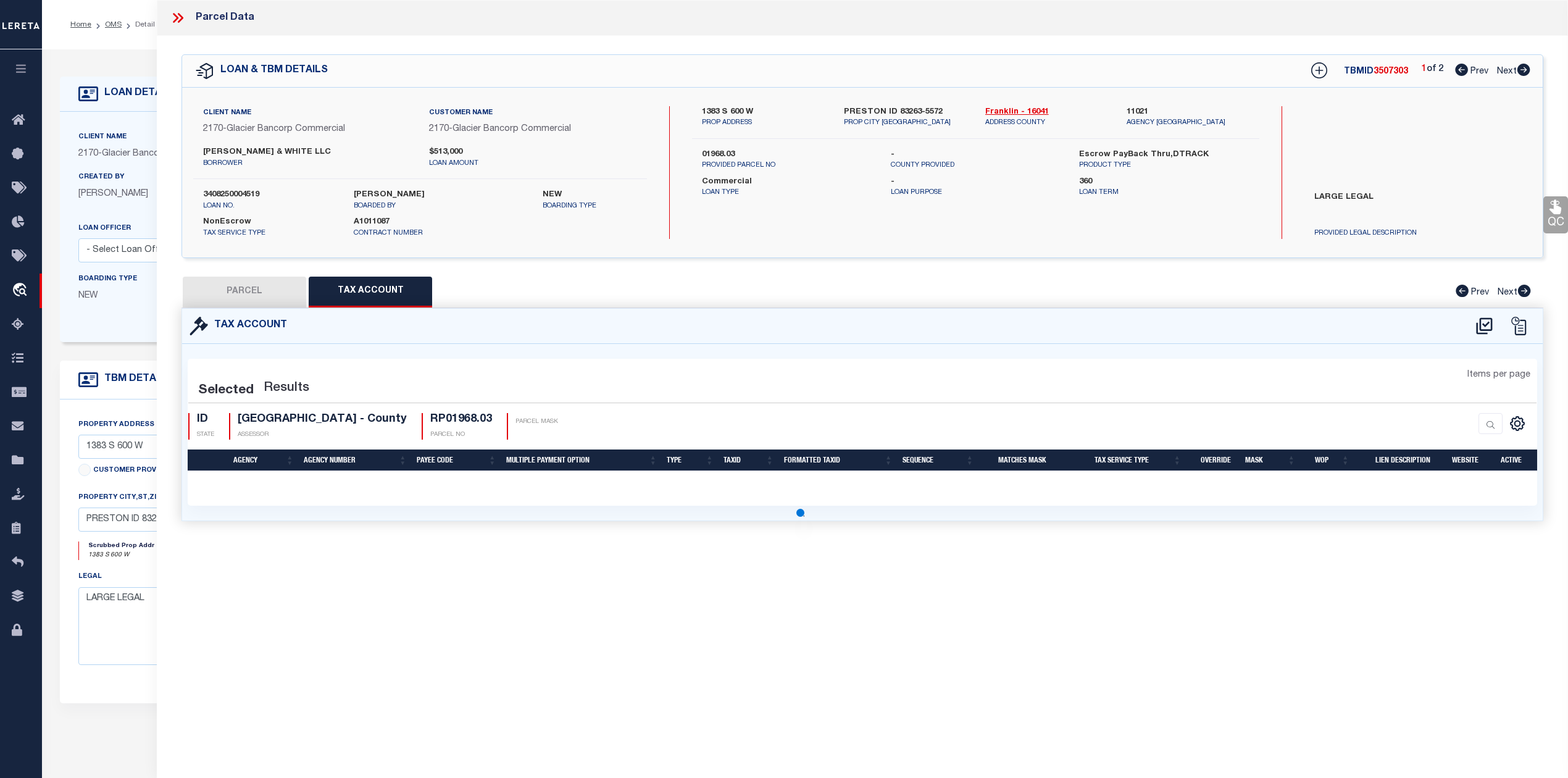
select select "100"
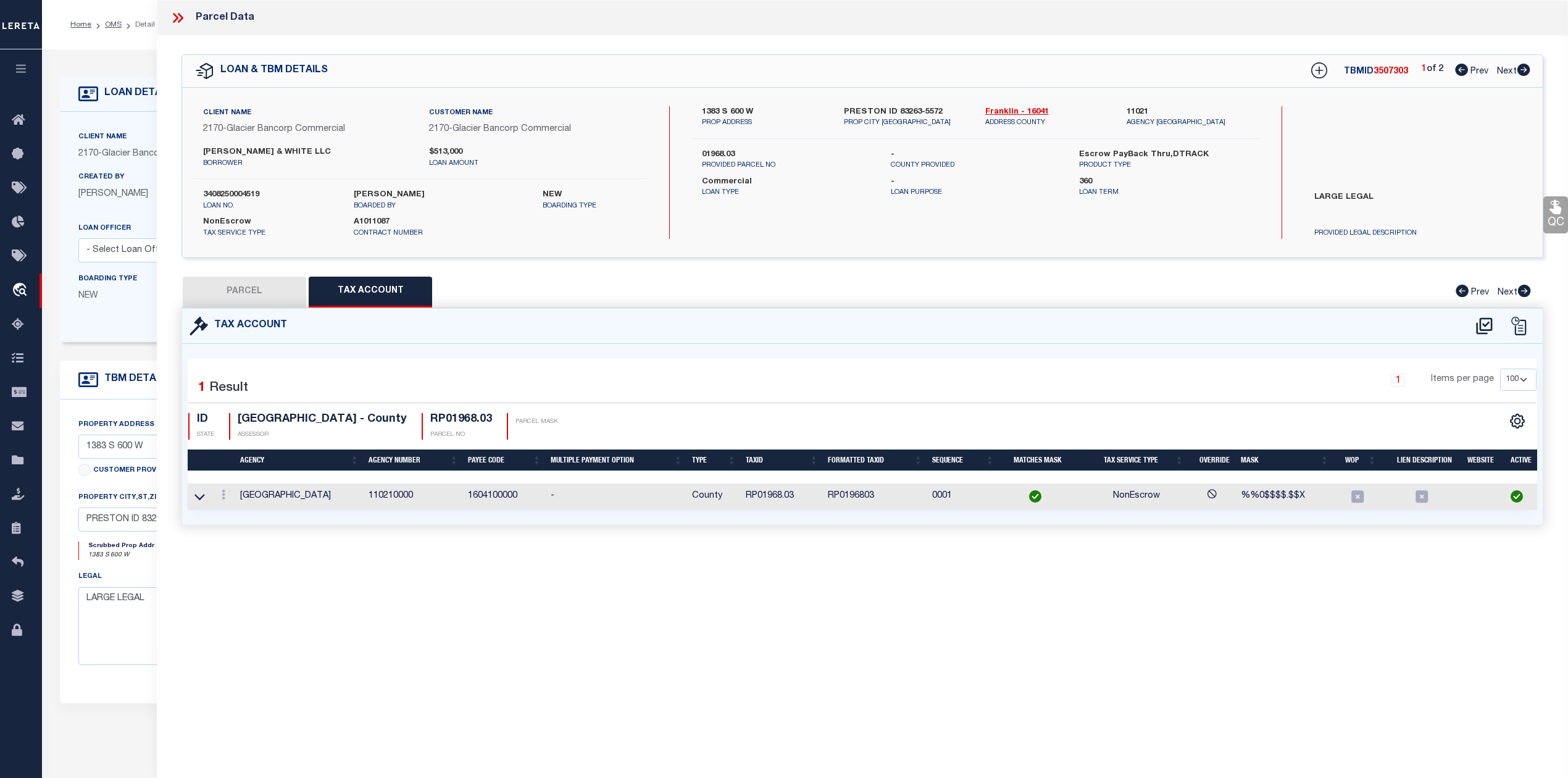
click at [265, 299] on button "PARCEL" at bounding box center [244, 292] width 123 height 31
select select "AS"
select select
checkbox input "false"
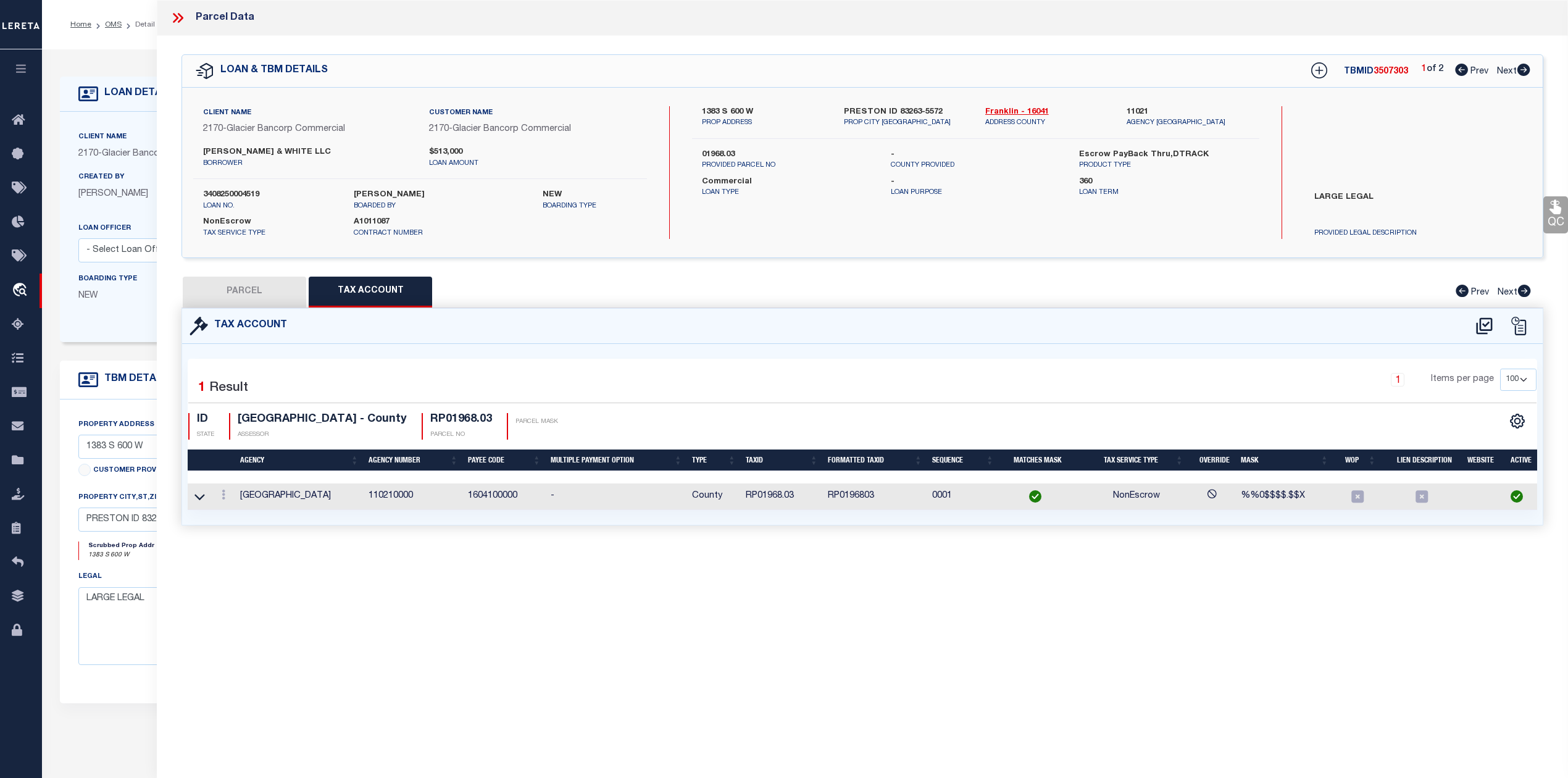
checkbox input "false"
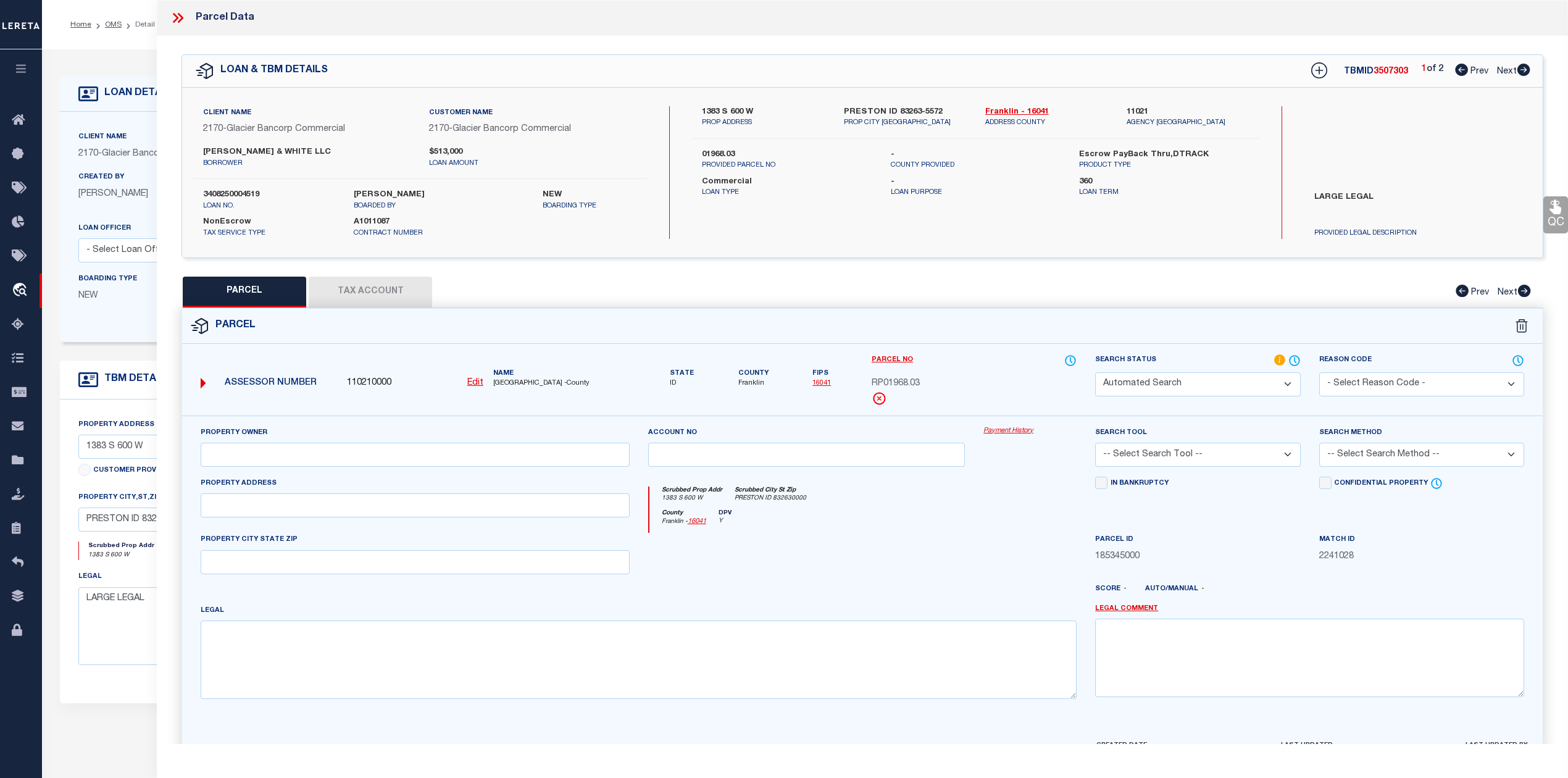
select select "RD"
type input "SEAMONS TYLER J"
select select "ATL"
select select "ADD"
type input "1383 S 600 W"
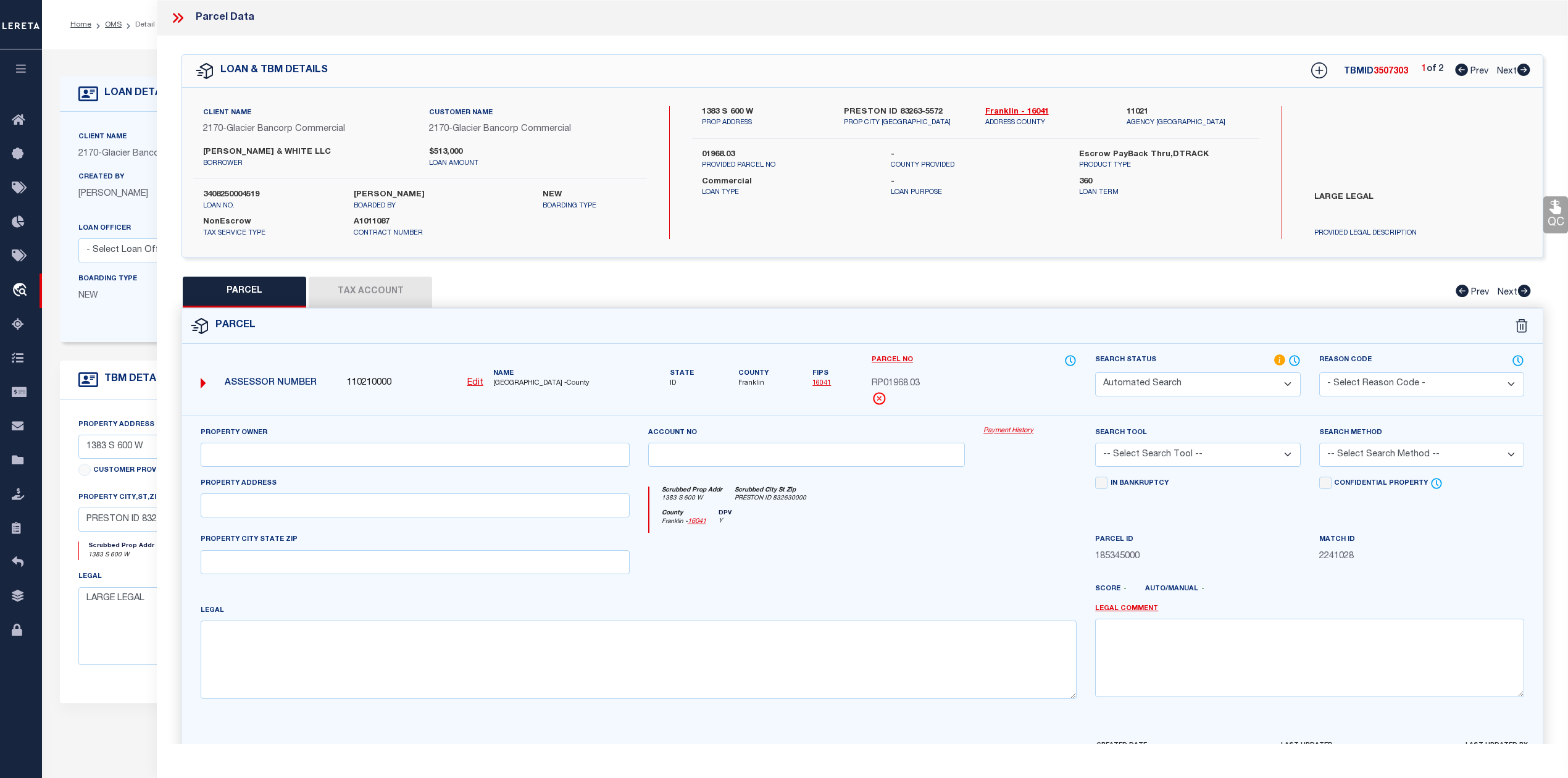
checkbox input "false"
type input "PRESTON ID 832630000"
type textarea "Acres: 2.19 34-15-39; PLAT 30 & 112; AERIAL 53; INST #268705"
click at [961, 599] on div at bounding box center [918, 593] width 336 height 20
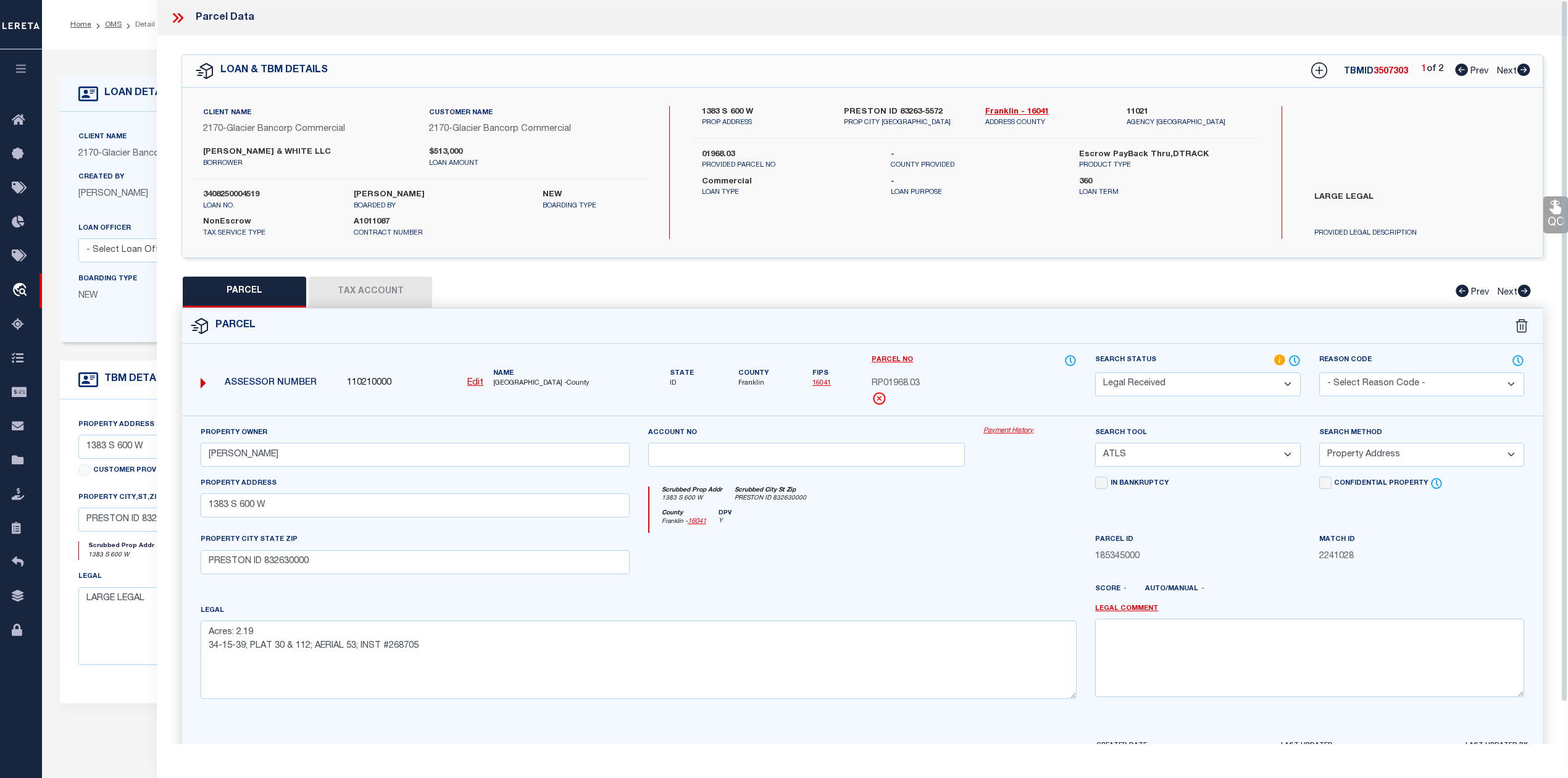
click at [1137, 301] on div "PARCEL Tax Account Prev Next" at bounding box center [863, 292] width 1362 height 31
click at [1525, 74] on icon at bounding box center [1524, 70] width 13 height 12
select select "AS"
select select
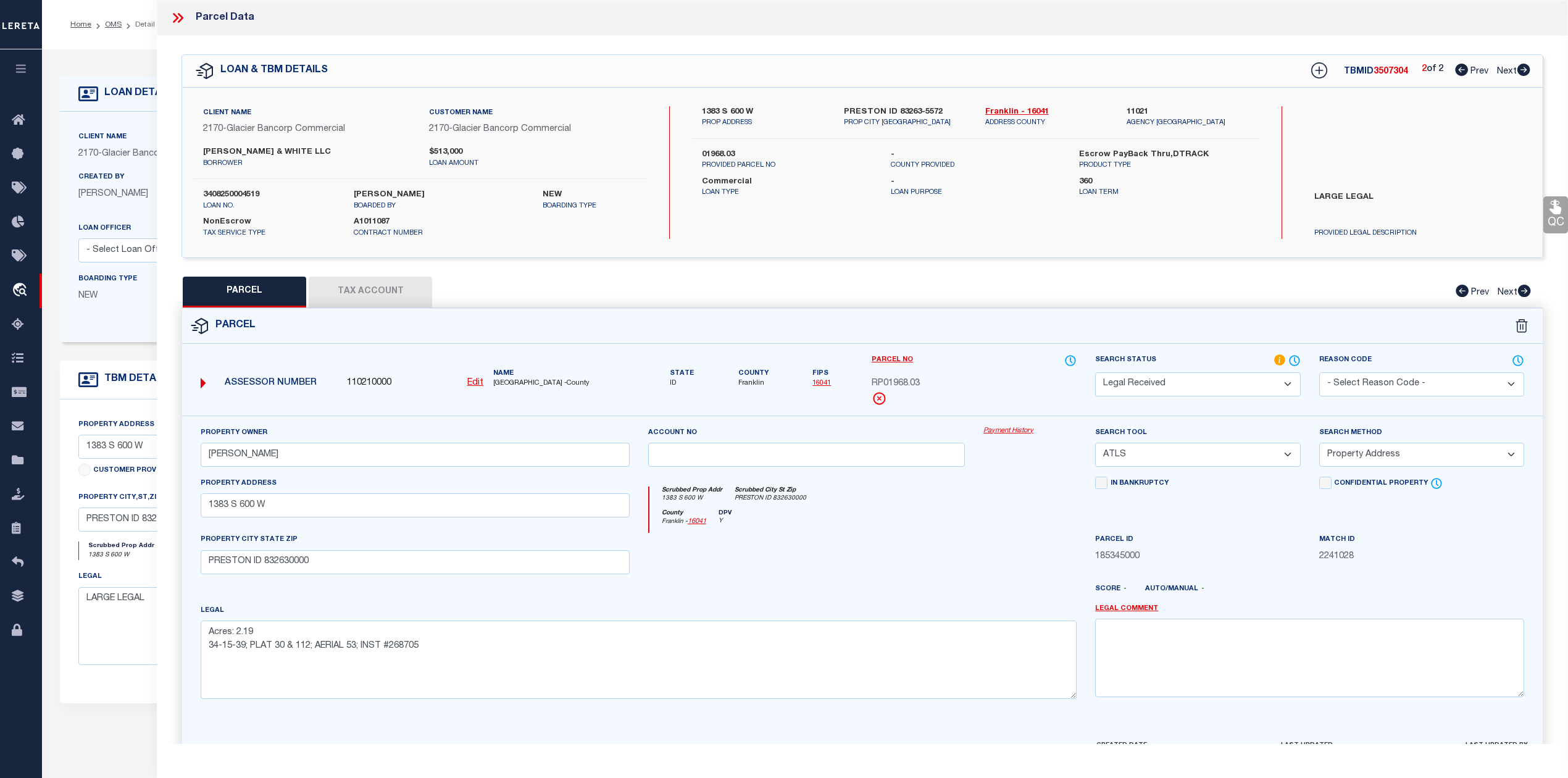
checkbox input "false"
select select "RD"
type input "WHITE,NICHOLAS STEVEN"
select select "ATL"
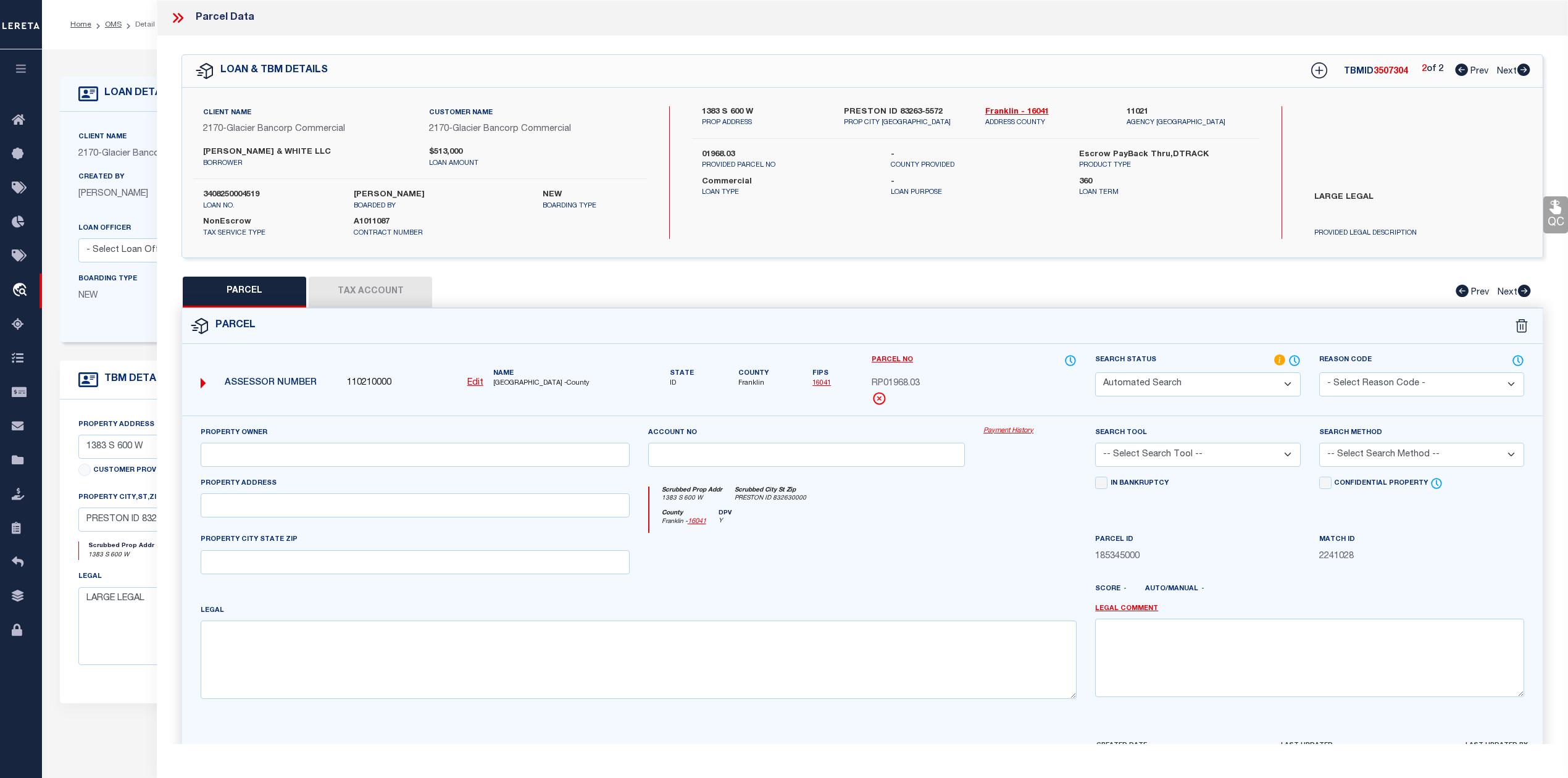
select select "ADD"
type input "1616 W 5300 S"
checkbox input "false"
type input "PRESTON, ID 83263"
type textarea "29-16-39; PLAT 102; AERIAL 43; INST #273822"
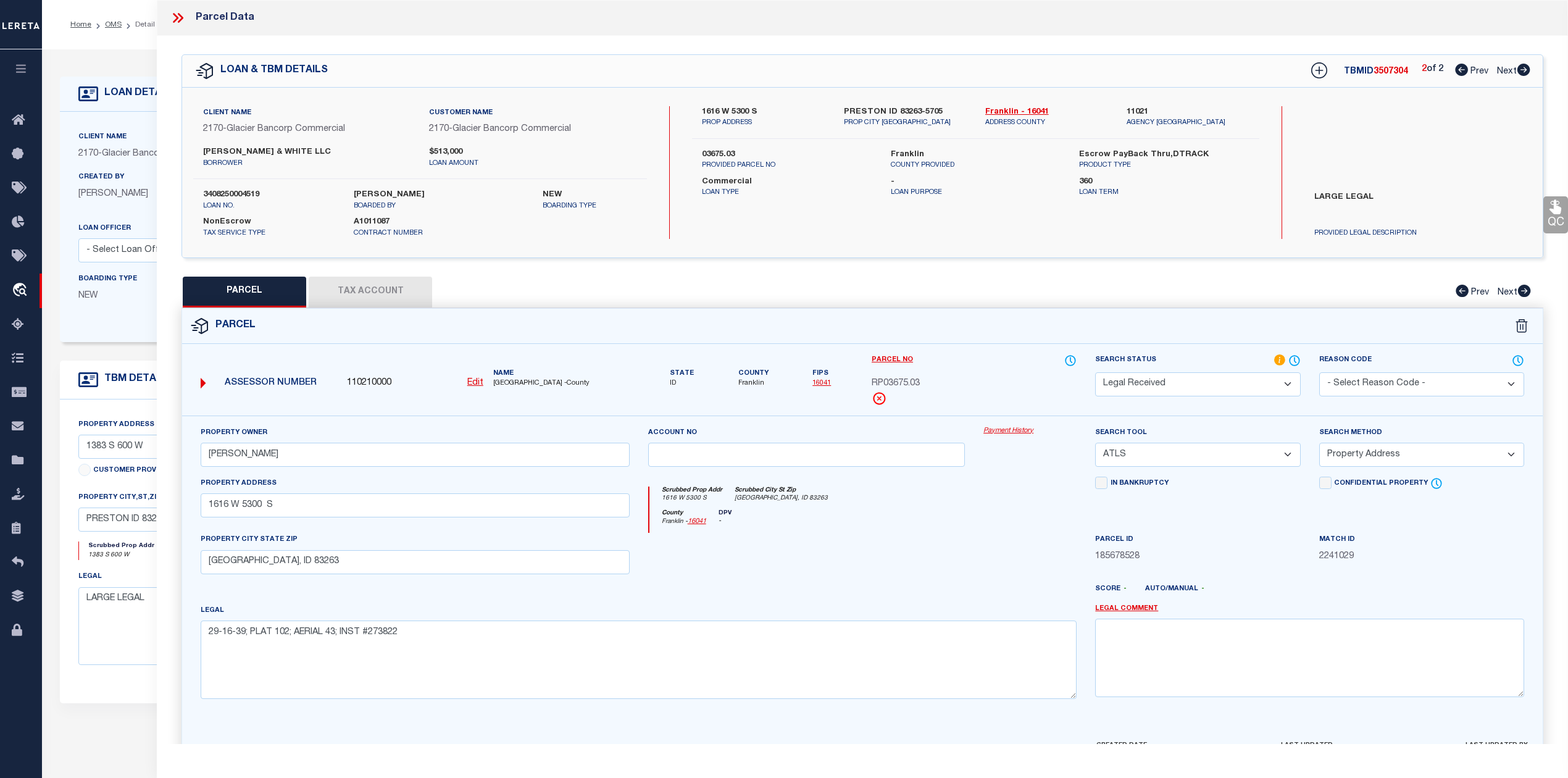
click at [1455, 73] on icon at bounding box center [1462, 70] width 13 height 12
select select "AS"
select select
checkbox input "false"
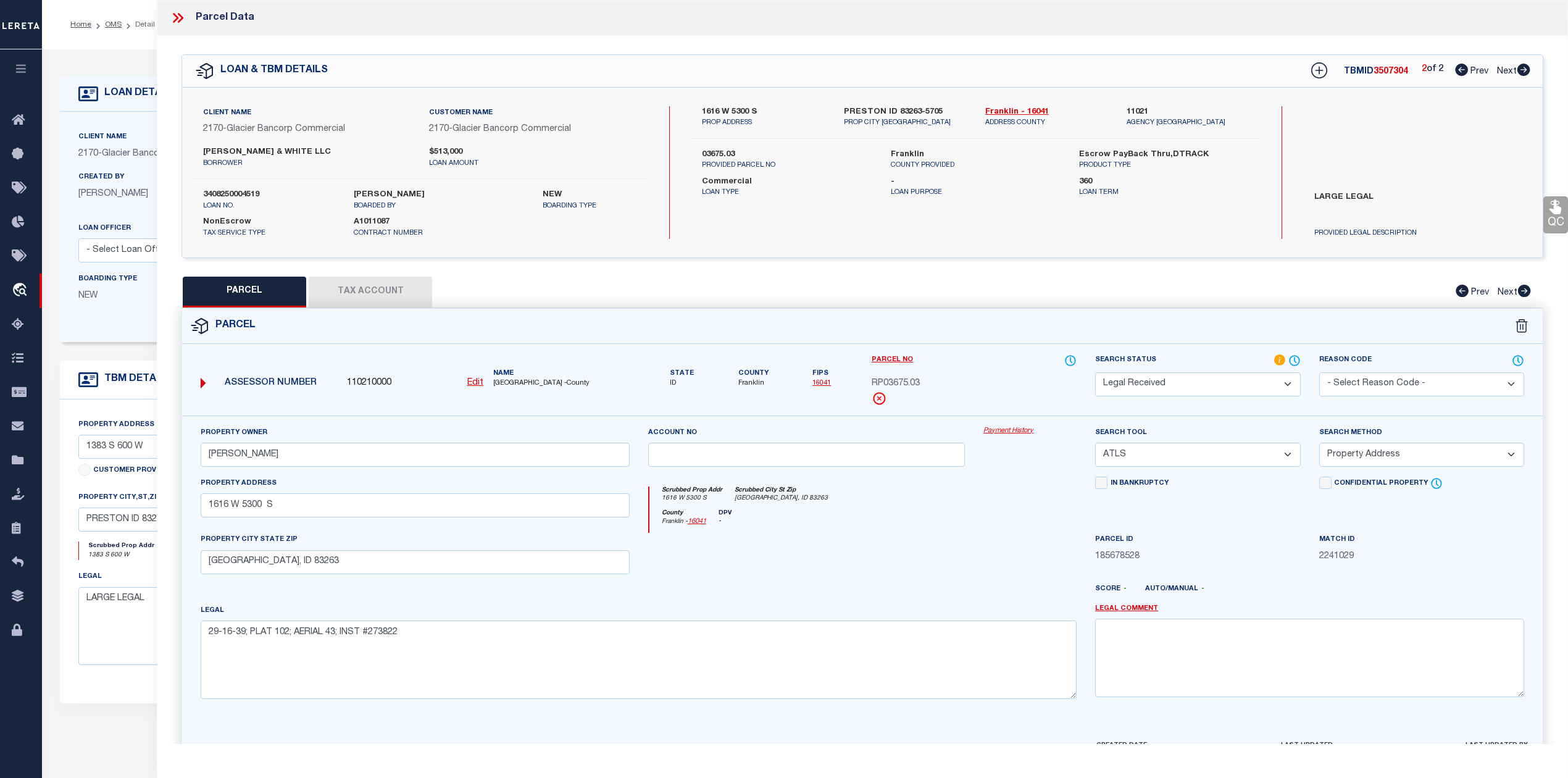
checkbox input "false"
select select "RD"
type input "SEAMONS TYLER J"
select select "ATL"
select select "ADD"
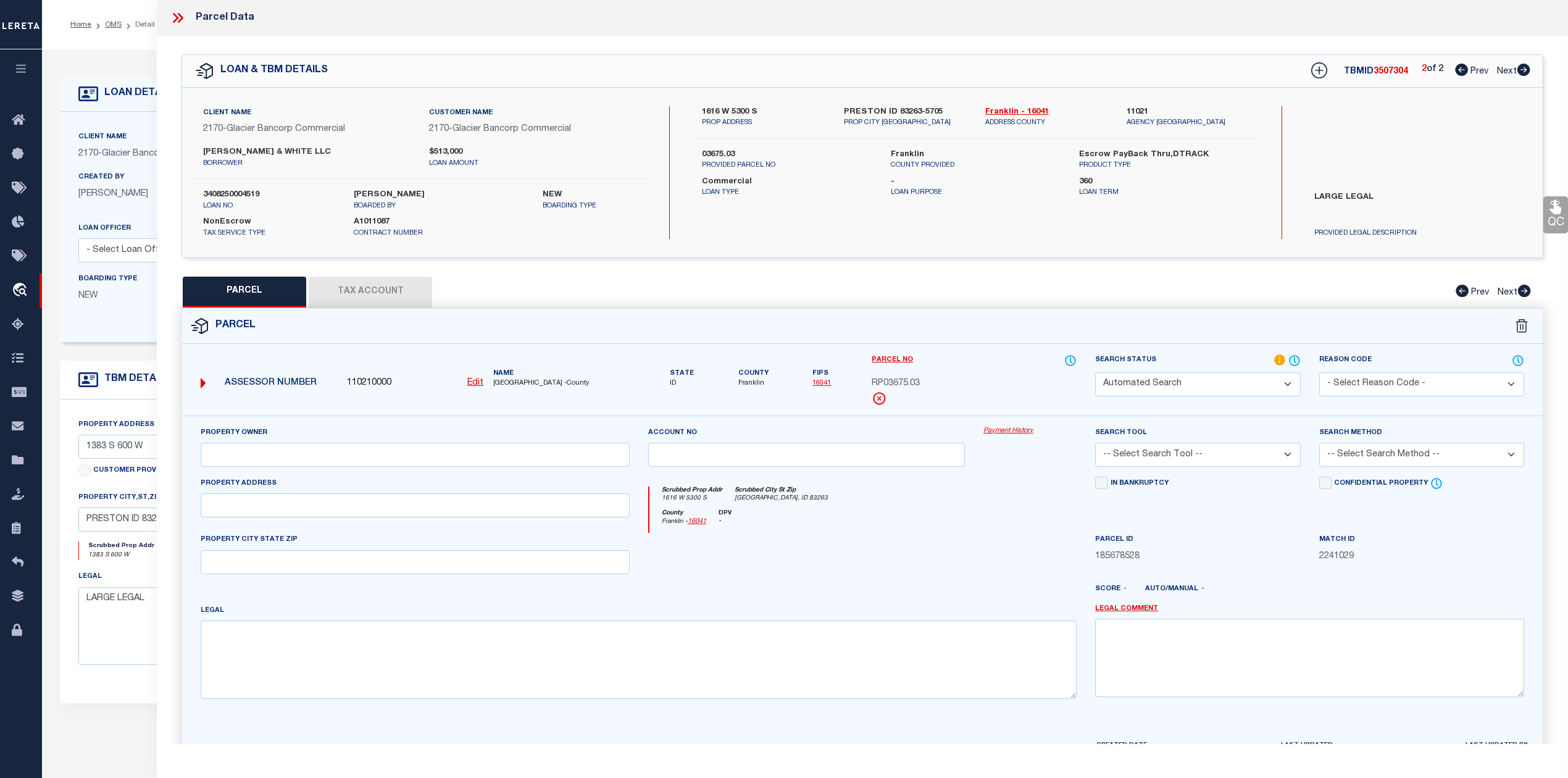
type input "1383 S 600 W"
checkbox input "false"
type input "PRESTON ID 832630000"
type textarea "Acres: 2.19 34-15-39; PLAT 30 & 112; AERIAL 53; INST #268705"
click at [171, 21] on icon at bounding box center [177, 17] width 16 height 16
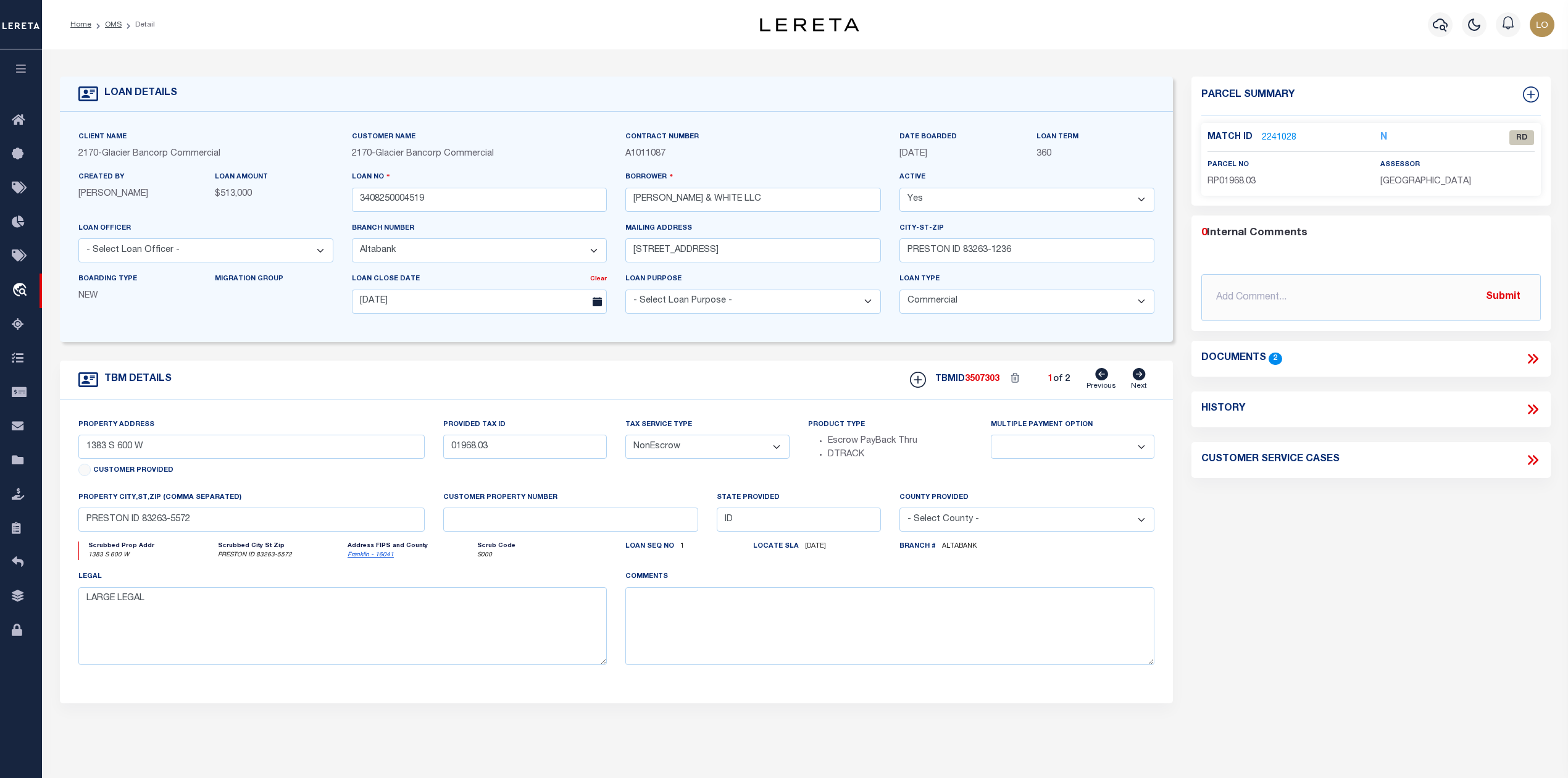
click at [1531, 358] on icon at bounding box center [1530, 359] width 6 height 9
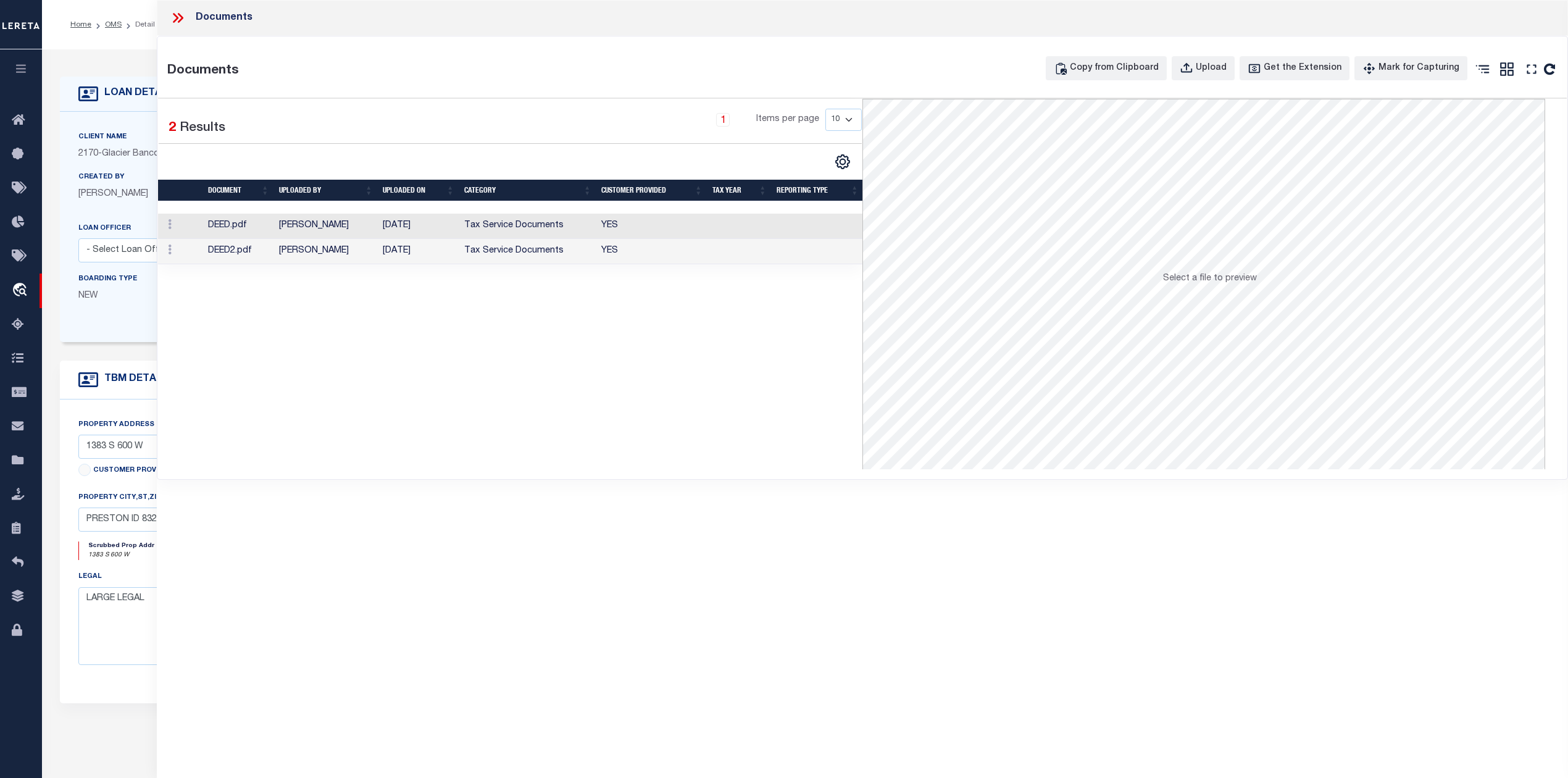
click at [356, 229] on td "Krishelle Prentice" at bounding box center [326, 226] width 104 height 25
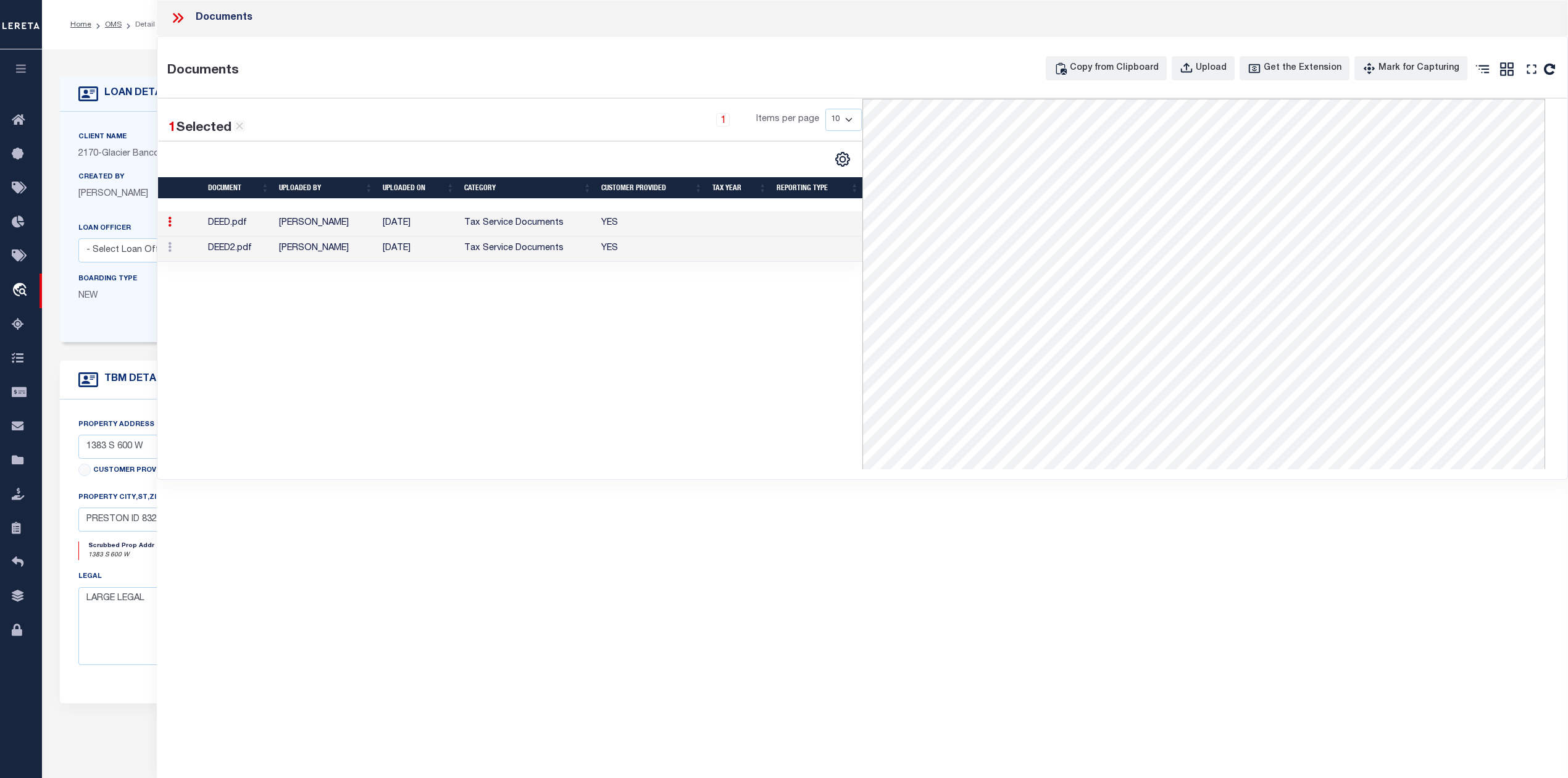
click at [337, 254] on td "Krishelle Prentice" at bounding box center [326, 249] width 104 height 25
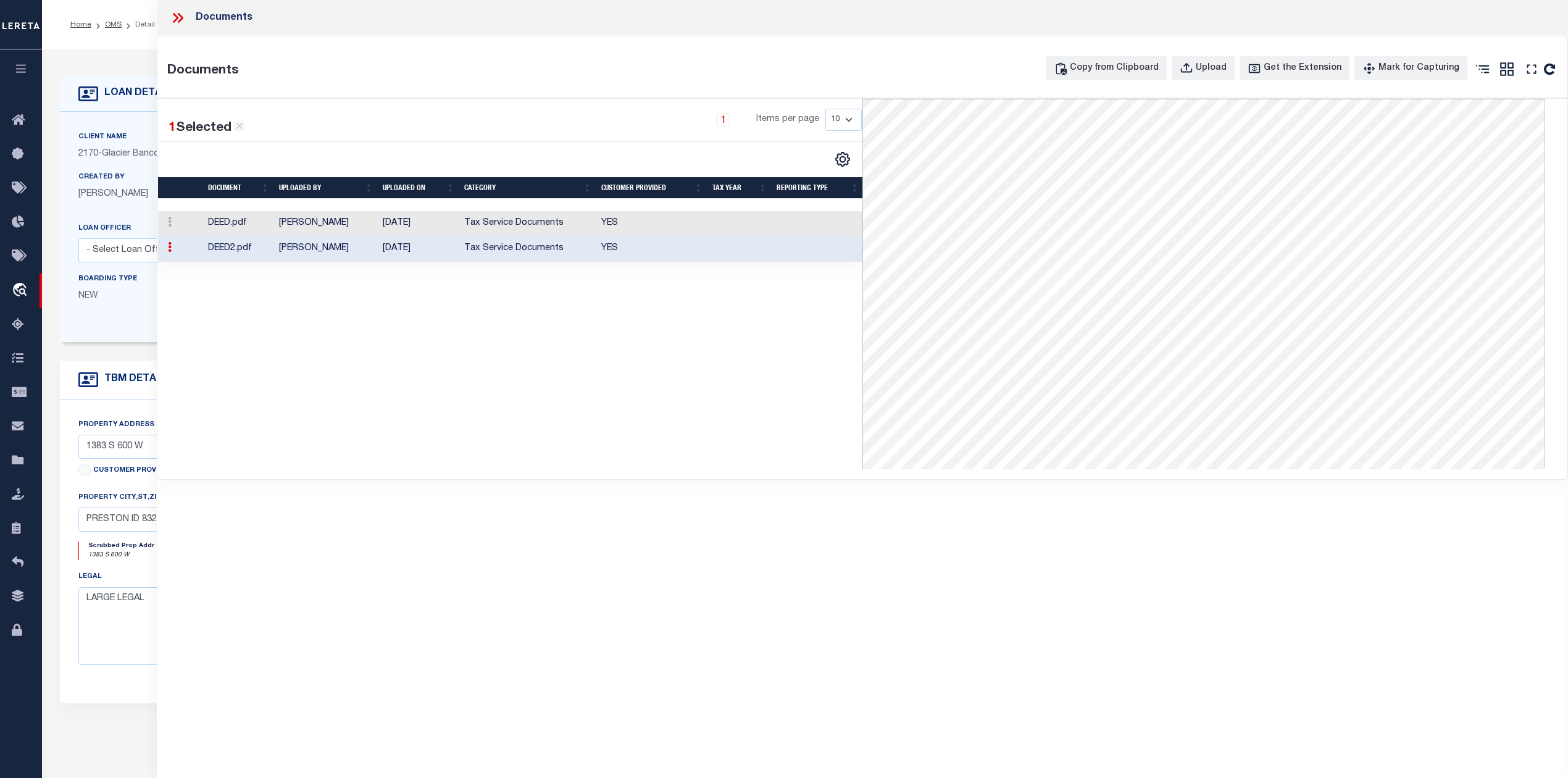
click at [676, 413] on div "1 Selected 2 Results 1 Items per page 10 25 50 100" at bounding box center [510, 284] width 704 height 370
click at [175, 23] on icon at bounding box center [177, 17] width 16 height 16
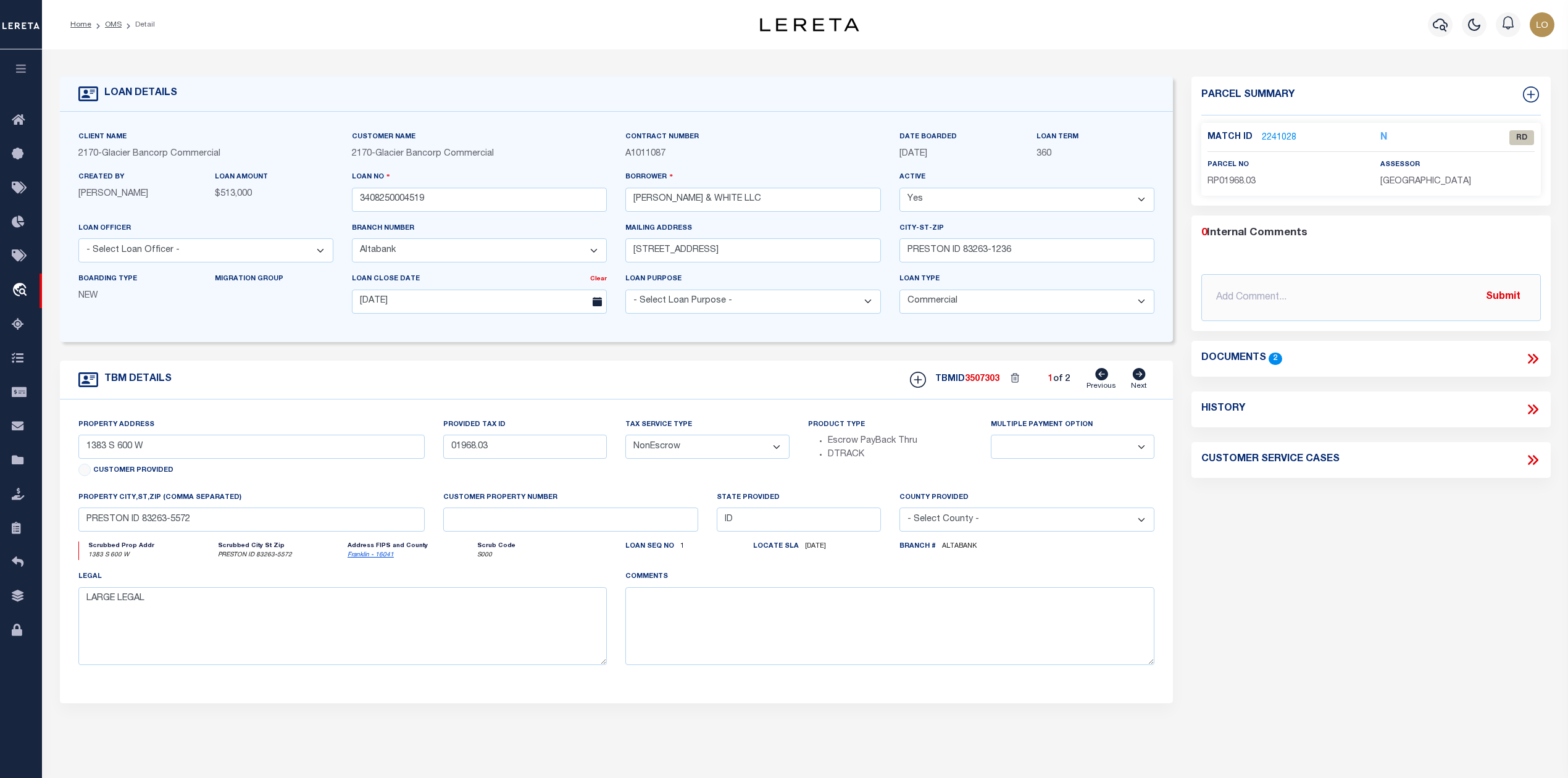
click at [1277, 138] on link "2241028" at bounding box center [1279, 138] width 35 height 13
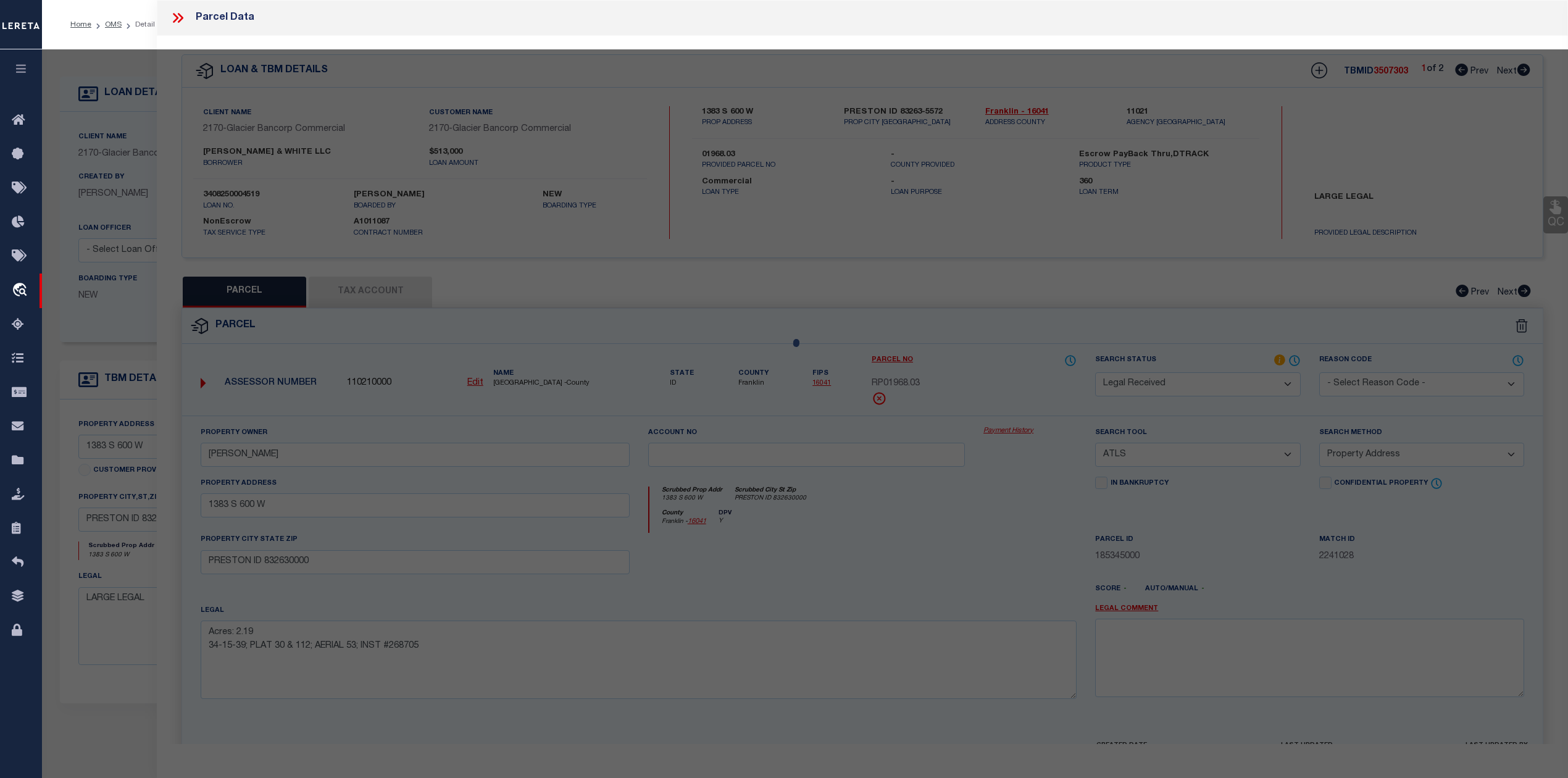
select select "AS"
select select
checkbox input "false"
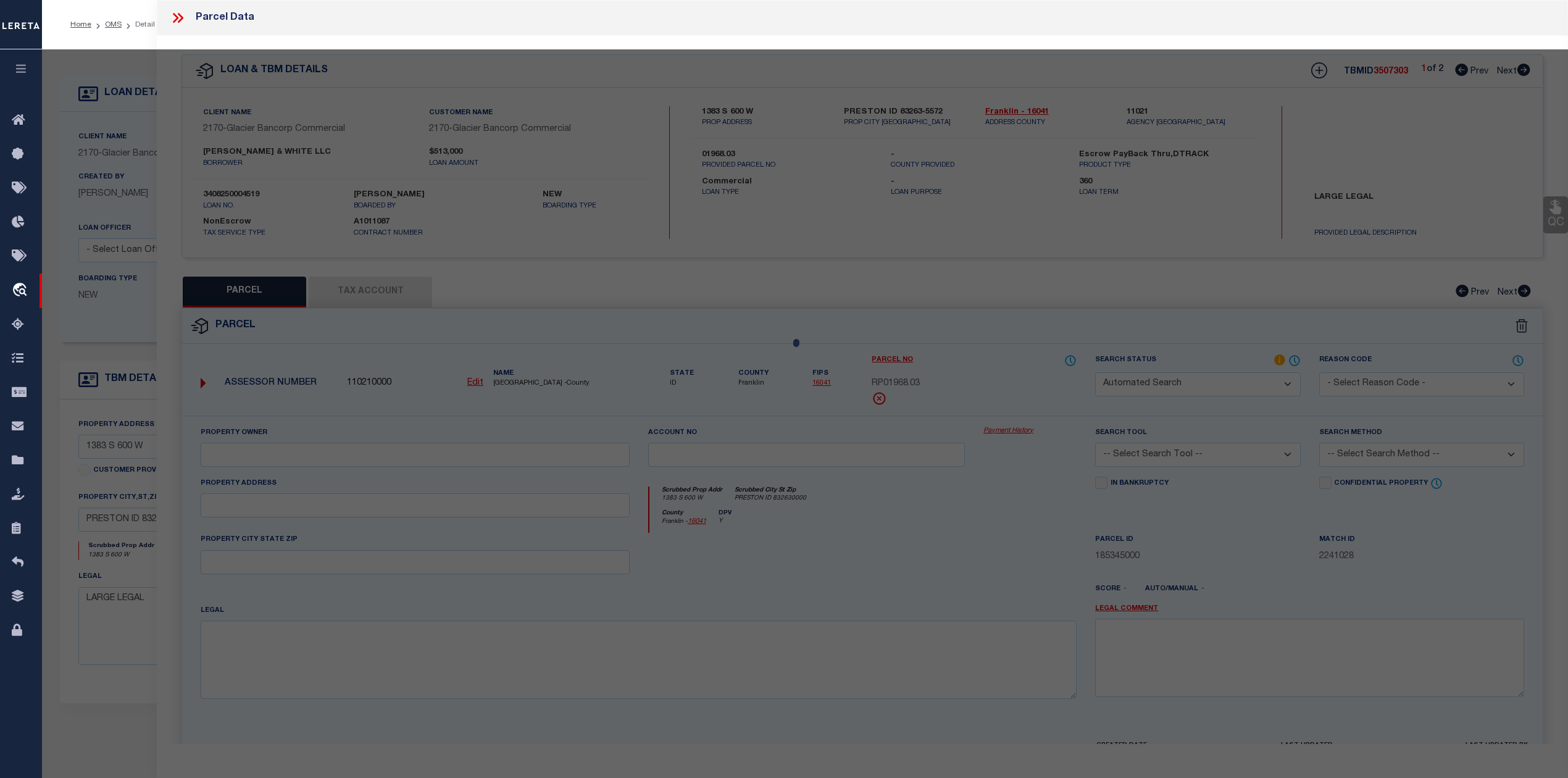
select select "RD"
type input "SEAMONS TYLER J"
select select "ATL"
select select "ADD"
type input "1383 S 600 W"
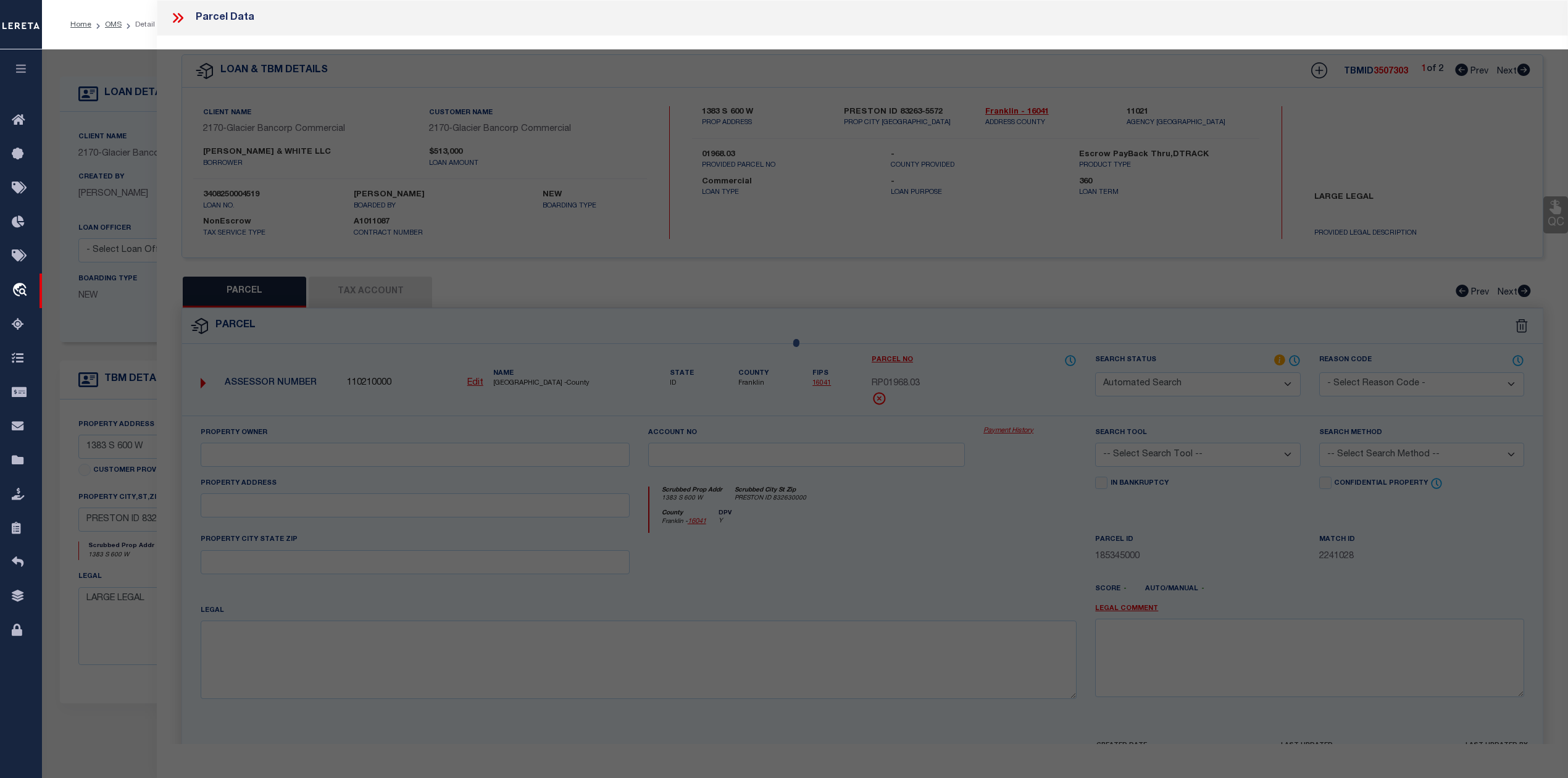
checkbox input "false"
type input "PRESTON ID 832630000"
type textarea "Acres: 2.19 34-15-39; PLAT 30 & 112; AERIAL 53; INST #268705"
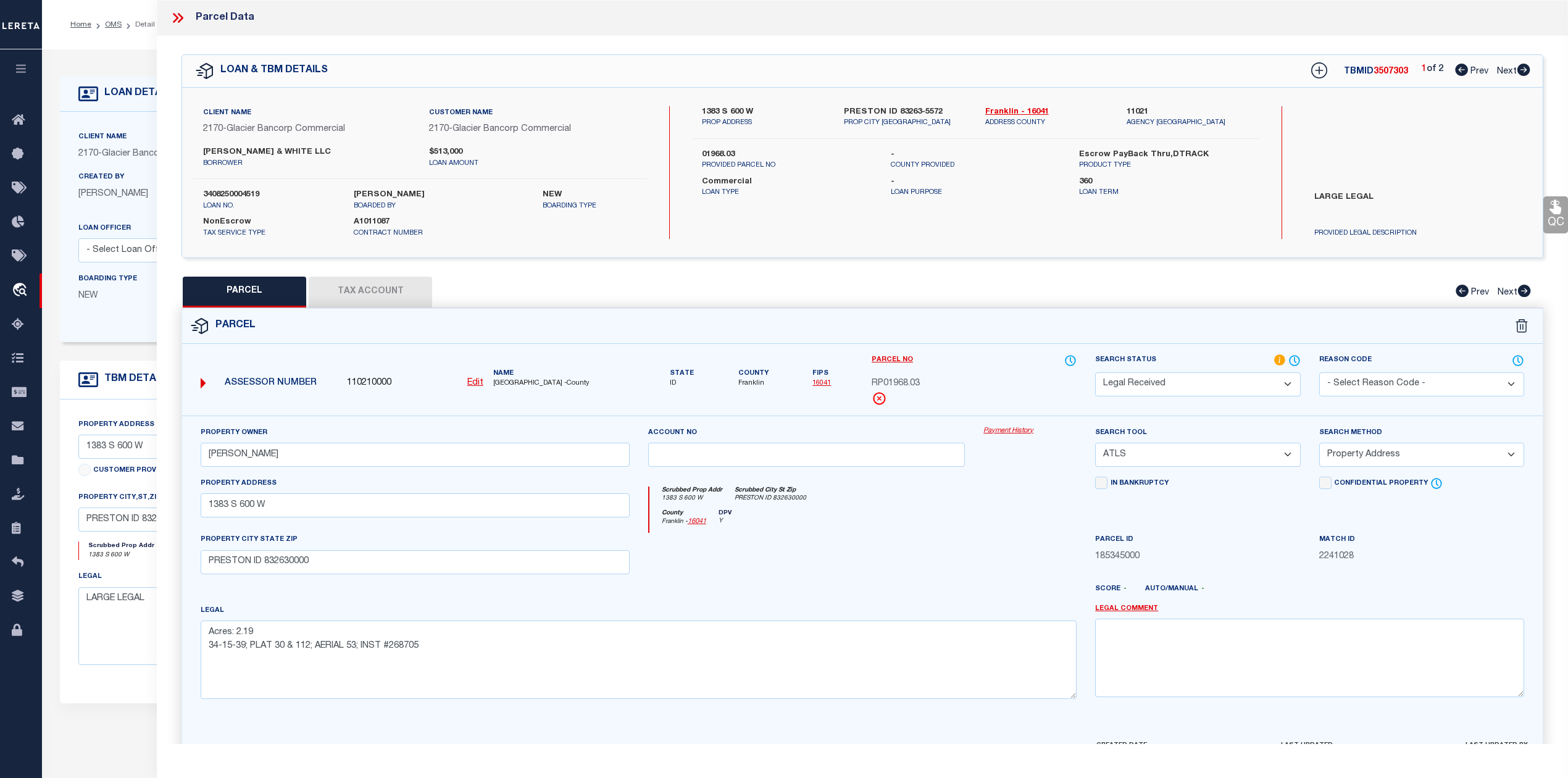
click at [943, 524] on div "County Franklin - 16041 DPV Y" at bounding box center [863, 522] width 428 height 24
click at [963, 563] on div at bounding box center [806, 559] width 336 height 51
click at [1014, 109] on link "Franklin - 16041" at bounding box center [1046, 112] width 122 height 12
drag, startPoint x: 699, startPoint y: 110, endPoint x: 767, endPoint y: 112, distance: 68.0
click at [767, 112] on div "1383 S 600 W PROP ADDRESS" at bounding box center [763, 118] width 141 height 23
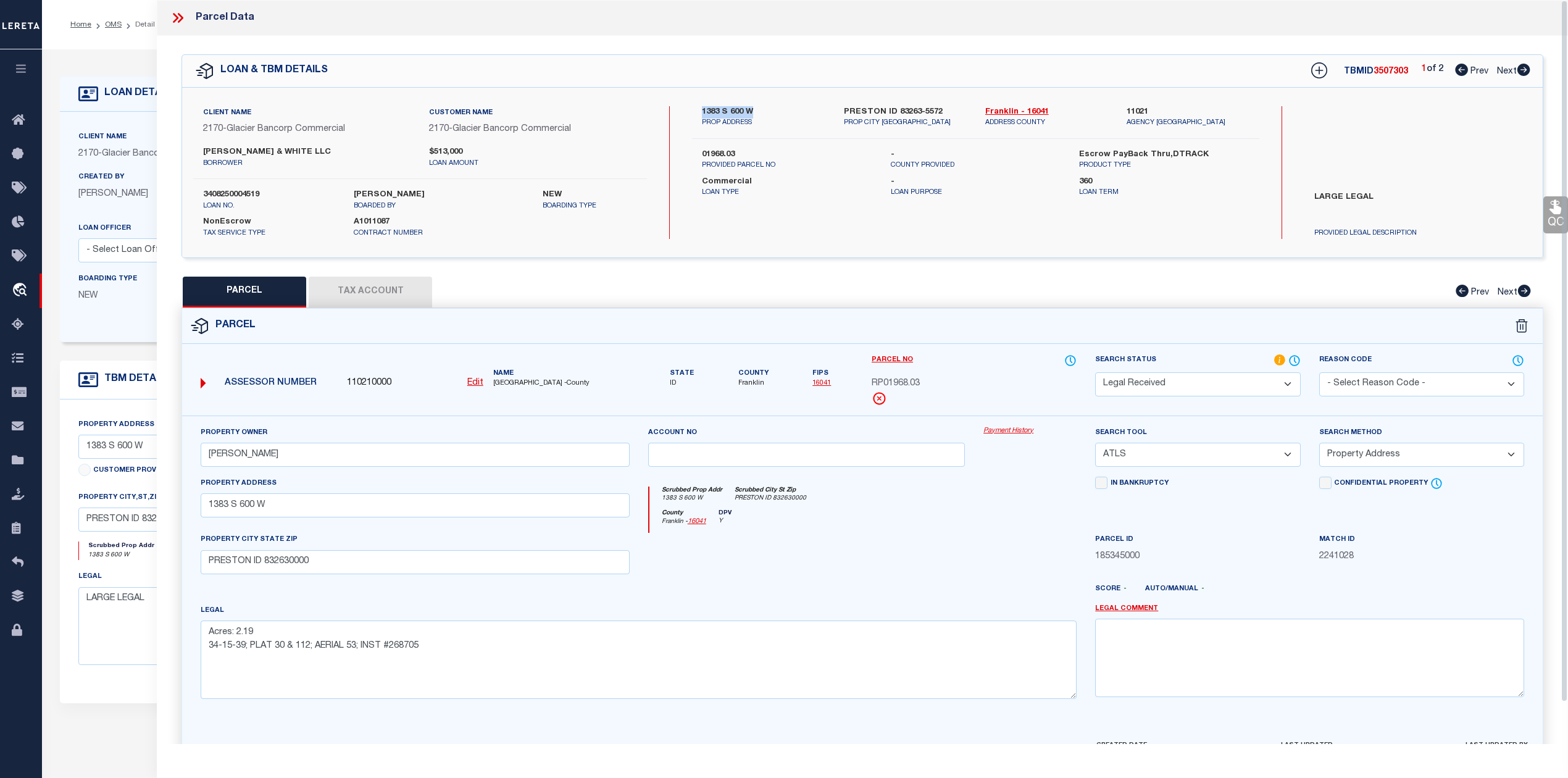
copy label "1383 S 600 W"
click at [882, 263] on div "QC QC QC" at bounding box center [862, 410] width 1411 height 748
drag, startPoint x: 976, startPoint y: 112, endPoint x: 1016, endPoint y: 111, distance: 40.0
click at [1016, 111] on div "Franklin - 16041 ADDRESS COUNTY" at bounding box center [1046, 118] width 141 height 23
copy link "Franklin"
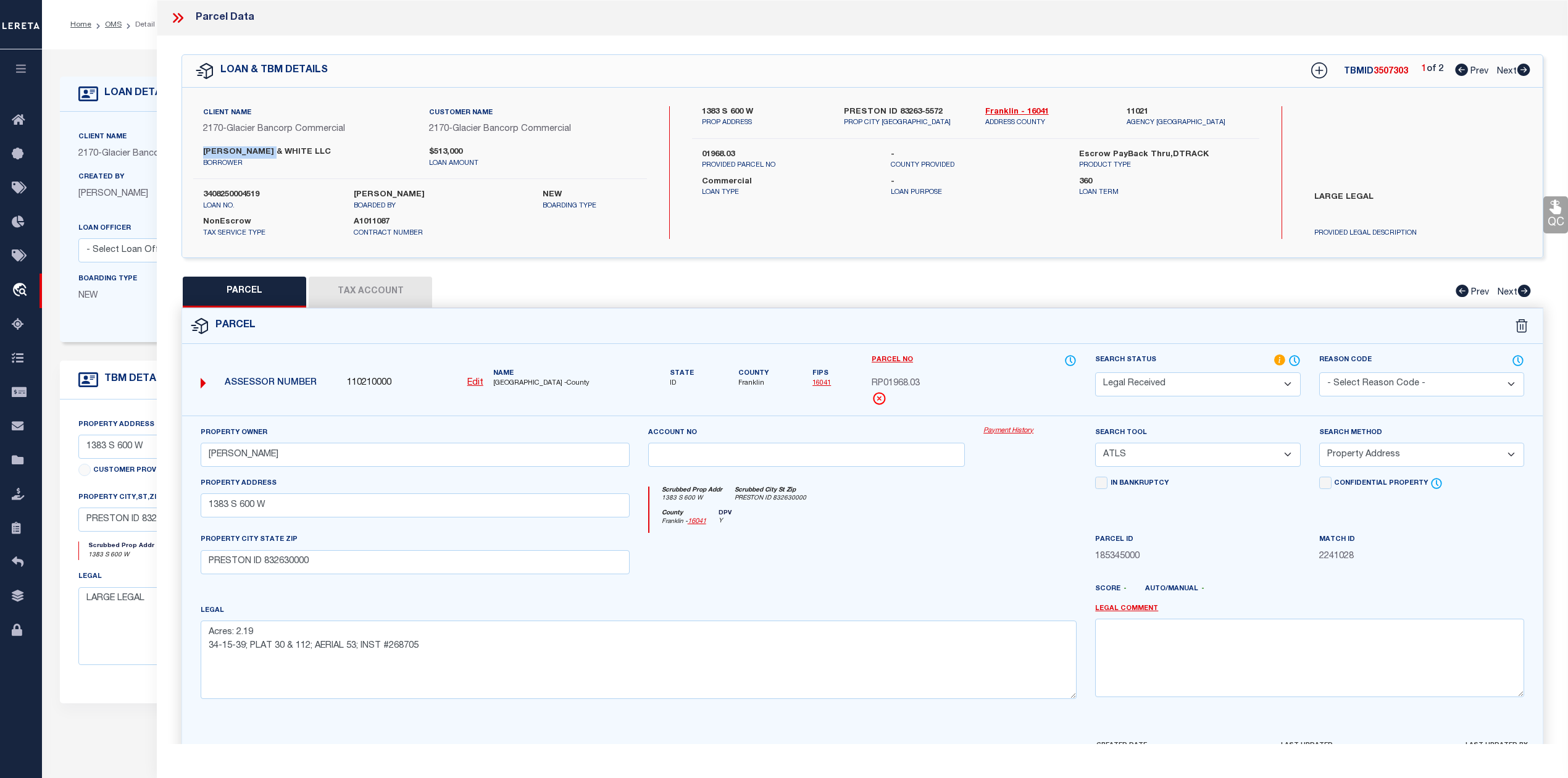
drag, startPoint x: 202, startPoint y: 149, endPoint x: 274, endPoint y: 150, distance: 72.0
click at [274, 150] on div "SEAMONS & WHITE LLC borrower" at bounding box center [307, 157] width 226 height 23
drag, startPoint x: 283, startPoint y: 457, endPoint x: 202, endPoint y: 454, distance: 81.1
click at [202, 454] on input "SEAMONS TYLER J" at bounding box center [415, 455] width 429 height 24
click at [879, 555] on div at bounding box center [806, 559] width 336 height 51
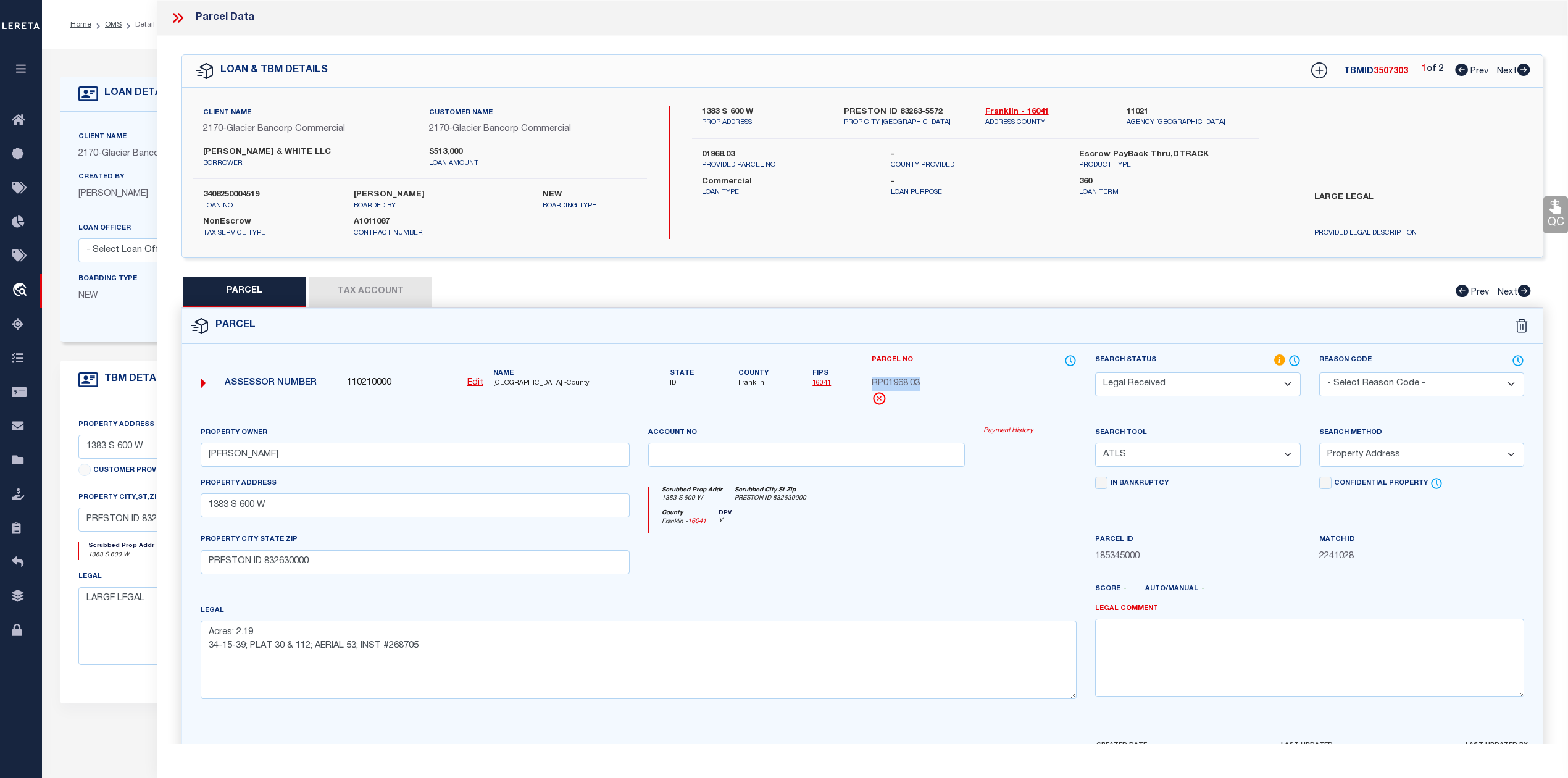
drag, startPoint x: 868, startPoint y: 379, endPoint x: 923, endPoint y: 383, distance: 55.1
click at [923, 383] on div "Parcel No RP01968.03" at bounding box center [974, 385] width 223 height 62
copy span "RP01968.03"
click at [942, 595] on div at bounding box center [918, 593] width 336 height 20
click at [243, 510] on input "1383 S 600 W" at bounding box center [415, 506] width 429 height 24
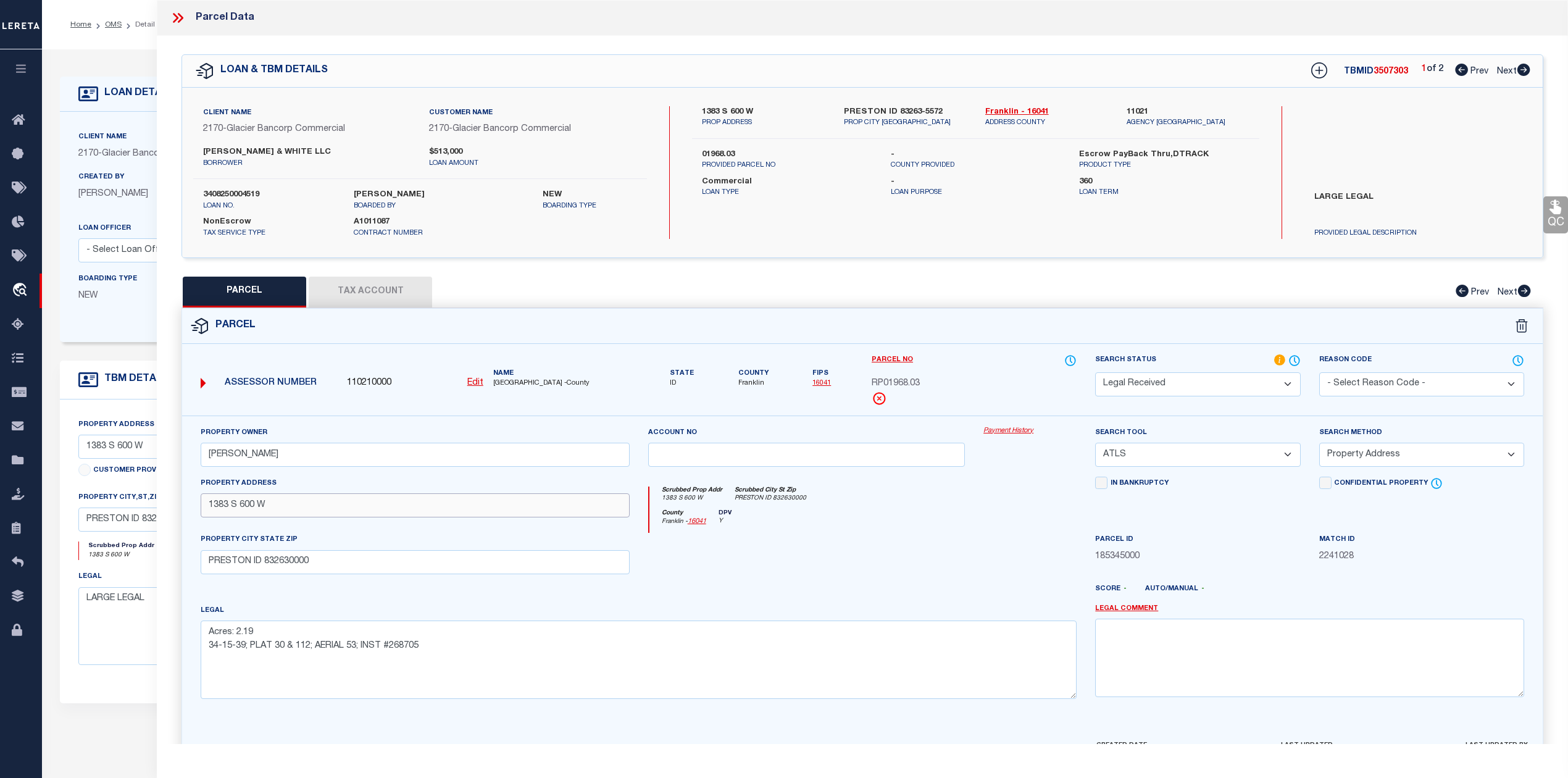
click at [243, 510] on input "1383 S 600 W" at bounding box center [415, 506] width 429 height 24
click at [626, 432] on div "Property Owner SEAMONS TYLER J" at bounding box center [415, 446] width 429 height 41
drag, startPoint x: 702, startPoint y: 110, endPoint x: 752, endPoint y: 114, distance: 50.2
click at [752, 114] on label "1383 S 600 W" at bounding box center [763, 112] width 122 height 12
copy label "1383 S 600 W"
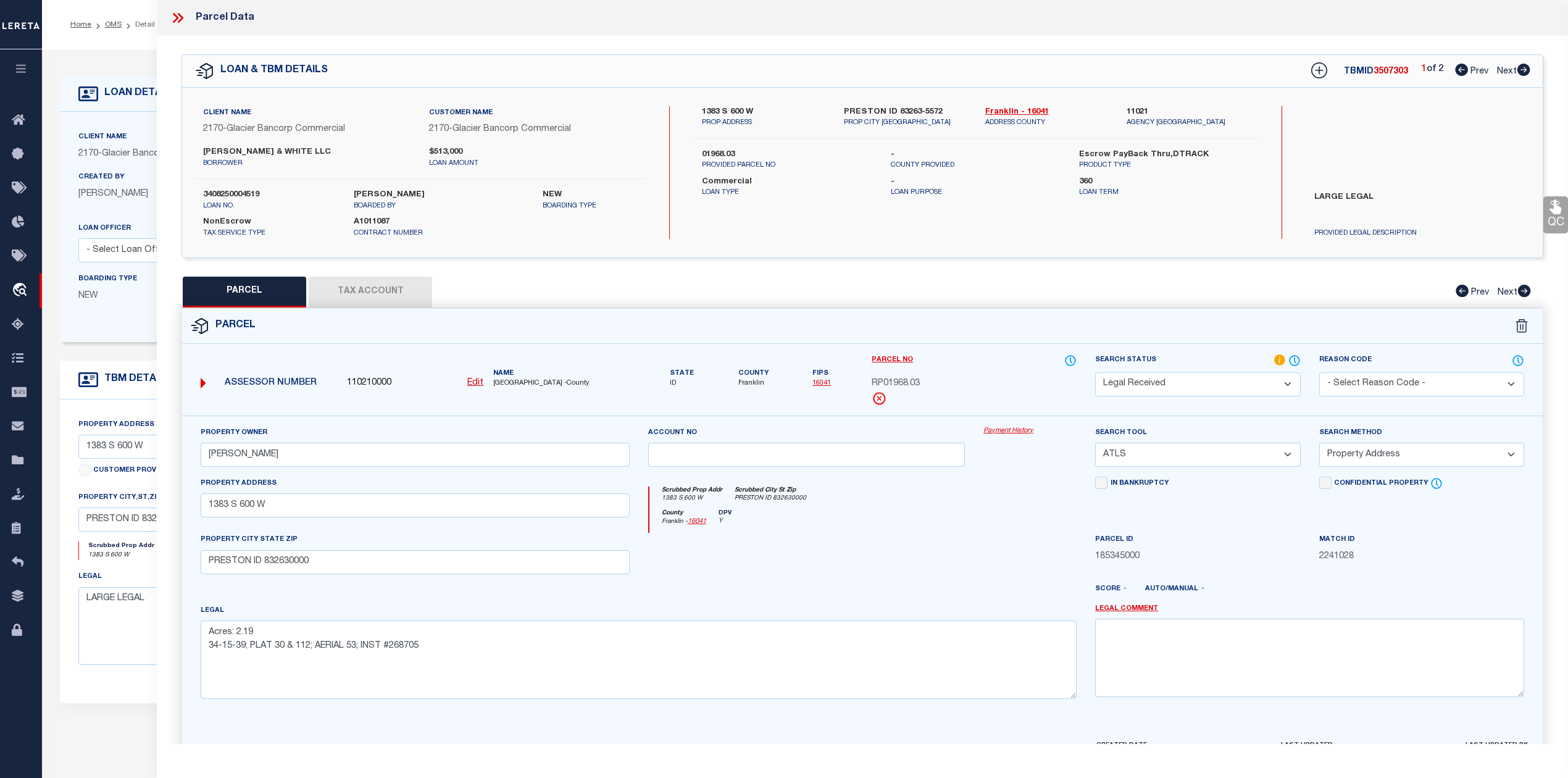
drag, startPoint x: 857, startPoint y: 211, endPoint x: 831, endPoint y: 203, distance: 27.2
click at [857, 211] on div "1383 S 600 W PROP ADDRESS PRESTON ID 83263-5572 PROP CITY ST ZIP Franklin - 160…" at bounding box center [976, 172] width 567 height 133
drag, startPoint x: 702, startPoint y: 109, endPoint x: 753, endPoint y: 108, distance: 51.0
click at [753, 108] on label "1383 S 600 W" at bounding box center [763, 112] width 122 height 12
copy label "1383 S 600 W"
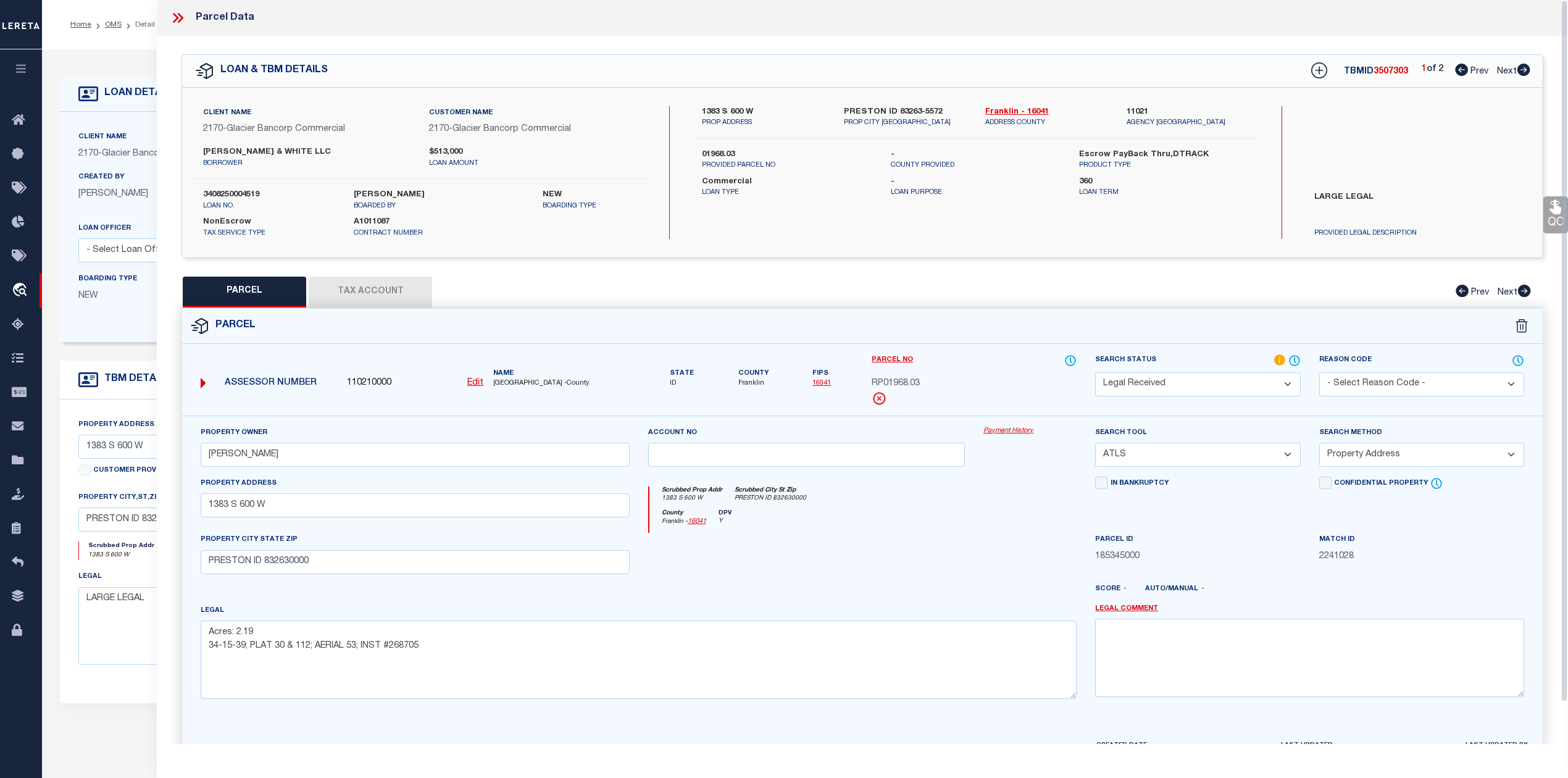
click at [916, 539] on div at bounding box center [806, 559] width 336 height 51
click at [1156, 462] on select "-- Select Search Tool -- 3rd Party Website Agency File Agency Website ATLS CNV-…" at bounding box center [1198, 455] width 205 height 24
select select "AGW"
click at [1095, 445] on select "-- Select Search Tool -- 3rd Party Website Agency File Agency Website ATLS CNV-…" at bounding box center [1198, 455] width 205 height 24
click at [895, 544] on div at bounding box center [806, 559] width 336 height 51
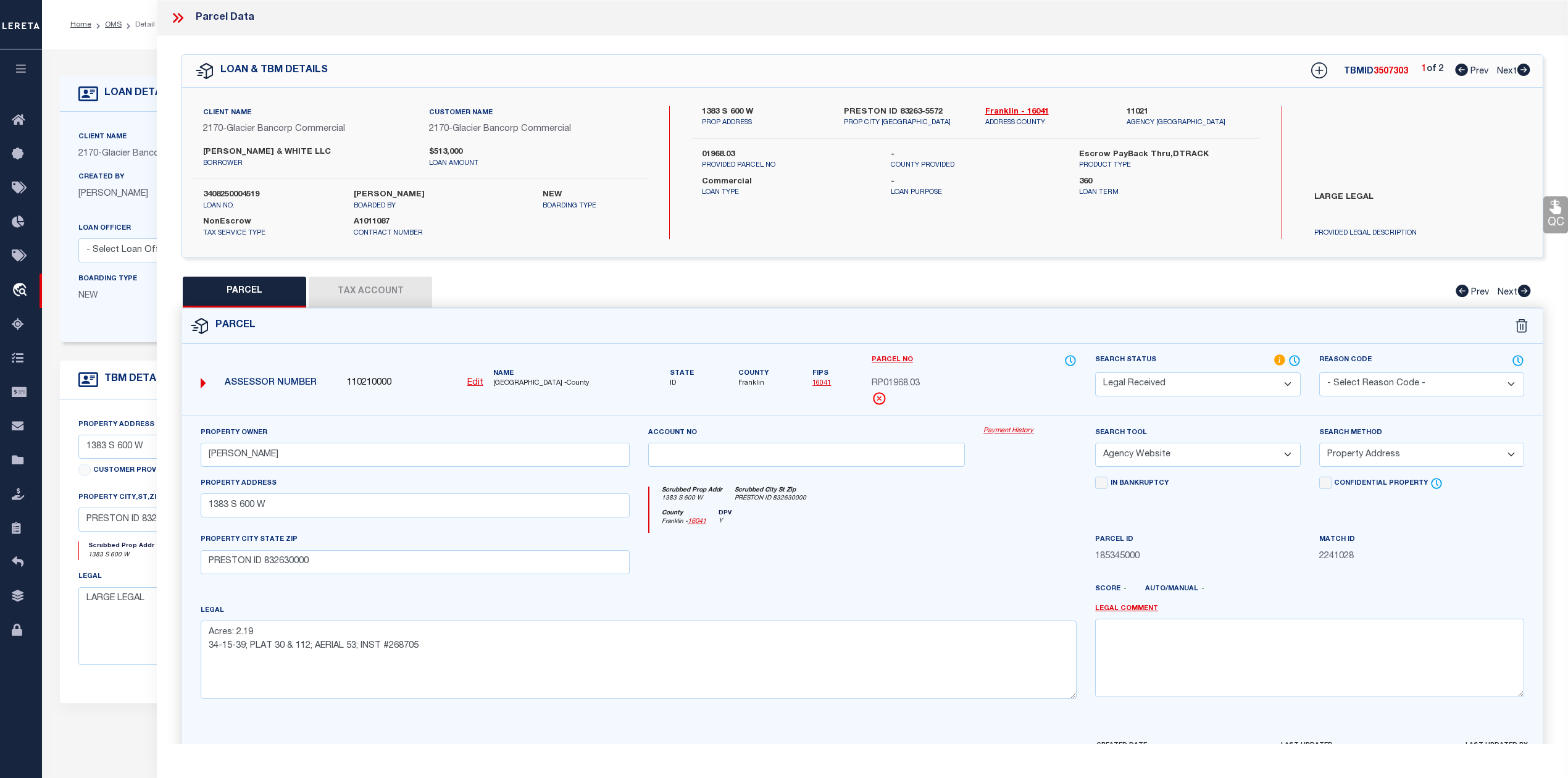
click at [1342, 463] on select "-- Select Search Method -- Property Address Legal Liability Info Provided" at bounding box center [1422, 455] width 205 height 24
select select "LEG"
click at [1319, 445] on select "-- Select Search Method -- Property Address Legal Liability Info Provided" at bounding box center [1422, 455] width 205 height 24
click at [1009, 539] on div at bounding box center [1029, 559] width 112 height 51
click at [931, 551] on div at bounding box center [806, 559] width 336 height 51
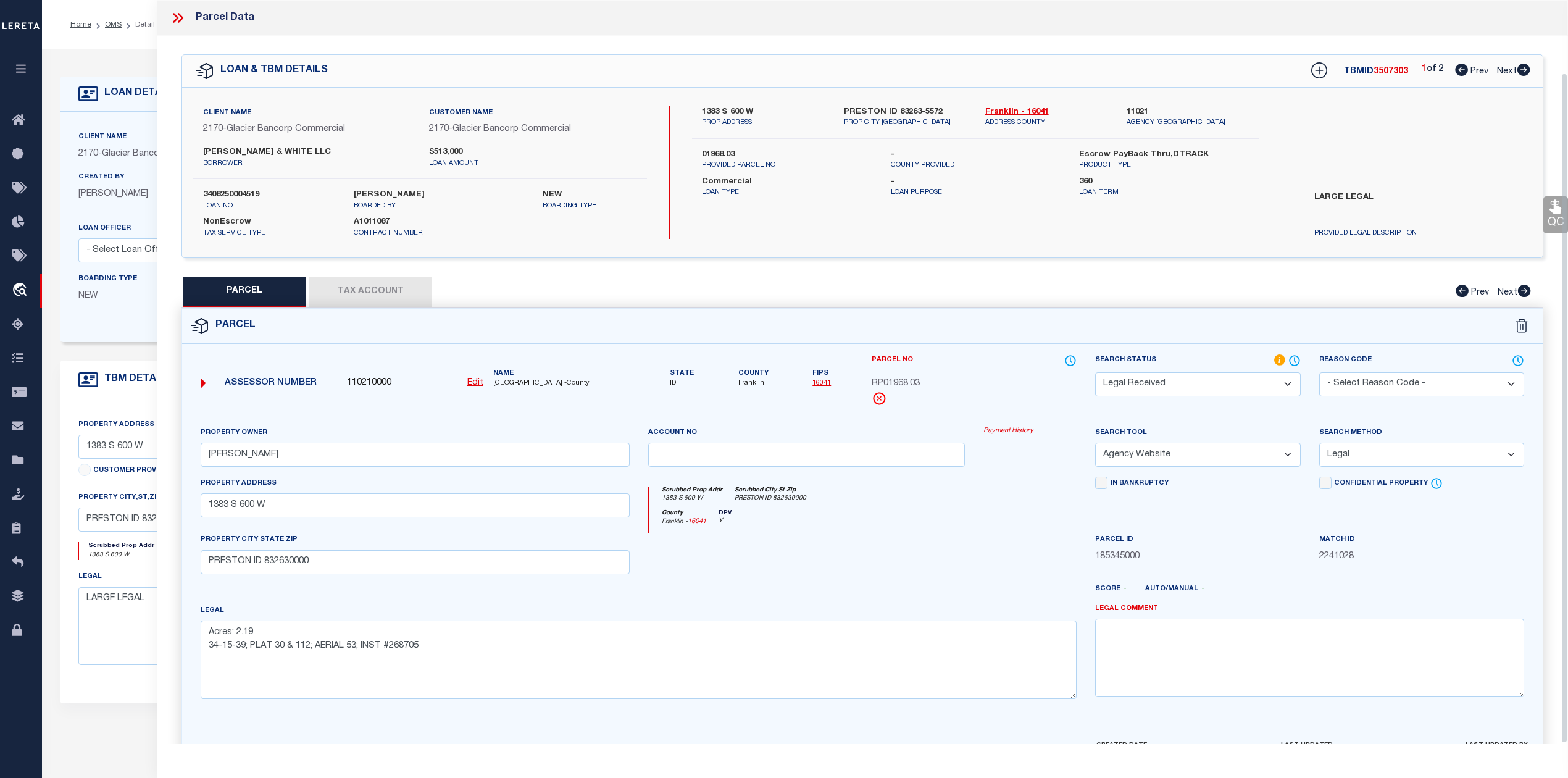
scroll to position [80, 0]
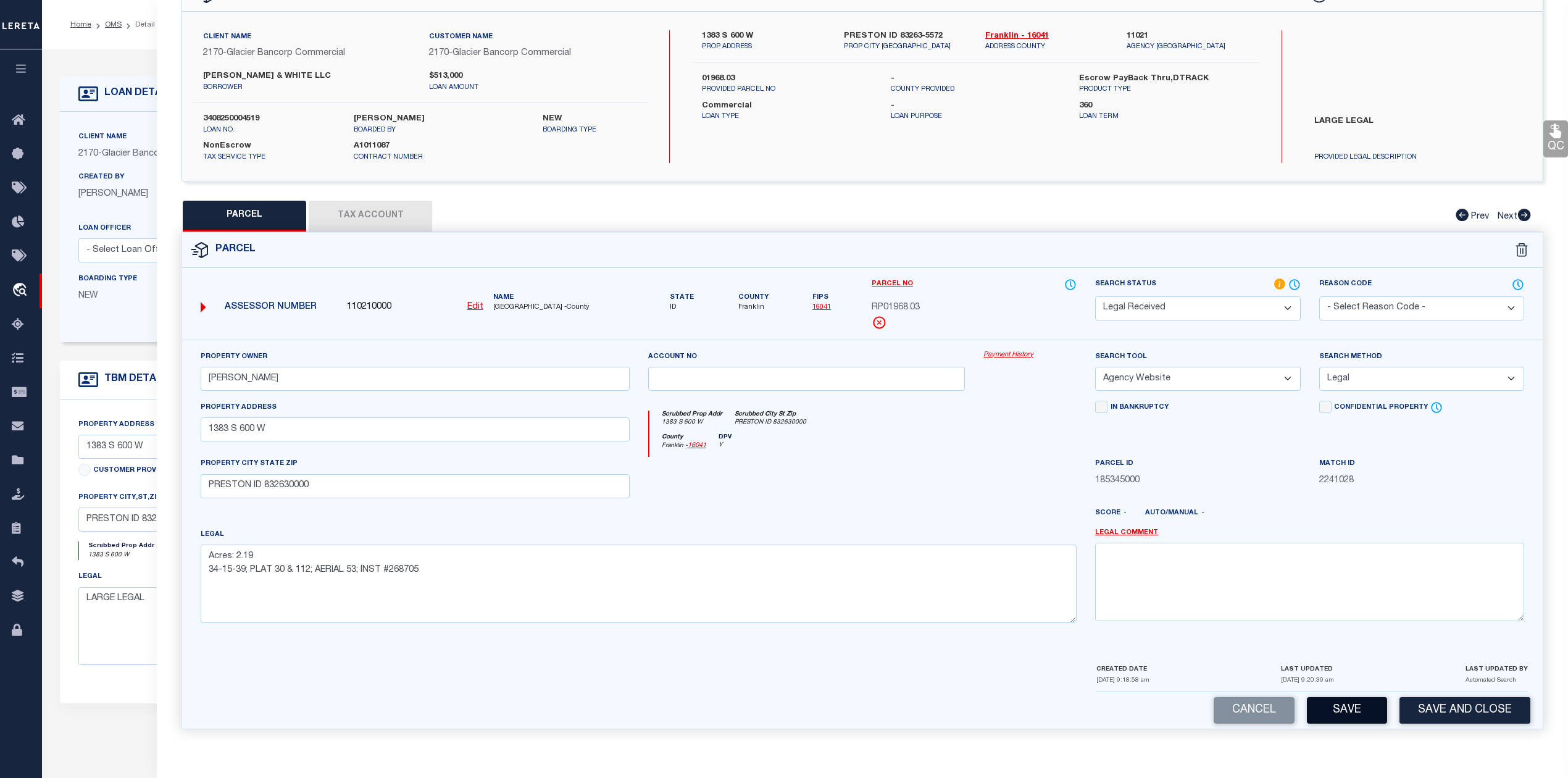
click at [1317, 714] on button "Save" at bounding box center [1346, 710] width 80 height 26
click at [978, 497] on div at bounding box center [1029, 482] width 112 height 51
select select "AS"
select select
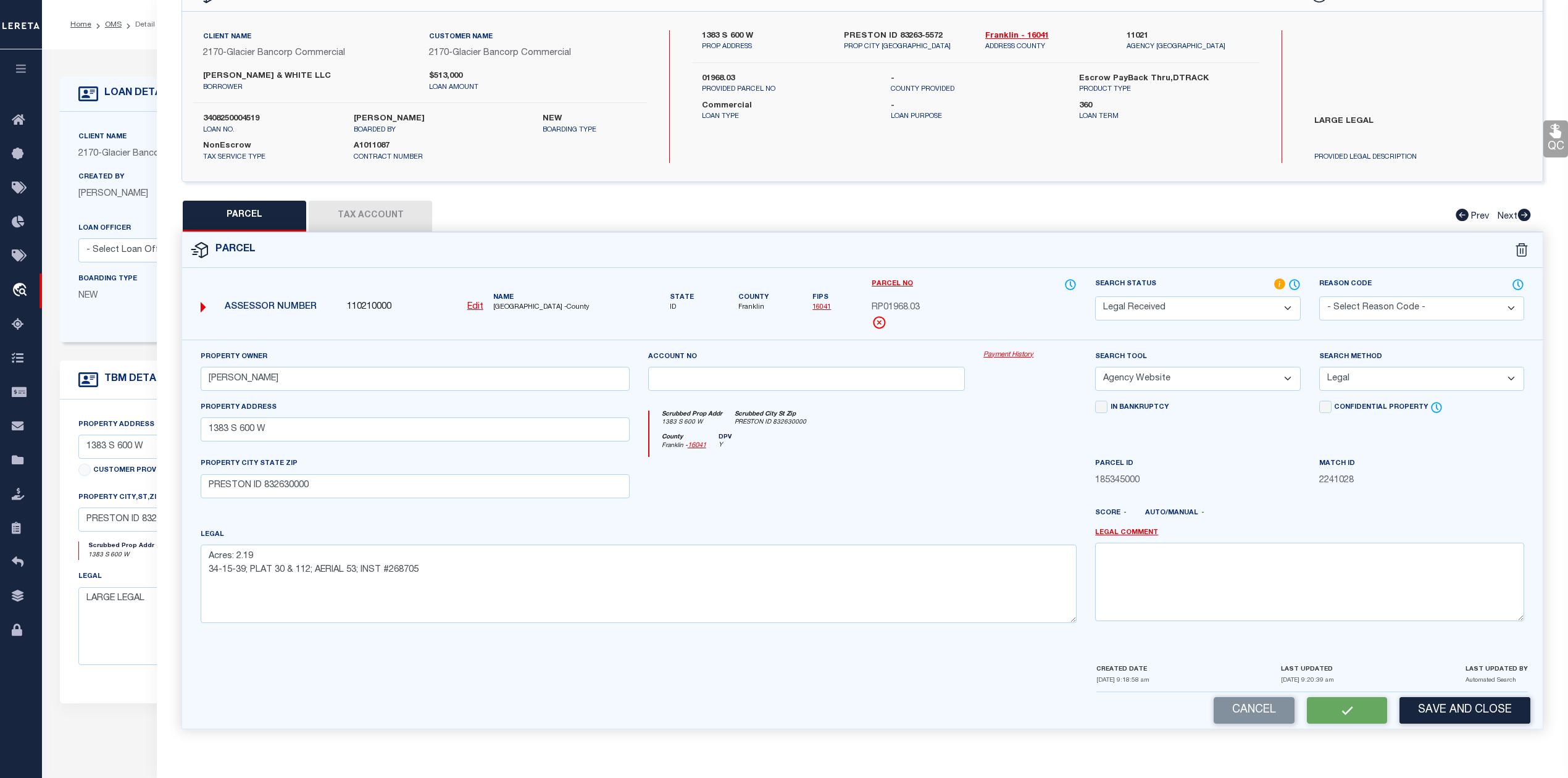
checkbox input "false"
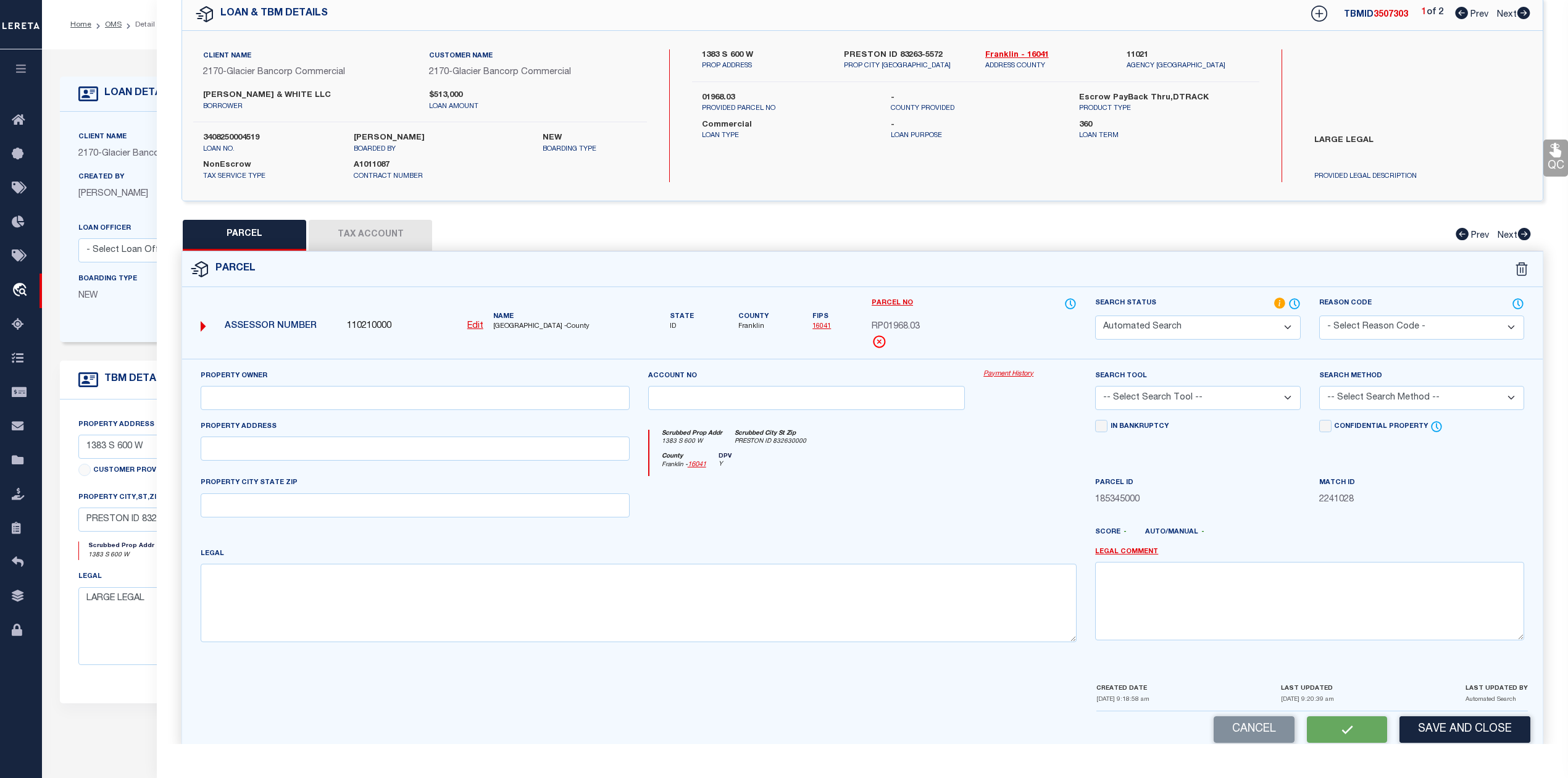
select select "RD"
type input "SEAMONS TYLER J"
select select "AGW"
select select "LEG"
type input "1383 S 600 W"
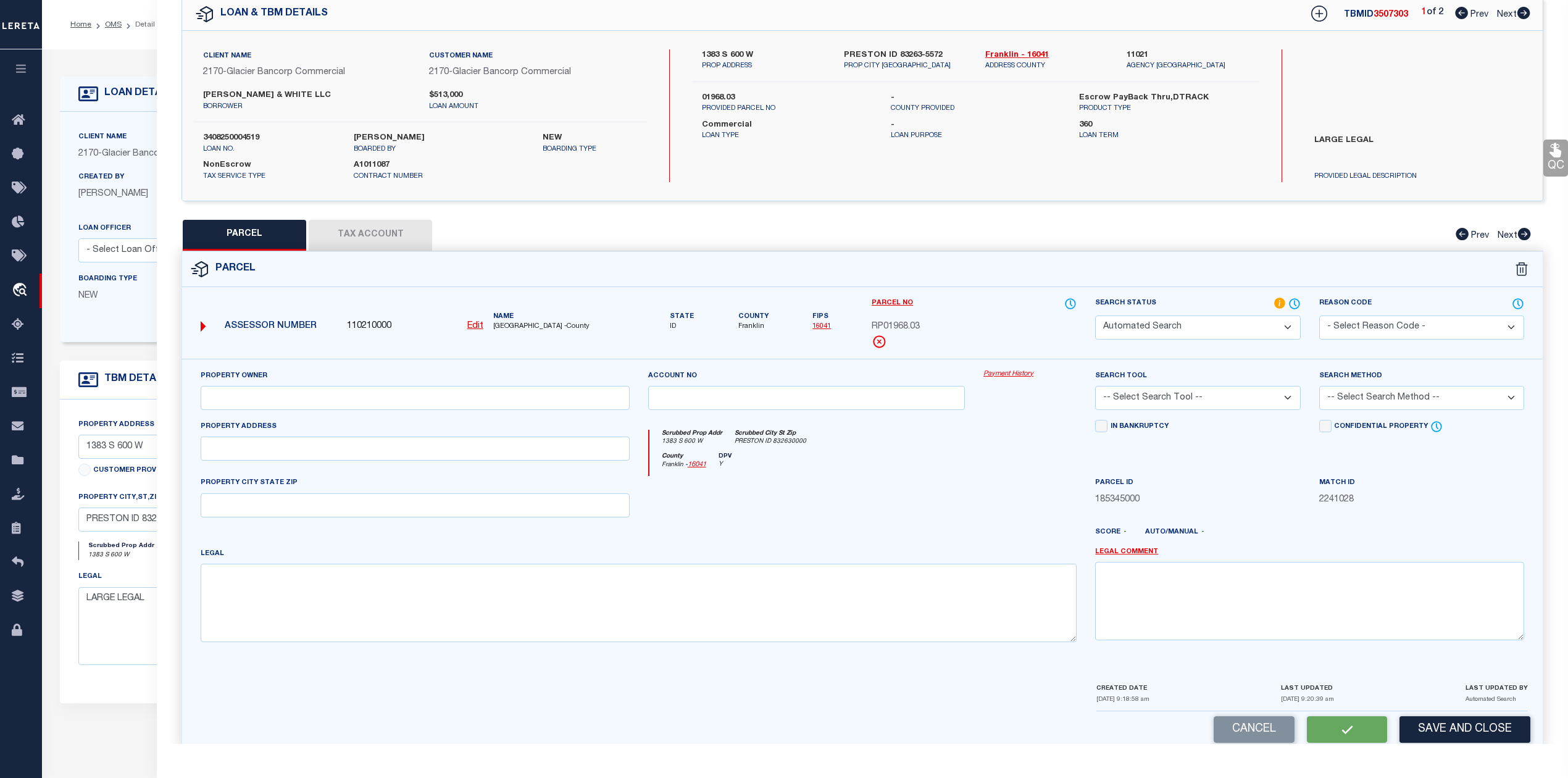
type input "PRESTON ID 832630000"
type textarea "Acres: 2.19 34-15-39; PLAT 30 & 112; AERIAL 53; INST #268705"
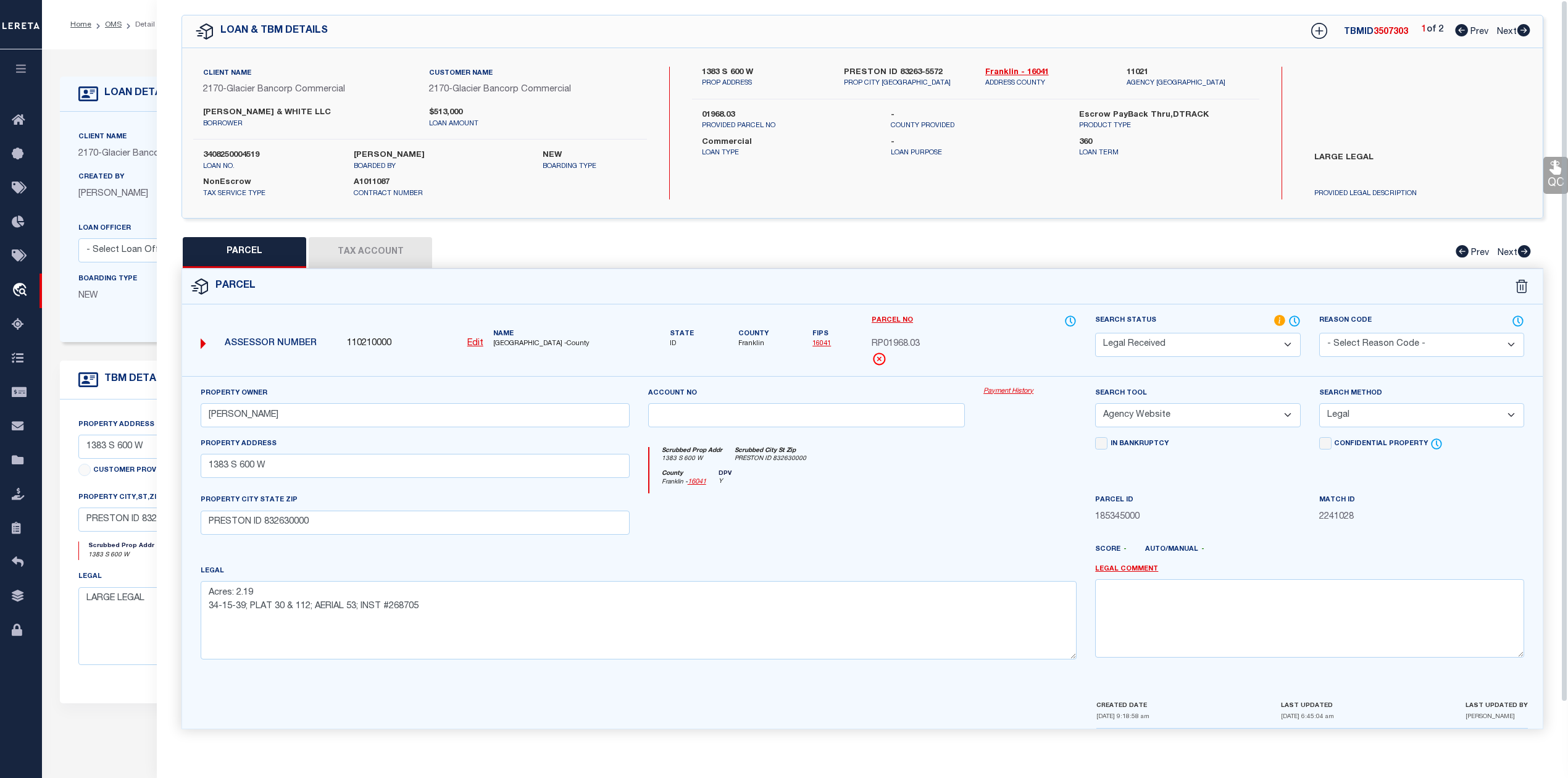
scroll to position [0, 0]
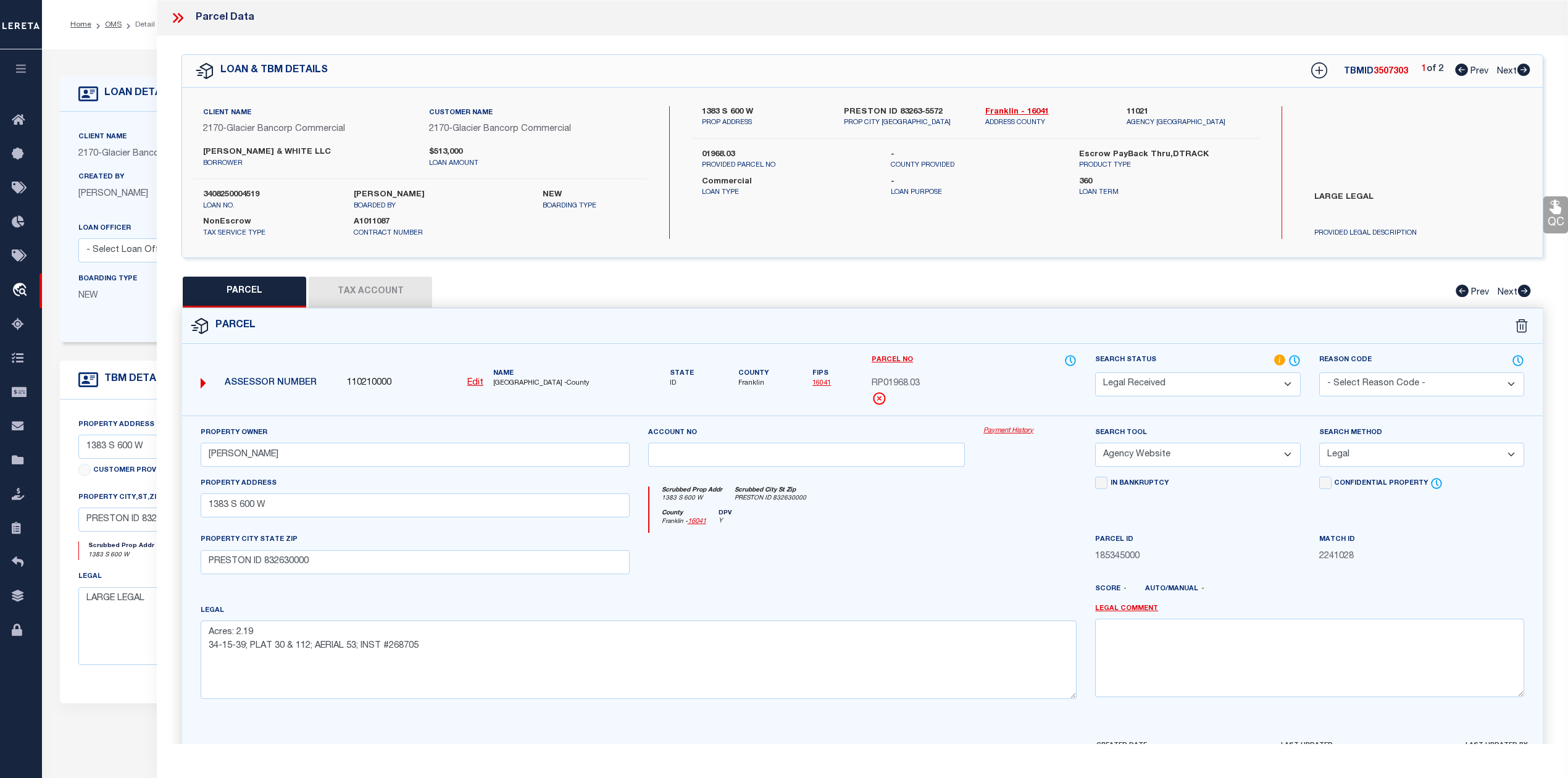
click at [1526, 73] on icon at bounding box center [1524, 70] width 13 height 12
select select "AS"
select select
checkbox input "false"
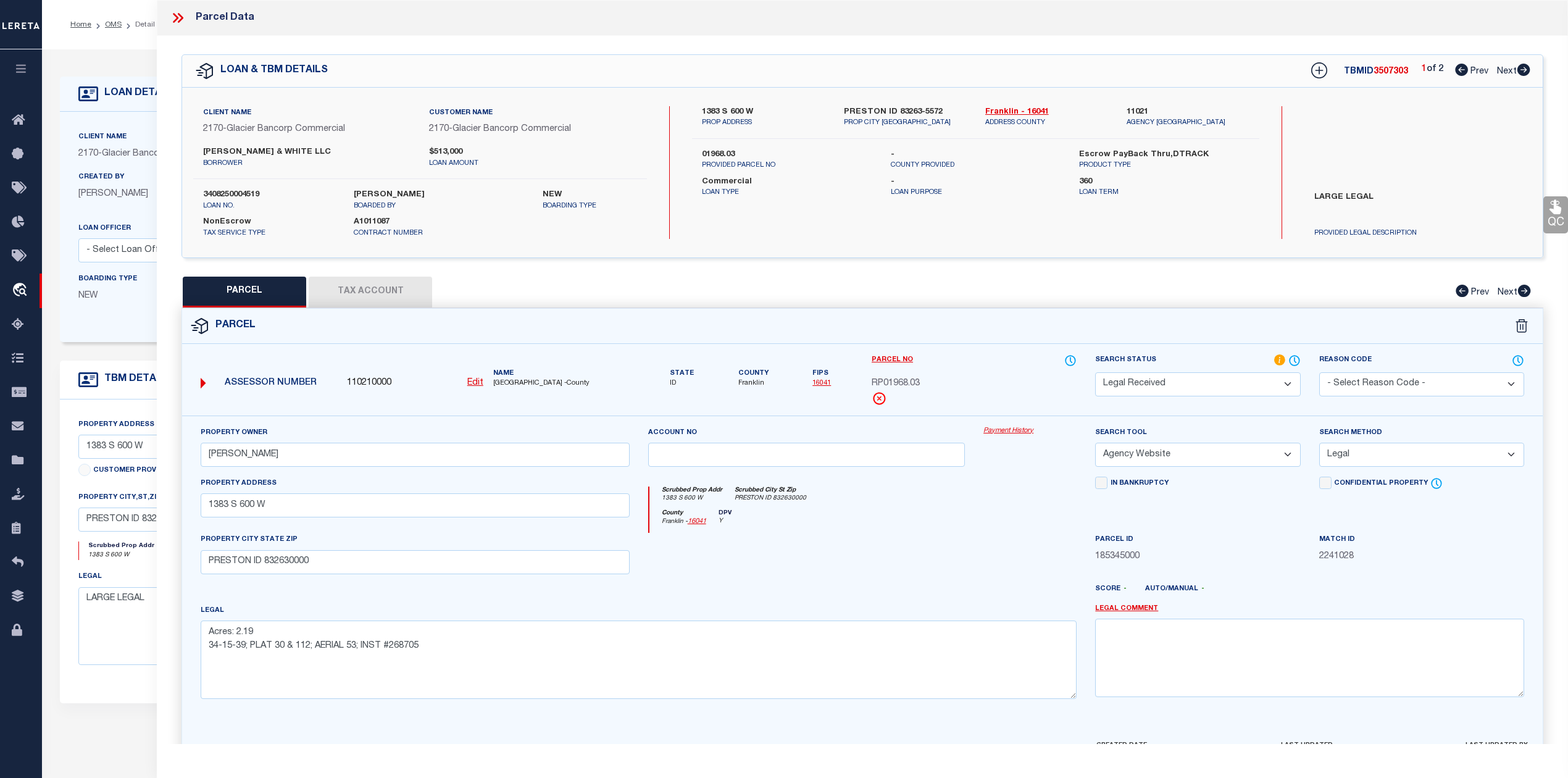
checkbox input "false"
select select "RD"
type input "WHITE,NICHOLAS STEVEN"
select select "ATL"
select select "ADD"
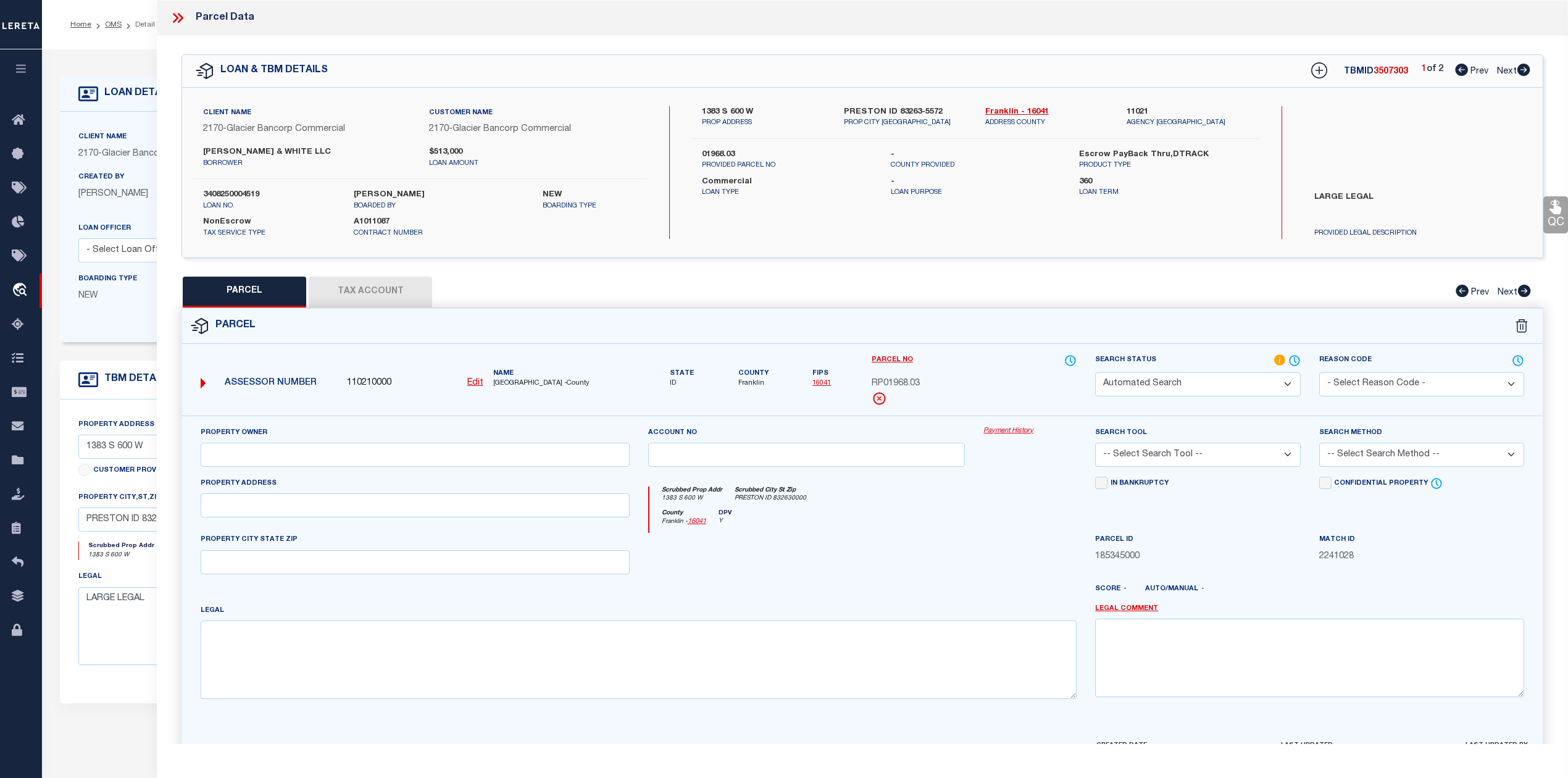
type input "1616 W 5300 S"
checkbox input "false"
type input "PRESTON, ID 83263"
type textarea "29-16-39; PLAT 102; AERIAL 43; INST #273822"
drag, startPoint x: 702, startPoint y: 106, endPoint x: 757, endPoint y: 110, distance: 55.1
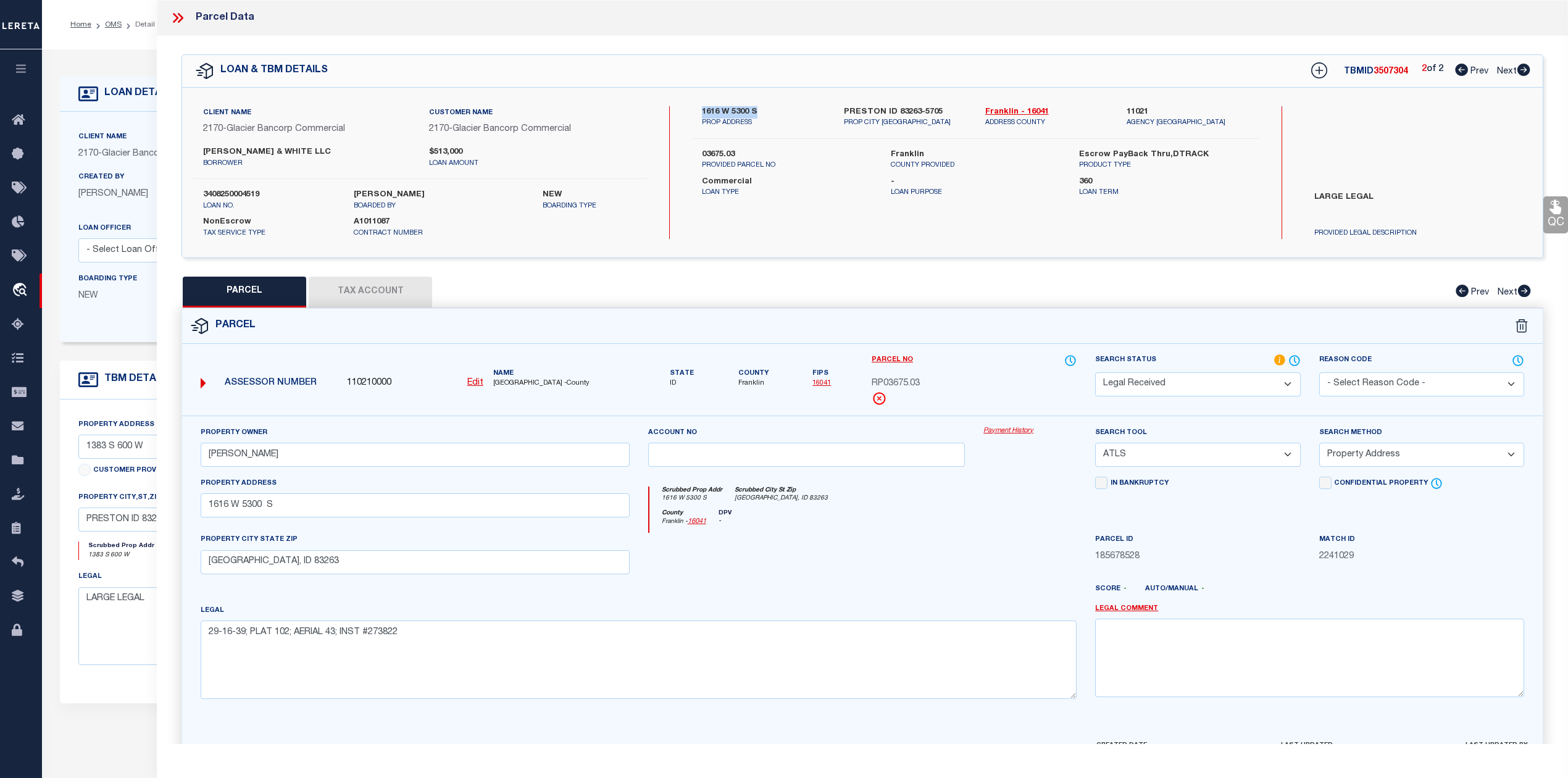
click at [757, 110] on label "1616 W 5300 S" at bounding box center [763, 112] width 122 height 12
copy label "1616 W 5300 S"
click at [986, 597] on div at bounding box center [918, 593] width 336 height 20
click at [1173, 466] on select "-- Select Search Tool -- 3rd Party Website Agency File Agency Website ATLS CNV-…" at bounding box center [1198, 455] width 205 height 24
select select "AGW"
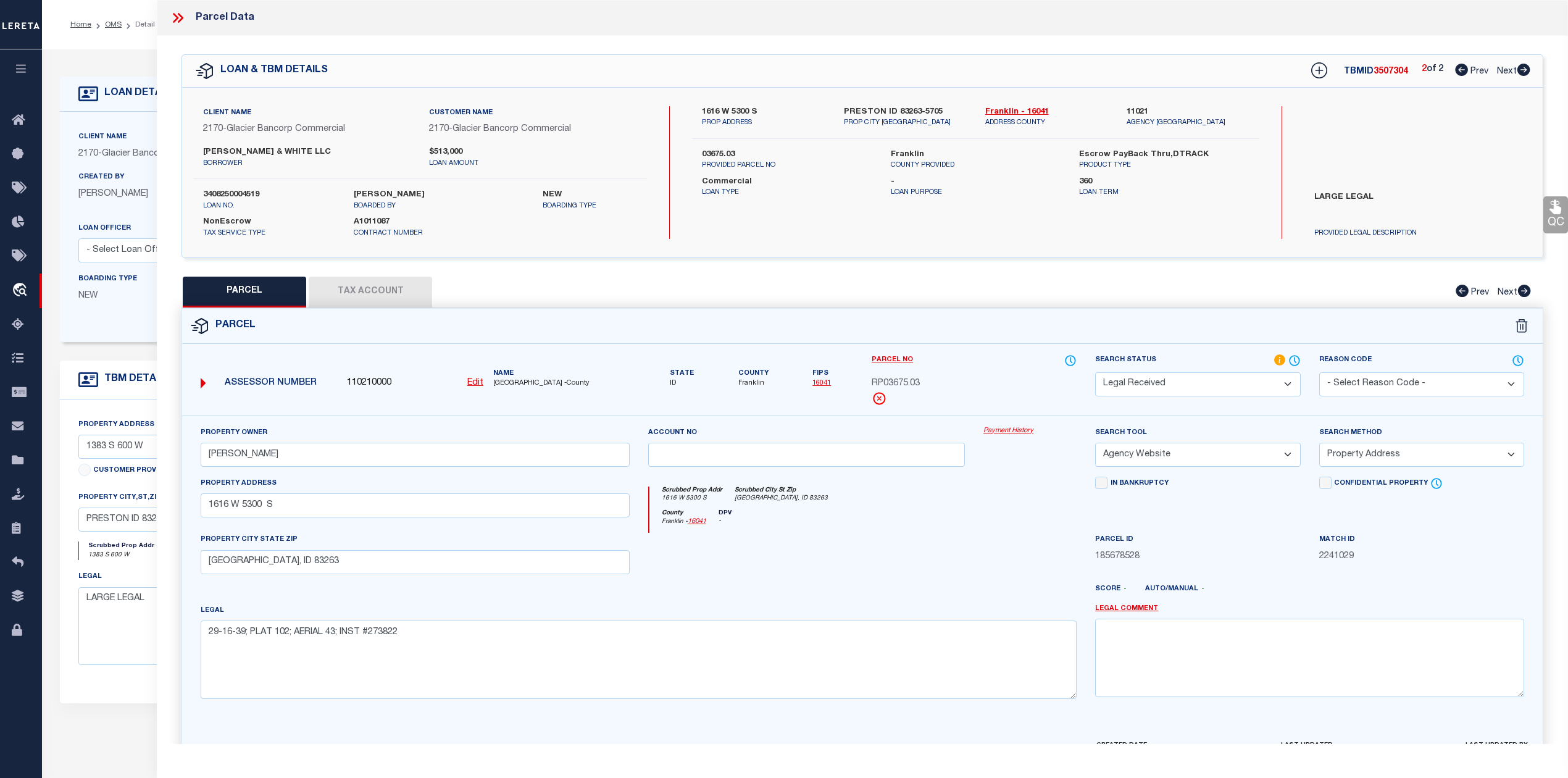
click at [1095, 445] on select "-- Select Search Tool -- 3rd Party Website Agency File Agency Website ATLS CNV-…" at bounding box center [1198, 455] width 205 height 24
click at [1050, 555] on div at bounding box center [1029, 559] width 112 height 51
click at [1351, 464] on select "-- Select Search Method -- Property Address Legal Liability Info Provided" at bounding box center [1422, 455] width 205 height 24
select select "LEG"
click at [1319, 445] on select "-- Select Search Method -- Property Address Legal Liability Info Provided" at bounding box center [1422, 455] width 205 height 24
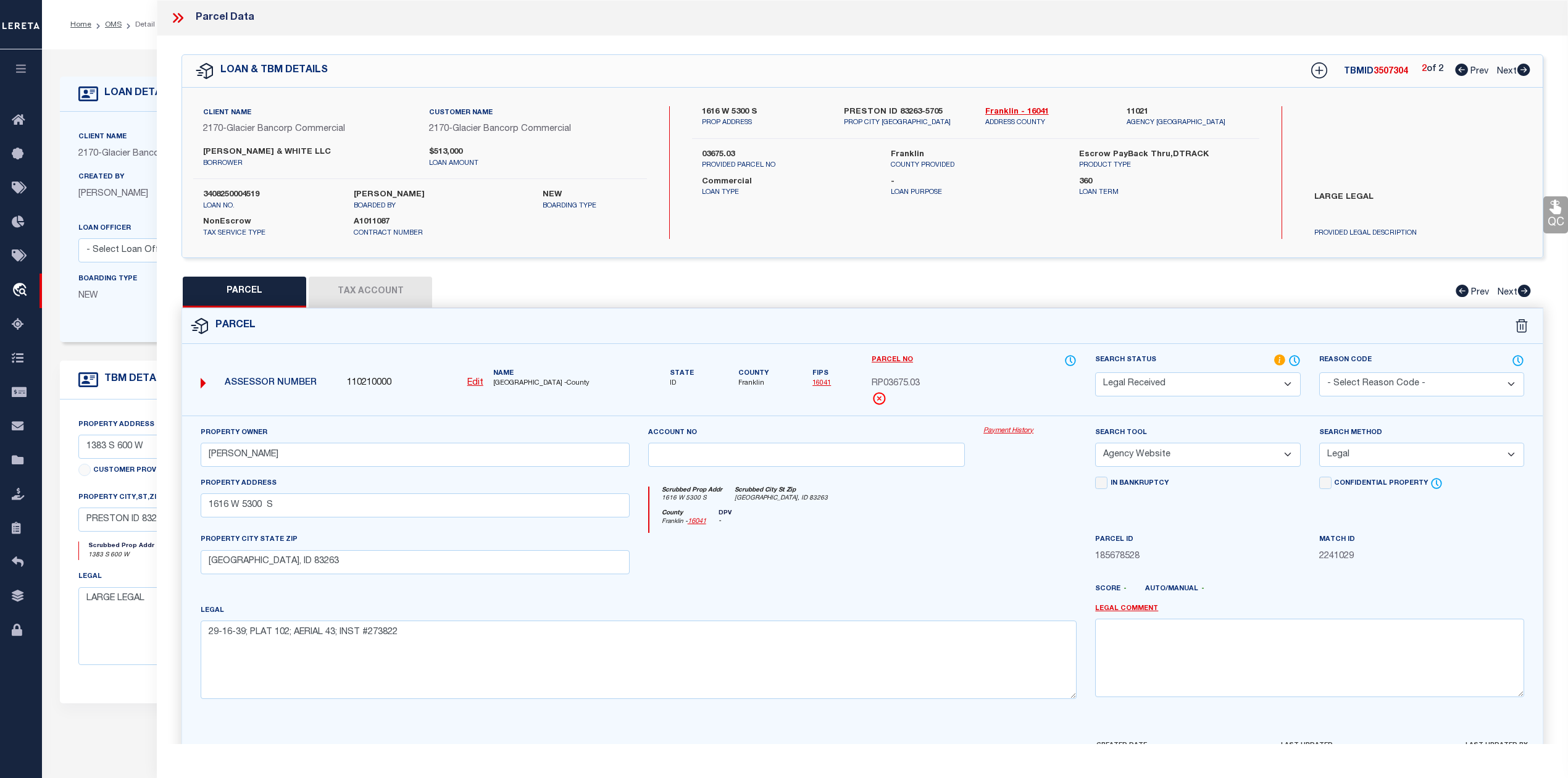
click at [992, 555] on div at bounding box center [1029, 559] width 112 height 51
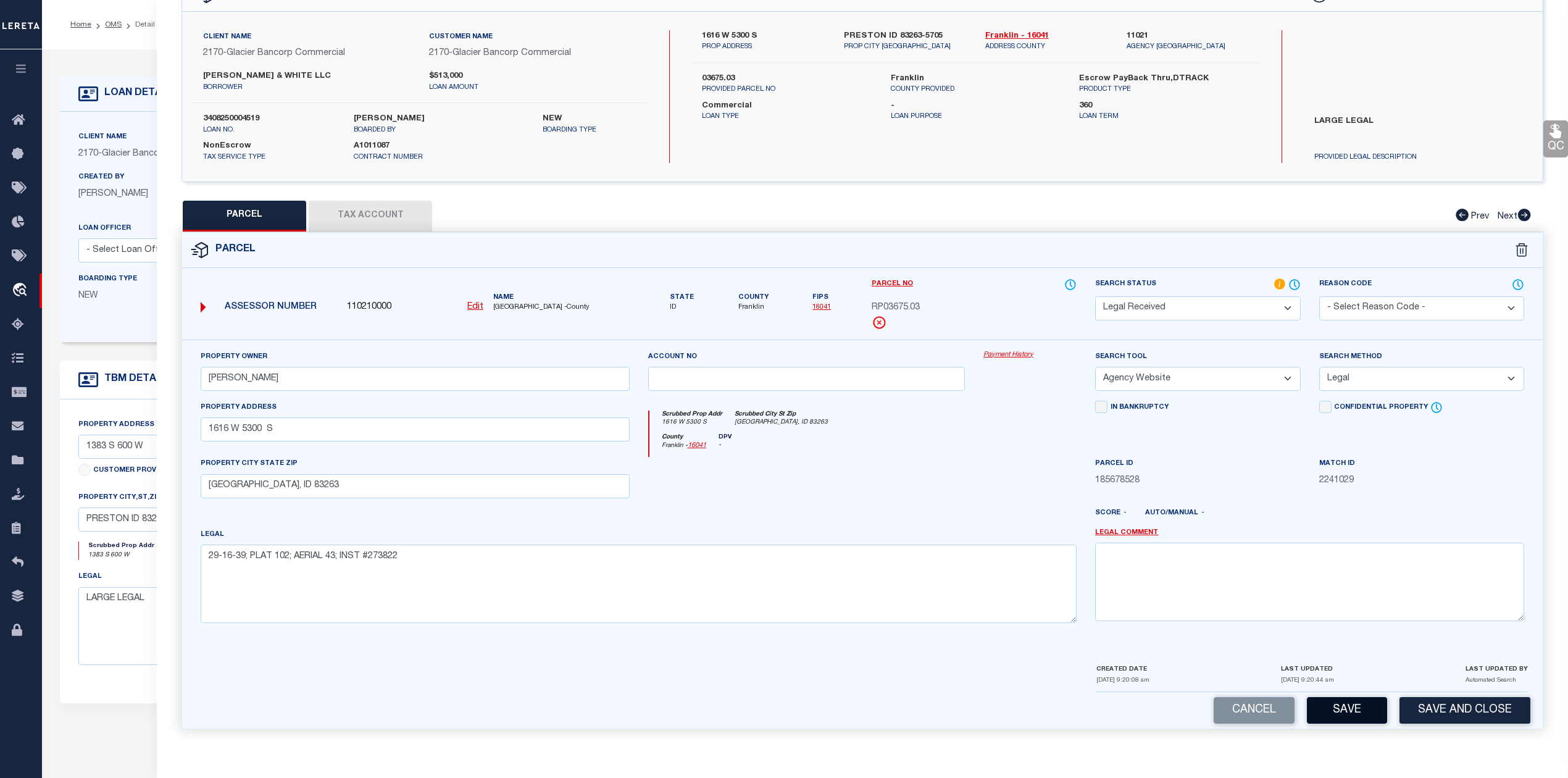
click at [1350, 707] on button "Save" at bounding box center [1346, 710] width 80 height 26
select select "AS"
select select
checkbox input "false"
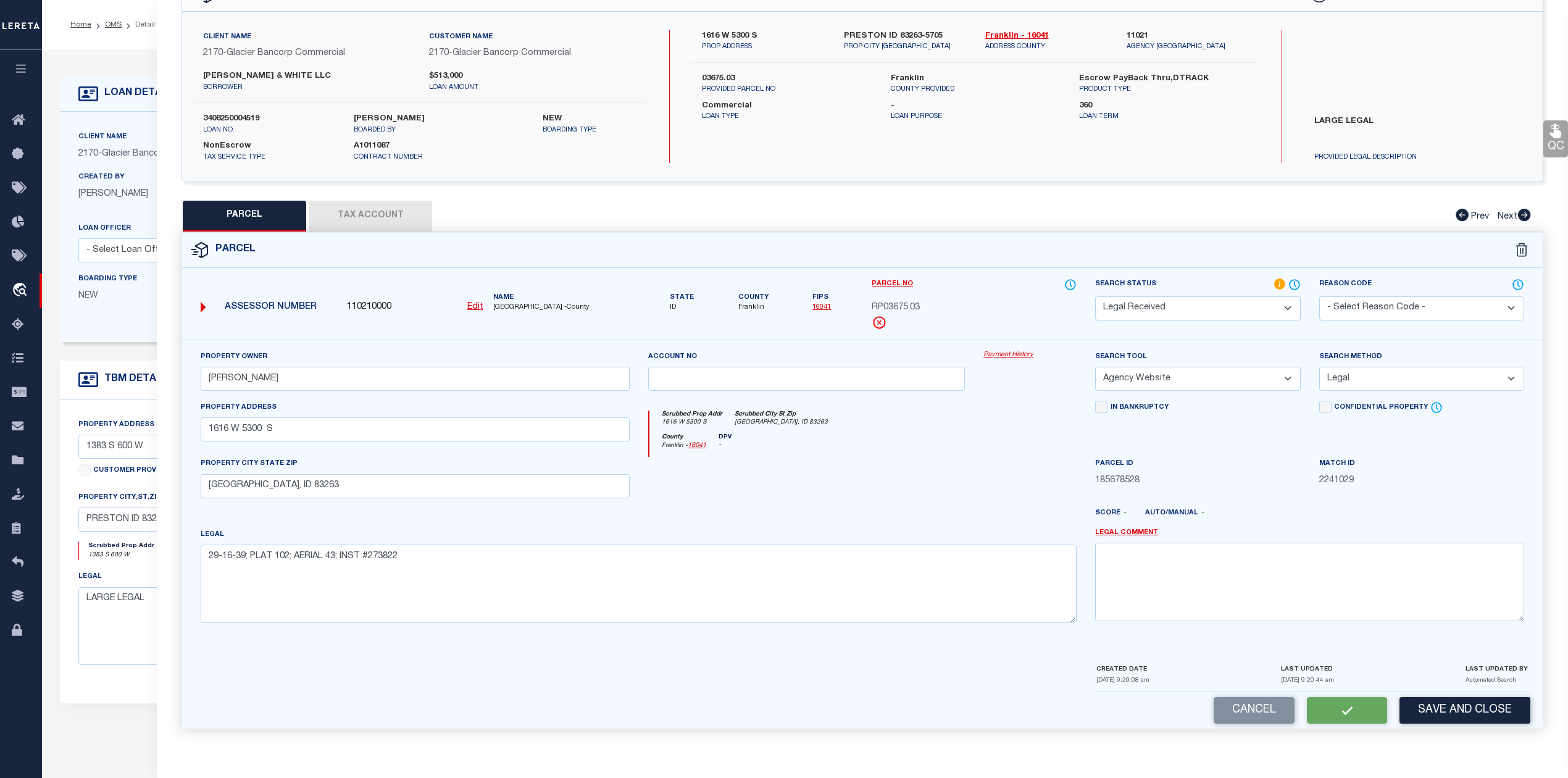
checkbox input "false"
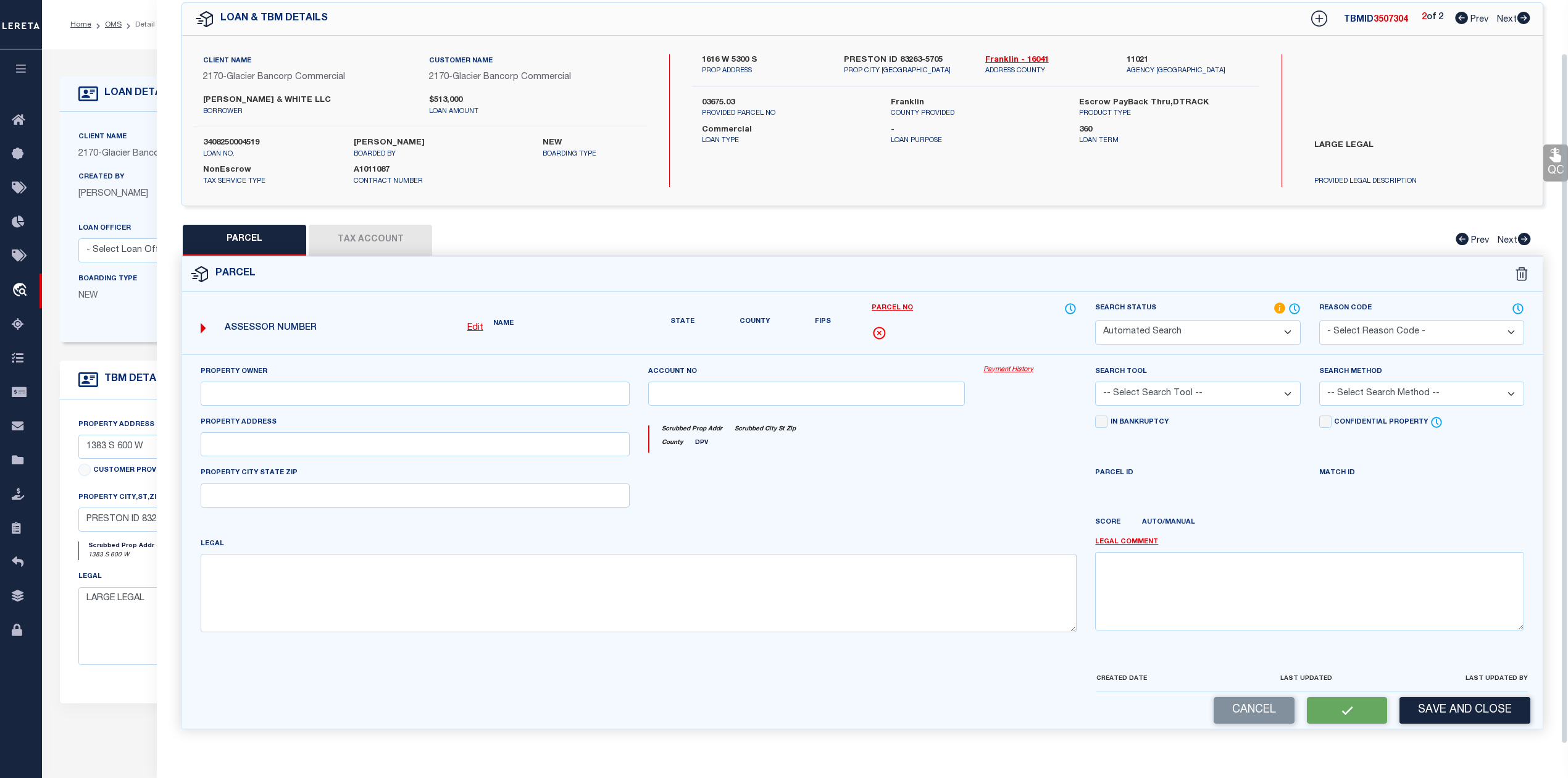
select select "RD"
type input "WHITE,NICHOLAS STEVEN"
select select "AGW"
select select "LEG"
type input "1616 W 5300 S"
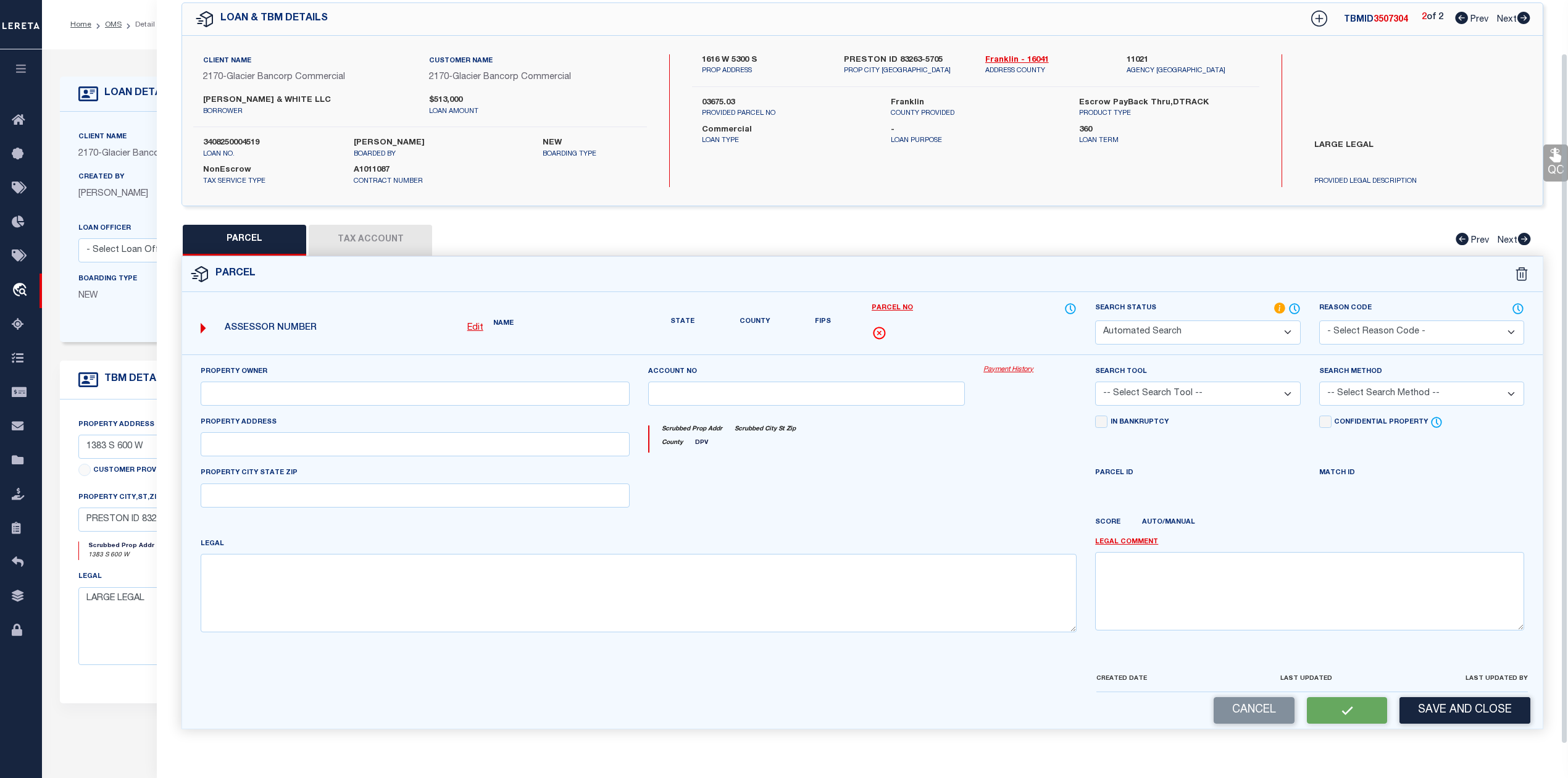
type input "PRESTON, ID 83263"
type textarea "29-16-39; PLAT 102; AERIAL 43; INST #273822"
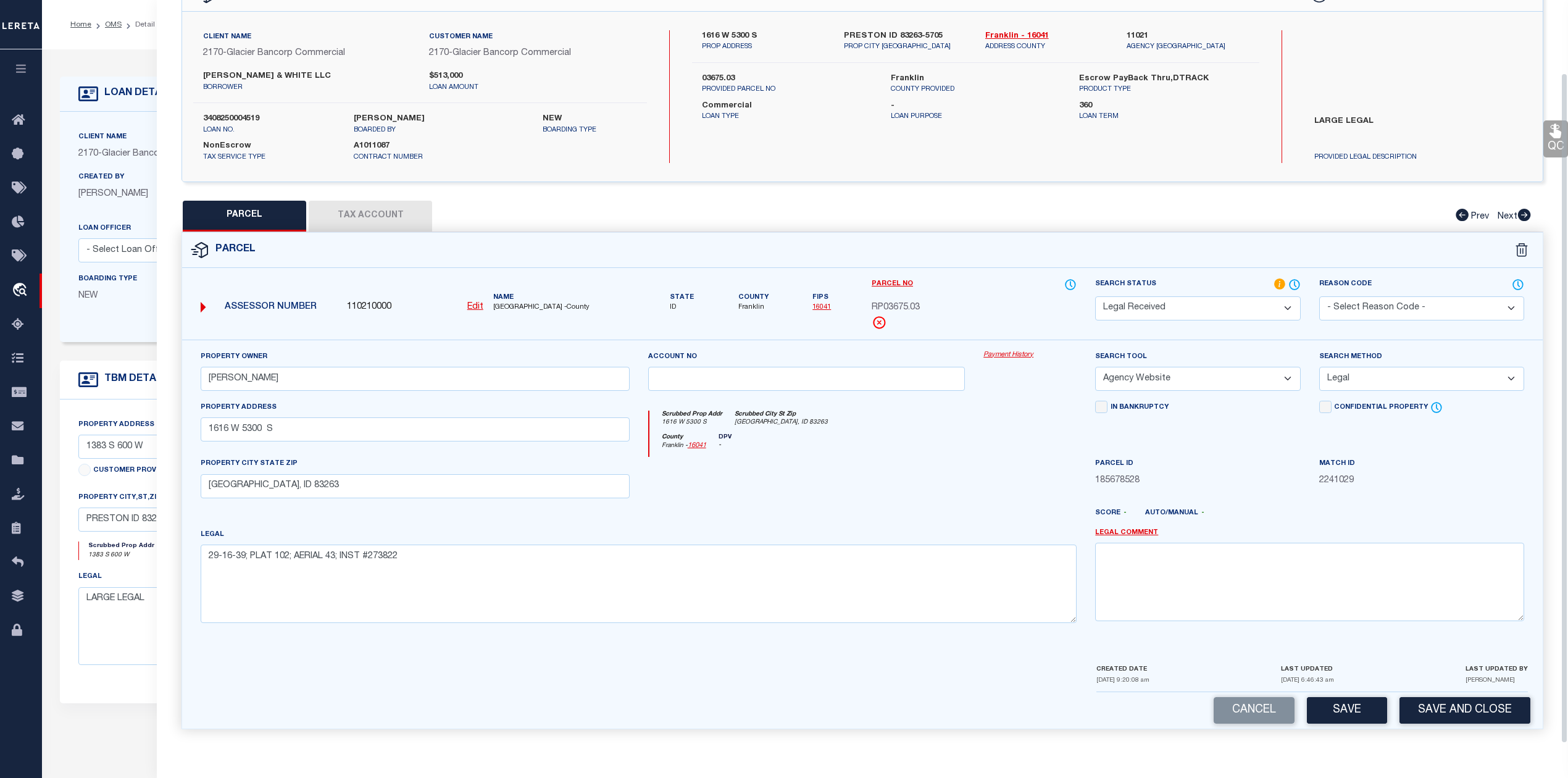
click at [789, 527] on div "Legal 29-16-39; PLAT 102; AERIAL 43; INST #273822" at bounding box center [639, 575] width 876 height 95
click at [829, 488] on div at bounding box center [806, 482] width 336 height 51
click at [386, 218] on button "Tax Account" at bounding box center [370, 216] width 123 height 31
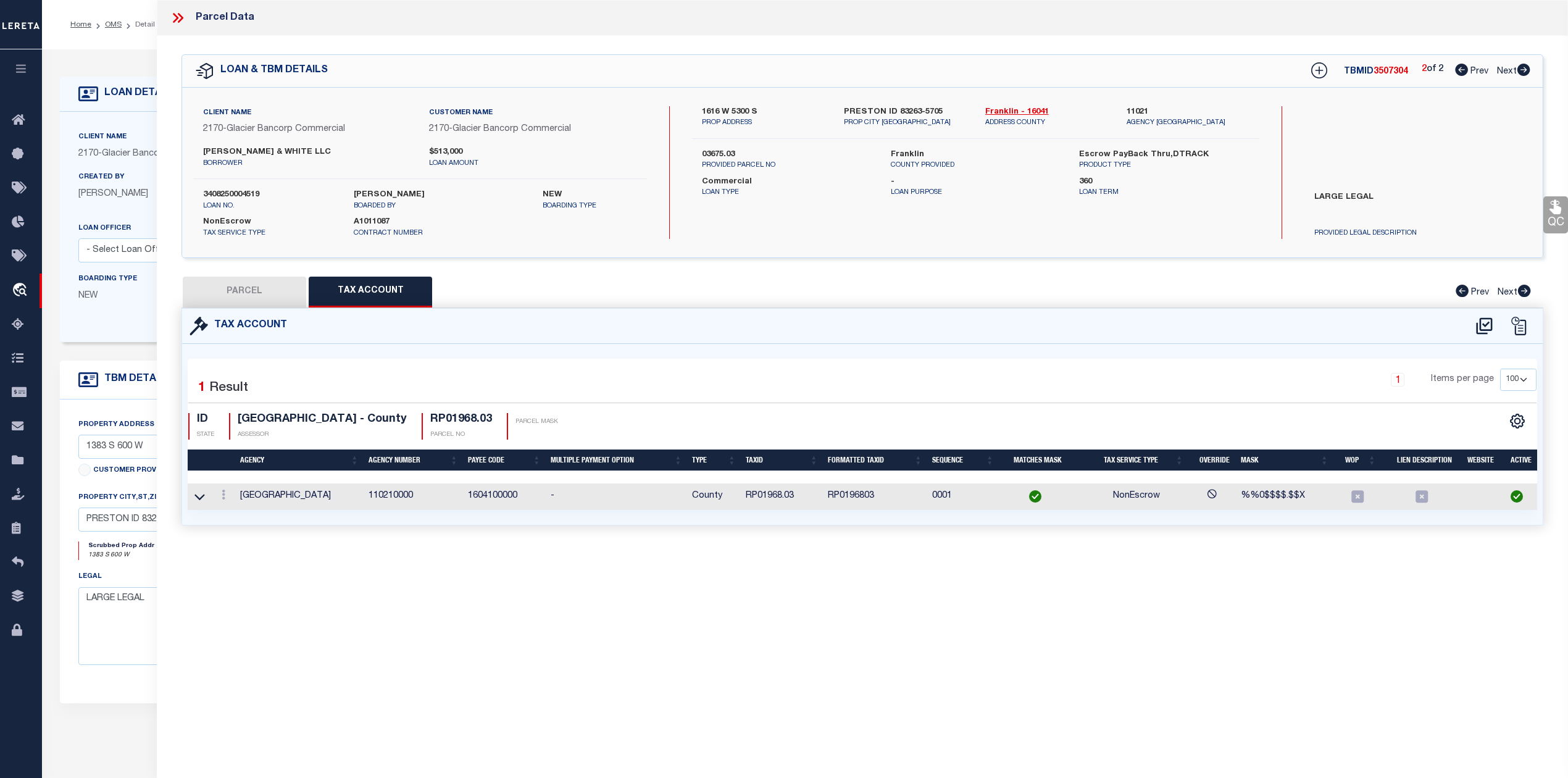
scroll to position [0, 0]
select select "100"
click at [280, 282] on button "PARCEL" at bounding box center [244, 292] width 123 height 31
select select "AS"
select select
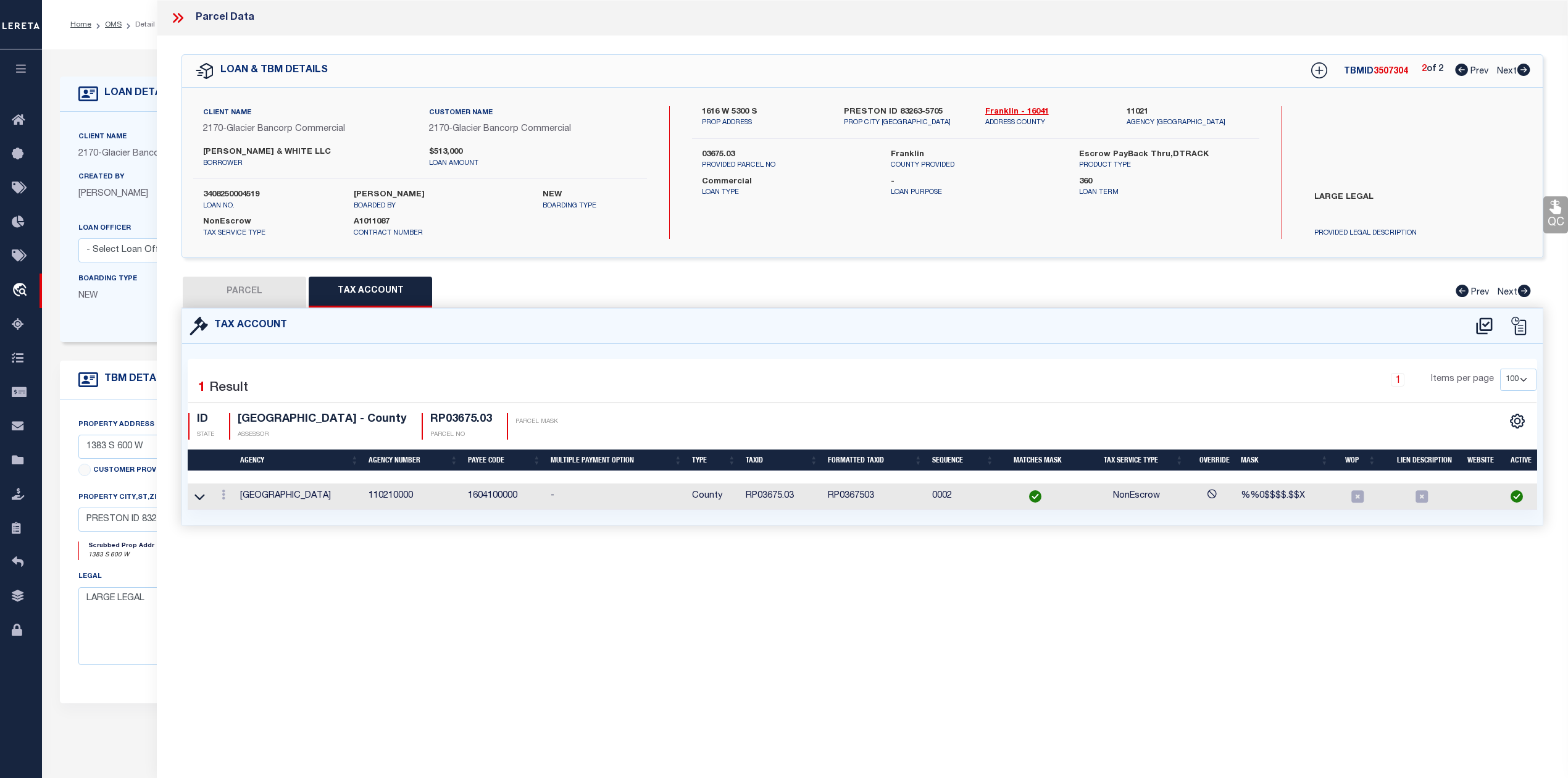
select select
checkbox input "false"
select select "RD"
type input "WHITE,NICHOLAS STEVEN"
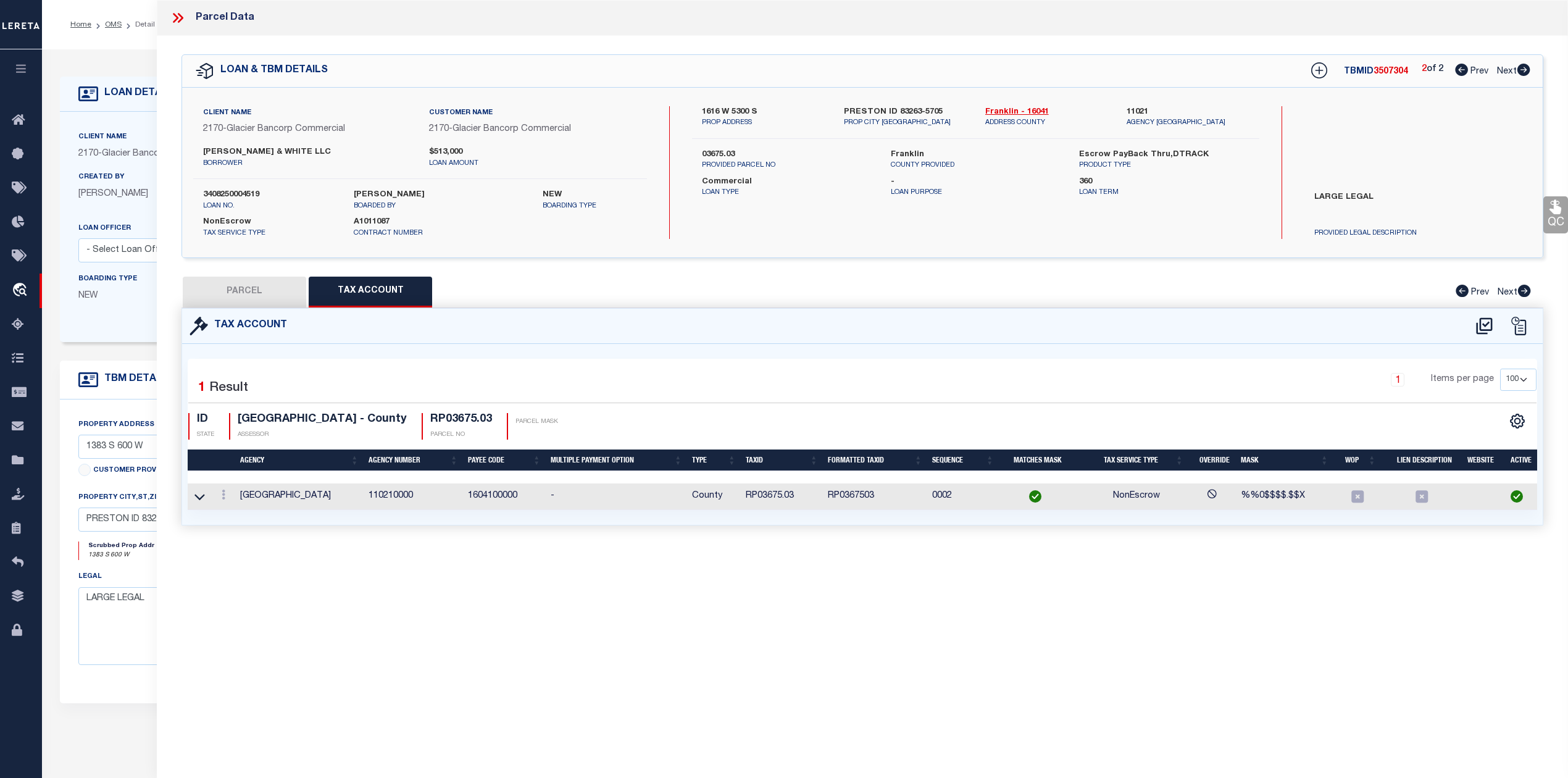
select select "AGW"
select select "LEG"
type input "1616 W 5300 S"
type input "PRESTON, ID 83263"
type textarea "29-16-39; PLAT 102; AERIAL 43; INST #273822"
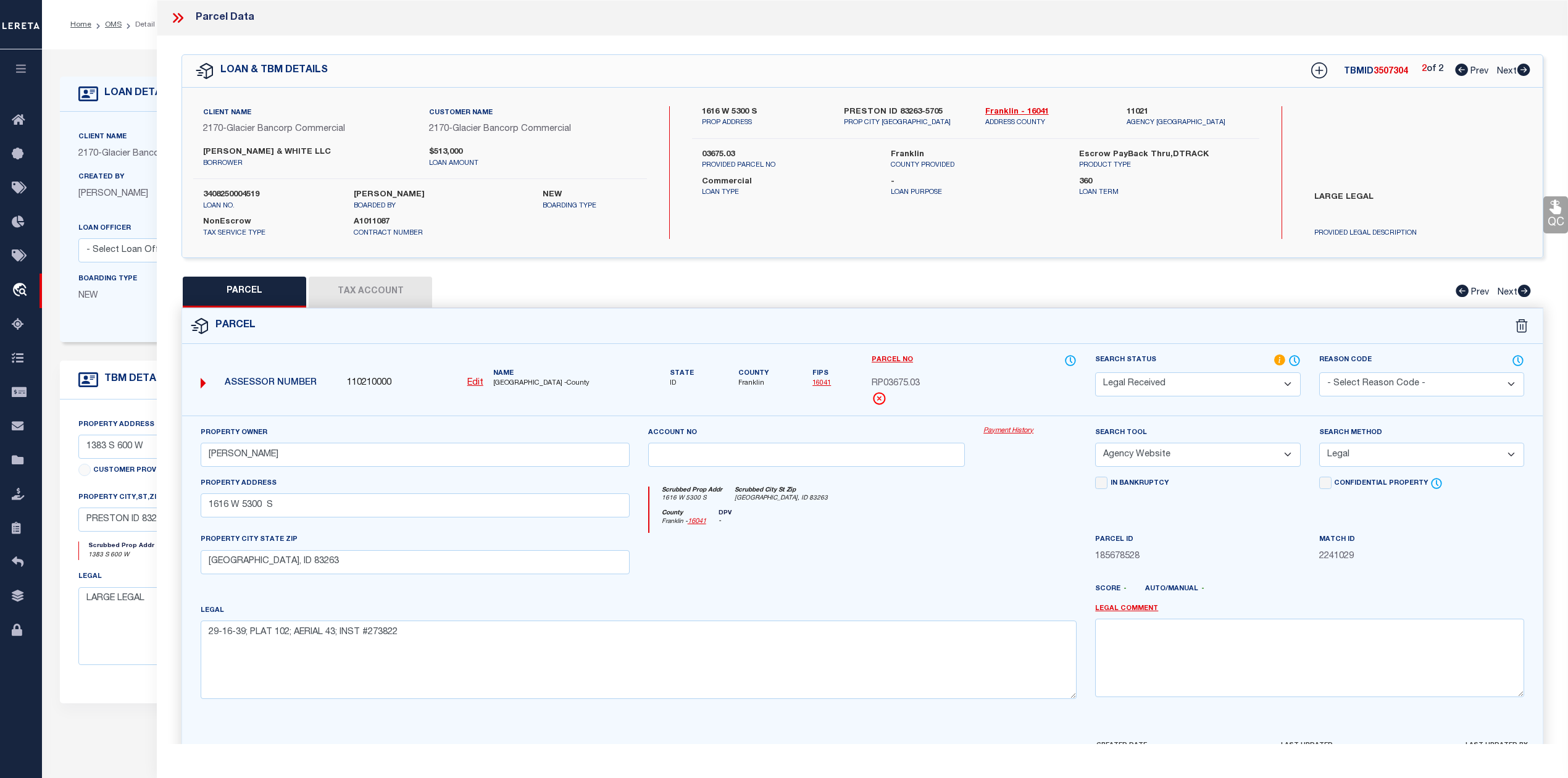
click at [821, 574] on div at bounding box center [806, 559] width 336 height 51
click at [1156, 388] on select "Automated Search Bad Parcel Complete Duplicate Parcel High Dollar Reporting In …" at bounding box center [1198, 384] width 205 height 24
click at [1095, 372] on select "Automated Search Bad Parcel Complete Duplicate Parcel High Dollar Reporting In …" at bounding box center [1198, 384] width 205 height 24
click at [989, 565] on div at bounding box center [1029, 559] width 112 height 51
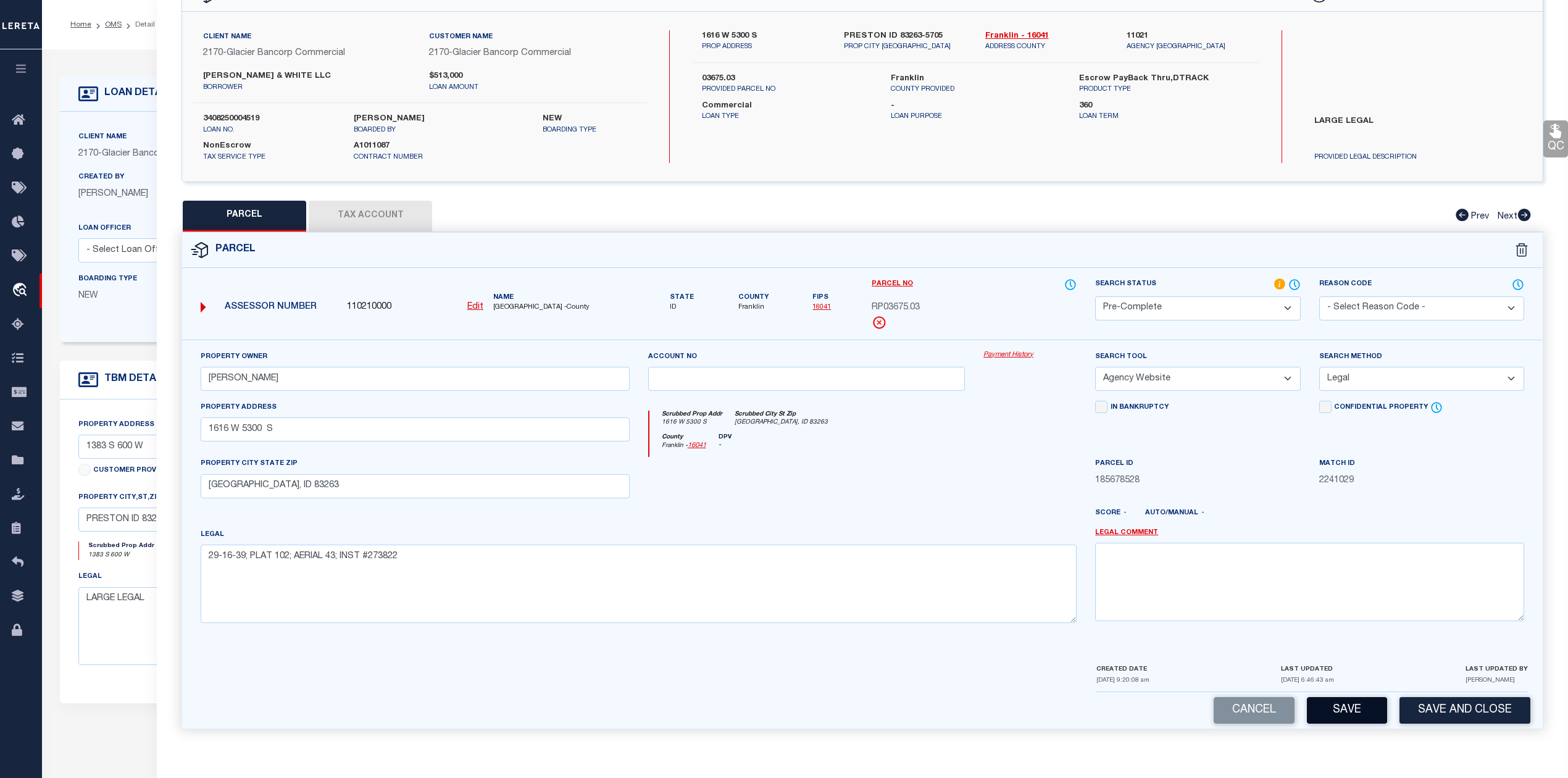
click at [1336, 705] on button "Save" at bounding box center [1346, 710] width 80 height 26
select select "AS"
select select
checkbox input "false"
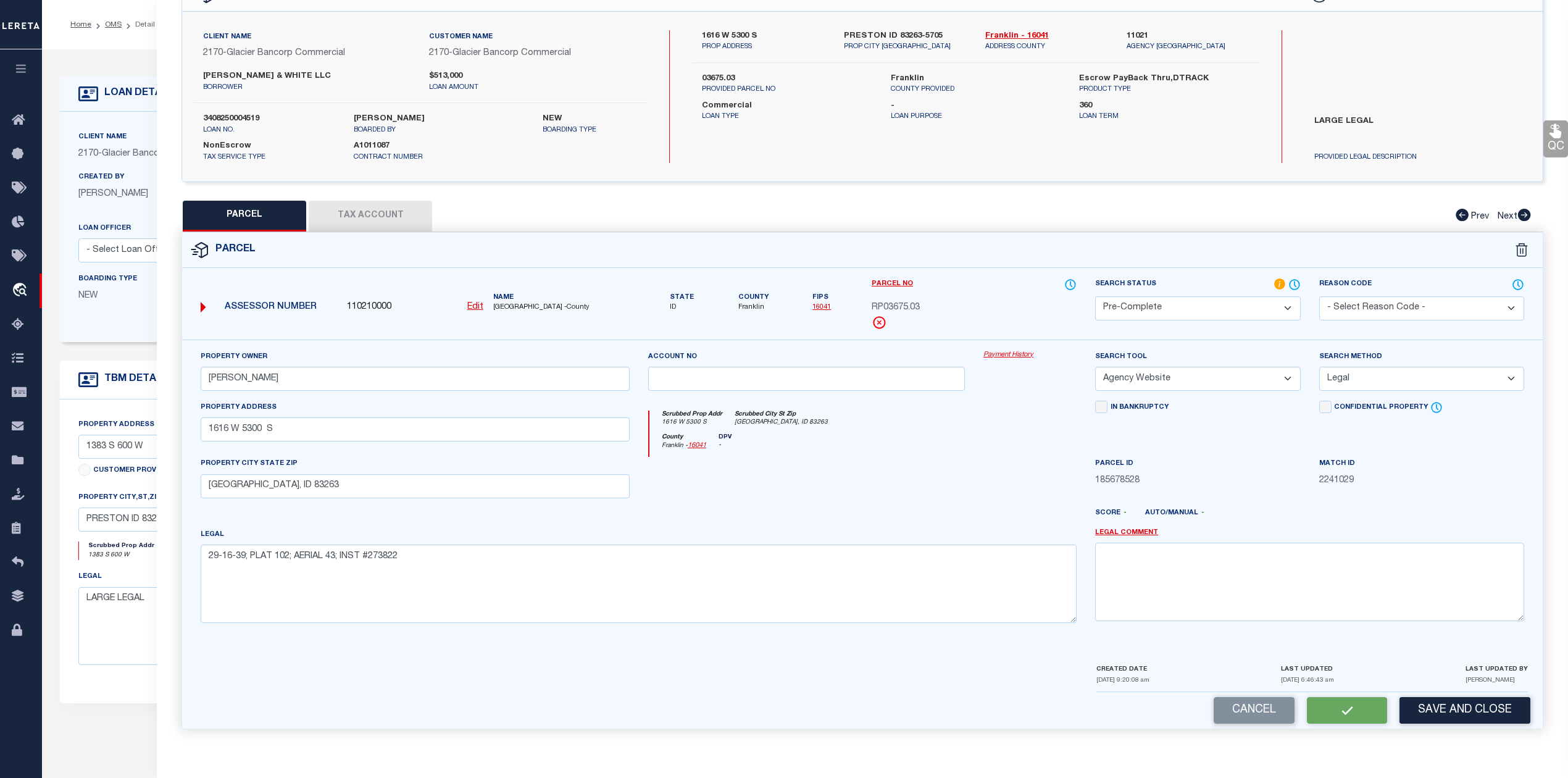
checkbox input "false"
select select "PC"
type input "WHITE,NICHOLAS STEVEN"
select select "AGW"
select select "LEG"
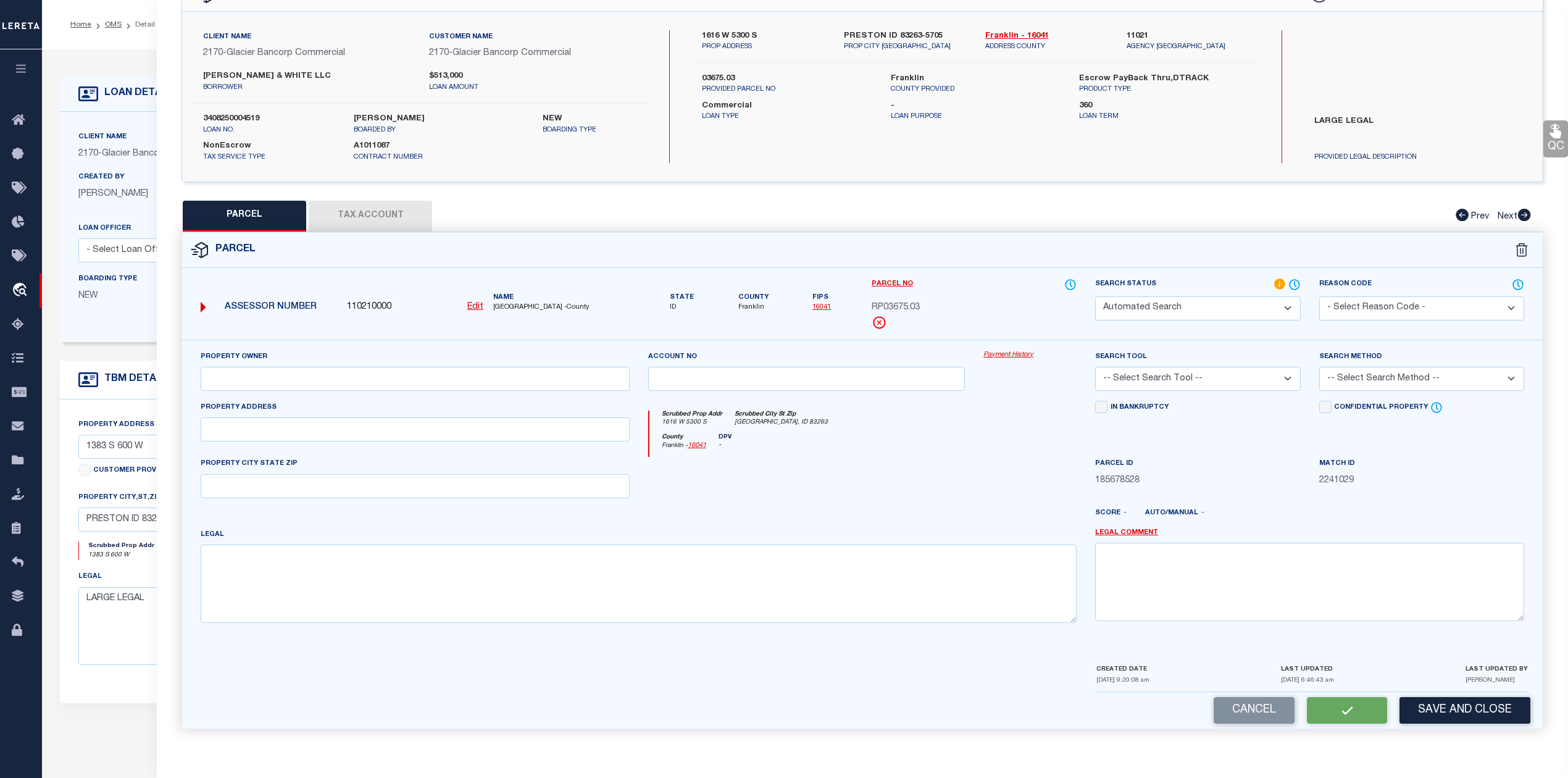
type input "1616 W 5300 S"
type input "PRESTON, ID 83263"
type textarea "29-16-39; PLAT 102; AERIAL 43; INST #273822"
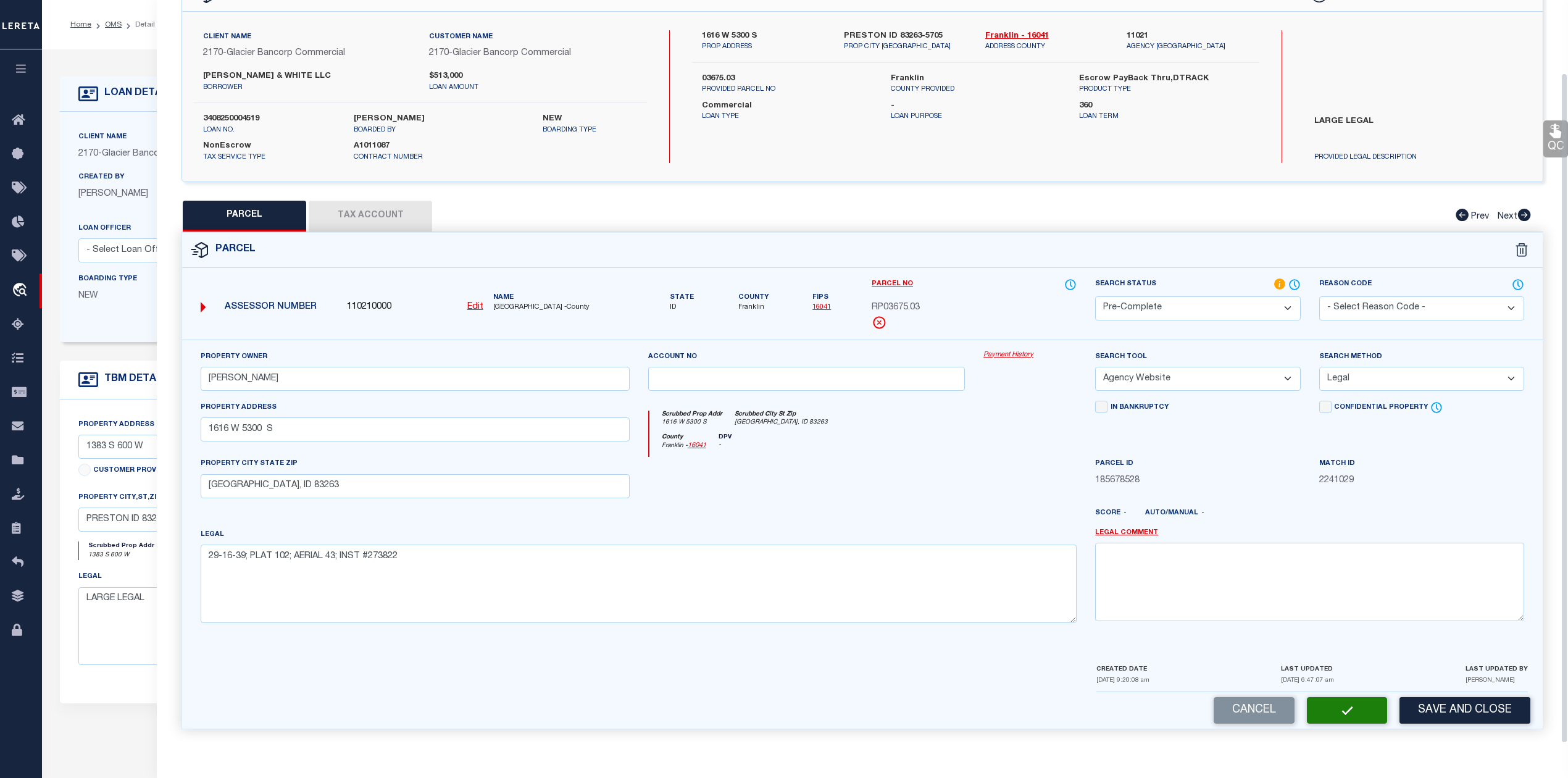
click at [986, 492] on div at bounding box center [1029, 482] width 112 height 51
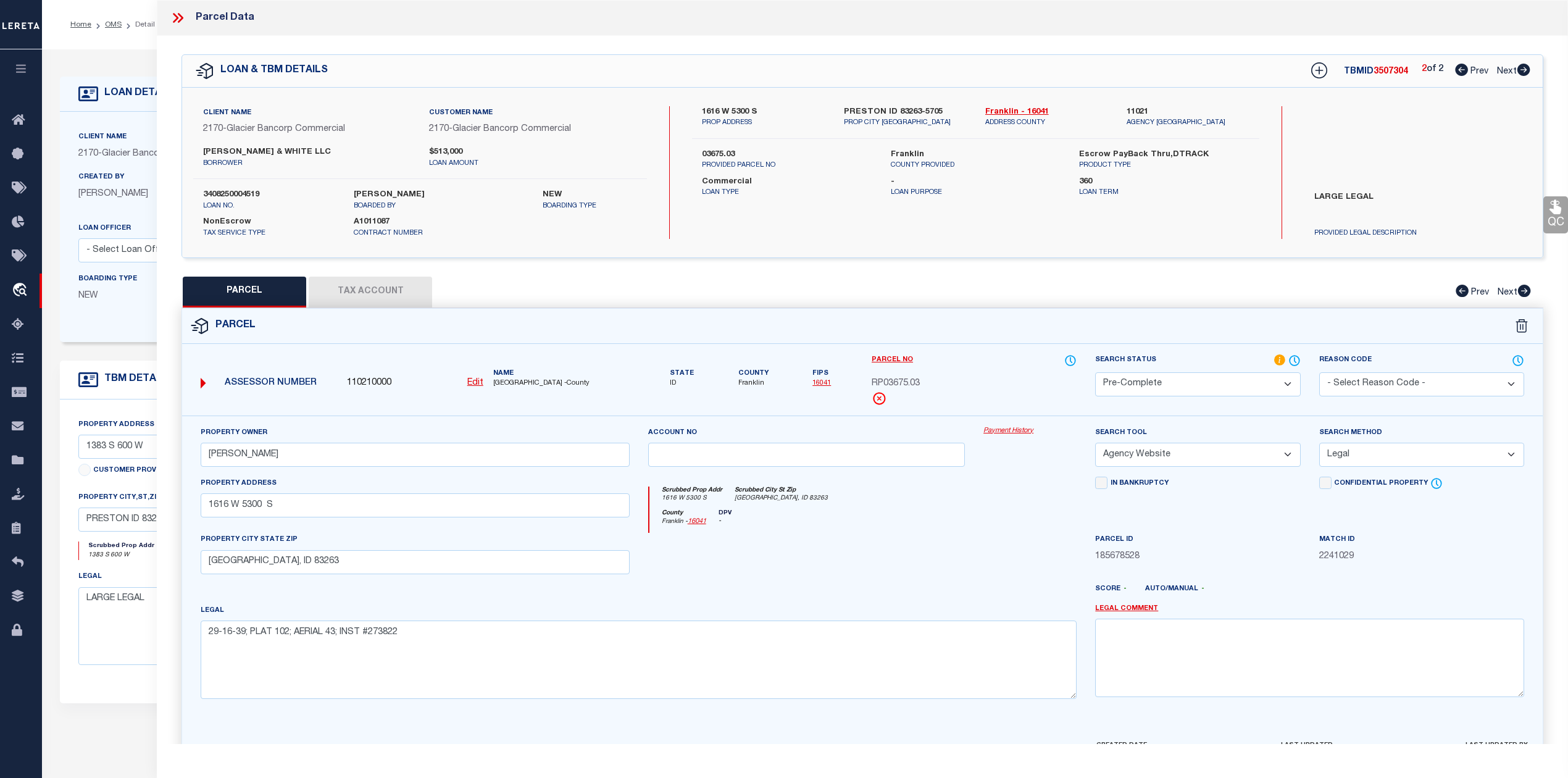
click at [1380, 72] on span "3507304" at bounding box center [1390, 71] width 35 height 8
copy span "3507304"
click at [226, 191] on label "3408250004519" at bounding box center [269, 195] width 132 height 12
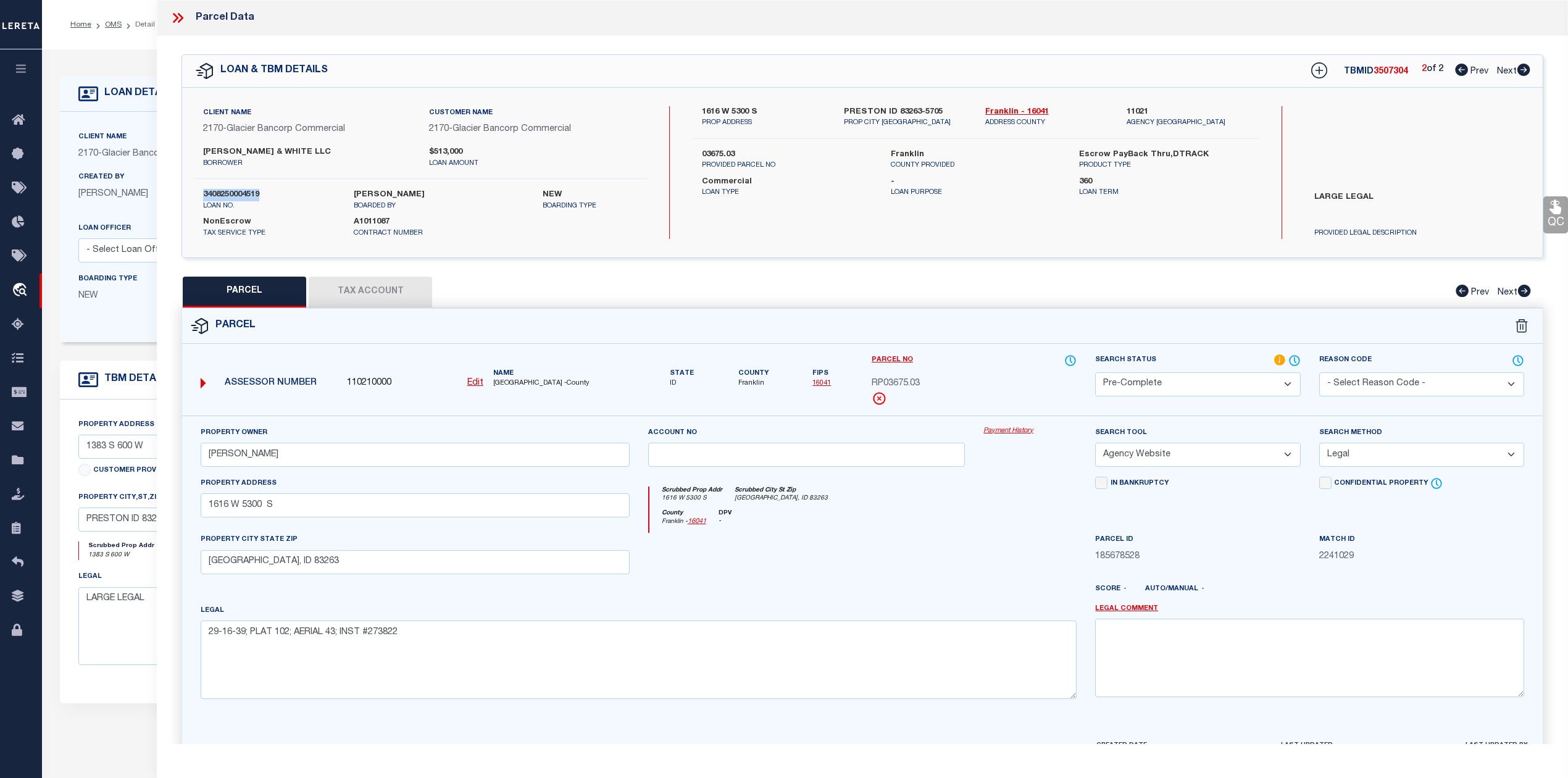
copy label "3408250004519"
click at [253, 193] on label "3408250004519" at bounding box center [269, 195] width 132 height 12
drag, startPoint x: 490, startPoint y: 381, endPoint x: 526, endPoint y: 381, distance: 36.0
click at [526, 381] on div "Name FRANKLIN COUNTY -County" at bounding box center [560, 379] width 146 height 21
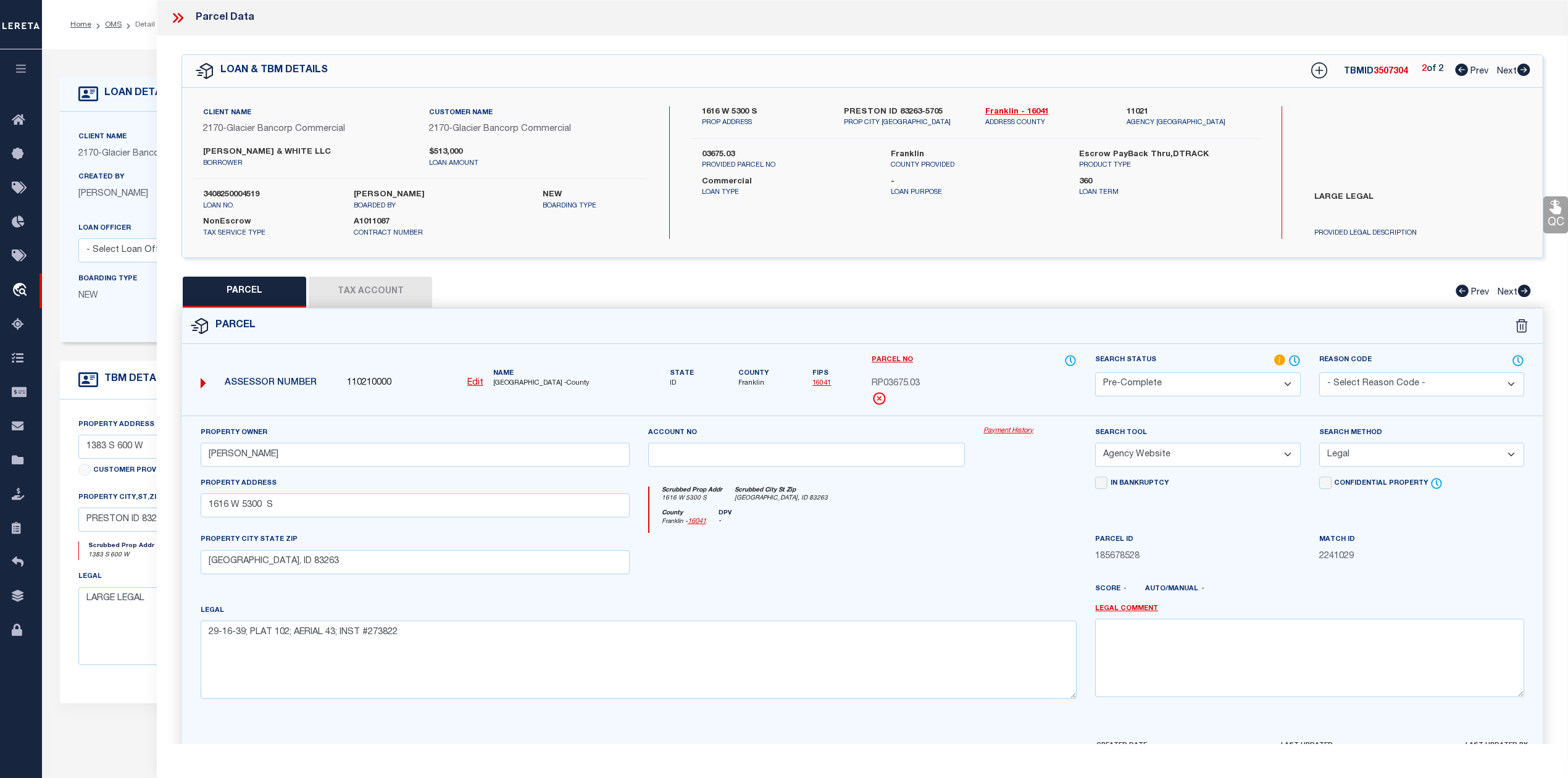
click at [880, 532] on div "County Franklin - 16041 DPV -" at bounding box center [863, 522] width 428 height 24
drag, startPoint x: 492, startPoint y: 382, endPoint x: 525, endPoint y: 382, distance: 33.0
click at [525, 382] on div "Name FRANKLIN COUNTY -County" at bounding box center [560, 379] width 146 height 21
copy span "FRANKLIN"
drag, startPoint x: 865, startPoint y: 384, endPoint x: 919, endPoint y: 381, distance: 54.1
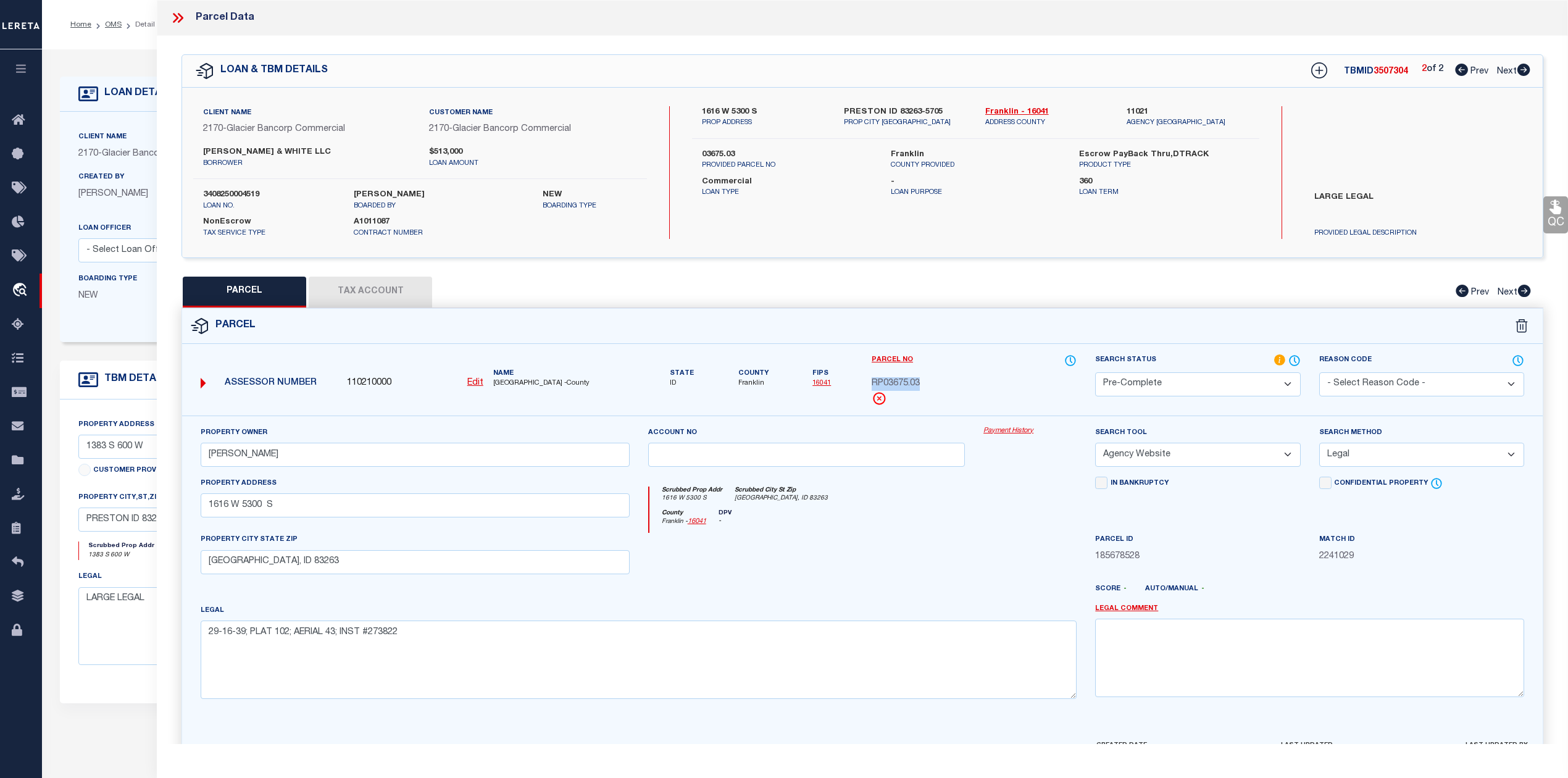
click at [919, 381] on div "Parcel No RP03675.03" at bounding box center [974, 385] width 223 height 62
copy span "RP03675.03"
click at [966, 604] on div at bounding box center [918, 593] width 336 height 20
click at [940, 558] on div at bounding box center [806, 559] width 336 height 51
click at [930, 543] on div at bounding box center [806, 559] width 336 height 51
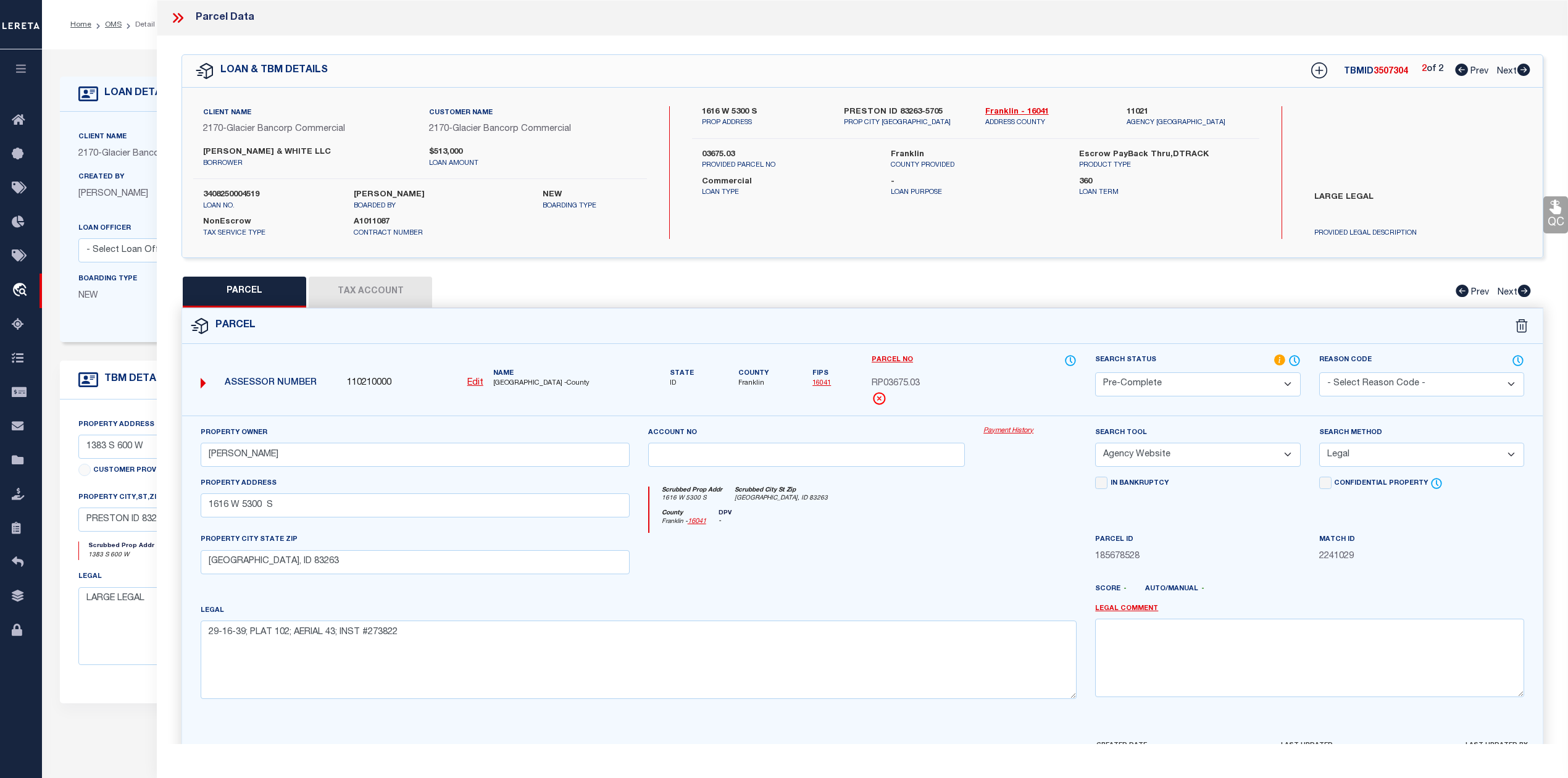
click at [1156, 267] on div "QC QC QC" at bounding box center [862, 428] width 1411 height 784
click at [1457, 75] on icon at bounding box center [1462, 70] width 13 height 12
select select "AS"
select select
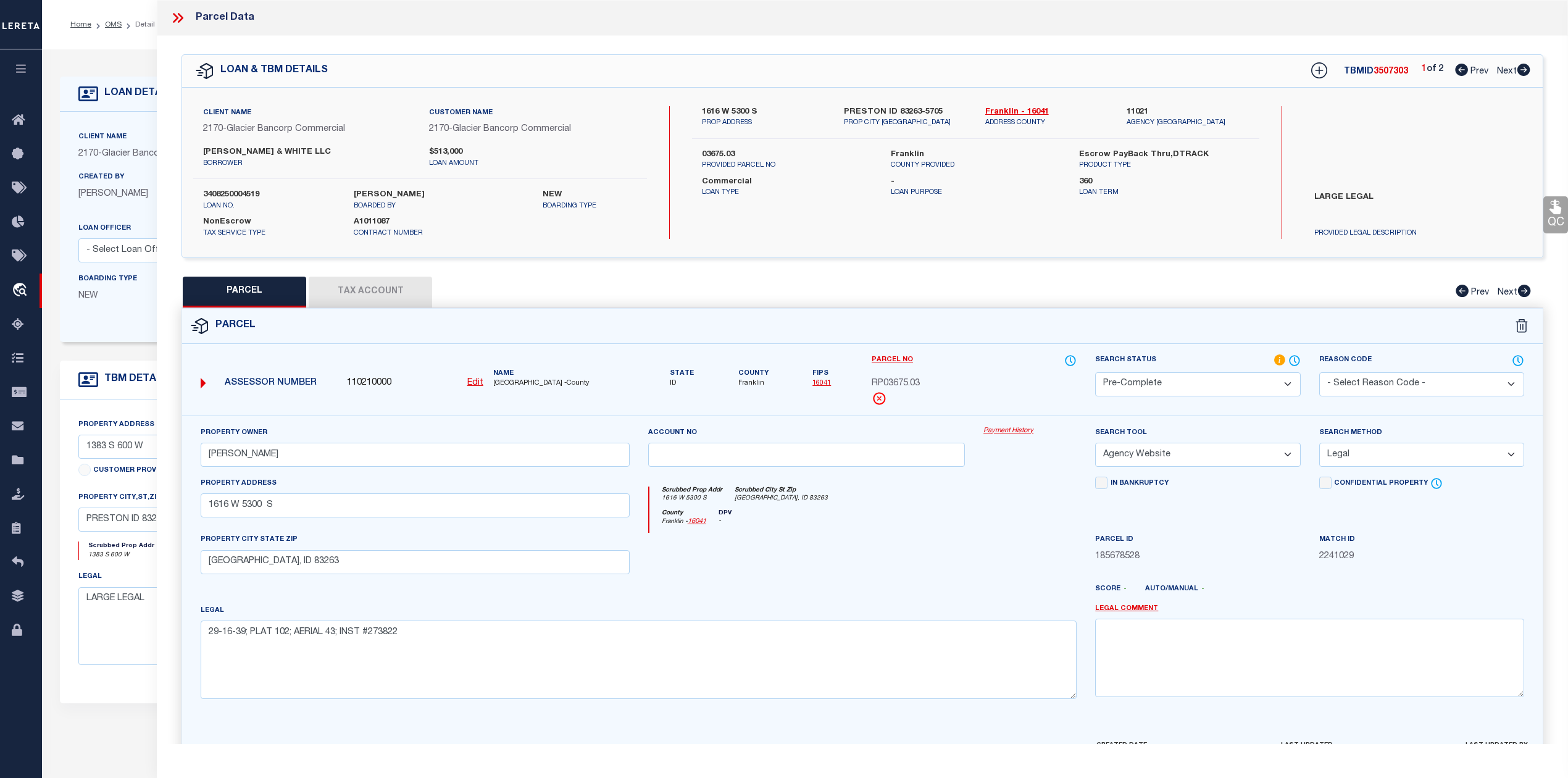
checkbox input "false"
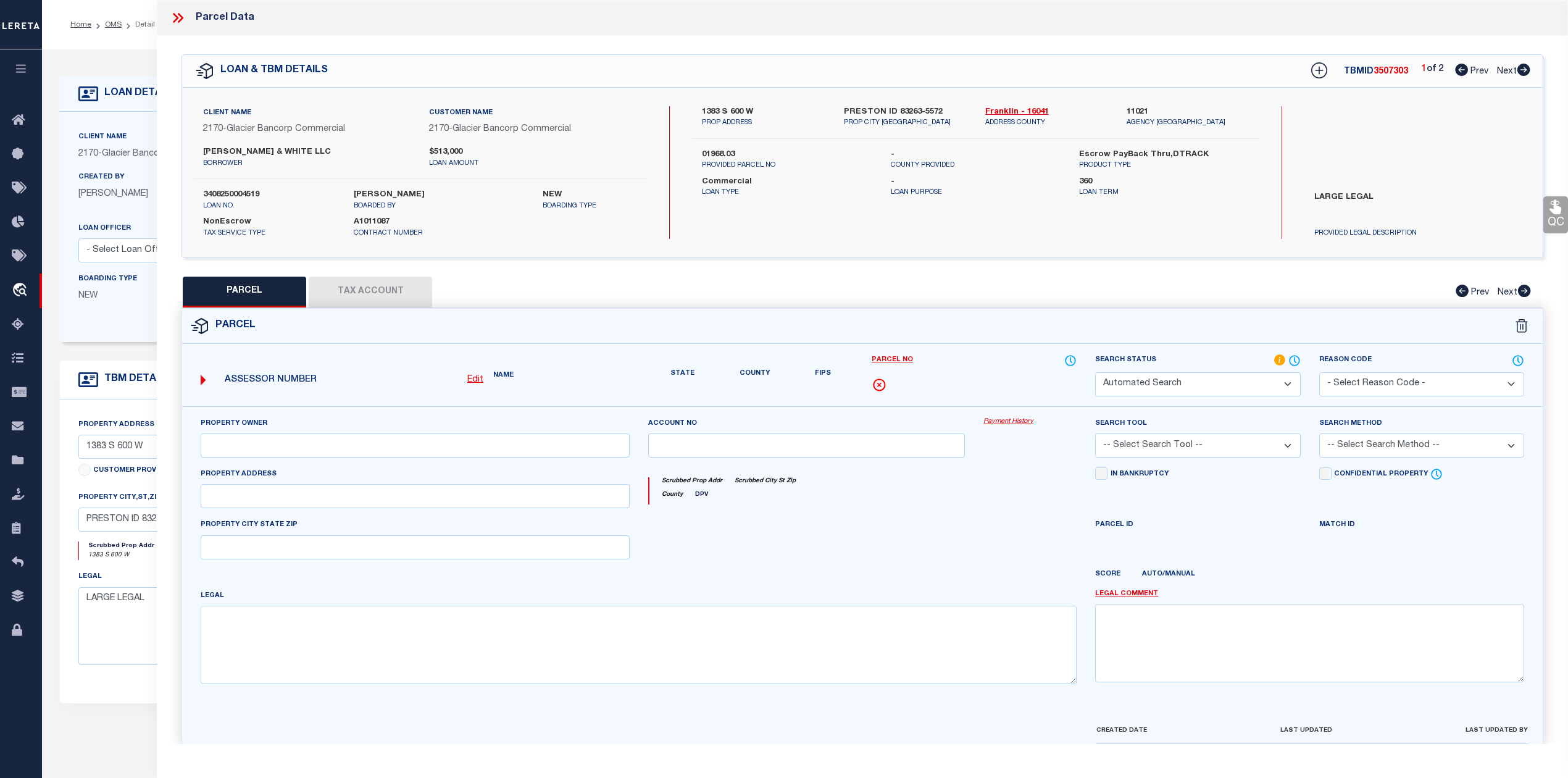
select select "RD"
type input "SEAMONS TYLER J"
select select "AGW"
select select "LEG"
type input "1383 S 600 W"
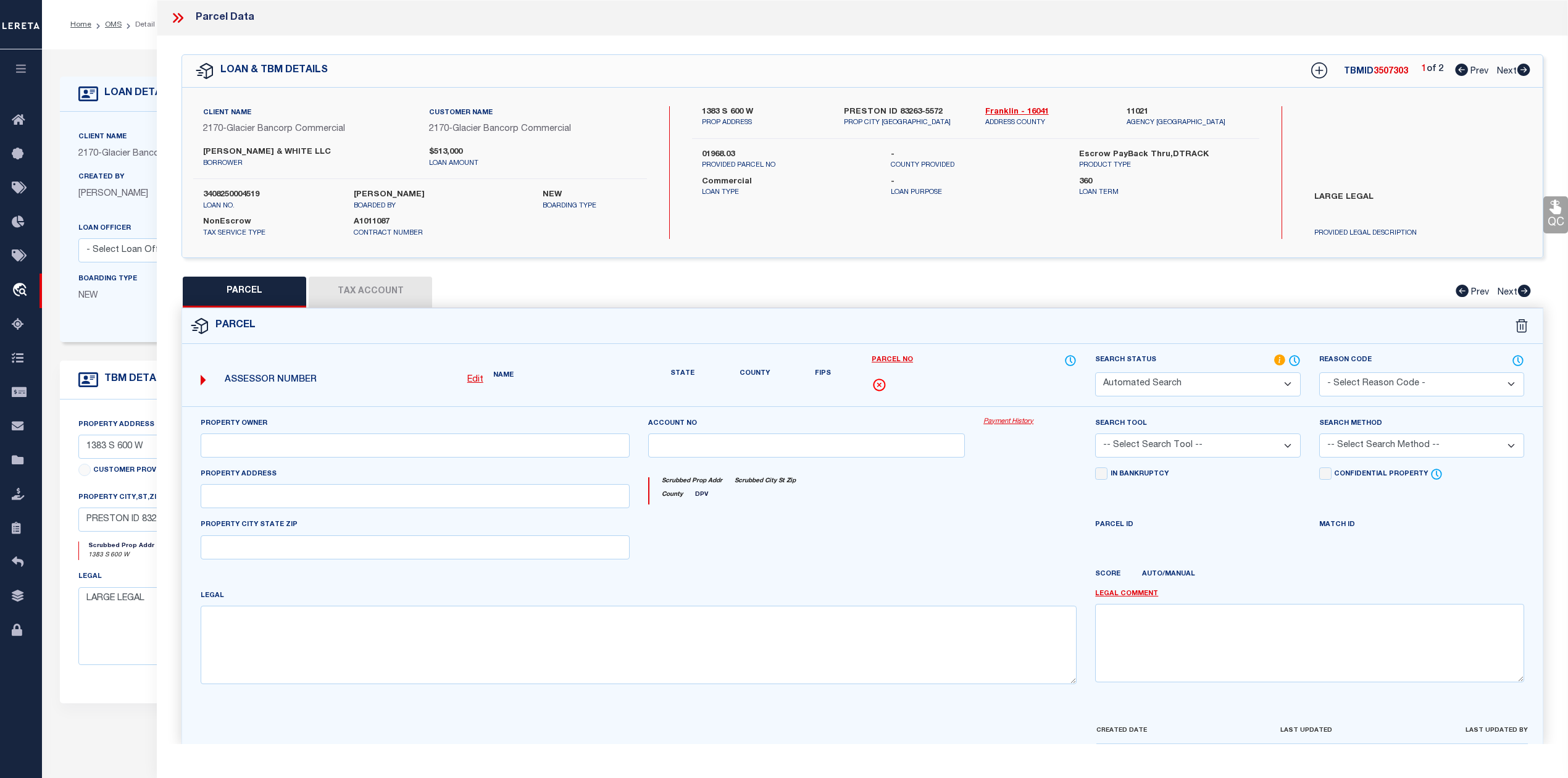
type input "PRESTON ID 832630000"
type textarea "Acres: 2.19 34-15-39; PLAT 30 & 112; AERIAL 53; INST #268705"
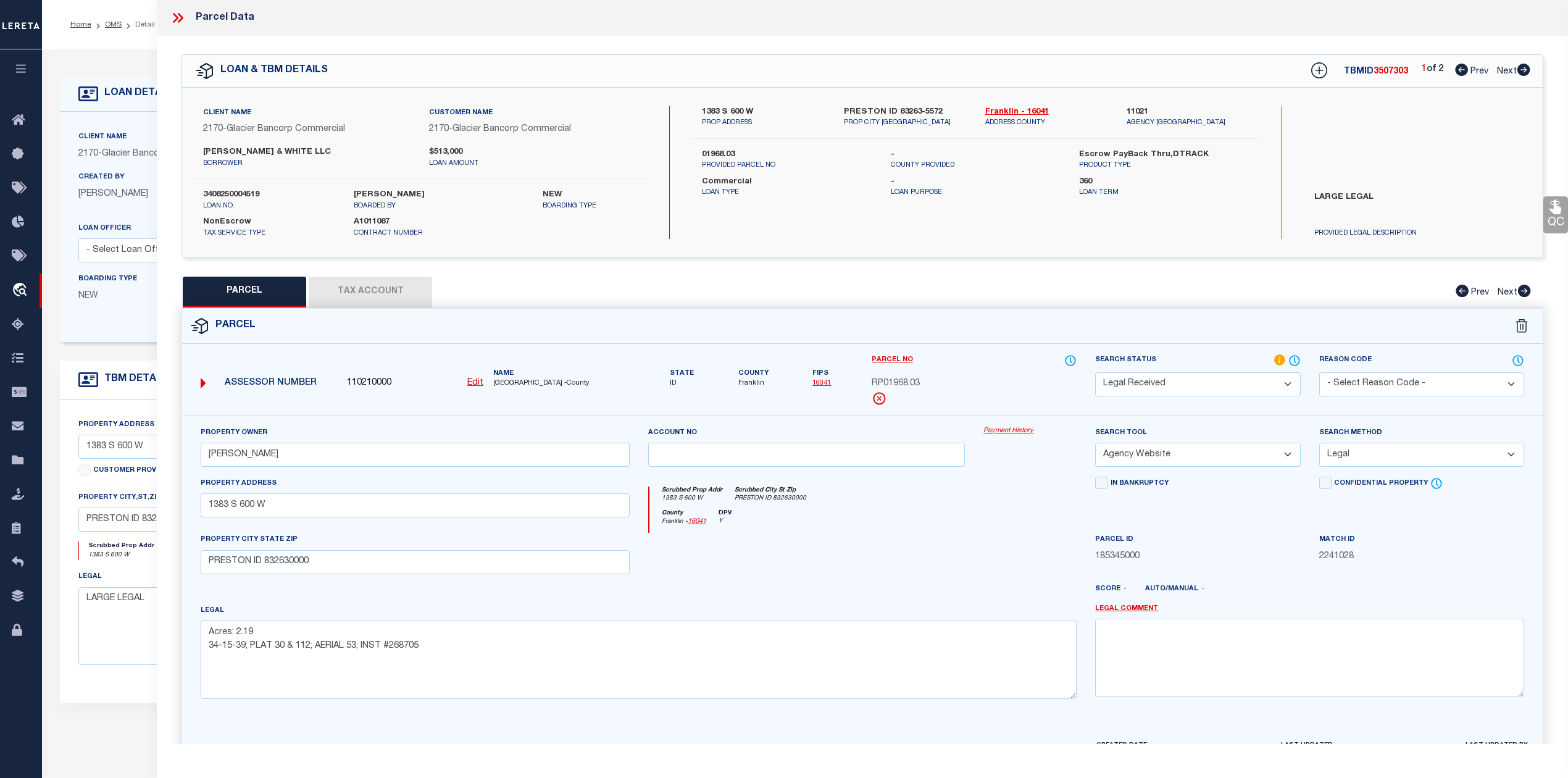
click at [1180, 298] on div "PARCEL Tax Account Prev Next" at bounding box center [863, 292] width 1362 height 31
click at [1172, 378] on select "Automated Search Bad Parcel Complete Duplicate Parcel High Dollar Reporting In …" at bounding box center [1198, 384] width 205 height 24
click at [1095, 372] on select "Automated Search Bad Parcel Complete Duplicate Parcel High Dollar Reporting In …" at bounding box center [1198, 384] width 205 height 24
click at [922, 610] on div "Legal Acres: 2.19 34-15-39; PLAT 30 & 112; AERIAL 53; INST #268705" at bounding box center [639, 651] width 876 height 95
click at [944, 543] on div at bounding box center [806, 559] width 336 height 51
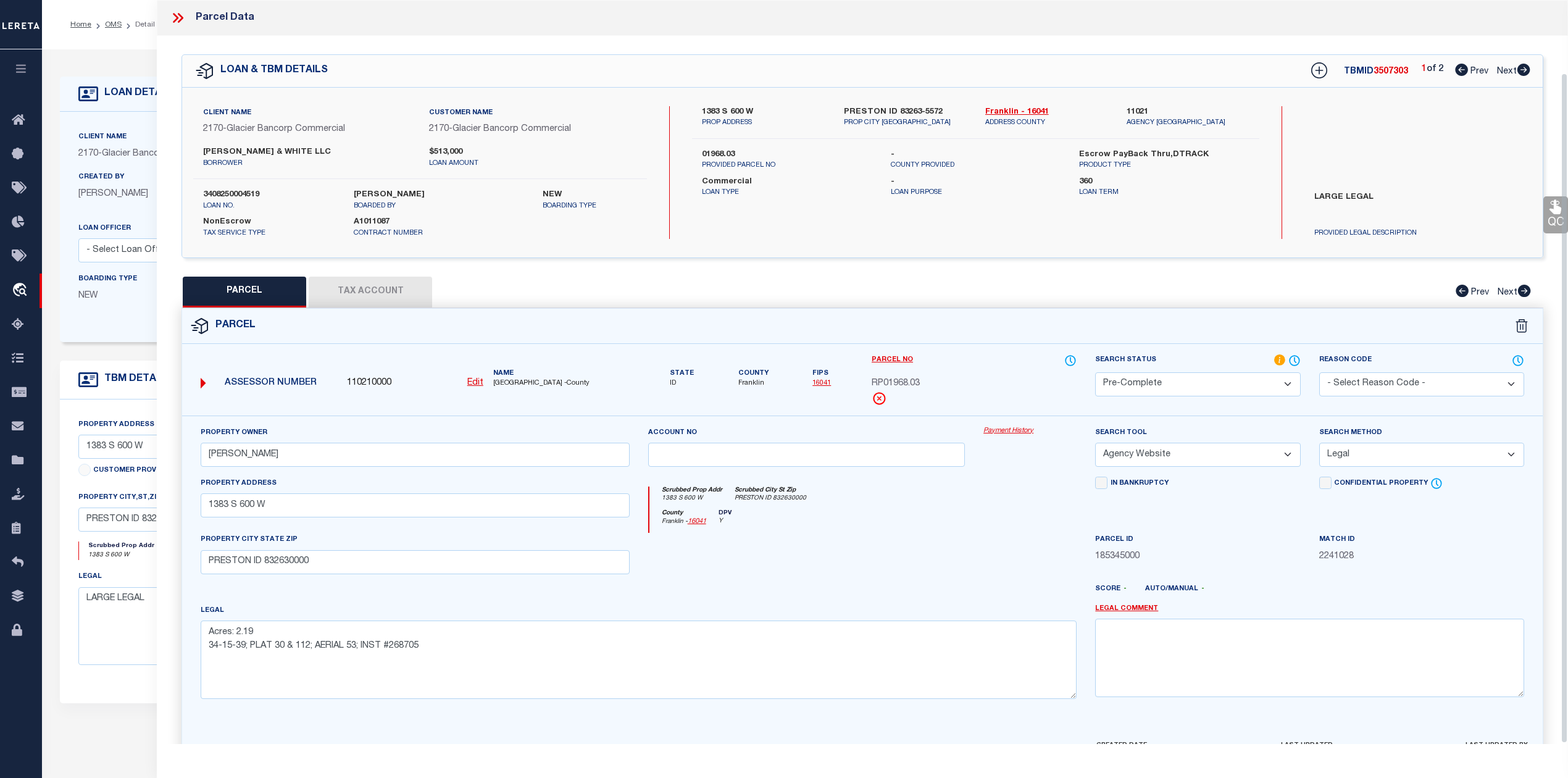
scroll to position [80, 0]
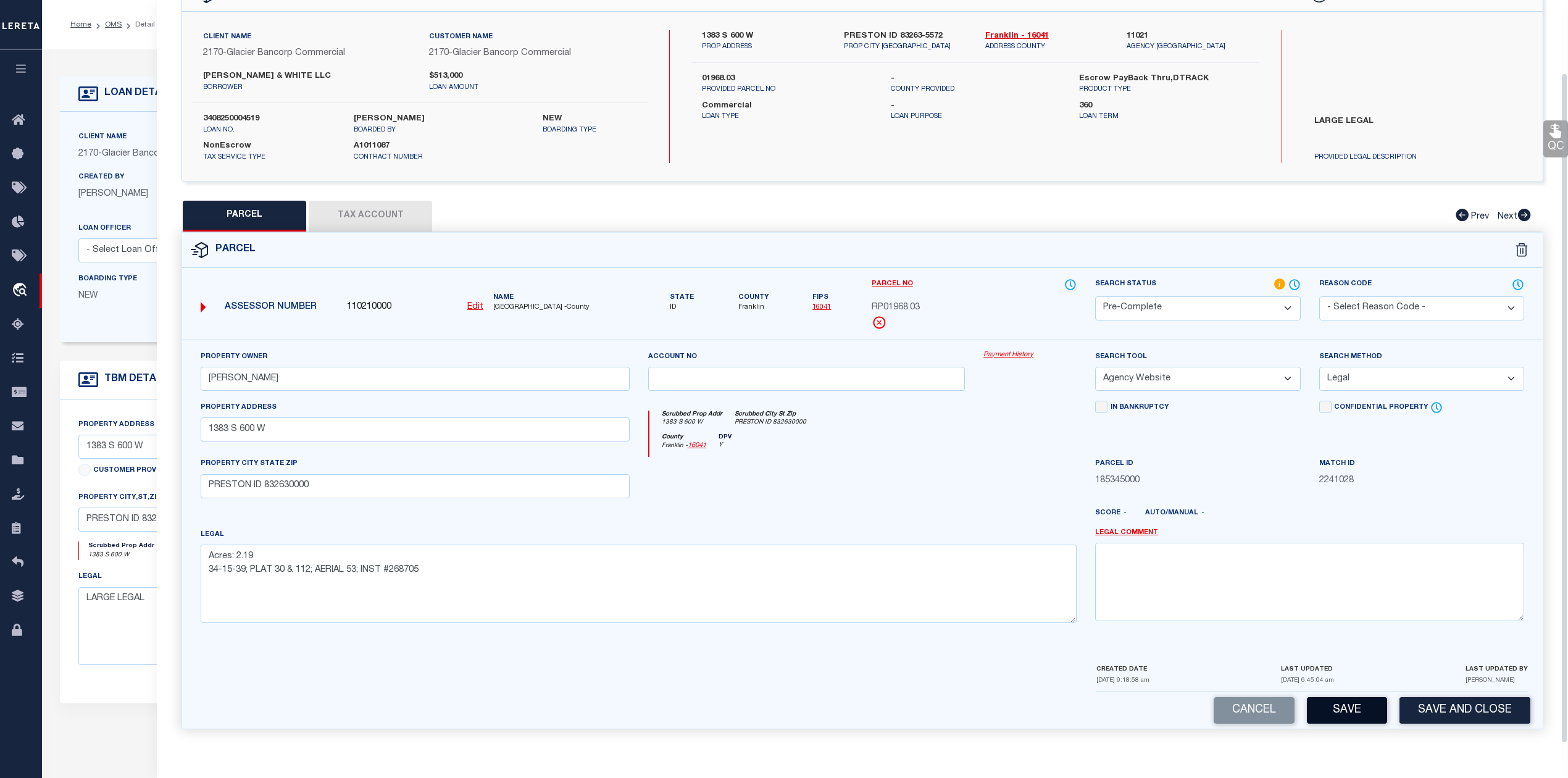
click at [1317, 706] on button "Save" at bounding box center [1346, 710] width 80 height 26
click at [815, 512] on div at bounding box center [918, 517] width 336 height 20
click at [848, 479] on div at bounding box center [806, 482] width 336 height 51
select select "AS"
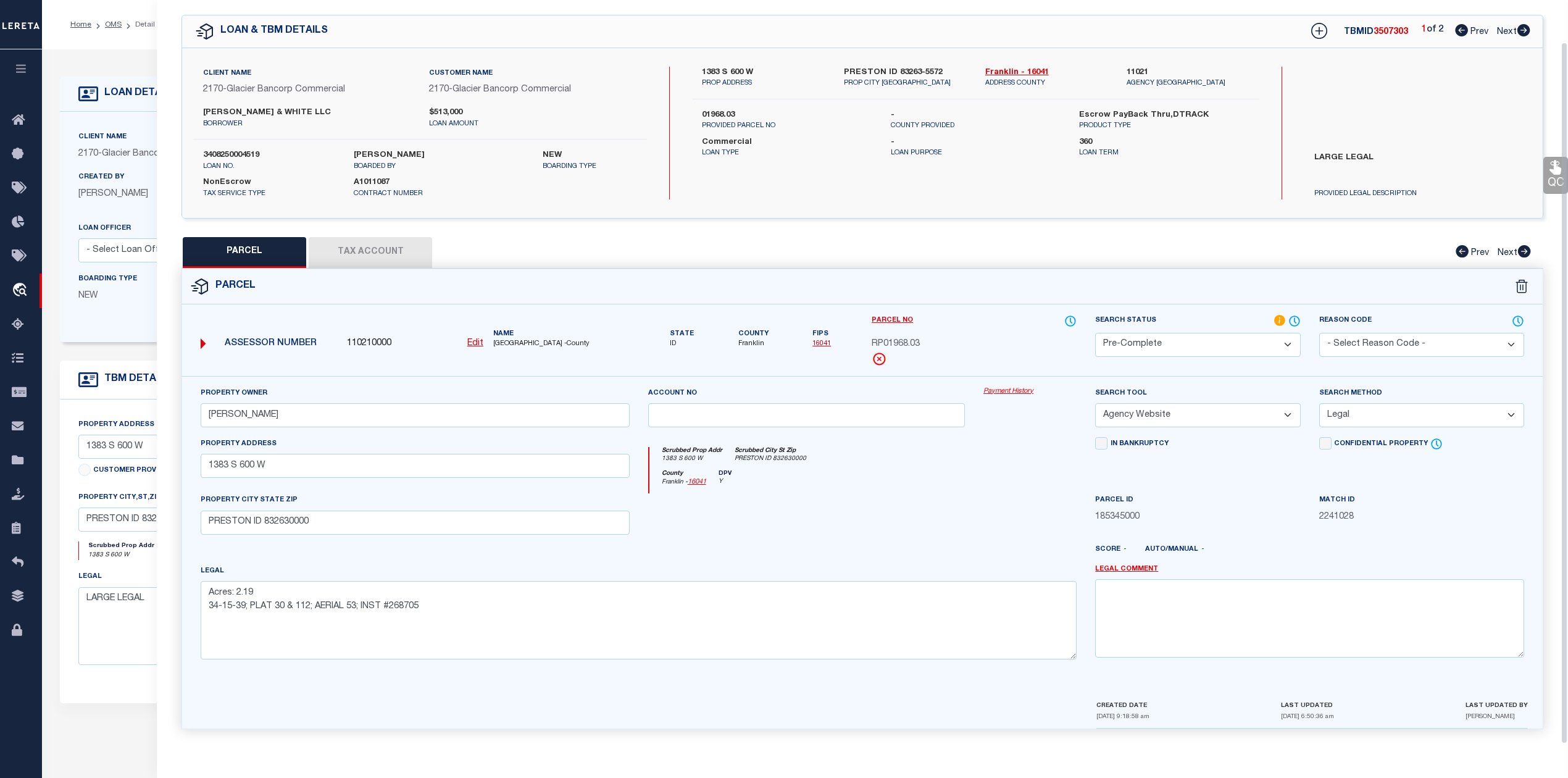
scroll to position [44, 0]
drag, startPoint x: 867, startPoint y: 342, endPoint x: 922, endPoint y: 337, distance: 55.2
click at [922, 337] on div "Parcel No RP01968.03" at bounding box center [974, 346] width 223 height 62
click at [1043, 205] on div "Client Name 2170 - Glacier Bancorp Commercial Customer Name 2170 - Glacier Banc…" at bounding box center [862, 133] width 1361 height 170
click at [1383, 31] on span "3507303" at bounding box center [1390, 31] width 35 height 8
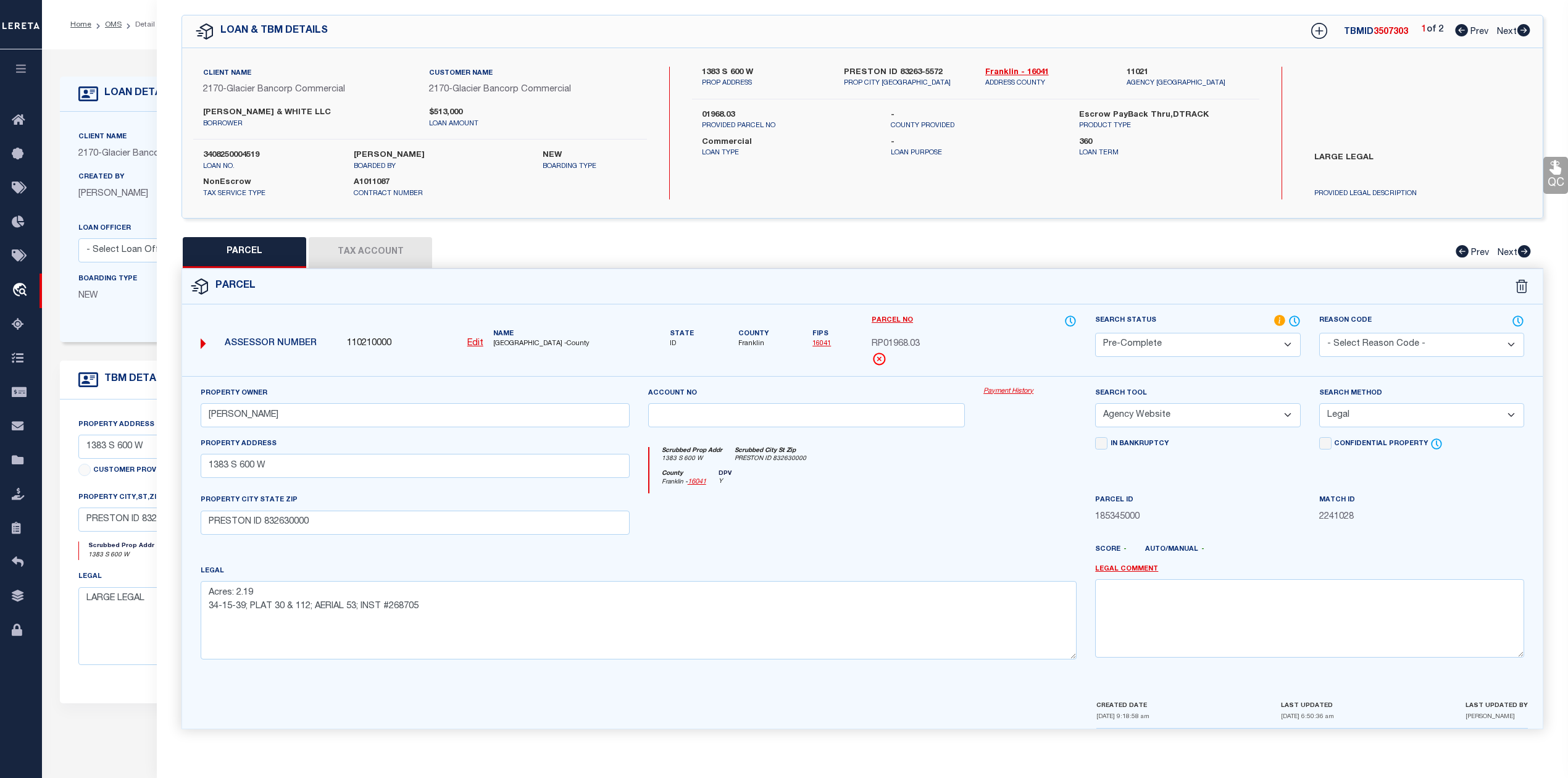
click at [1383, 31] on span "3507303" at bounding box center [1390, 31] width 35 height 8
click at [873, 480] on div "County Franklin - 16041 DPV Y" at bounding box center [863, 482] width 428 height 24
click at [885, 490] on div "County Franklin - 16041 DPV Y" at bounding box center [863, 482] width 428 height 24
click at [378, 239] on button "Tax Account" at bounding box center [370, 252] width 123 height 31
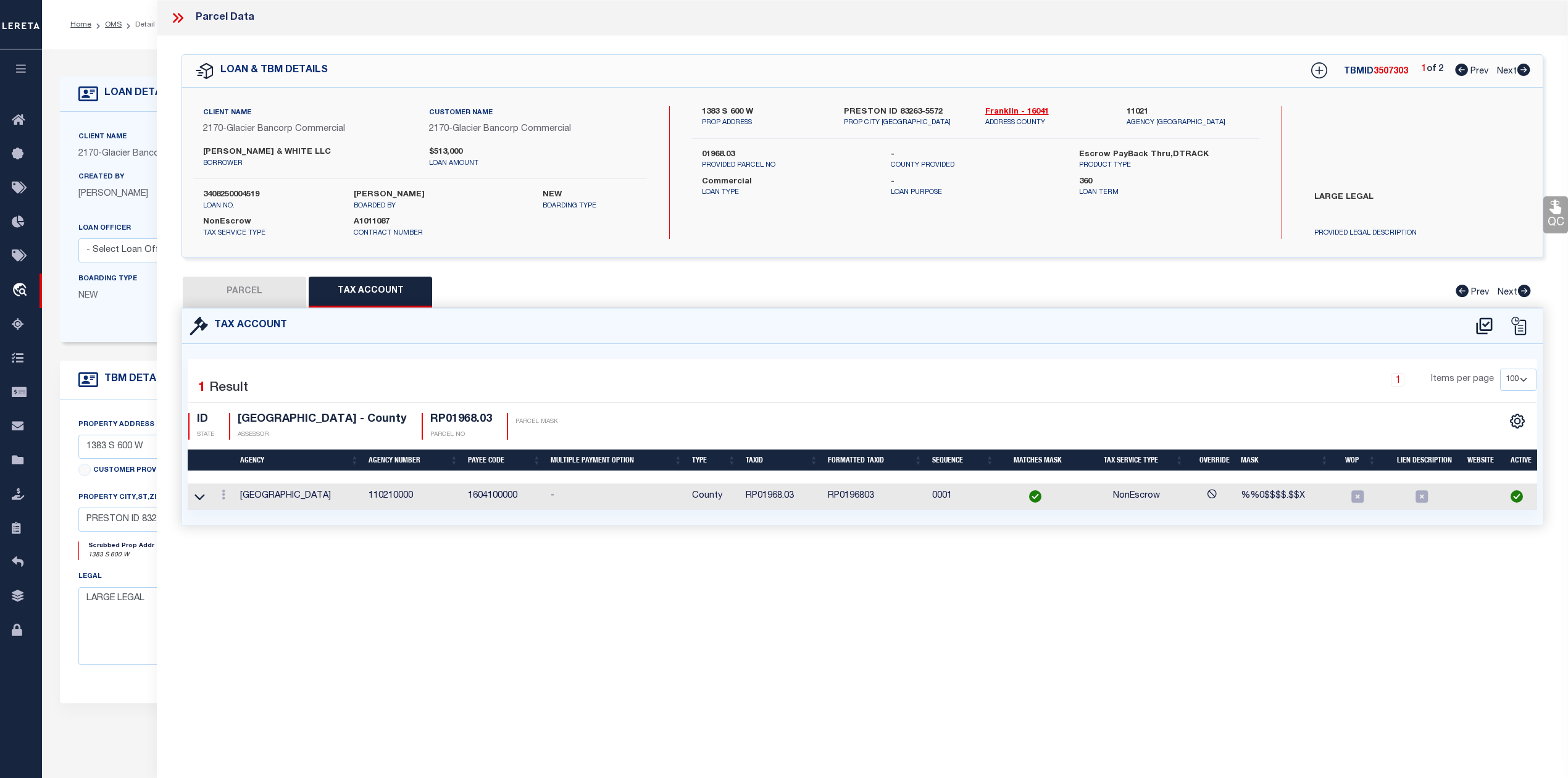
scroll to position [0, 0]
click at [659, 547] on div "Tax Account 1 1" at bounding box center [862, 431] width 1380 height 247
click at [176, 15] on icon at bounding box center [177, 17] width 16 height 16
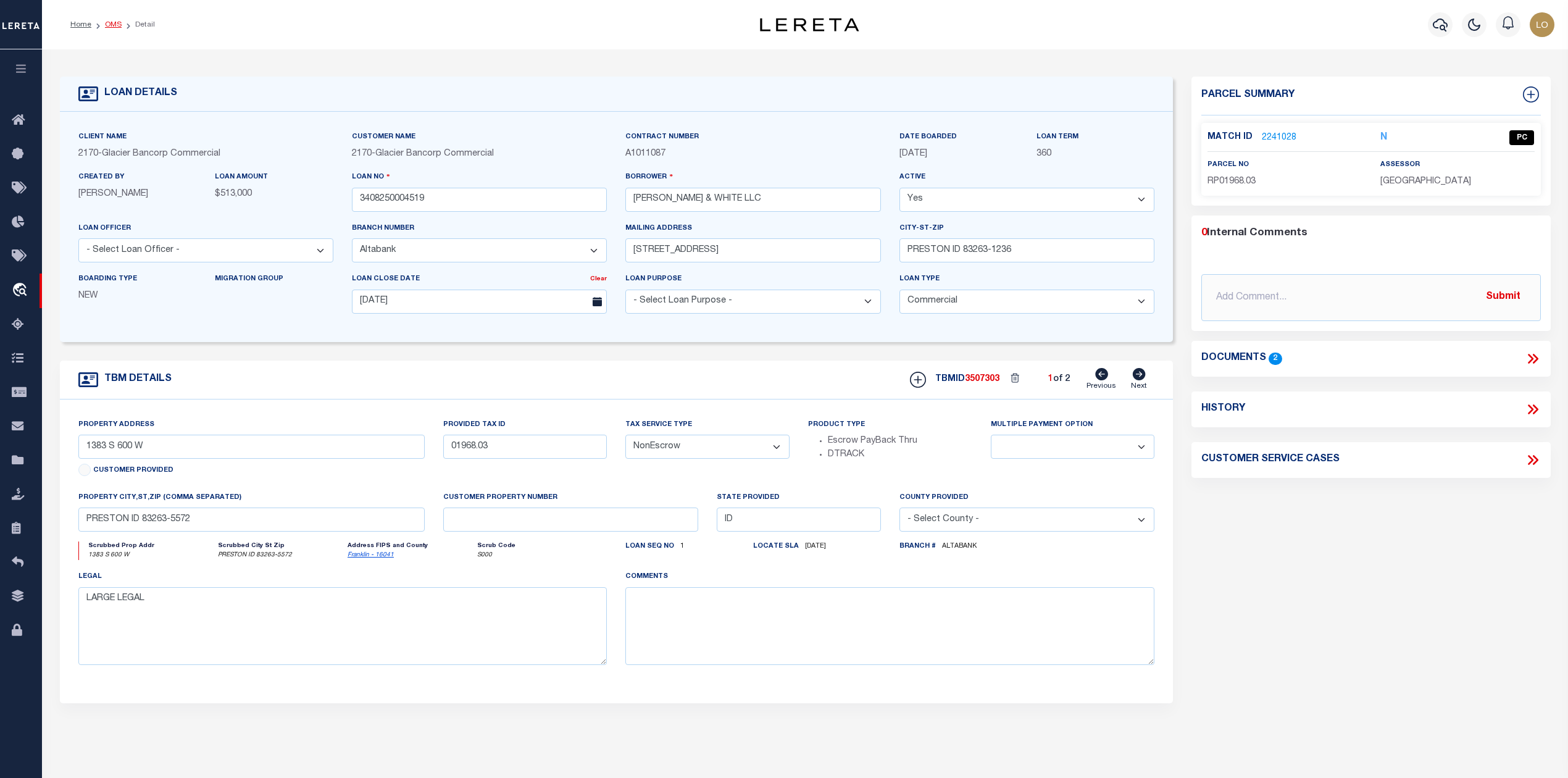
click at [115, 27] on link "OMS" at bounding box center [113, 24] width 17 height 8
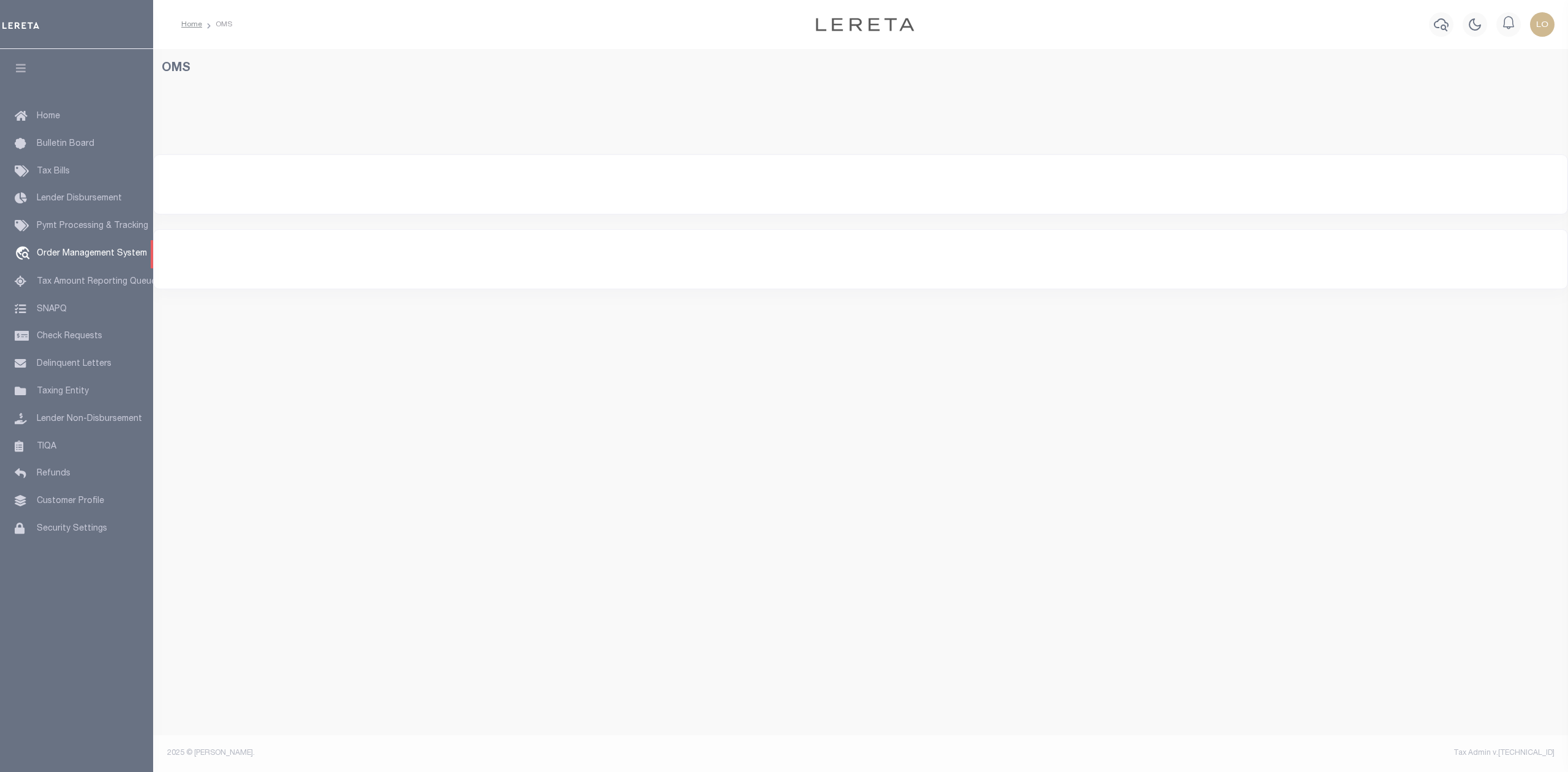
select select "200"
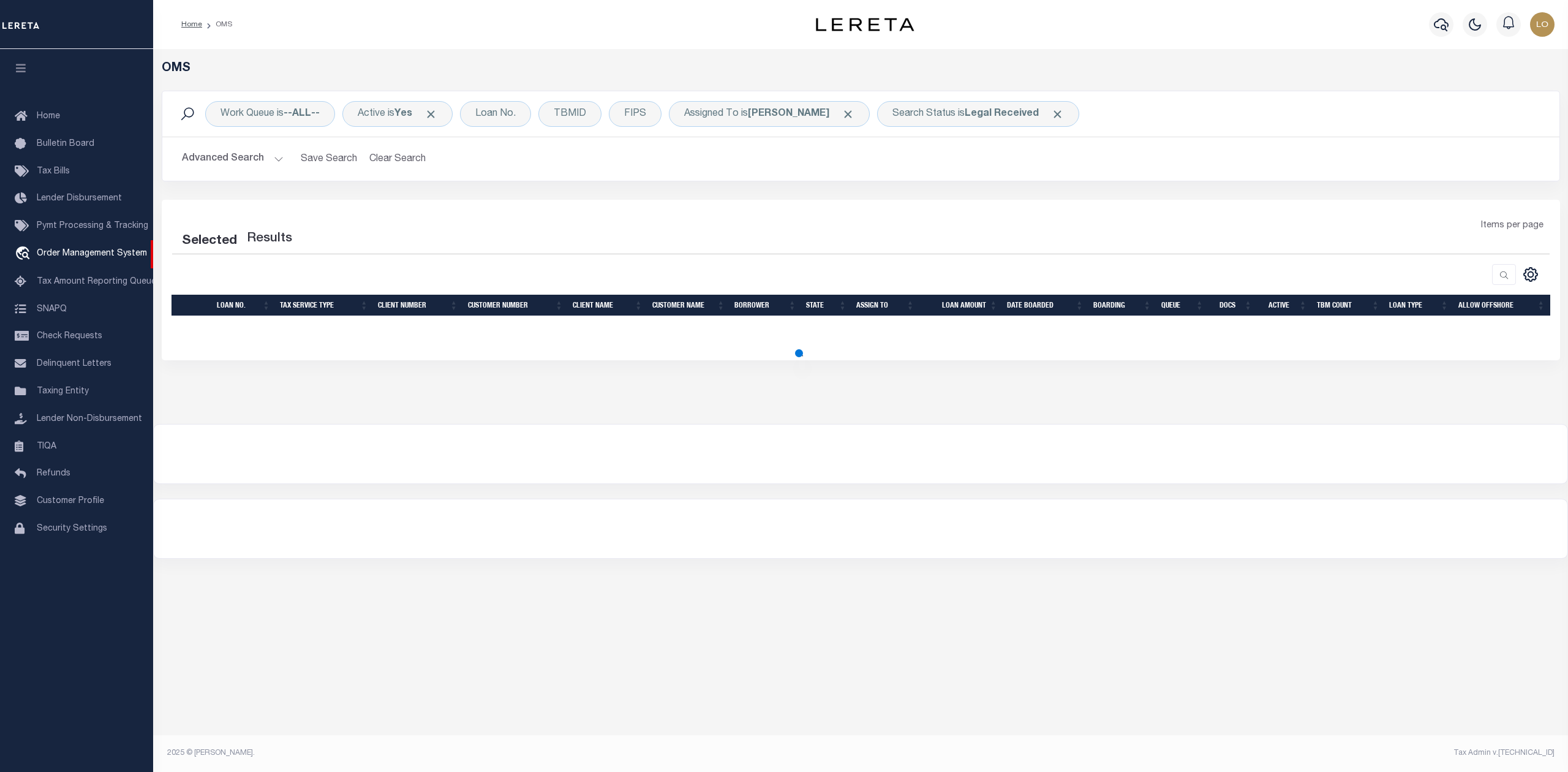
select select "200"
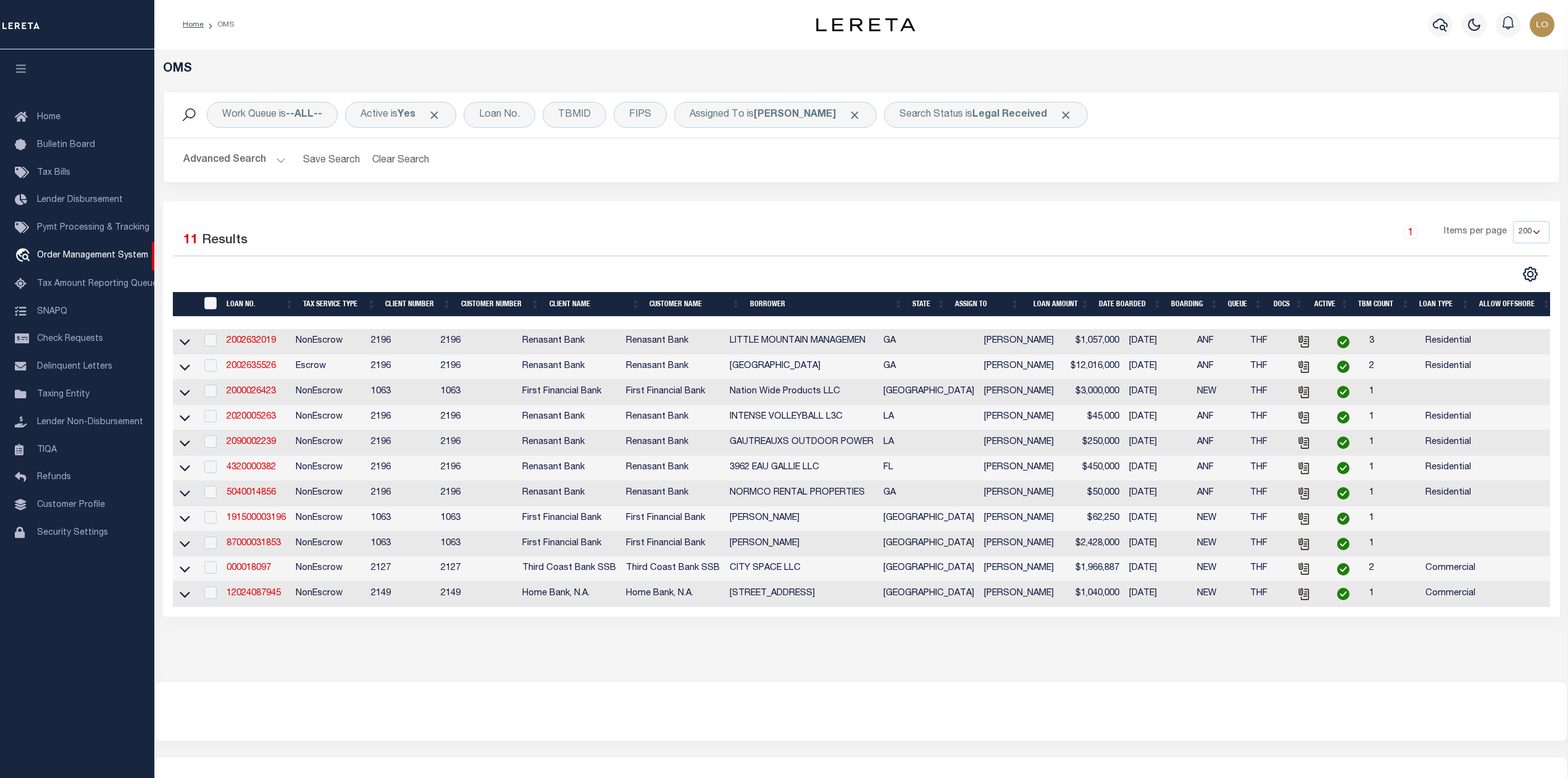
click at [632, 674] on div "OMS Work Queue is --ALL-- Active is Yes Loan No. TBMID FIPS Assigned To is [PER…" at bounding box center [861, 365] width 1414 height 631
click at [265, 597] on link "12024087945" at bounding box center [254, 592] width 55 height 8
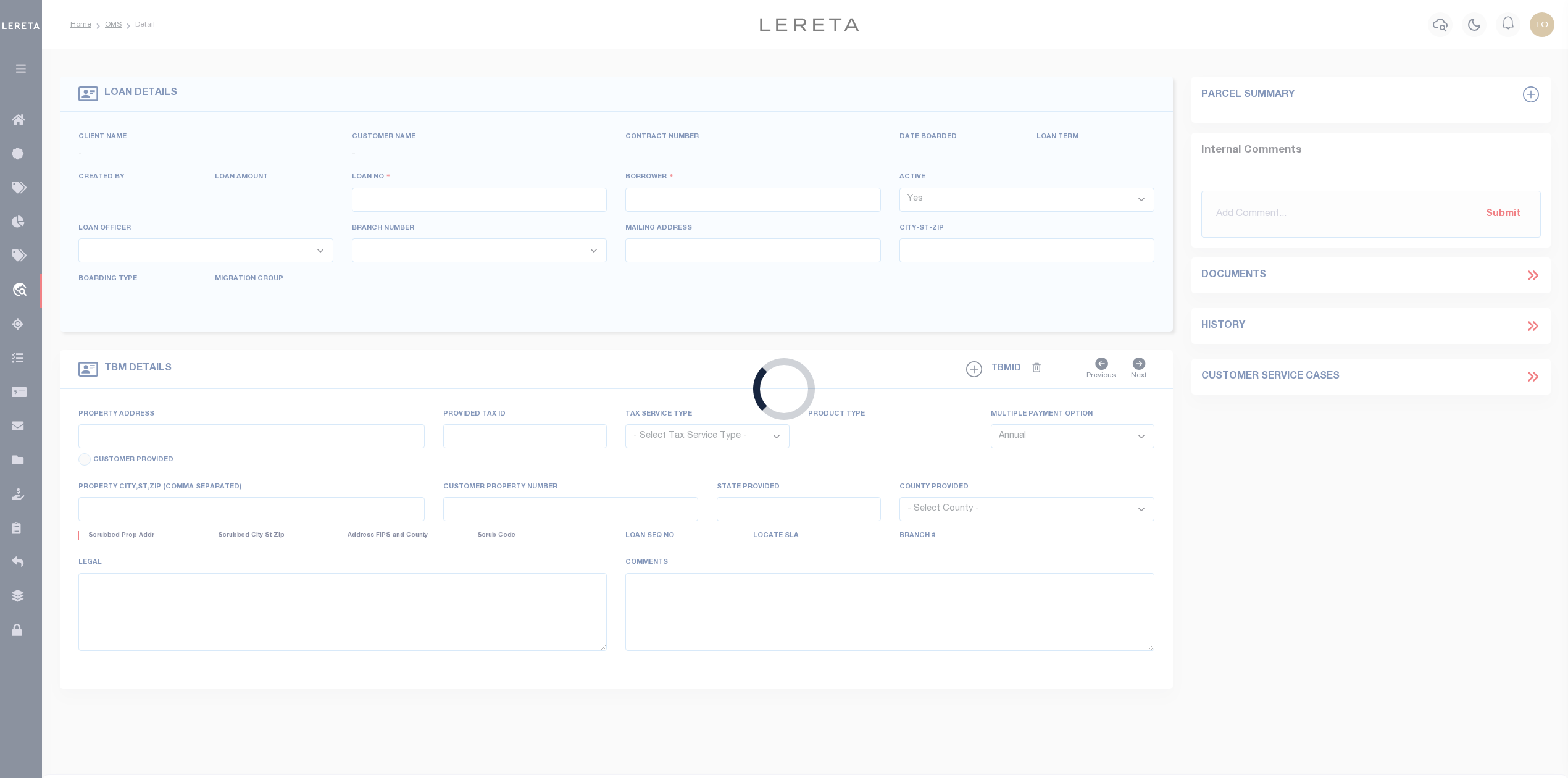
type input "12024087945"
type input "[STREET_ADDRESS]"
select select
type input "[DATE]"
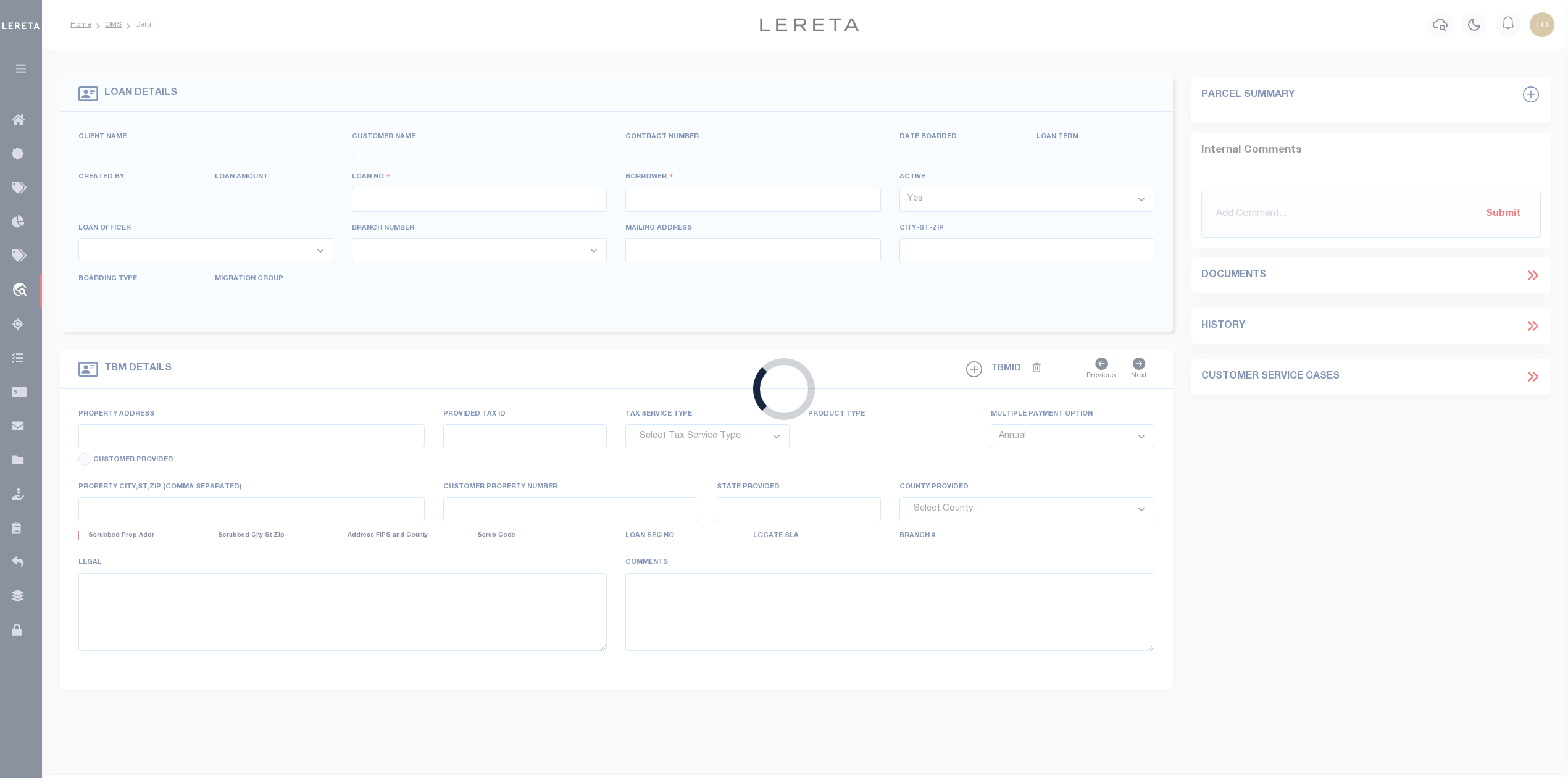
select select "20"
select select "NonEscrow"
select select "14827"
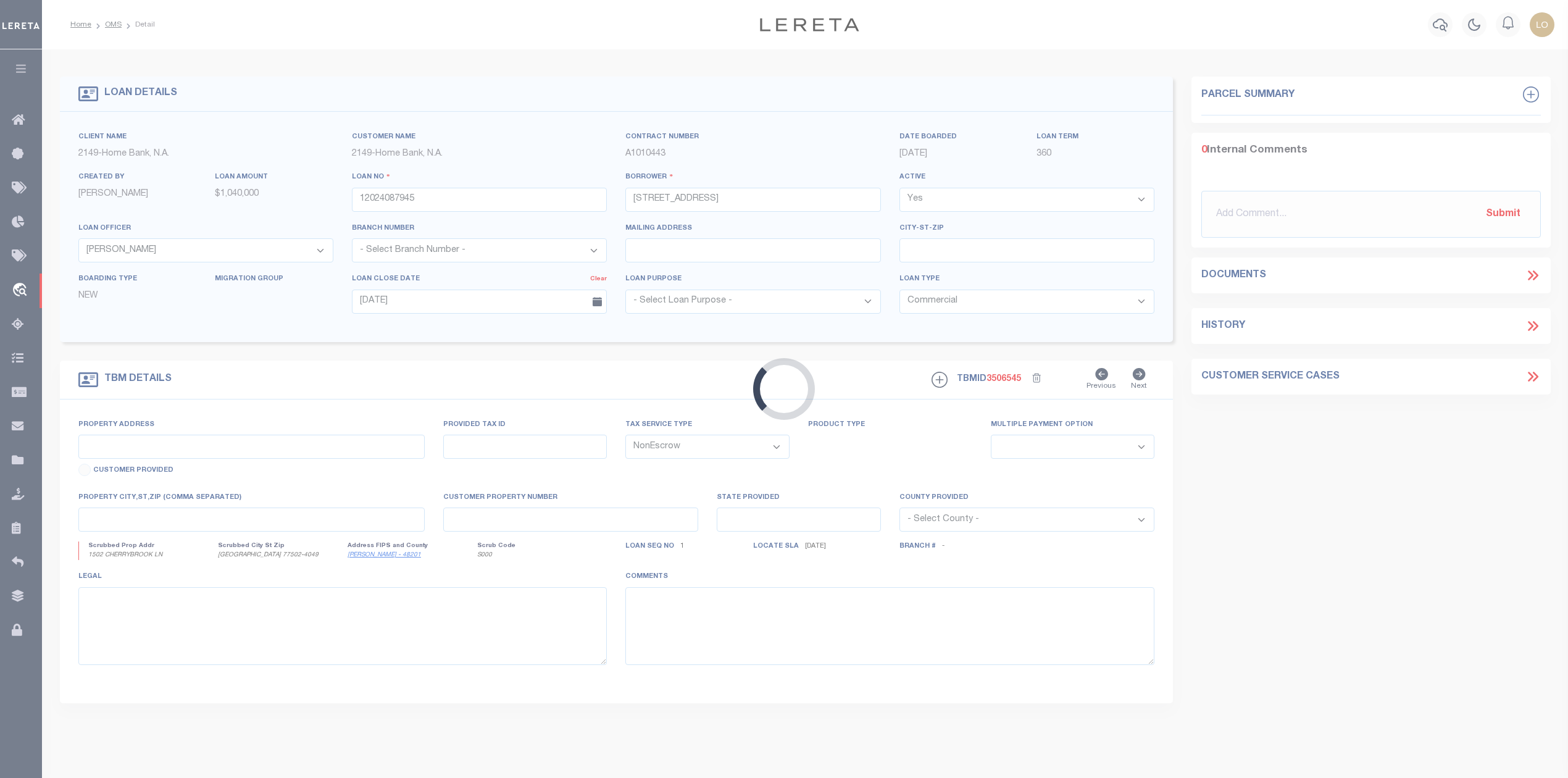
type input "1502 CHERRYBROOK LN"
select select
type input "[GEOGRAPHIC_DATA] 77502-4049"
type input "[GEOGRAPHIC_DATA]"
select select
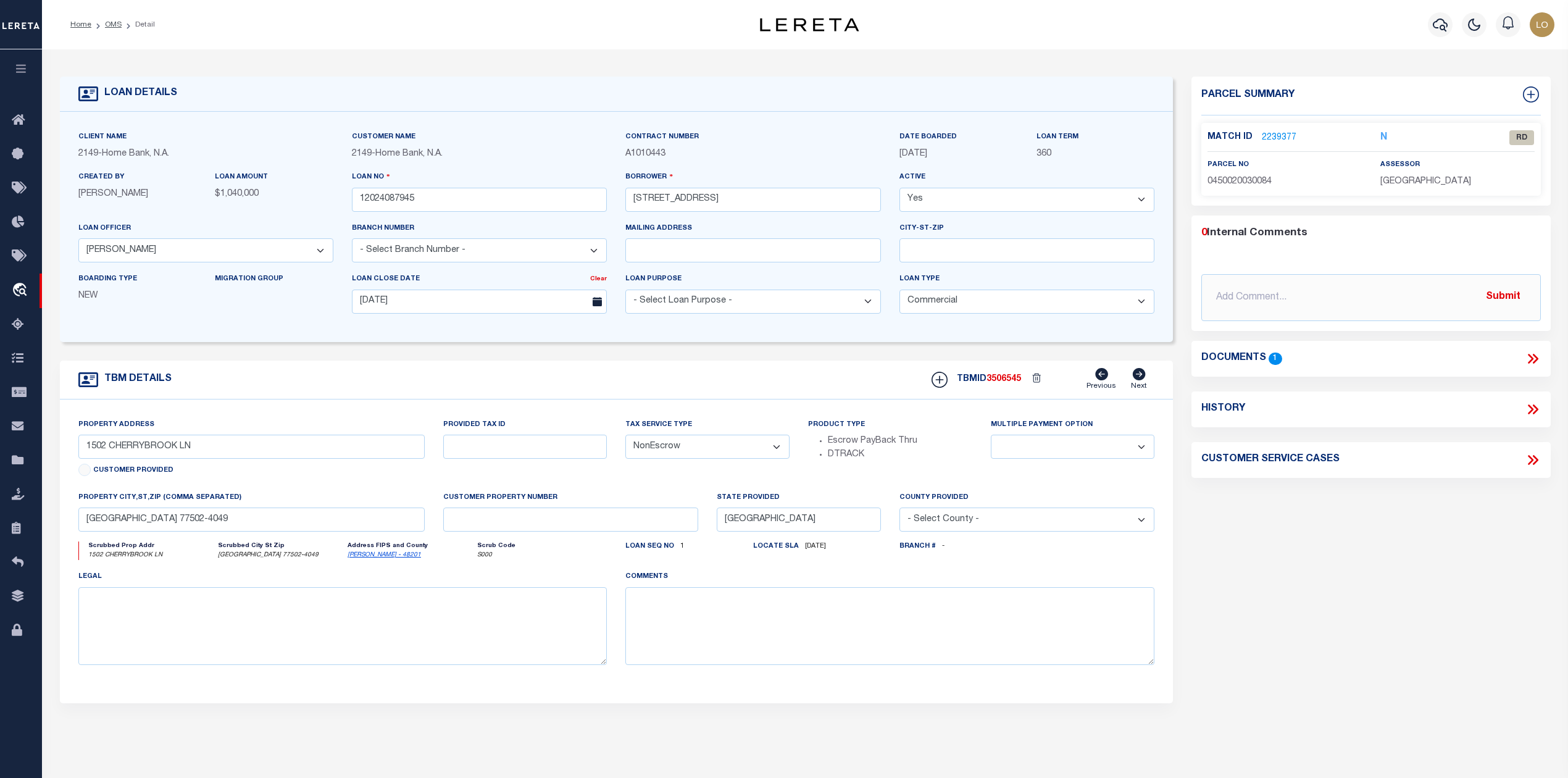
click at [1534, 354] on icon at bounding box center [1532, 358] width 16 height 16
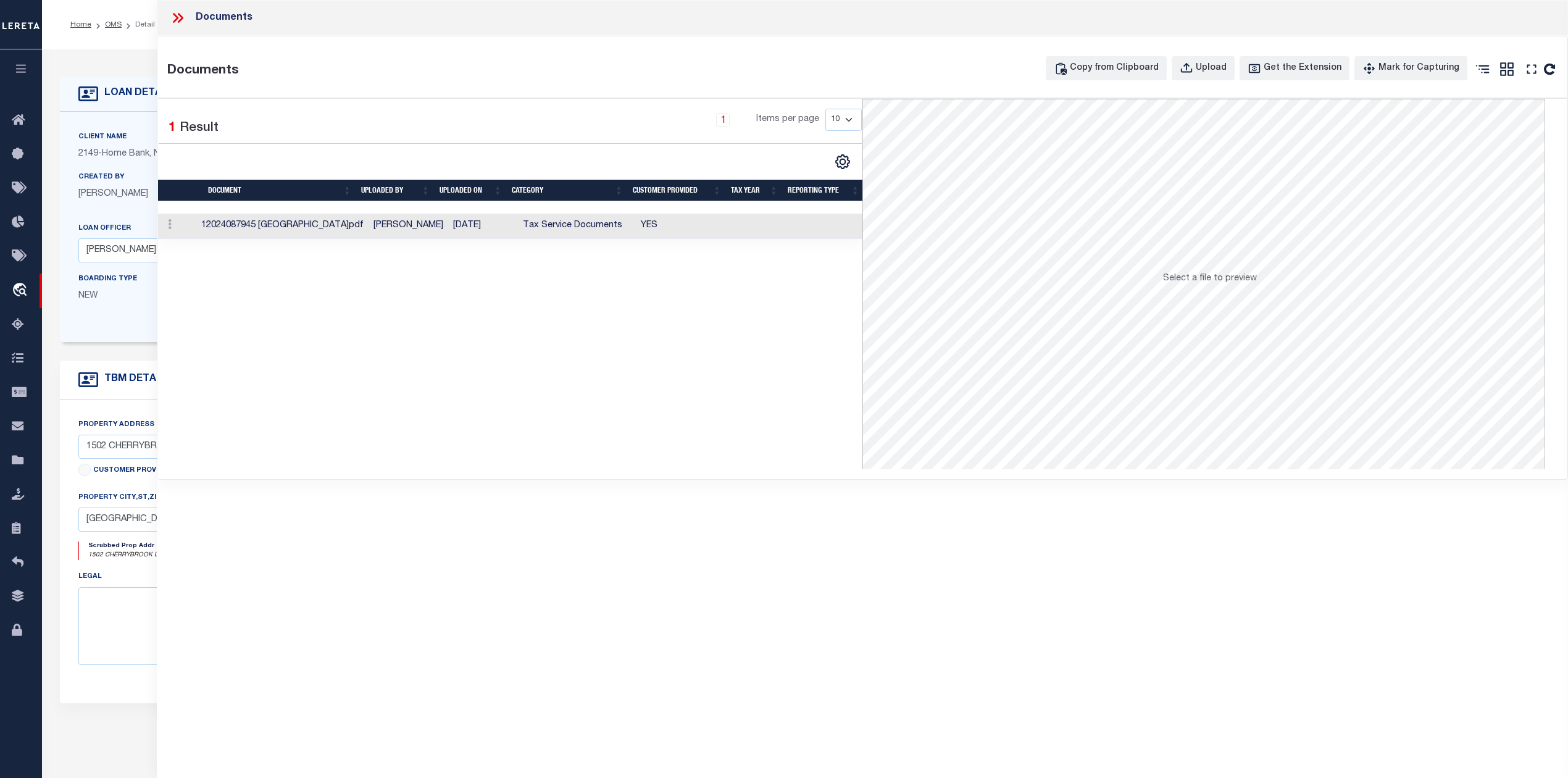
click at [368, 229] on td "[PERSON_NAME]" at bounding box center [408, 226] width 80 height 25
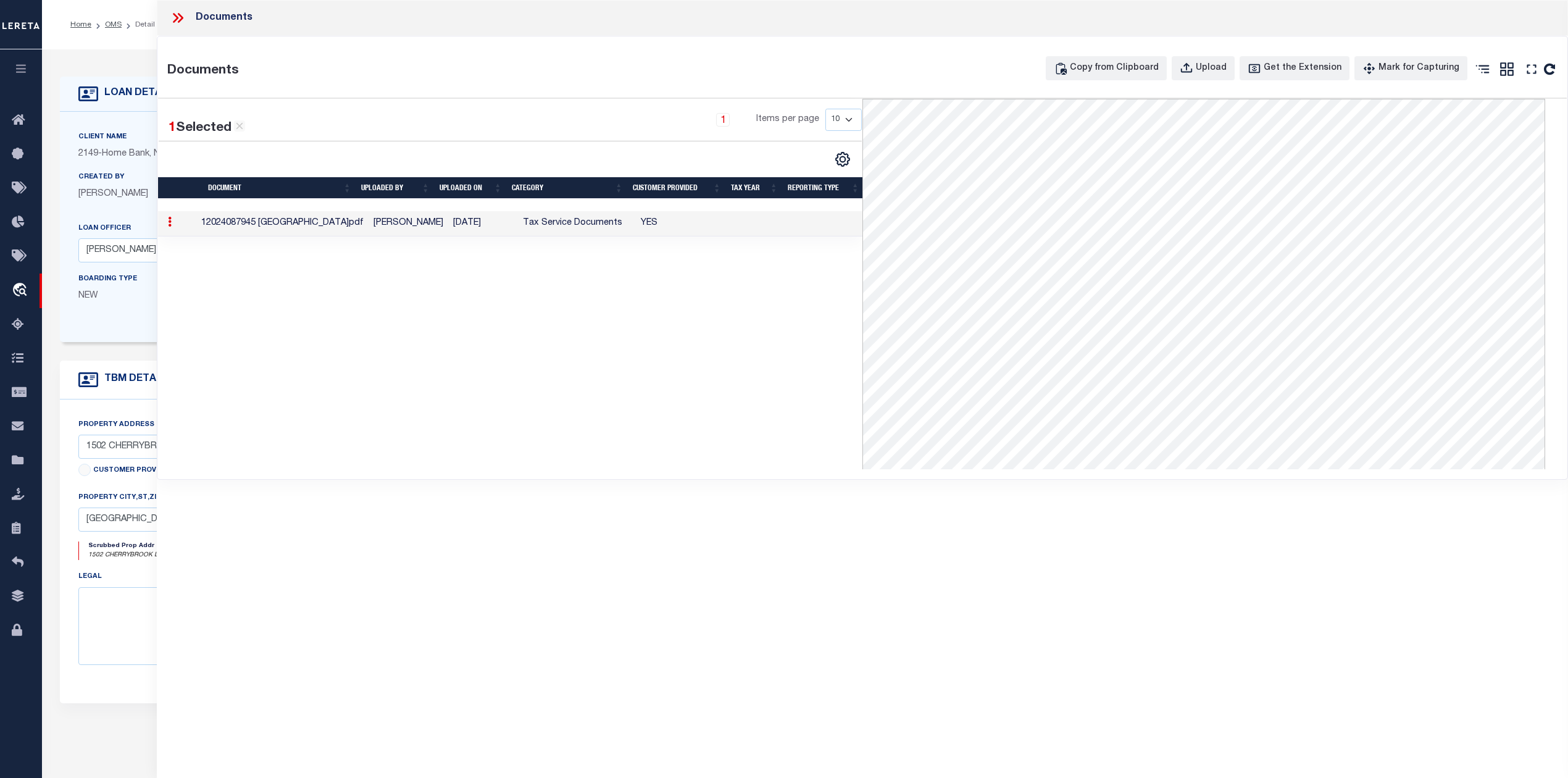
click at [722, 396] on div "1 Selected 1 Result 1 Items per page 10 25 50 100" at bounding box center [510, 284] width 704 height 370
click at [173, 24] on icon at bounding box center [177, 17] width 16 height 16
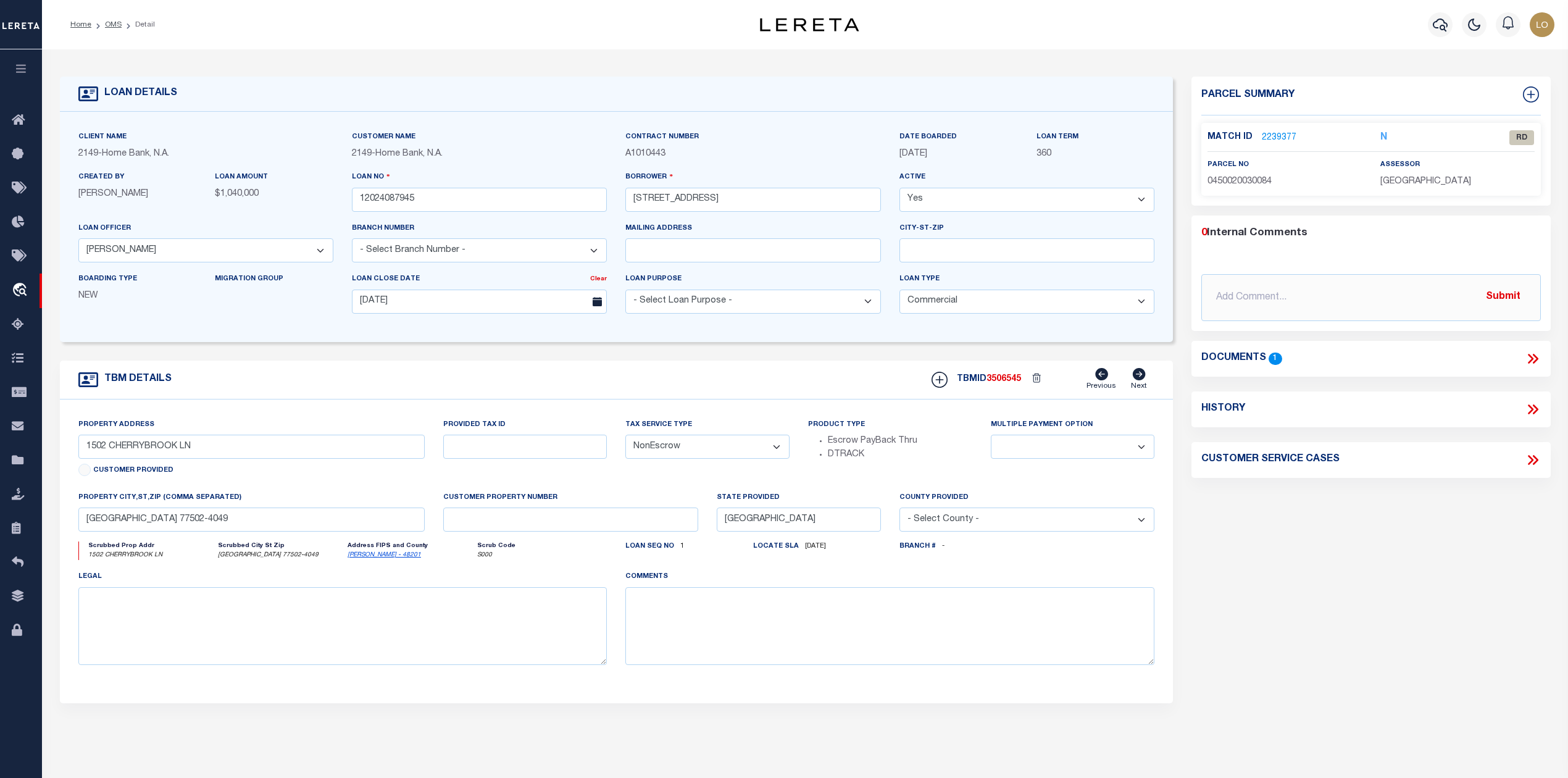
click at [1286, 134] on link "2239377" at bounding box center [1279, 138] width 35 height 13
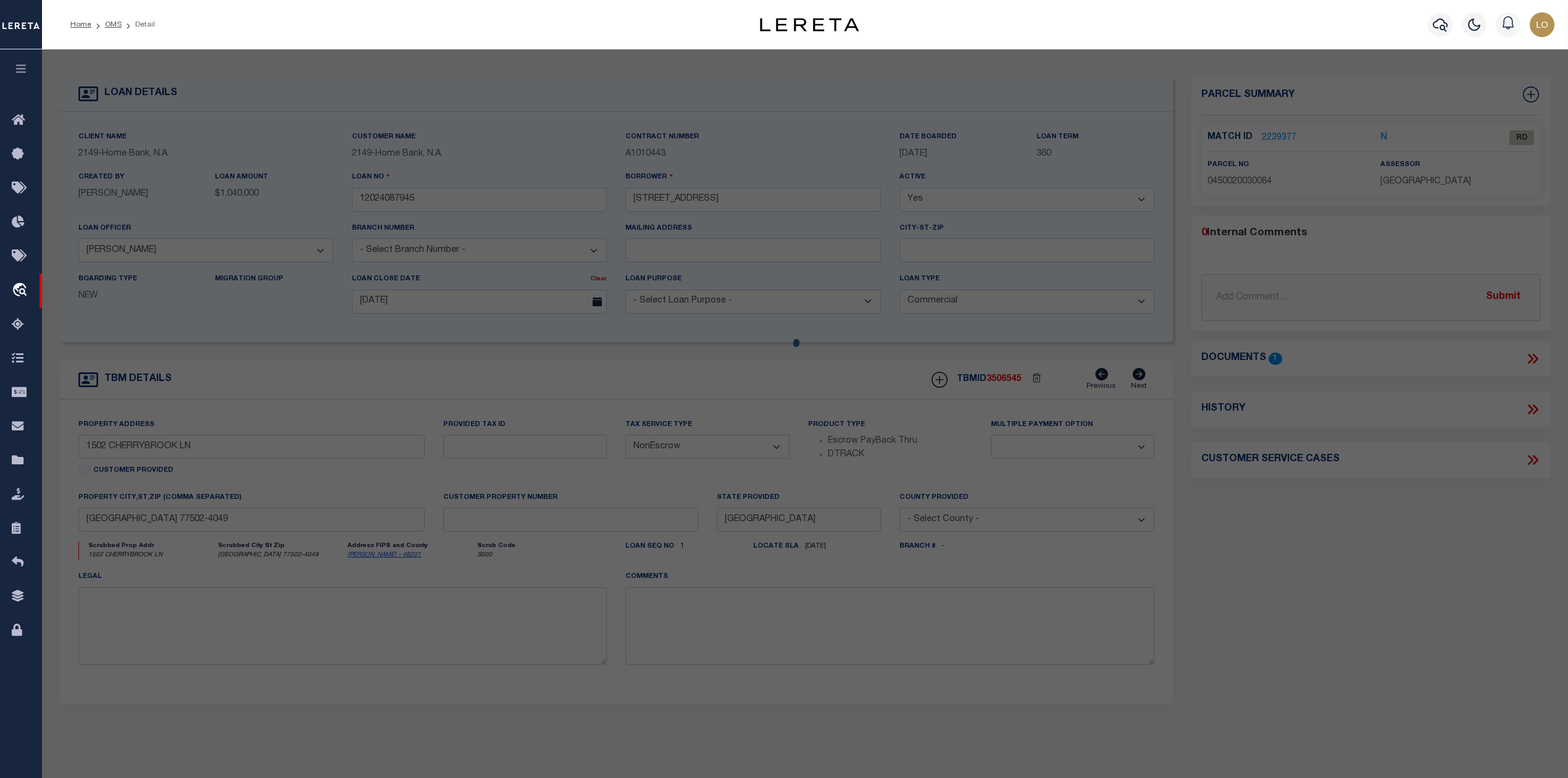
checkbox input "false"
select select "RD"
type input "2ND OPPORTUNITY LLC"
select select "ATL"
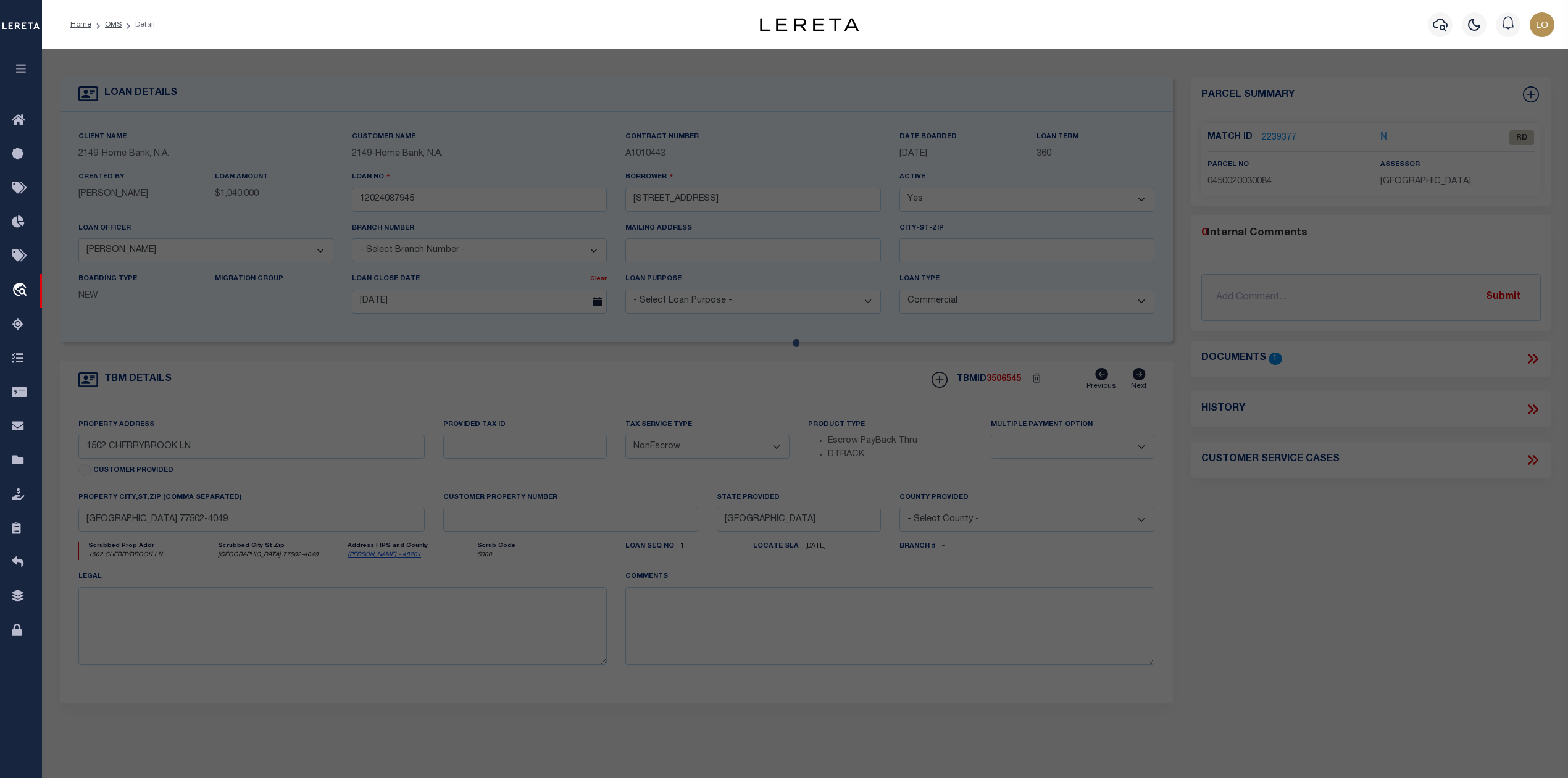
select select "ADD"
type input "1502 CHERRYBROOK LN"
checkbox input "false"
type input "[GEOGRAPHIC_DATA]"
type textarea "TR 4D ABST 698 [PERSON_NAME]"
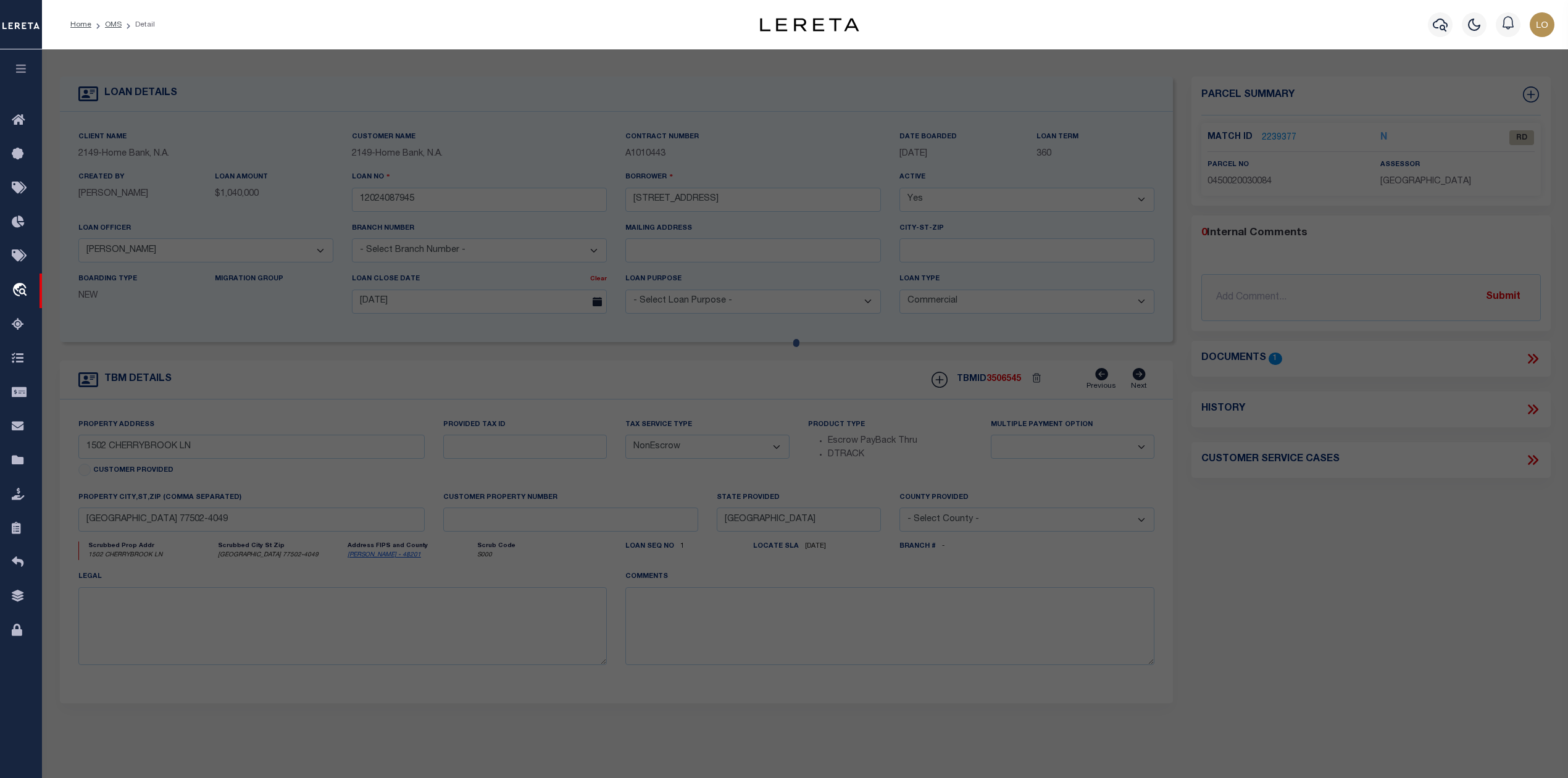
type textarea "Document uploaded that satisfies a legal requirement, changing from [GEOGRAPHIC…"
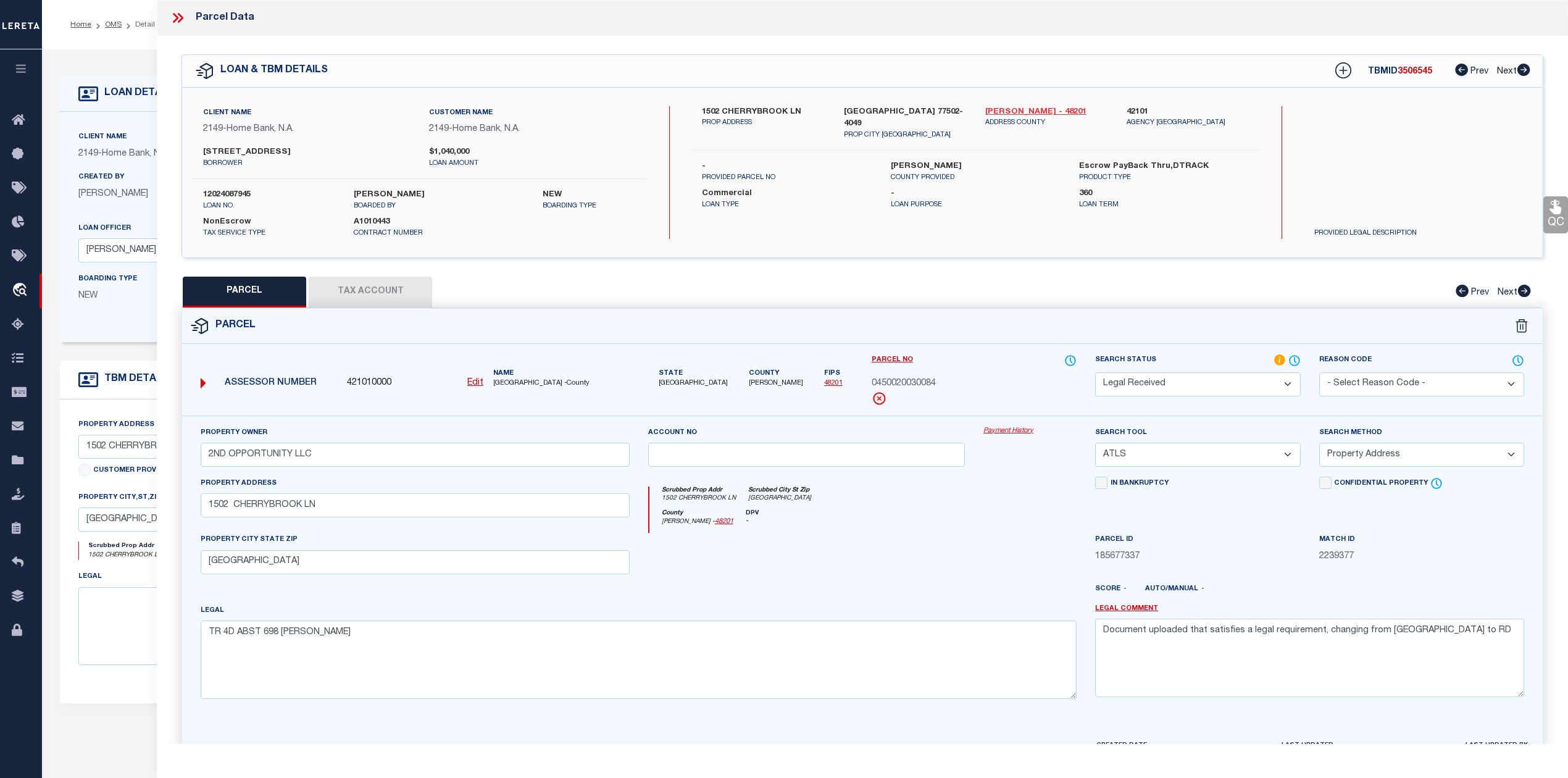
click at [1000, 108] on link "[PERSON_NAME] - 48201" at bounding box center [1046, 112] width 122 height 12
click at [922, 382] on span "0450020030084" at bounding box center [903, 383] width 64 height 13
copy span "0450020030084"
click at [913, 381] on span "0450020030084" at bounding box center [903, 383] width 64 height 13
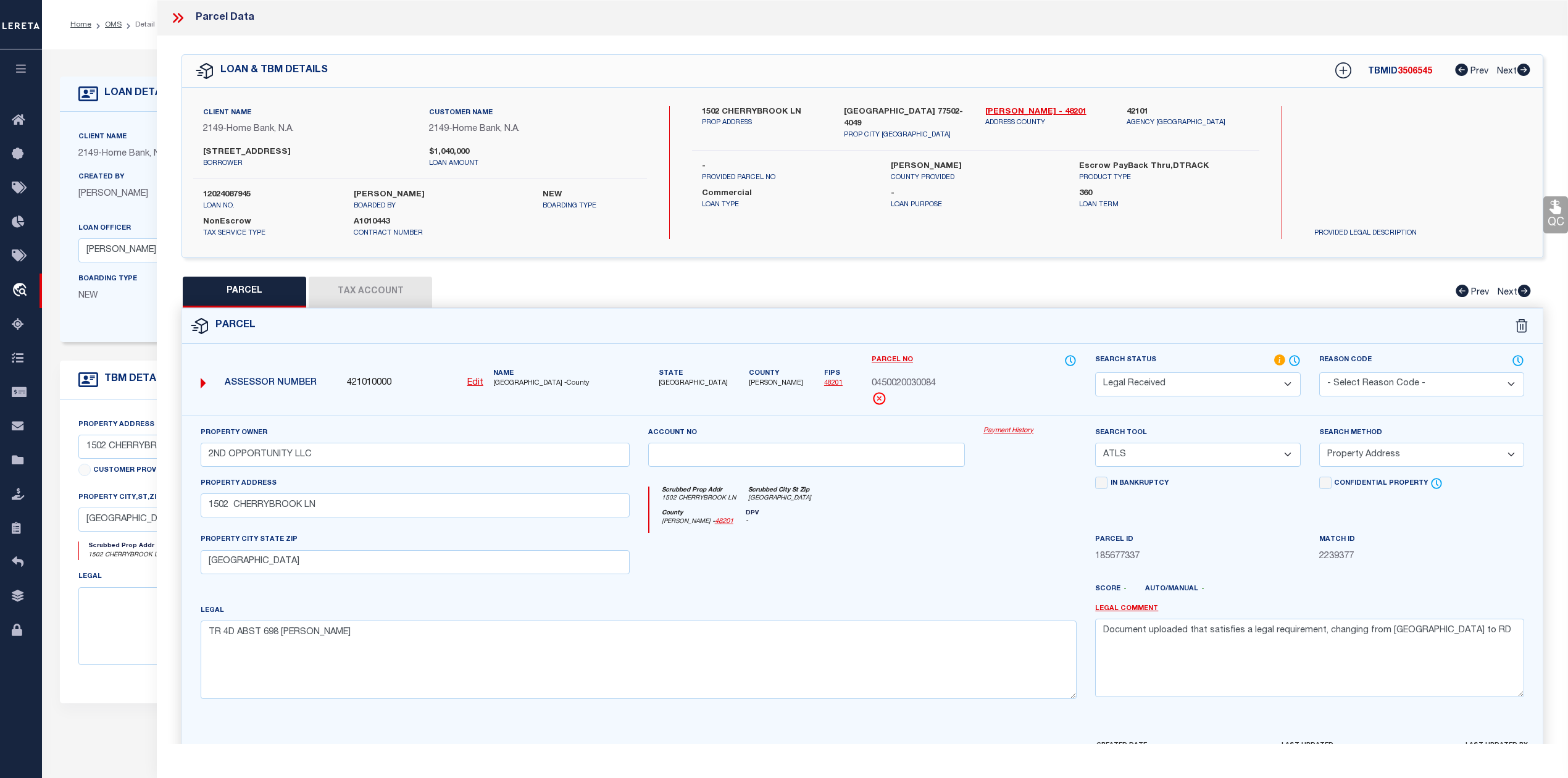
click at [913, 381] on span "0450020030084" at bounding box center [903, 383] width 64 height 13
click at [934, 549] on div at bounding box center [806, 559] width 336 height 51
drag, startPoint x: 359, startPoint y: 460, endPoint x: 210, endPoint y: 466, distance: 149.1
click at [210, 466] on input "2ND OPPORTUNITY LLC" at bounding box center [415, 455] width 429 height 24
click at [983, 356] on label "Parcel No" at bounding box center [974, 361] width 205 height 13
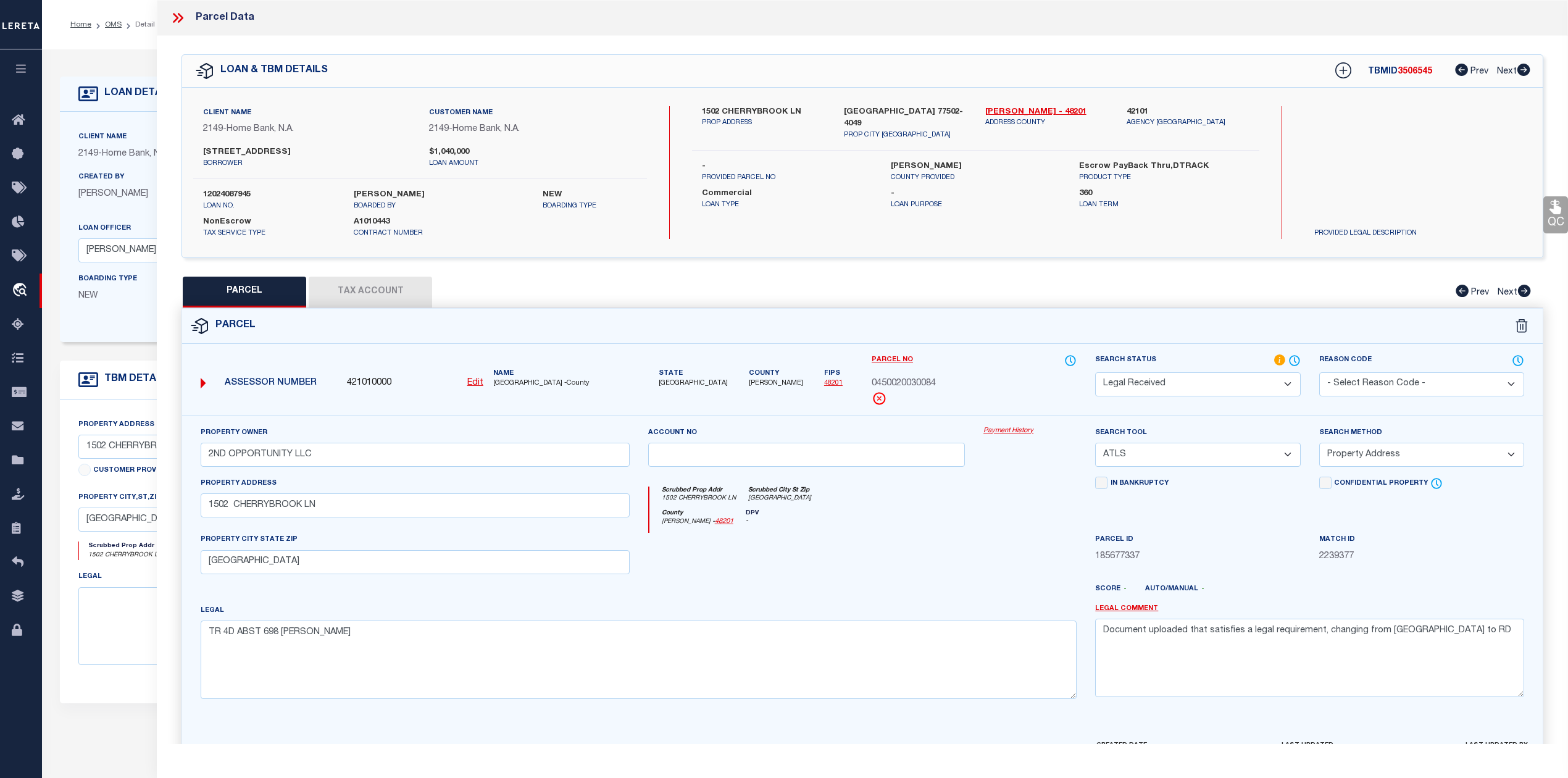
click at [938, 499] on div "Scrubbed Prop Addr [STREET_ADDRESS] [GEOGRAPHIC_DATA]" at bounding box center [863, 497] width 428 height 23
click at [961, 527] on div "County [PERSON_NAME] - 48201 DPV -" at bounding box center [863, 522] width 428 height 24
click at [962, 583] on div at bounding box center [806, 559] width 336 height 51
click at [874, 594] on div at bounding box center [918, 593] width 336 height 20
click at [884, 556] on div at bounding box center [806, 559] width 336 height 51
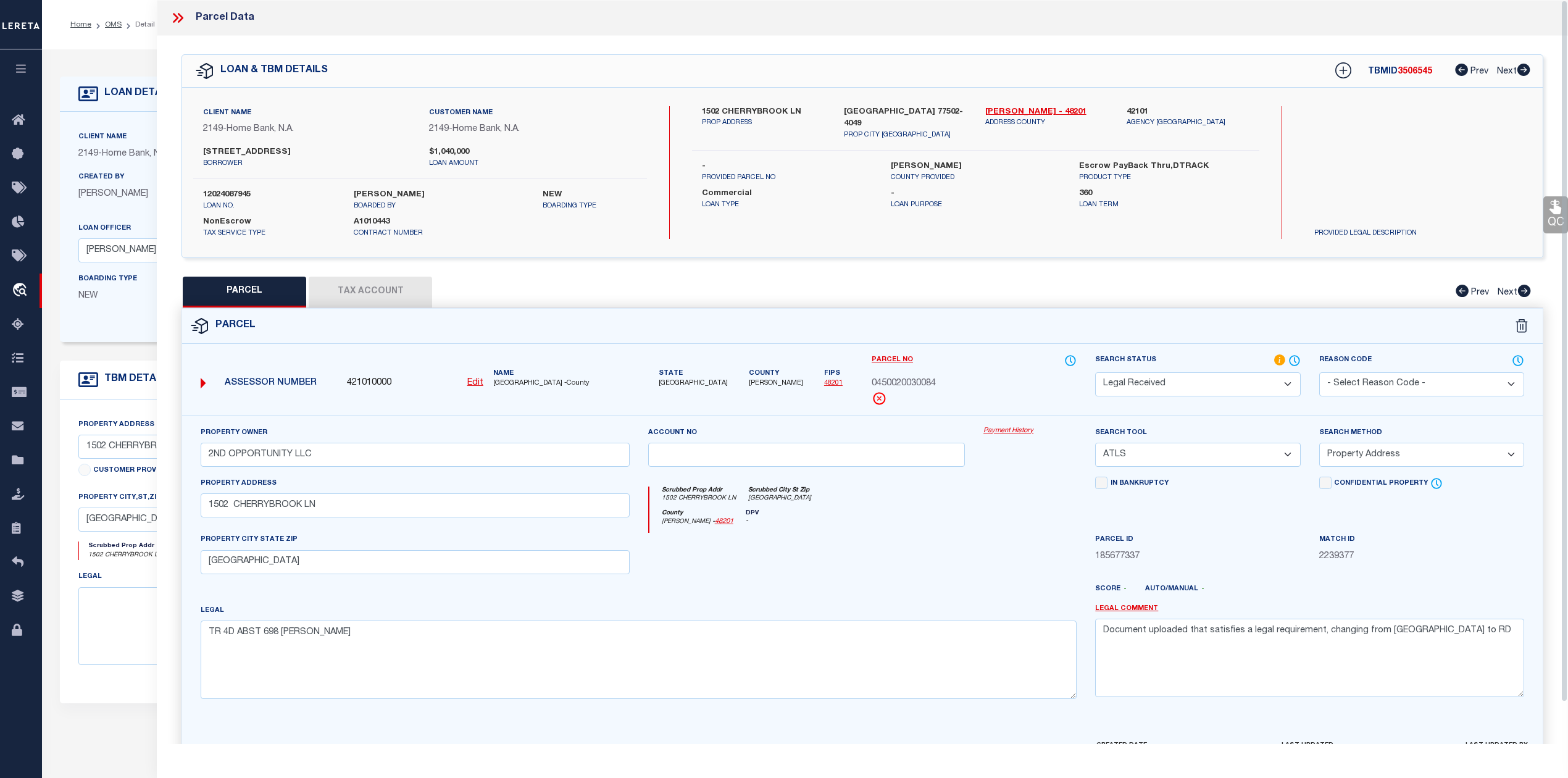
click at [362, 297] on button "Tax Account" at bounding box center [370, 292] width 123 height 31
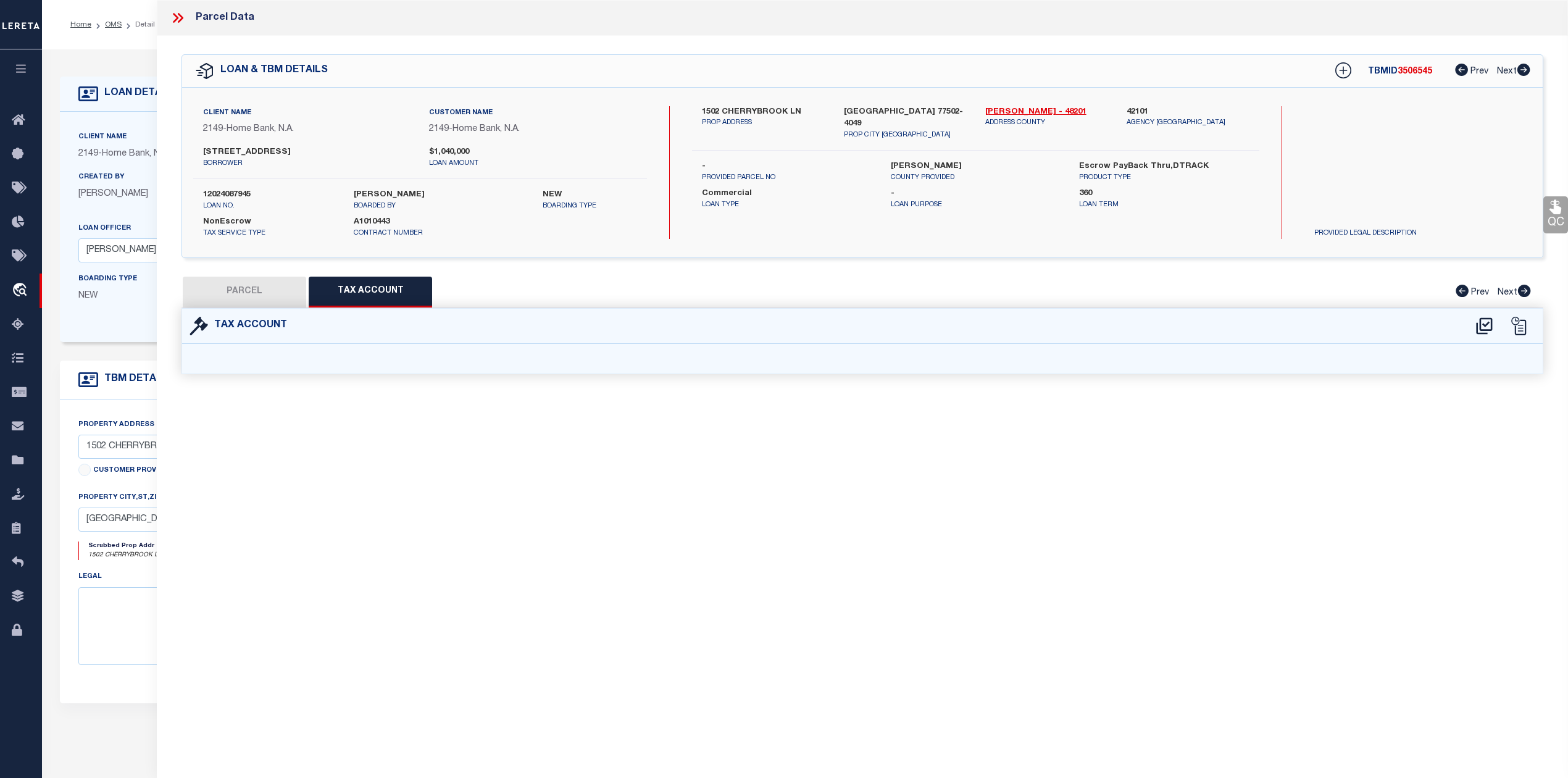
select select "100"
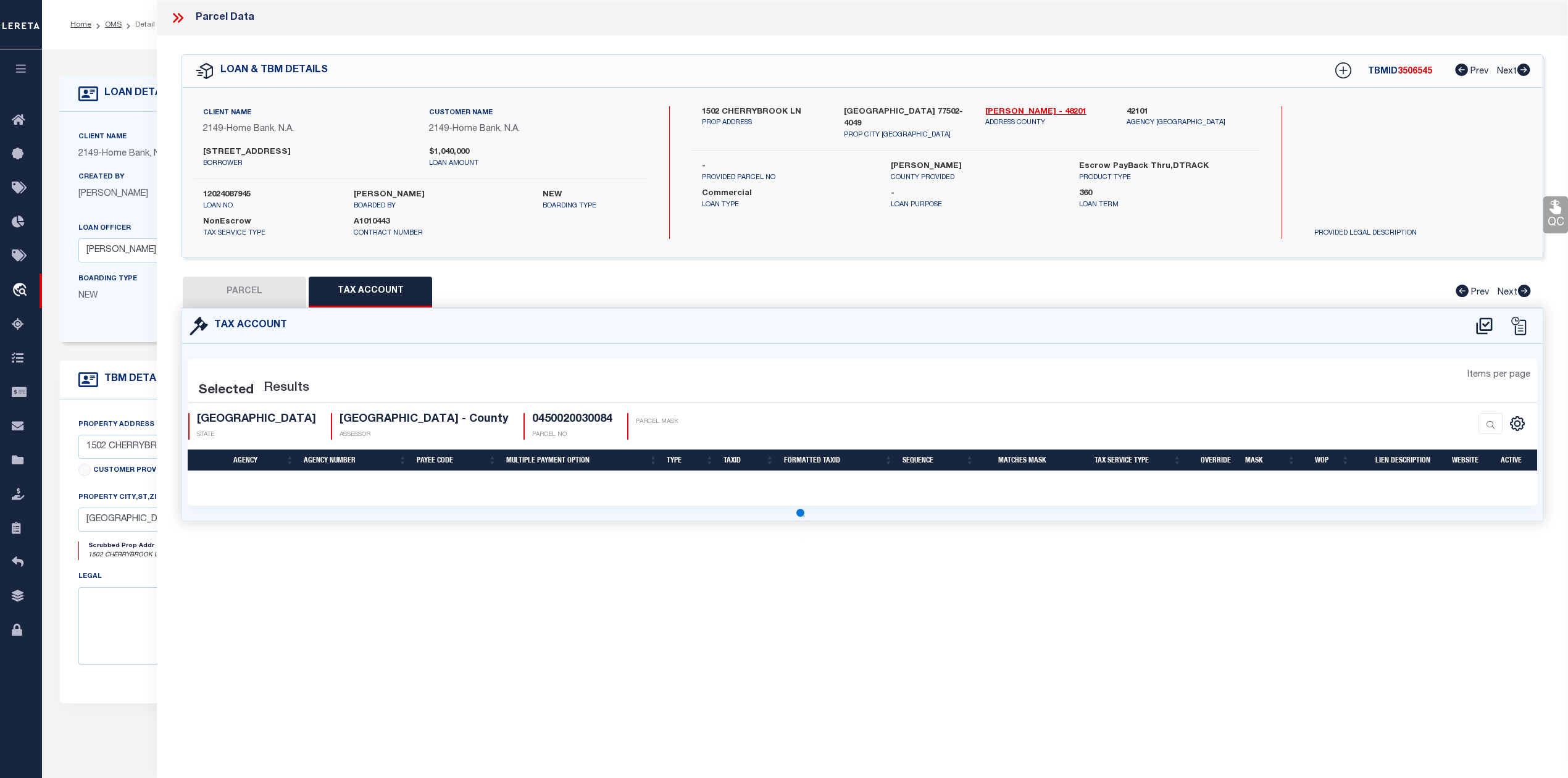
select select "100"
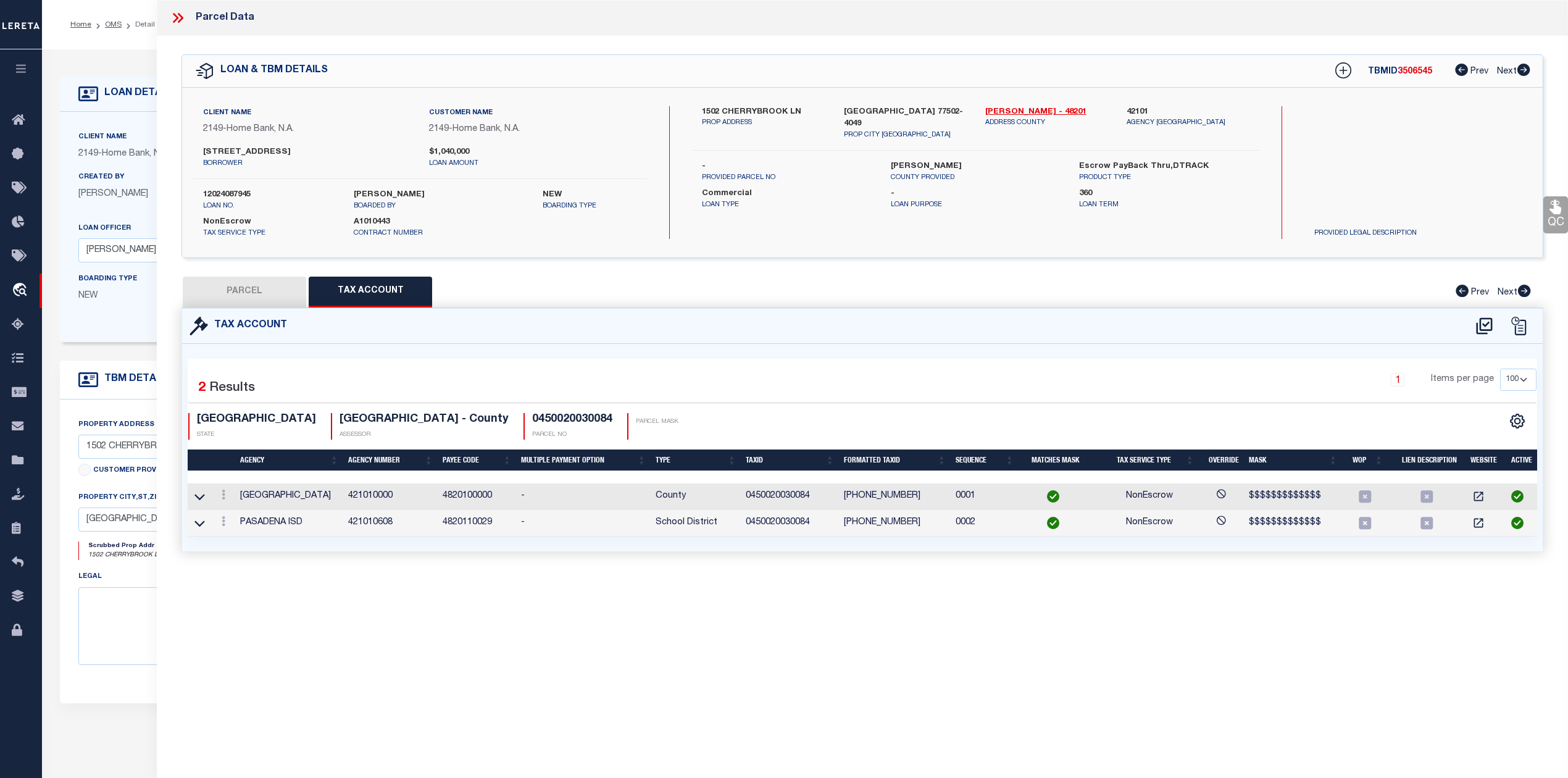
click at [655, 592] on div "Parcel Data QC QC QC - Select Status - Ready to QC" at bounding box center [862, 372] width 1411 height 744
click at [840, 581] on div "Tax Account 2 1" at bounding box center [862, 445] width 1380 height 273
click at [1481, 326] on icon at bounding box center [1484, 326] width 21 height 20
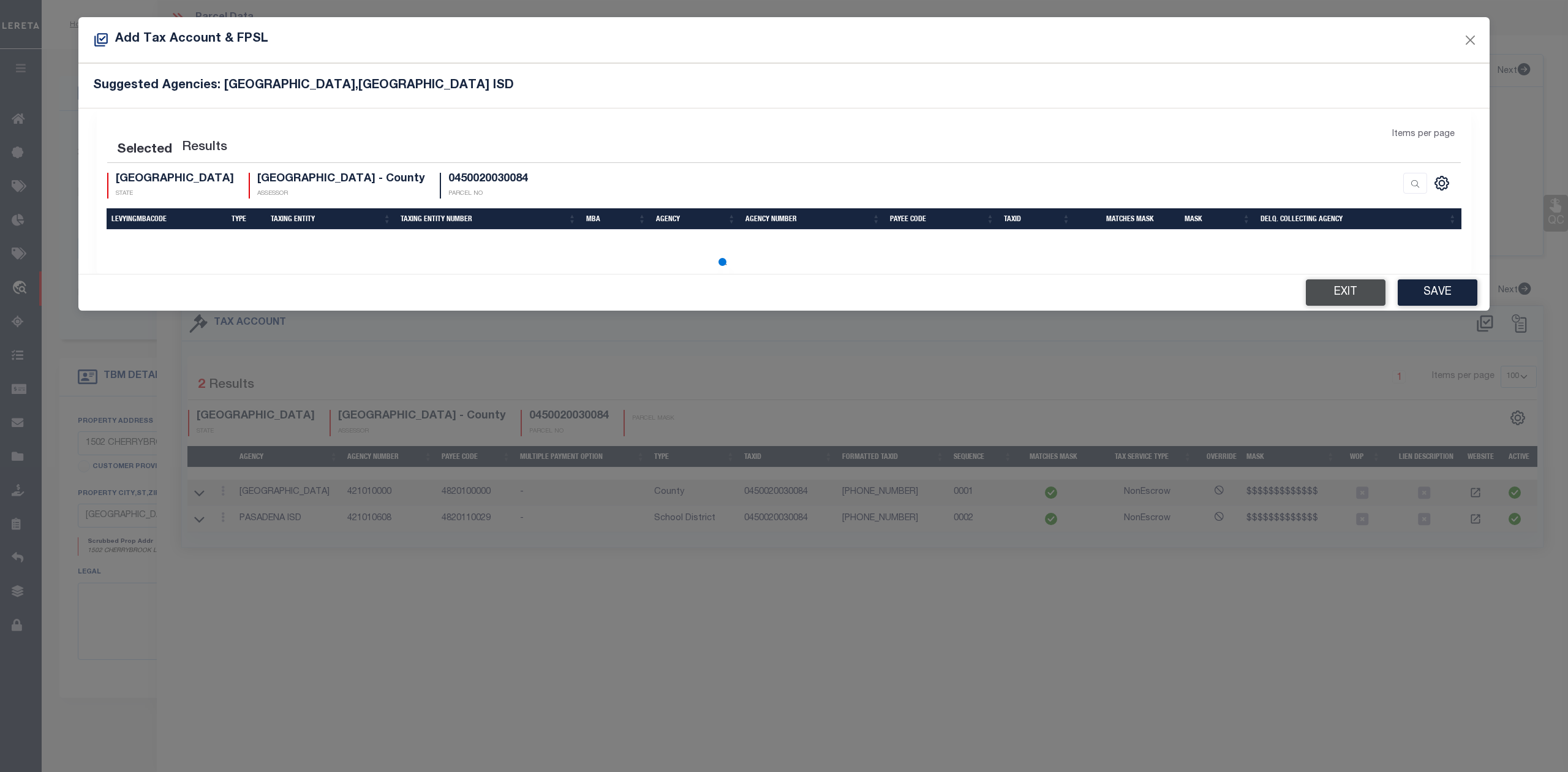
click at [1346, 287] on button "Exit" at bounding box center [1345, 293] width 79 height 26
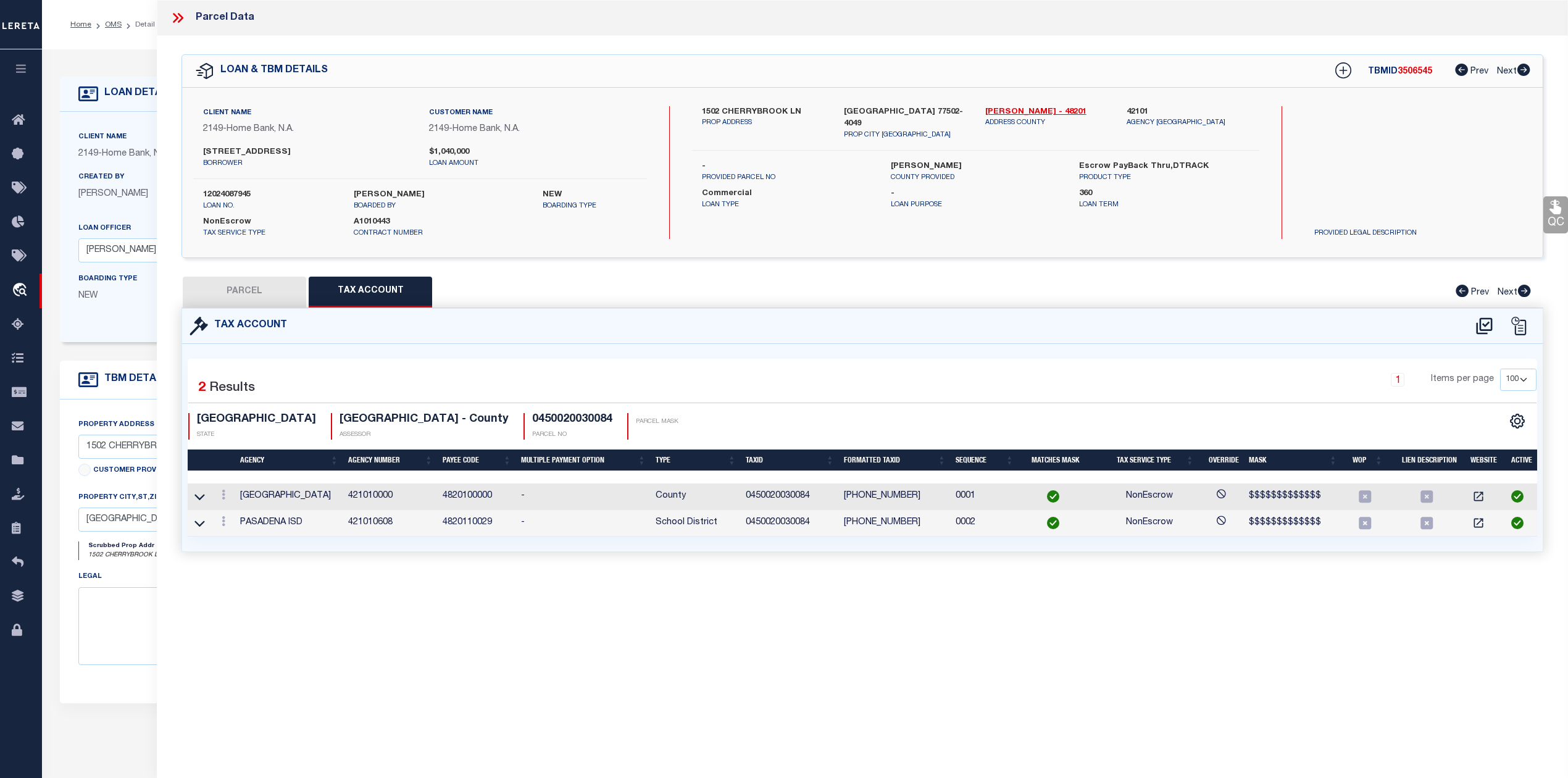
click at [1232, 653] on div "Parcel Data QC QC QC - Select Status - Ready to QC" at bounding box center [862, 372] width 1411 height 744
click at [1480, 324] on icon at bounding box center [1483, 326] width 16 height 17
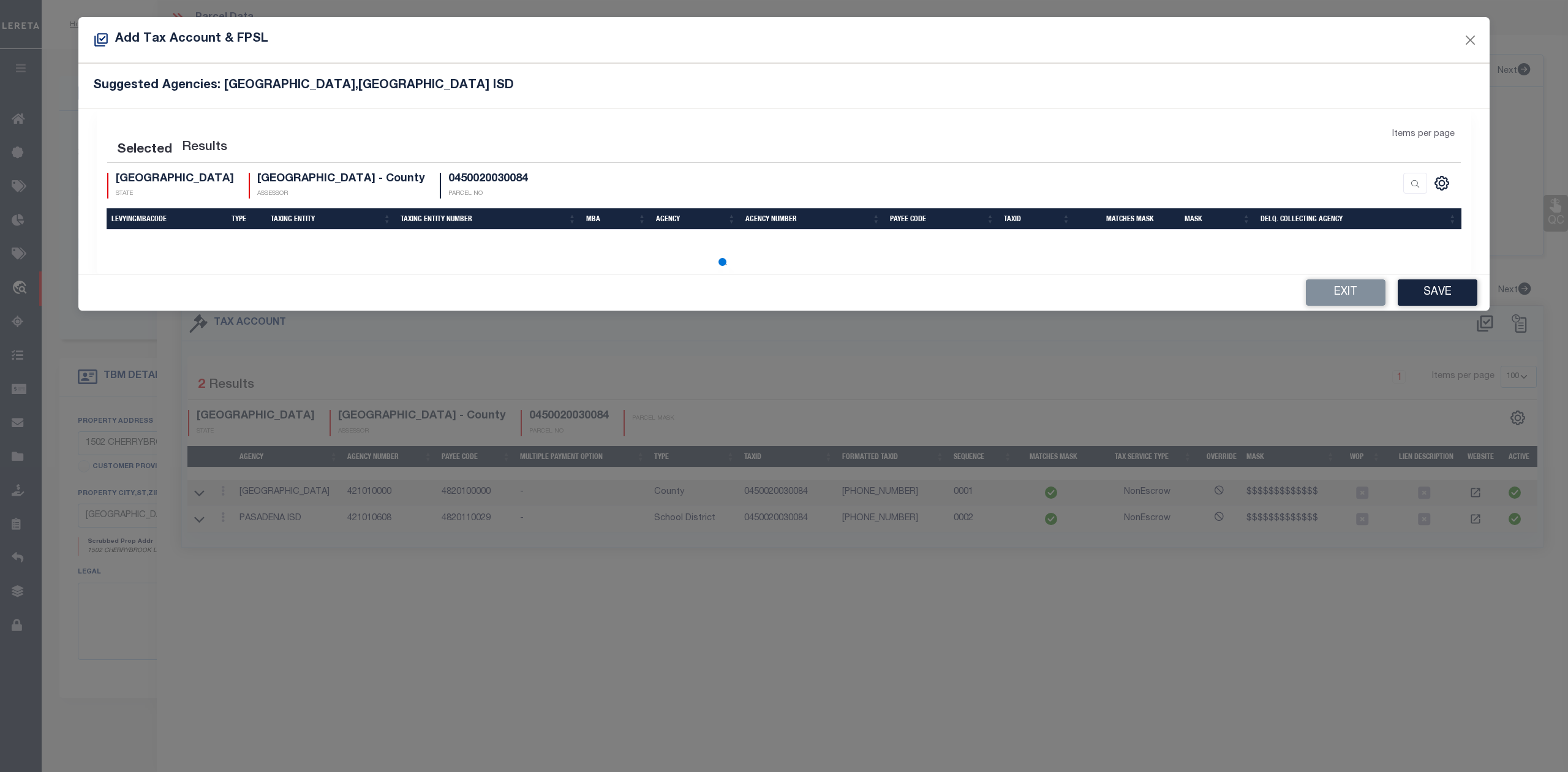
select select "100"
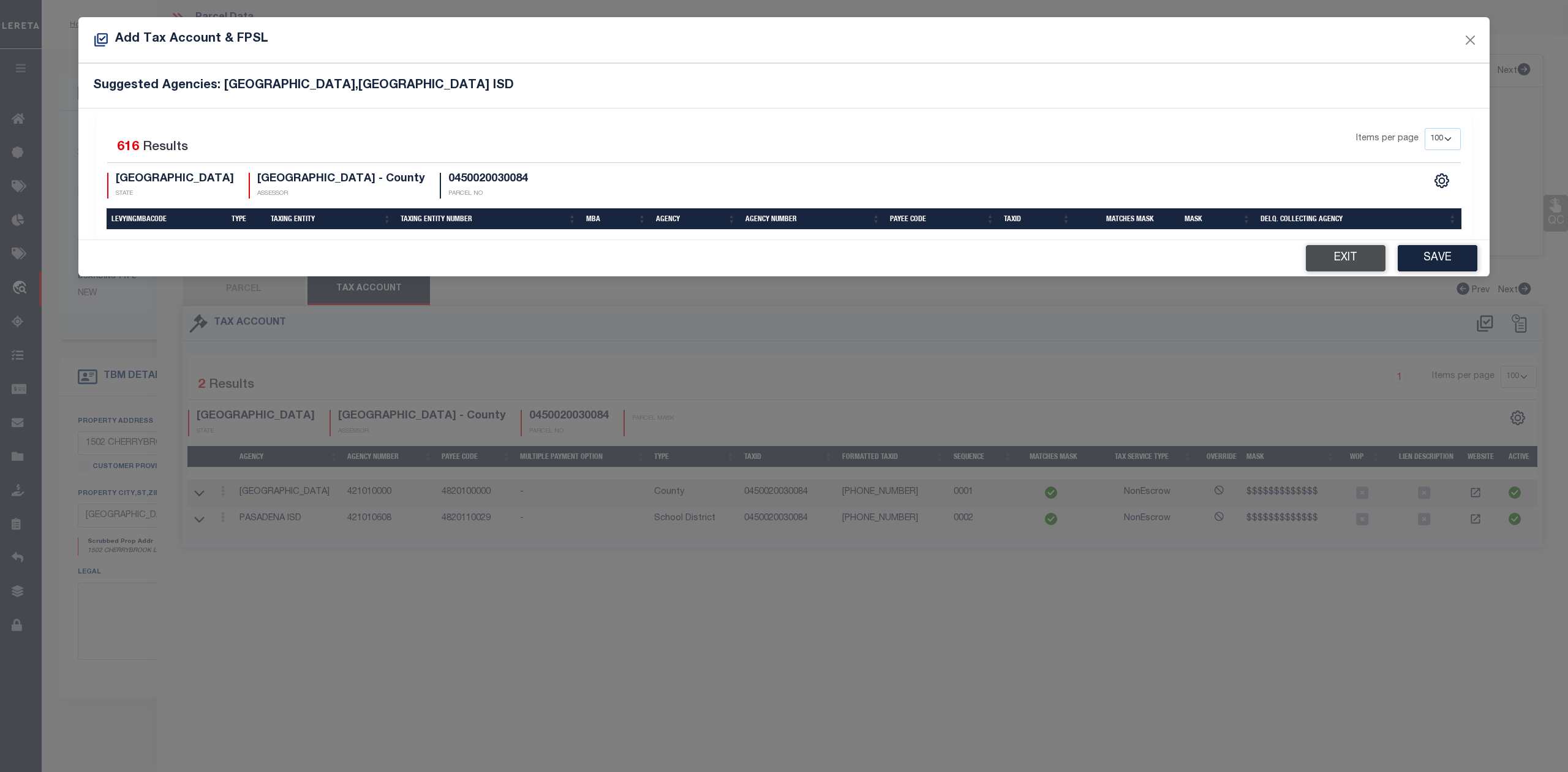
click at [1328, 255] on button "Exit" at bounding box center [1345, 258] width 79 height 26
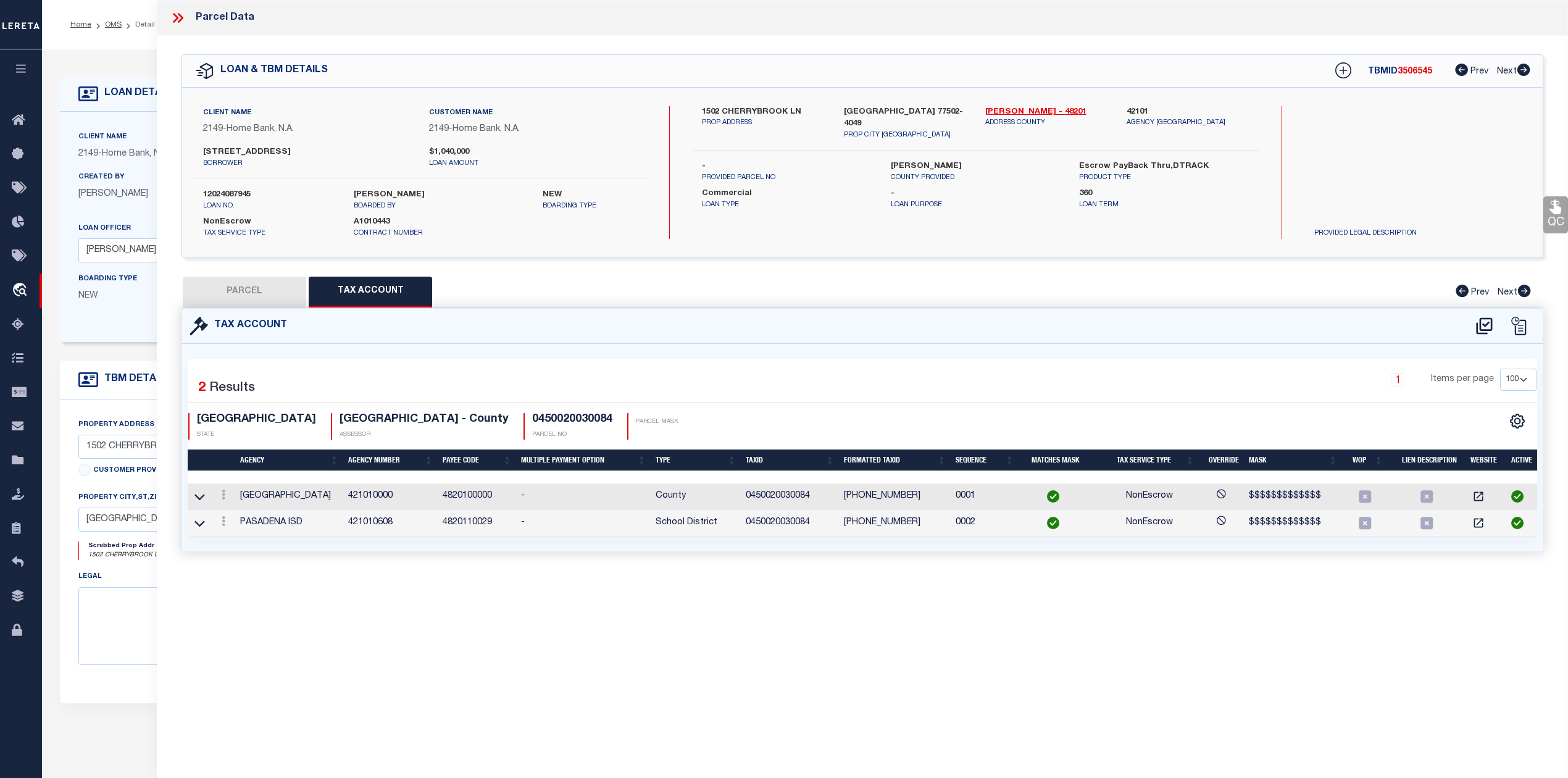
click at [1174, 405] on div "Selected 2 Results 1 Items per page 10 25 50 100 TX STATE [GEOGRAPHIC_DATA] - C…" at bounding box center [862, 403] width 1367 height 71
click at [1477, 327] on icon at bounding box center [1483, 326] width 16 height 17
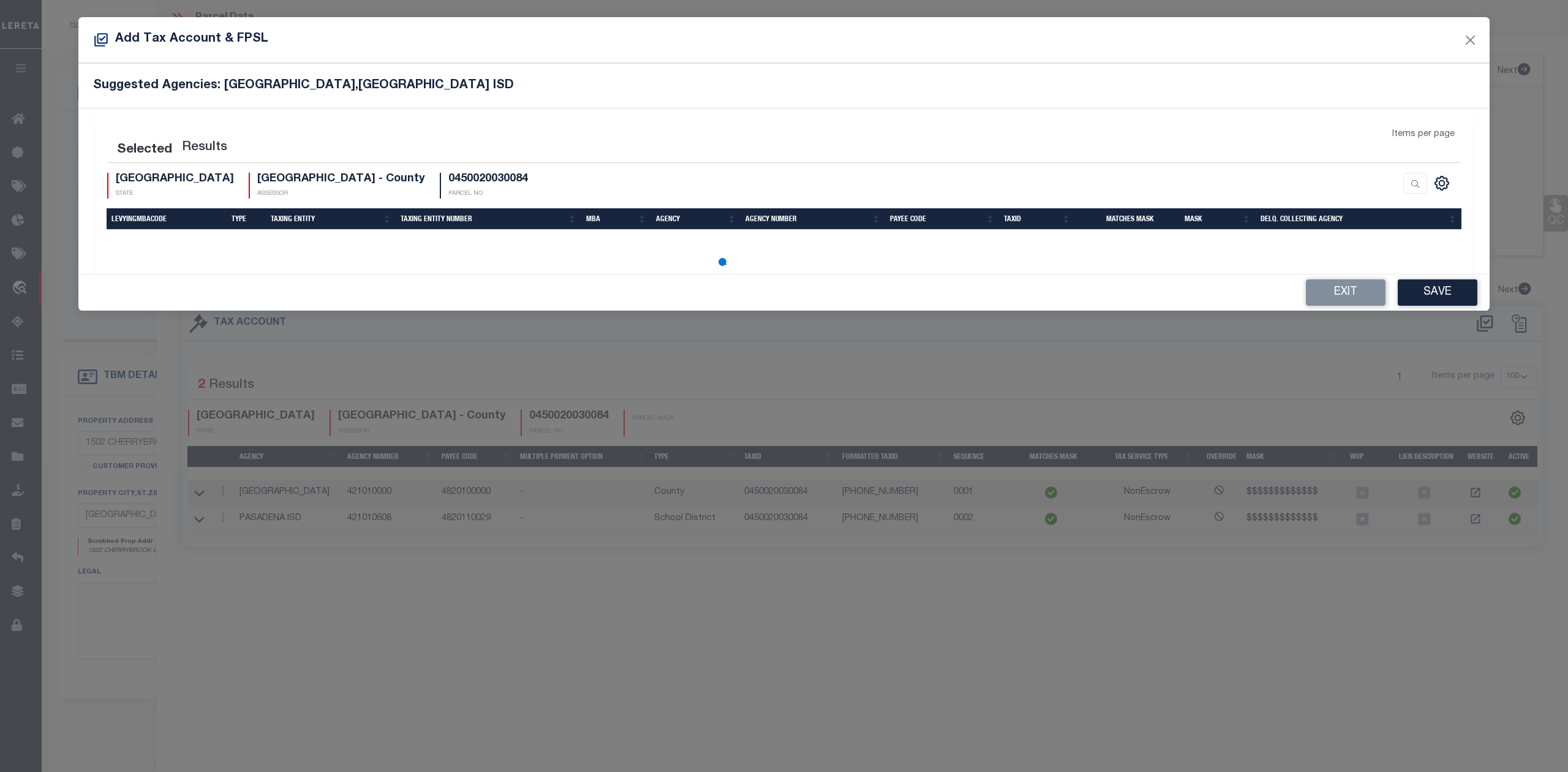
select select "100"
